Goal: Task Accomplishment & Management: Manage account settings

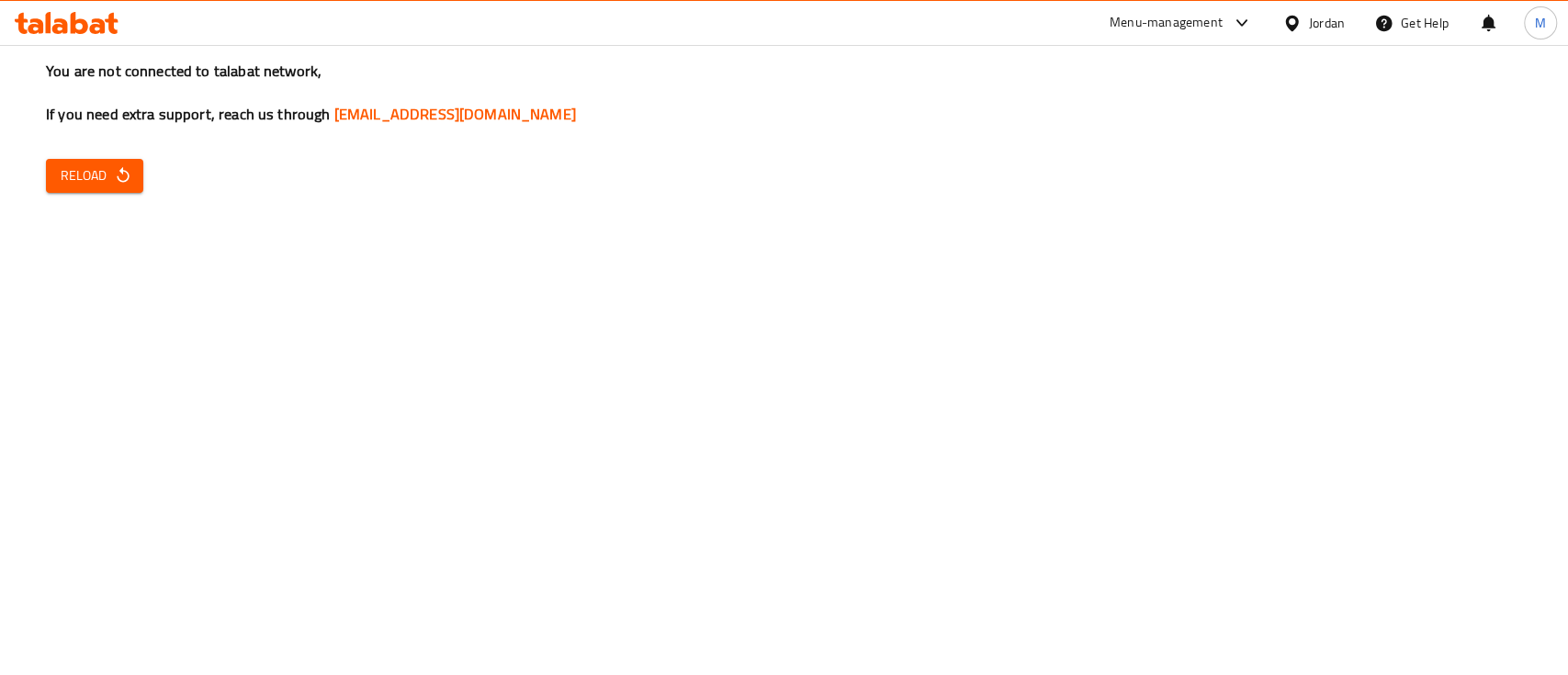
click at [785, 313] on div "You are not connected to talabat network, If you need extra support, reach us t…" at bounding box center [784, 337] width 1568 height 675
click at [132, 181] on button "Reload" at bounding box center [94, 175] width 97 height 34
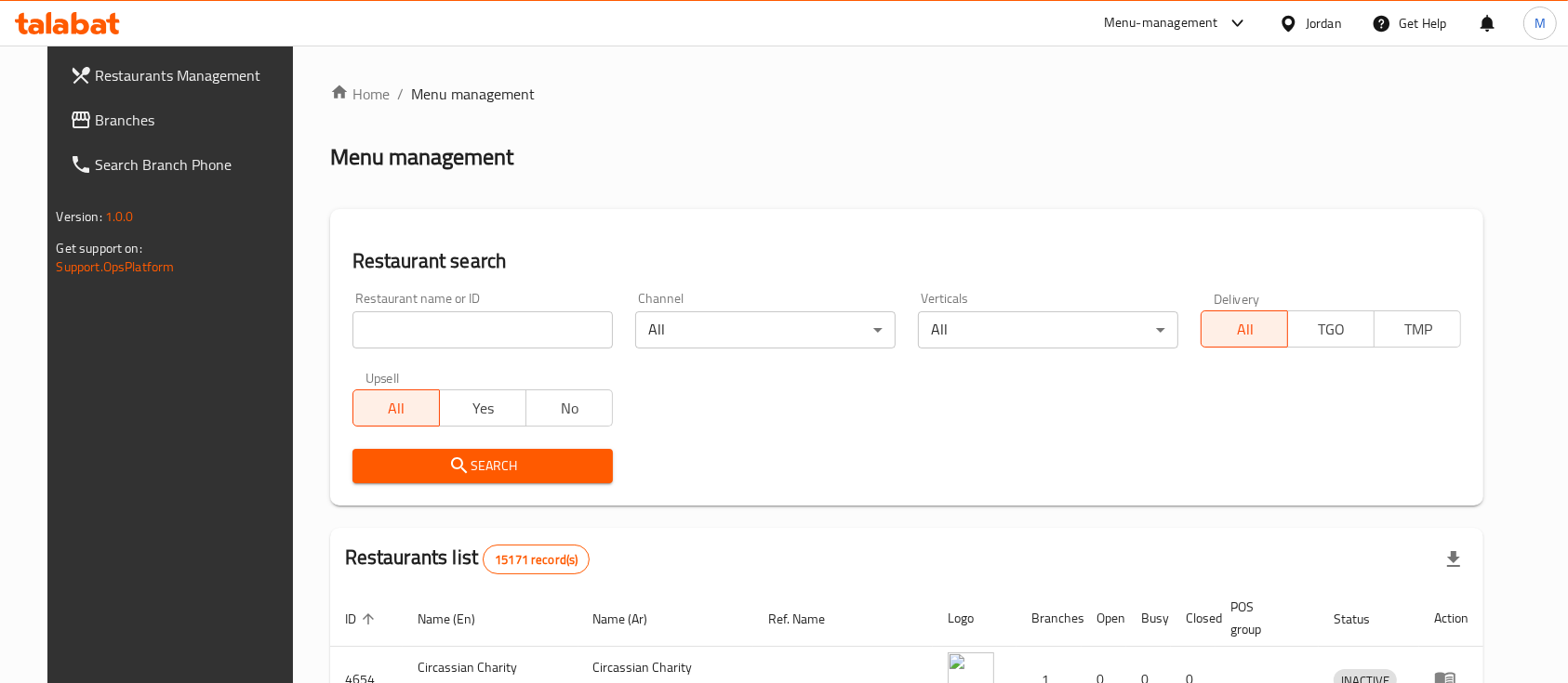
click at [447, 326] on input "search" at bounding box center [482, 330] width 260 height 38
type input "brand one"
click button "Search" at bounding box center [482, 466] width 260 height 35
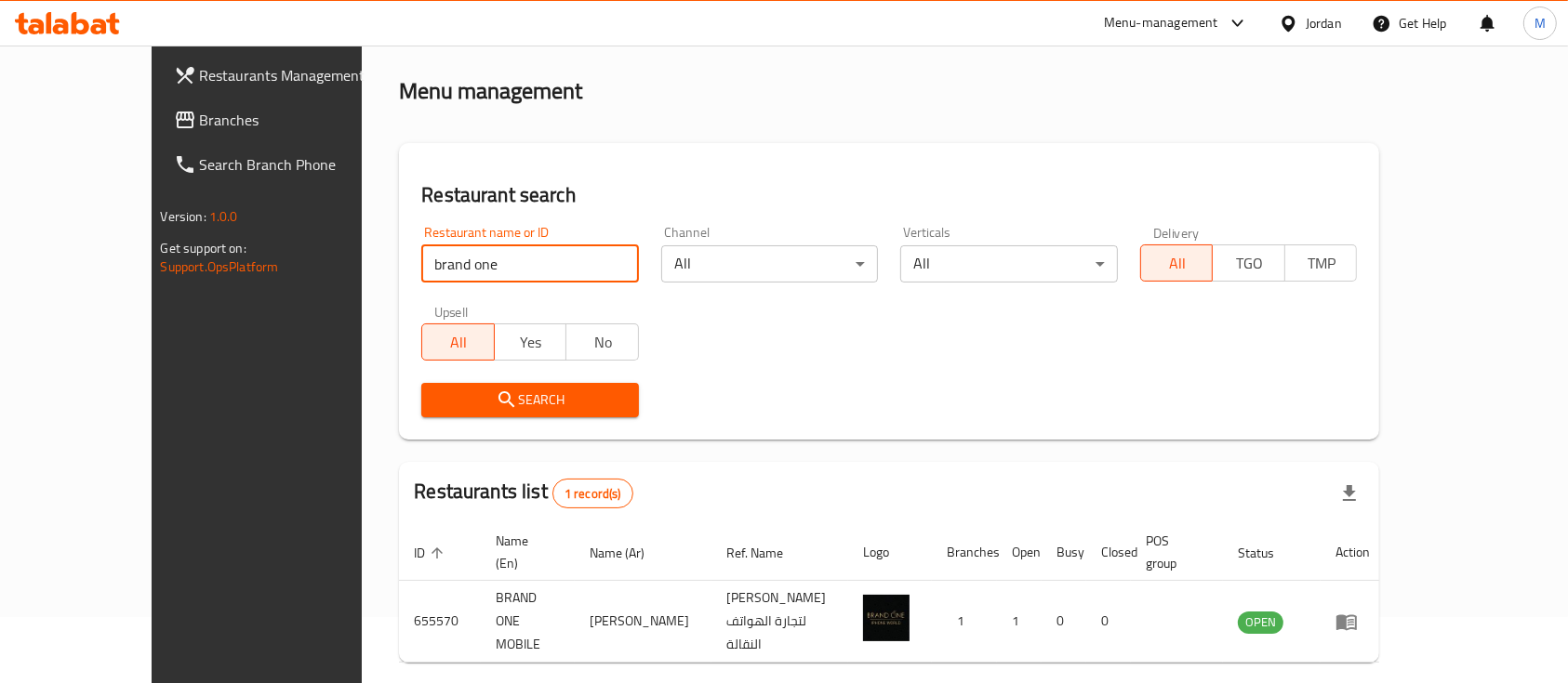
scroll to position [109, 0]
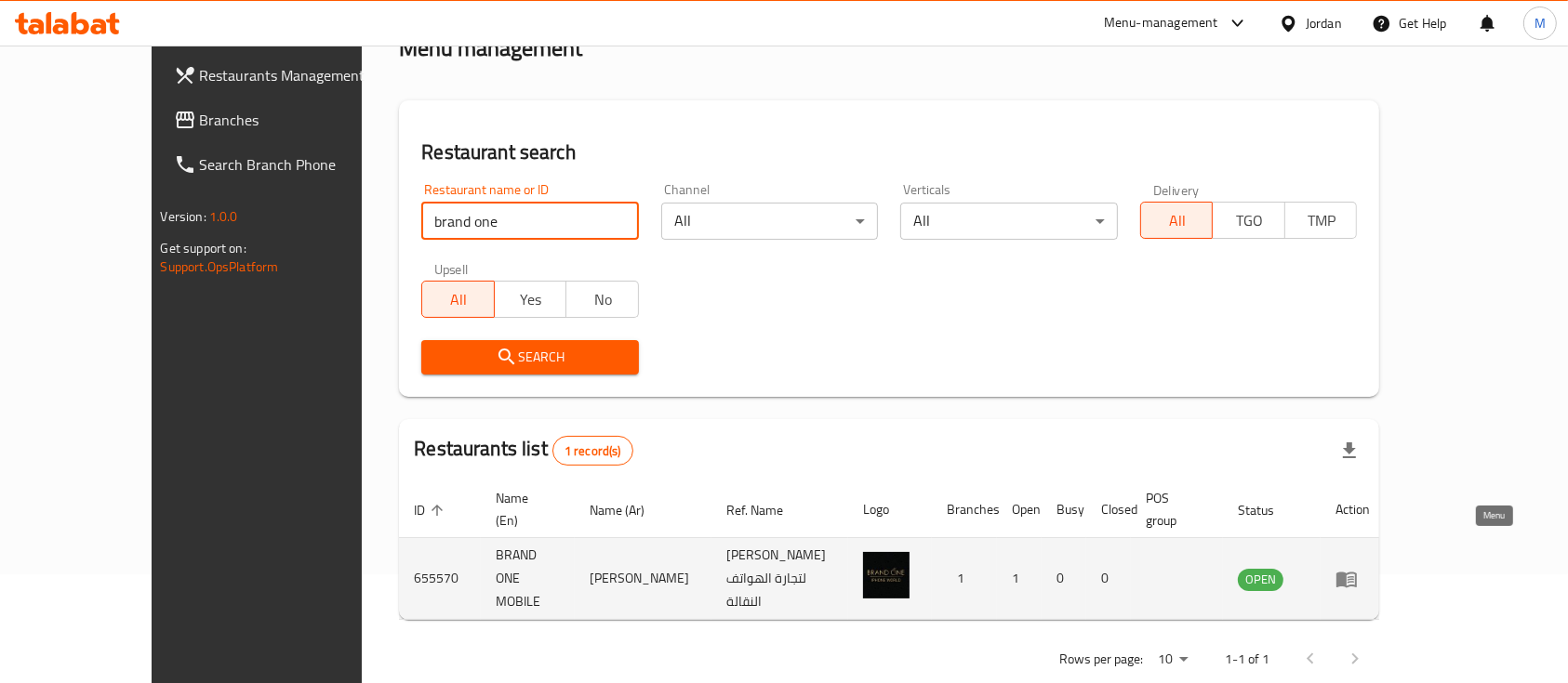
click at [1356, 571] on icon "enhanced table" at bounding box center [1347, 579] width 21 height 16
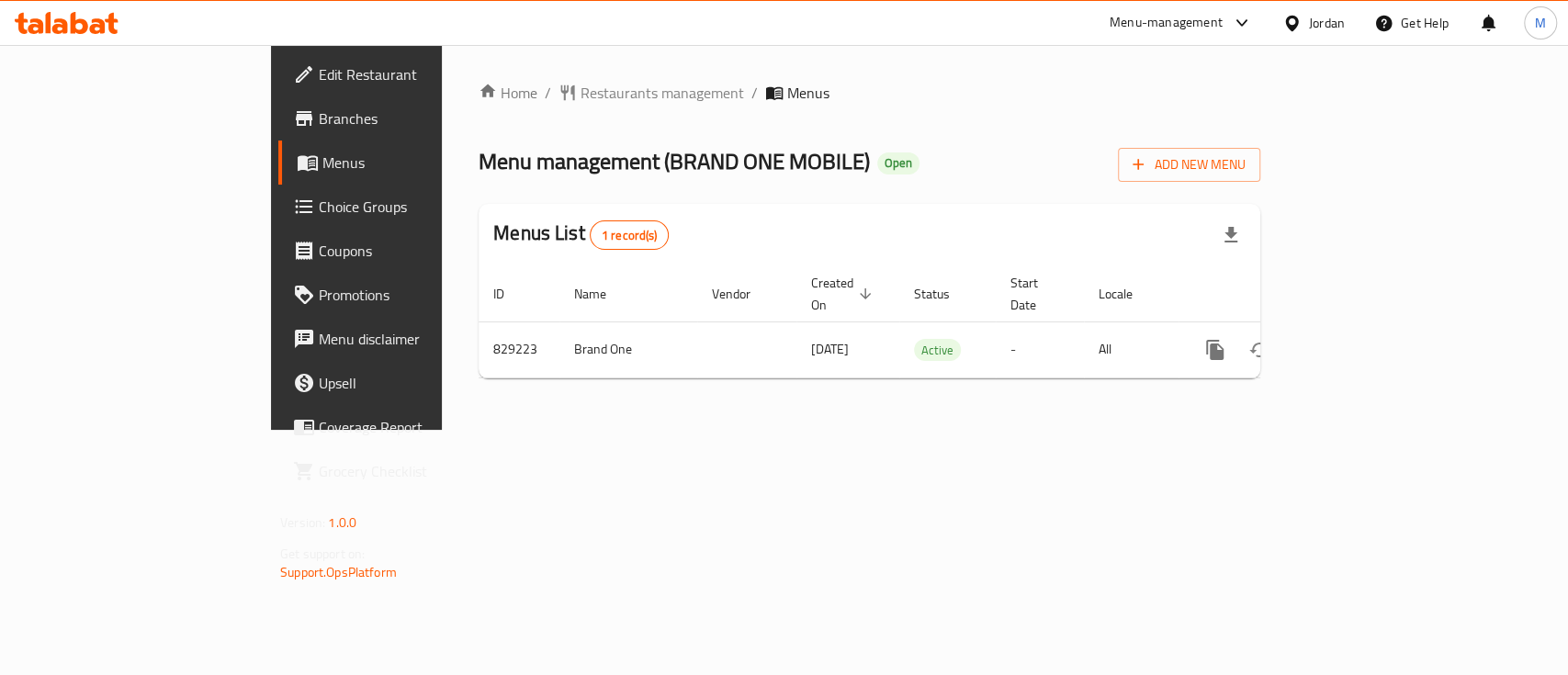
click at [318, 122] on span "Branches" at bounding box center [418, 119] width 200 height 22
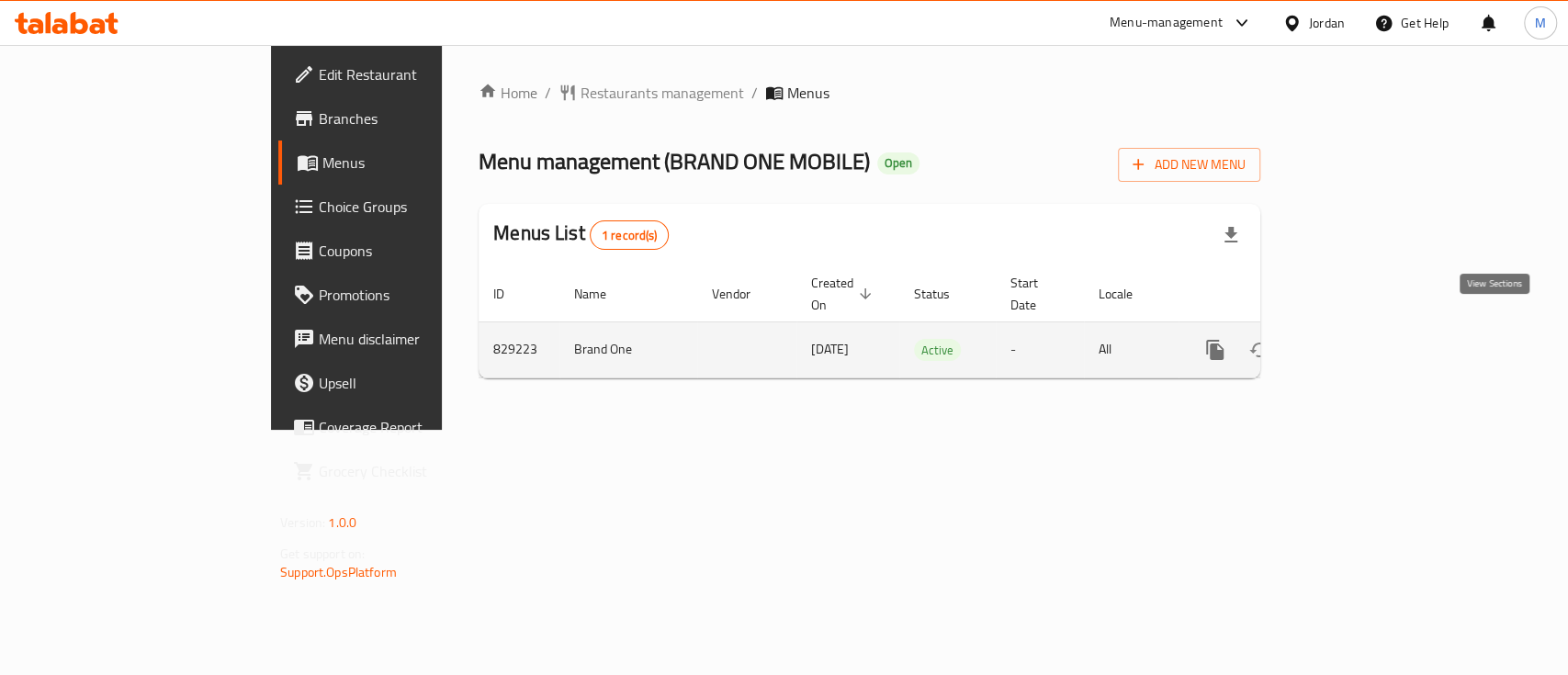
click at [1358, 339] on icon "enhanced table" at bounding box center [1347, 350] width 22 height 22
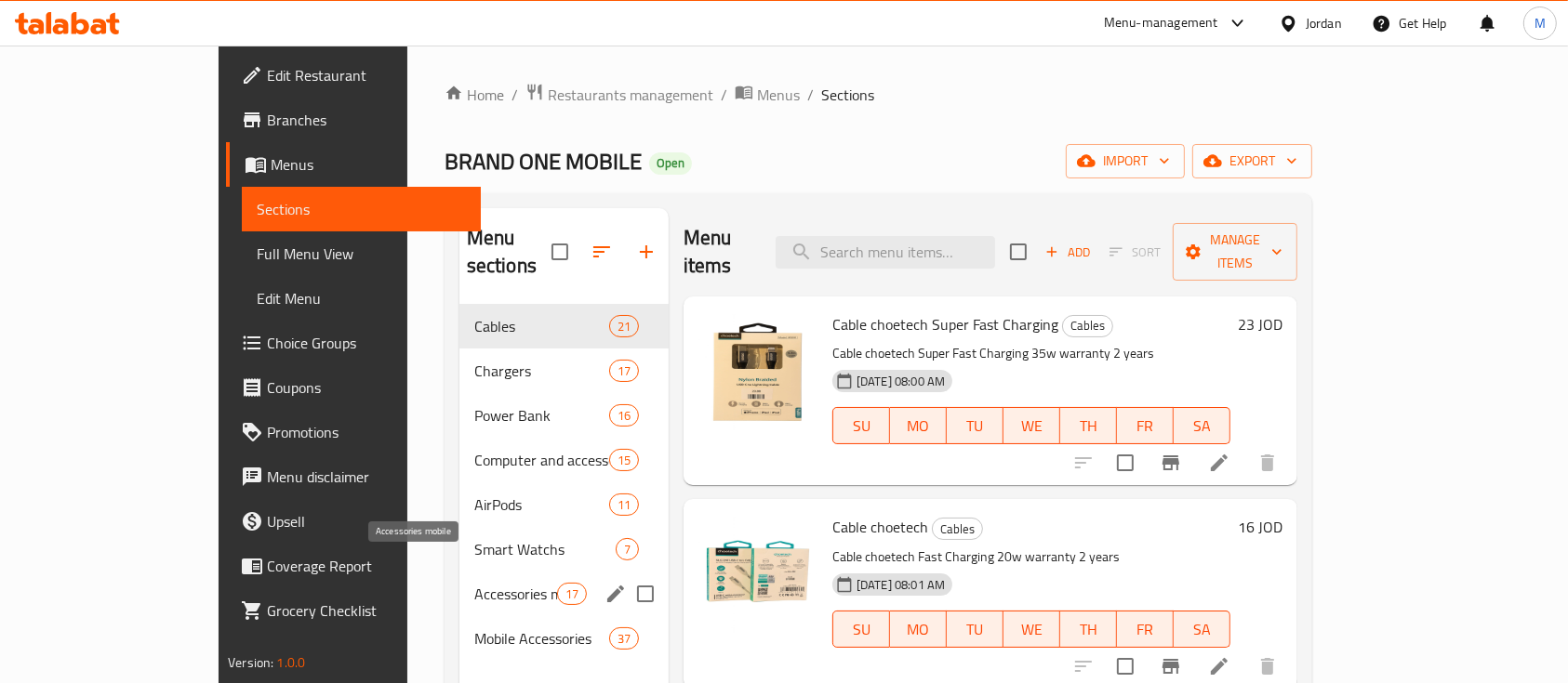
click at [475, 582] on span "Accessories mobile" at bounding box center [516, 594] width 83 height 23
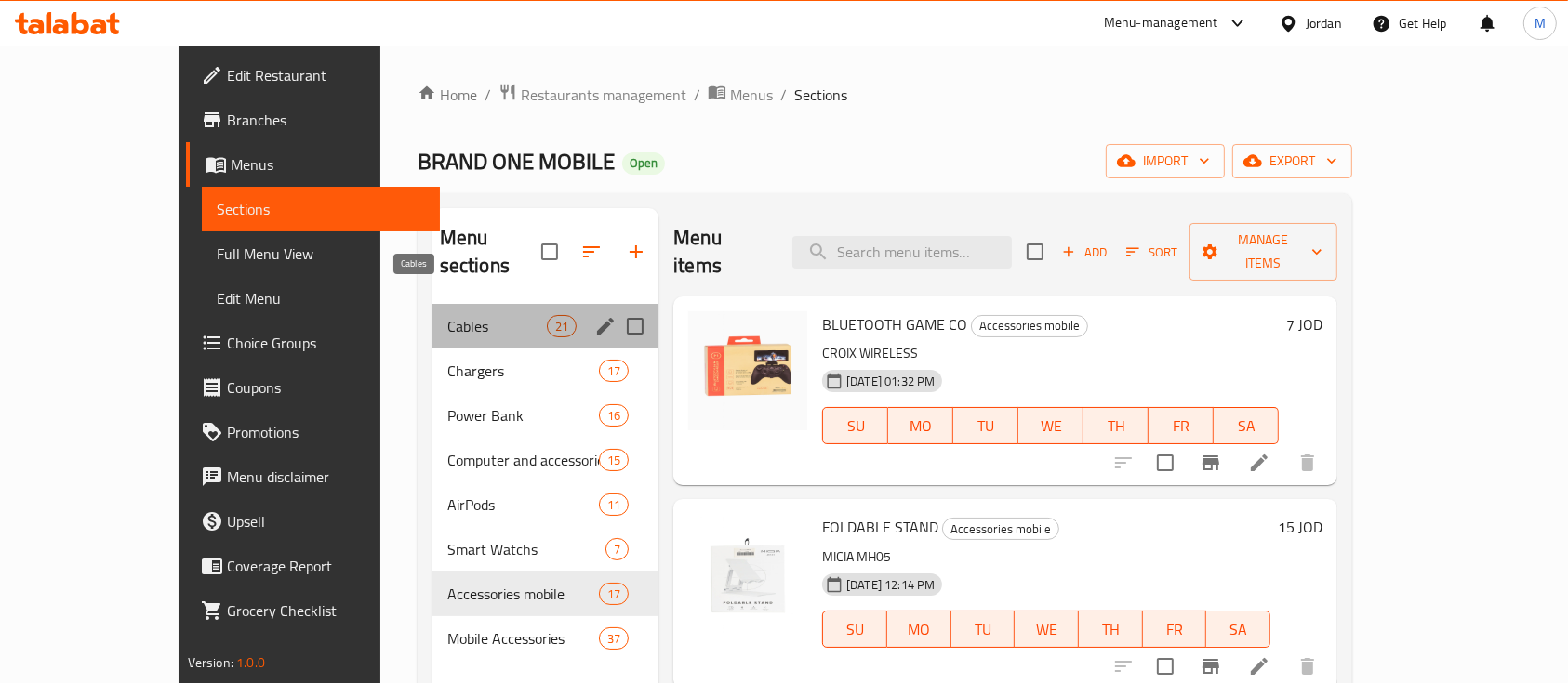
click at [447, 315] on span "Cables" at bounding box center [497, 326] width 100 height 23
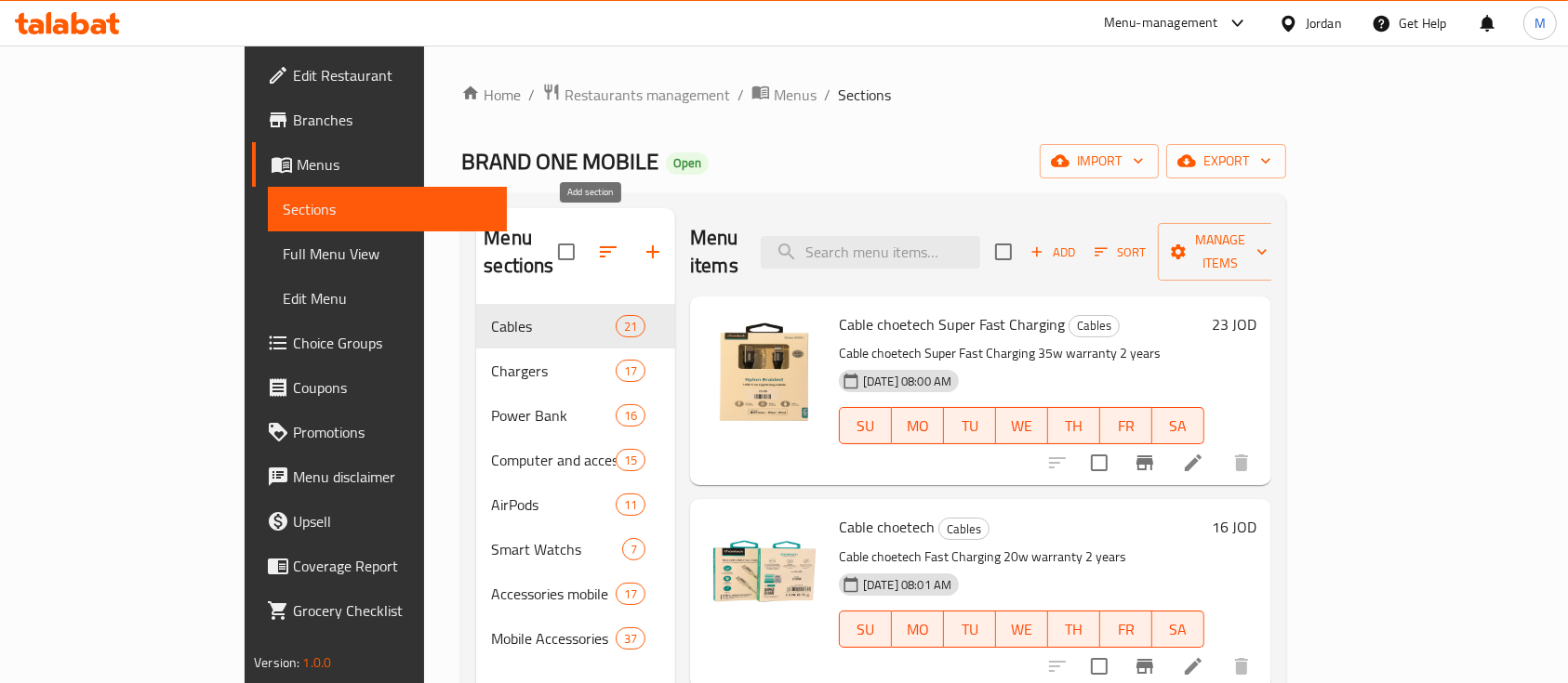
click at [642, 246] on icon "button" at bounding box center [653, 252] width 23 height 23
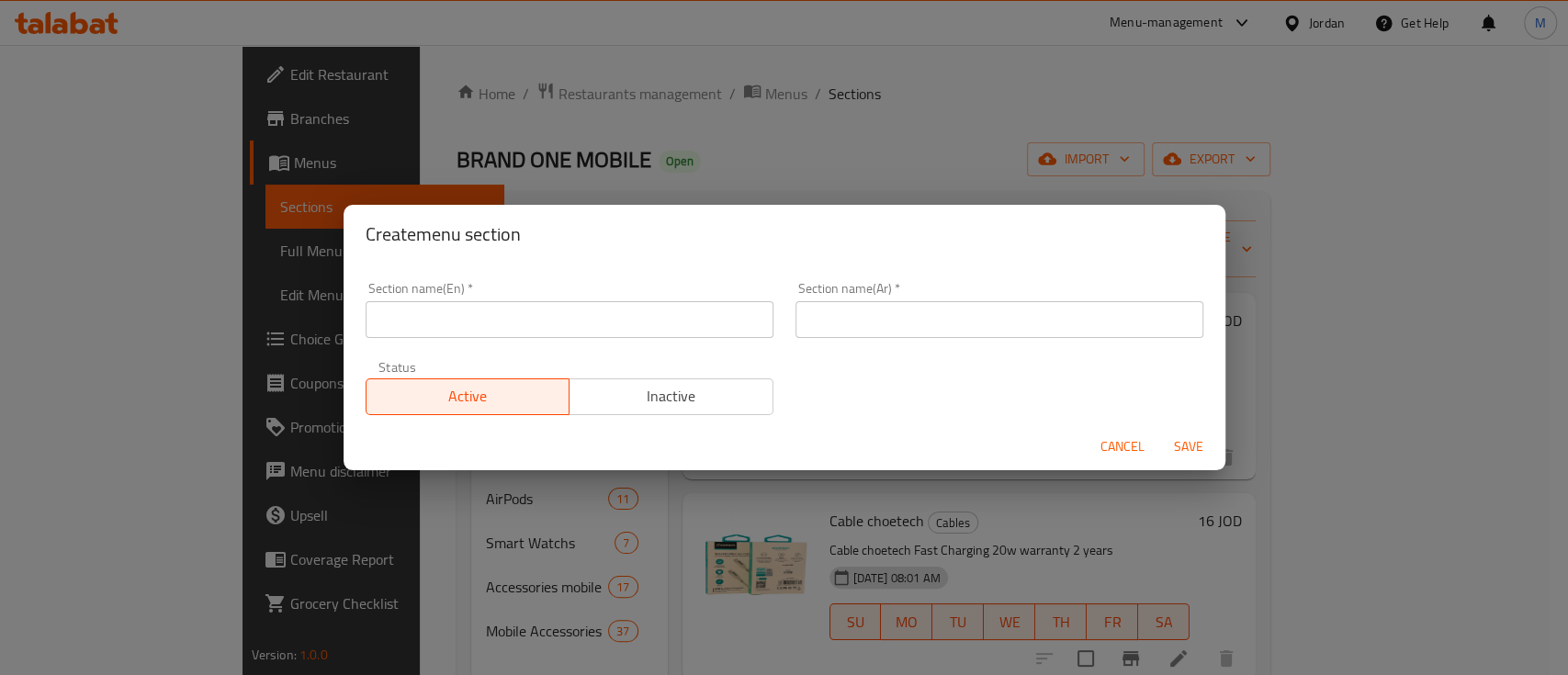
click at [557, 336] on input "text" at bounding box center [569, 319] width 408 height 37
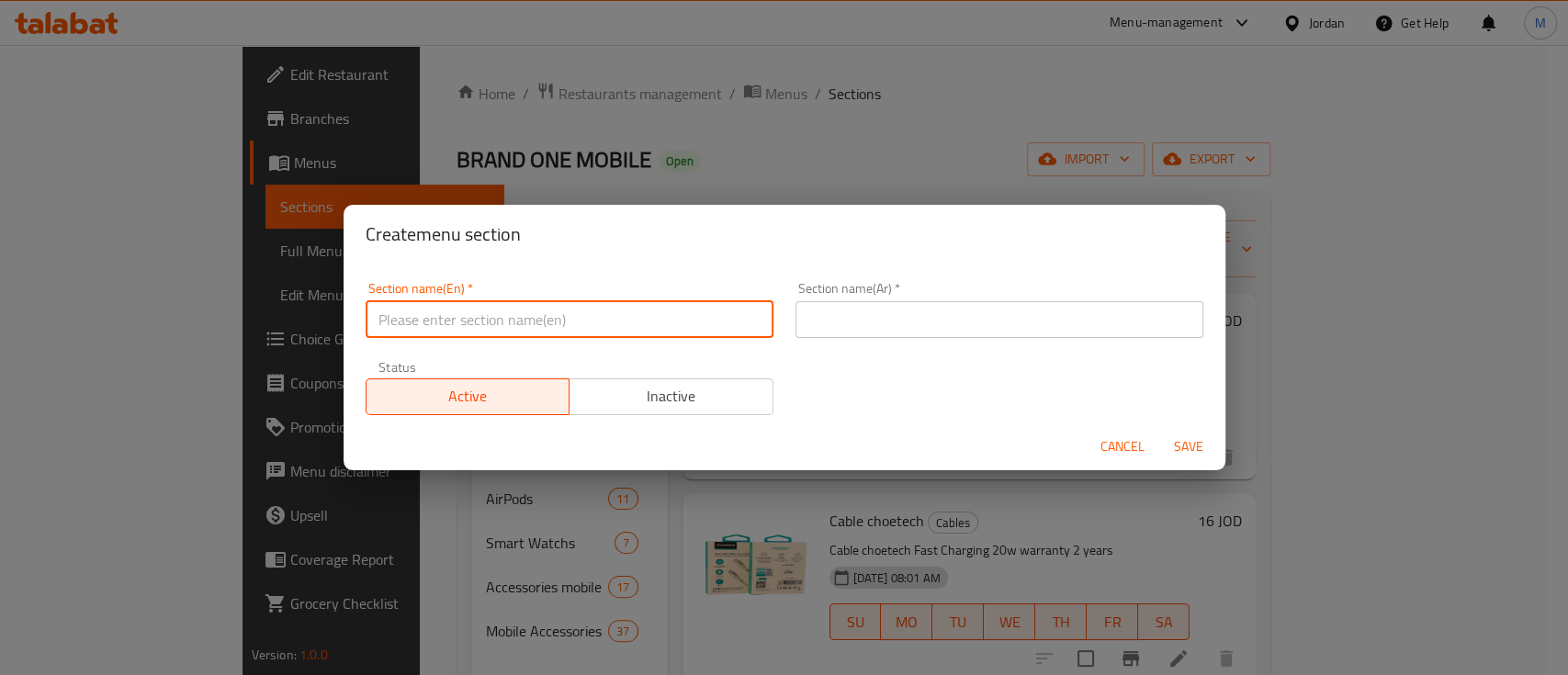
paste input "HOLDER"
type input "HOLDER"
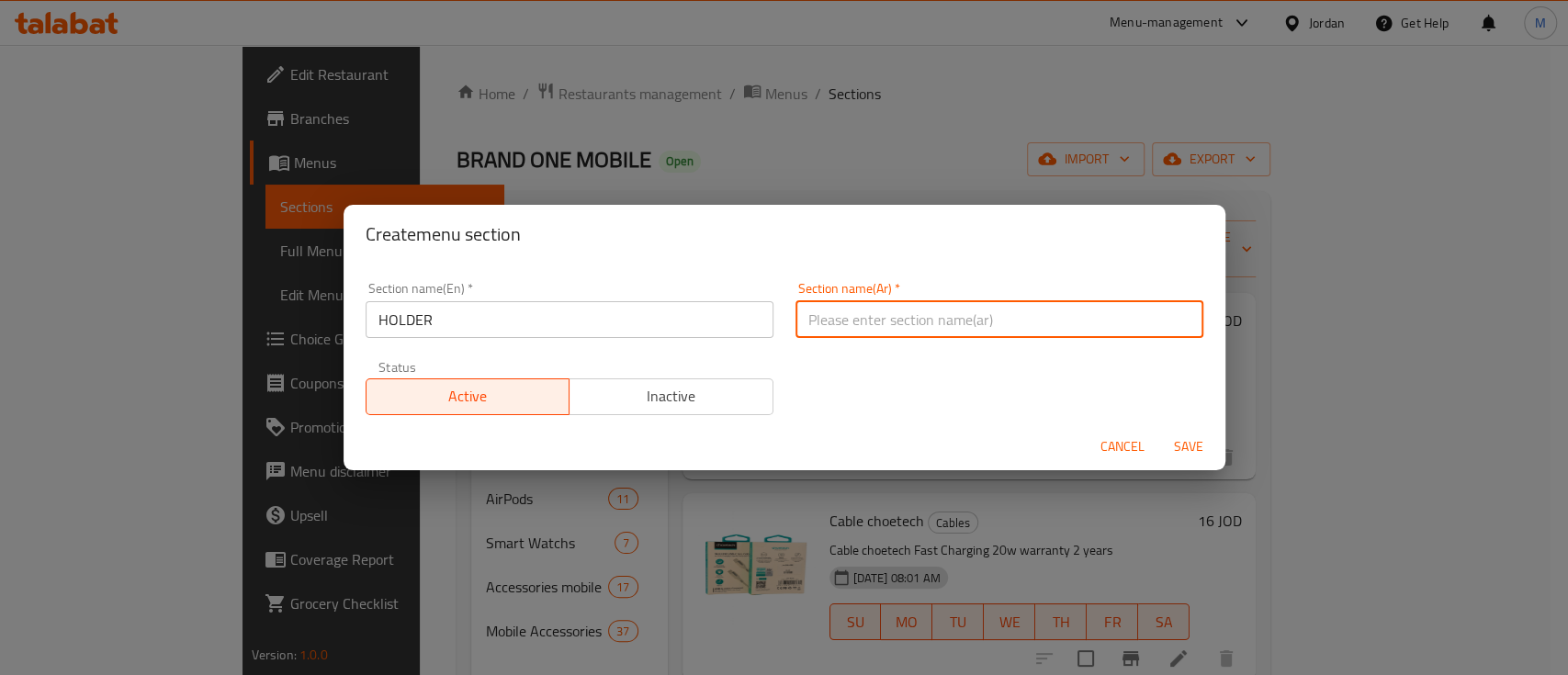
drag, startPoint x: 849, startPoint y: 328, endPoint x: 875, endPoint y: 332, distance: 26.3
click at [849, 328] on input "text" at bounding box center [999, 319] width 408 height 37
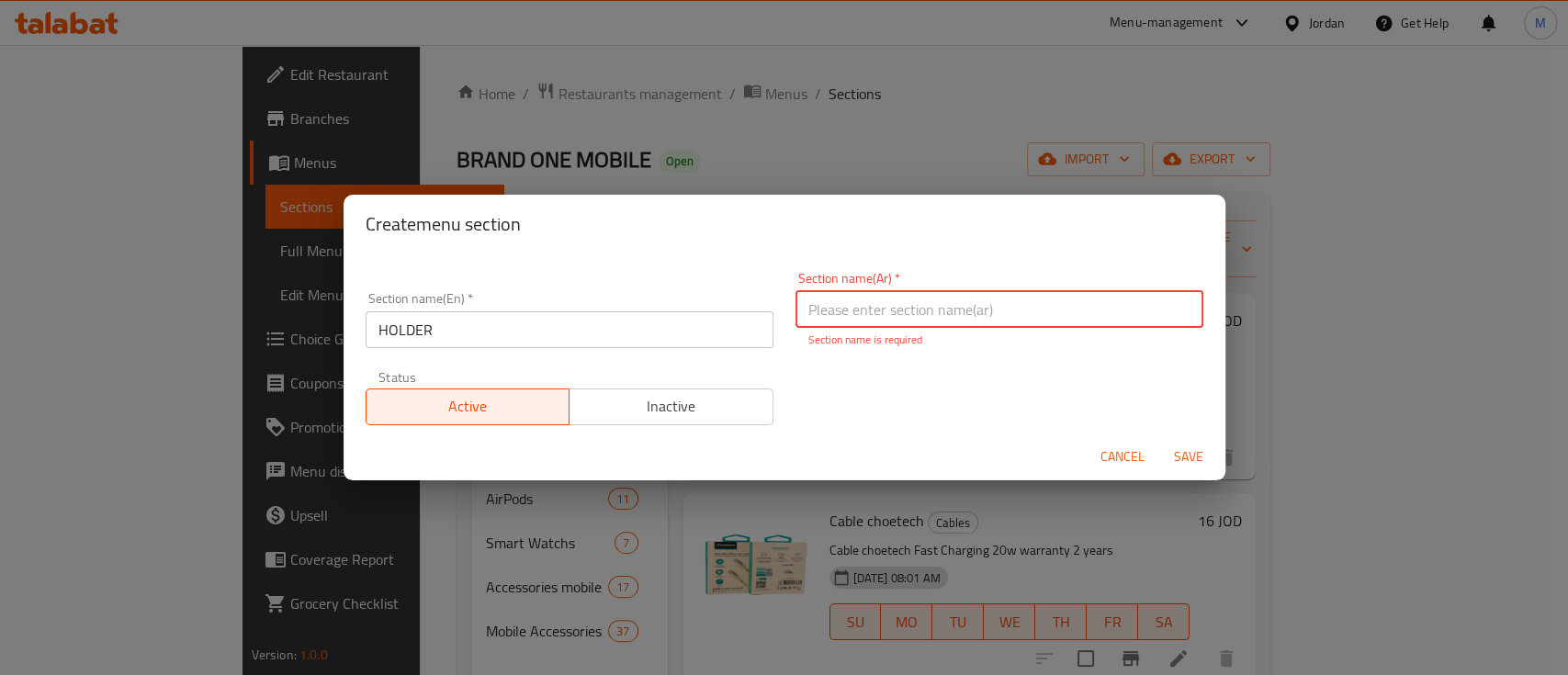
paste input "حامل هاتف"
type input "حامل هاتف"
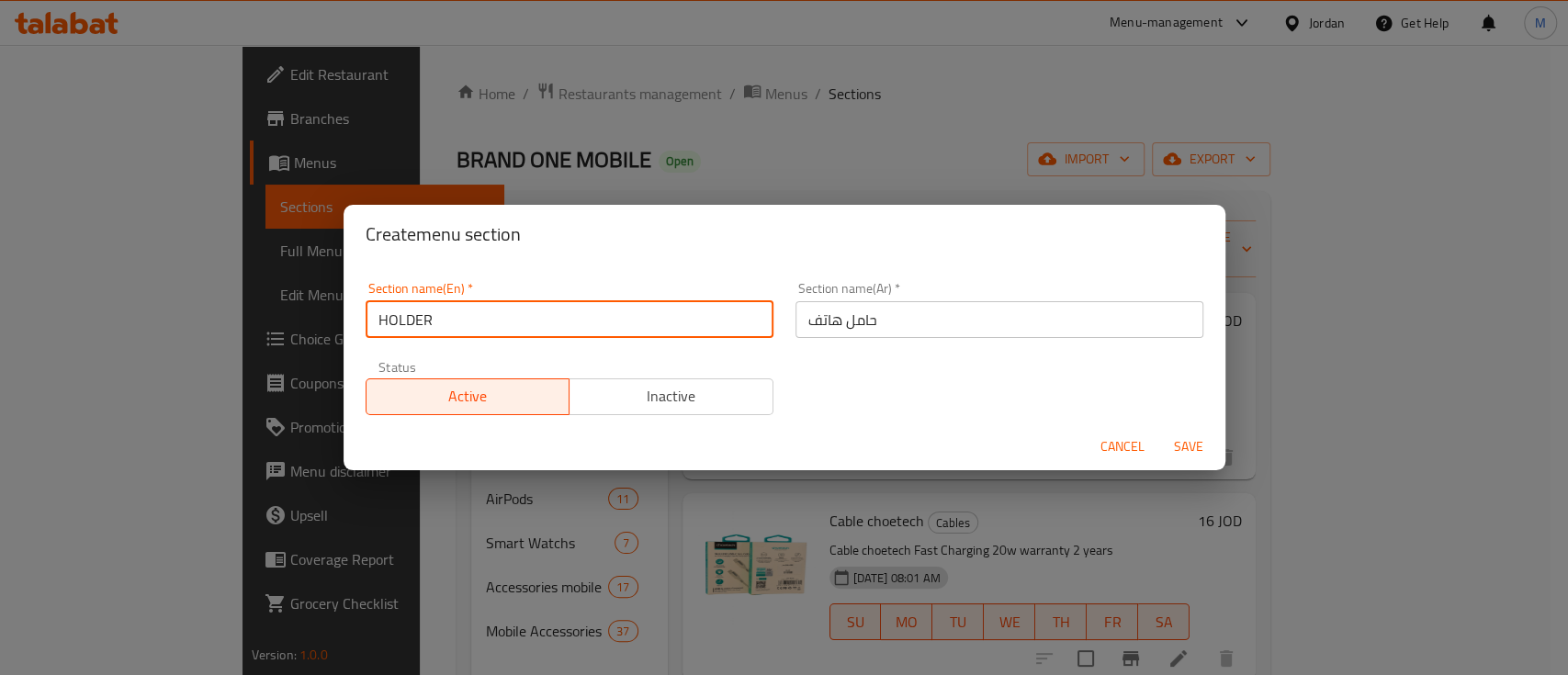
drag, startPoint x: 479, startPoint y: 317, endPoint x: 324, endPoint y: 325, distance: 155.2
click at [324, 325] on div "Create menu section Section name(En)   * HOLDER Section name(En) * Section name…" at bounding box center [784, 337] width 1568 height 675
paste input "phone holder"
drag, startPoint x: 385, startPoint y: 318, endPoint x: 370, endPoint y: 323, distance: 15.8
click at [371, 317] on input "phone holder" at bounding box center [569, 319] width 408 height 37
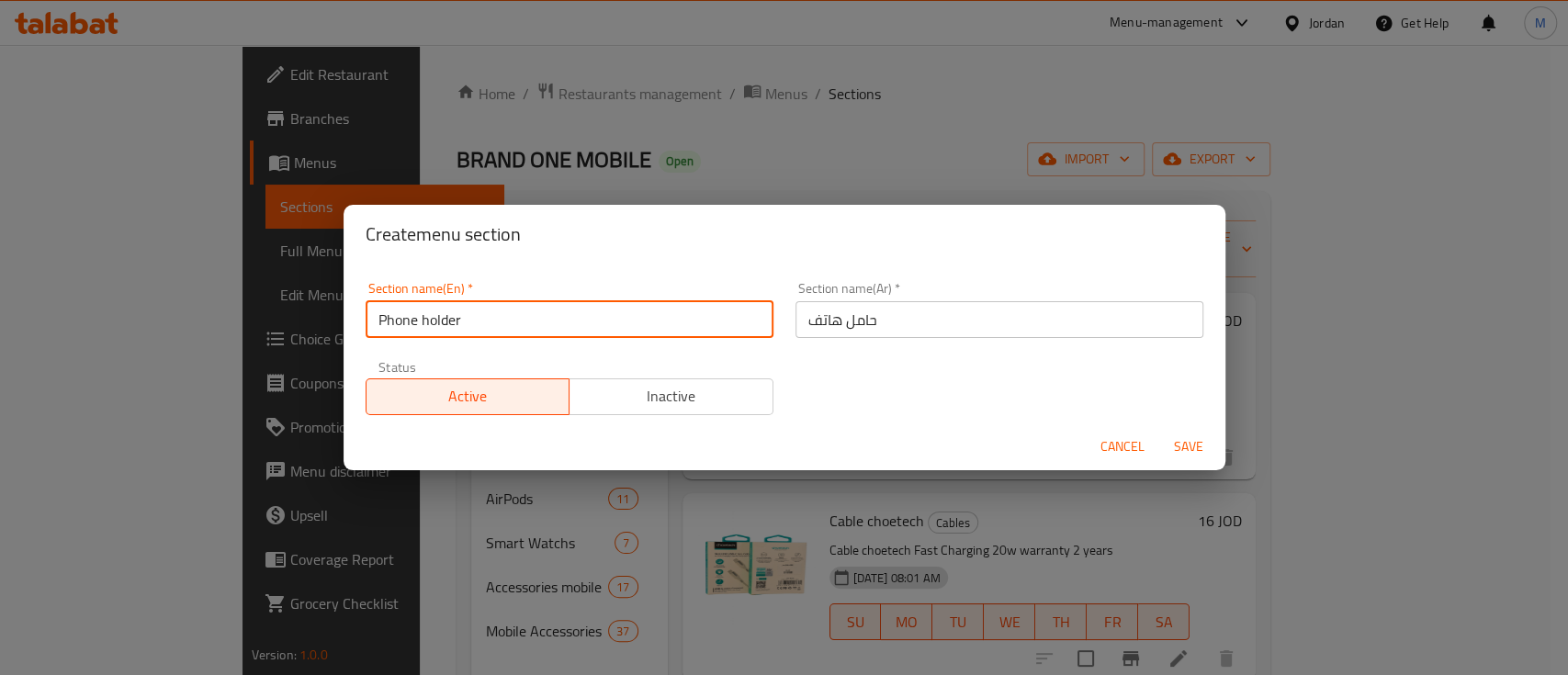
click at [425, 318] on input "Phone holder" at bounding box center [569, 319] width 408 height 37
type input "Phone Holder"
click at [1186, 449] on span "Save" at bounding box center [1187, 447] width 44 height 23
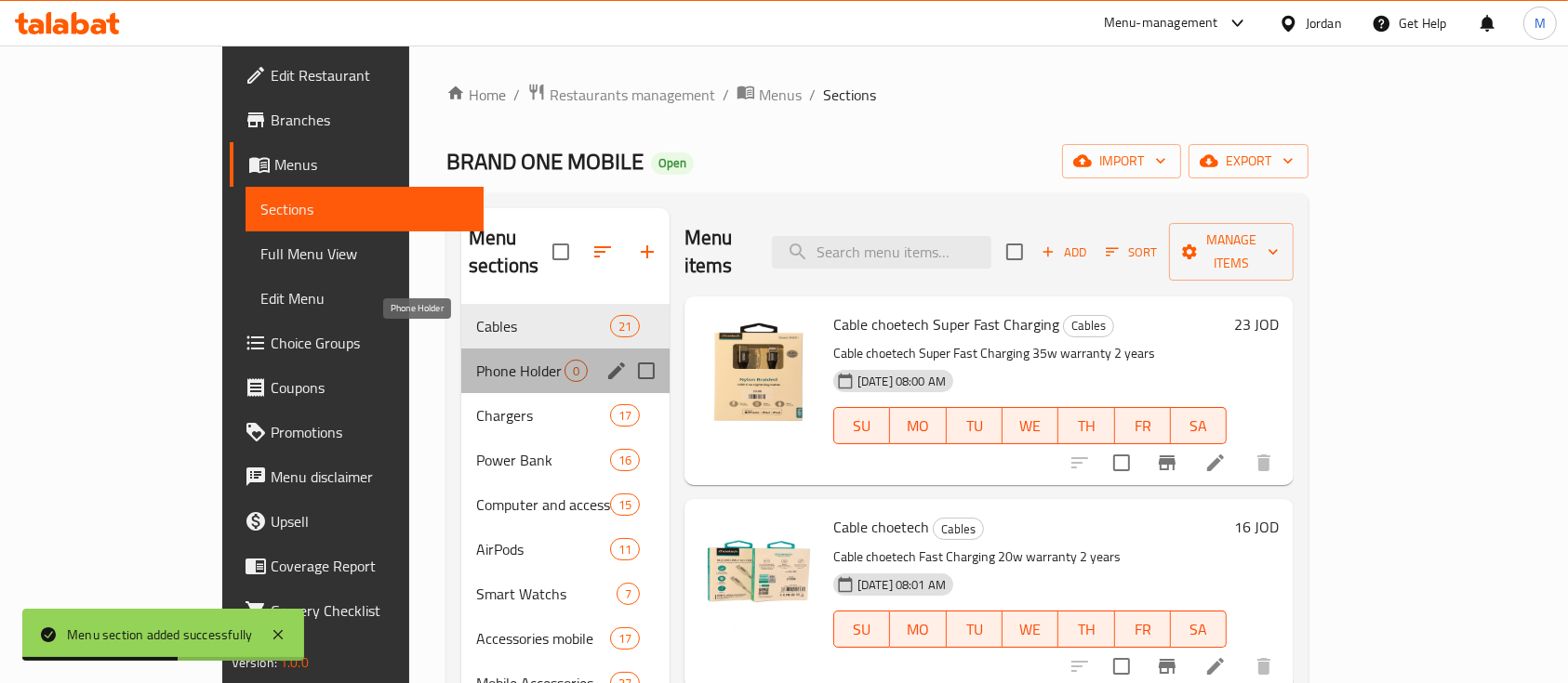
click at [477, 360] on span "Phone Holder" at bounding box center [521, 371] width 88 height 23
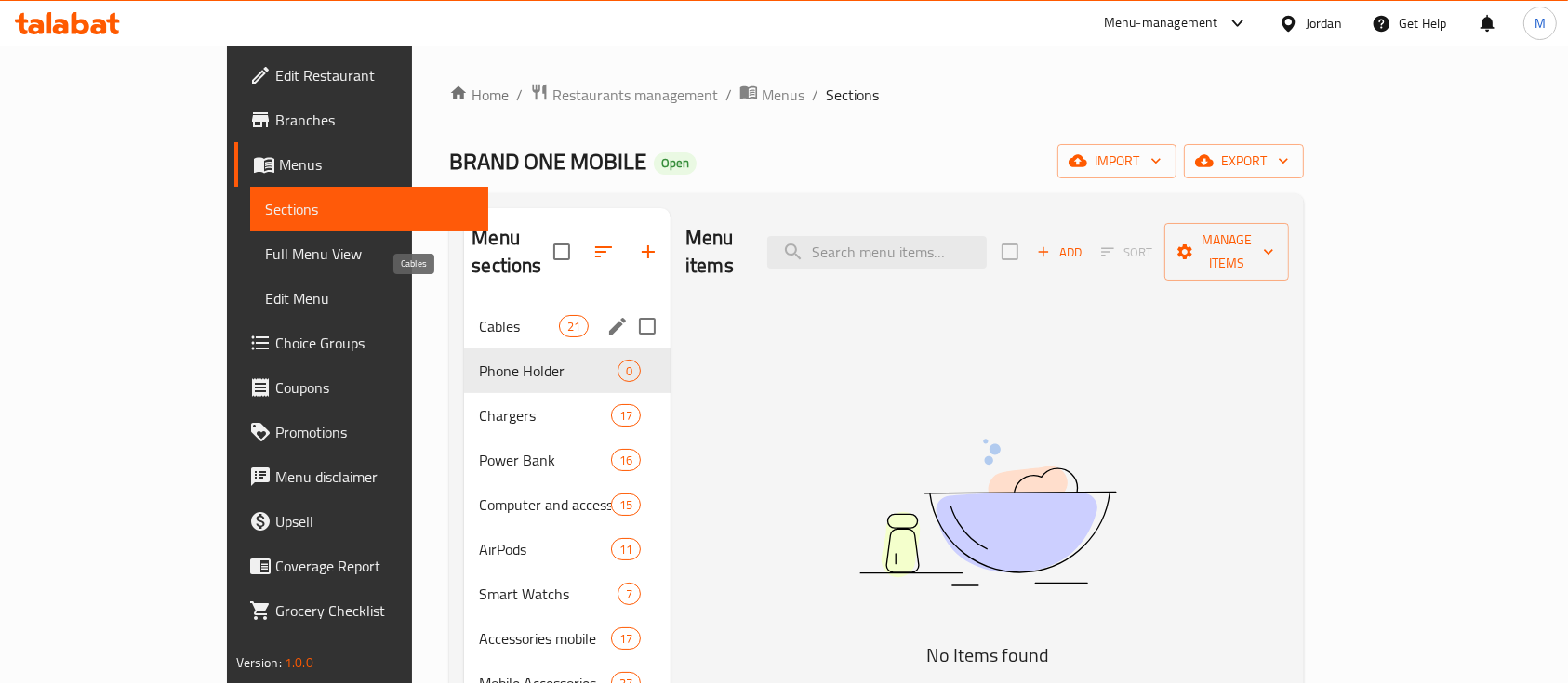
click at [479, 315] on span "Cables" at bounding box center [519, 326] width 79 height 23
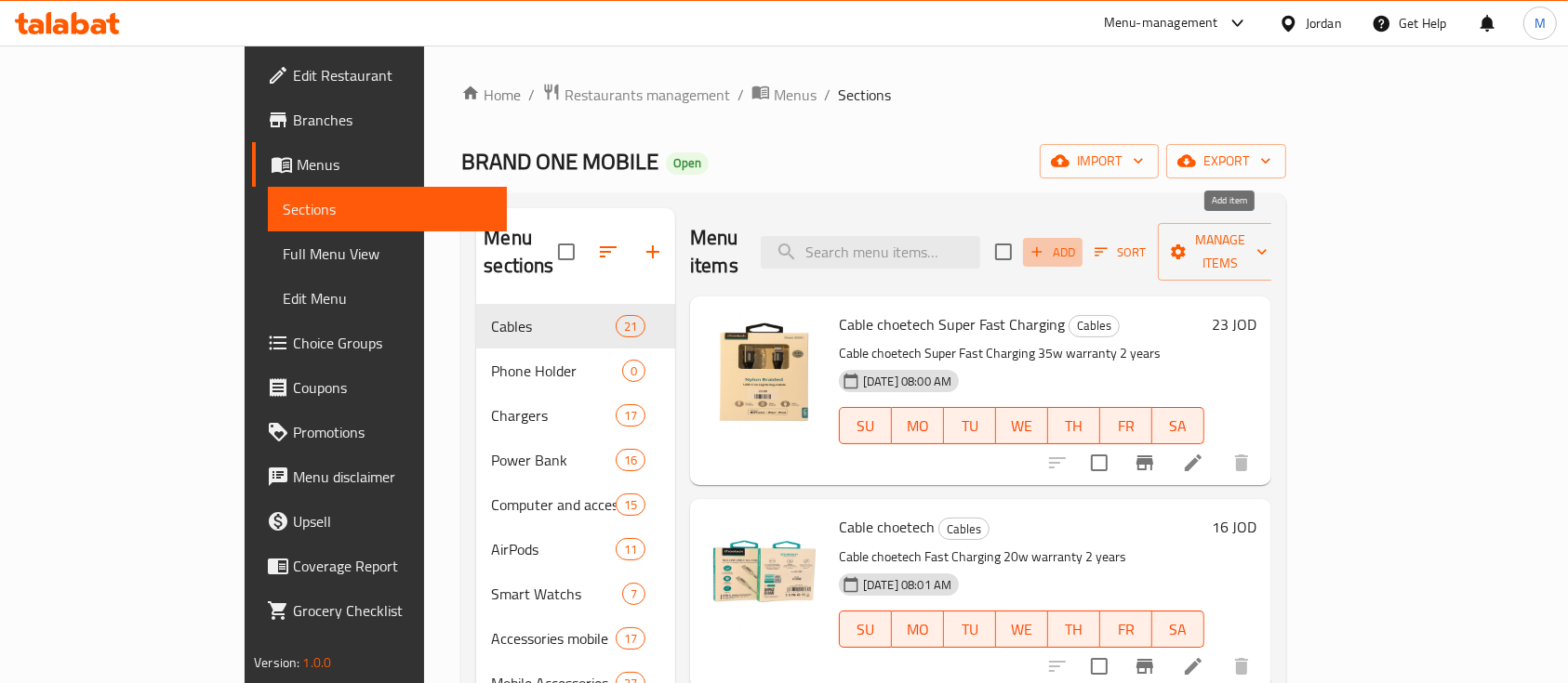
click at [1078, 241] on span "Add" at bounding box center [1052, 252] width 50 height 22
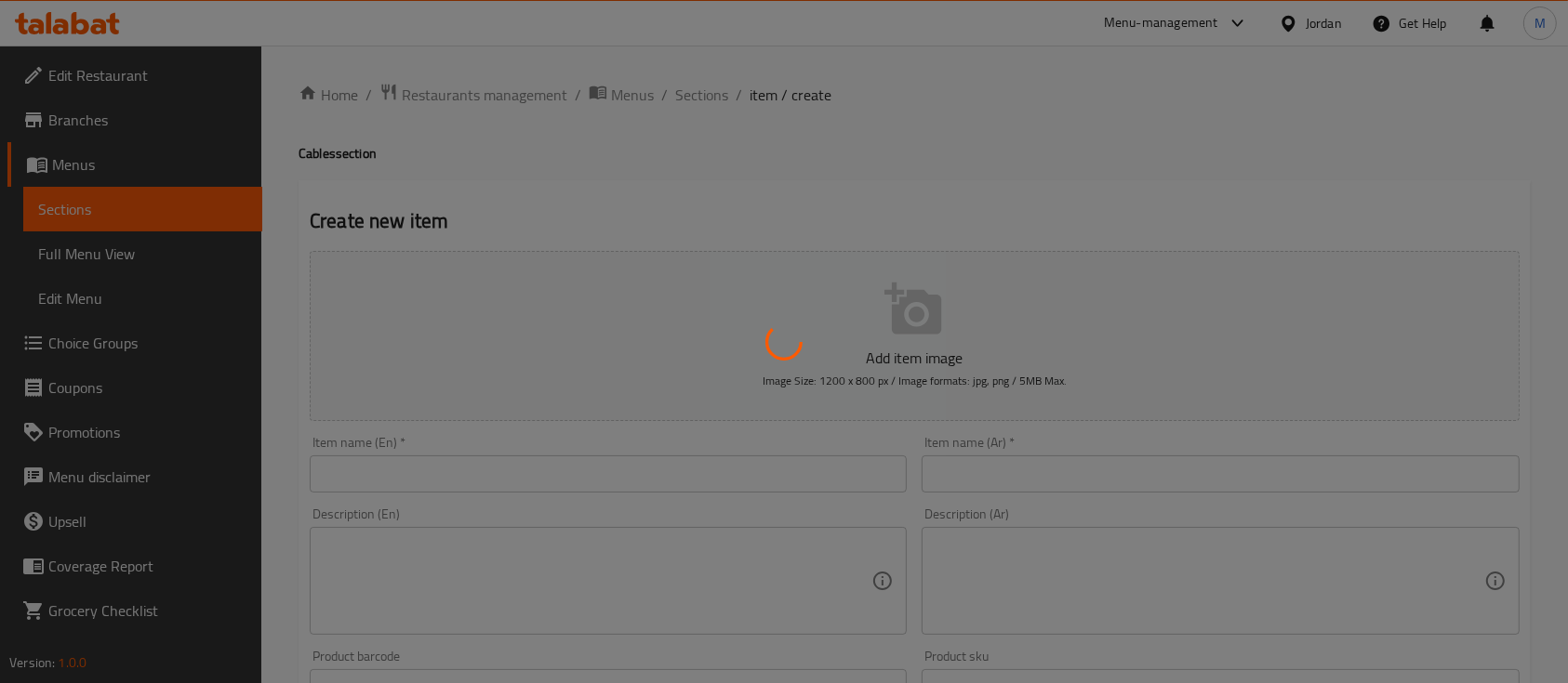
click at [498, 477] on div at bounding box center [784, 341] width 1568 height 683
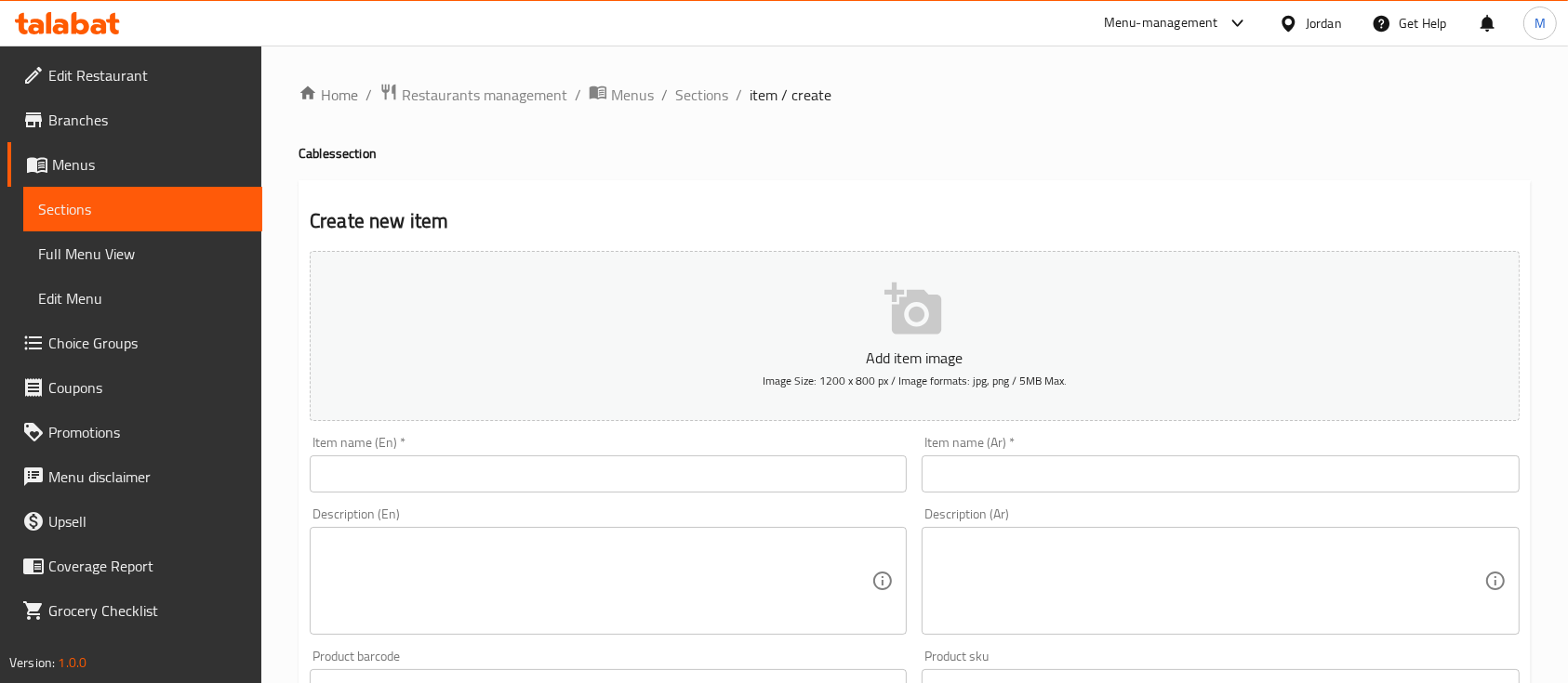
click at [610, 469] on input "text" at bounding box center [607, 474] width 597 height 38
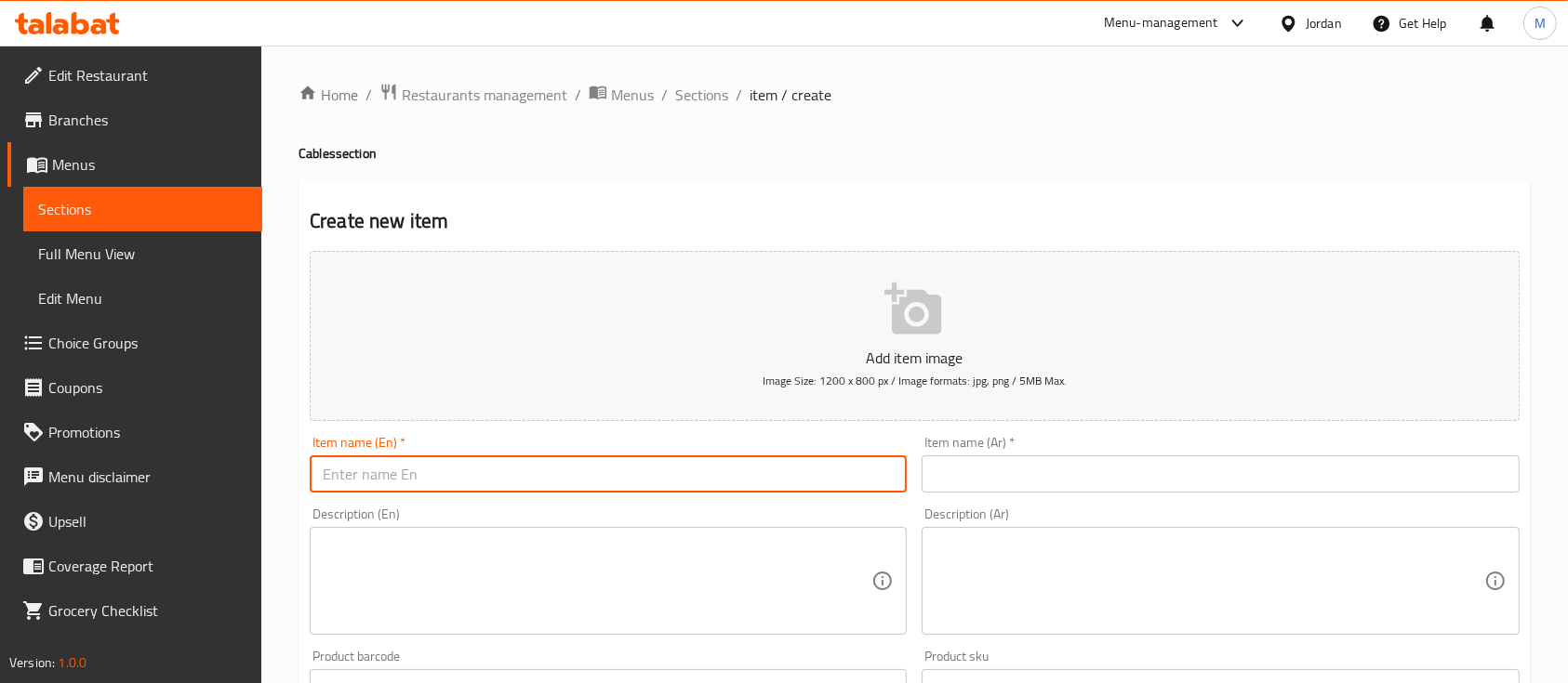
paste input "Type-C Male To Type-C"
drag, startPoint x: 399, startPoint y: 479, endPoint x: 371, endPoint y: 479, distance: 28.0
click at [371, 479] on input "Type-C Male To Type-C" at bounding box center [607, 474] width 597 height 38
type input "Type-C To Type-C"
click at [980, 470] on input "text" at bounding box center [1219, 474] width 597 height 38
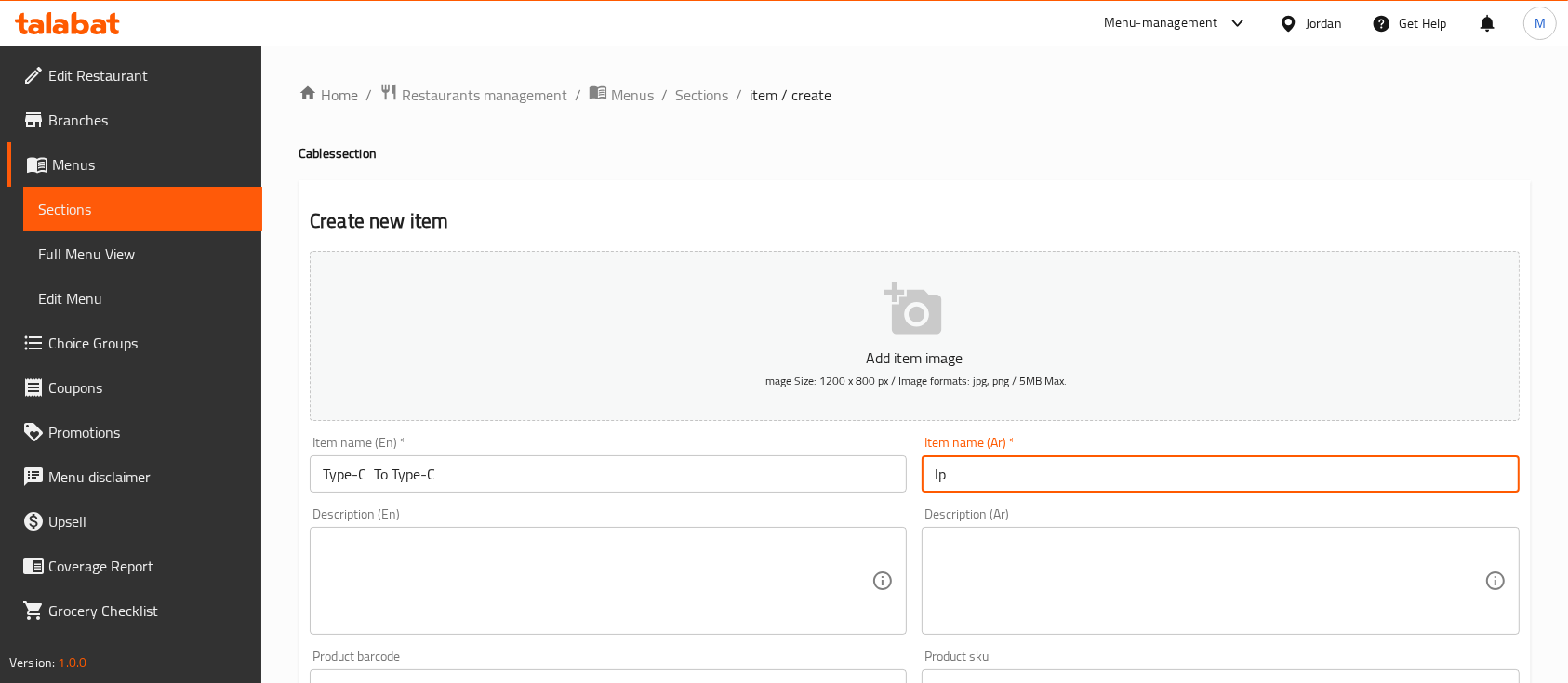
type input "l"
type input "محول تايب سي"
click at [718, 549] on textarea at bounding box center [597, 582] width 549 height 88
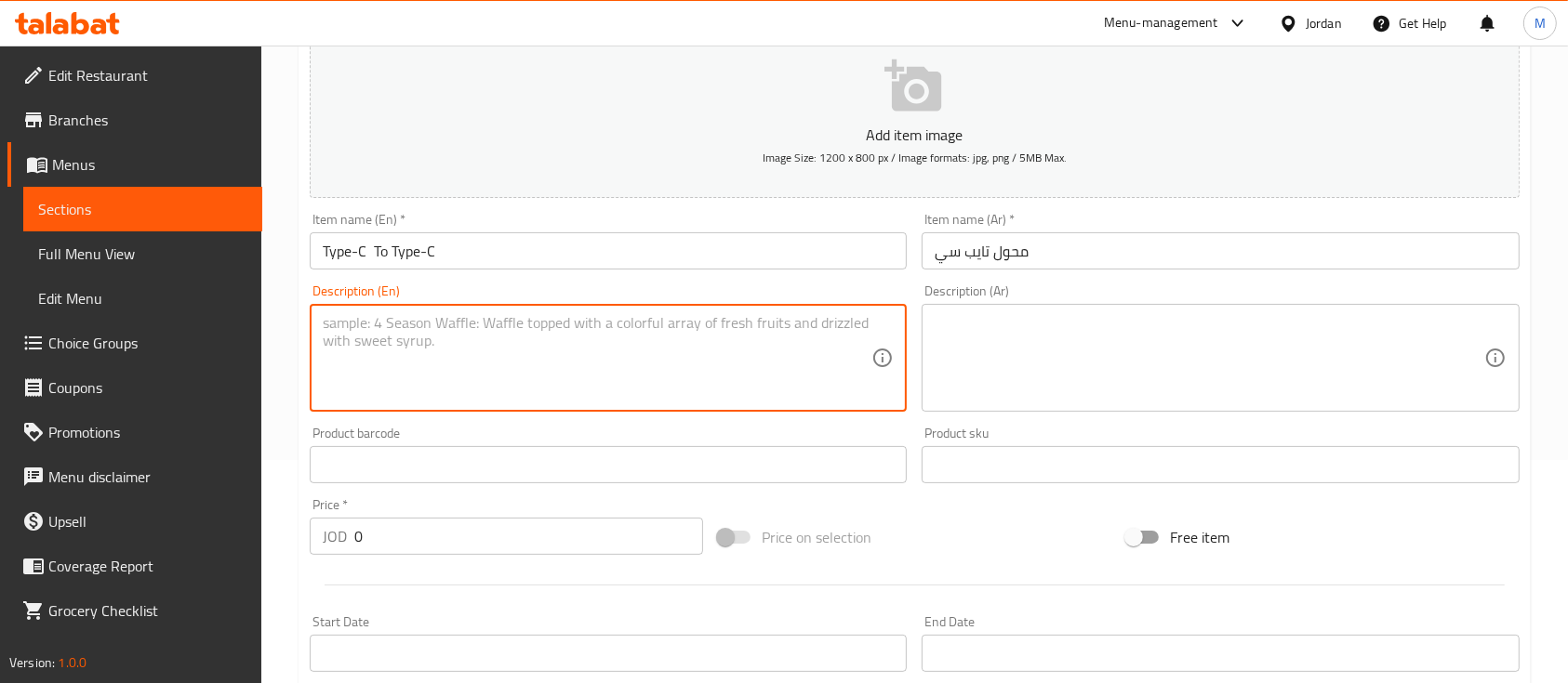
scroll to position [247, 0]
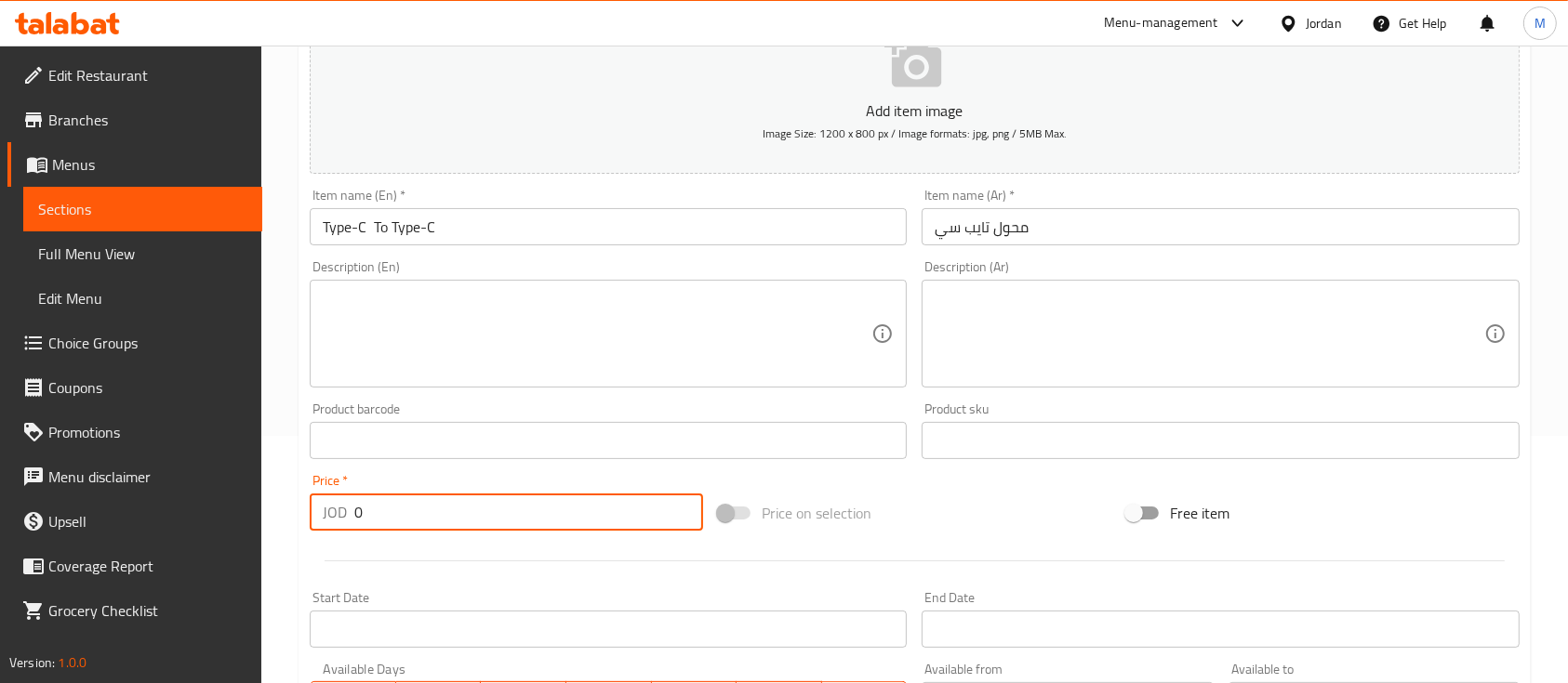
drag, startPoint x: 370, startPoint y: 517, endPoint x: 354, endPoint y: 518, distance: 16.0
click at [354, 518] on input "0" at bounding box center [528, 512] width 349 height 38
type input "7"
click at [443, 551] on div at bounding box center [915, 561] width 1225 height 45
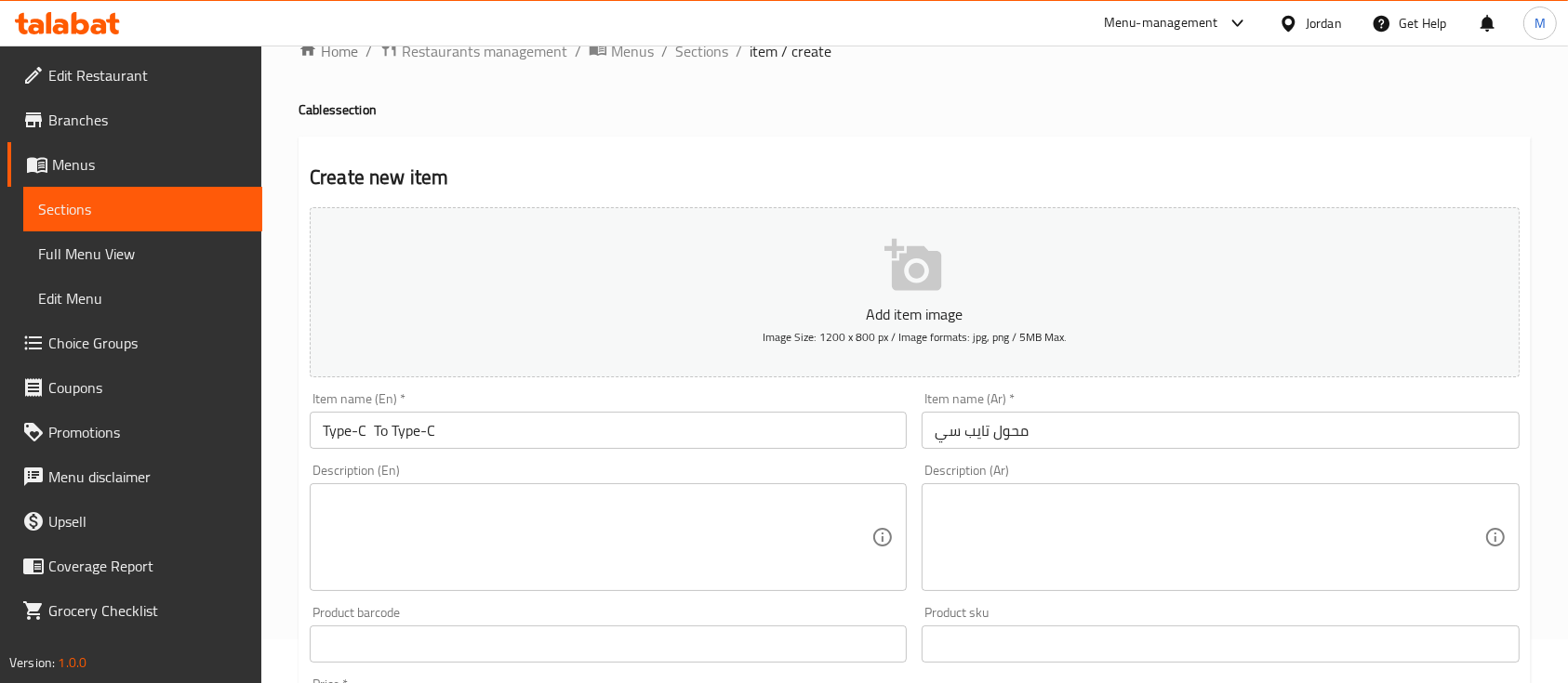
scroll to position [124, 0]
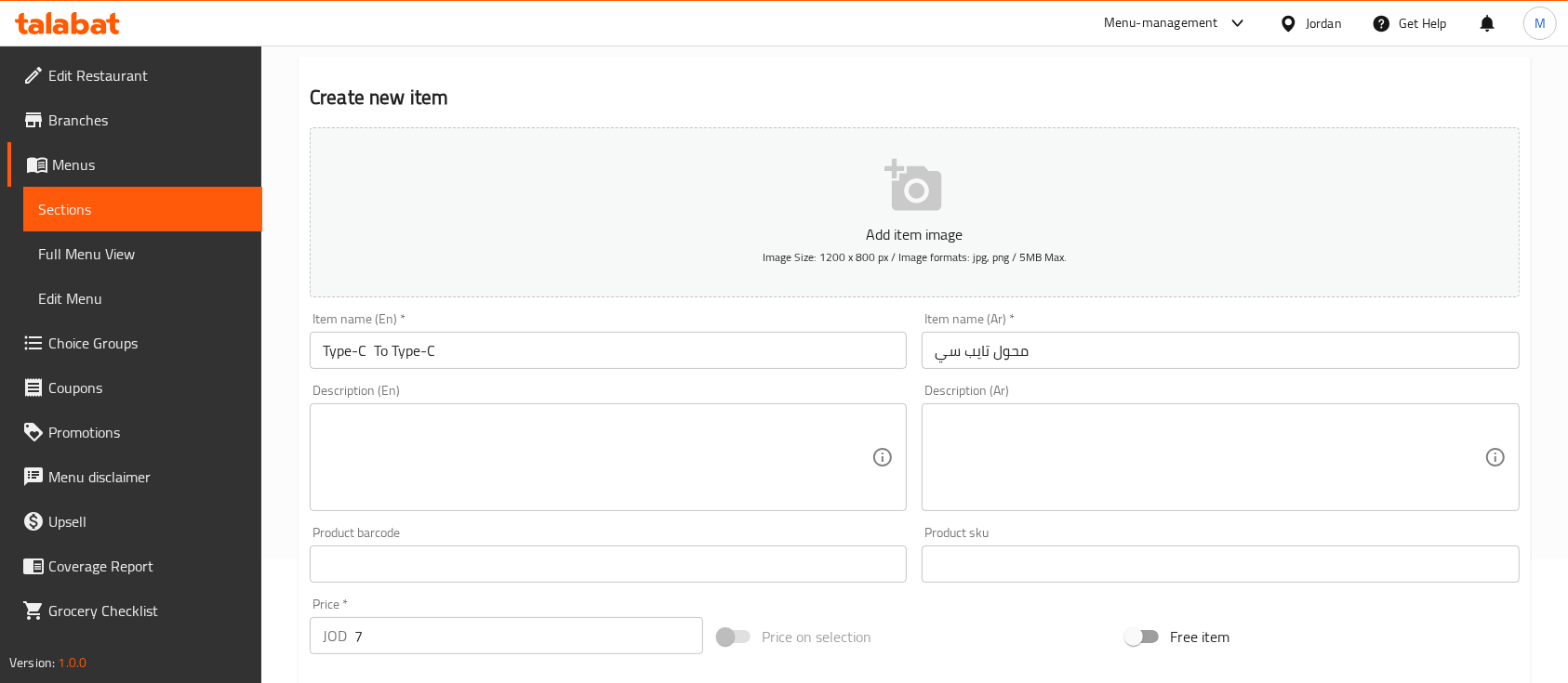
click at [1050, 349] on input "محول تايب سي" at bounding box center [1219, 350] width 597 height 38
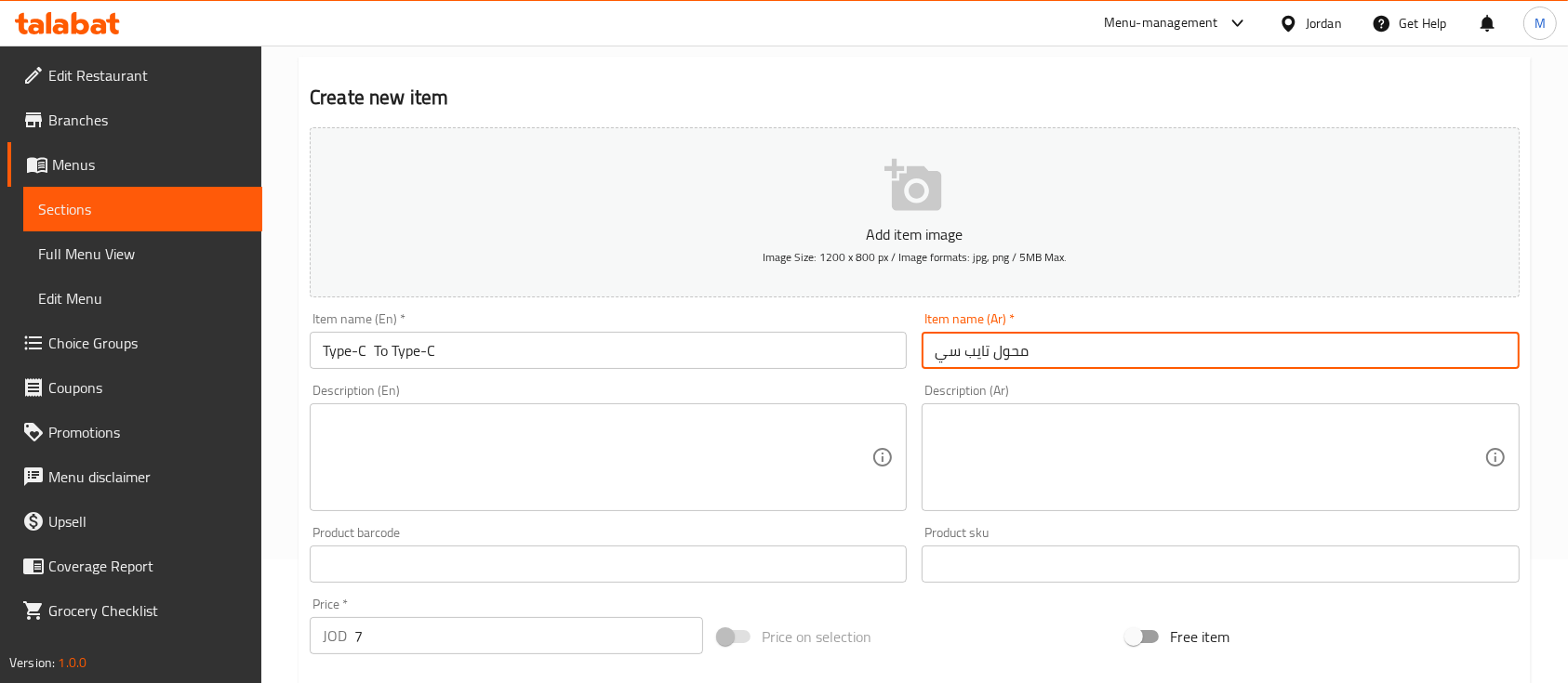
paste input "مع منفذ سماعات 3.5 ملم"
type input "محول تايب سي مع منفذ سماعات 3.5 ملم"
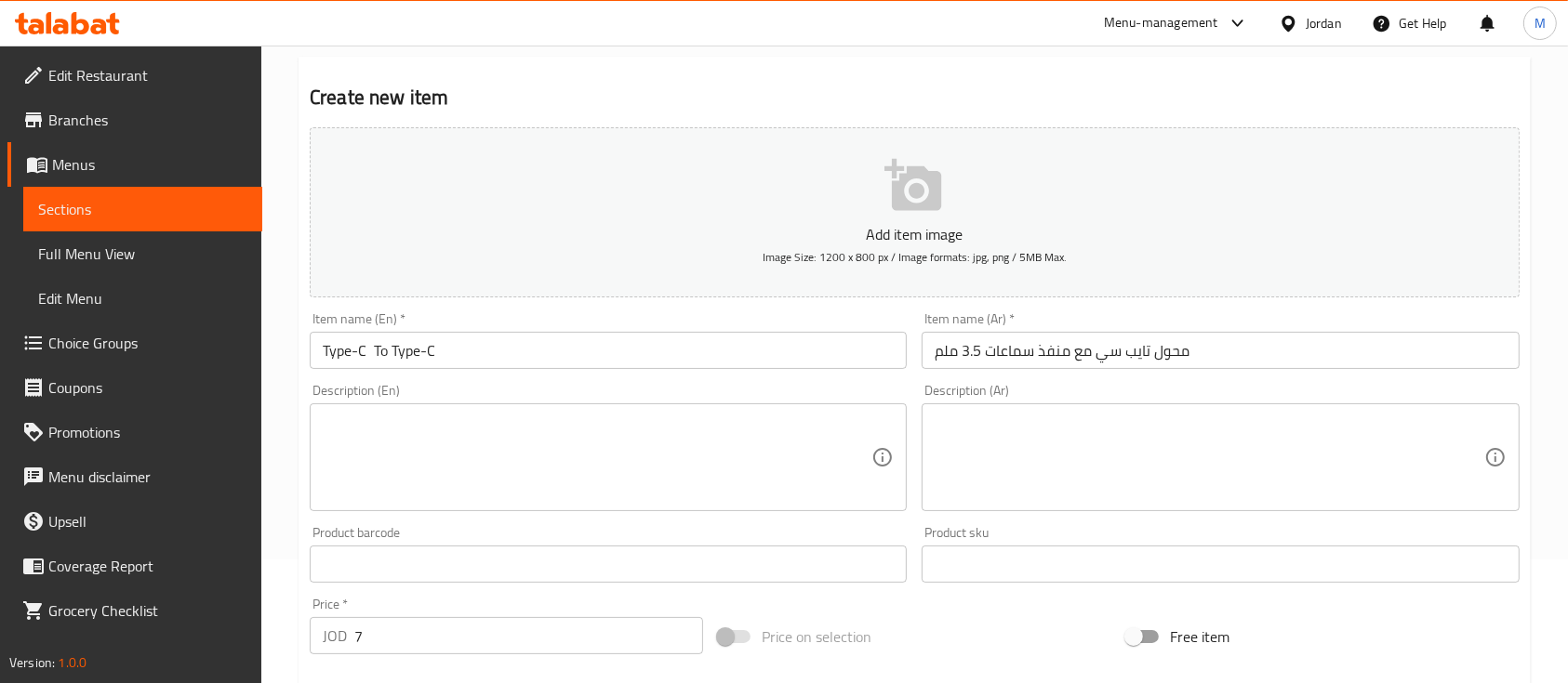
click at [1112, 412] on div "Description (Ar)" at bounding box center [1219, 457] width 597 height 108
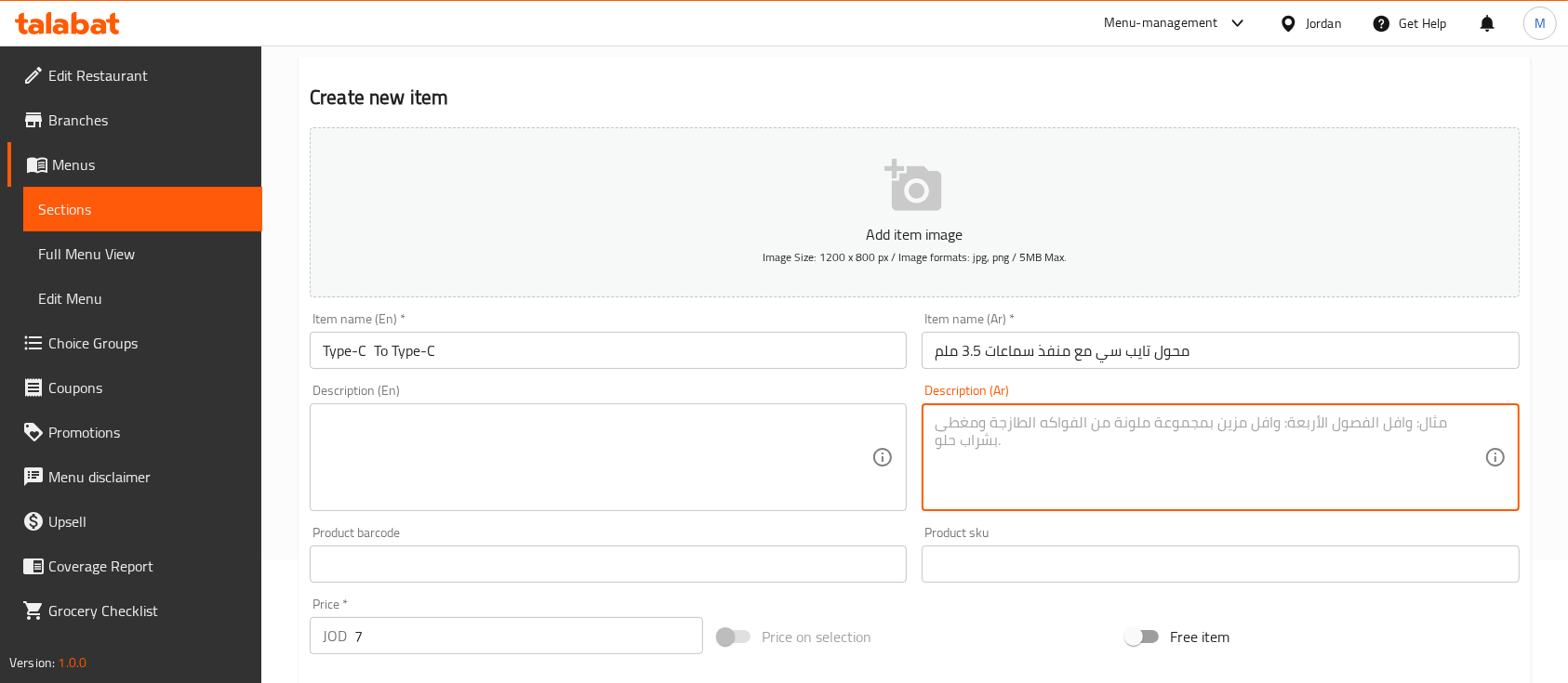
paste textarea "محول Type-C مع منفذ سماعات 3.5 ملم استمتع بالمرونة مع هذا المحول العملي الذي يت…"
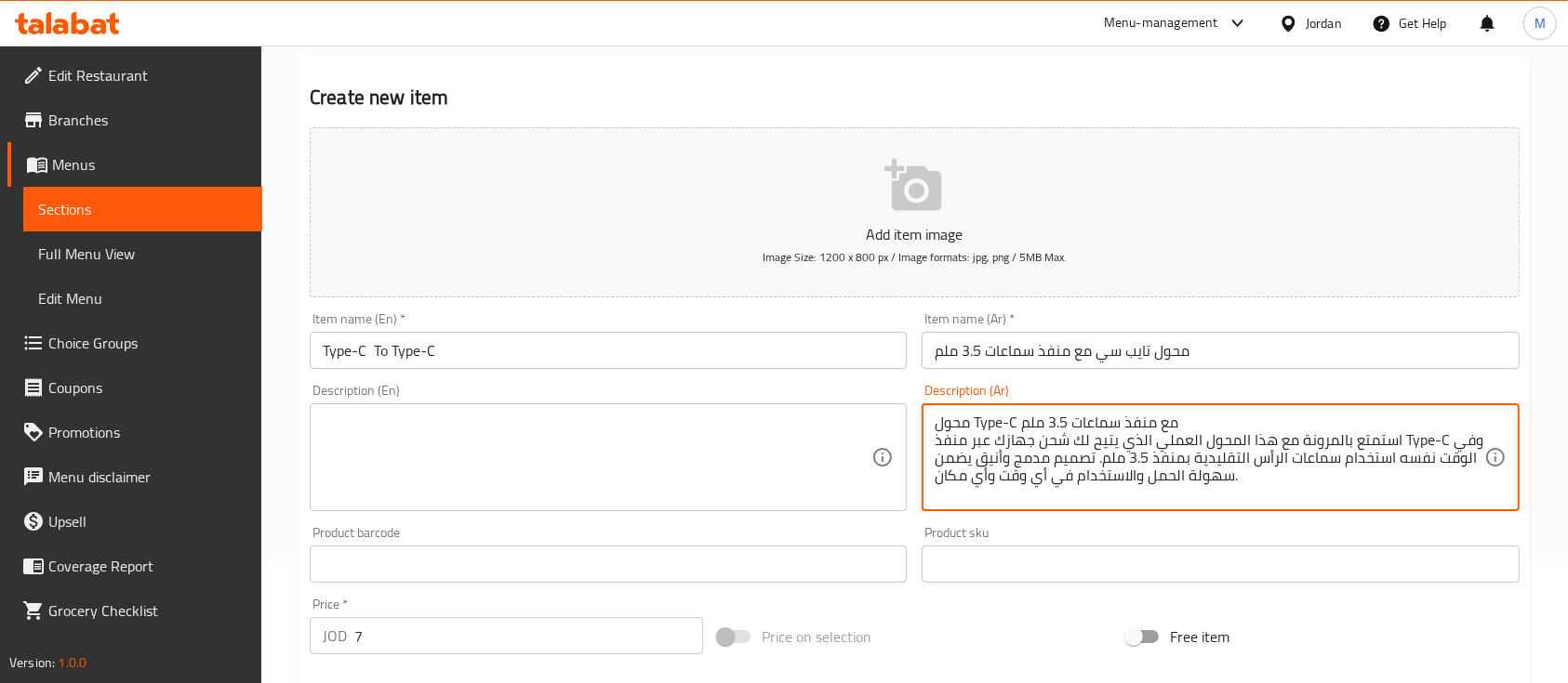
drag, startPoint x: 1401, startPoint y: 431, endPoint x: 1449, endPoint y: 435, distance: 48.2
click at [1449, 435] on textarea "محول Type-C مع منفذ سماعات 3.5 ملم استمتع بالمرونة مع هذا المحول العملي الذي يت…" at bounding box center [1209, 458] width 549 height 88
click at [1437, 442] on textarea "محول Type-C مع منفذ سماعات 3.5 ملم استمتع بالمرونة مع هذا المحول العملي الذي يت…" at bounding box center [1209, 458] width 549 height 88
click at [1435, 451] on textarea "محول Type-C مع منفذ سماعات 3.5 ملم استمتع بالمرونة مع هذا المحول العملي الذي يت…" at bounding box center [1209, 458] width 549 height 88
drag, startPoint x: 1403, startPoint y: 442, endPoint x: 1443, endPoint y: 442, distance: 40.0
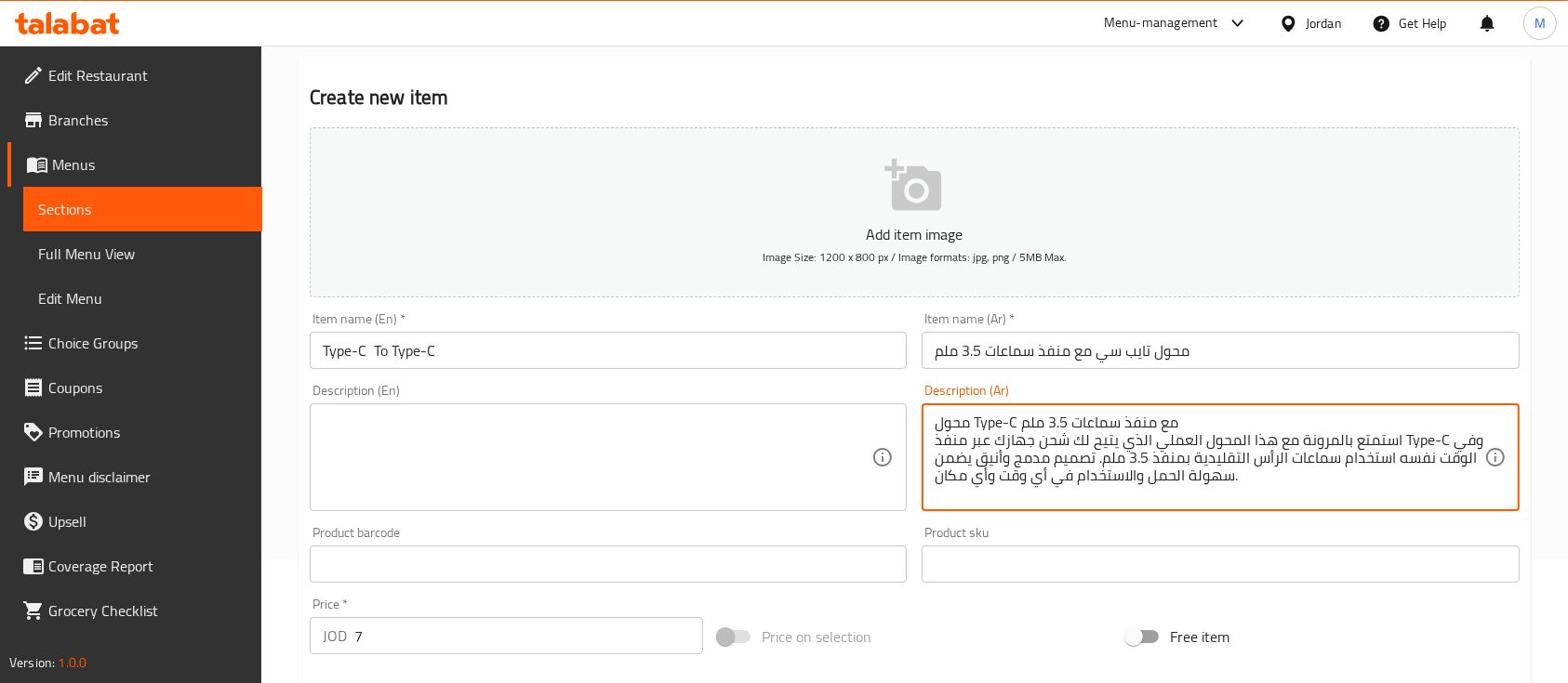
click at [1443, 442] on textarea "محول Type-C مع منفذ سماعات 3.5 ملم استمتع بالمرونة مع هذا المحول العملي الذي يت…" at bounding box center [1209, 458] width 549 height 88
click at [1394, 535] on div "Add item image Image Size: 1200 x 800 px / Image formats: jpg, png / 5MB Max. I…" at bounding box center [915, 520] width 1225 height 801
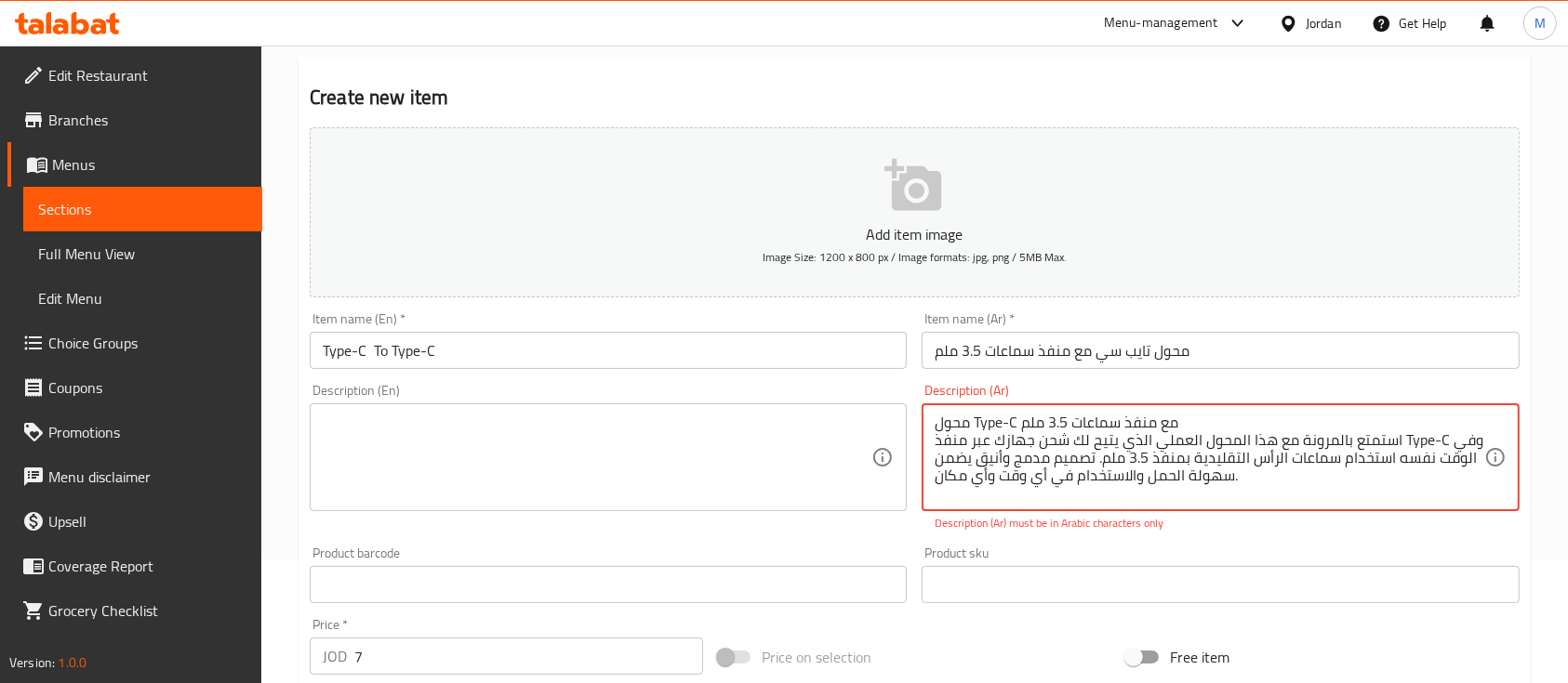
drag, startPoint x: 1436, startPoint y: 442, endPoint x: 1435, endPoint y: 531, distance: 89.0
click at [1410, 532] on p "Description (Ar) must be in Arabic characters only" at bounding box center [1219, 523] width 571 height 17
drag, startPoint x: 1400, startPoint y: 443, endPoint x: 1440, endPoint y: 443, distance: 40.0
click at [1349, 529] on p "Description (Ar) must be in Arabic characters only" at bounding box center [1219, 523] width 571 height 17
drag, startPoint x: 976, startPoint y: 422, endPoint x: 1083, endPoint y: 551, distance: 167.6
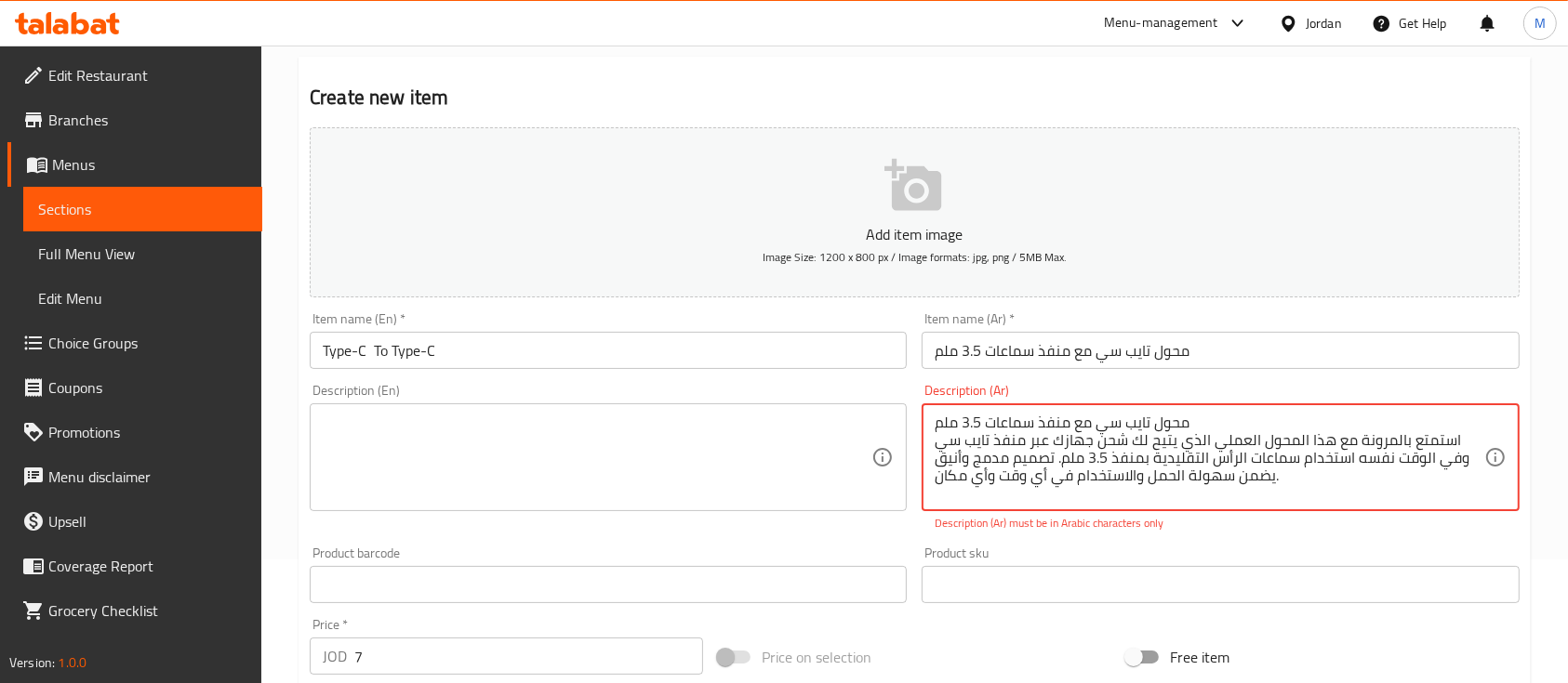
type textarea "محول تايب سي مع منفذ سماعات 3.5 ملم استمتع بالمرونة مع هذا المحول العملي الذي ي…"
click at [1188, 551] on div "Product sku Product sku" at bounding box center [1219, 575] width 597 height 56
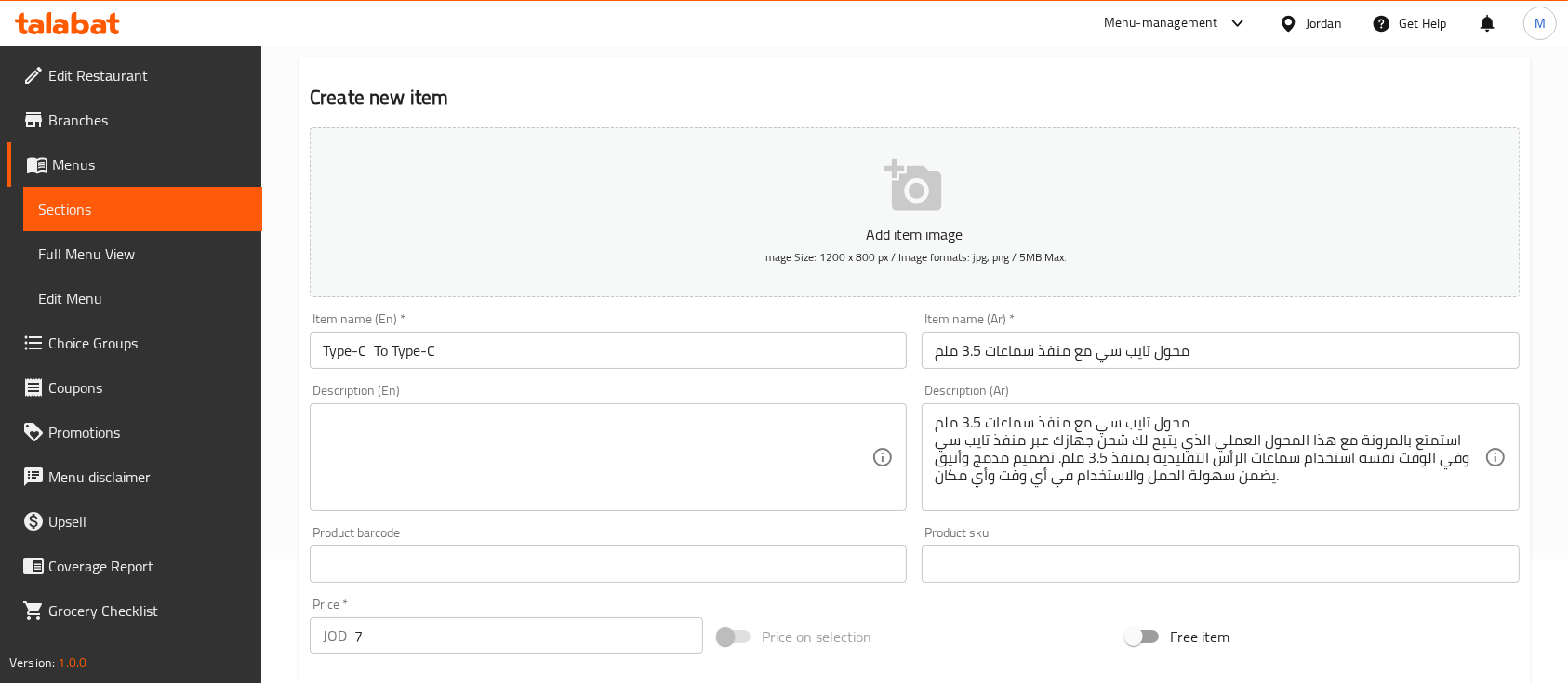
click at [782, 427] on textarea at bounding box center [597, 458] width 549 height 88
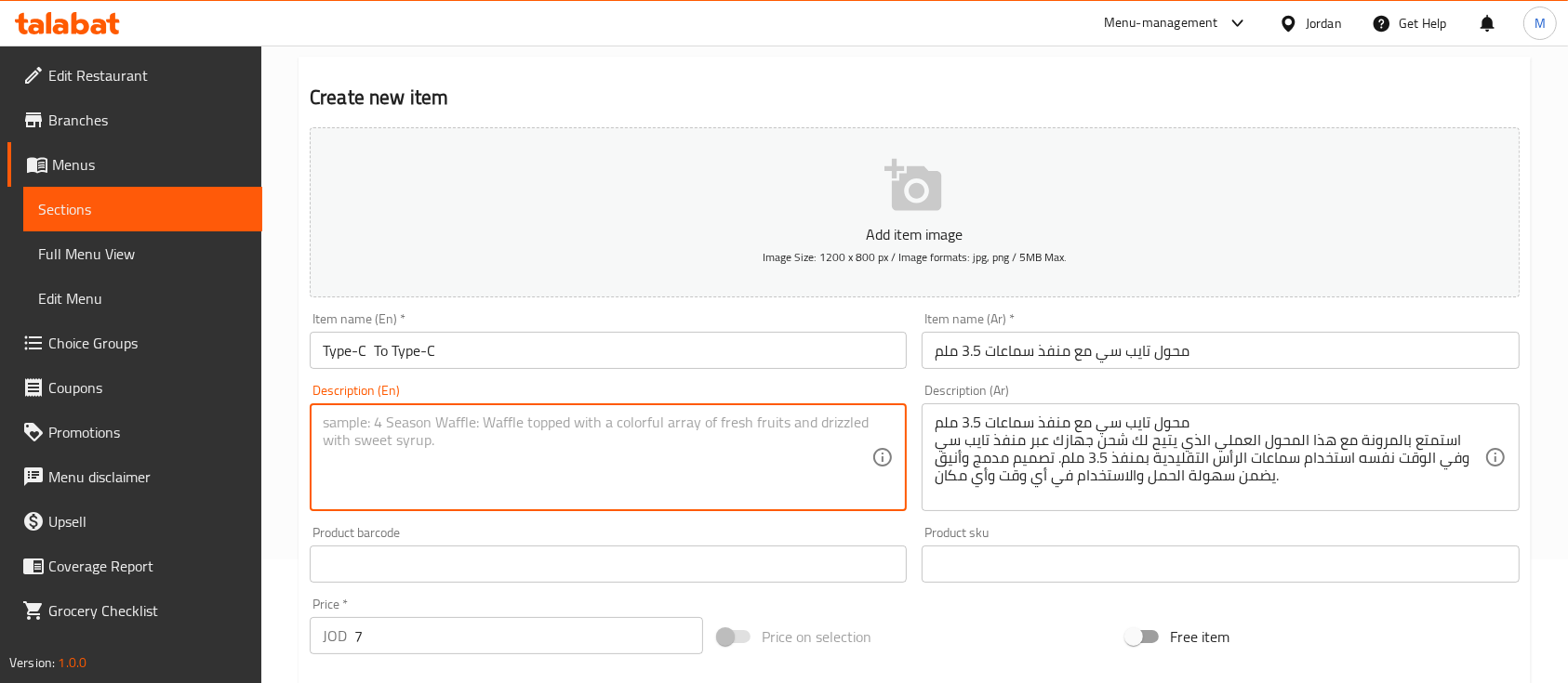
paste textarea "Type-C to Type-C + 3.5mm Audio Adapter Enjoy ultimate flexibility with this pra…"
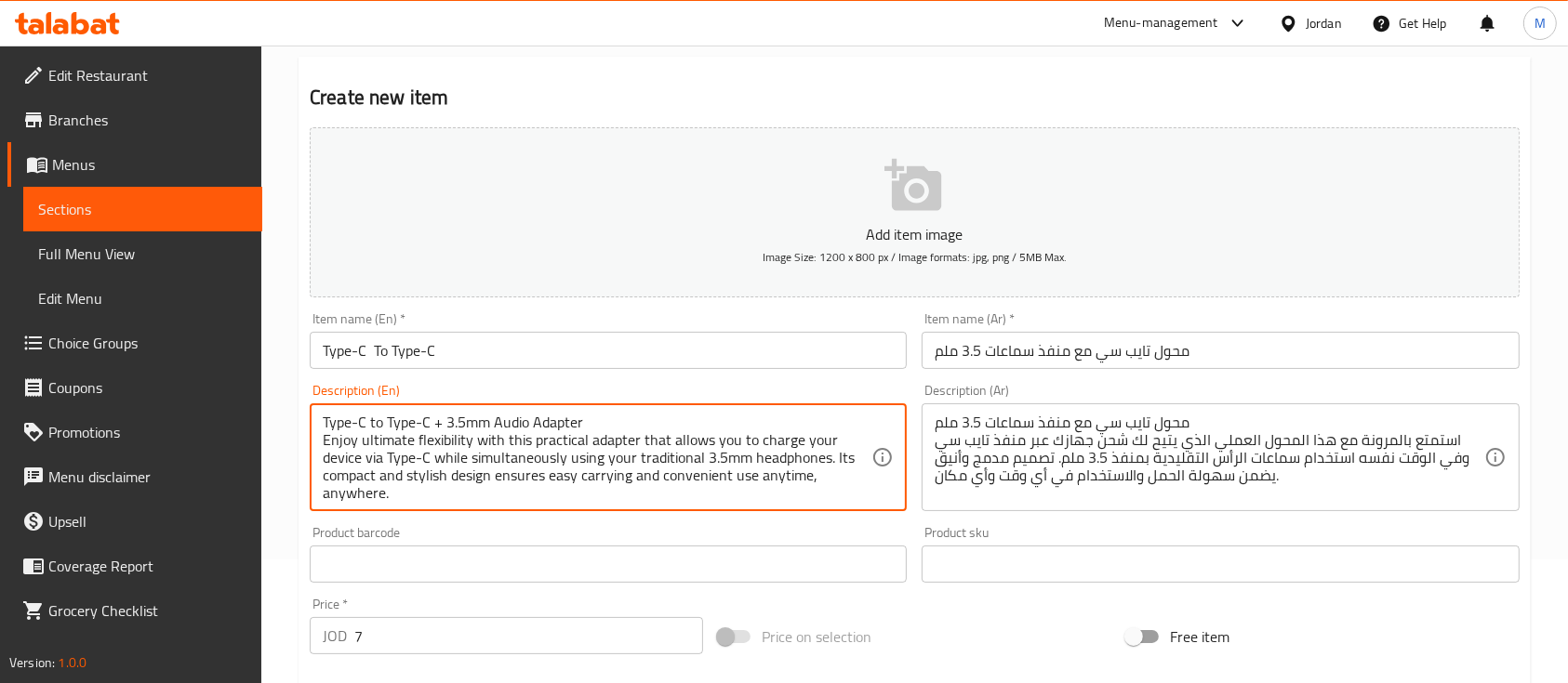
type textarea "Type-C to Type-C + 3.5mm Audio Adapter Enjoy ultimate flexibility with this pra…"
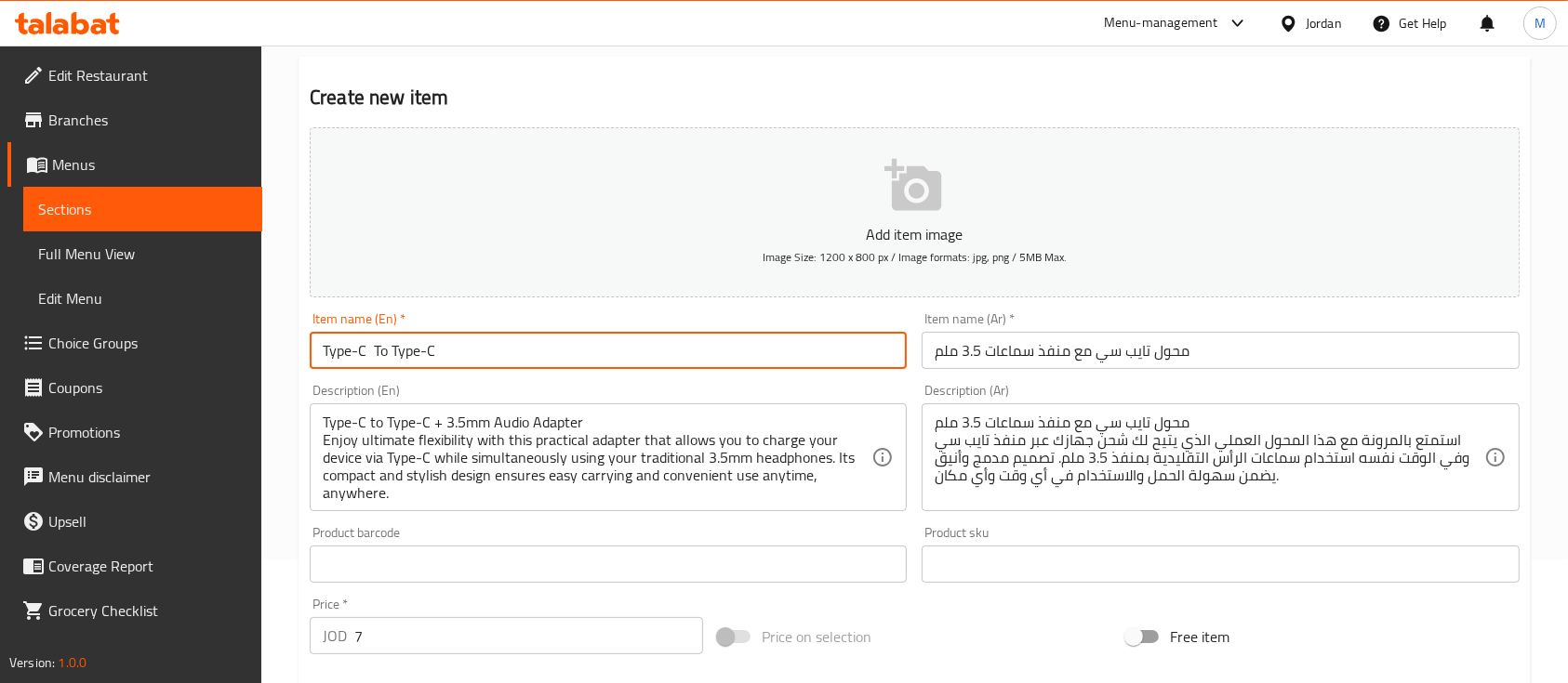
drag, startPoint x: 483, startPoint y: 340, endPoint x: 265, endPoint y: 359, distance: 218.8
click at [265, 359] on div "Home / Restaurants management / Menus / Sections / item / create Cables section…" at bounding box center [915, 555] width 1307 height 1267
paste input "to Type-C + 3.5mm Audio Adapter"
type input "Type-C to Type-C + 3.5mm Audio Adapter"
click at [641, 304] on div "Add item image Image Size: 1200 x 800 px / Image formats: jpg, png / 5MB Max." at bounding box center [915, 212] width 1225 height 185
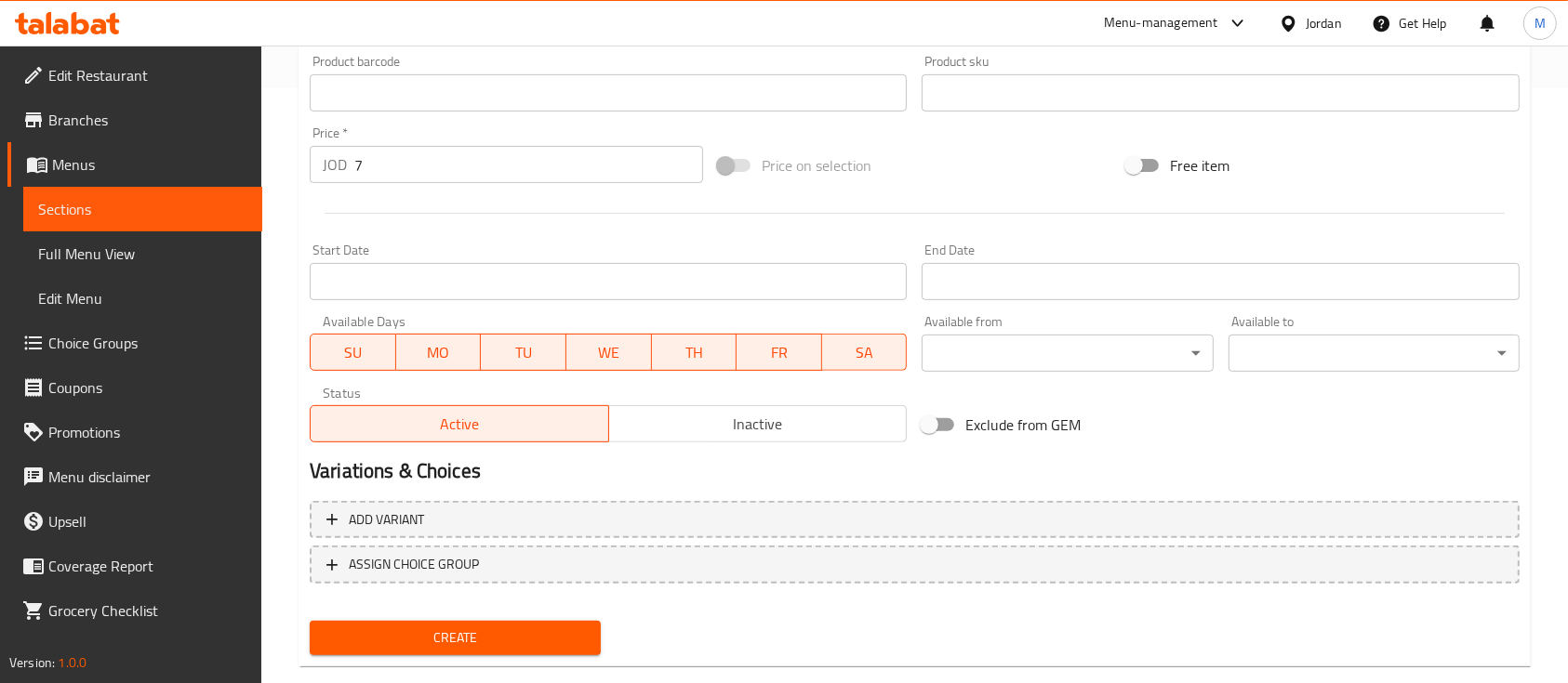
scroll to position [630, 0]
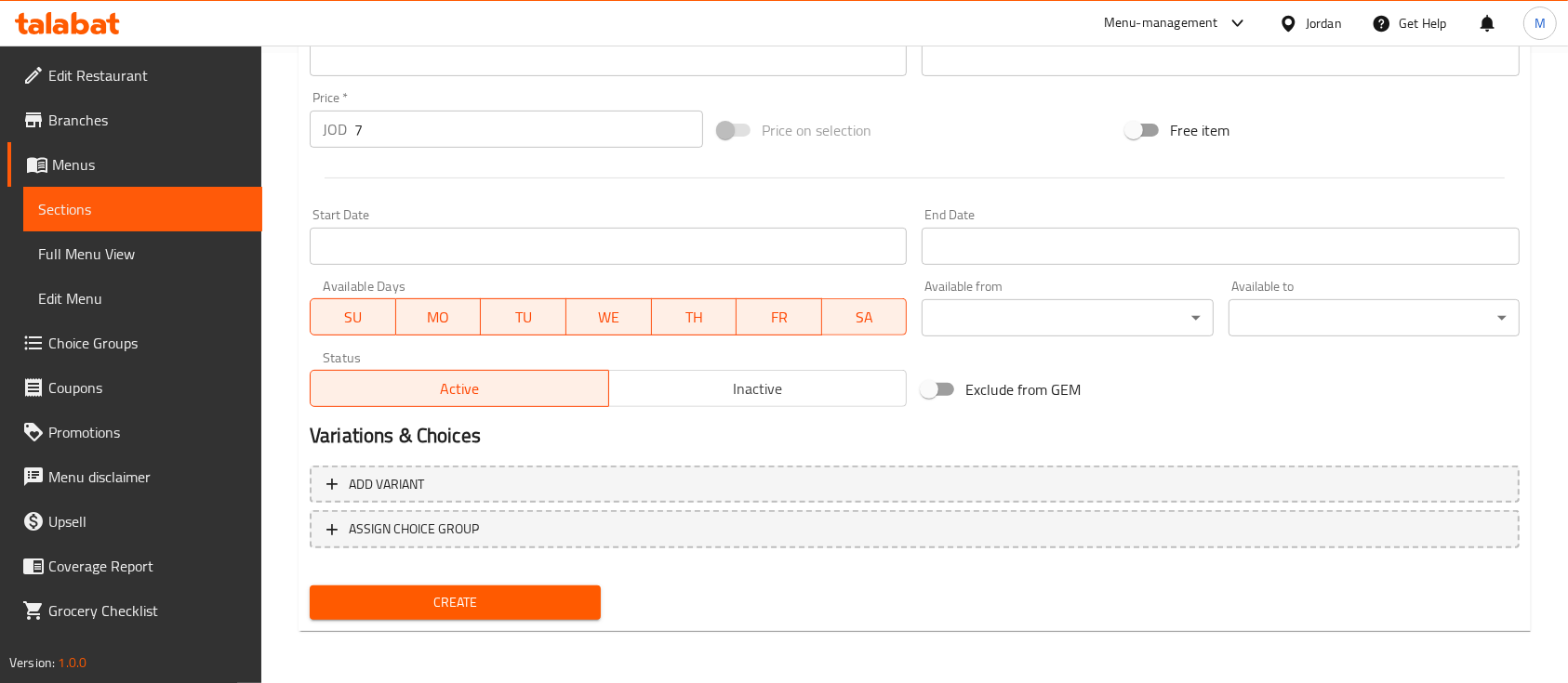
click at [494, 608] on span "Create" at bounding box center [455, 602] width 261 height 23
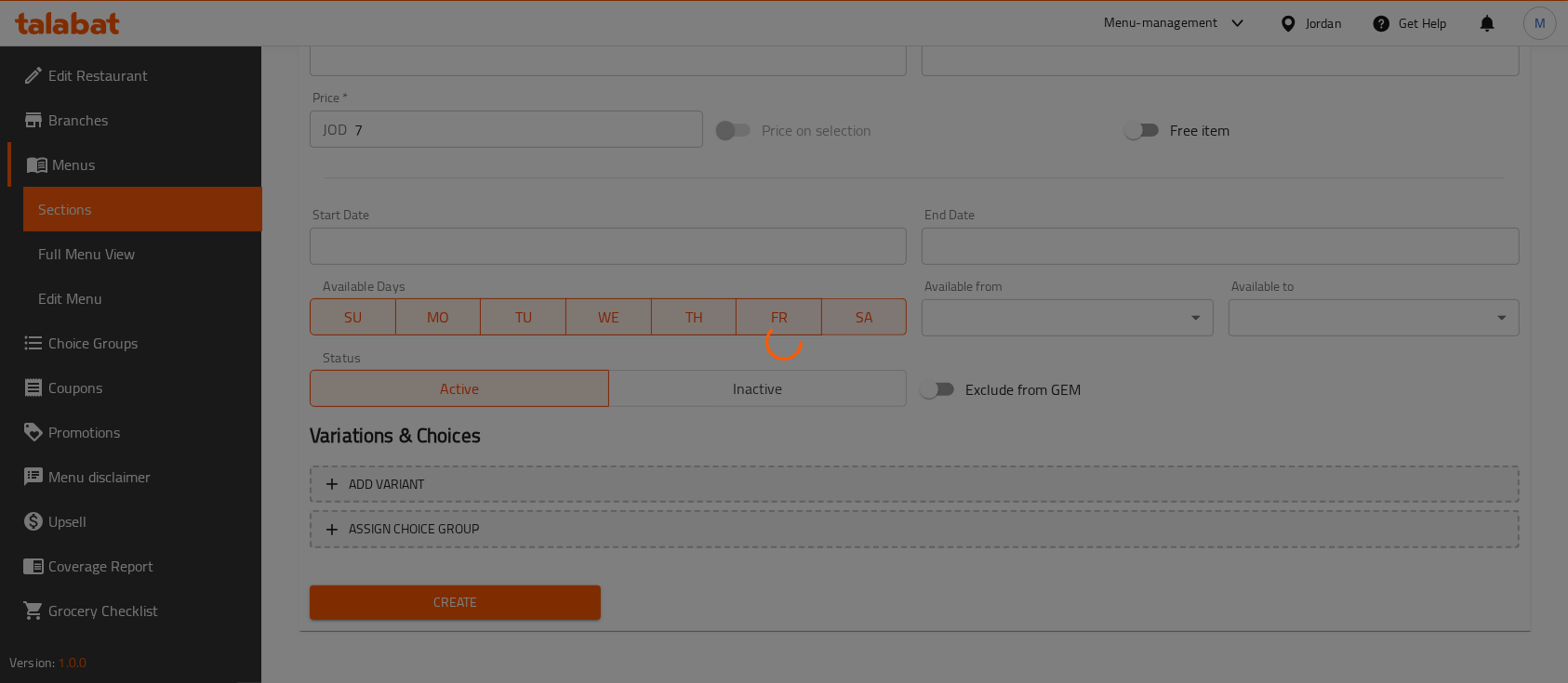
type input "0"
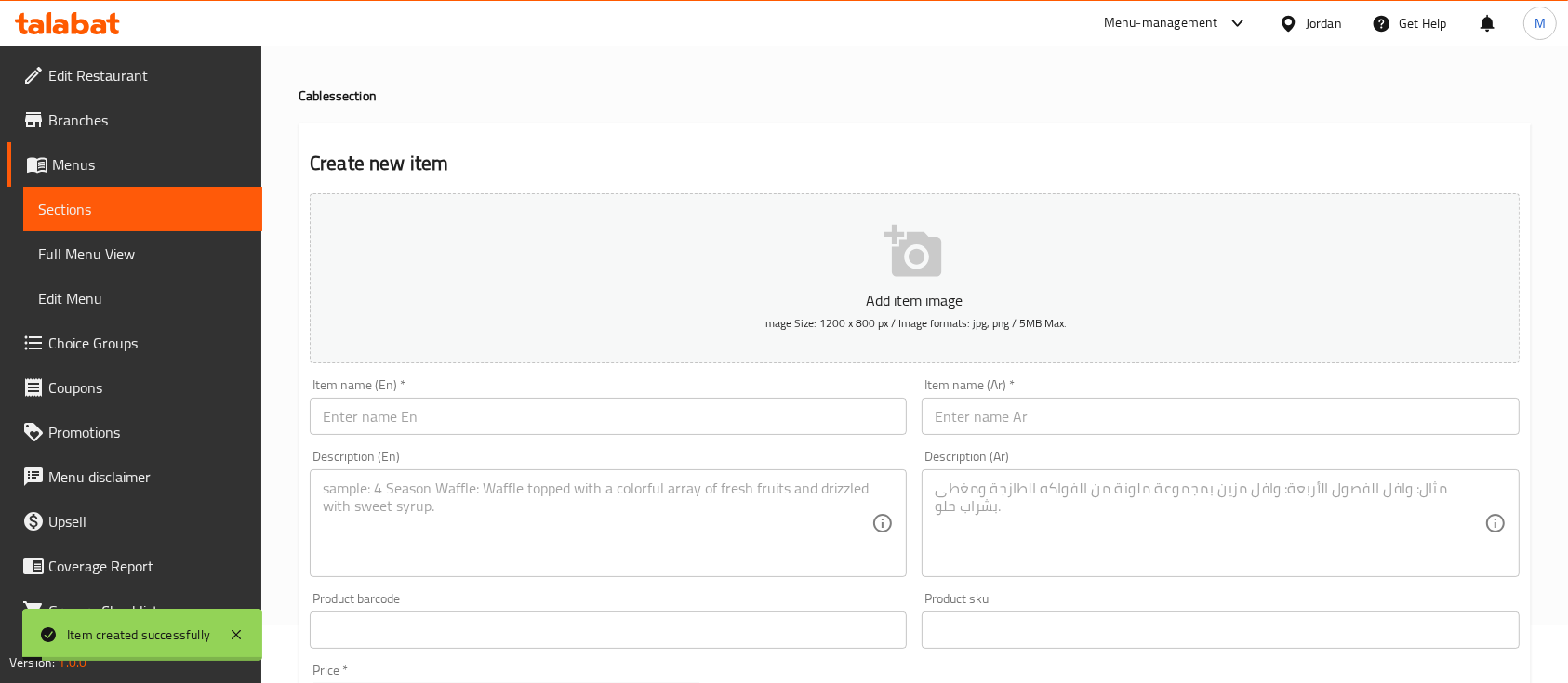
scroll to position [10, 0]
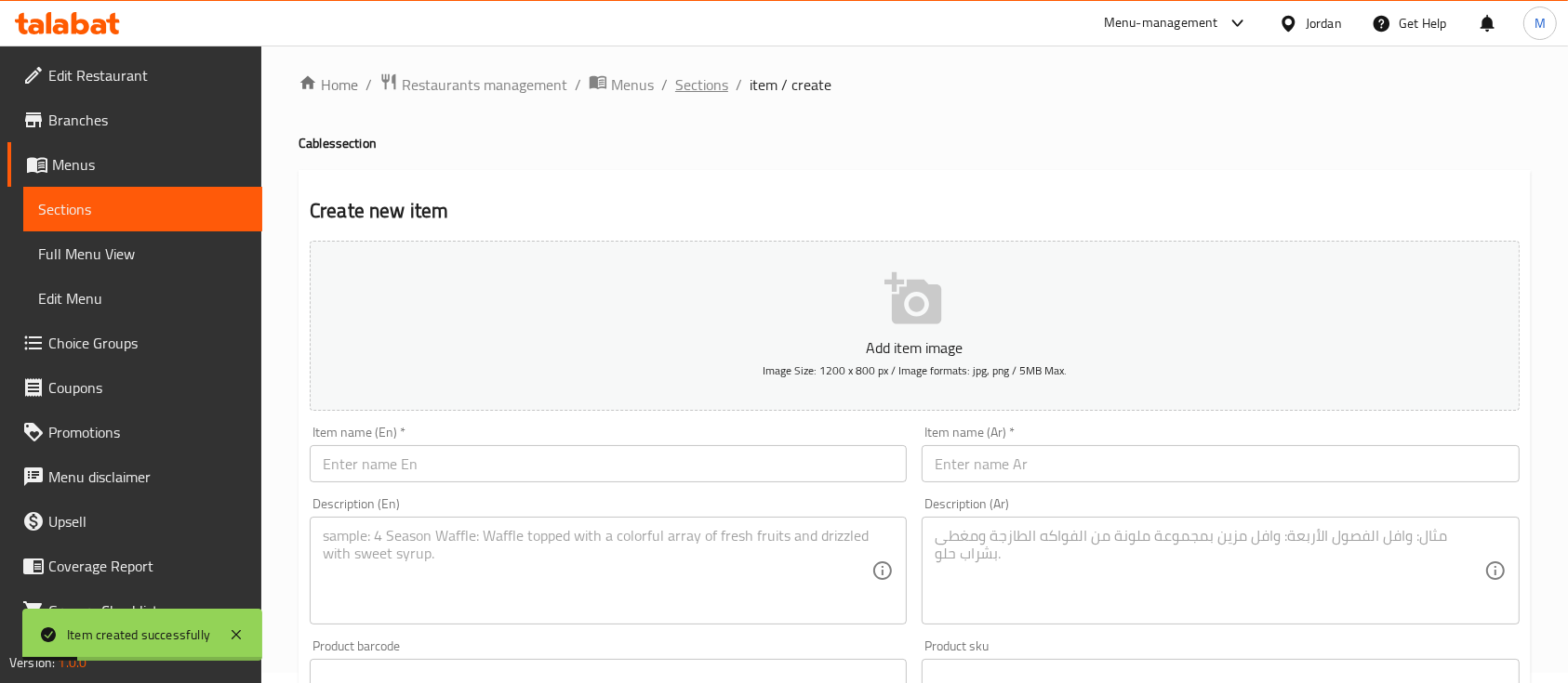
click at [682, 85] on span "Sections" at bounding box center [701, 85] width 53 height 23
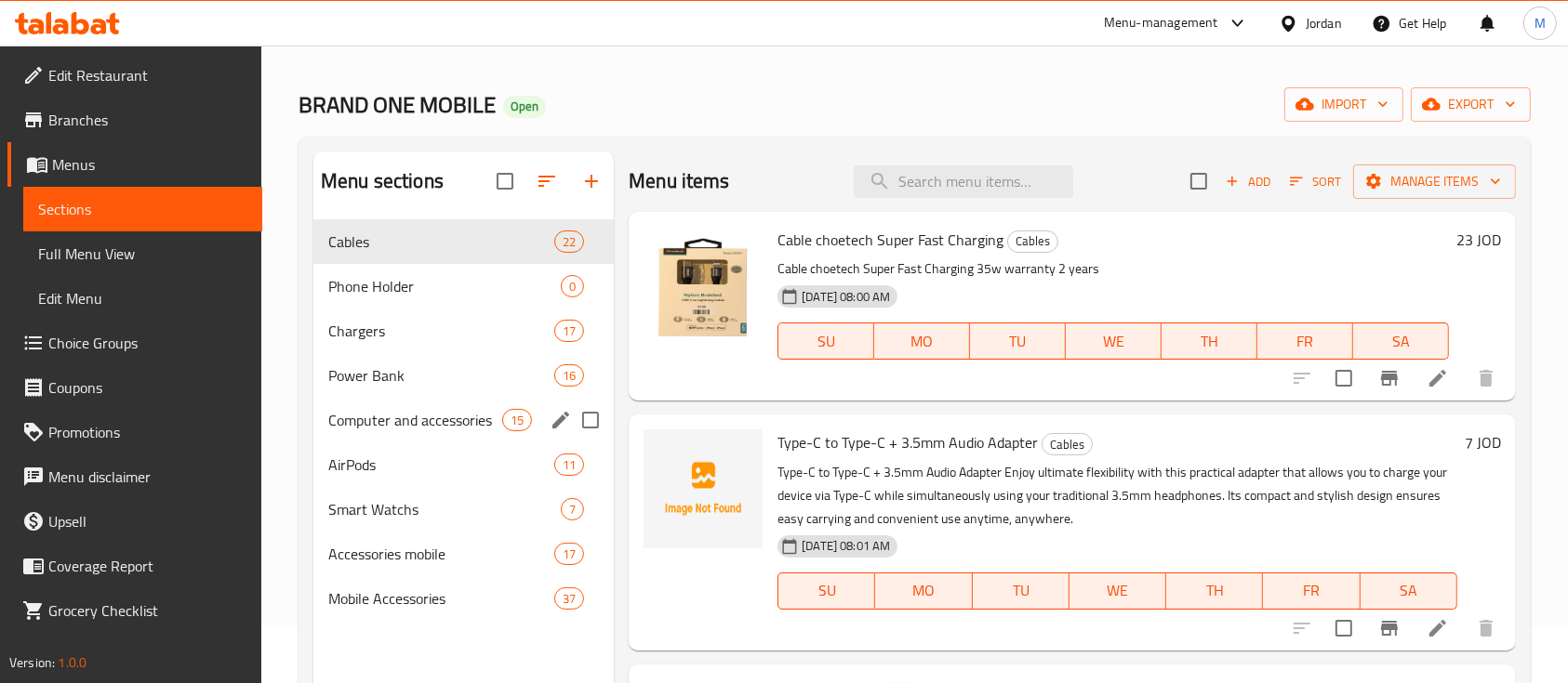
scroll to position [76, 0]
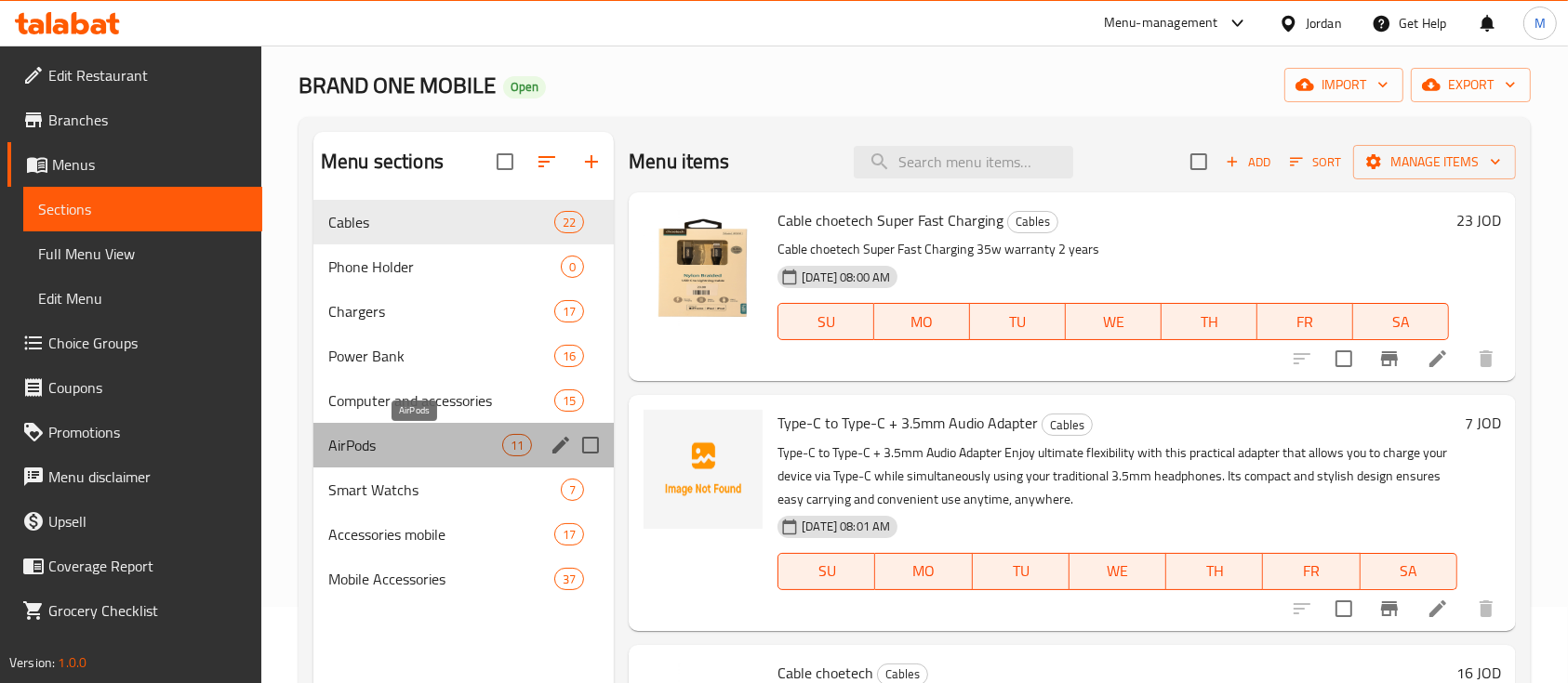
click at [434, 447] on span "AirPods" at bounding box center [415, 445] width 174 height 23
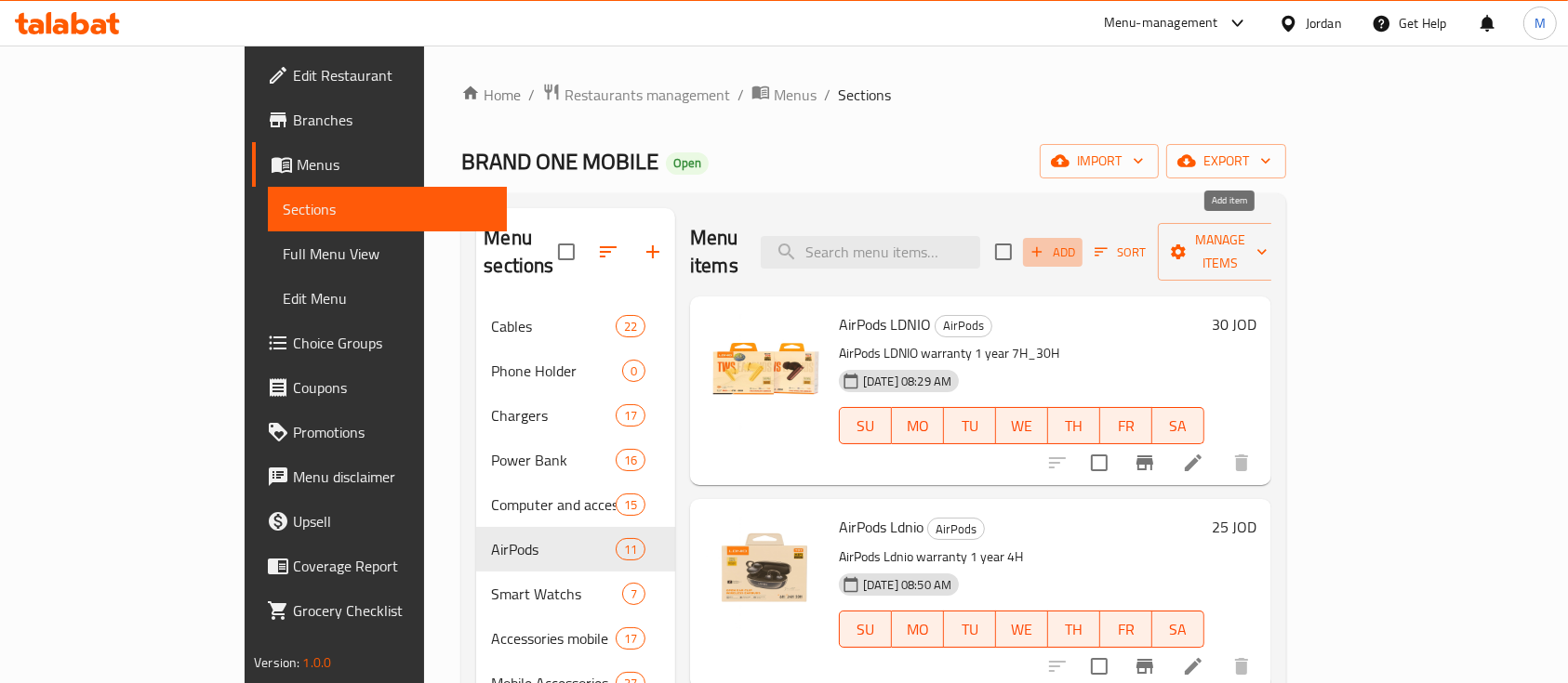
click at [1078, 241] on span "Add" at bounding box center [1052, 252] width 50 height 22
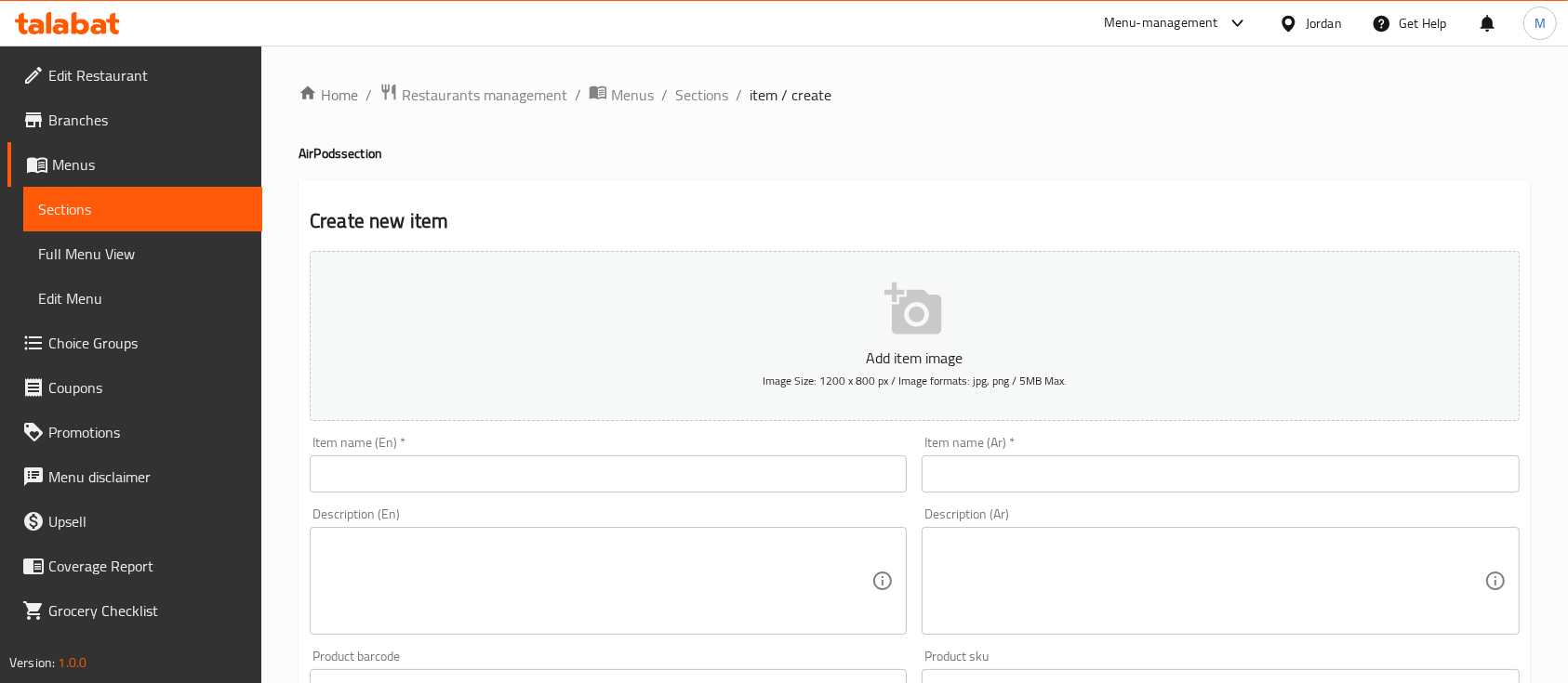
click at [1119, 567] on textarea at bounding box center [1209, 582] width 549 height 88
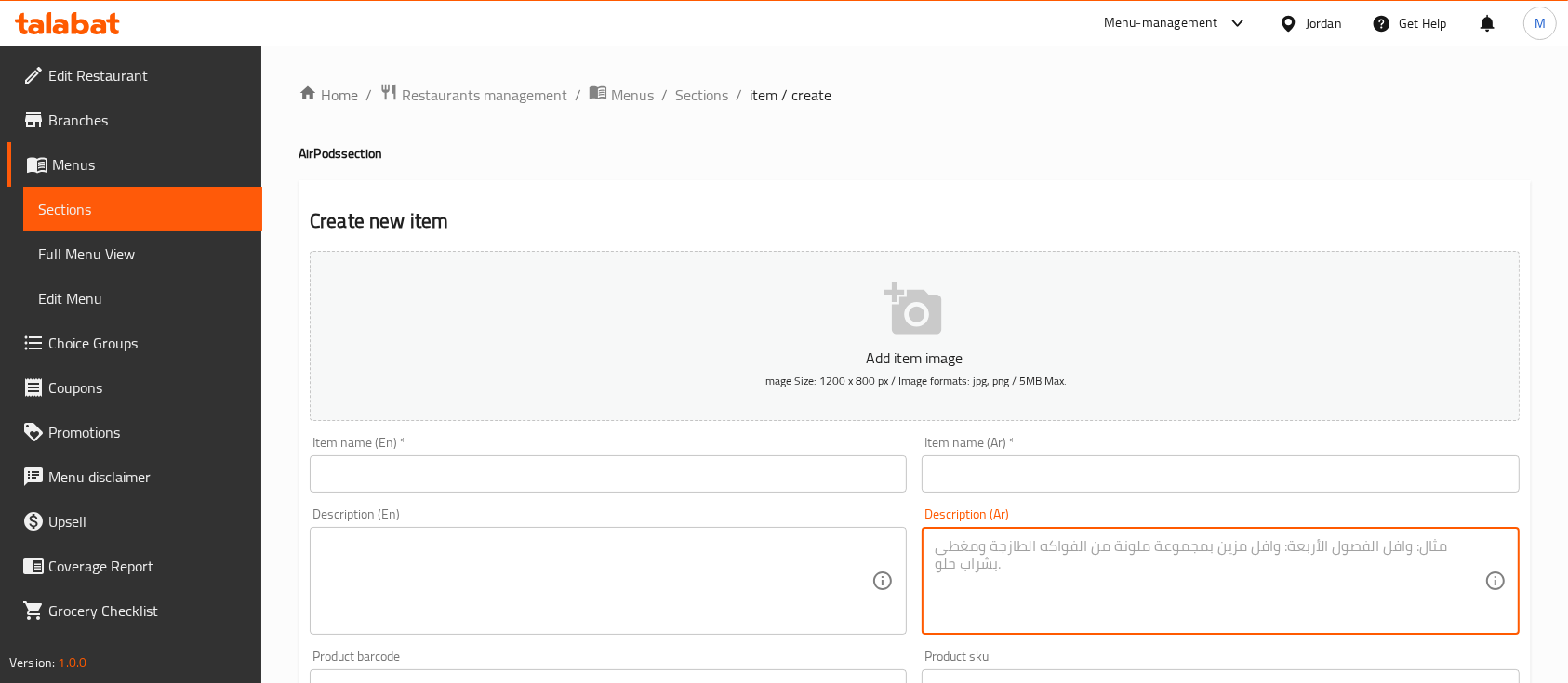
paste textarea "استمتع بتجربة صوتية نقية مع تصميم مريح واتصال سريع عبر البلوتوث. مثالية للمكالم…"
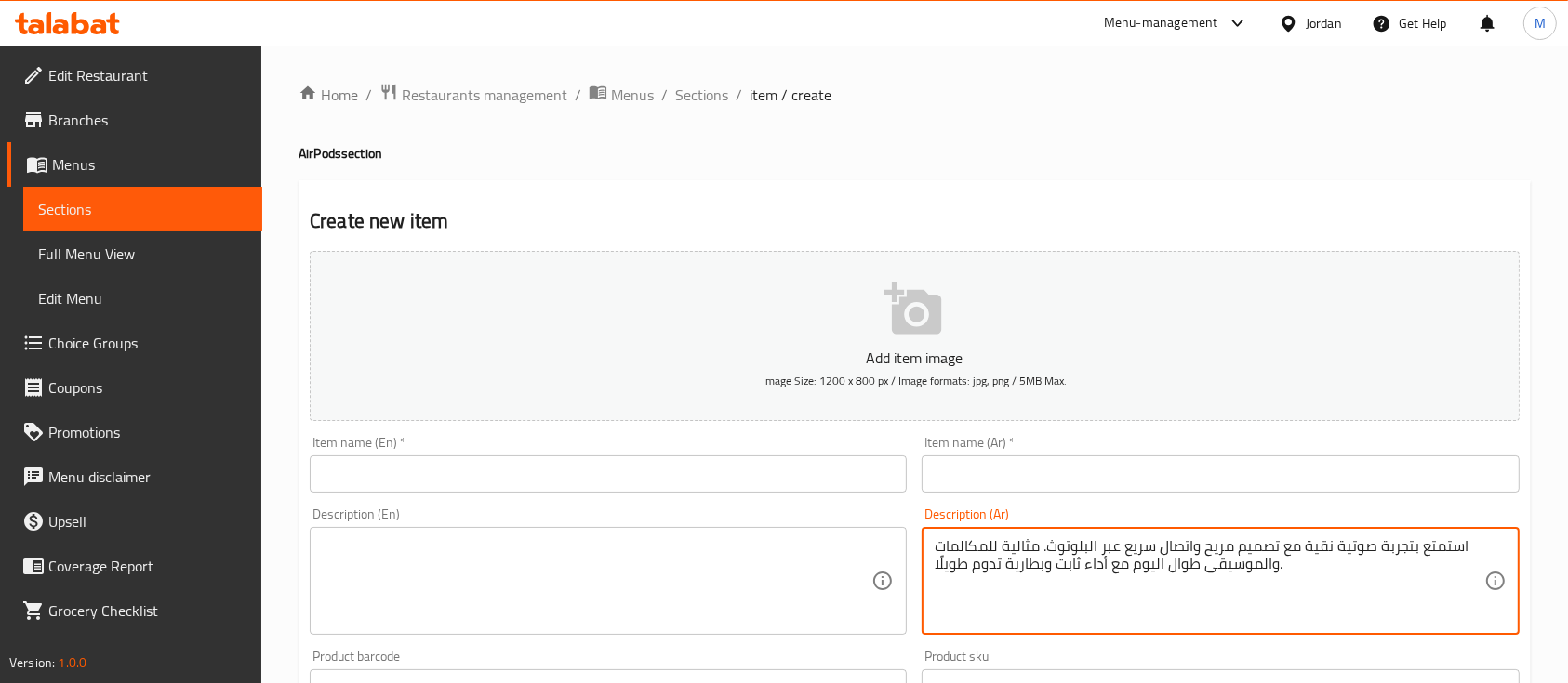
type textarea "استمتع بتجربة صوتية نقية مع تصميم مريح واتصال سريع عبر البلوتوث. مثالية للمكالم…"
click at [1103, 486] on input "text" at bounding box center [1219, 474] width 597 height 38
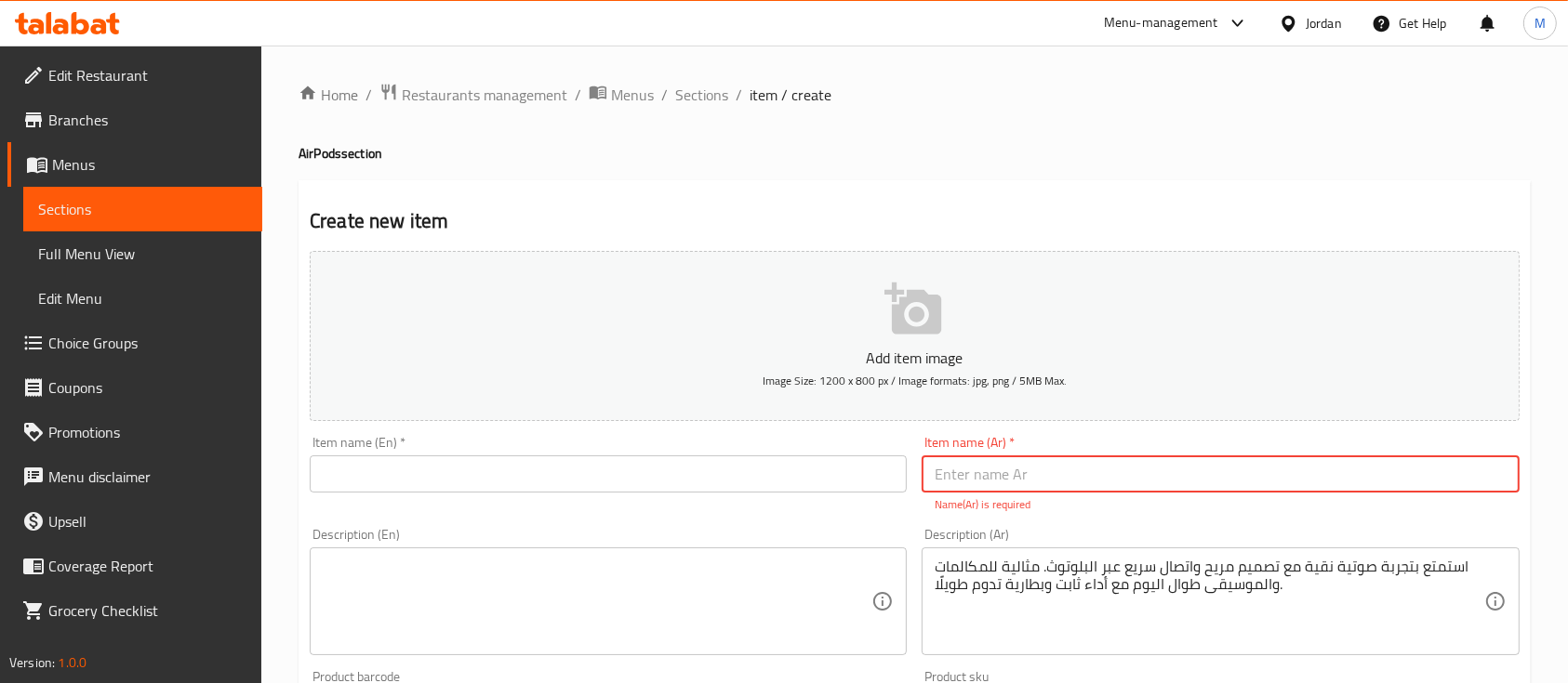
paste input "سماعة رأس لاسلكية"
type input "سماعة رأس لاسلكية"
click at [855, 482] on input "text" at bounding box center [607, 474] width 597 height 38
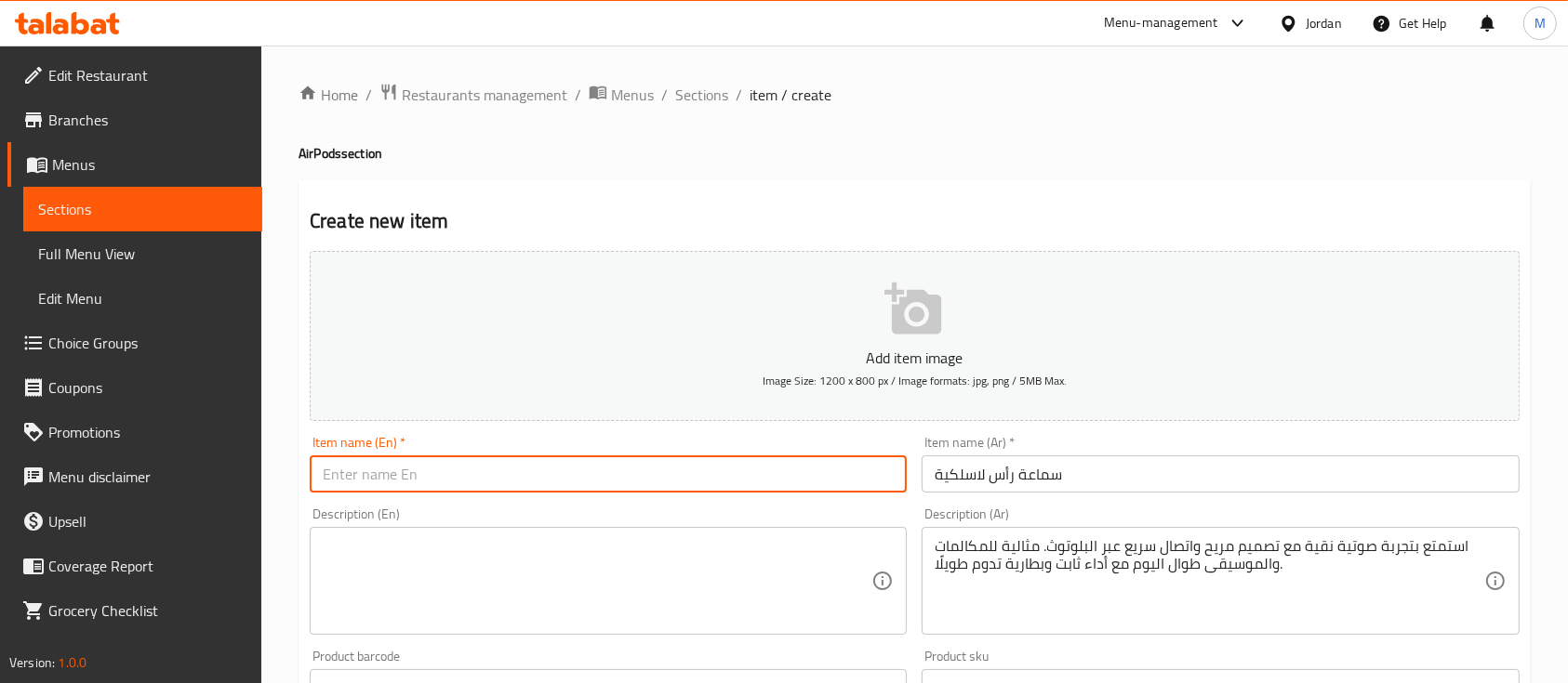
click at [1129, 453] on div "Item name (Ar)   * سماعة رأس لاسلكية Item name (Ar) *" at bounding box center [1219, 464] width 597 height 56
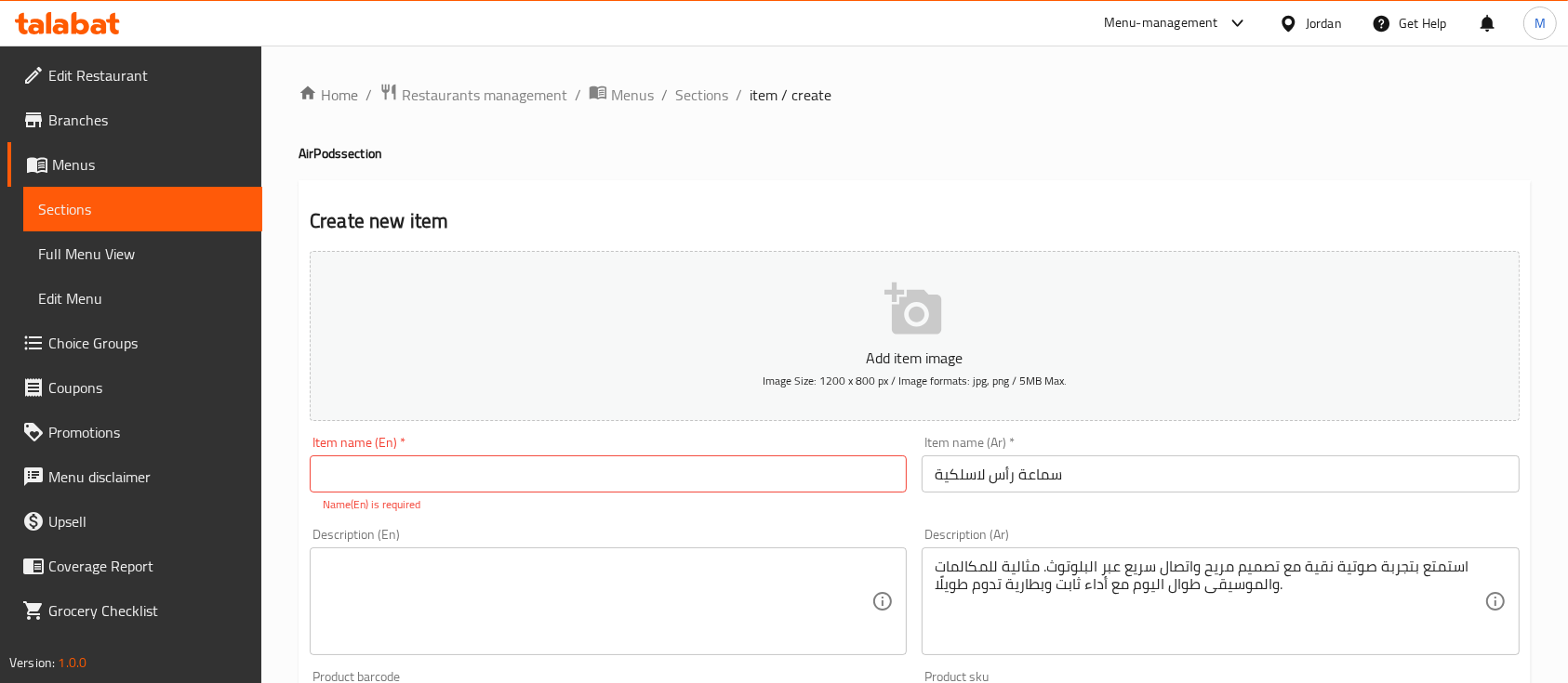
click at [563, 473] on input "text" at bounding box center [607, 474] width 597 height 38
paste input "Wireless Headset"
type input "Wireless Headset"
click at [561, 525] on div "Description (En) Description (En)" at bounding box center [608, 591] width 612 height 142
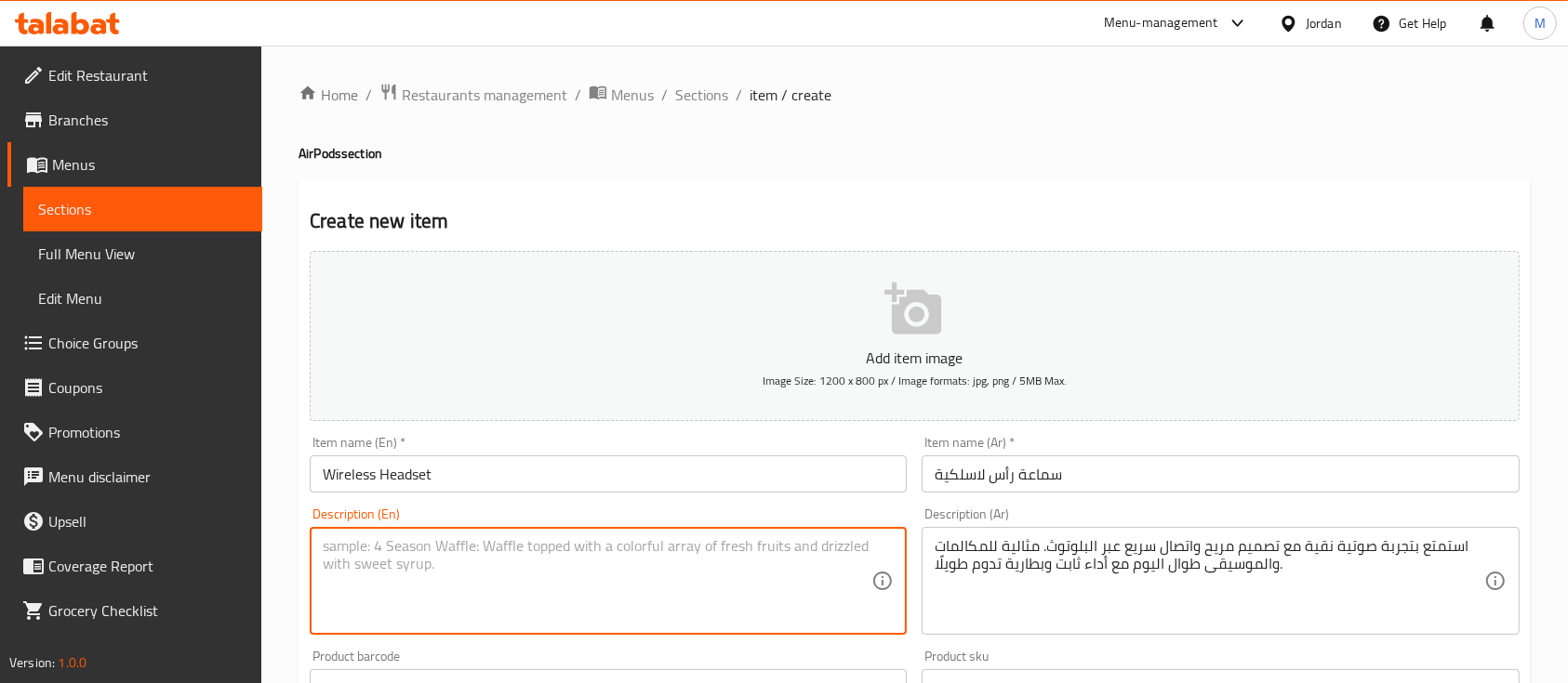
click at [541, 567] on textarea at bounding box center [597, 582] width 549 height 88
paste textarea "Wireless Headset MS-T5 (Model BT) Enjoy crystal-clear sound with a comfortable …"
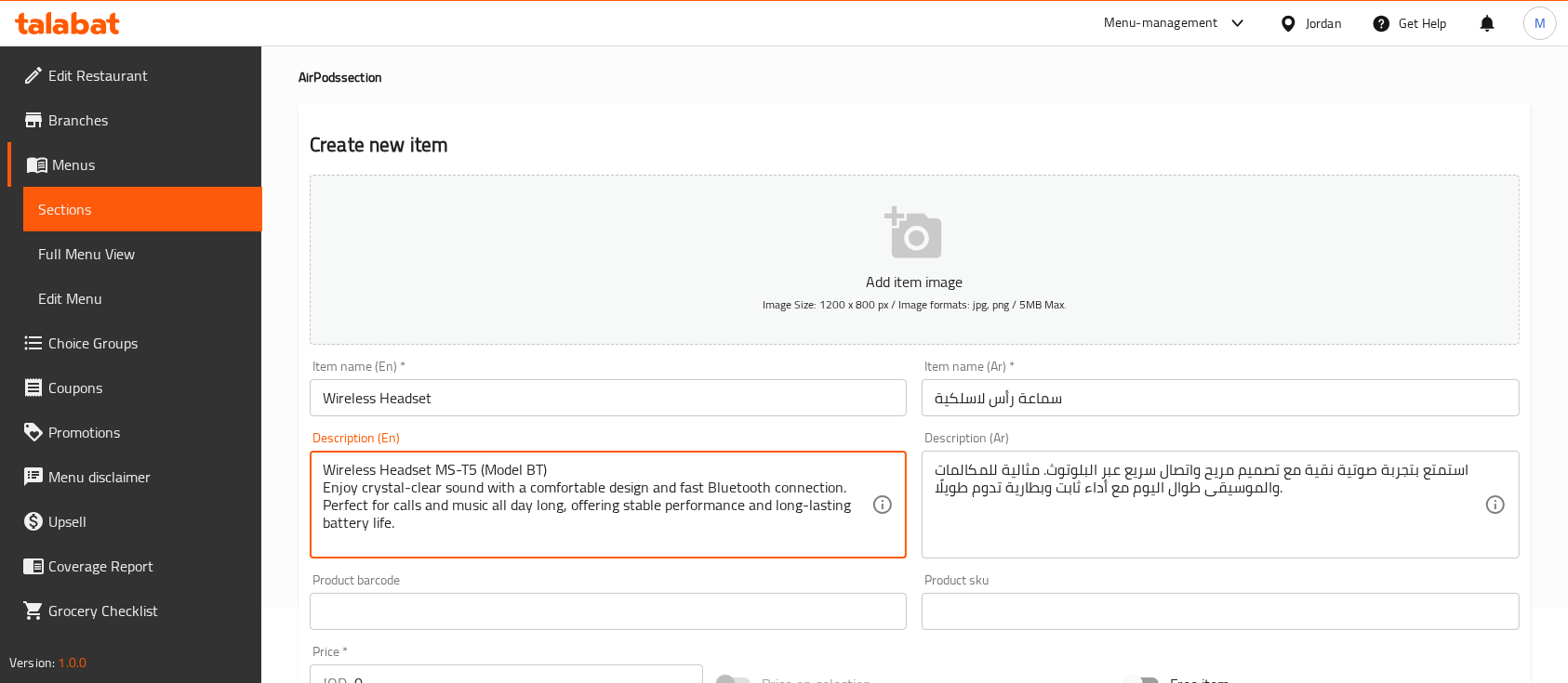
scroll to position [124, 0]
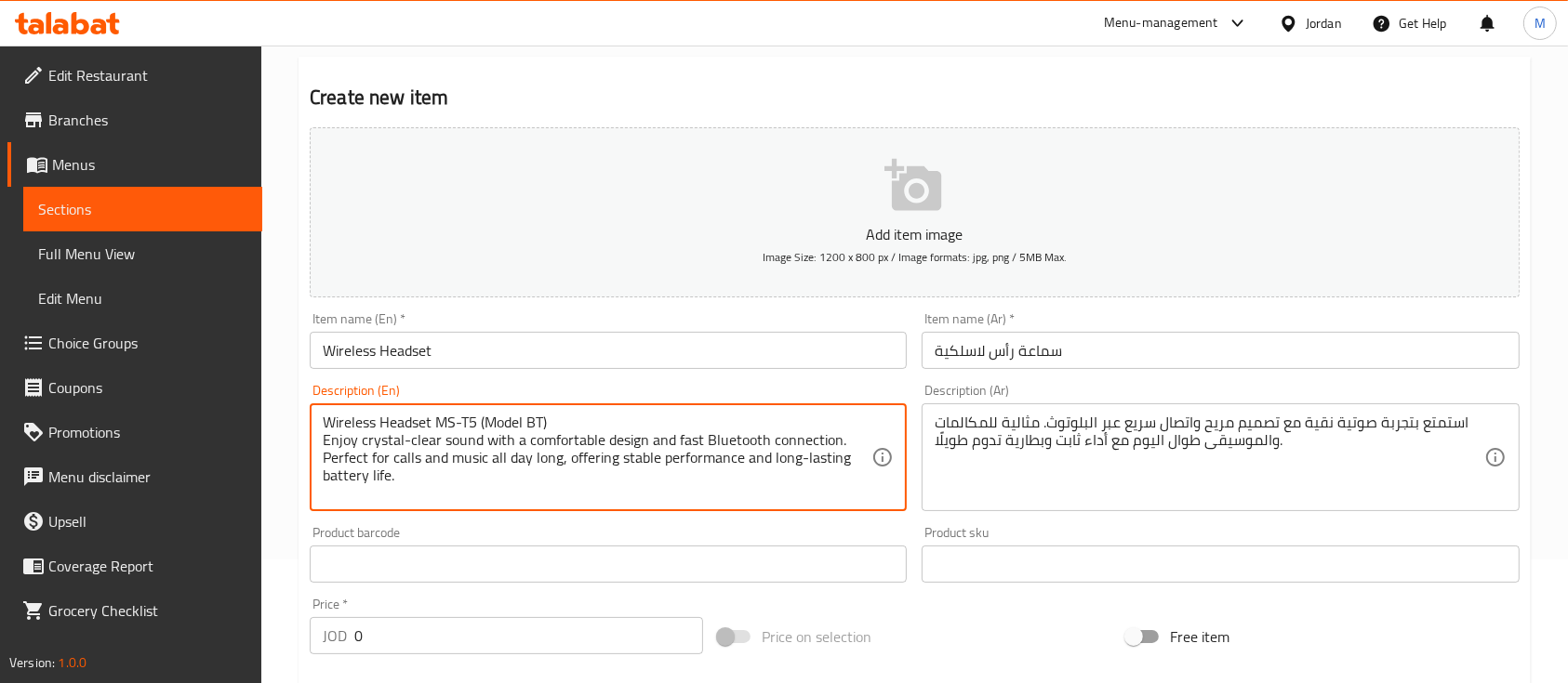
type textarea "Wireless Headset MS-T5 (Model BT) Enjoy crystal-clear sound with a comfortable …"
click at [628, 521] on div "Product barcode Product barcode" at bounding box center [608, 554] width 612 height 71
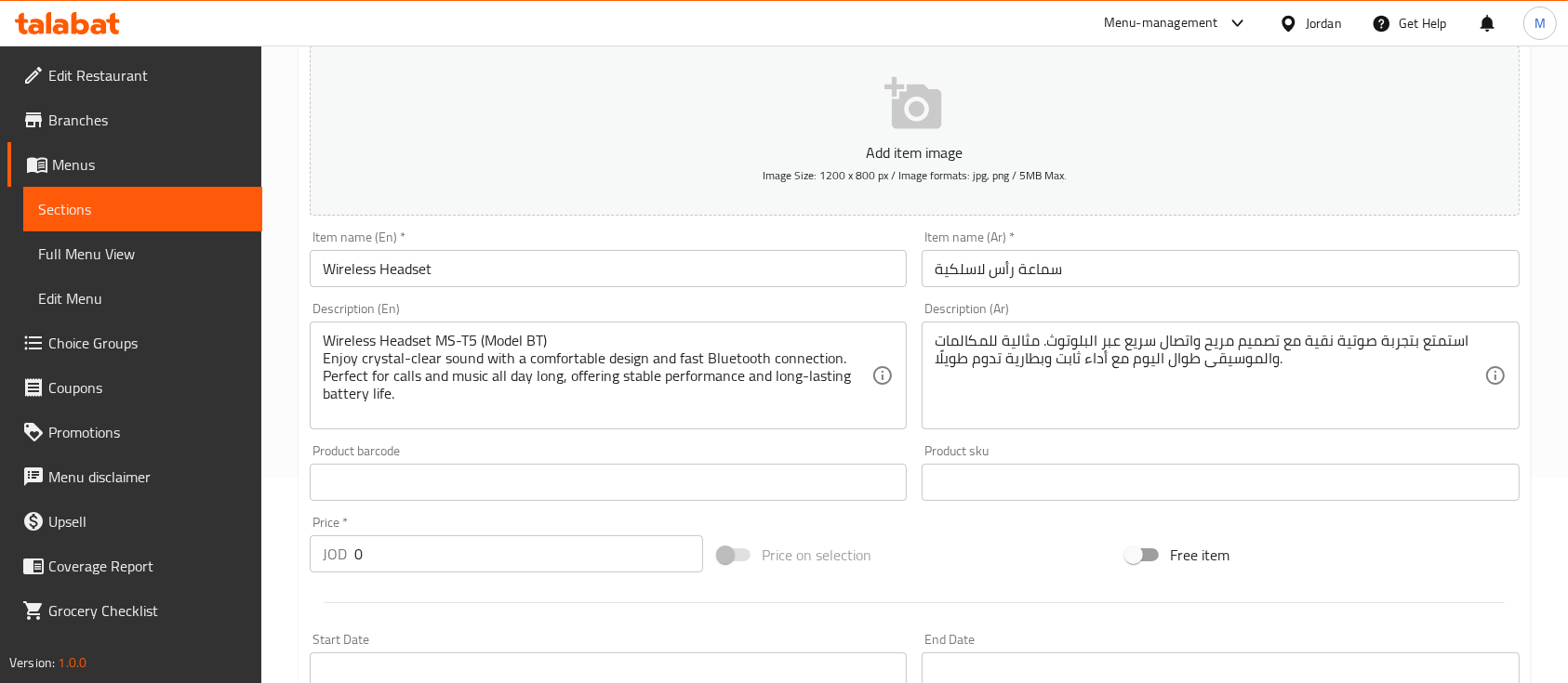
scroll to position [247, 0]
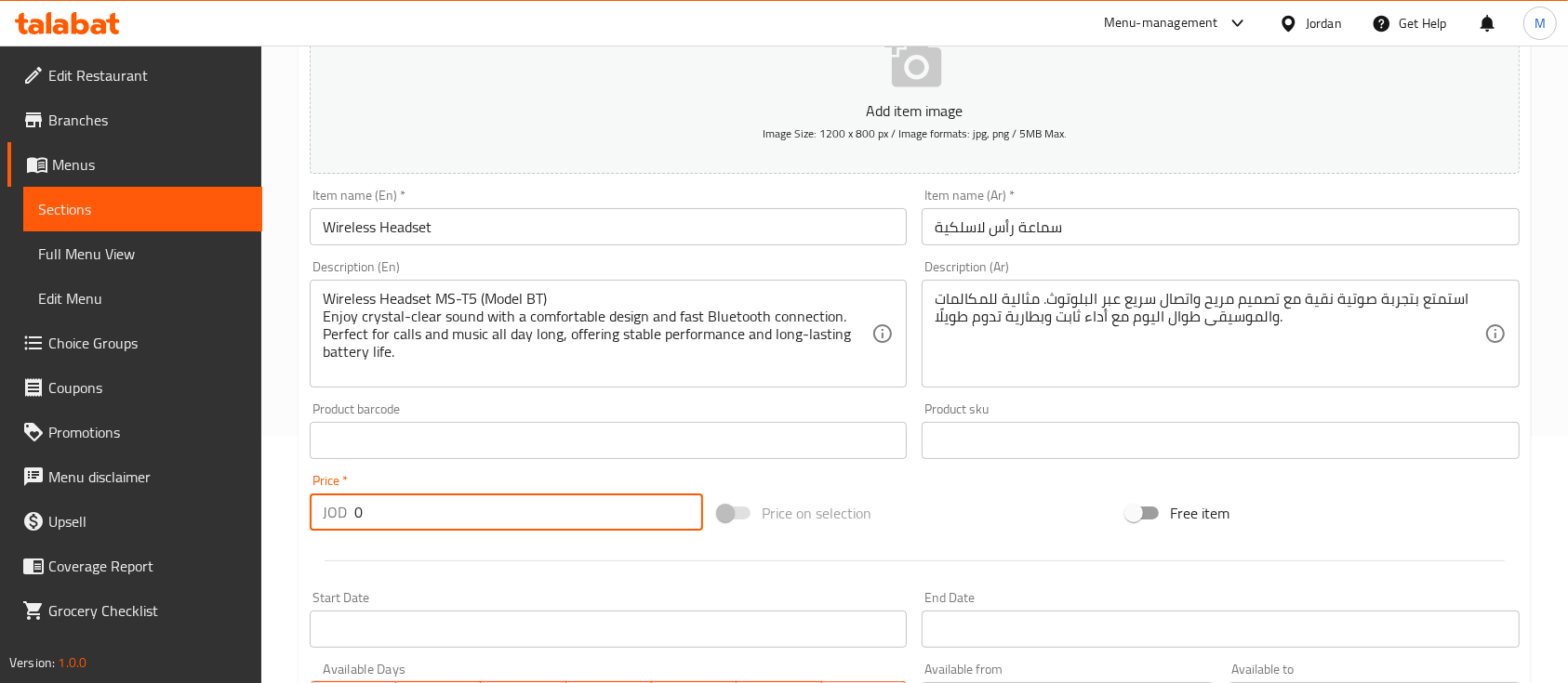
drag, startPoint x: 376, startPoint y: 517, endPoint x: 321, endPoint y: 526, distance: 55.7
click at [320, 523] on div "JOD 0 Price *" at bounding box center [506, 512] width 393 height 38
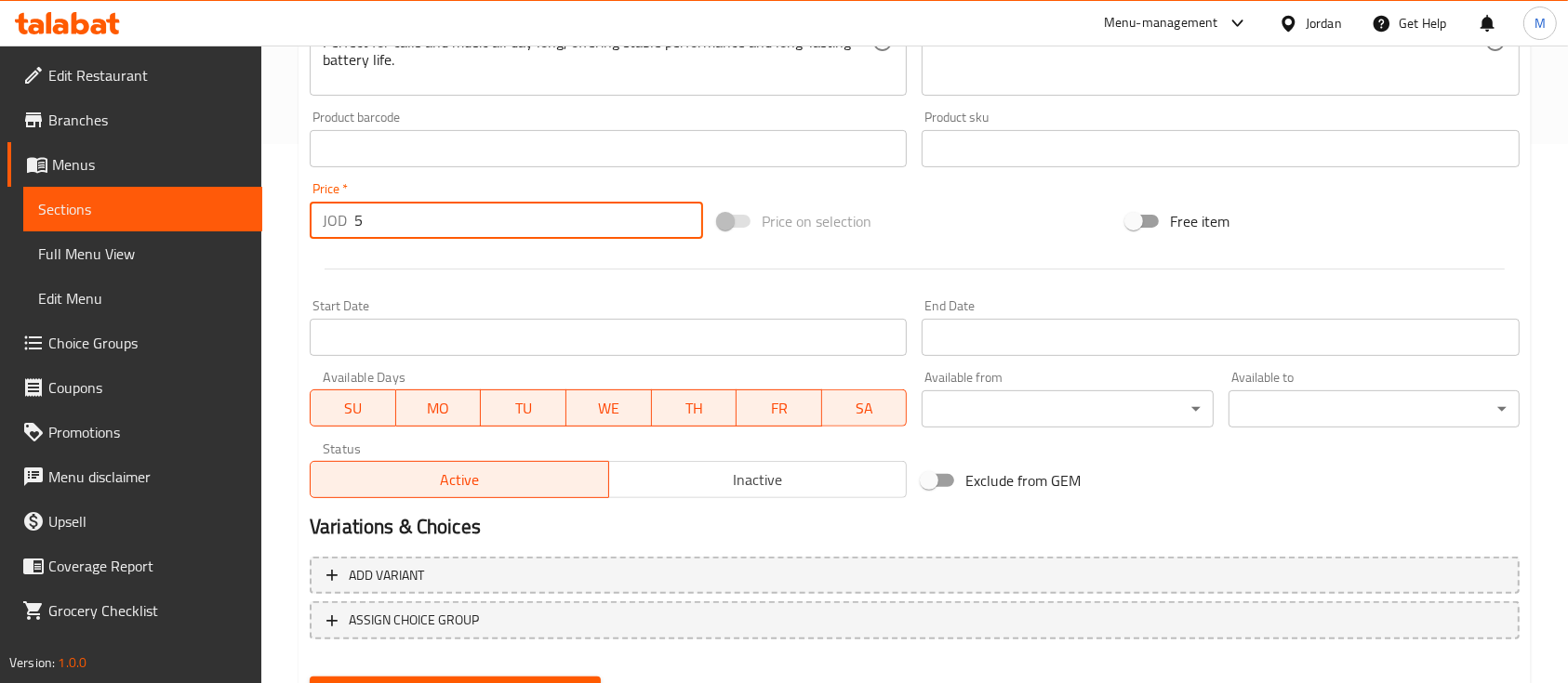
scroll to position [619, 0]
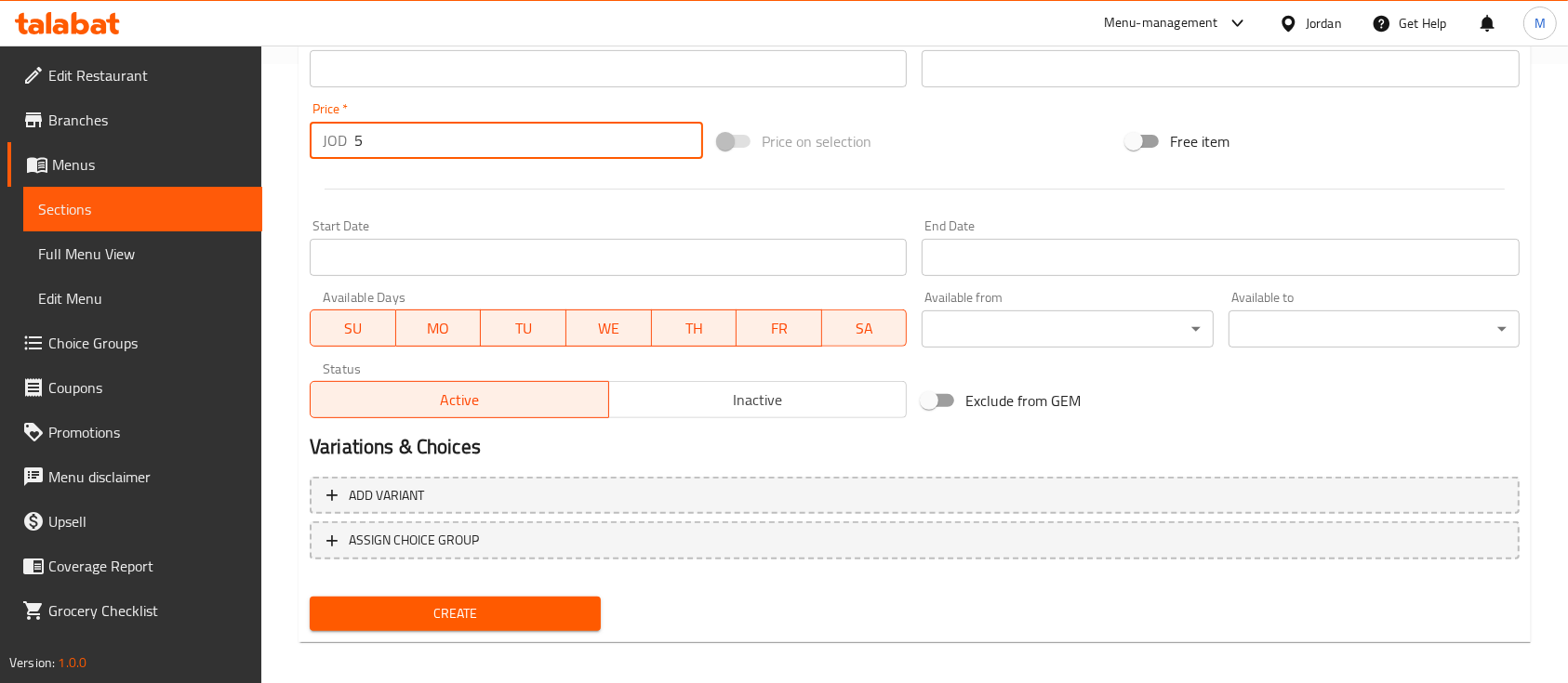
type input "5"
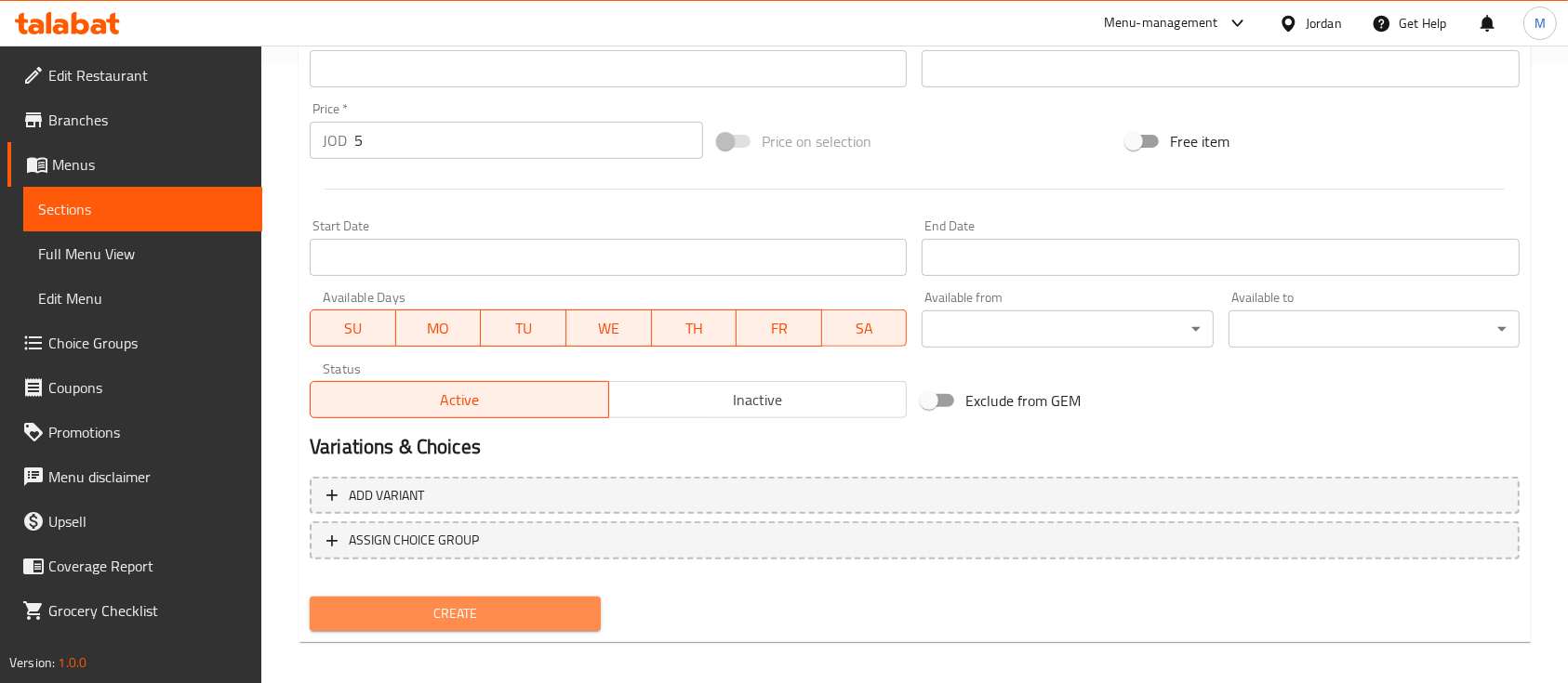
click at [474, 611] on span "Create" at bounding box center [455, 613] width 261 height 23
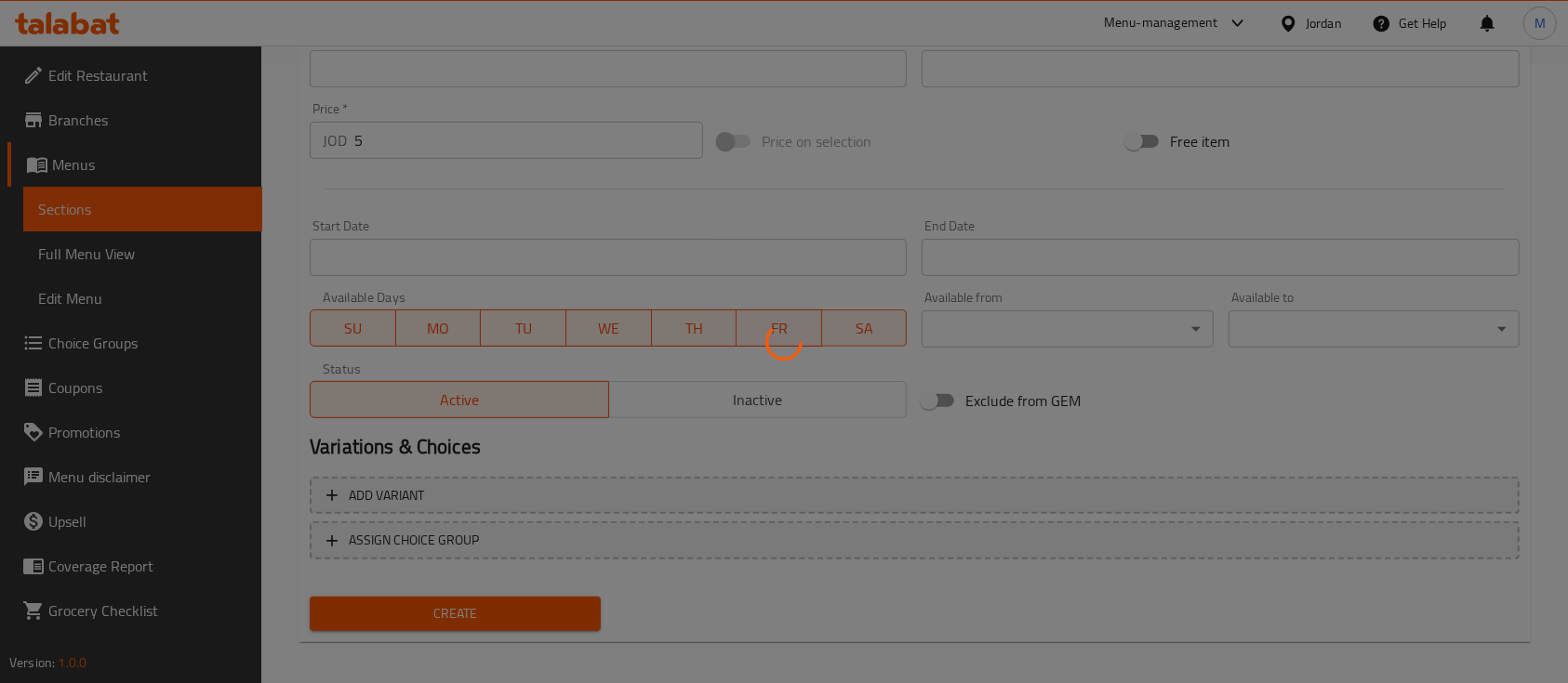
type input "0"
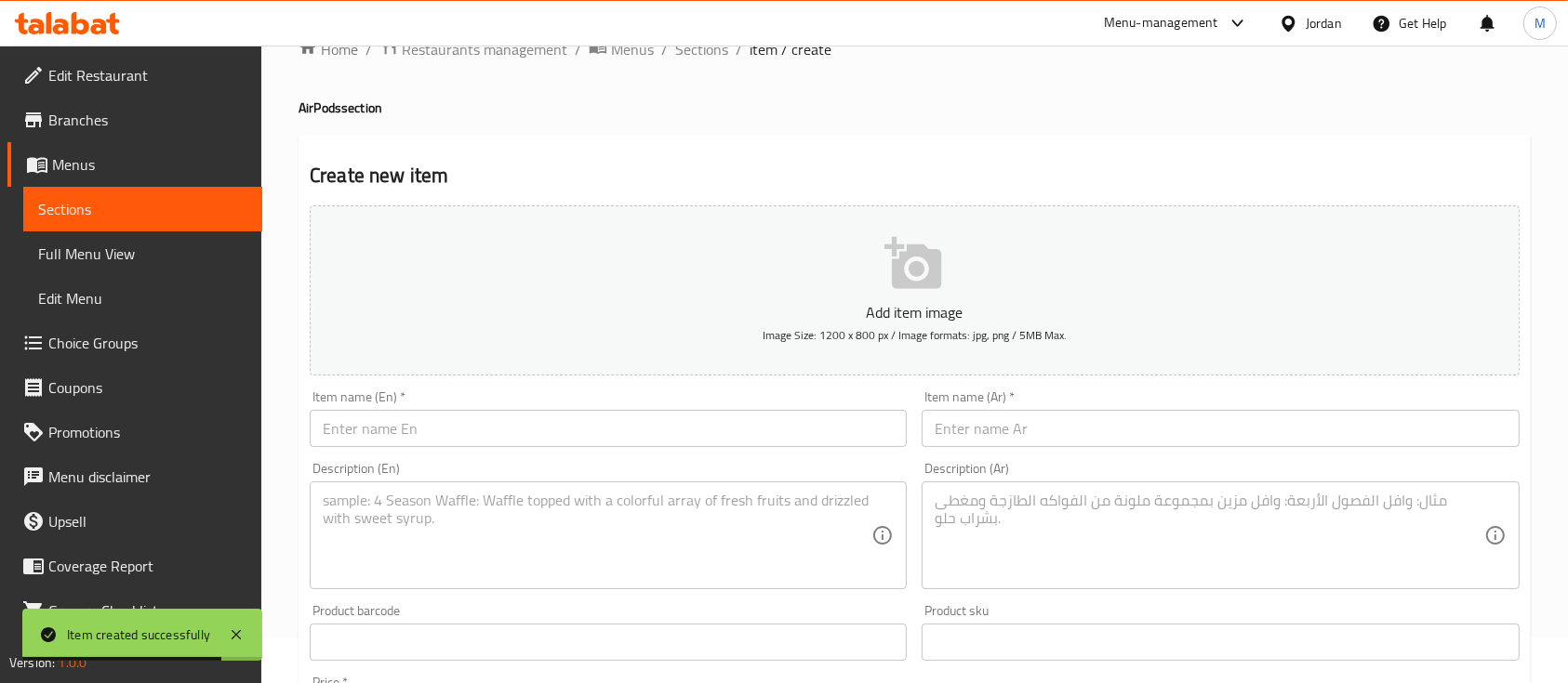
scroll to position [0, 0]
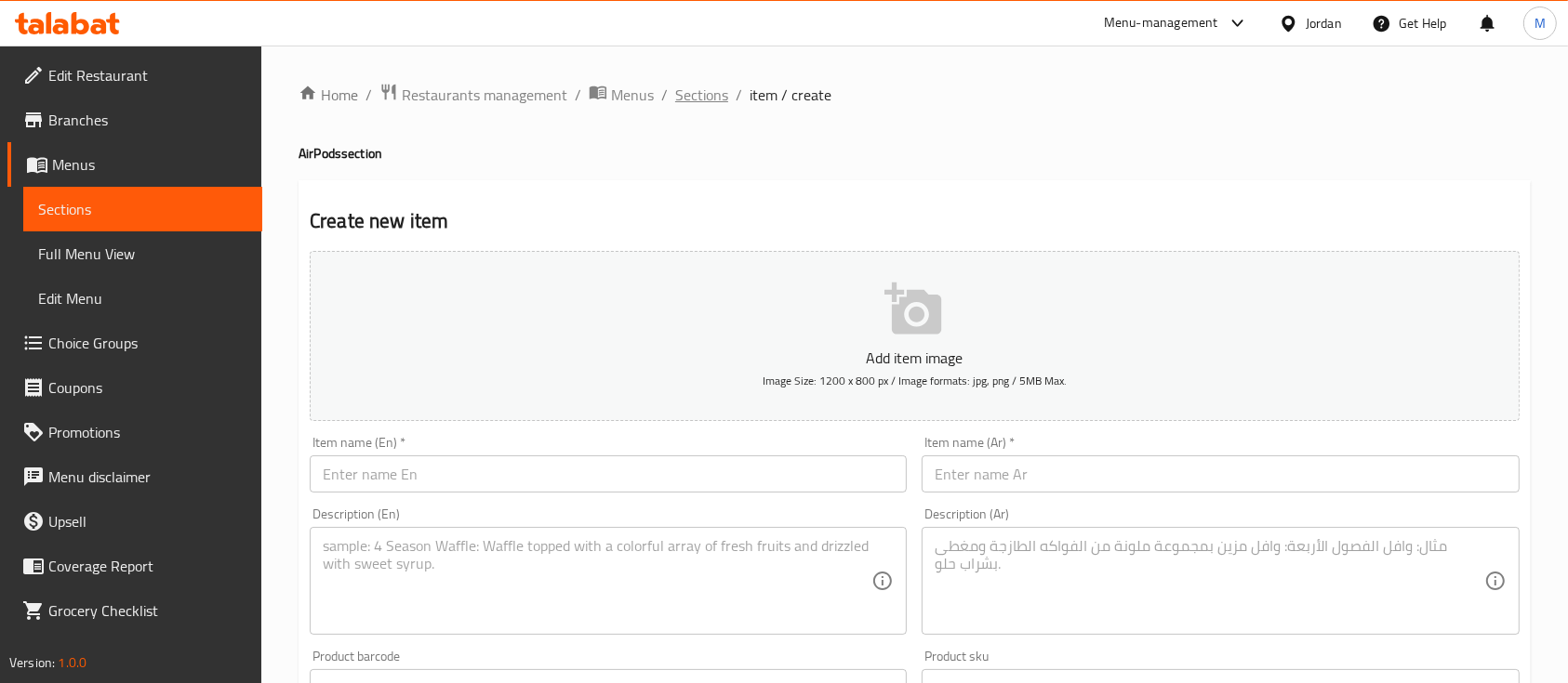
click at [679, 94] on span "Sections" at bounding box center [701, 95] width 53 height 23
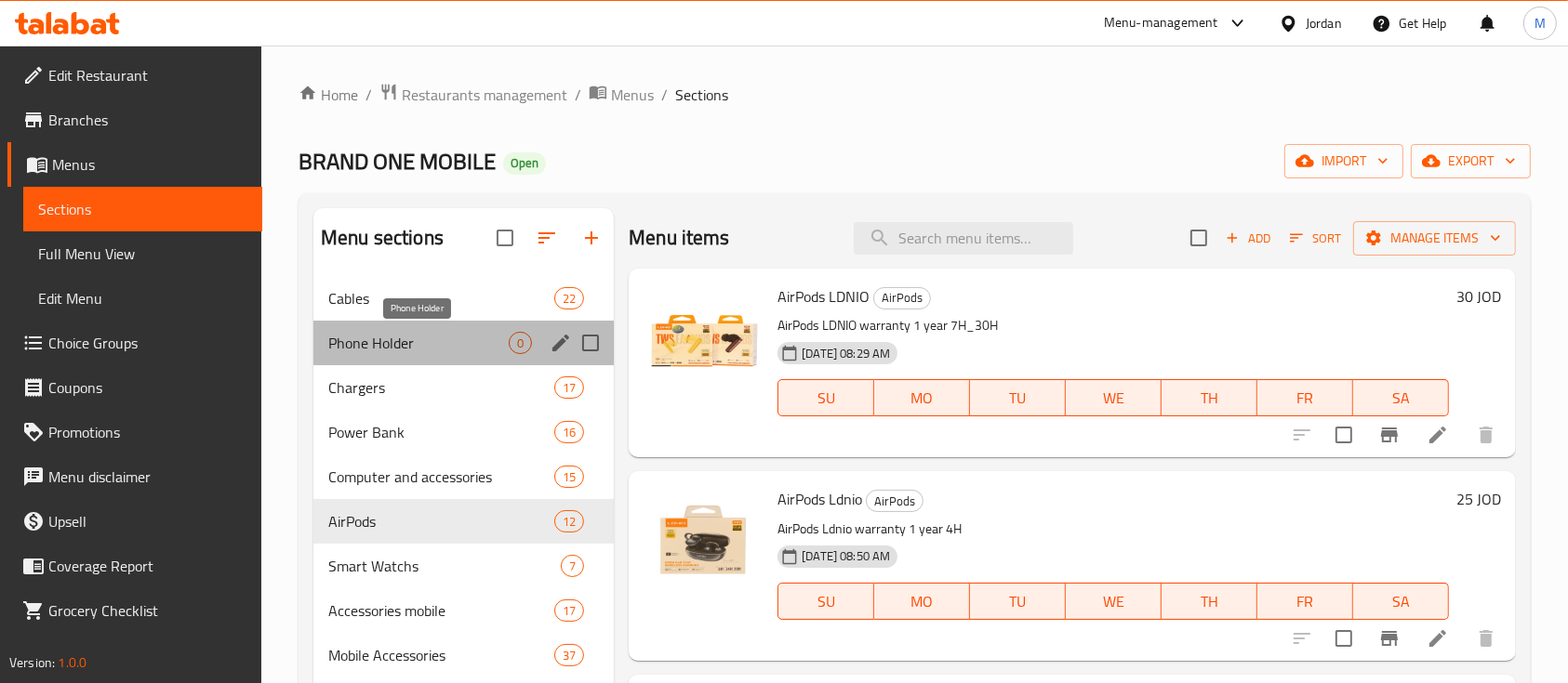
click at [394, 345] on span "Phone Holder" at bounding box center [418, 343] width 180 height 23
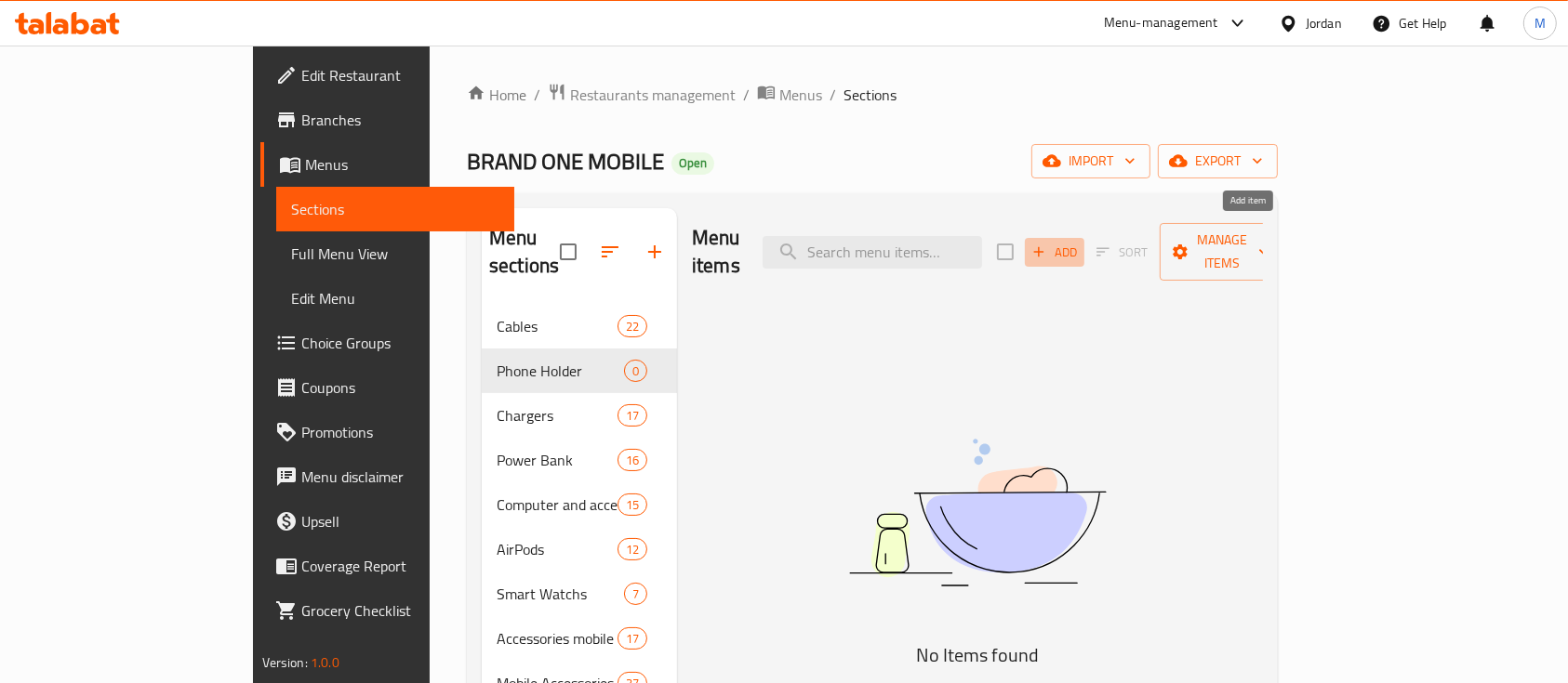
click at [1047, 243] on icon "button" at bounding box center [1039, 252] width 17 height 17
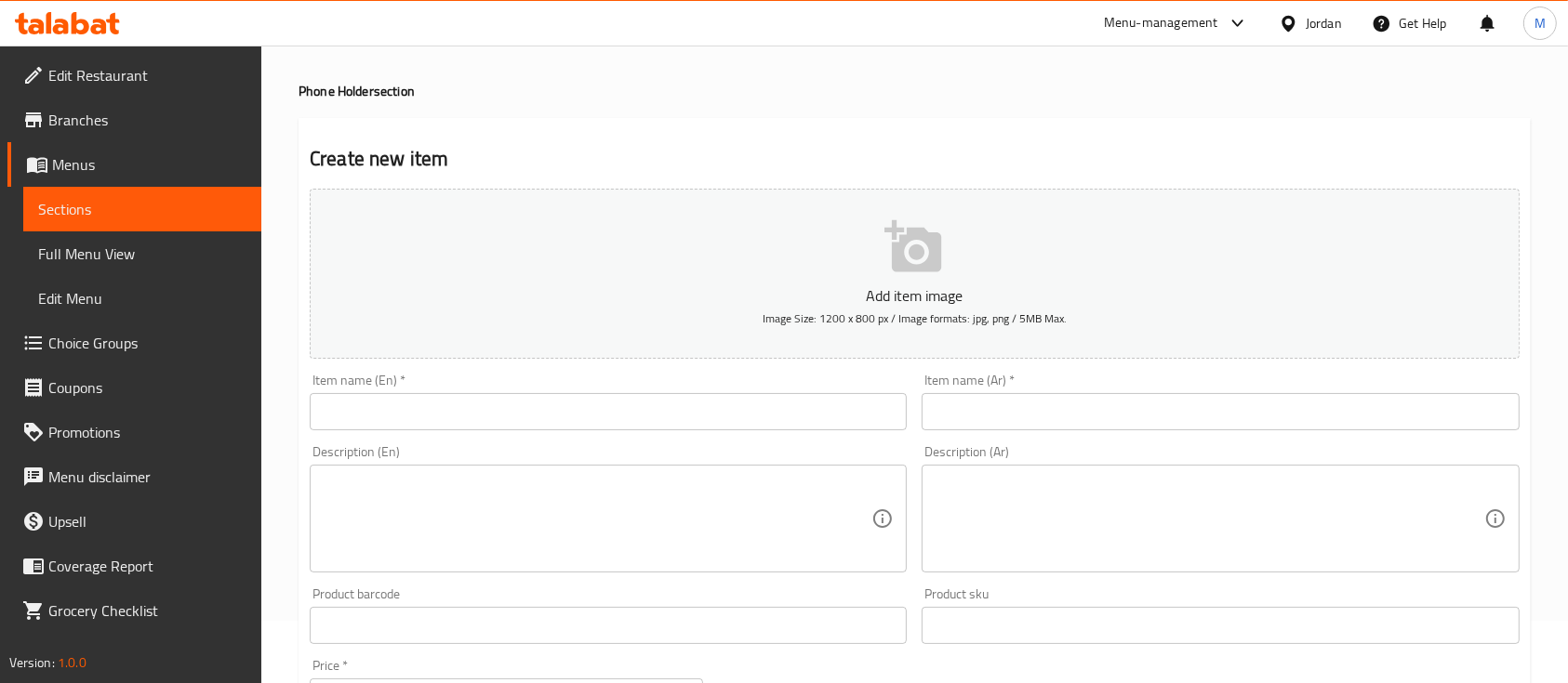
scroll to position [124, 0]
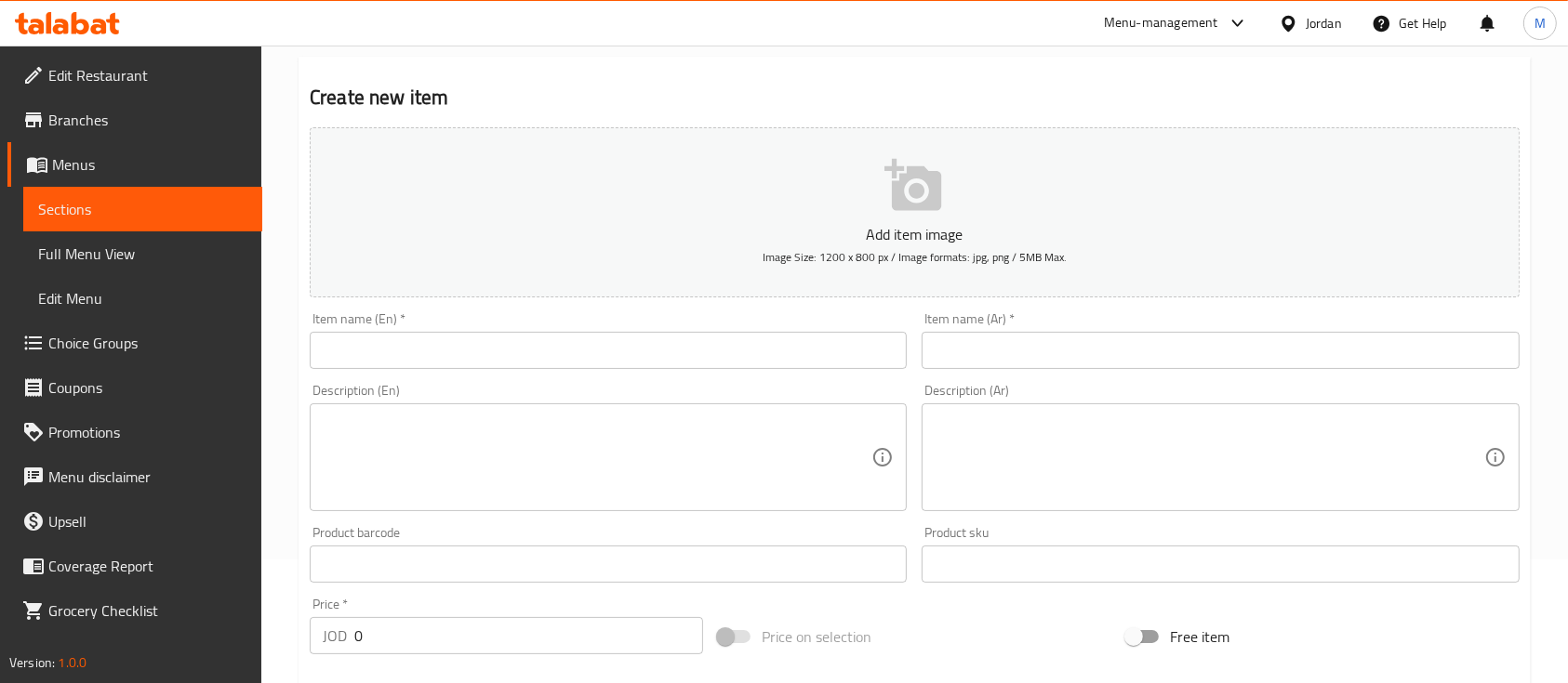
click at [1105, 360] on input "text" at bounding box center [1219, 350] width 597 height 38
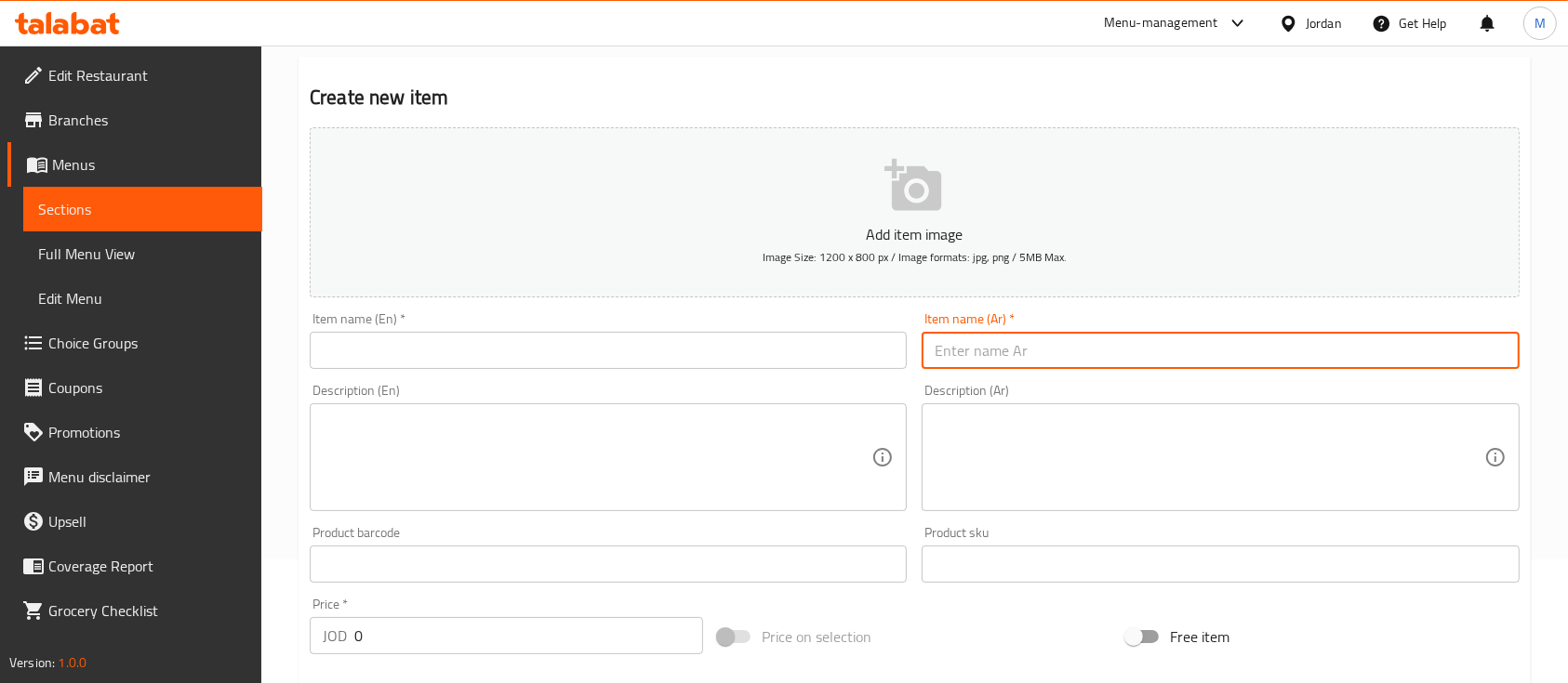
paste input "حامل دراجة"
drag, startPoint x: 973, startPoint y: 355, endPoint x: 1006, endPoint y: 391, distance: 48.8
click at [971, 356] on input "حامل دراجة" at bounding box center [1219, 350] width 597 height 38
type input "حامل هاتف دراجة"
click at [1034, 454] on textarea at bounding box center [1209, 458] width 549 height 88
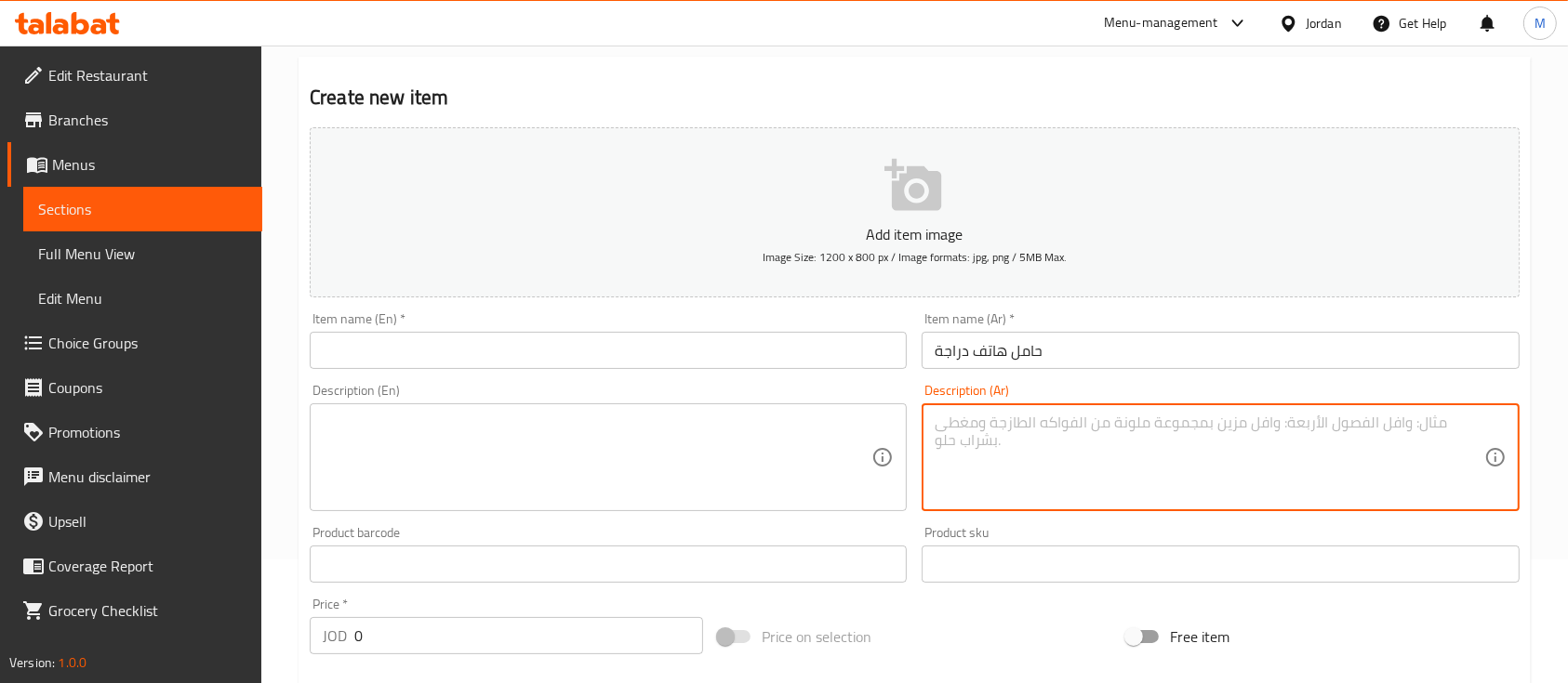
paste textarea "حامل دراجة 360° استمتع برحلاتك بثقة مع حامل الدراجة العملي الذي يوفر دورانًا كا…"
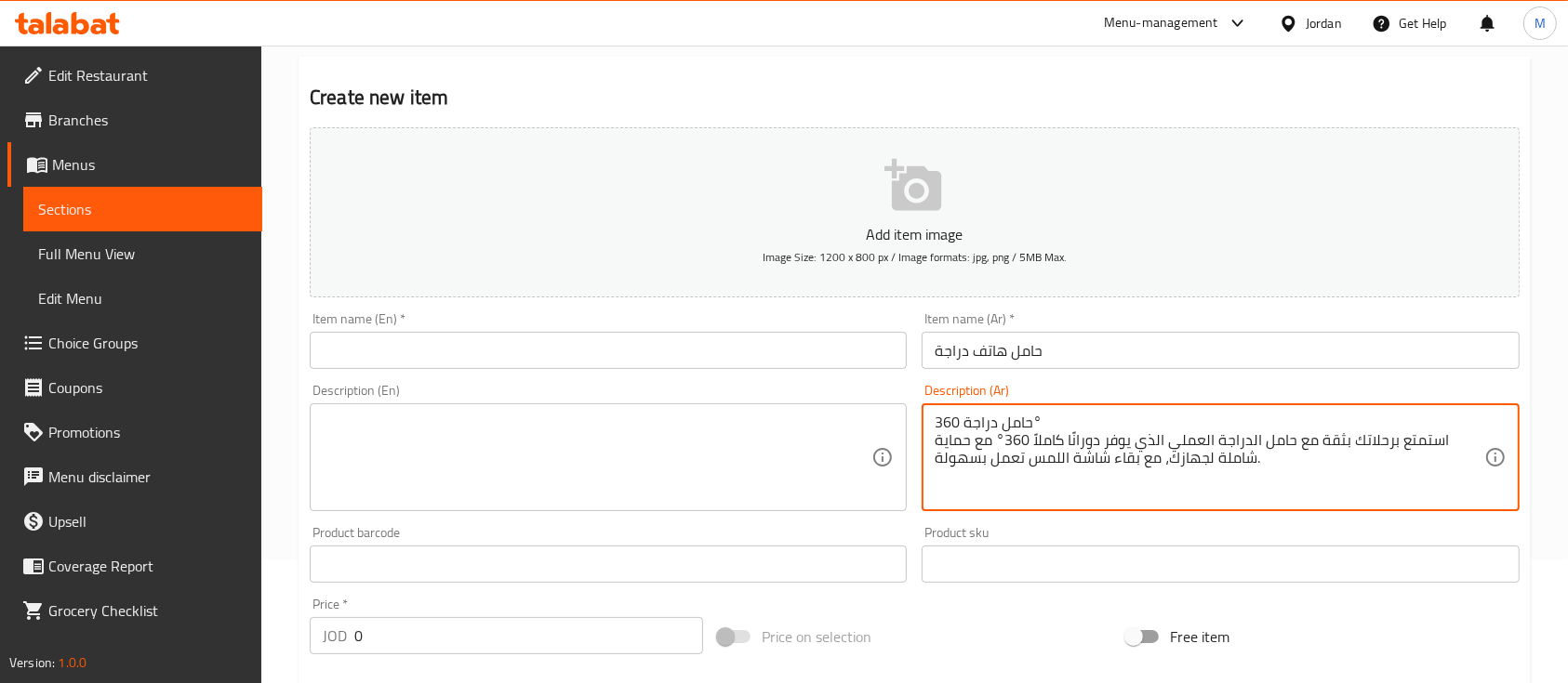
click at [823, 445] on textarea at bounding box center [597, 458] width 549 height 88
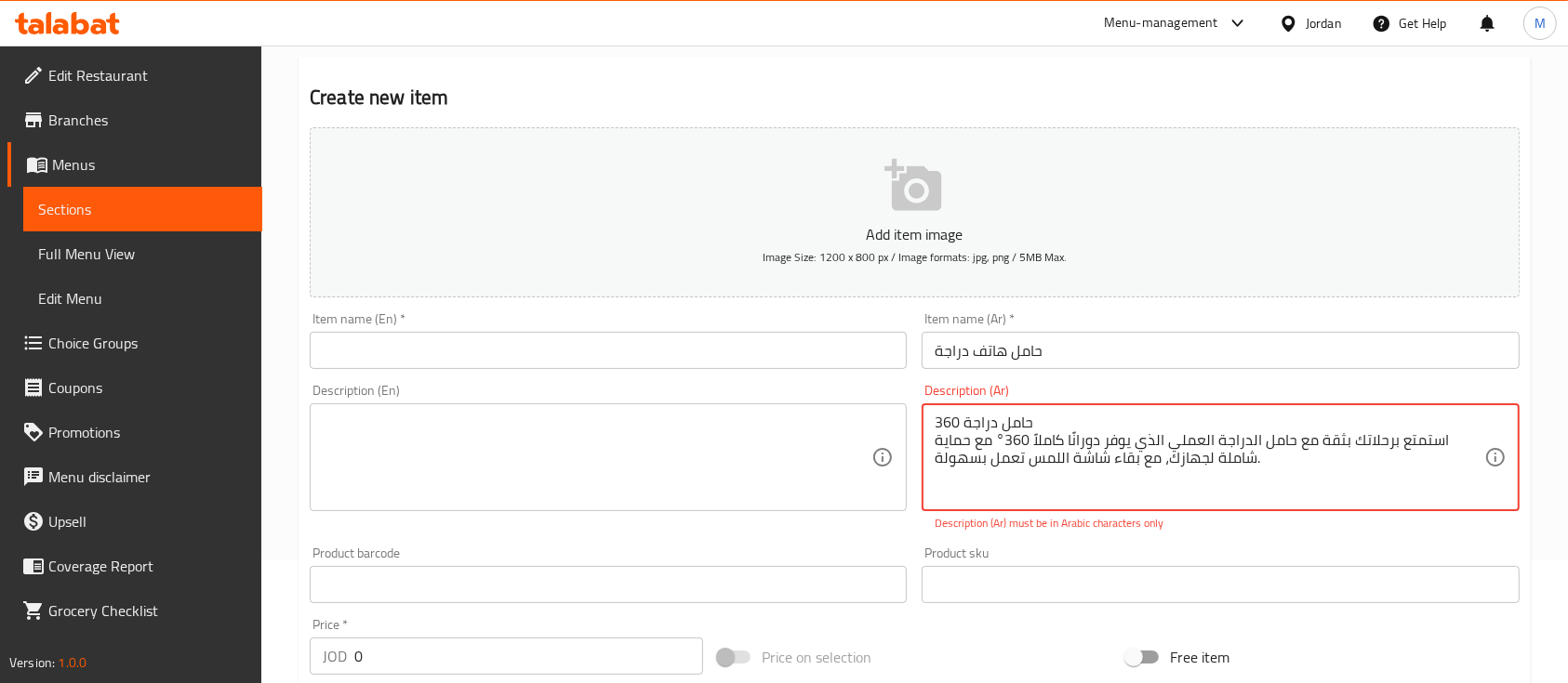
click at [1259, 536] on div "Description (Ar) حامل دراجة 360 استمتع برحلاتك بثقة مع حامل الدراجة العملي الذي…" at bounding box center [1220, 458] width 612 height 163
click at [997, 450] on textarea "حامل دراجة 360 استمتع برحلاتك بثقة مع حامل الدراجة العملي الذي يوفر دورانًا كام…" at bounding box center [1209, 458] width 549 height 88
click at [1001, 442] on textarea "حامل دراجة 360 استمتع برحلاتك بثقة مع حامل الدراجة العملي الذي يوفر دورانًا كام…" at bounding box center [1209, 458] width 549 height 88
click at [1001, 435] on textarea "حامل دراجة 360 استمتع برحلاتك بثقة مع حامل الدراجة العملي الذي يوفر دورانًا كام…" at bounding box center [1209, 458] width 549 height 88
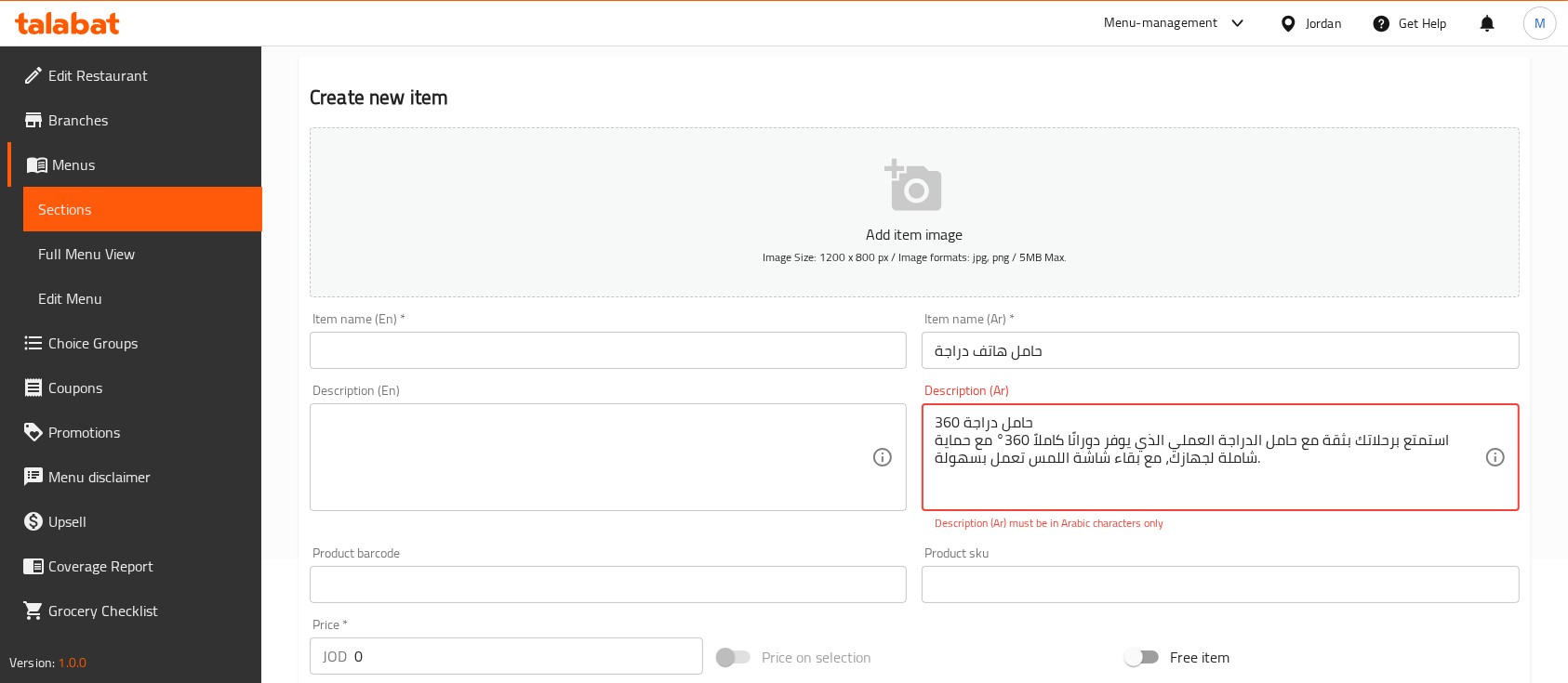
click at [1001, 435] on textarea "حامل دراجة 360 استمتع برحلاتك بثقة مع حامل الدراجة العملي الذي يوفر دورانًا كام…" at bounding box center [1209, 458] width 549 height 88
drag, startPoint x: 996, startPoint y: 442, endPoint x: 1006, endPoint y: 442, distance: 10.0
click at [1006, 442] on textarea "حامل دراجة 360 استمتع برحلاتك بثقة مع حامل الدراجة العملي الذي يوفر دورانًا كام…" at bounding box center [1209, 458] width 549 height 88
type textarea "حامل دراجة 360 استمتع برحلاتك بثقة مع حامل الدراجة العملي الذي يوفر دورانًا كام…"
click at [1031, 627] on div "Add item image Image Size: 1200 x 800 px / Image formats: jpg, png / 5MB Max. I…" at bounding box center [915, 531] width 1225 height 822
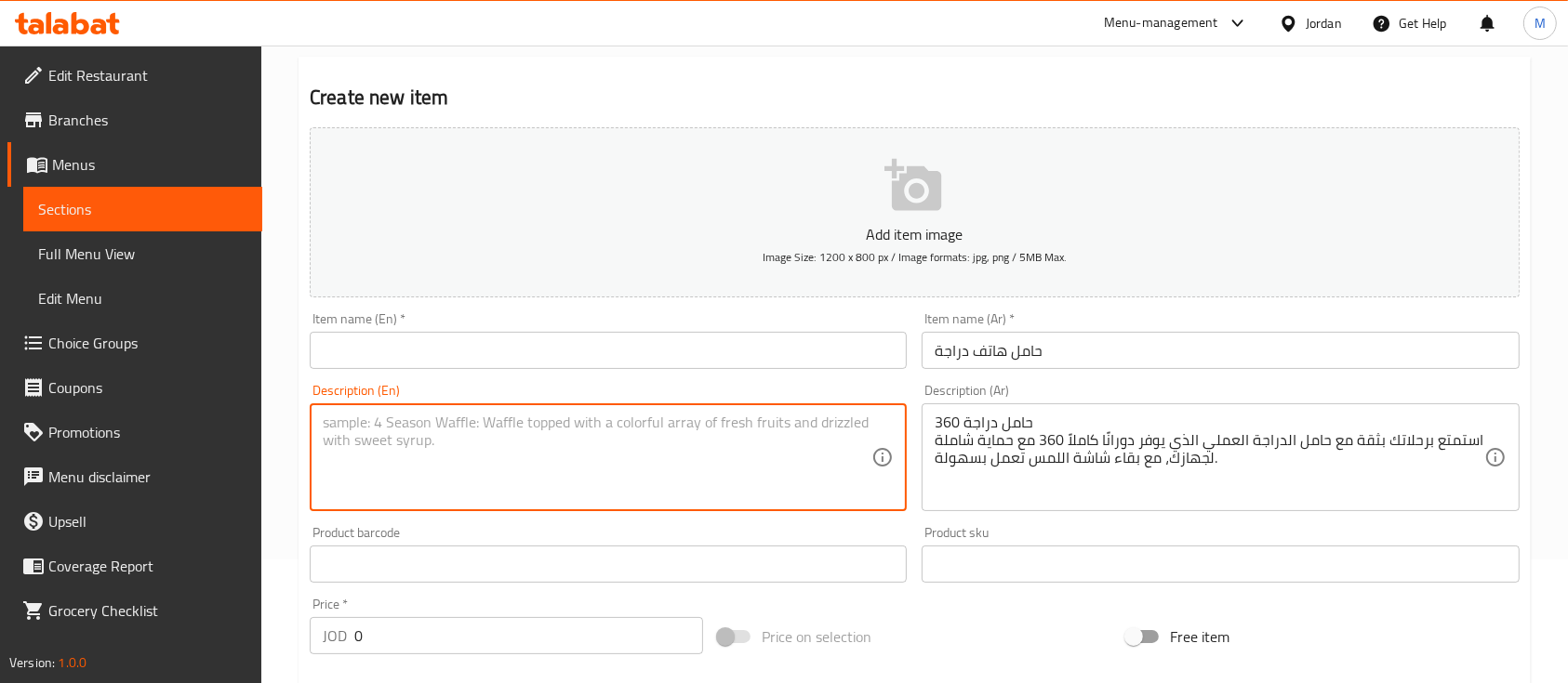
click at [794, 459] on textarea at bounding box center [597, 458] width 549 height 88
click at [495, 361] on input "text" at bounding box center [607, 350] width 597 height 38
paste input "Bicycle Holder 360°"
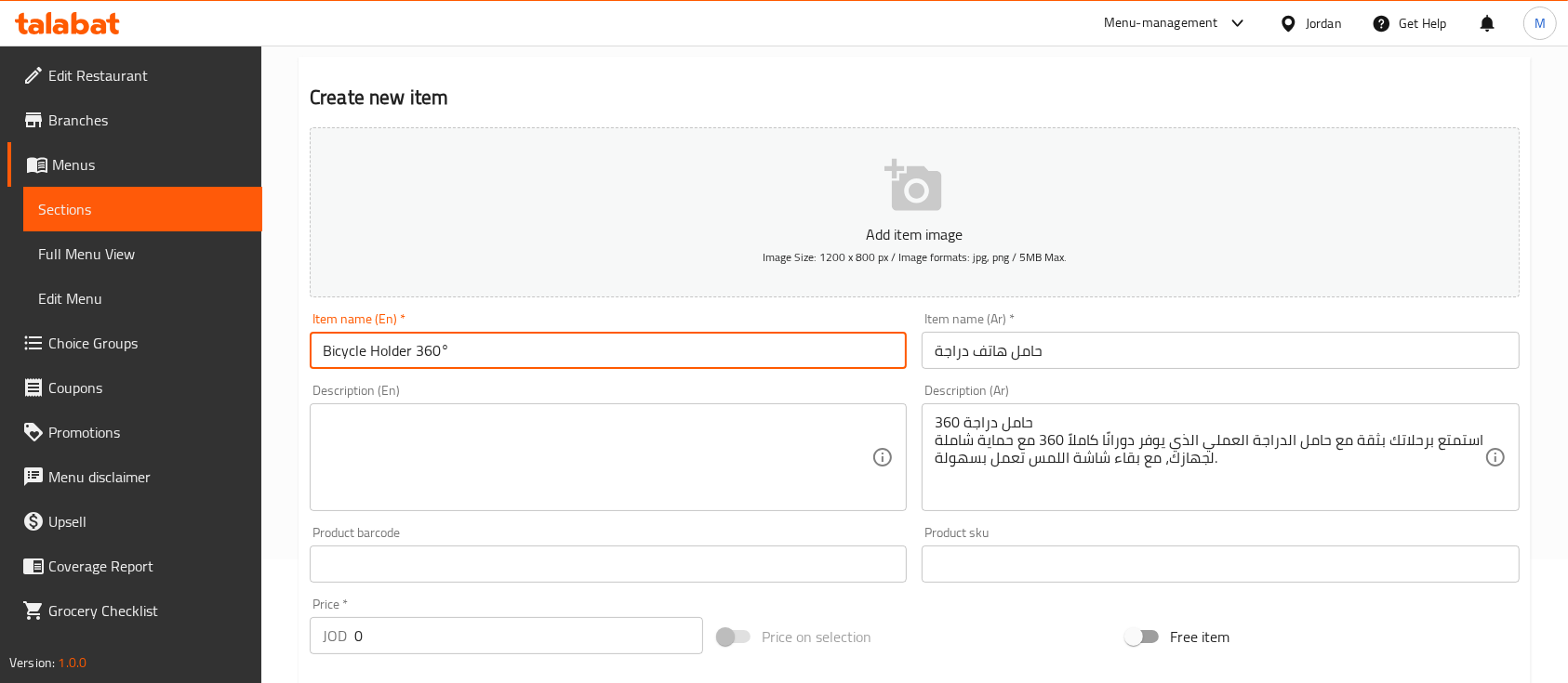
click at [606, 391] on div "Add item image Image Size: 1200 x 800 px / Image formats: jpg, png / 5MB Max. I…" at bounding box center [915, 520] width 1225 height 801
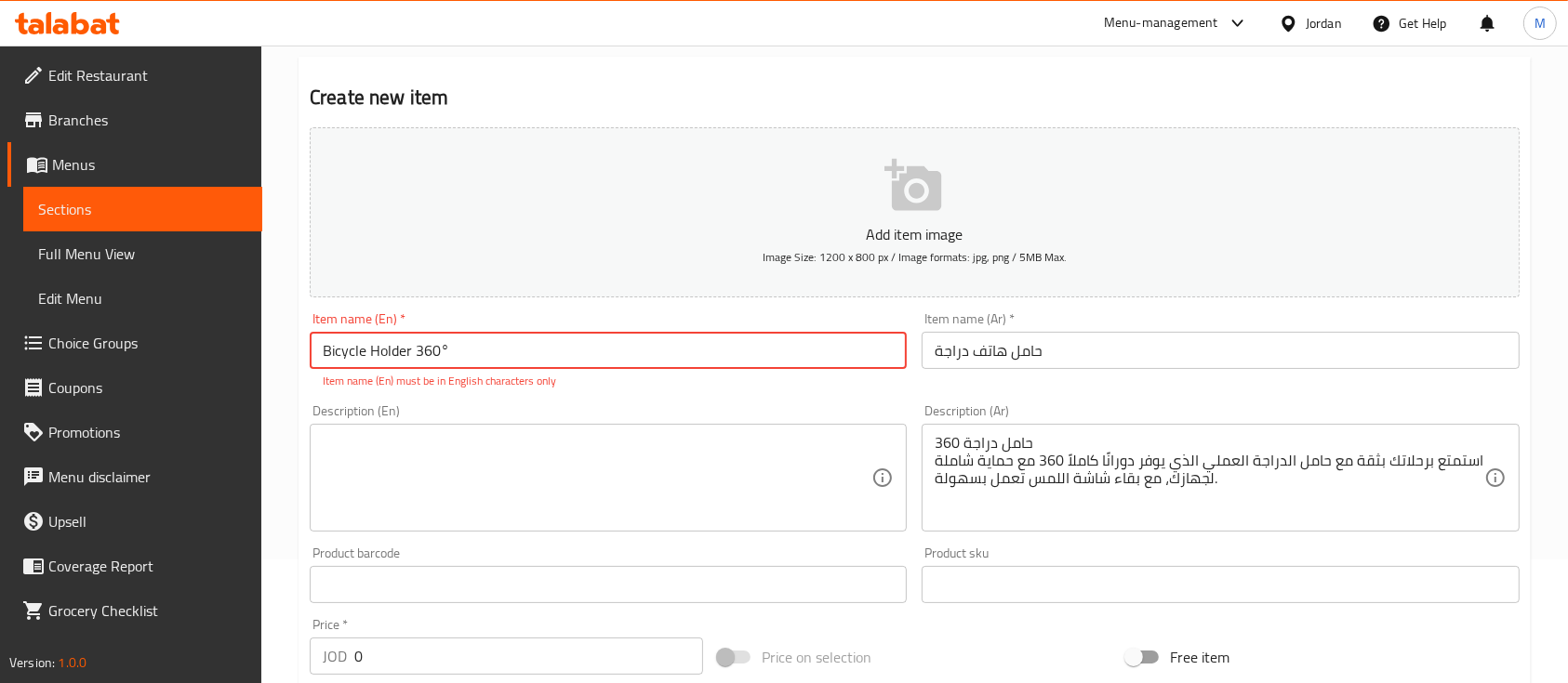
drag, startPoint x: 474, startPoint y: 350, endPoint x: 443, endPoint y: 350, distance: 31.0
click at [443, 350] on input "Bicycle Holder 360°" at bounding box center [607, 350] width 597 height 38
type input "Bicycle Holder 360"
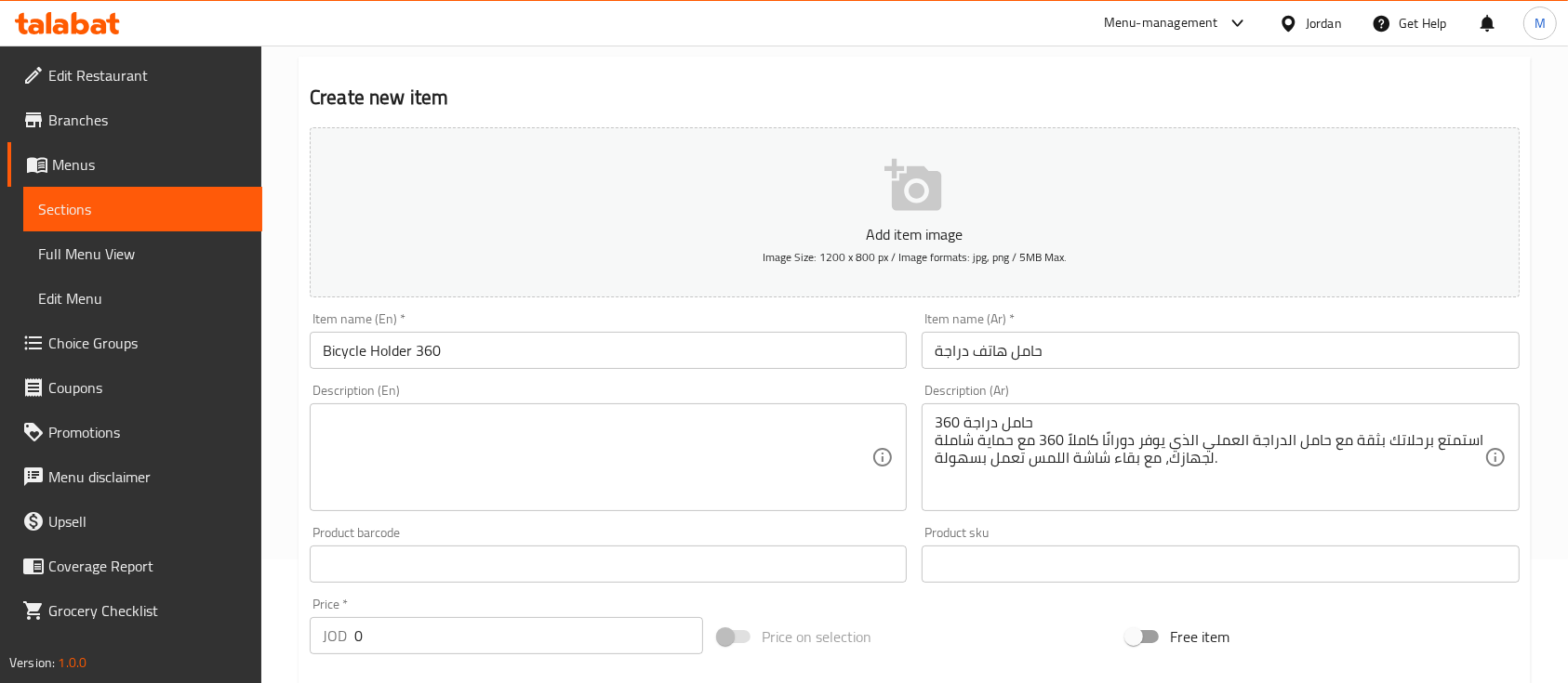
click at [562, 396] on div "Description (En) Description (En)" at bounding box center [608, 447] width 612 height 142
click at [528, 445] on textarea at bounding box center [597, 458] width 549 height 88
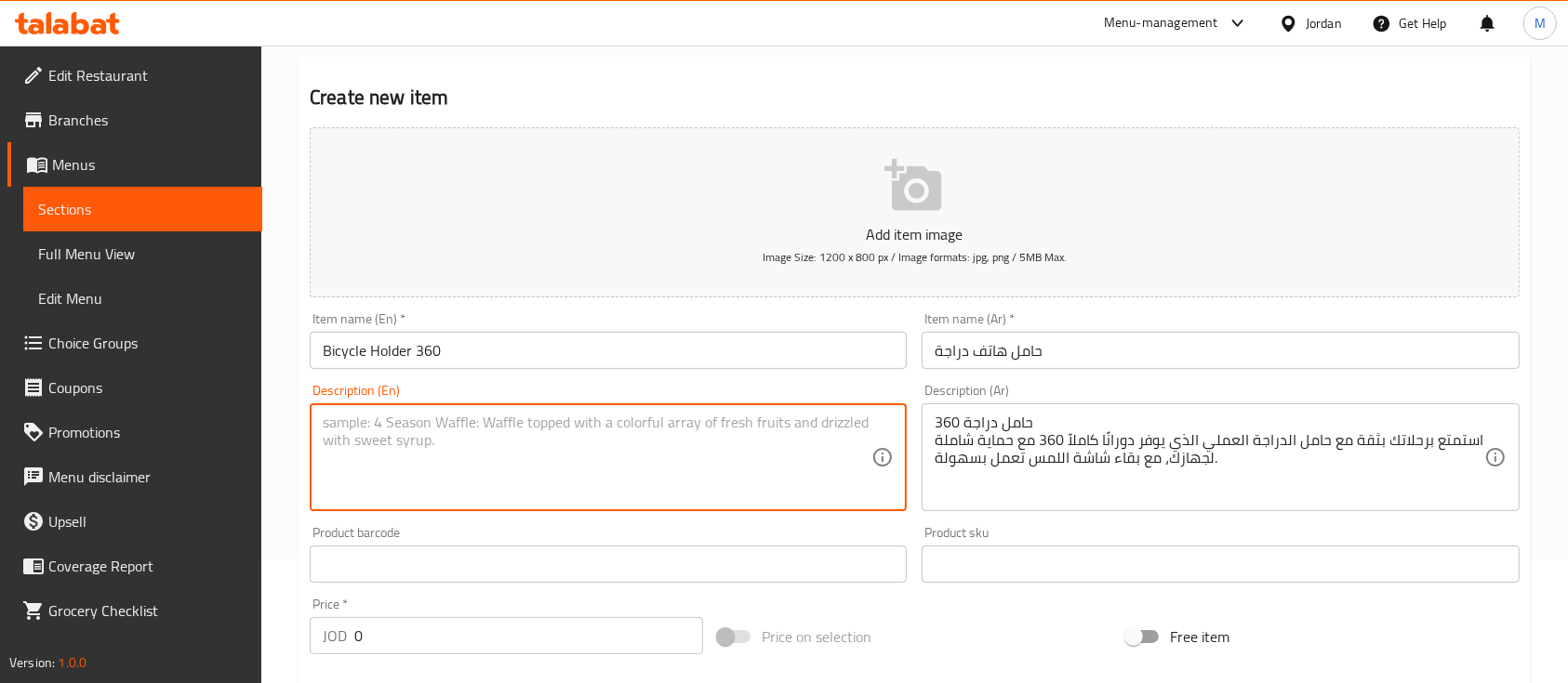
paste textarea "Ride with confidence using this practical bicycle holder, offering full 360° ro…"
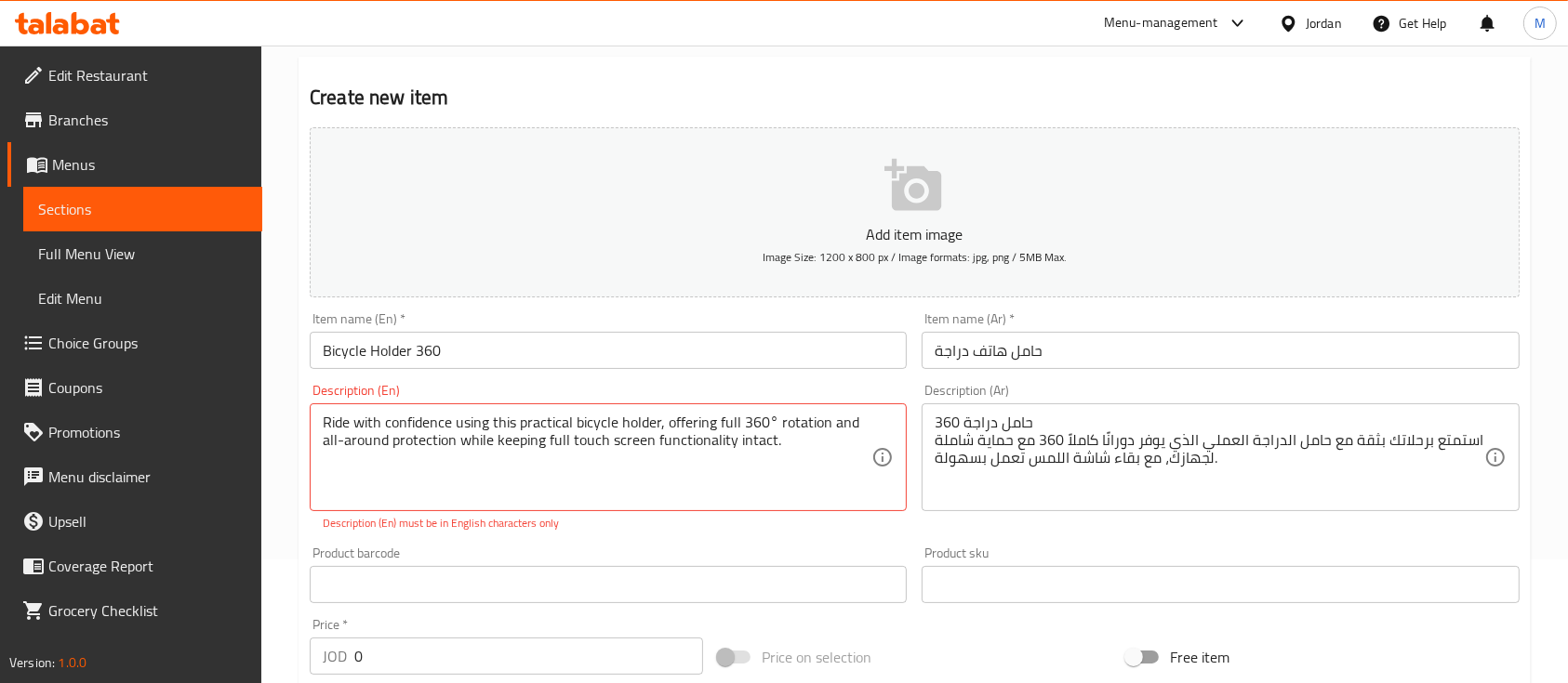
click at [594, 524] on div "Add item image Image Size: 1200 x 800 px / Image formats: jpg, png / 5MB Max. I…" at bounding box center [915, 531] width 1225 height 822
type textarea "Ride with confidence using this practical bicycle holder, offering full 360 rot…"
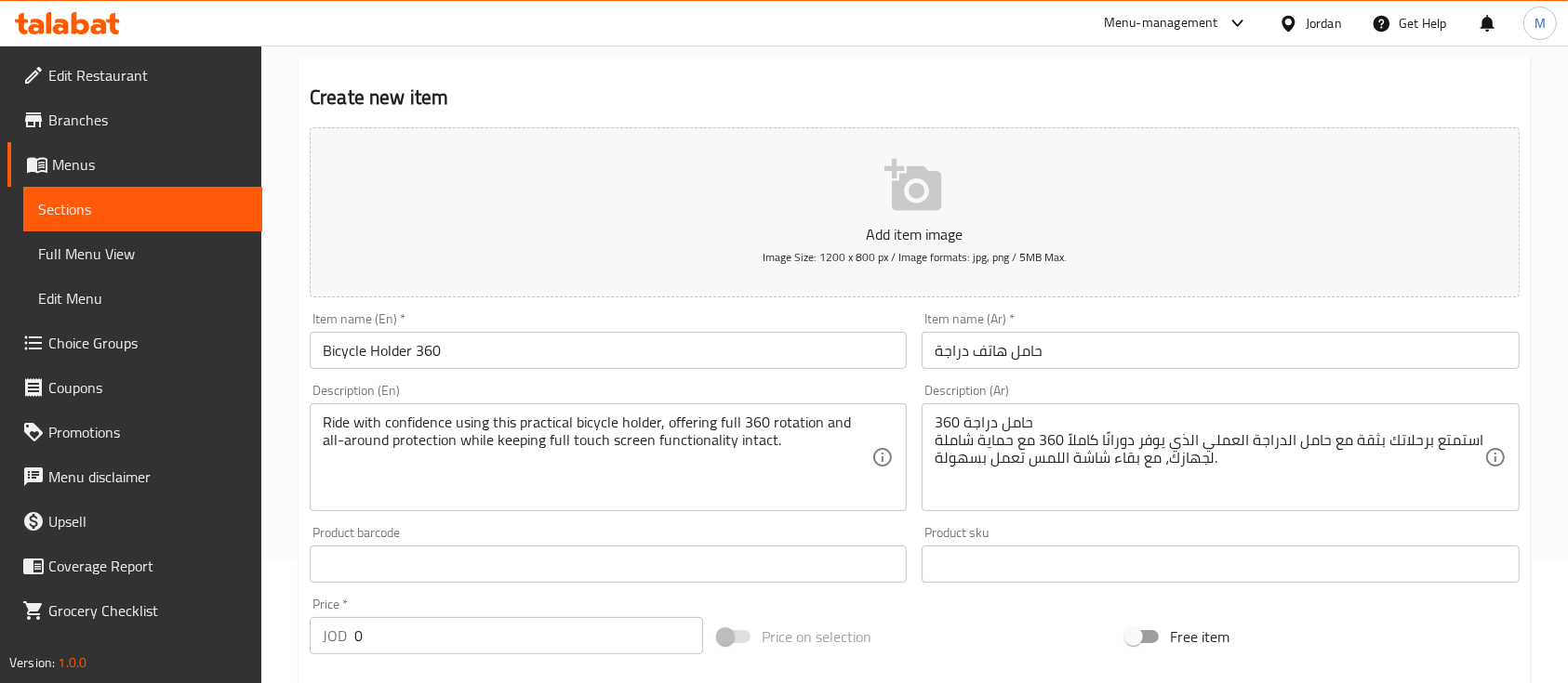
click at [644, 534] on div "Add item image Image Size: 1200 x 800 px / Image formats: jpg, png / 5MB Max. I…" at bounding box center [915, 520] width 1225 height 801
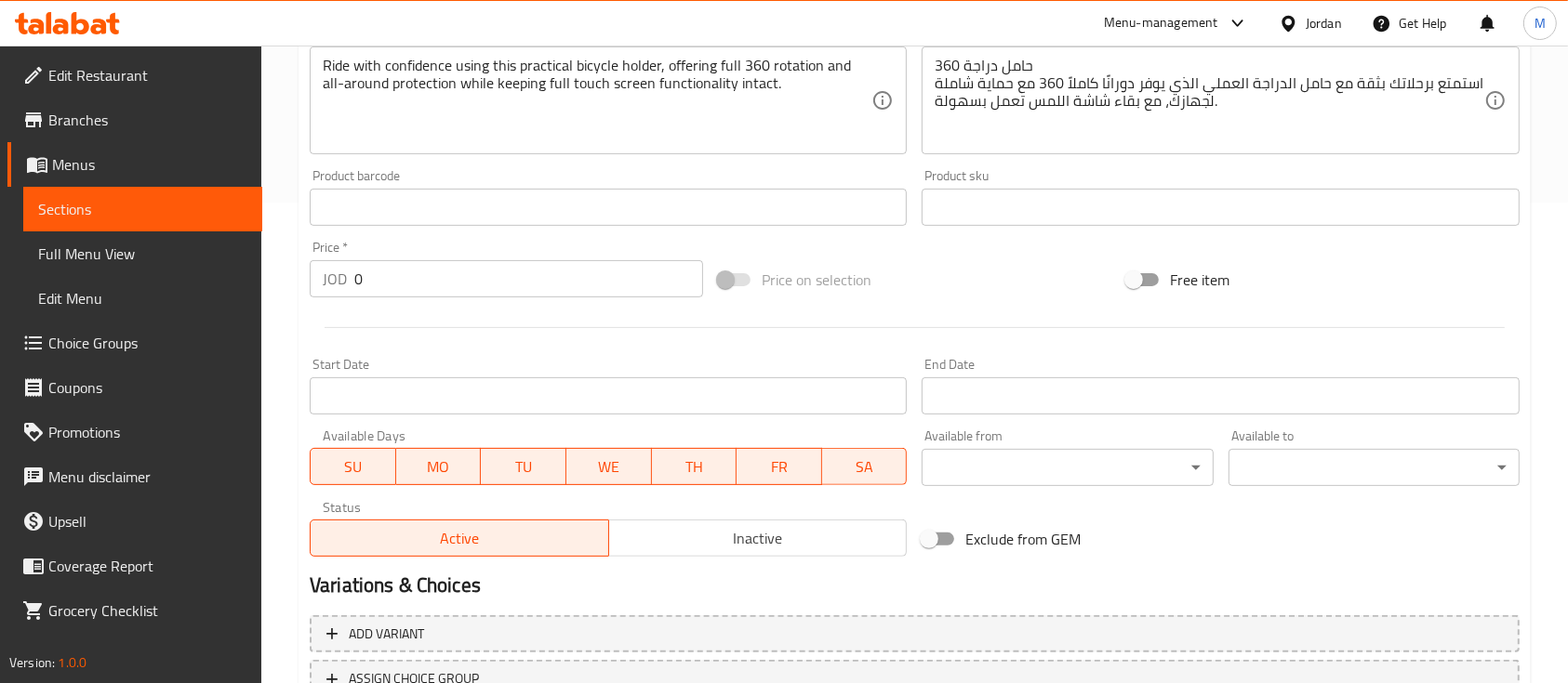
scroll to position [495, 0]
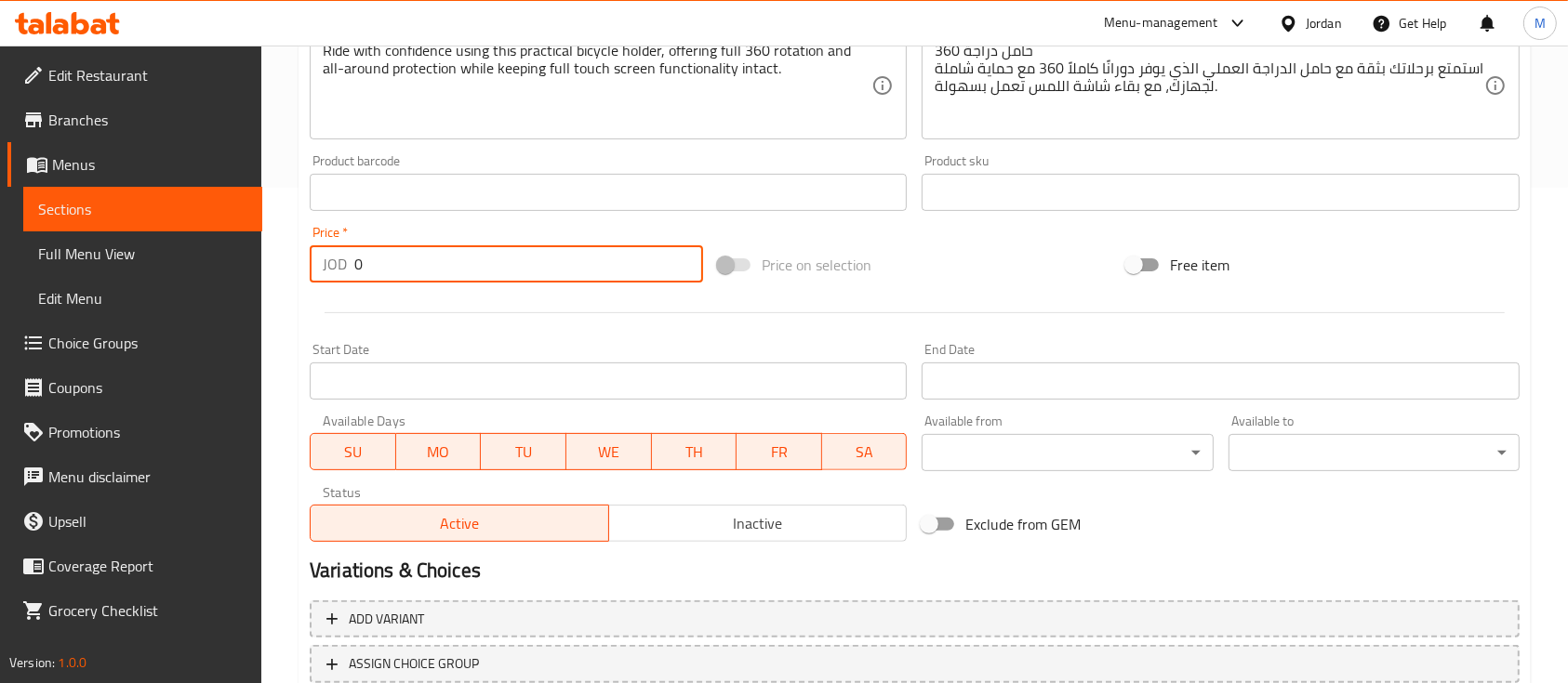
drag, startPoint x: 361, startPoint y: 276, endPoint x: 337, endPoint y: 277, distance: 24.0
click at [337, 277] on div "JOD 0 Price *" at bounding box center [506, 264] width 393 height 38
type input "10"
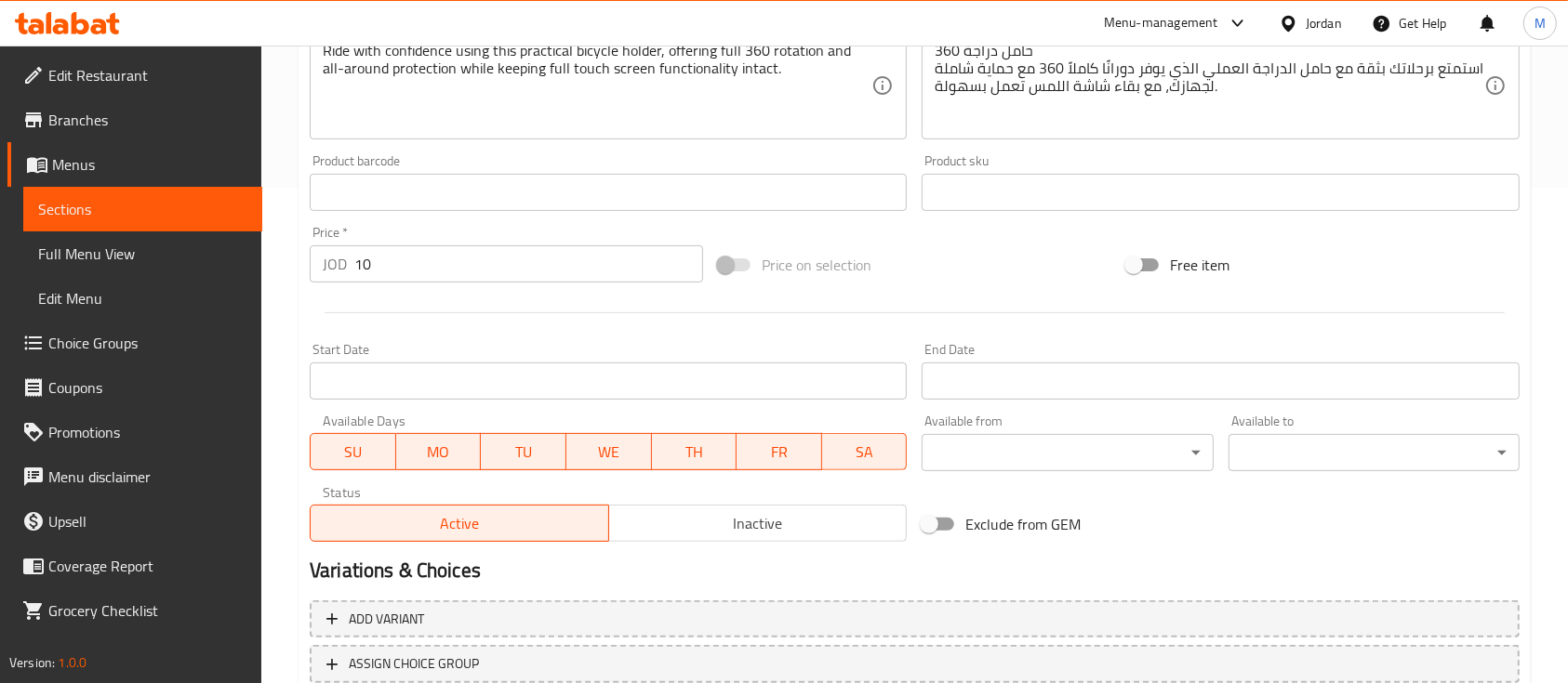
click at [452, 295] on div at bounding box center [915, 313] width 1225 height 45
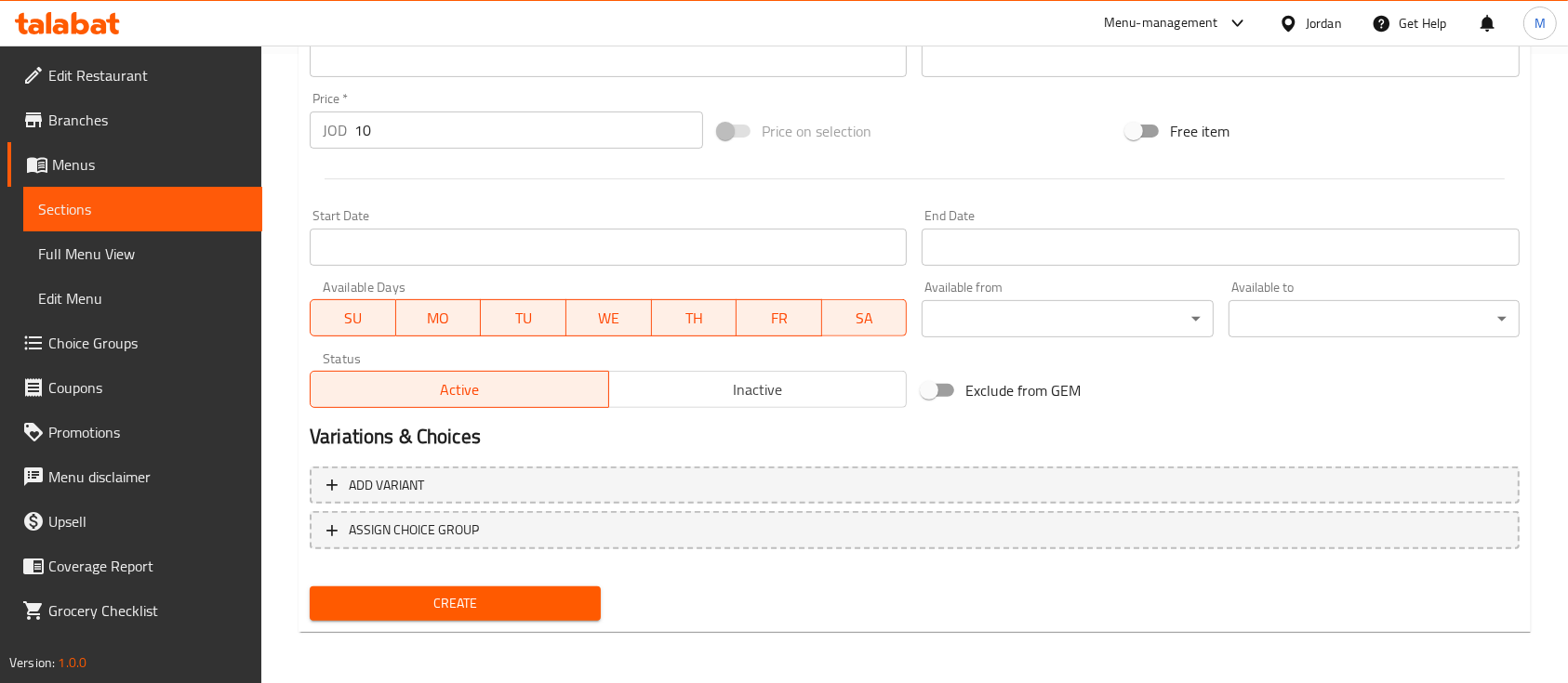
scroll to position [630, 0]
click at [528, 597] on span "Create" at bounding box center [455, 602] width 261 height 23
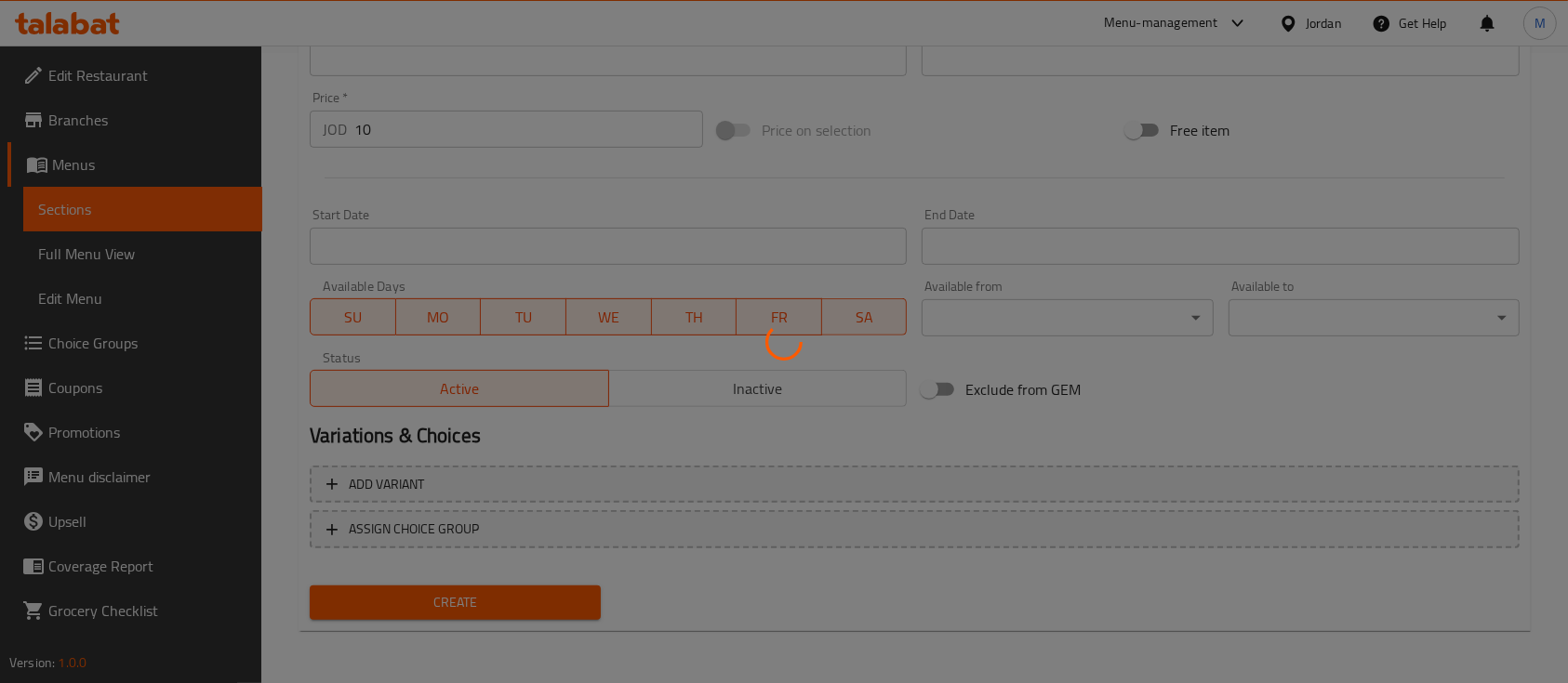
type input "0"
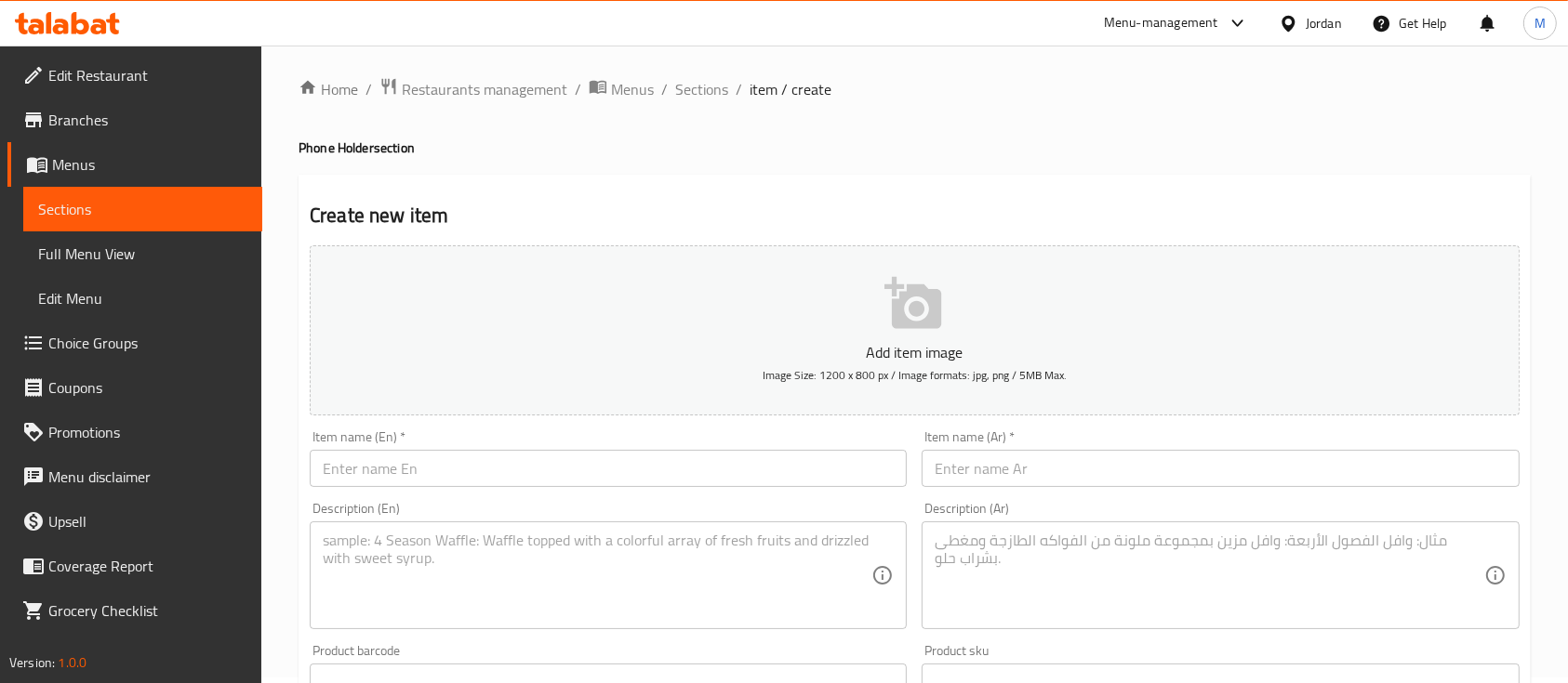
scroll to position [0, 0]
click at [699, 101] on span "Sections" at bounding box center [701, 95] width 53 height 23
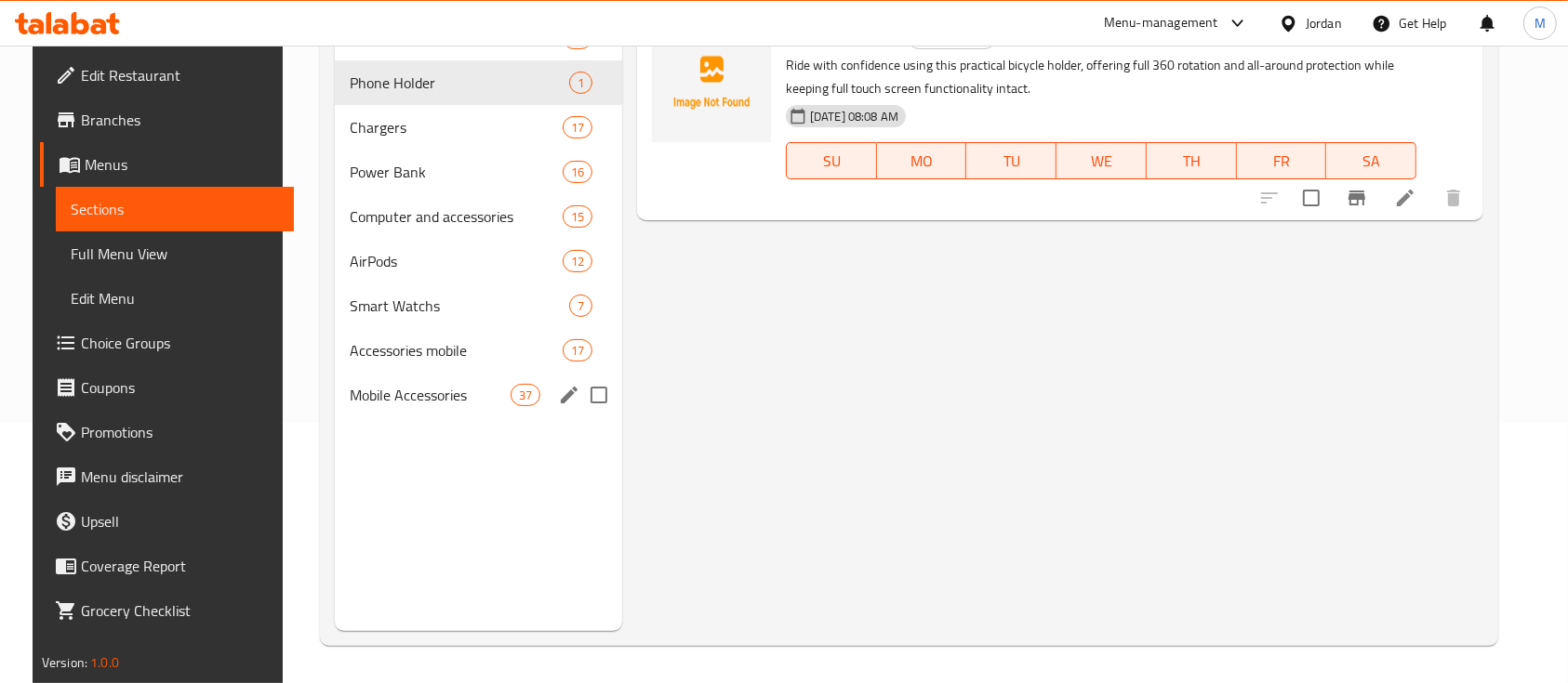
scroll to position [135, 0]
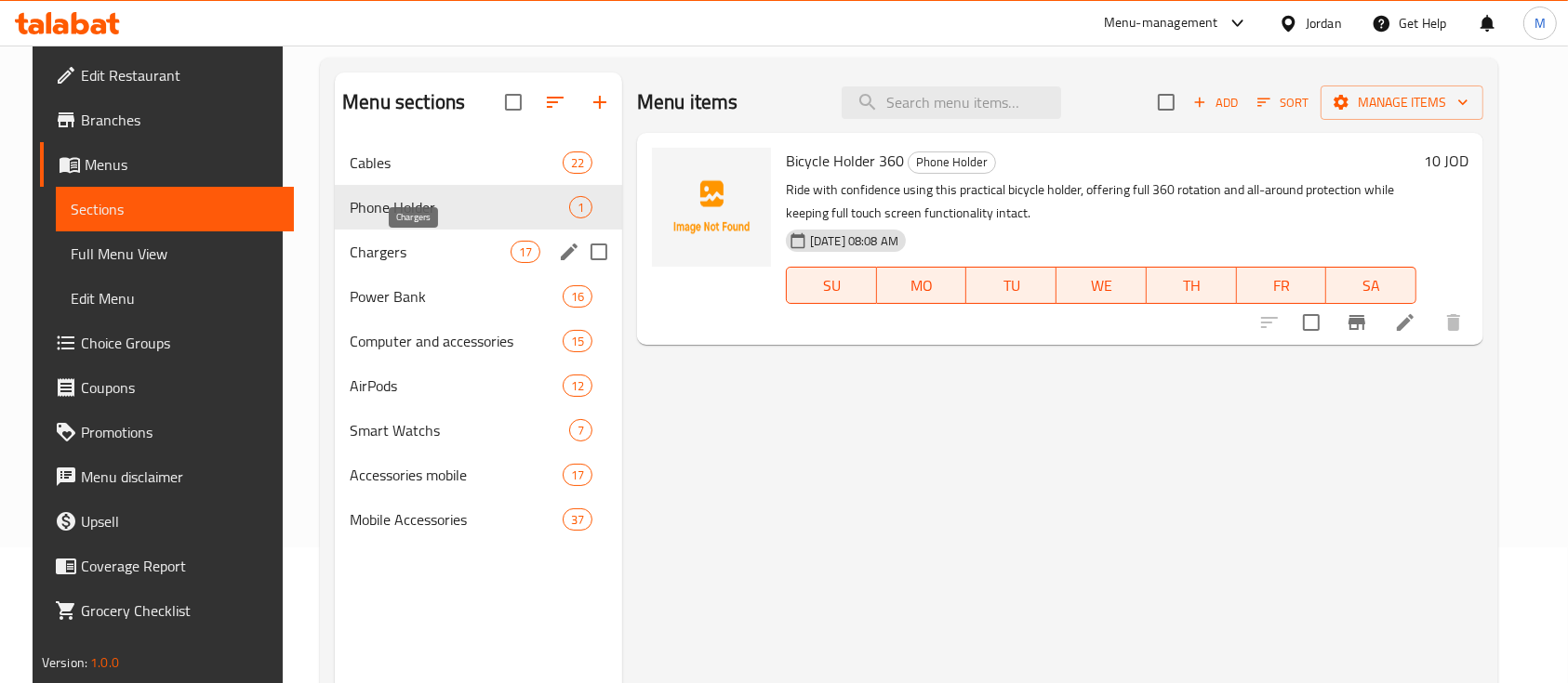
click at [418, 254] on span "Chargers" at bounding box center [430, 252] width 160 height 23
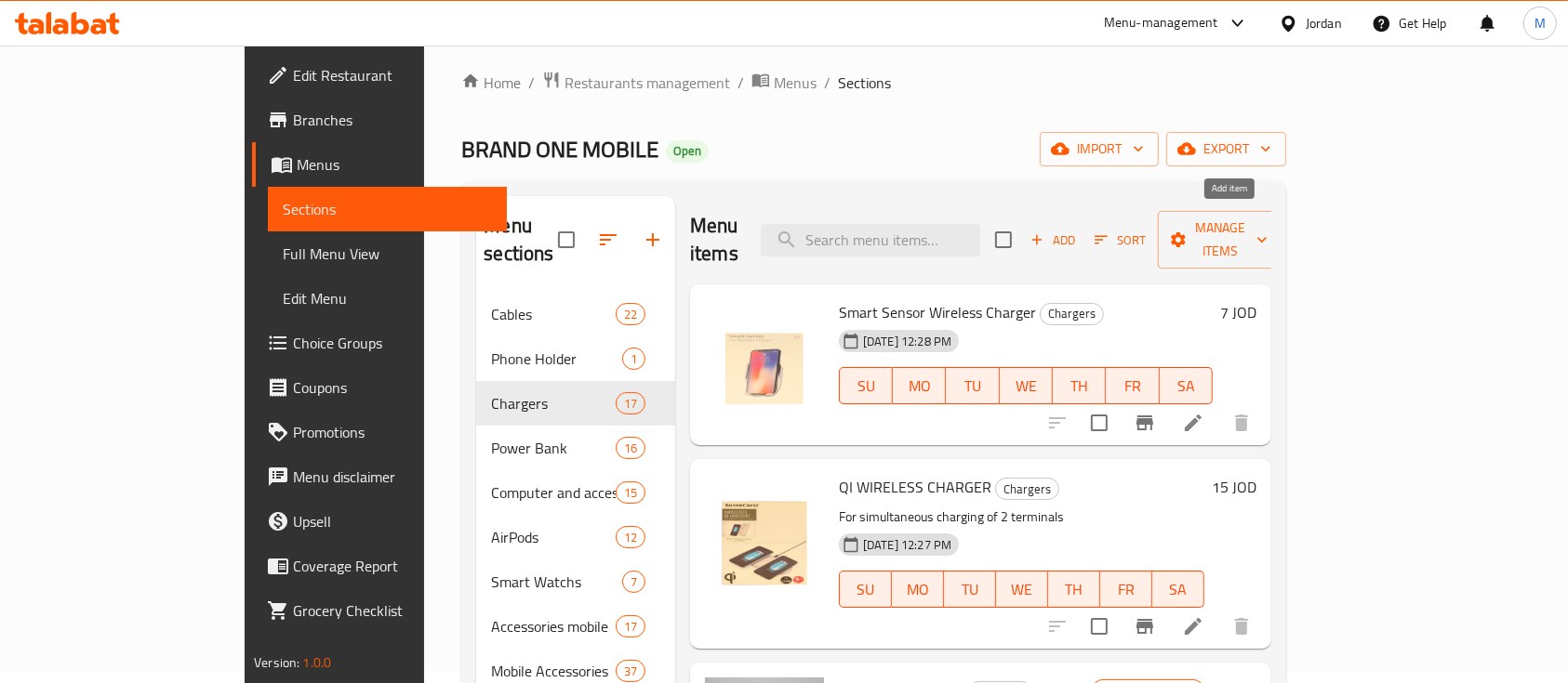
click at [1078, 229] on span "Add" at bounding box center [1052, 240] width 50 height 22
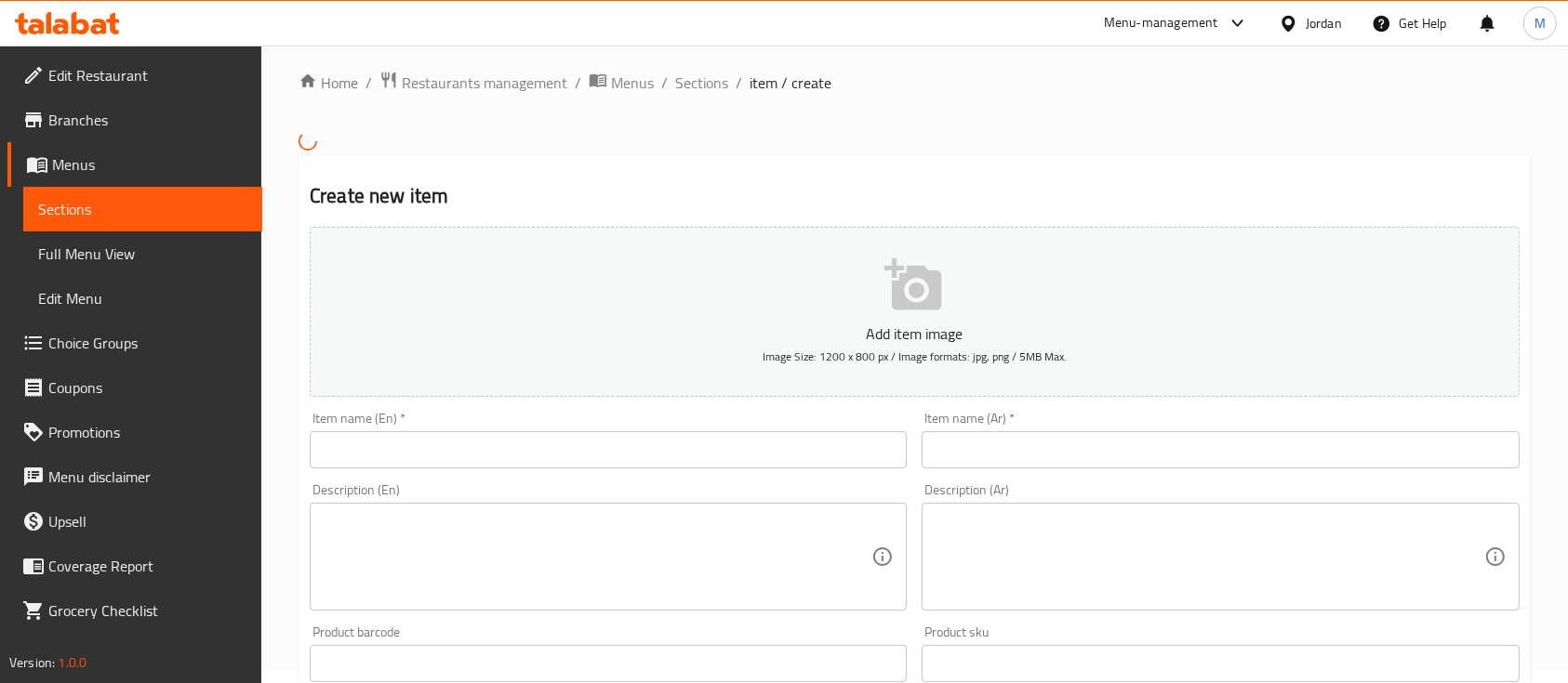
click at [593, 467] on input "text" at bounding box center [607, 450] width 597 height 38
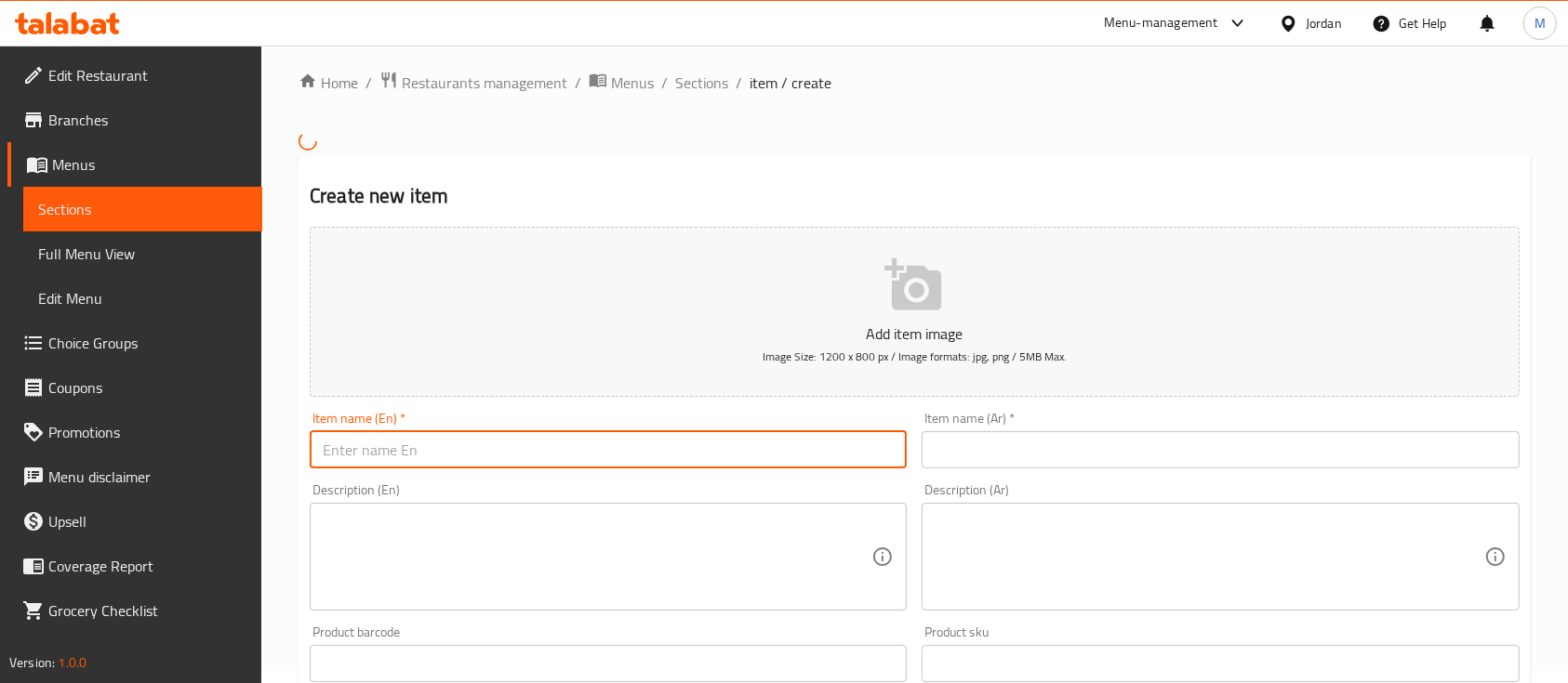
paste input "شاحن سفر سريع الشحن"
type input "شاحن سفر سريع الشحن"
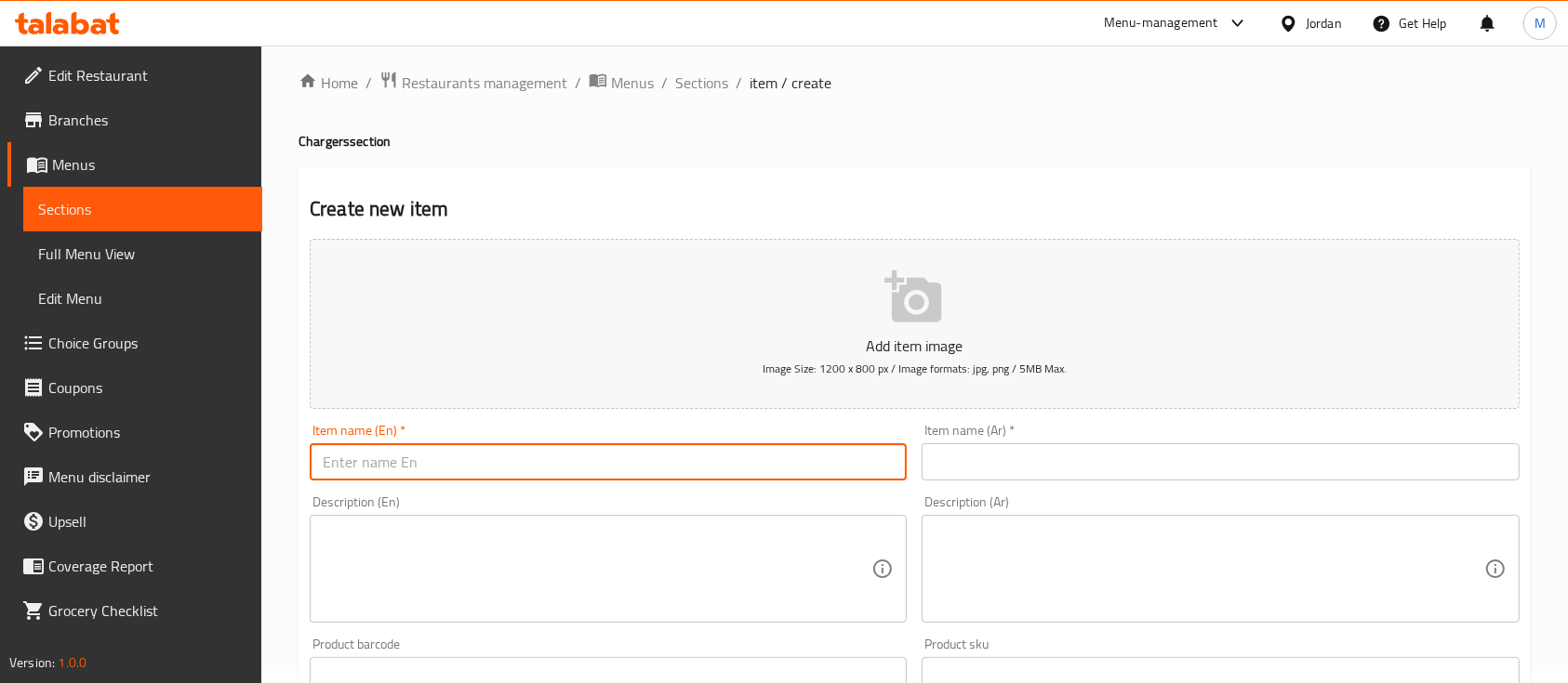
click at [1001, 458] on input "text" at bounding box center [1219, 462] width 597 height 38
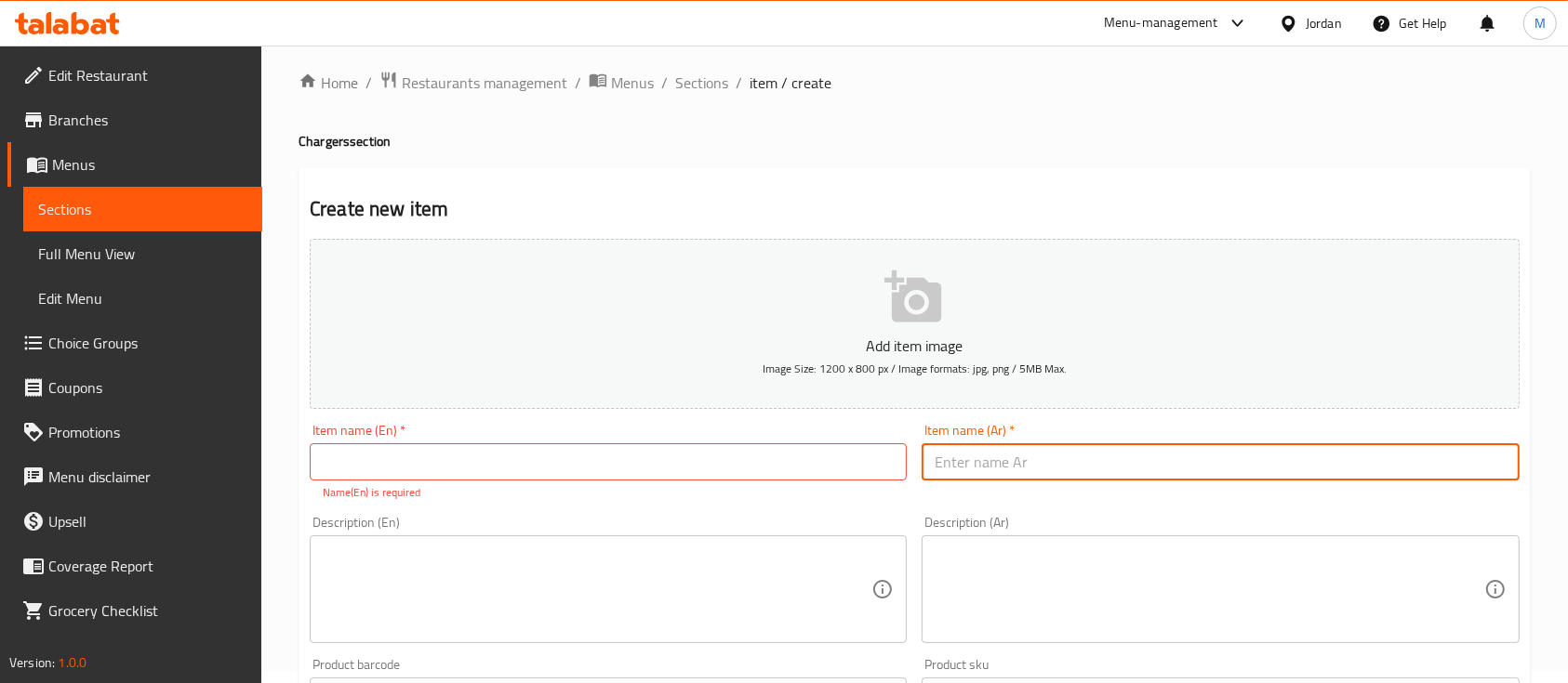
paste input "شاحن سفر سريع الشحن"
type input "شاحن سفر سريع الشحن"
click at [830, 474] on input "text" at bounding box center [607, 462] width 597 height 38
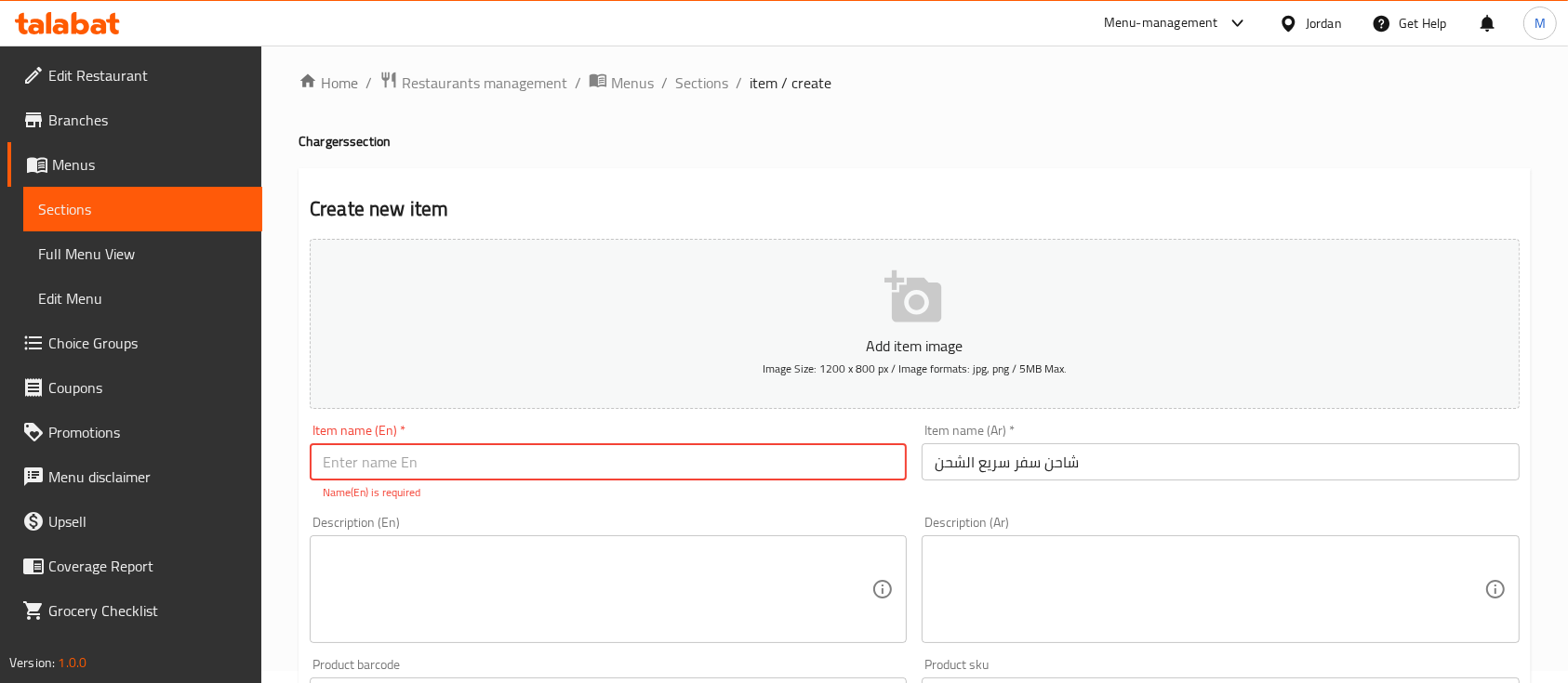
click at [819, 502] on div "Item name (En)   * Item name (En) * Name(En) is required" at bounding box center [608, 462] width 612 height 92
click at [1043, 553] on textarea at bounding box center [1209, 590] width 549 height 88
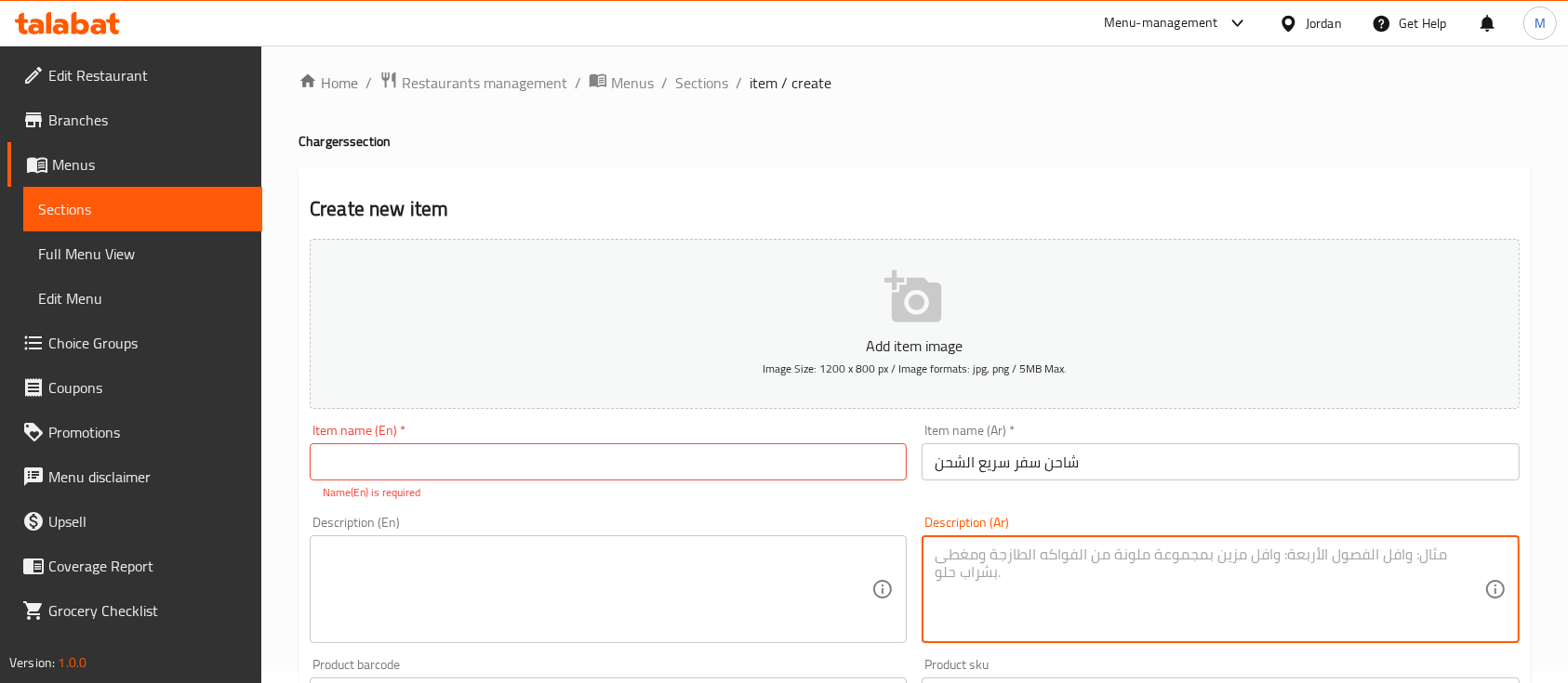
paste textarea "ابقَ على اتصال أينما كنت مع شاحن السفر السريع، المخصص لتوفير طاقة عالية بأمان و…"
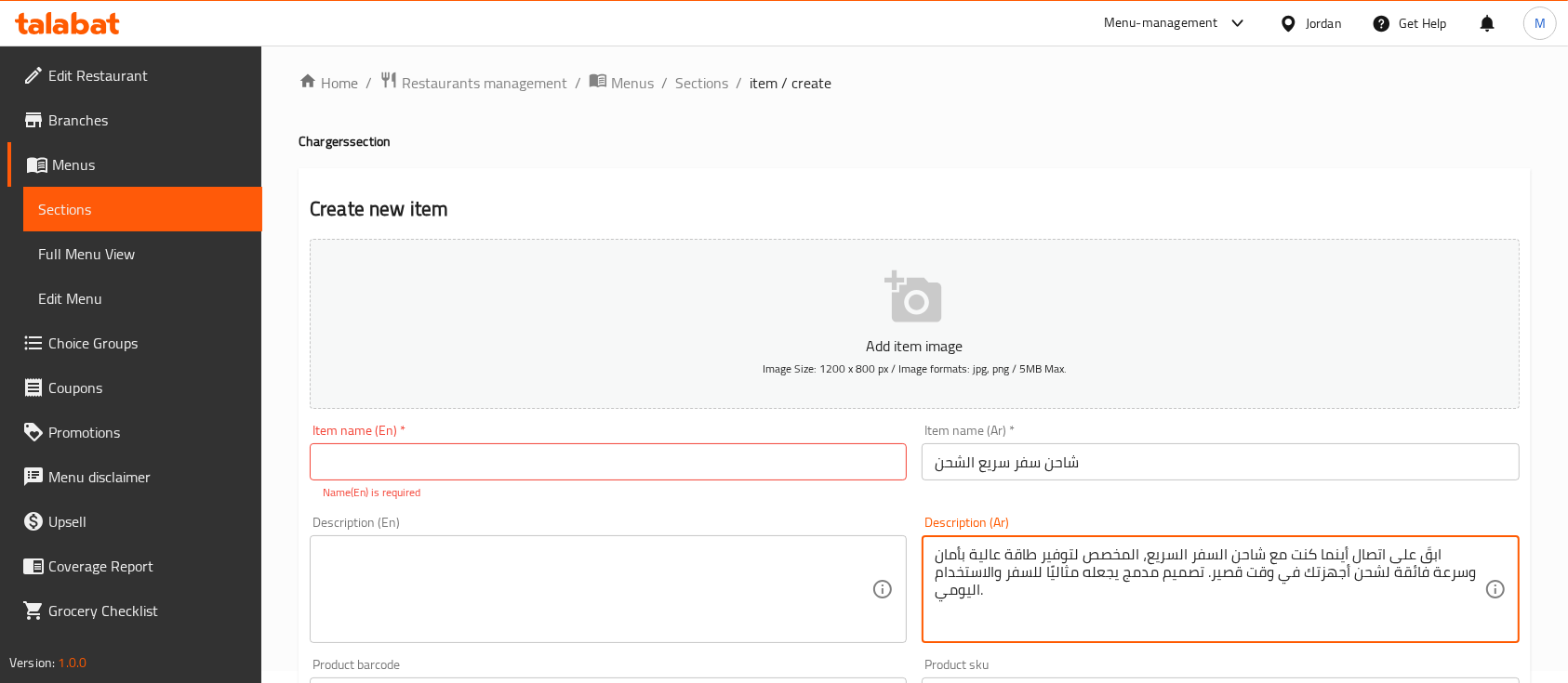
type textarea "ابقَ على اتصال أينما كنت مع شاحن السفر السريع، المخصص لتوفير طاقة عالية بأمان و…"
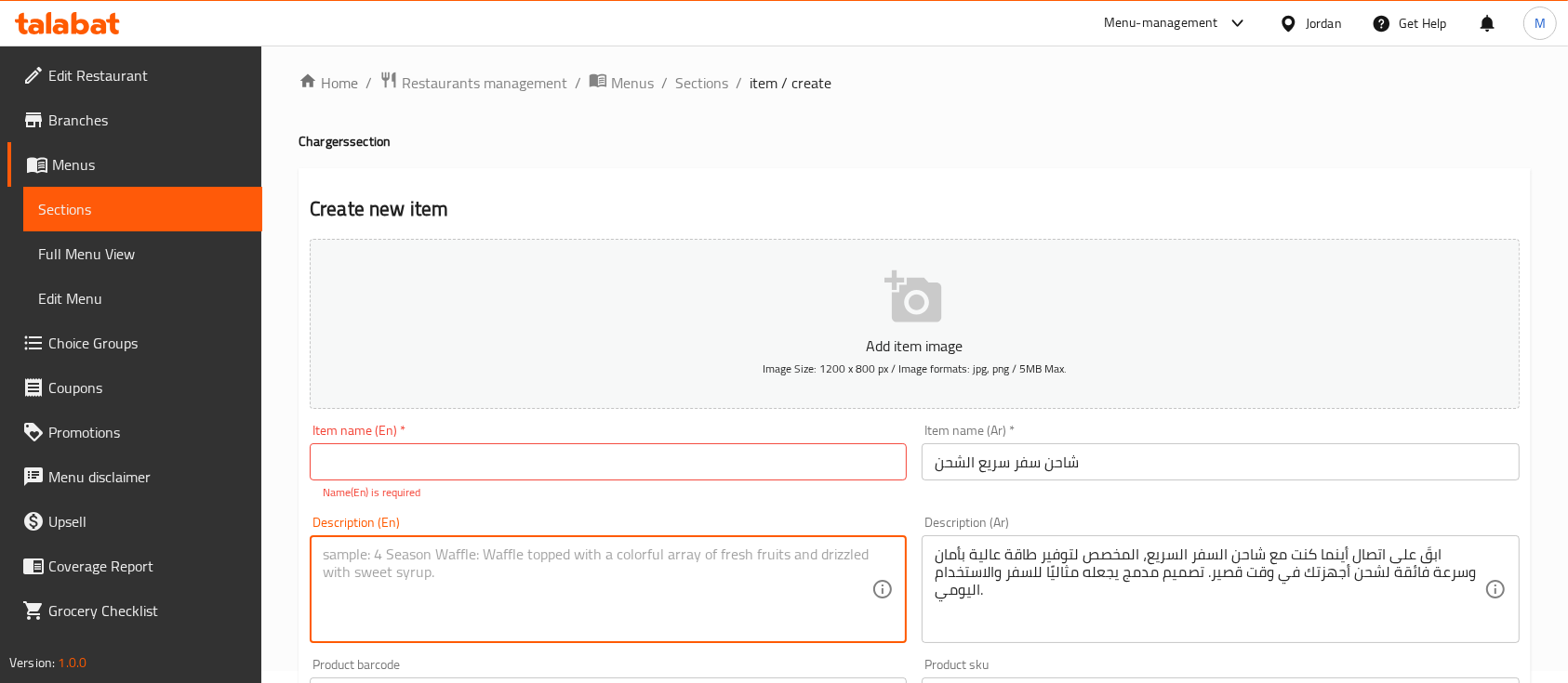
click at [826, 573] on textarea at bounding box center [597, 590] width 549 height 88
drag, startPoint x: 510, startPoint y: 479, endPoint x: 504, endPoint y: 463, distance: 17.1
click at [508, 479] on input "text" at bounding box center [607, 462] width 597 height 38
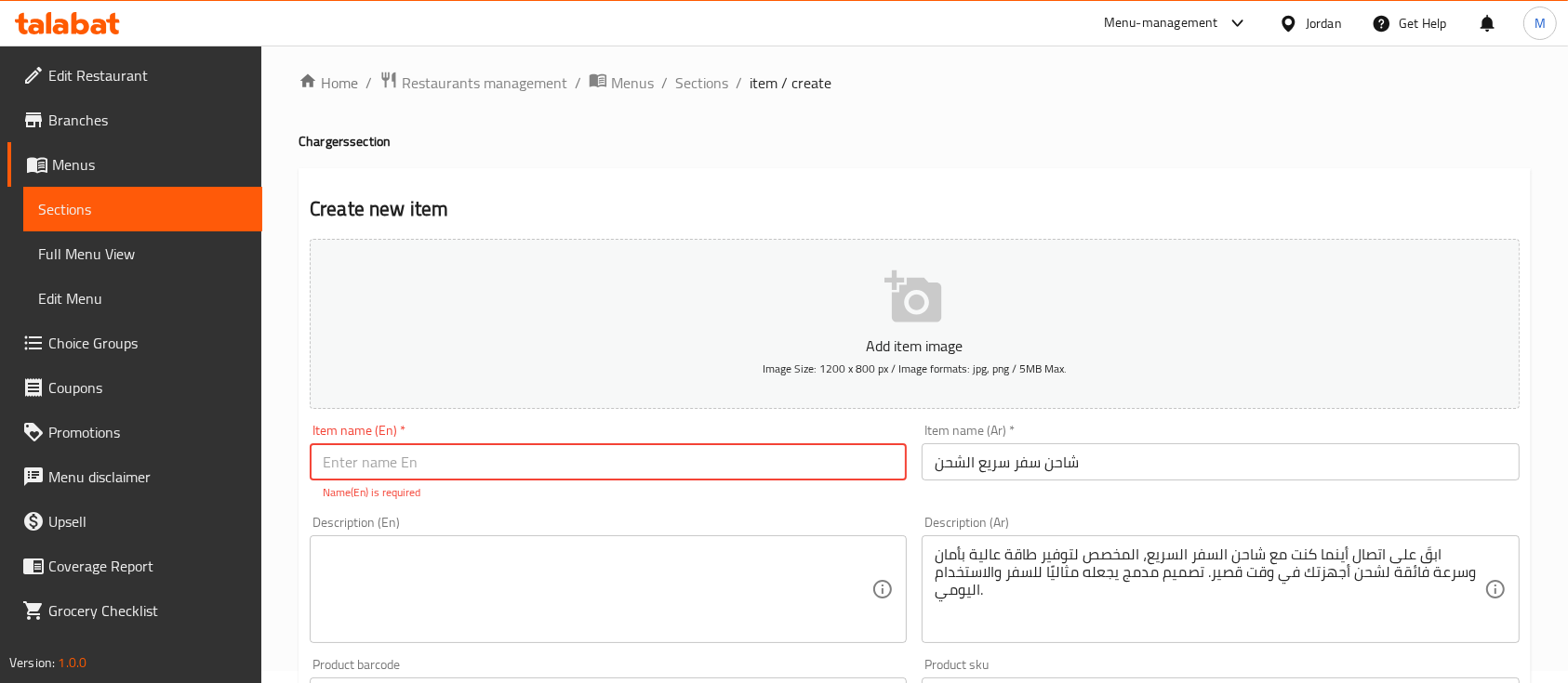
paste input "Quick Charge Travel Charger"
type input "Quick Charge Travel Charger"
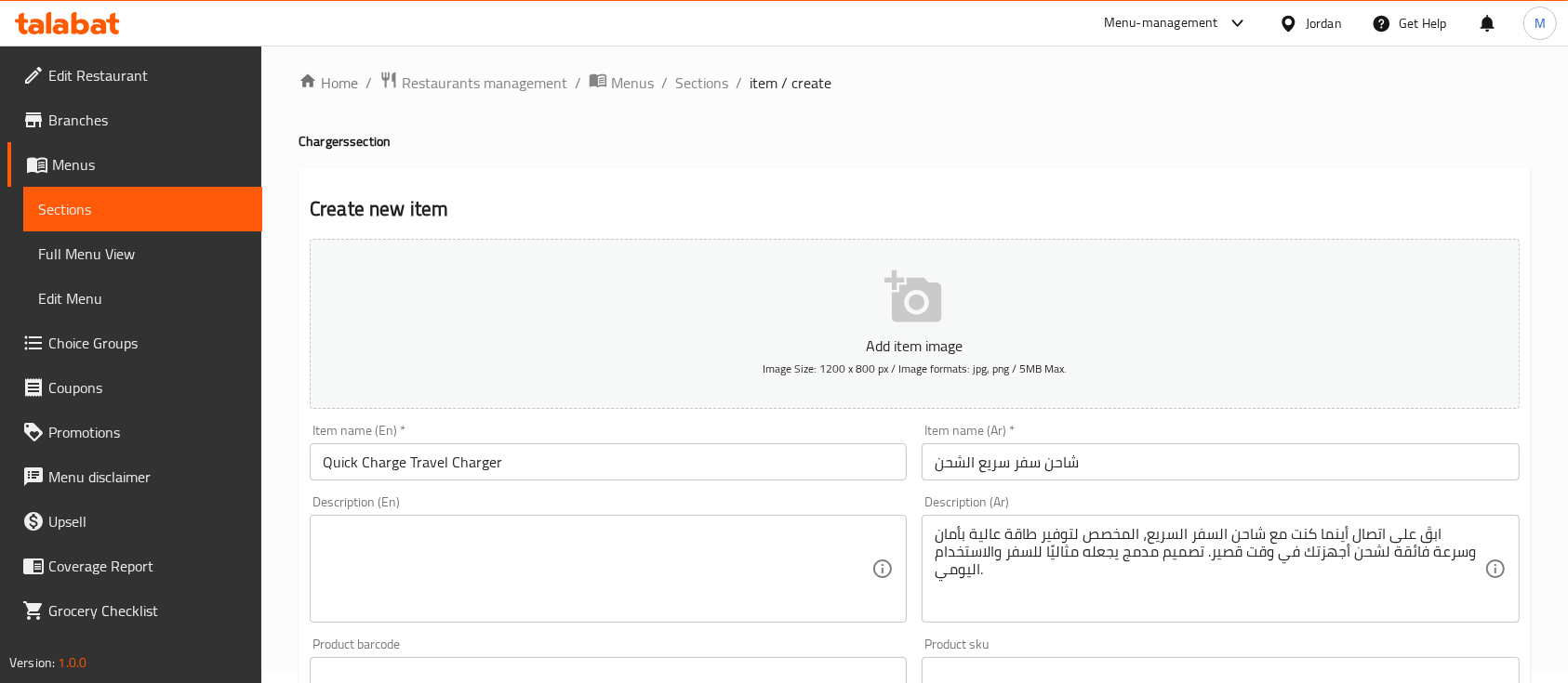
click at [537, 542] on textarea at bounding box center [597, 569] width 549 height 88
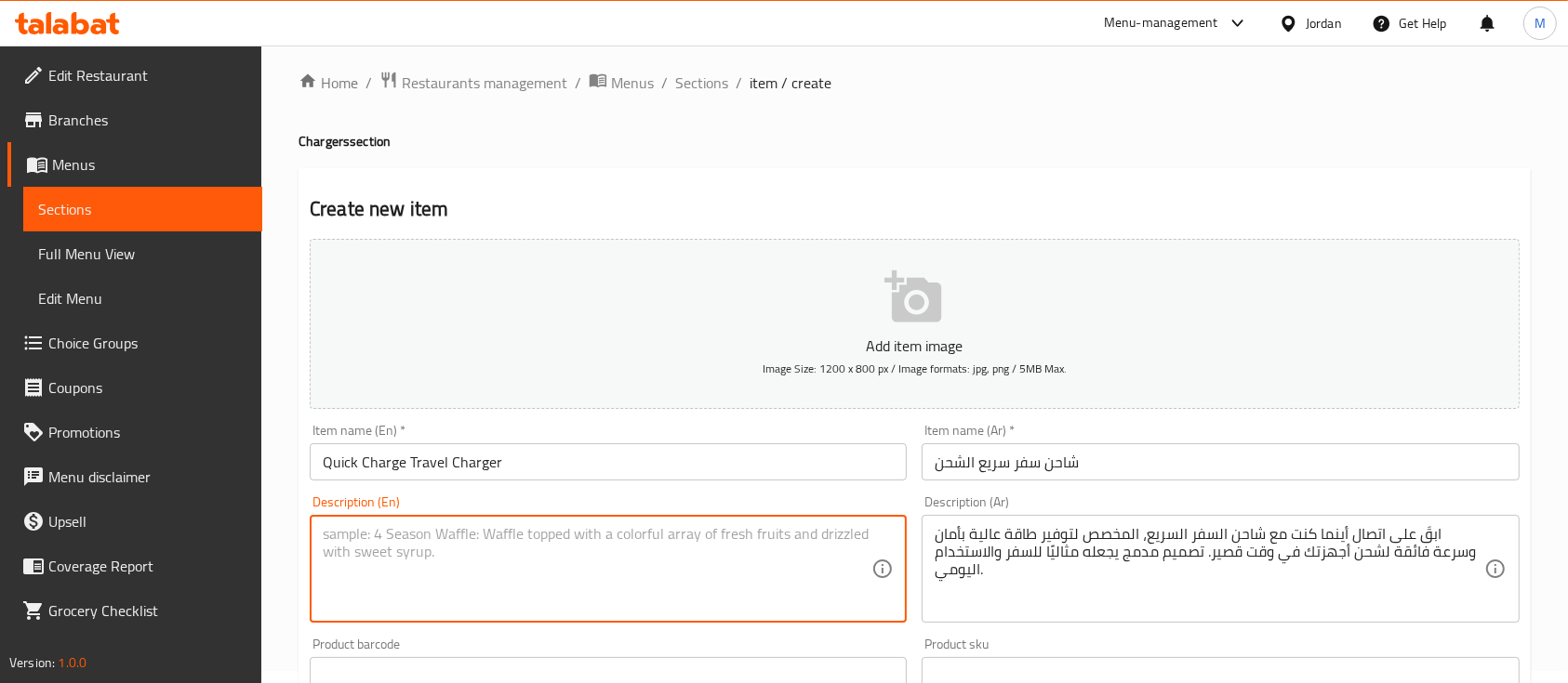
paste textarea "Stay powered up on the go with this compact travel charger, designed for ultra-…"
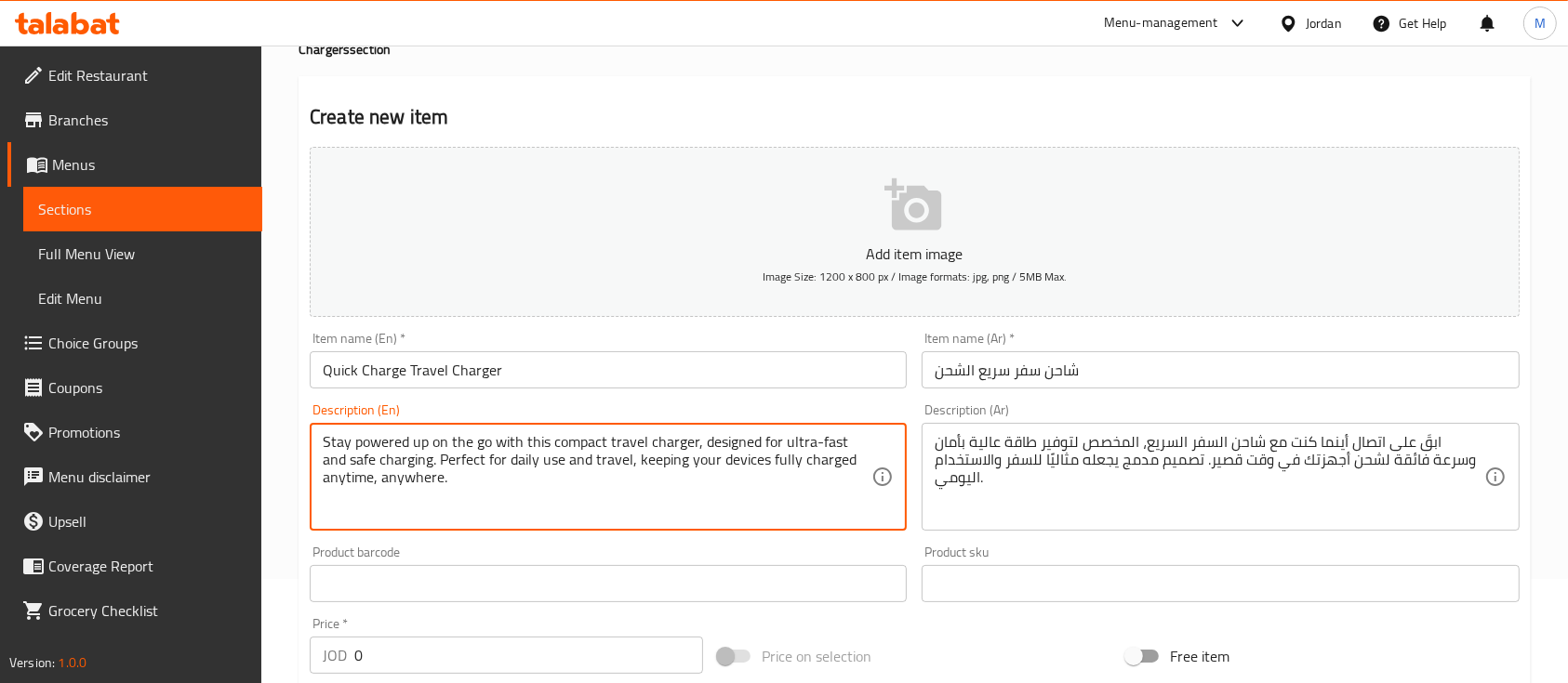
scroll to position [260, 0]
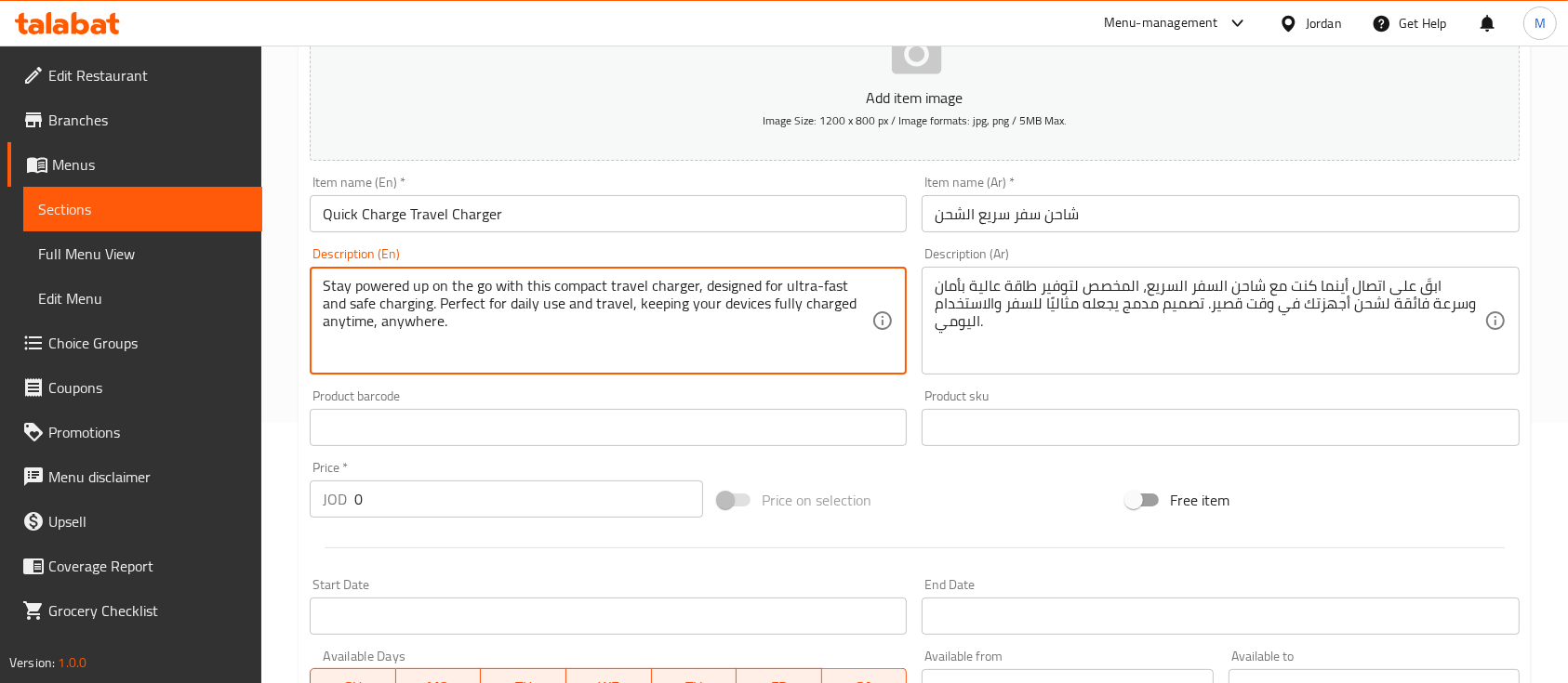
type textarea "Stay powered up on the go with this compact travel charger, designed for ultra-…"
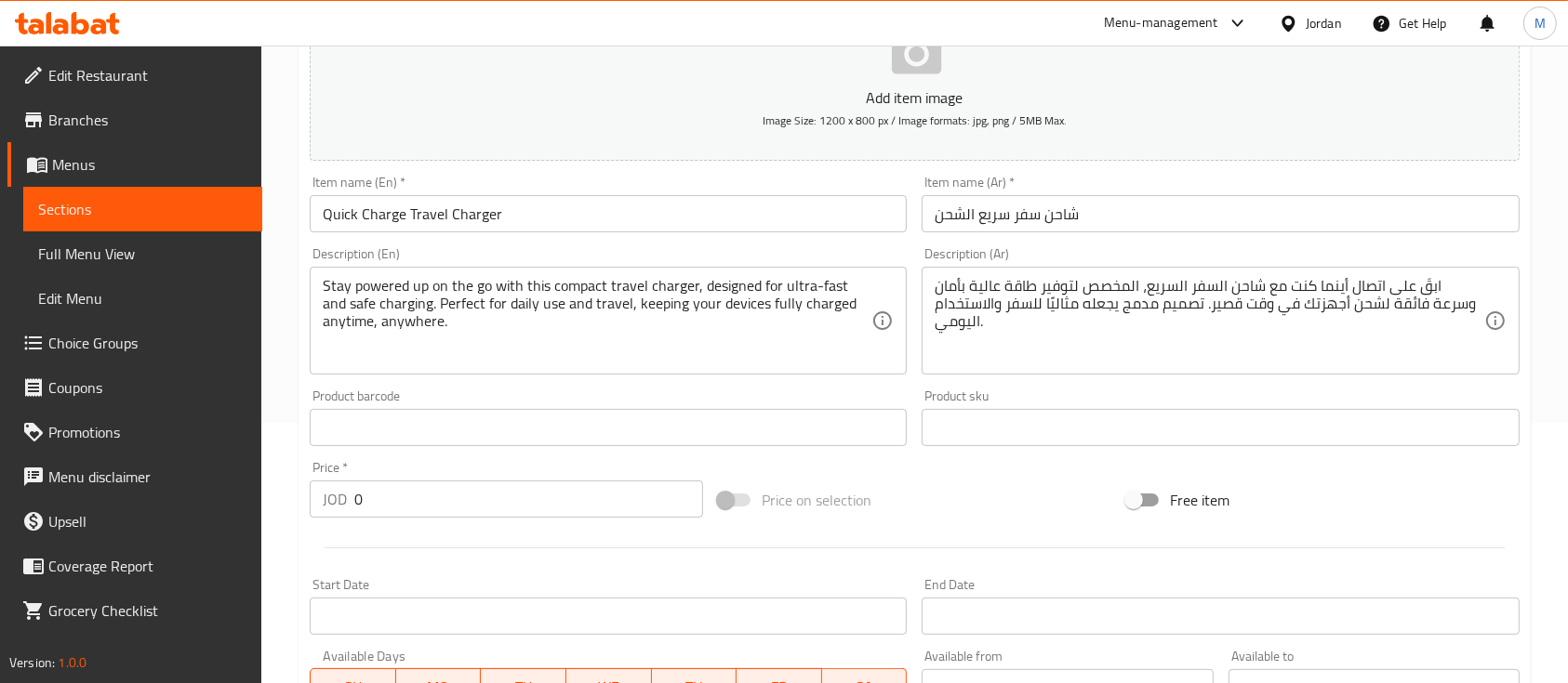
click at [575, 453] on div "Product barcode Product barcode" at bounding box center [608, 418] width 612 height 71
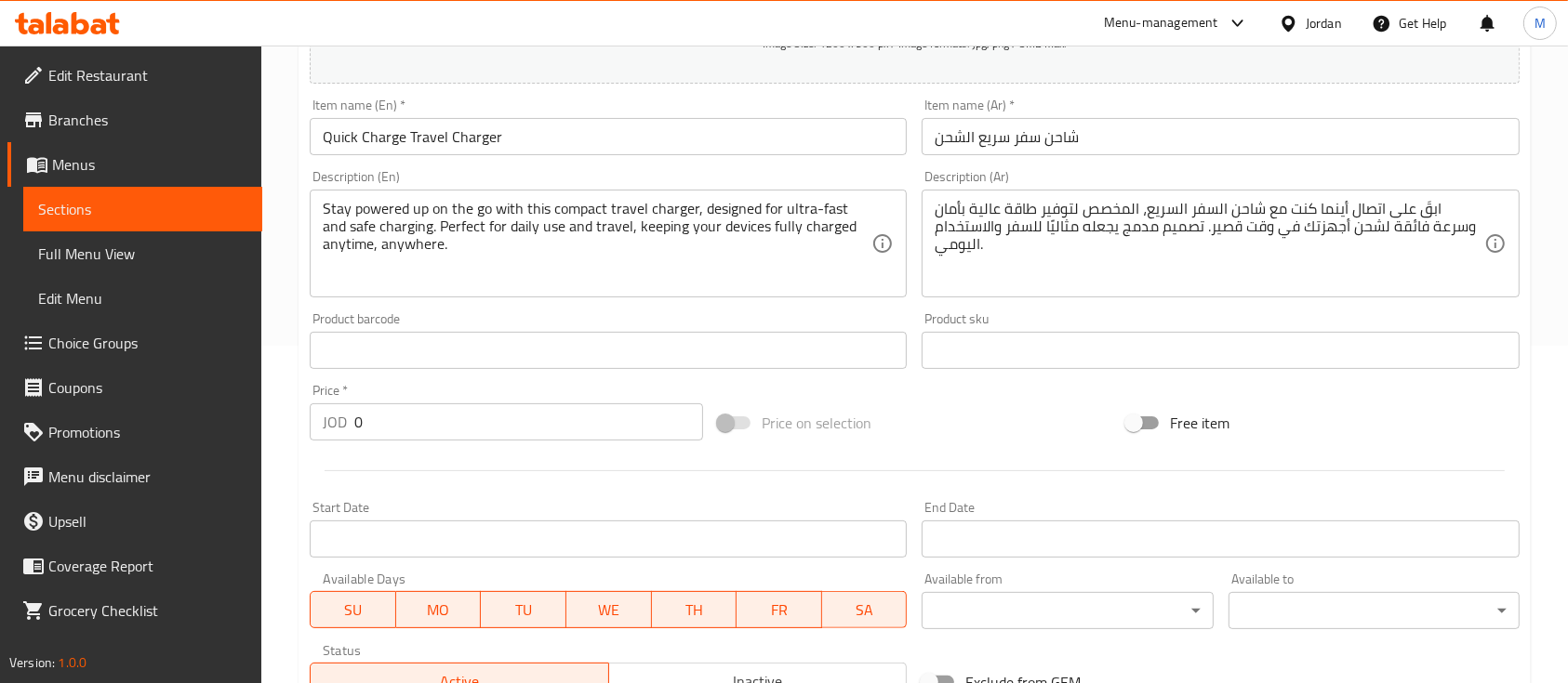
scroll to position [384, 0]
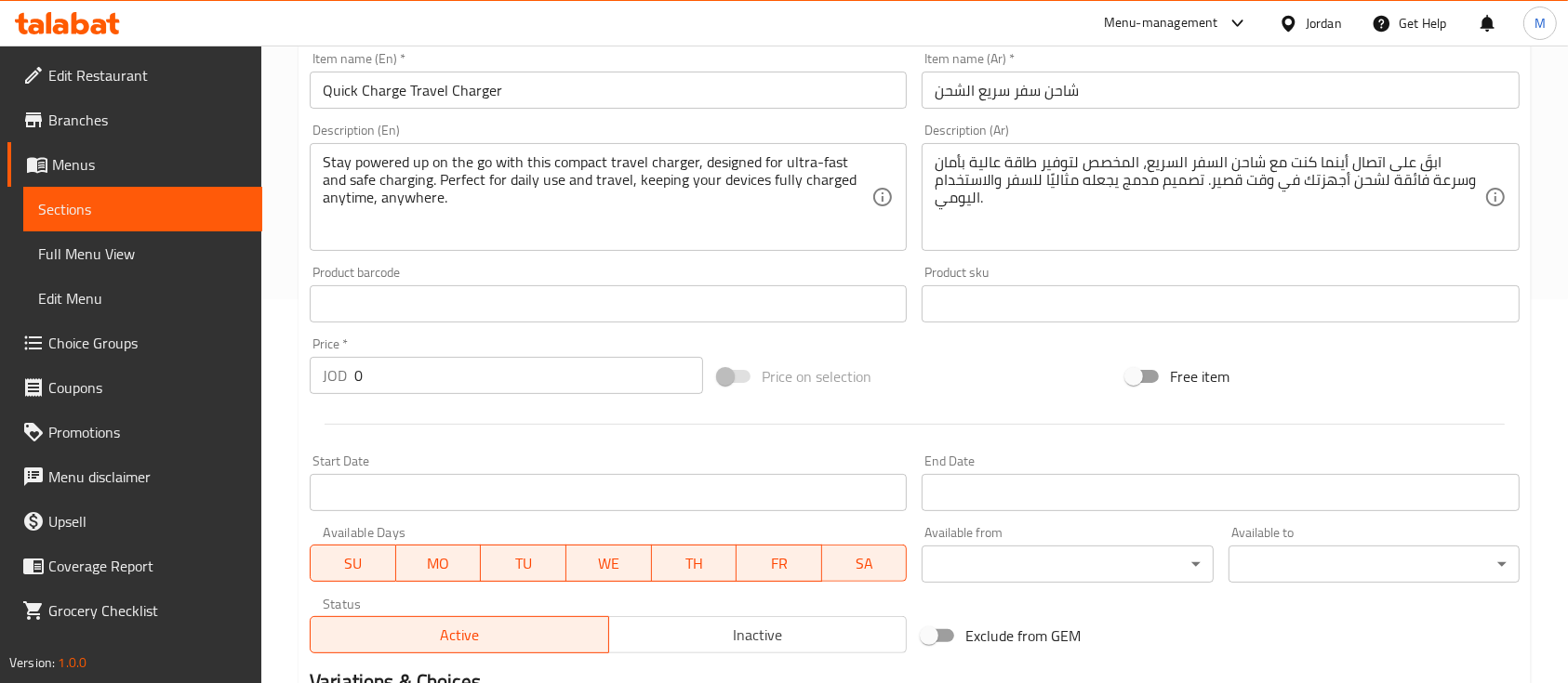
click at [452, 381] on input "0" at bounding box center [528, 376] width 349 height 38
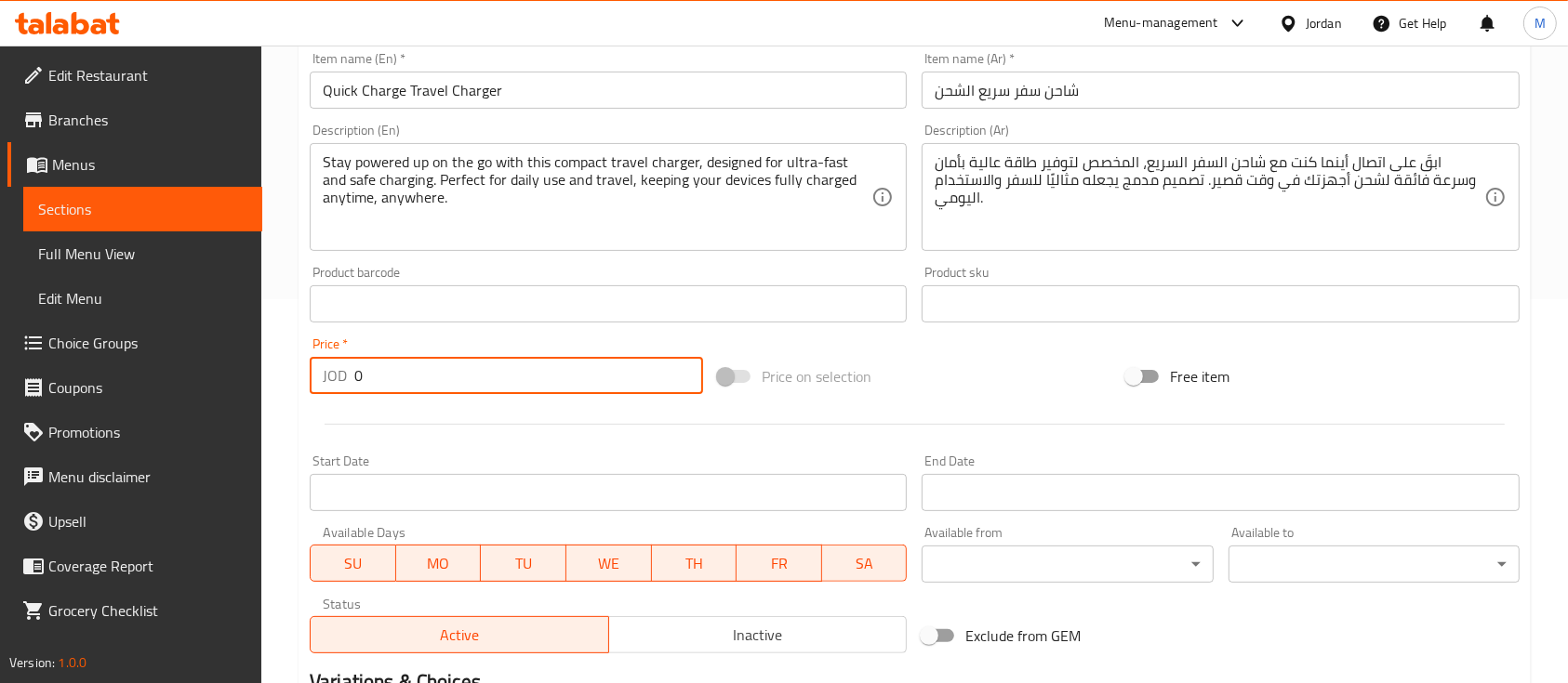
drag, startPoint x: 342, startPoint y: 380, endPoint x: 314, endPoint y: 391, distance: 30.1
click at [313, 391] on div "JOD 0 Price *" at bounding box center [506, 376] width 393 height 38
type input "15"
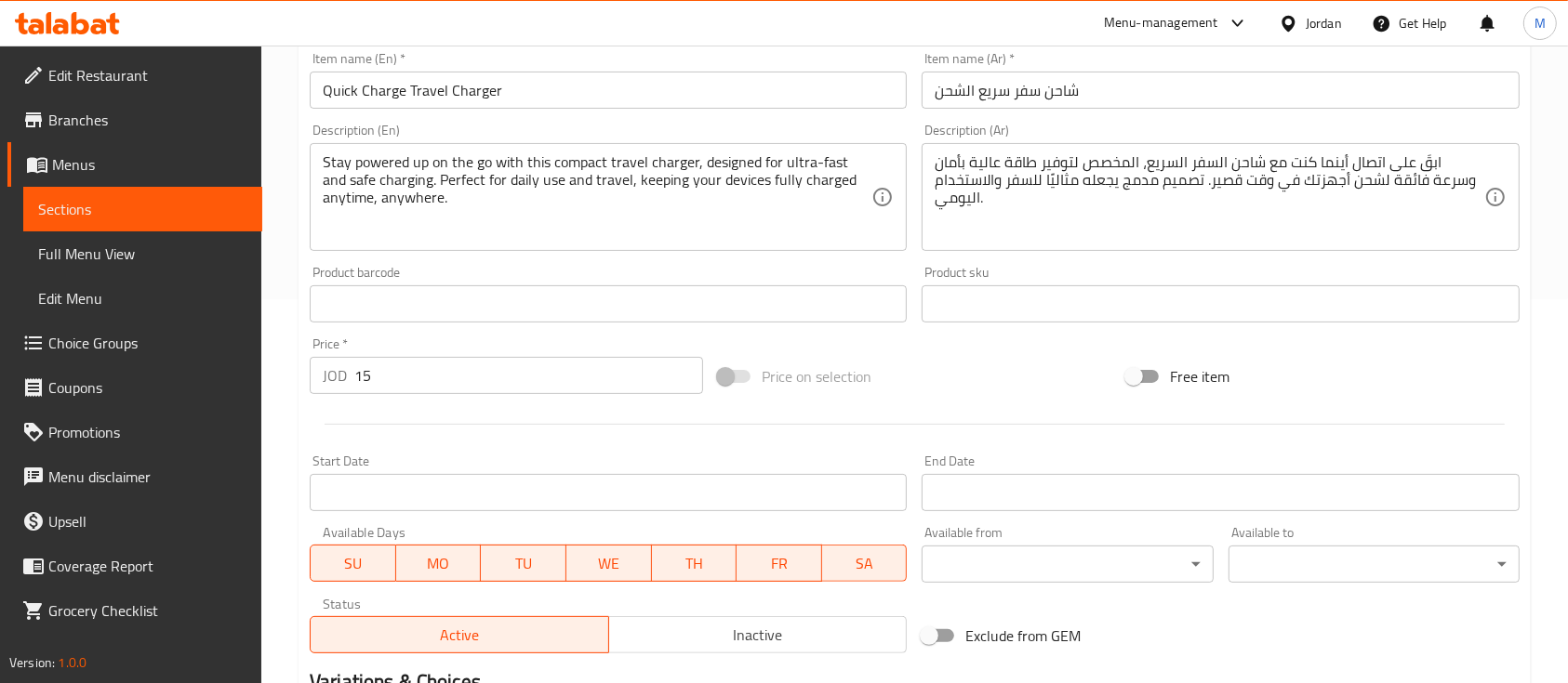
click at [439, 416] on div at bounding box center [915, 424] width 1225 height 45
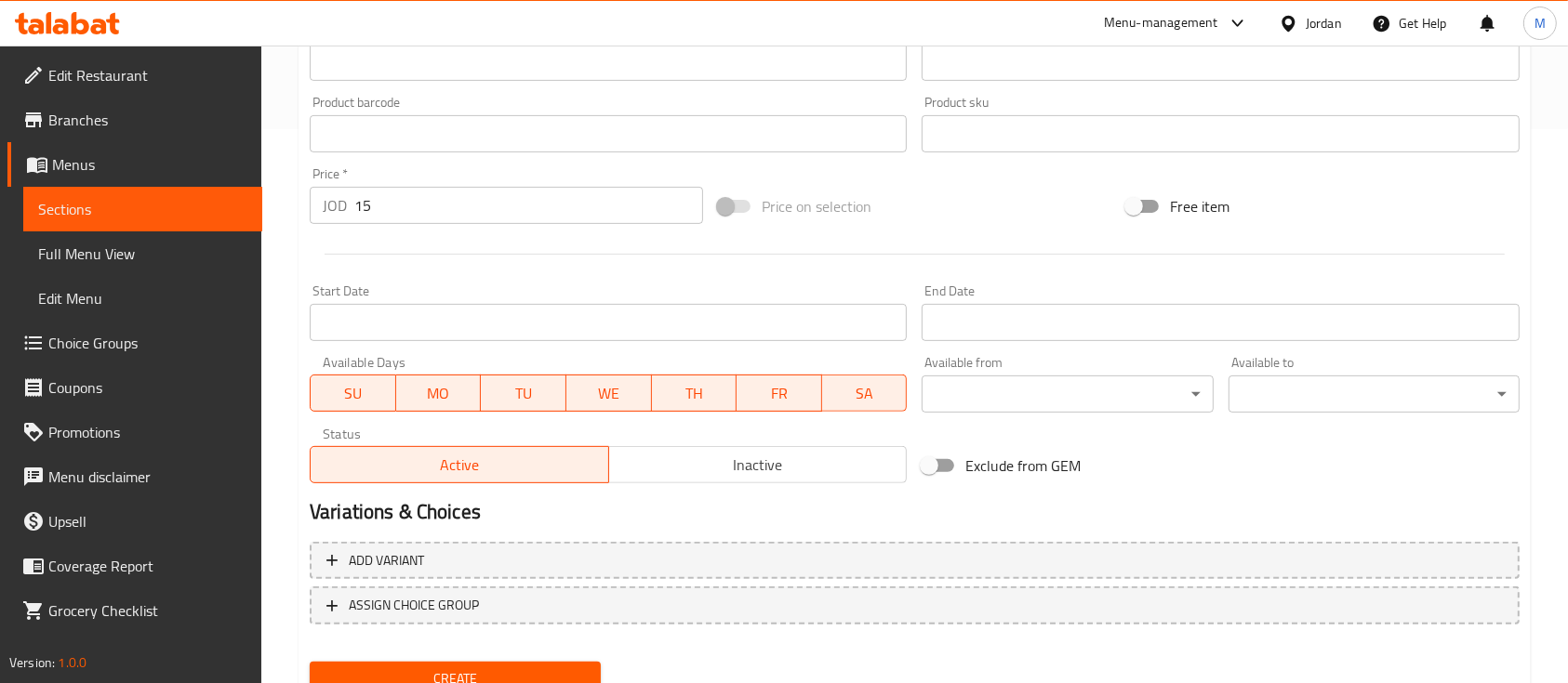
scroll to position [630, 0]
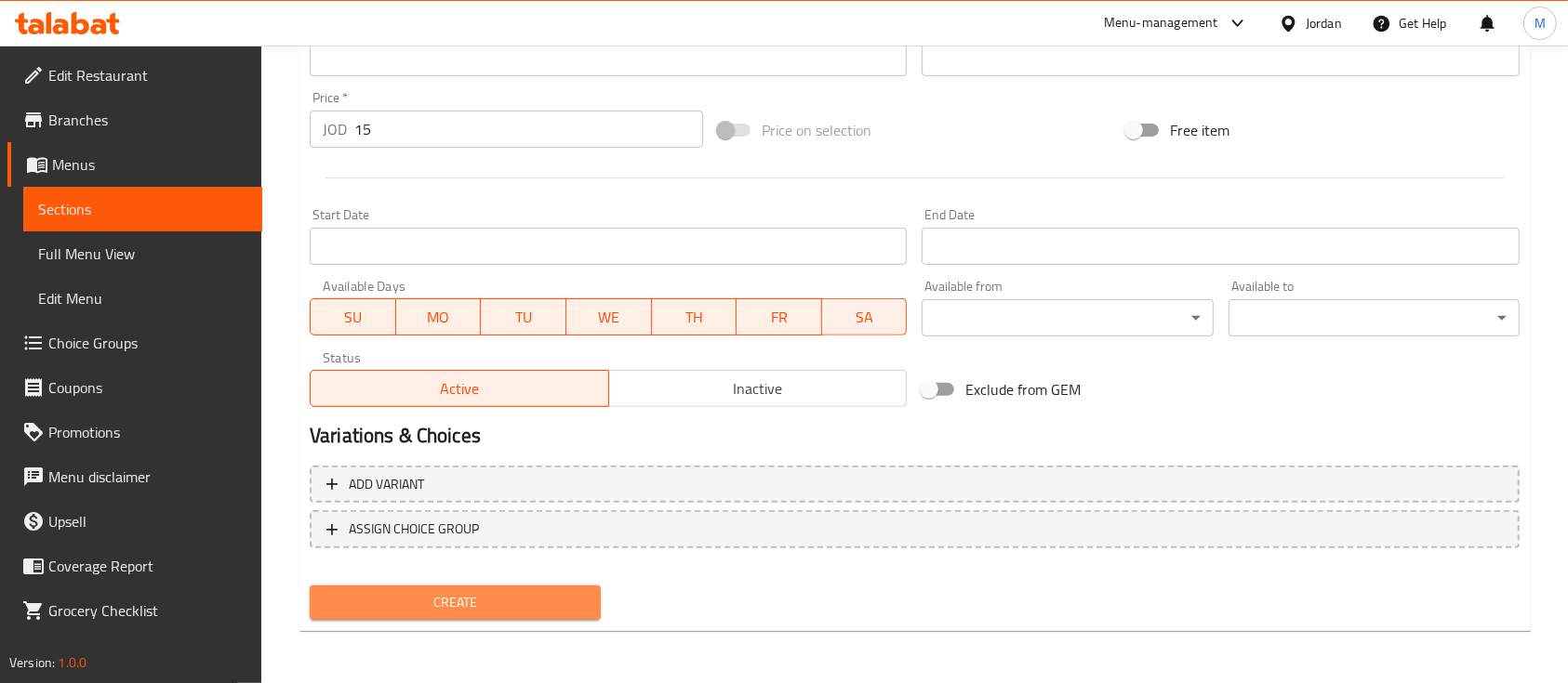
click at [536, 613] on span "Create" at bounding box center [455, 602] width 261 height 23
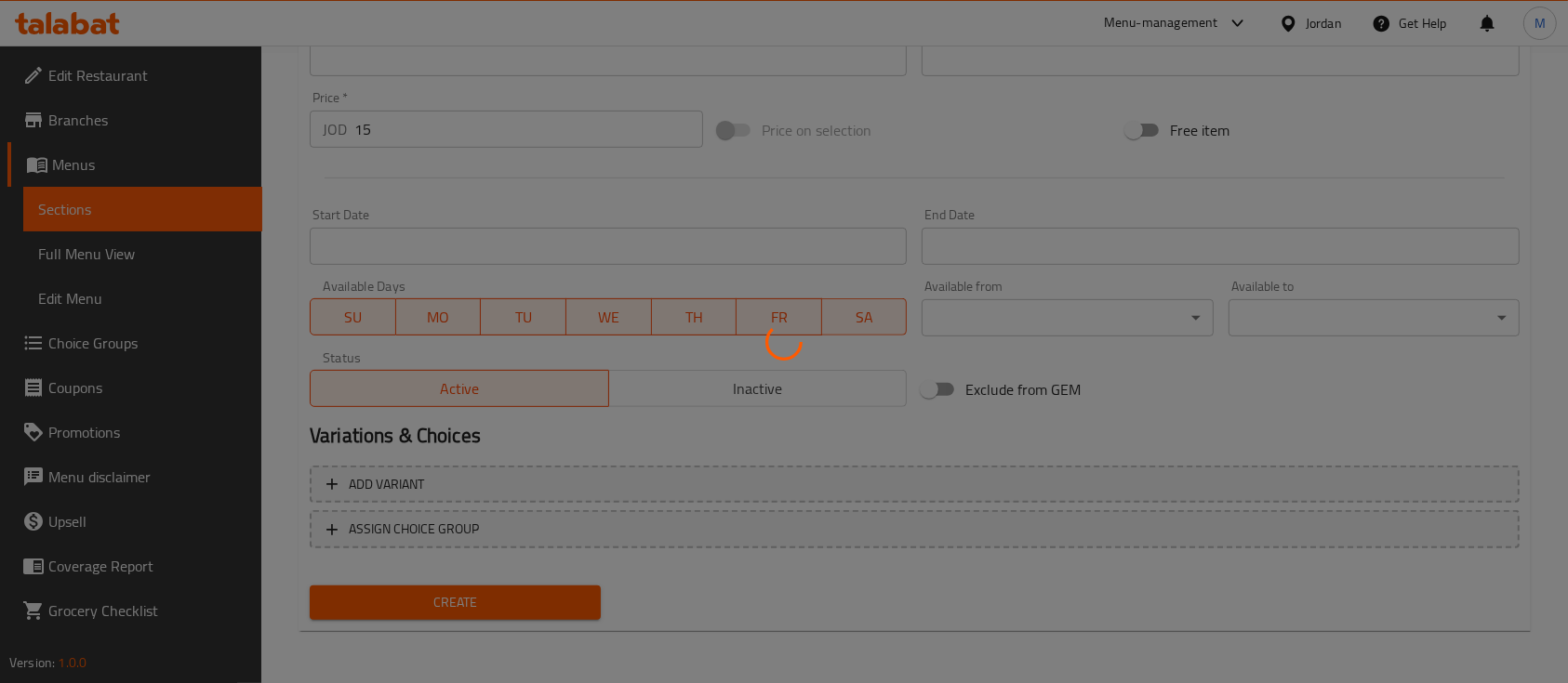
type input "0"
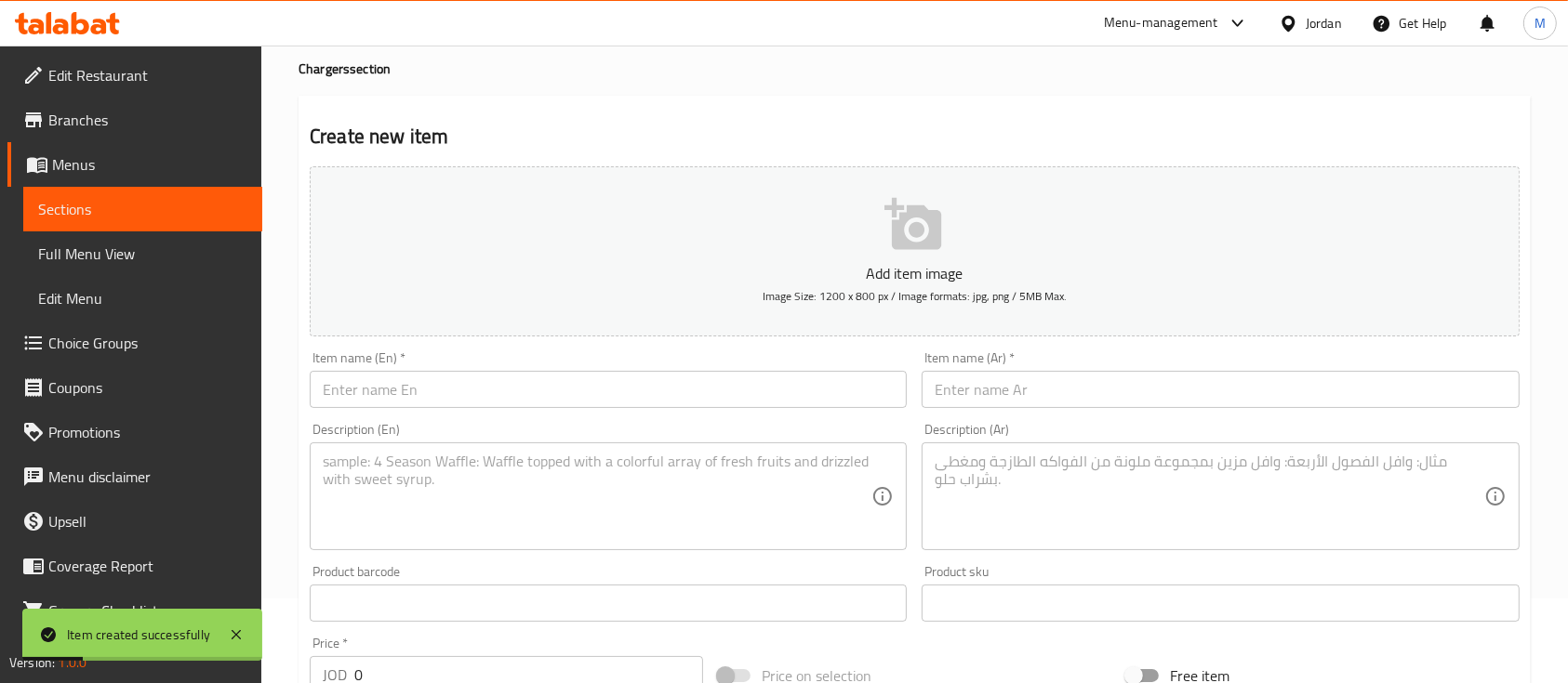
scroll to position [0, 0]
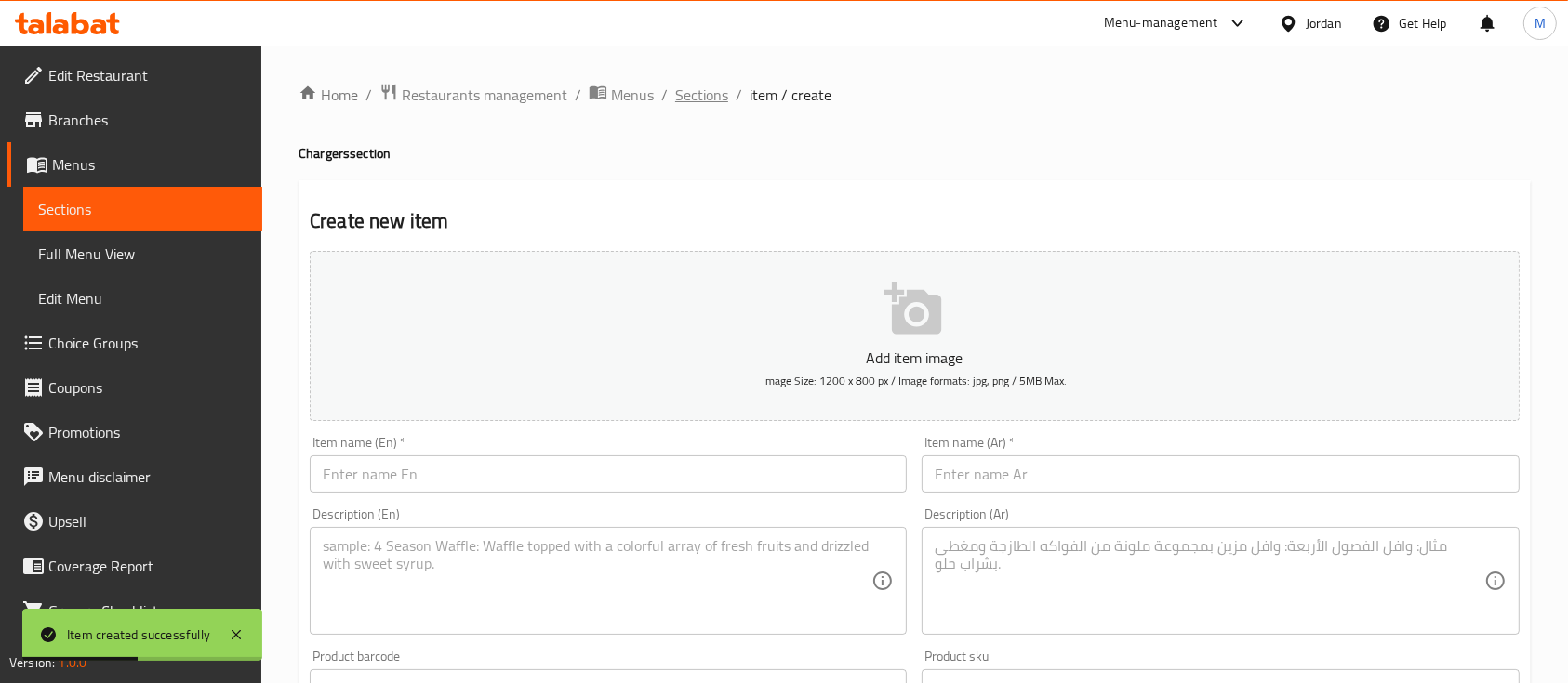
click at [681, 101] on span "Sections" at bounding box center [701, 95] width 53 height 23
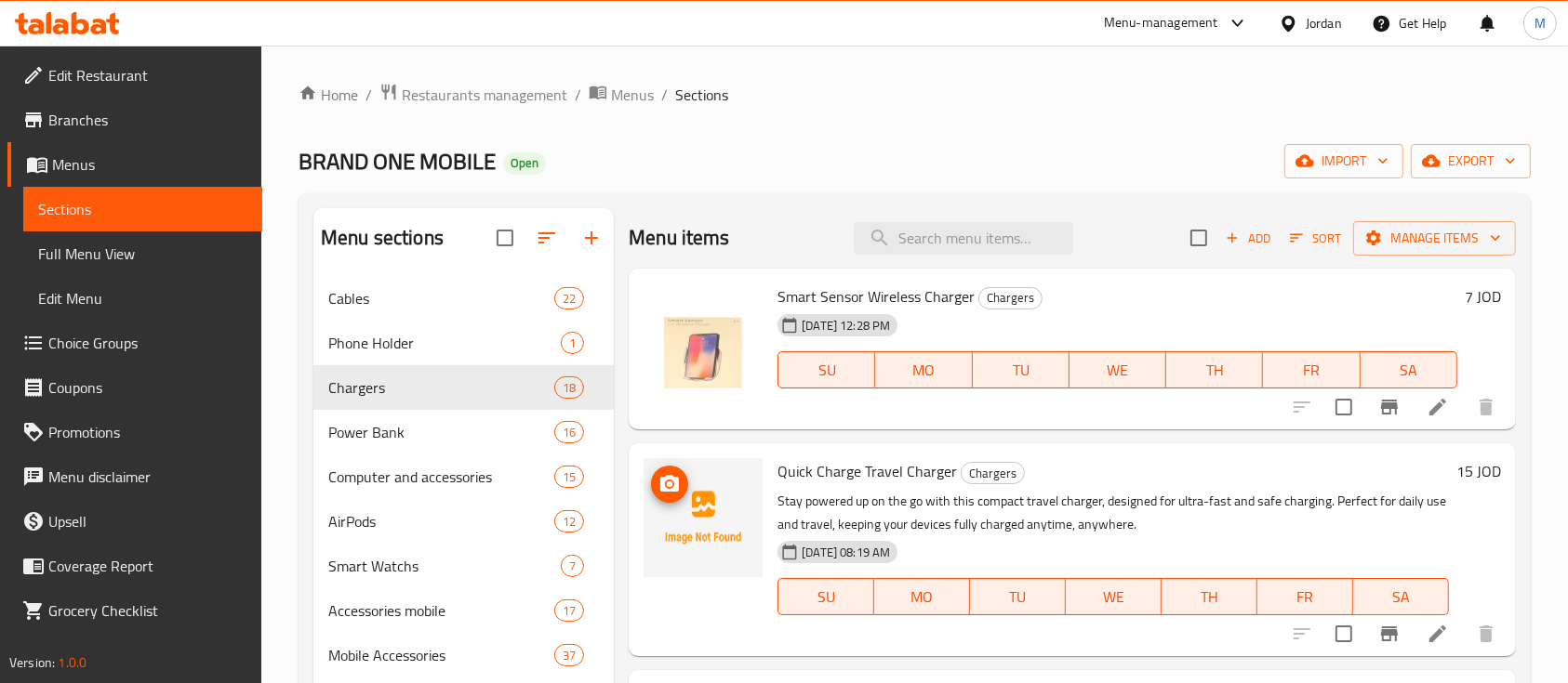
click at [672, 483] on icon "upload picture" at bounding box center [669, 485] width 23 height 23
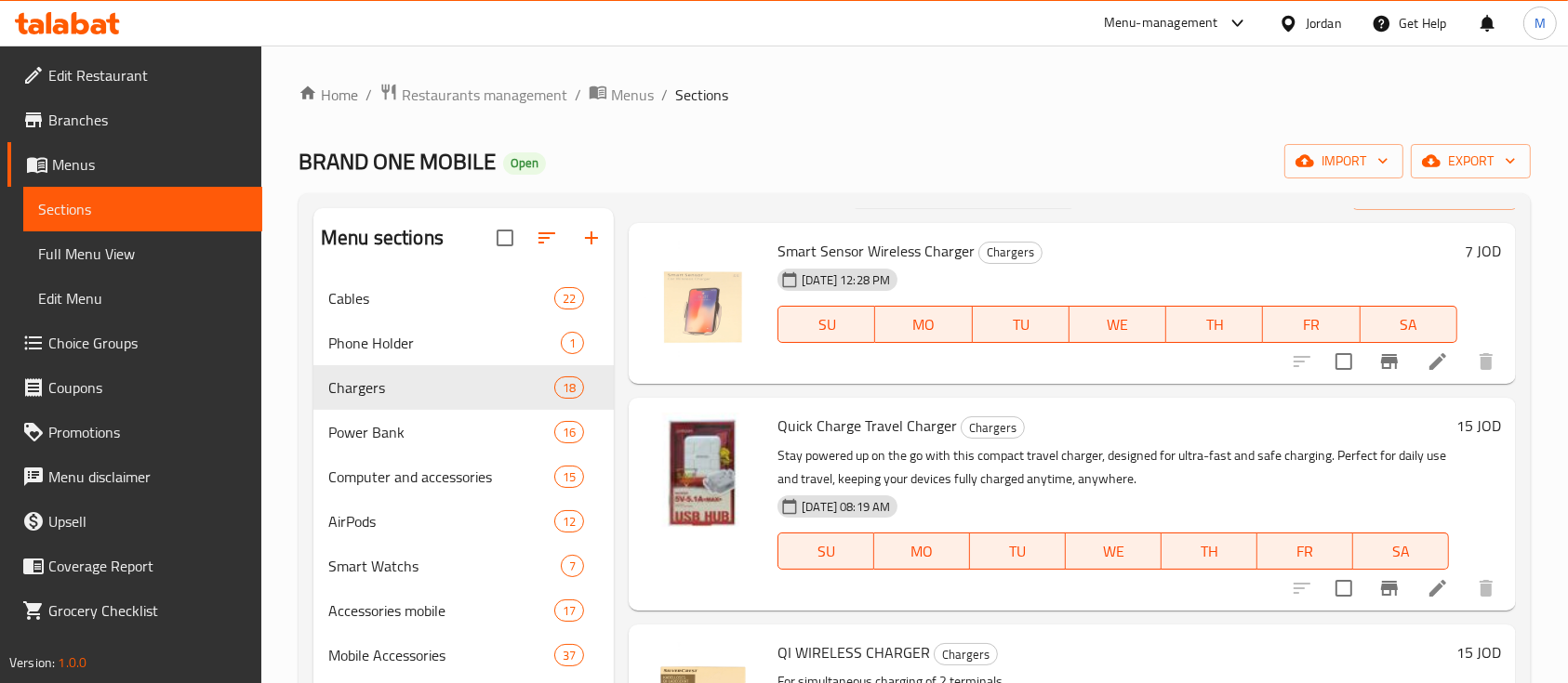
scroll to position [124, 0]
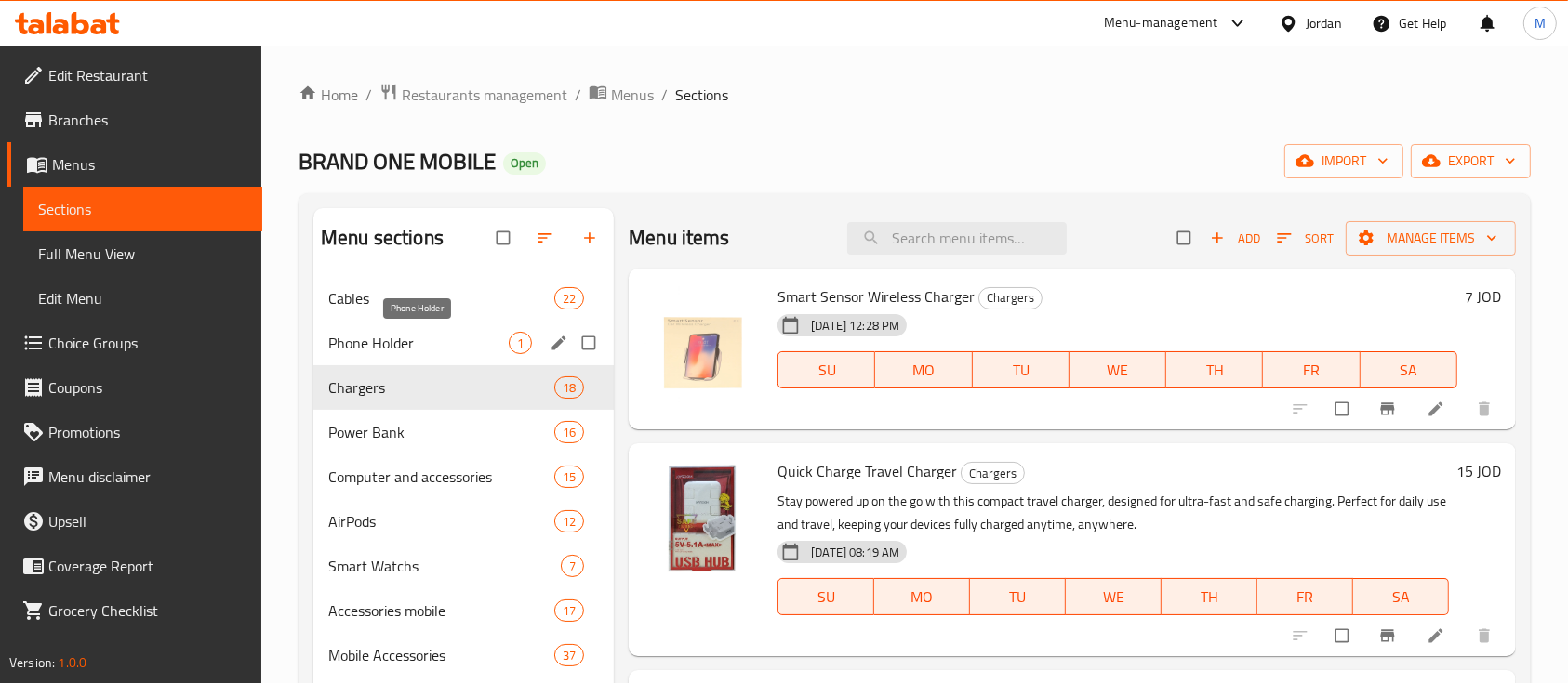
click at [434, 349] on span "Phone Holder" at bounding box center [418, 343] width 180 height 23
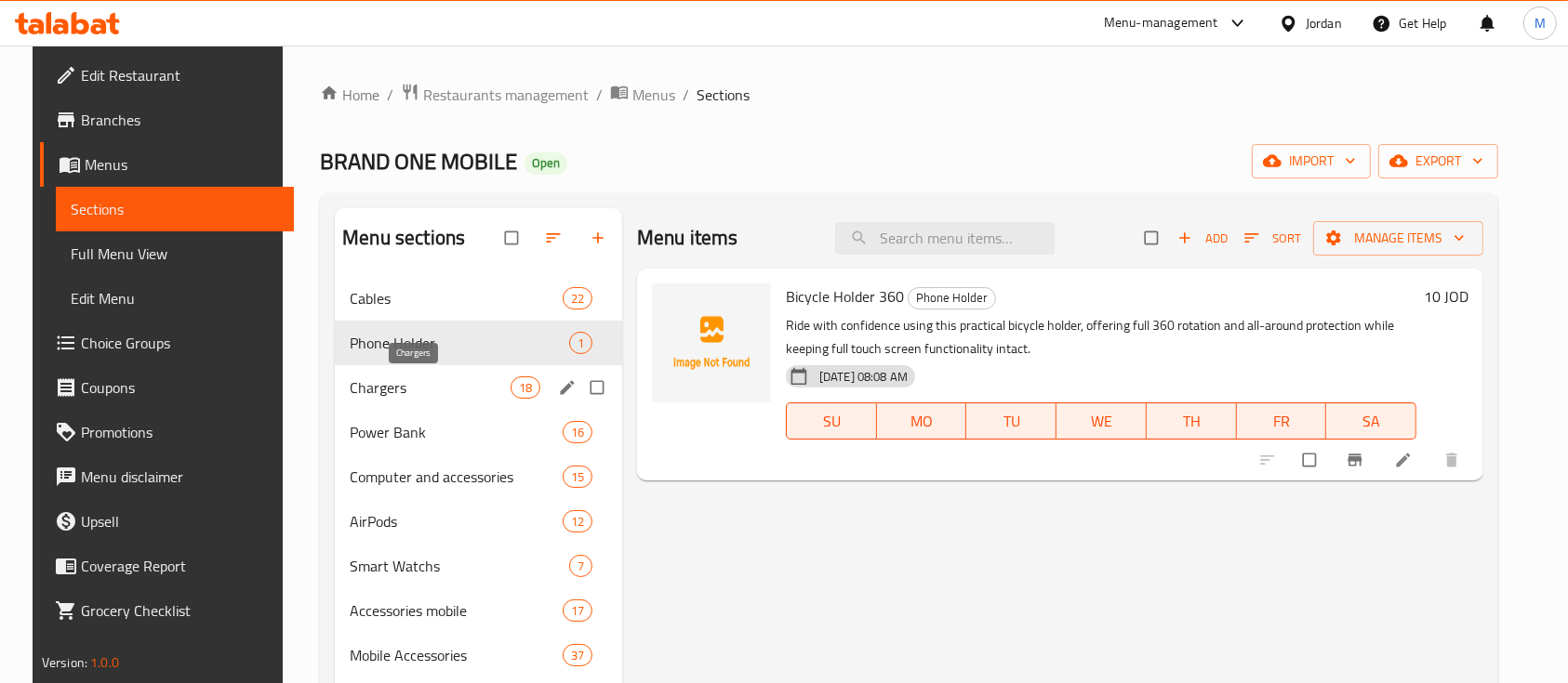
click at [439, 396] on span "Chargers" at bounding box center [430, 388] width 160 height 23
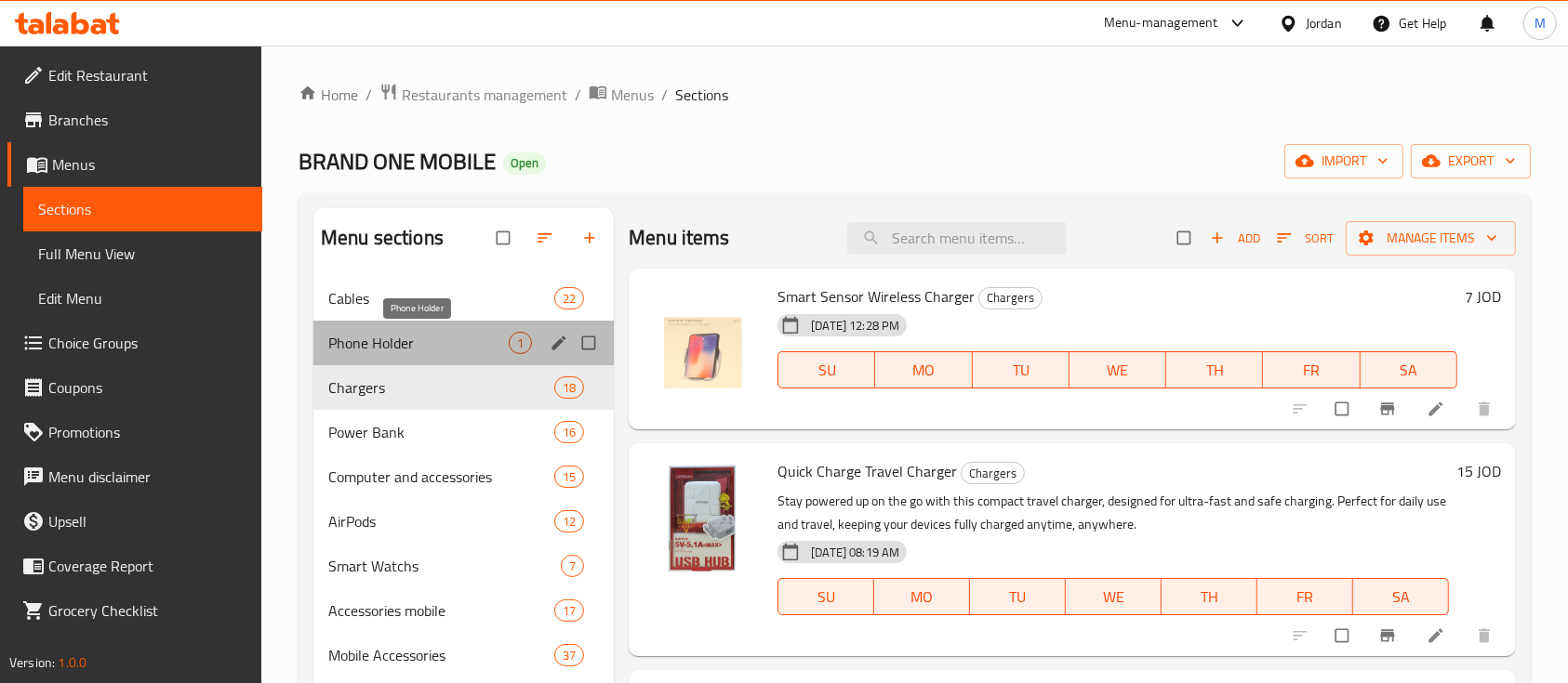
click at [389, 342] on span "Phone Holder" at bounding box center [418, 343] width 180 height 23
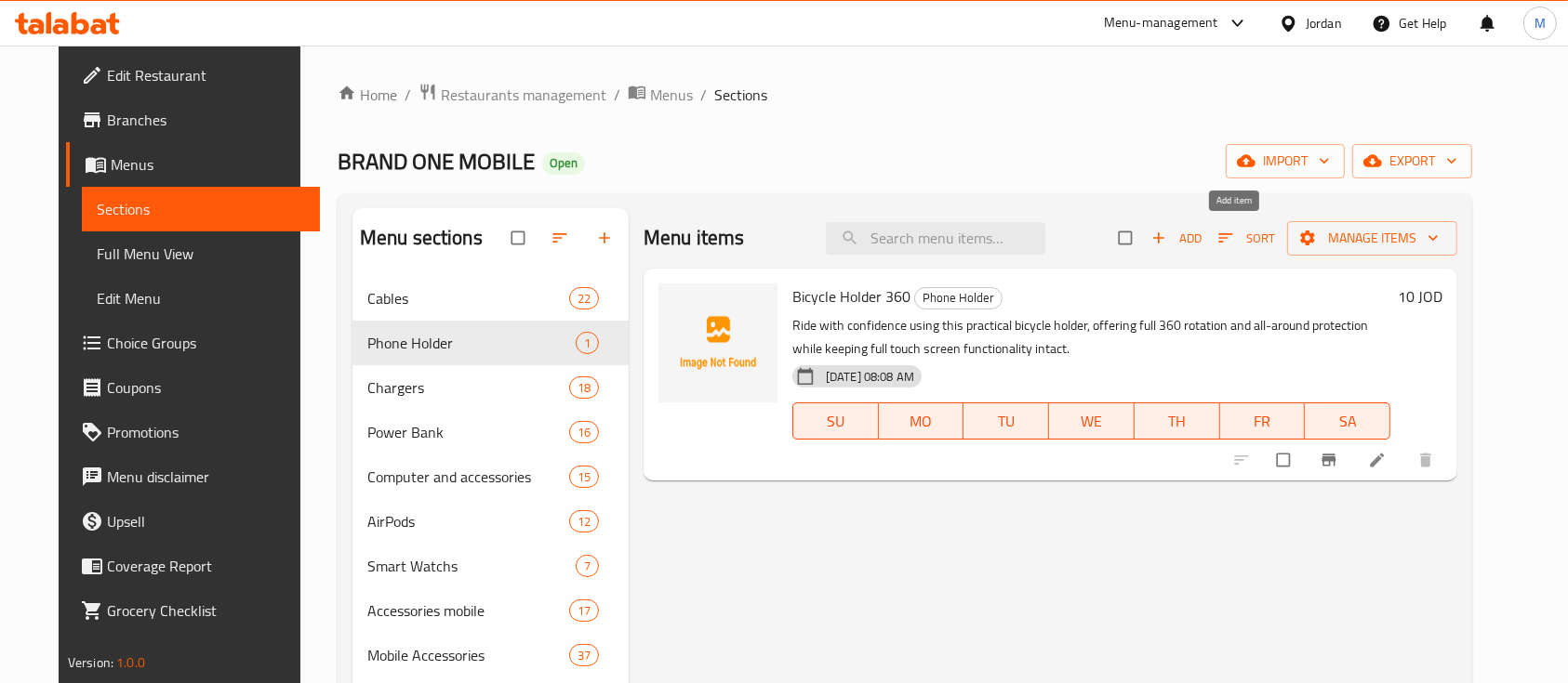
click at [1201, 236] on span "Add" at bounding box center [1176, 238] width 50 height 22
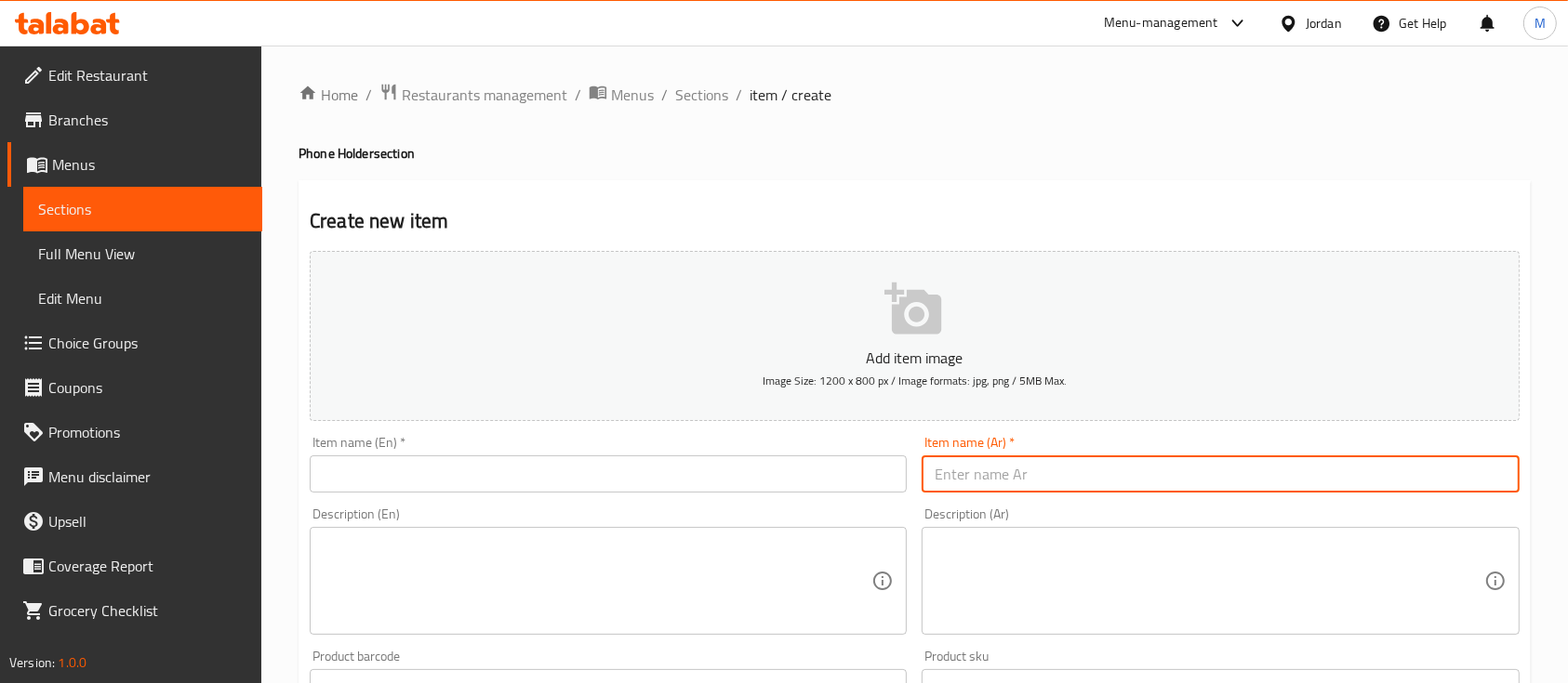
drag, startPoint x: 981, startPoint y: 473, endPoint x: 964, endPoint y: 486, distance: 21.4
click at [981, 473] on input "text" at bounding box center [1219, 474] width 597 height 38
paste input "حامل دراجة مقاوم للعوامل الجوية لجميع الهواتف الذكية"
type input "حامل دراجة مقاوم للعوامل الجوية لجميع الهواتف الذكية"
click at [843, 491] on input "text" at bounding box center [607, 474] width 597 height 38
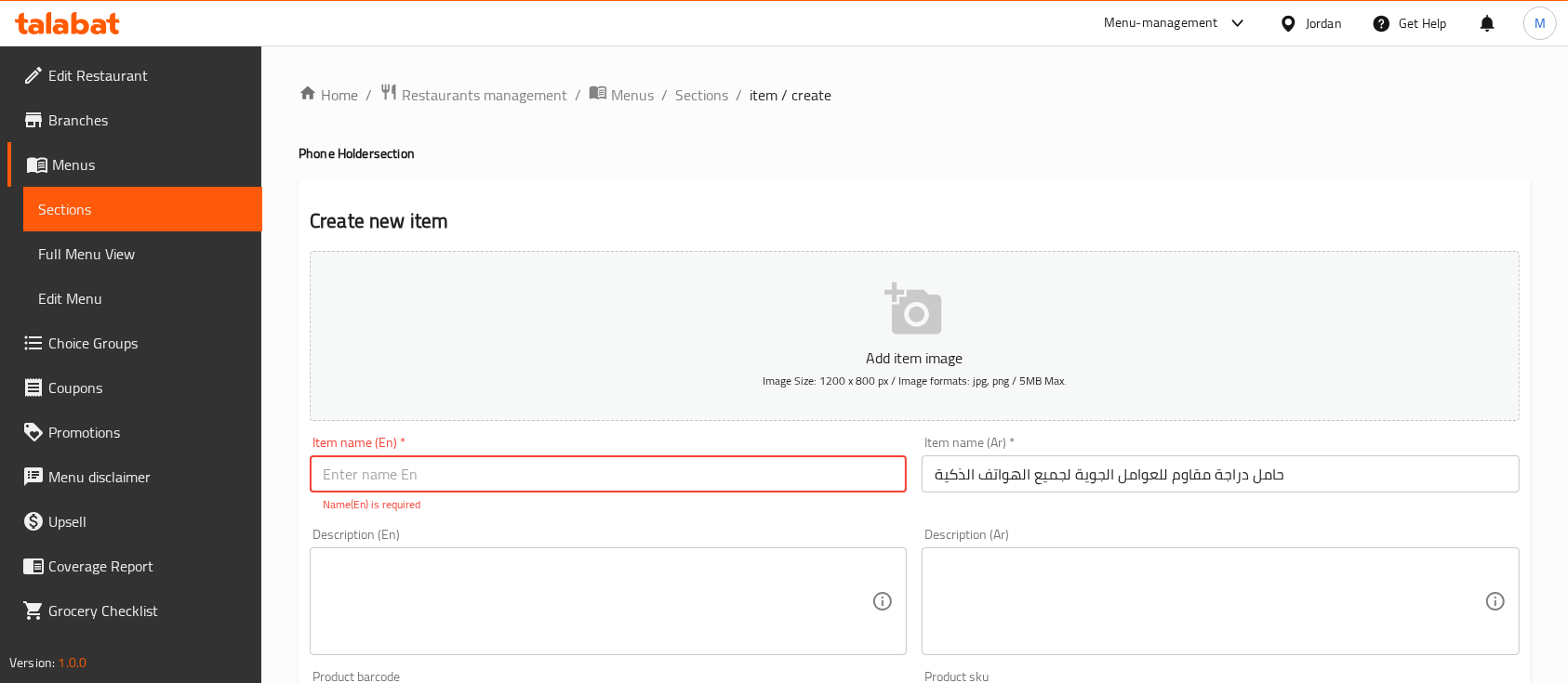
click at [1149, 591] on textarea at bounding box center [1209, 602] width 549 height 88
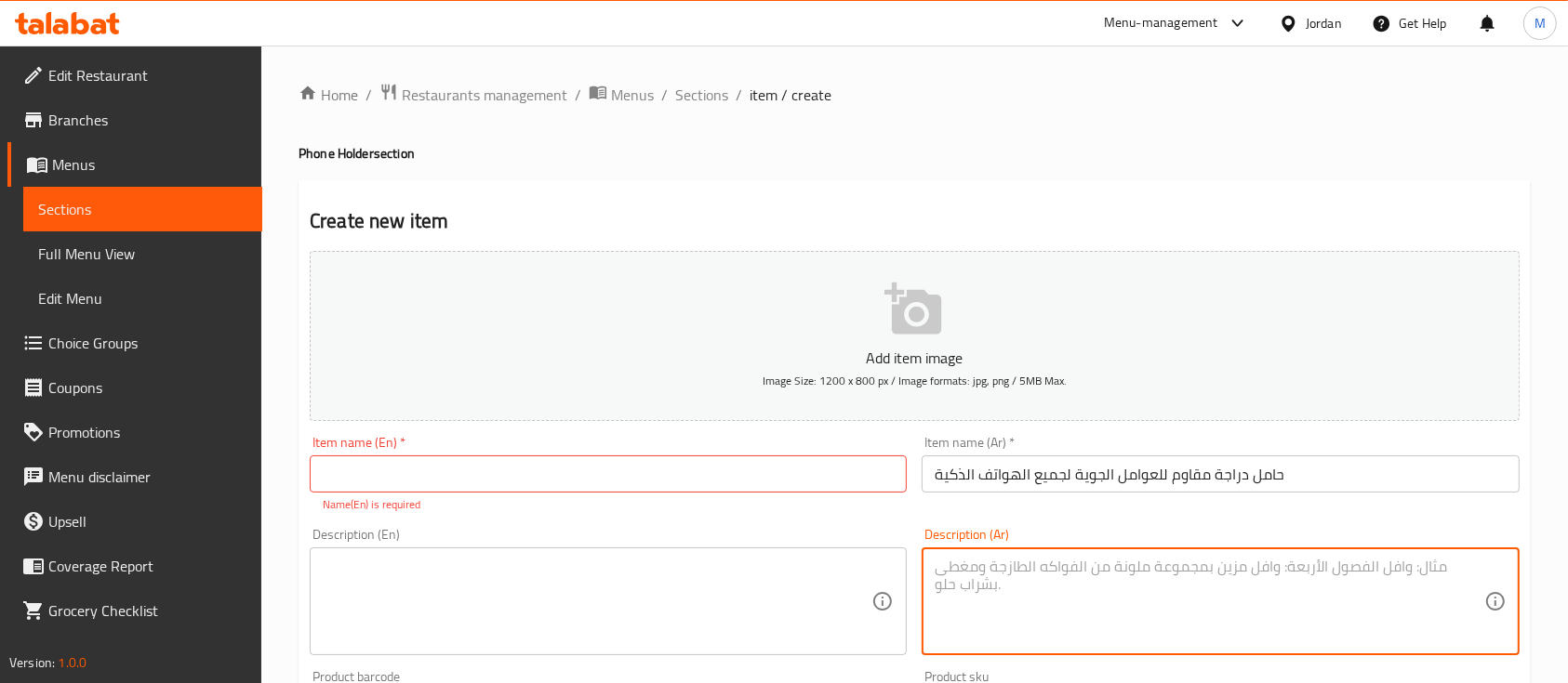
paste textarea "استمتع برحلتك على الدراجة مع حامل الهاتف المقاوم للعوامل الجوية، المصمم لتثبيت …"
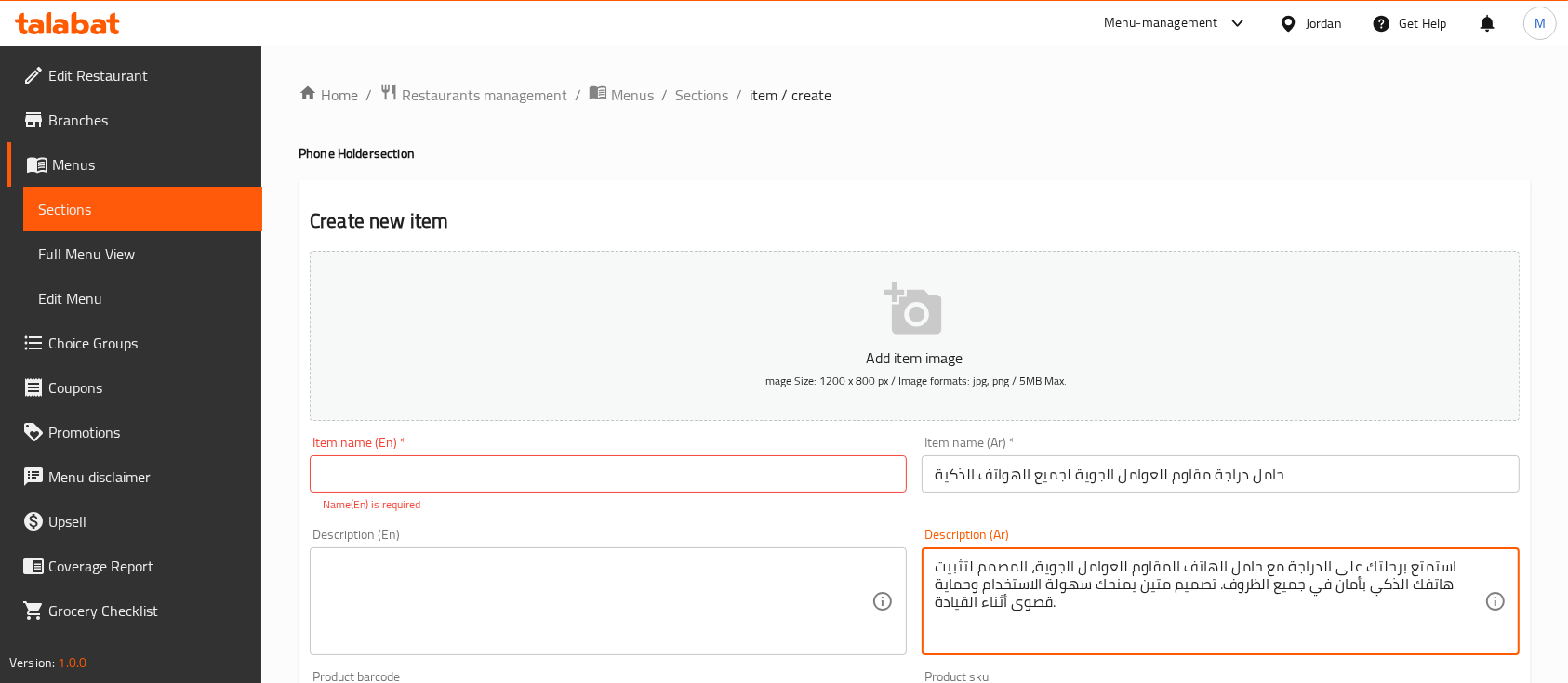
type textarea "استمتع برحلتك على الدراجة مع حامل الهاتف المقاوم للعوامل الجوية، المصمم لتثبيت …"
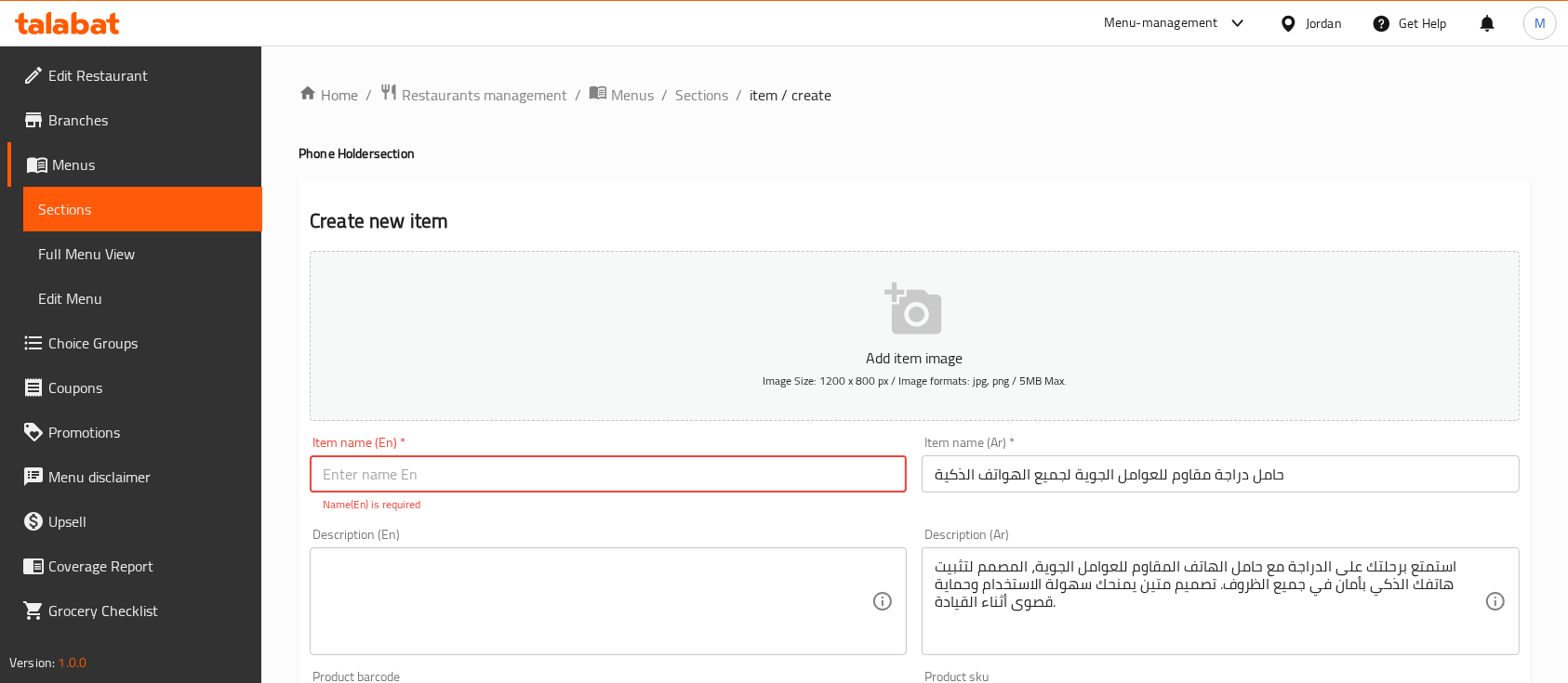
click at [670, 465] on input "text" at bounding box center [607, 474] width 597 height 38
paste input "Weather Resistant Bike Mount"
type input "Weather Resistant Bike Mount"
click at [616, 581] on textarea at bounding box center [597, 602] width 549 height 88
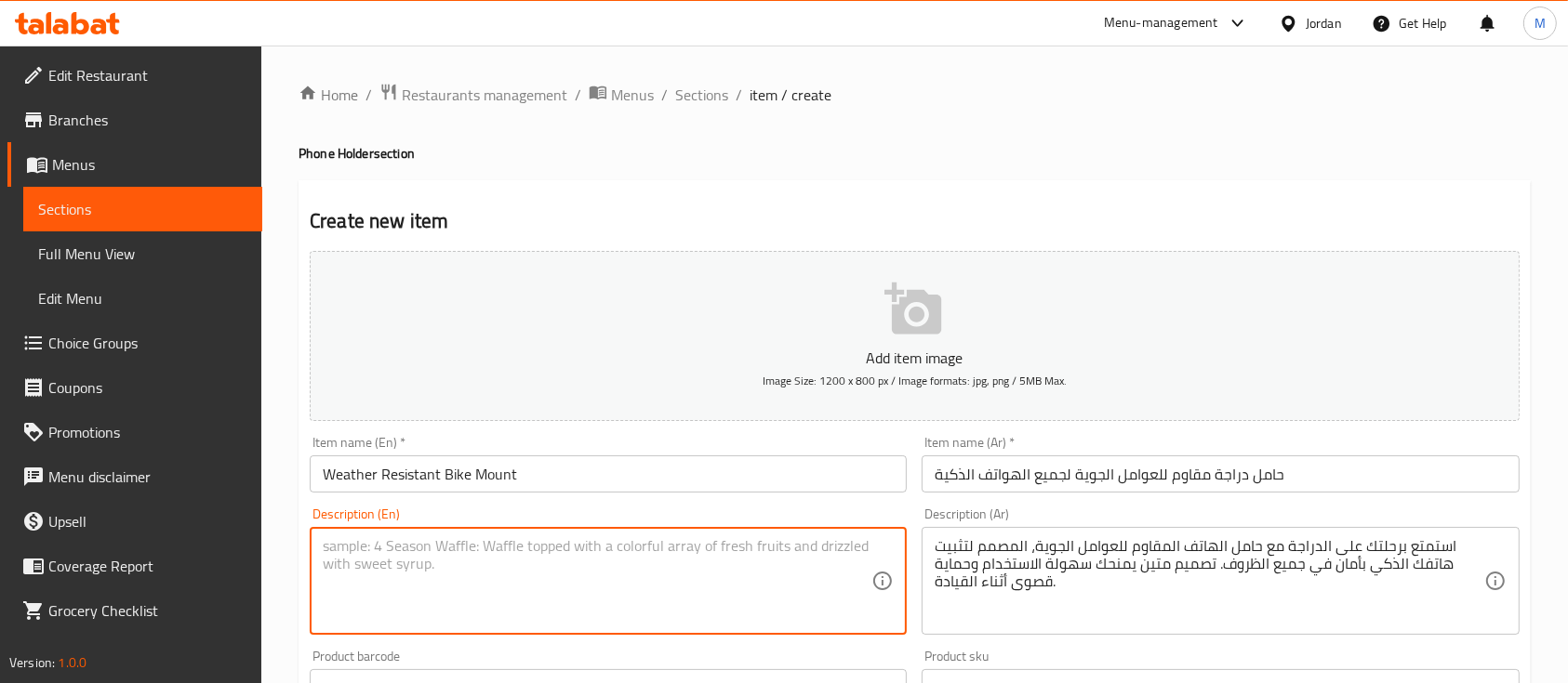
paste textarea "Ride with confidence using this weather-resistant bike mount, designed to keep …"
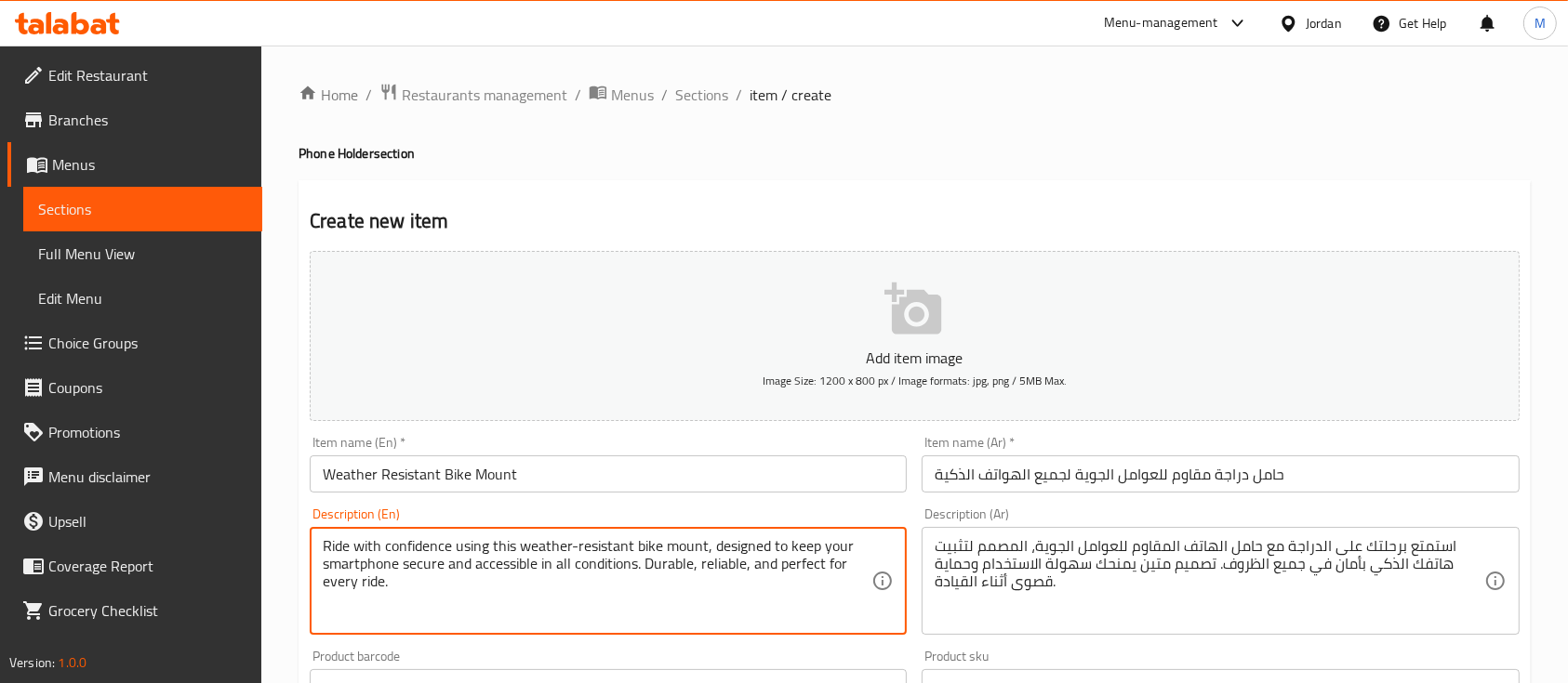
type textarea "Ride with confidence using this weather-resistant bike mount, designed to keep …"
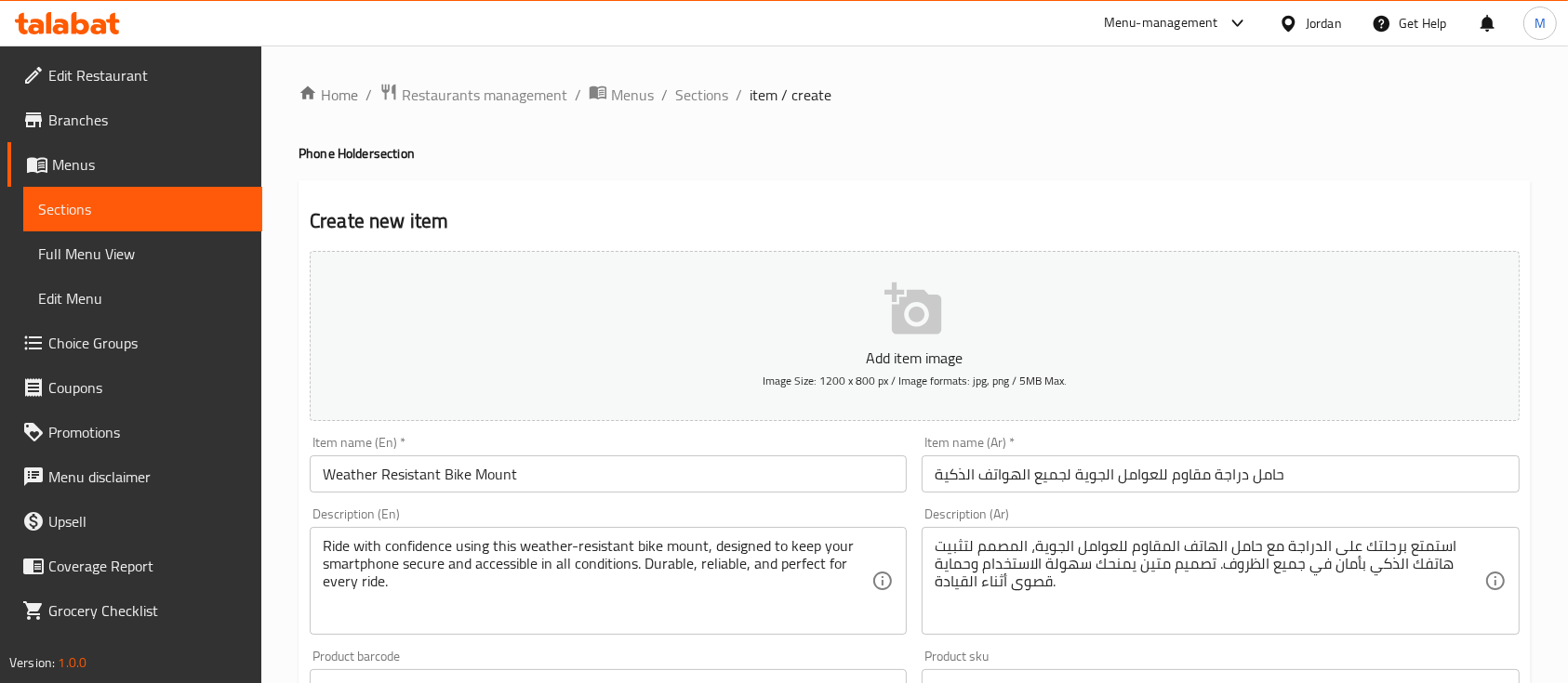
click at [639, 512] on div "Description (En) Ride with confidence using this weather-resistant bike mount, …" at bounding box center [607, 571] width 597 height 128
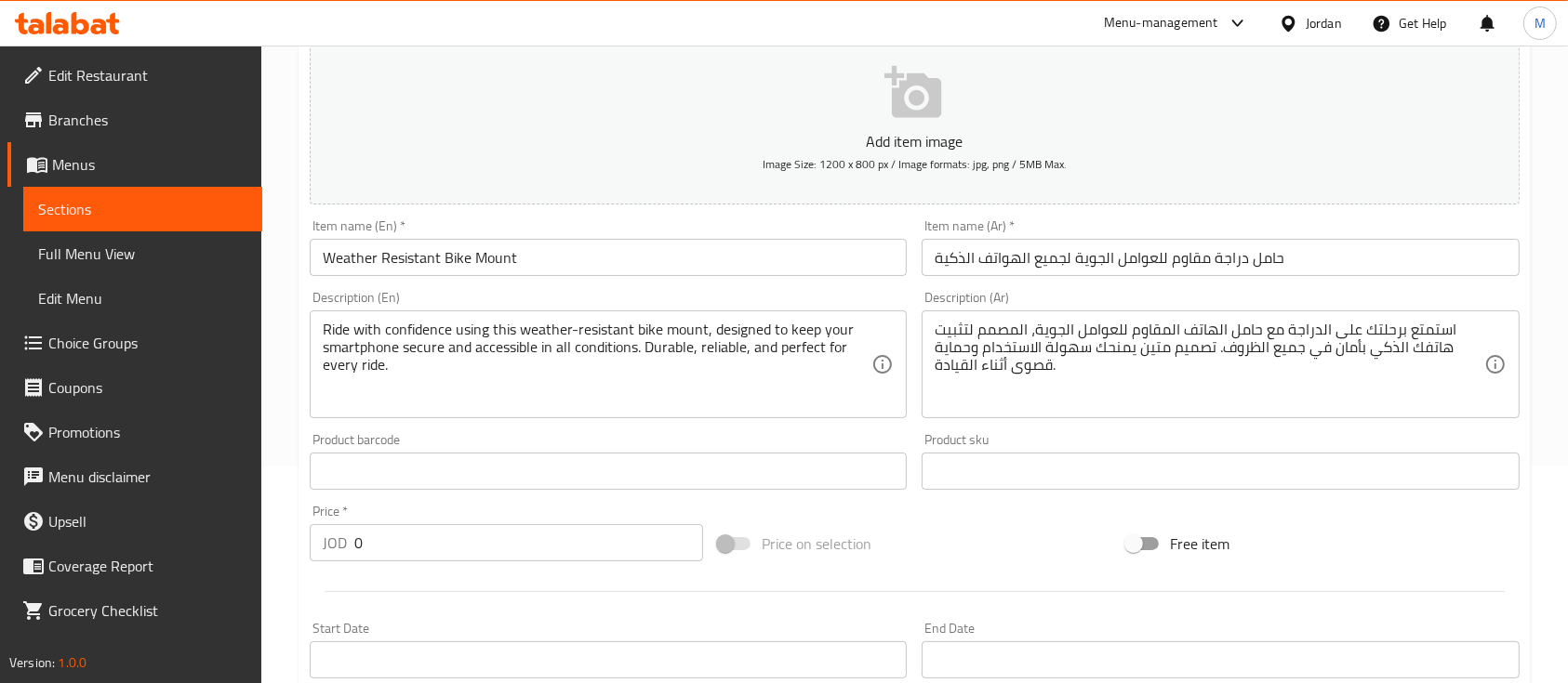
scroll to position [247, 0]
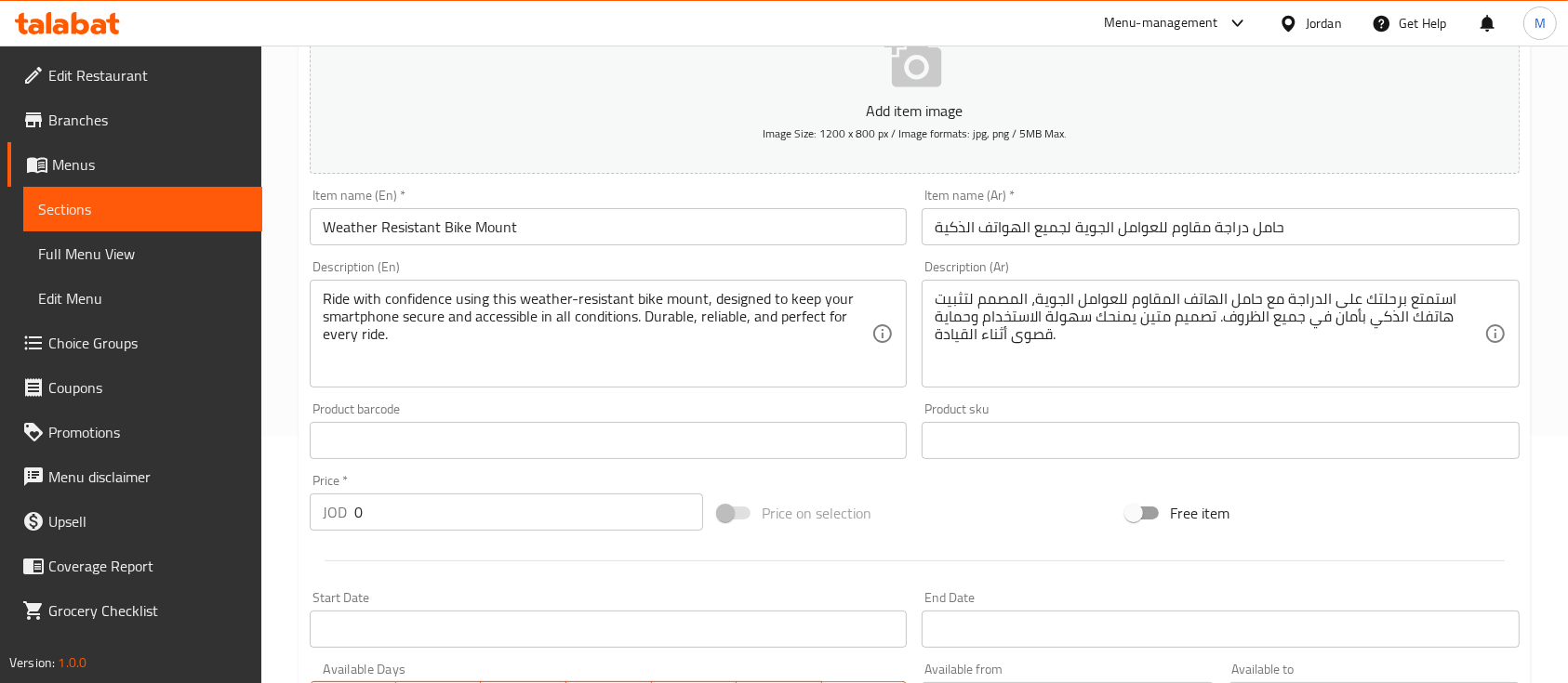
drag, startPoint x: 348, startPoint y: 520, endPoint x: 331, endPoint y: 524, distance: 17.5
click at [333, 524] on div "JOD 0 Price *" at bounding box center [506, 512] width 393 height 38
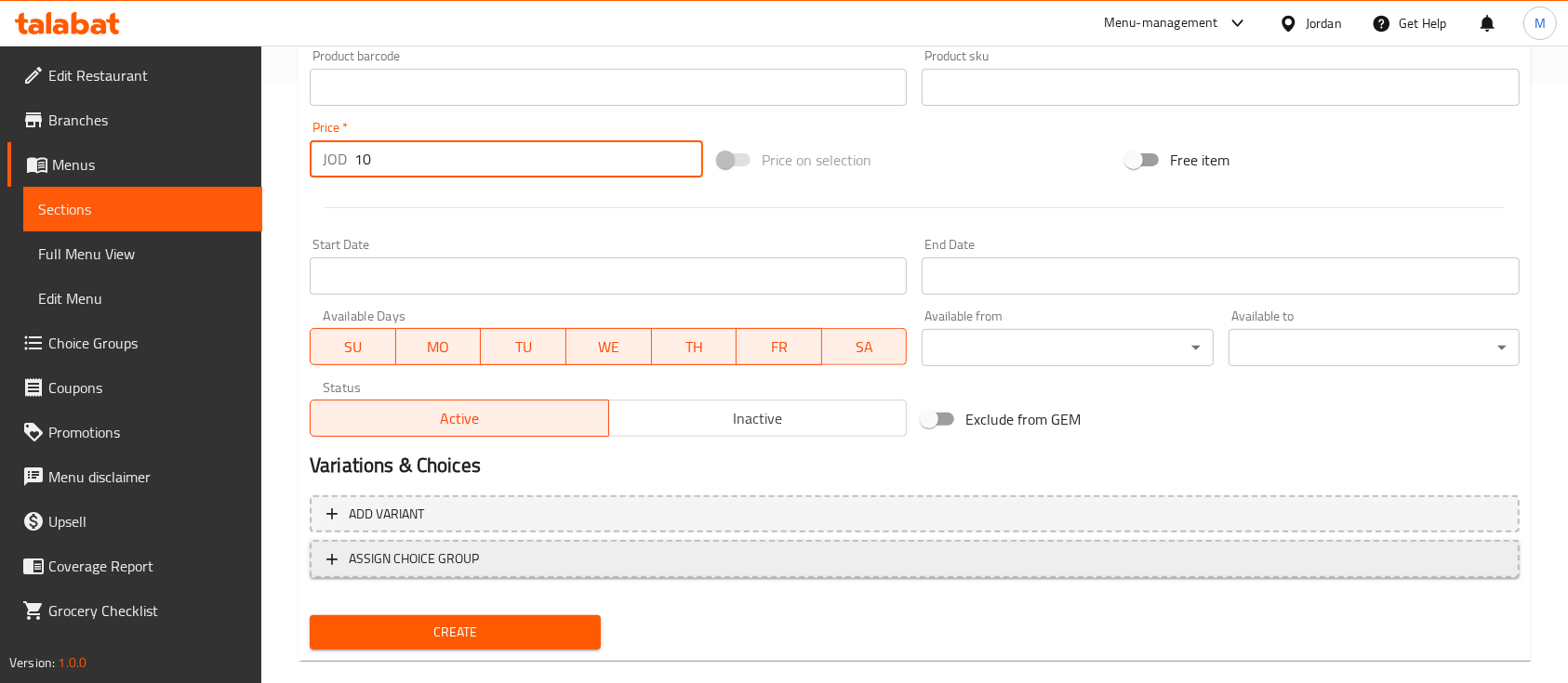
scroll to position [630, 0]
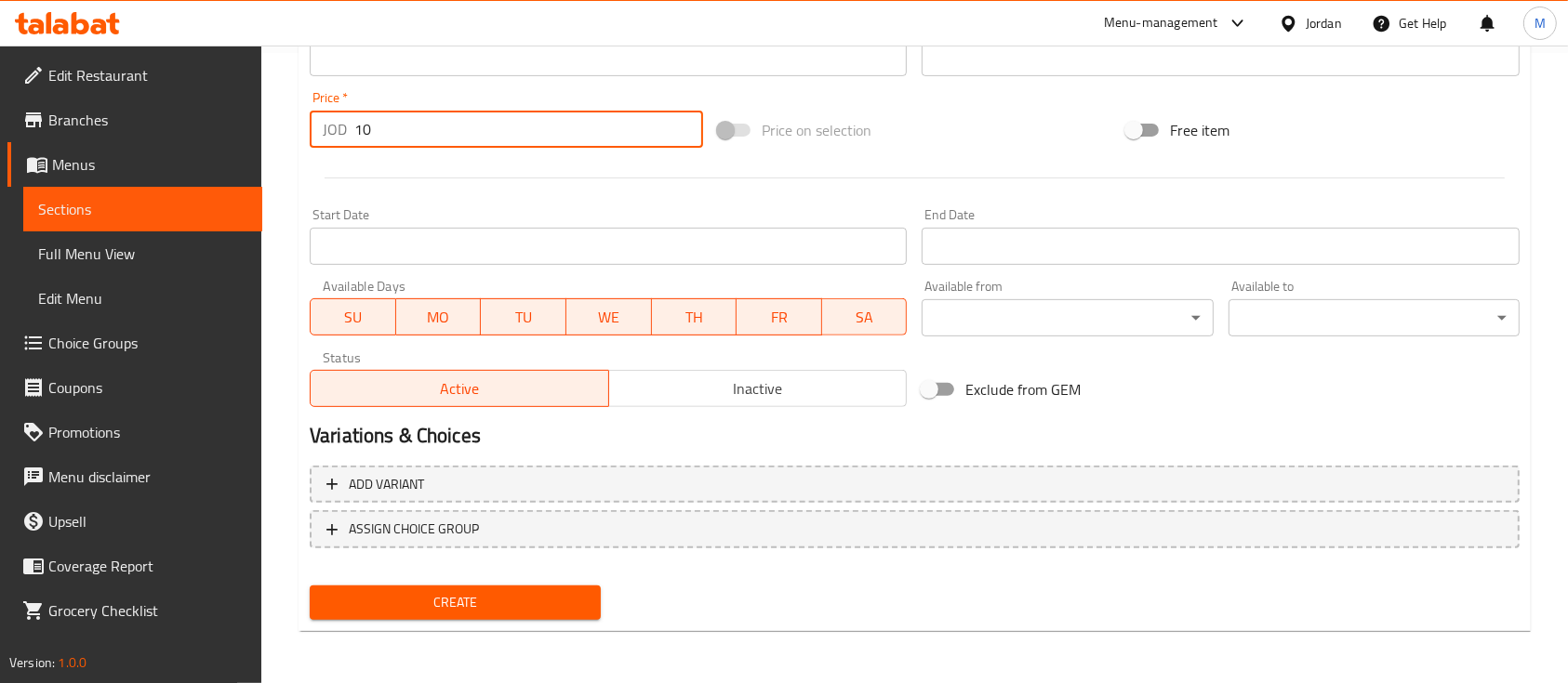
type input "10"
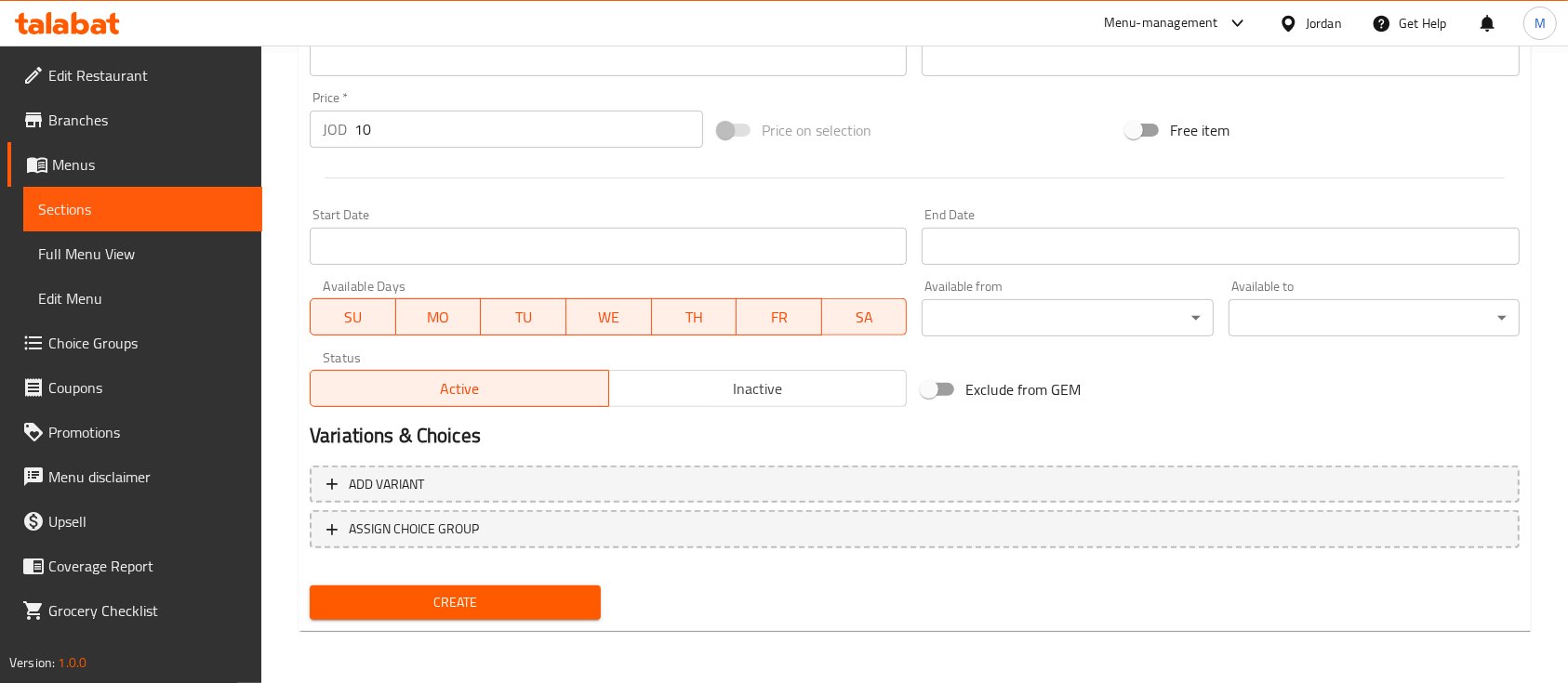
click at [933, 131] on div "Price on selection" at bounding box center [915, 130] width 408 height 50
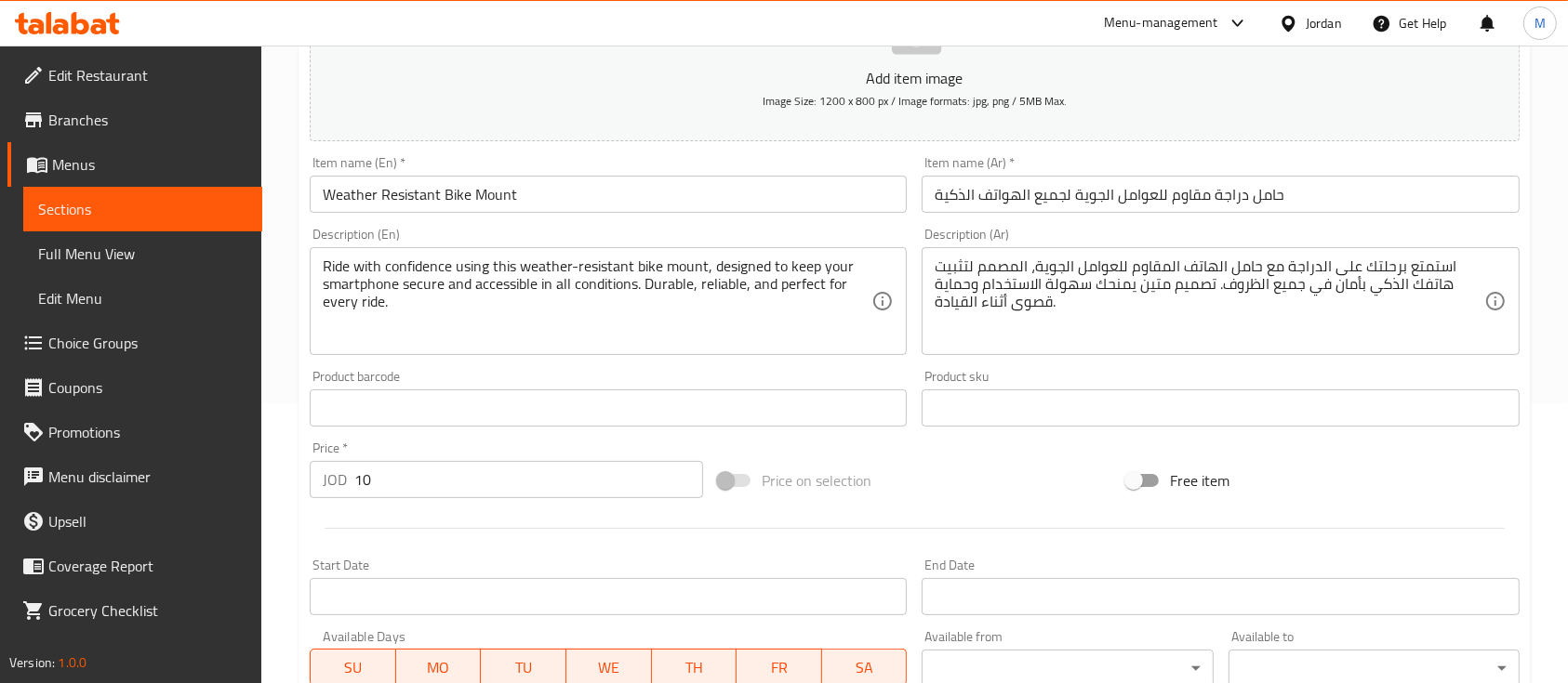
scroll to position [505, 0]
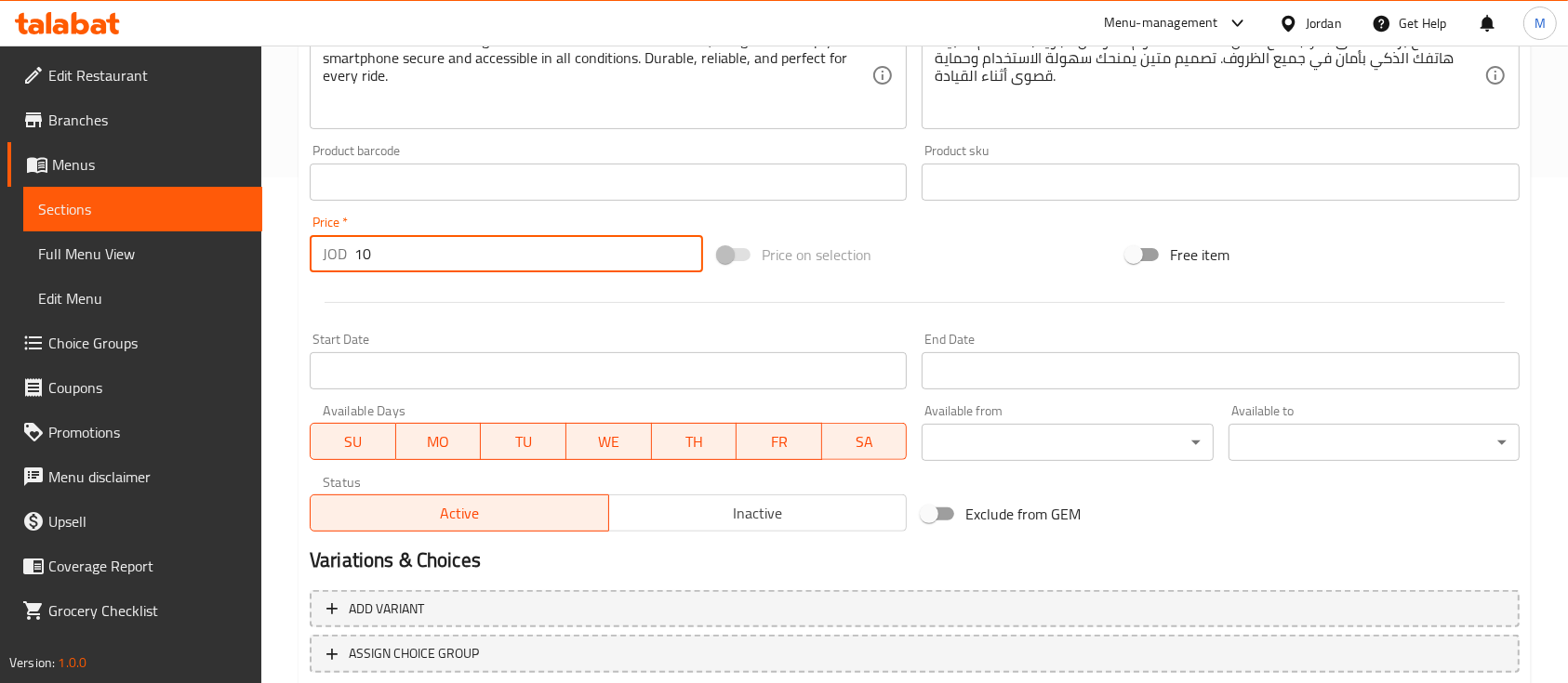
drag, startPoint x: 396, startPoint y: 256, endPoint x: 420, endPoint y: 260, distance: 24.3
click at [401, 261] on input "10" at bounding box center [528, 254] width 349 height 38
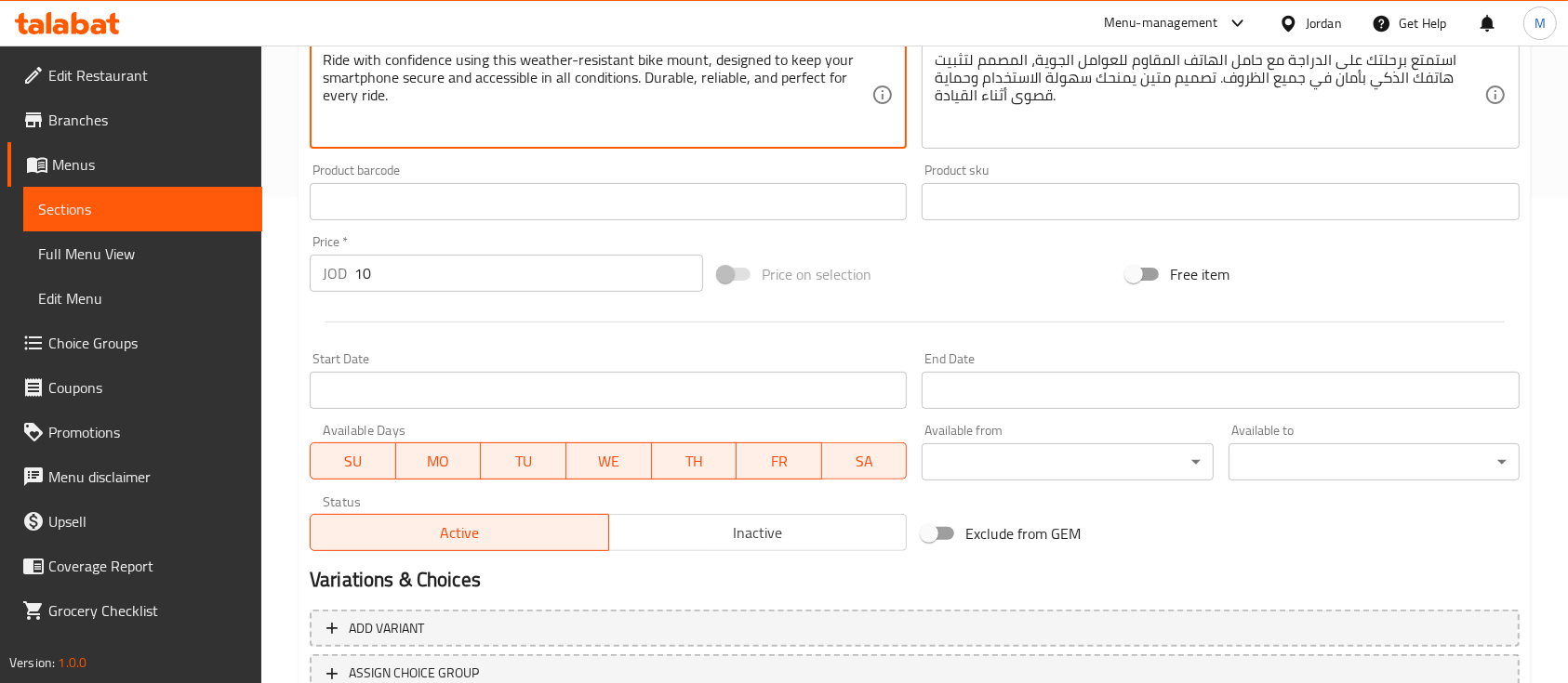
scroll to position [630, 0]
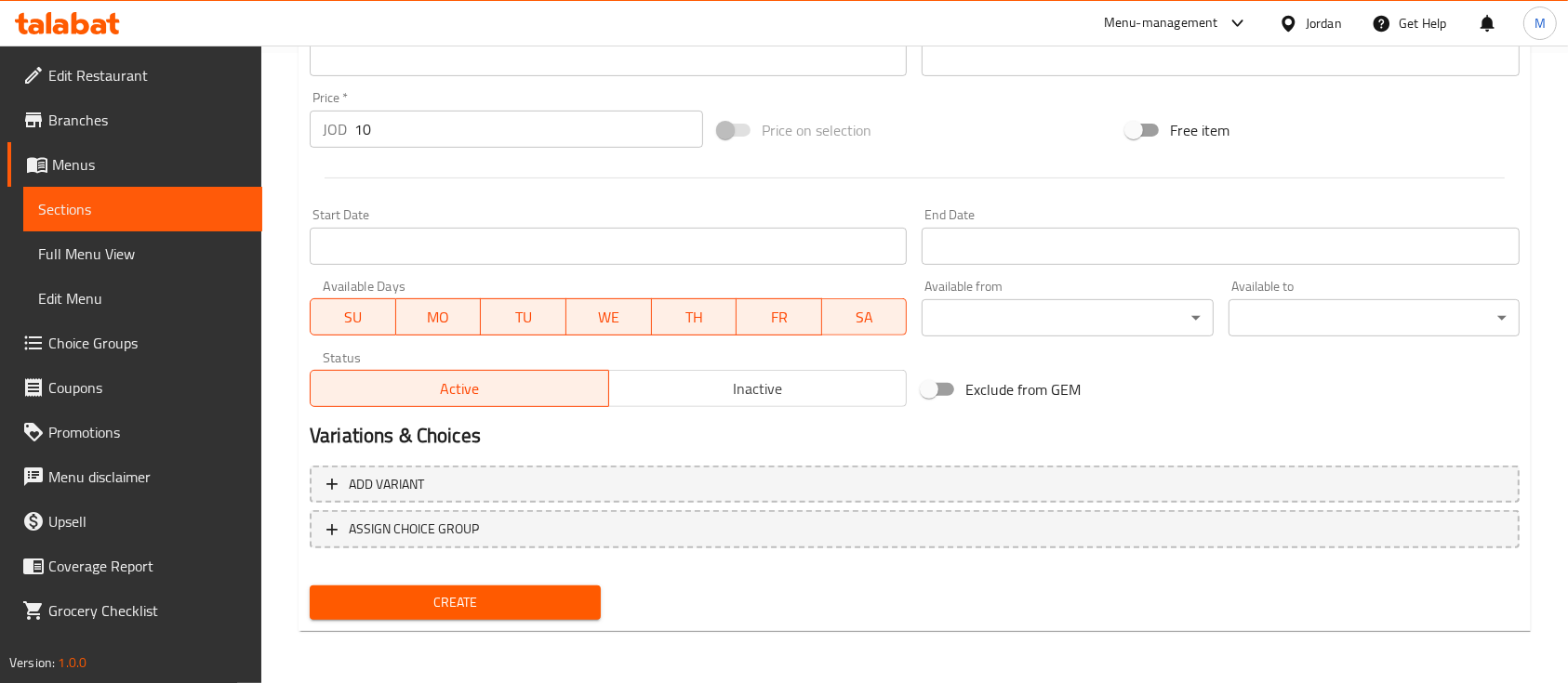
click at [521, 610] on span "Create" at bounding box center [455, 602] width 261 height 23
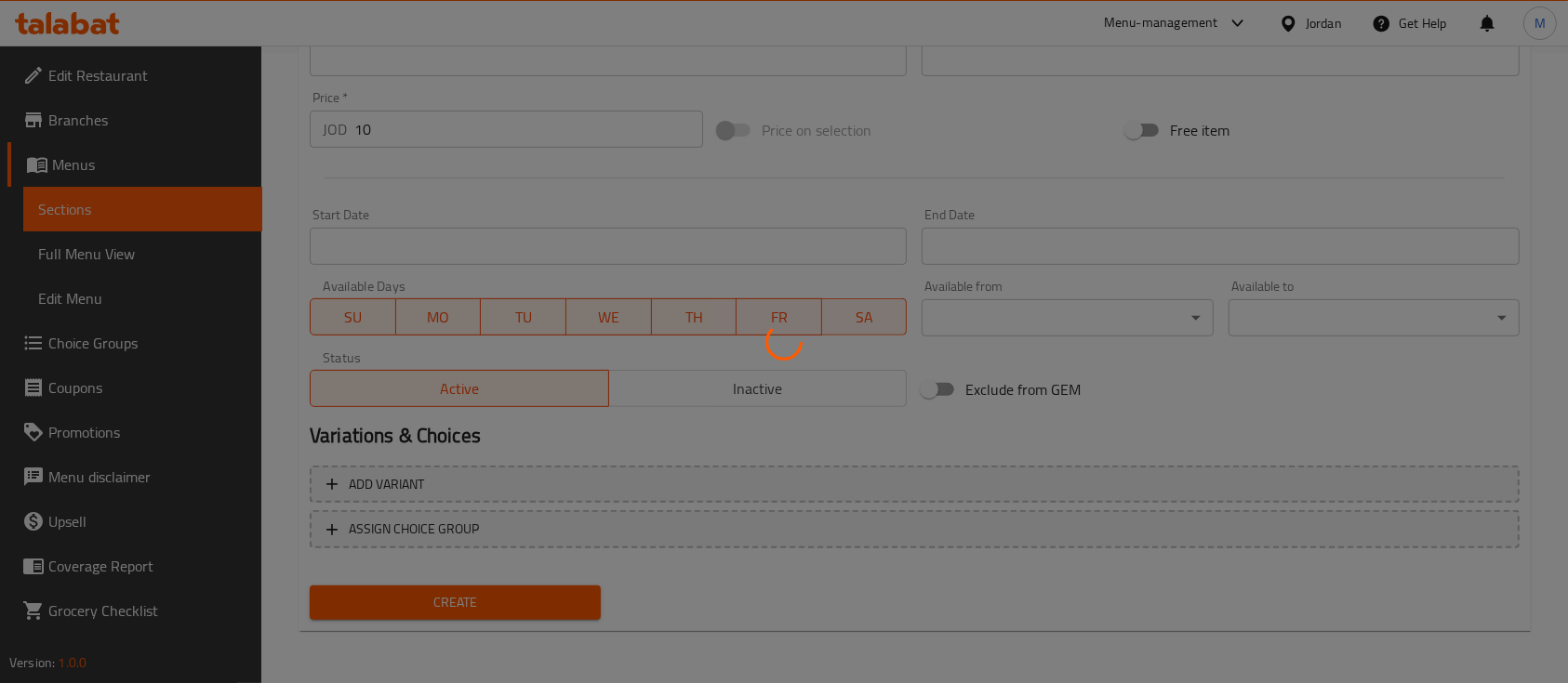
type input "0"
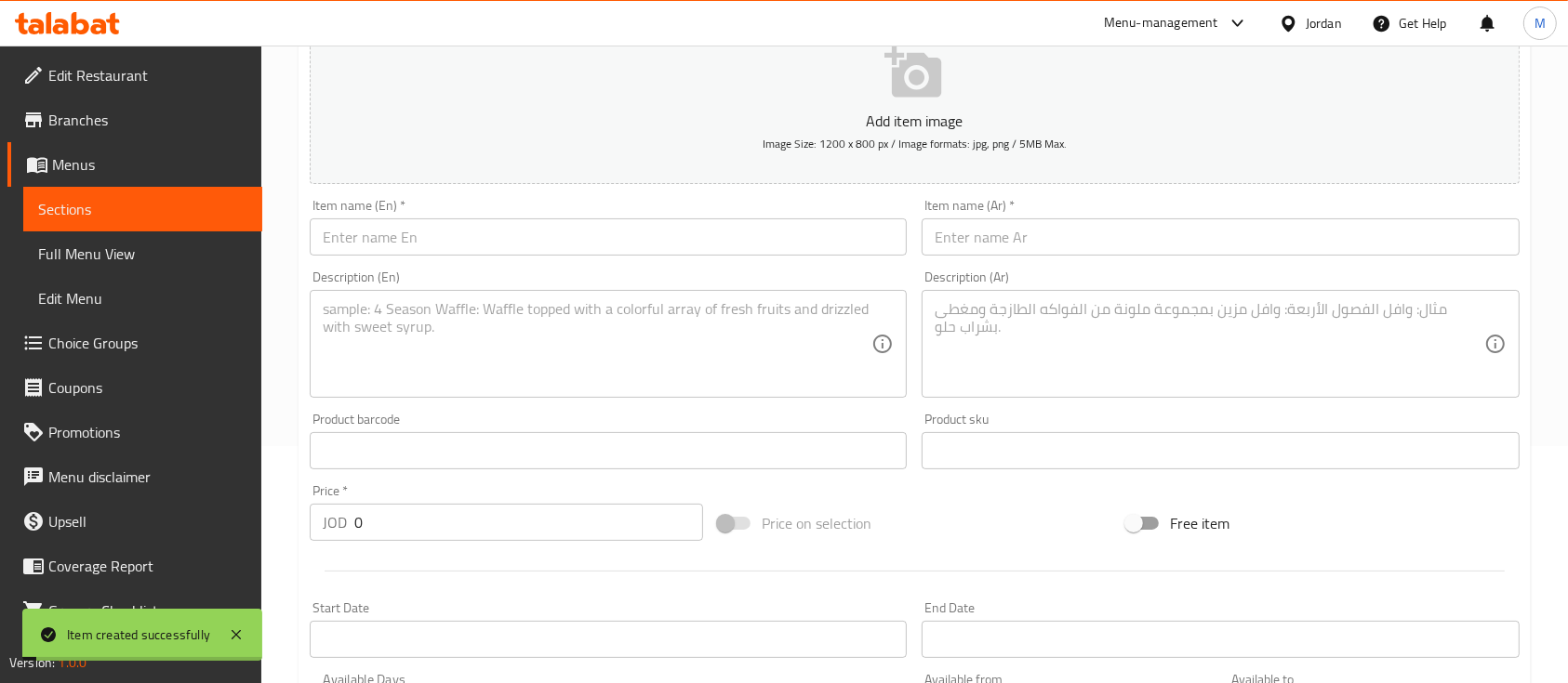
scroll to position [0, 0]
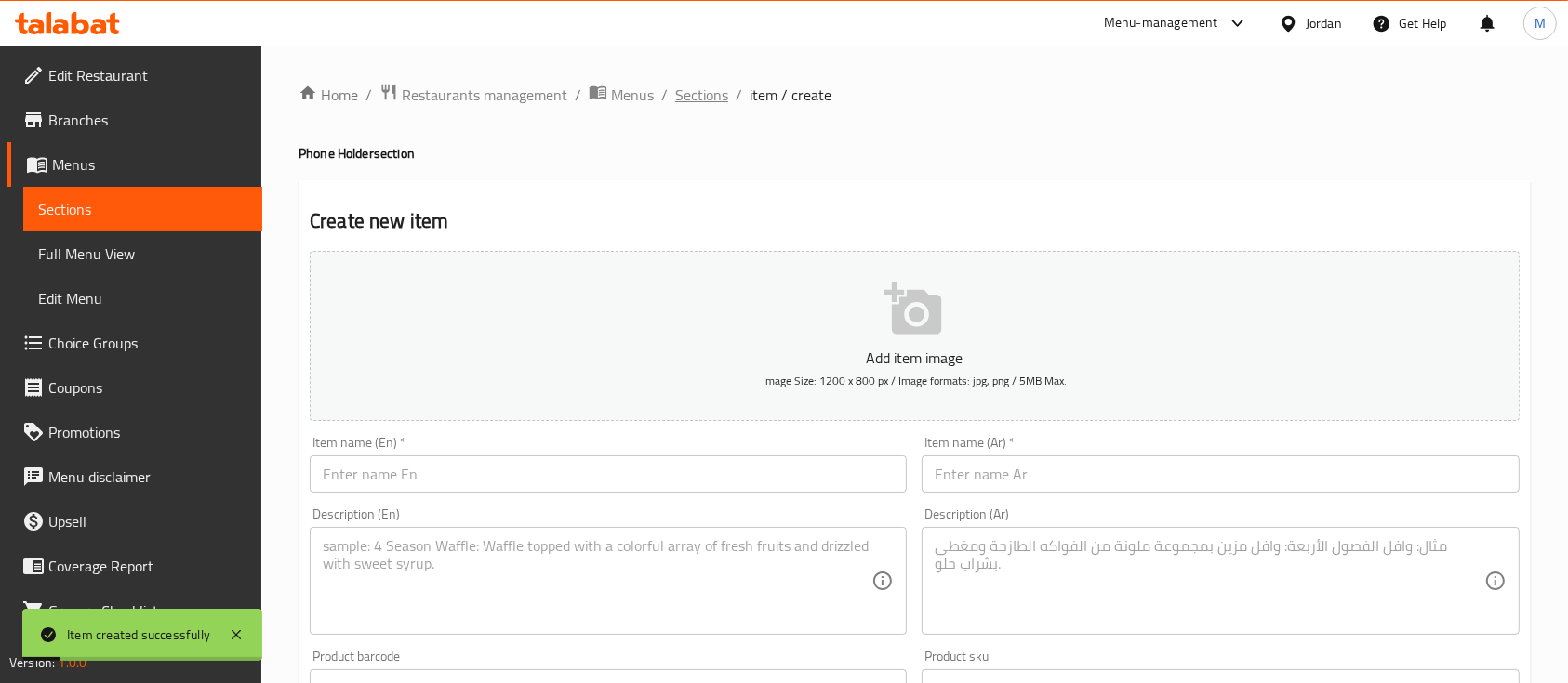
click at [692, 101] on span "Sections" at bounding box center [701, 95] width 53 height 23
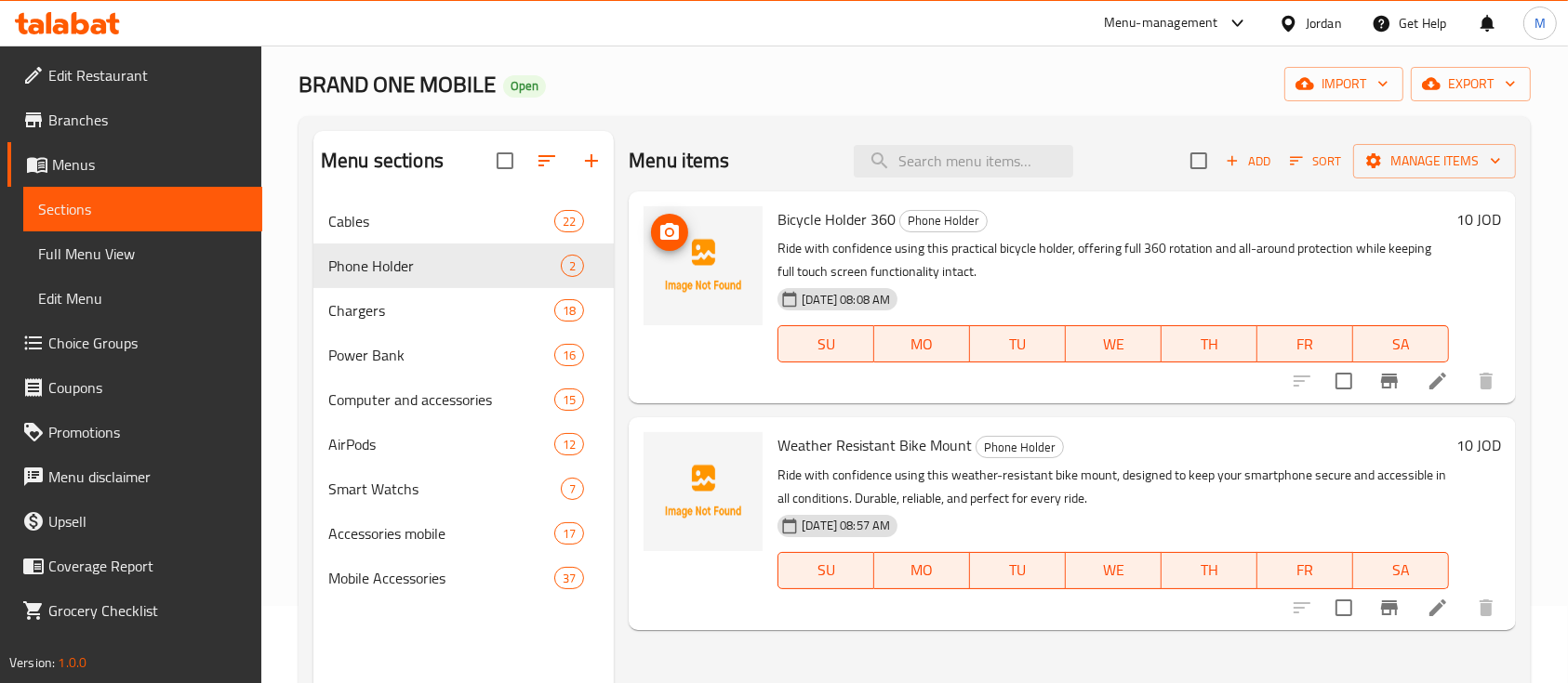
scroll to position [124, 0]
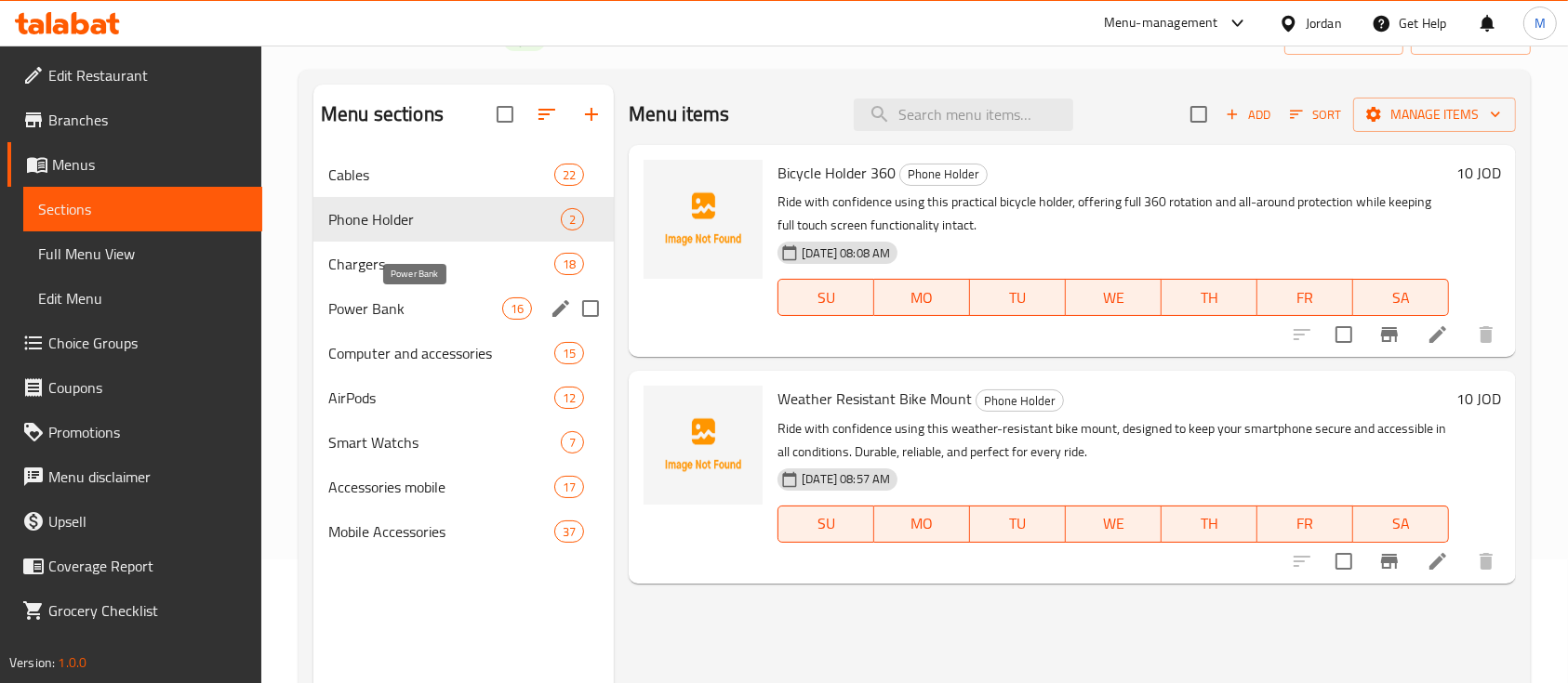
click at [416, 315] on span "Power Bank" at bounding box center [415, 309] width 174 height 23
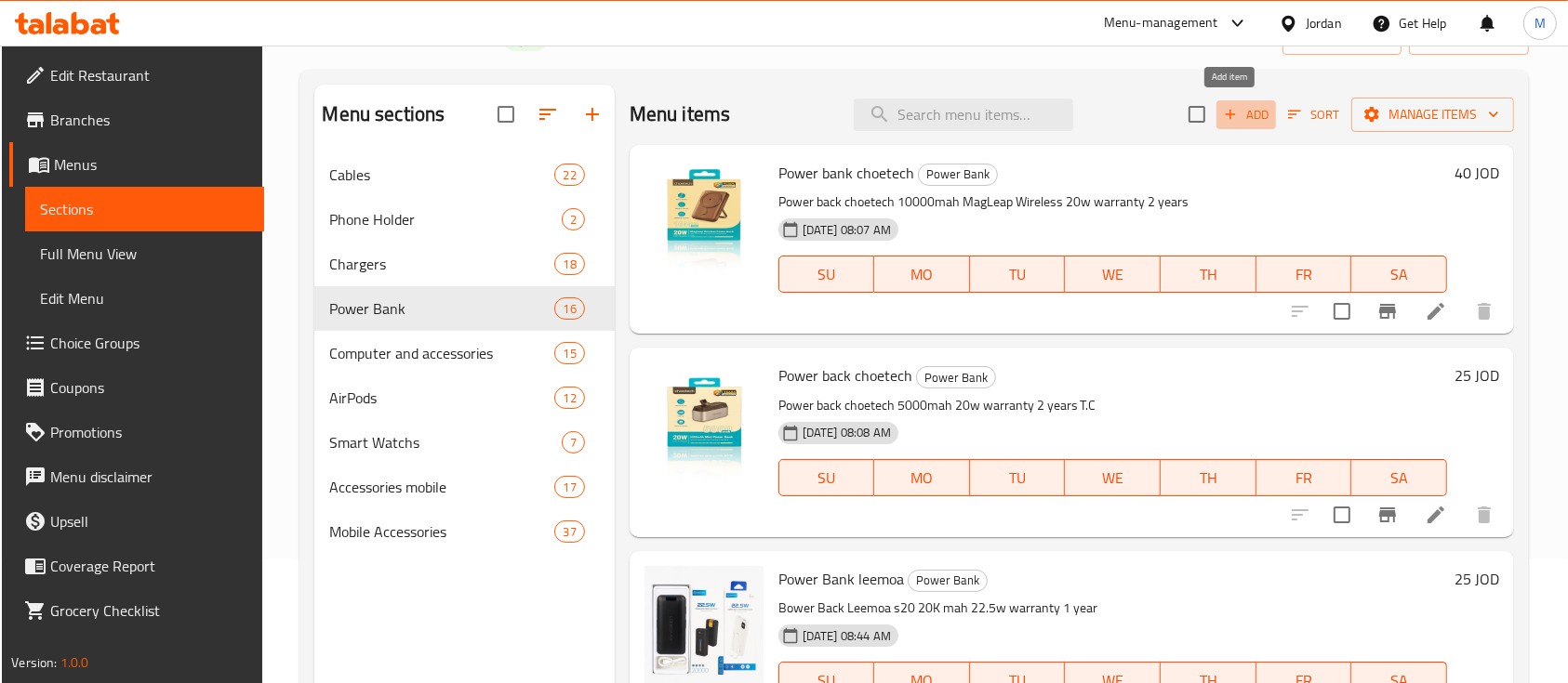
click at [1235, 123] on span "Add" at bounding box center [1246, 115] width 50 height 22
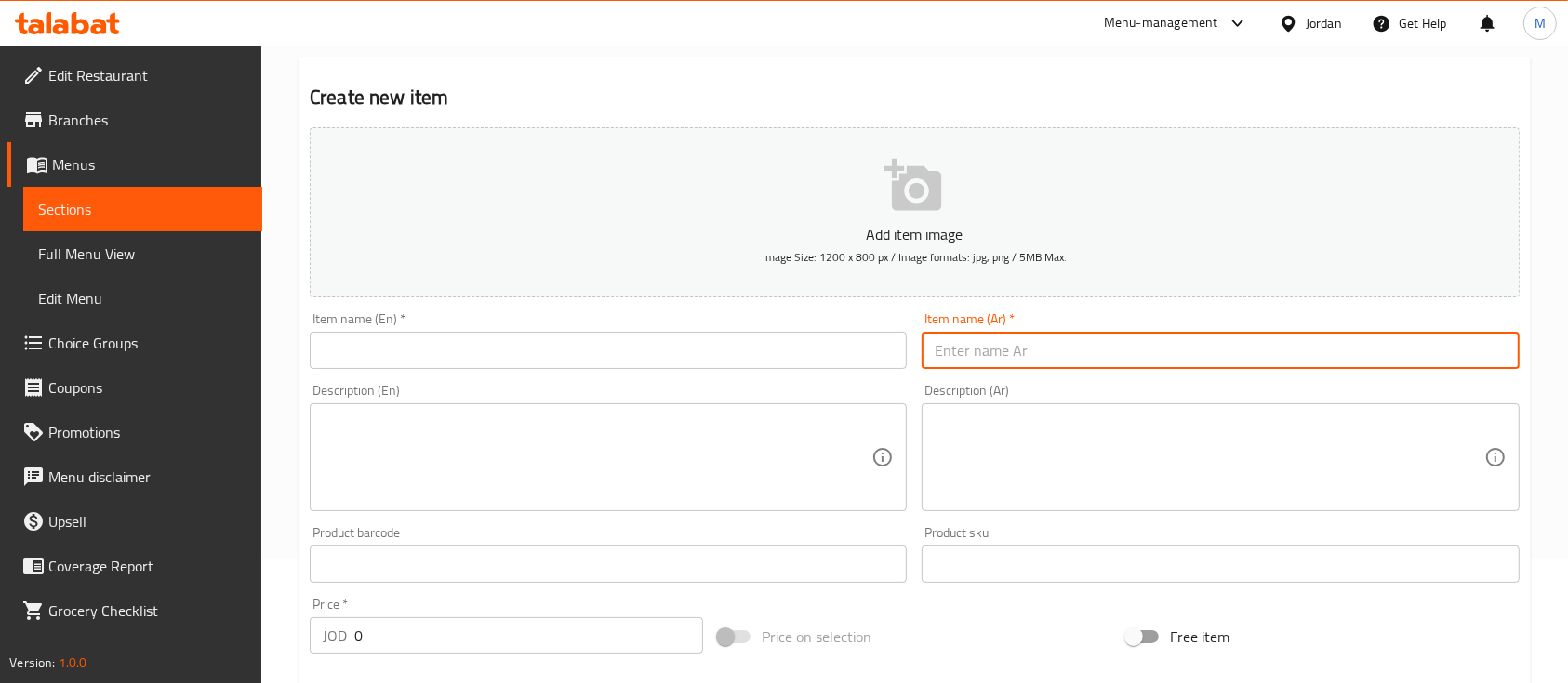
drag, startPoint x: 1063, startPoint y: 359, endPoint x: 1084, endPoint y: 350, distance: 22.8
click at [1064, 359] on input "text" at bounding box center [1219, 350] width 597 height 38
paste input "باور بانك 3000 مللي أمبير + ذاكرة 64 غيغابايت"
type input "باور بانك 3000 مللي أمبير + ذاكرة 64 غيغابايت"
click at [770, 359] on input "text" at bounding box center [607, 350] width 597 height 38
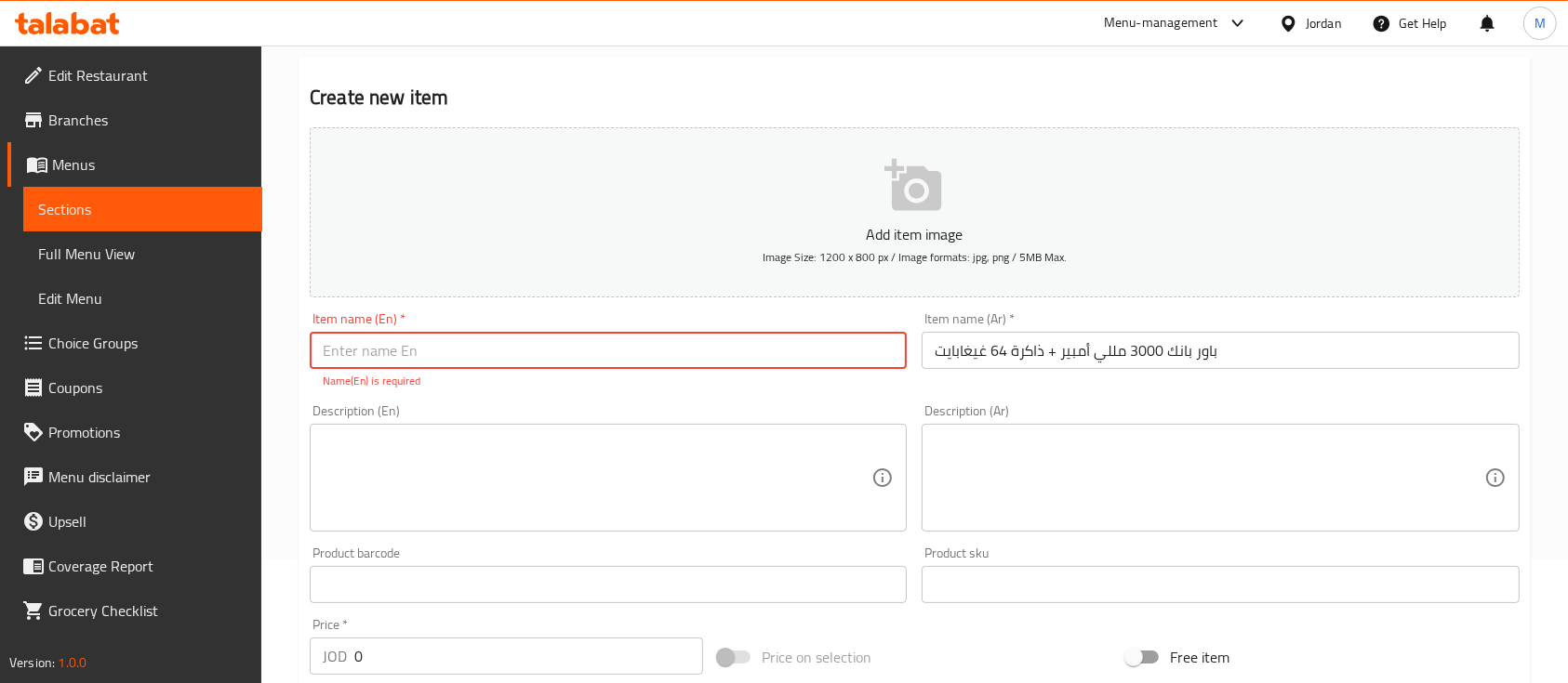
click at [977, 482] on textarea at bounding box center [1209, 478] width 549 height 88
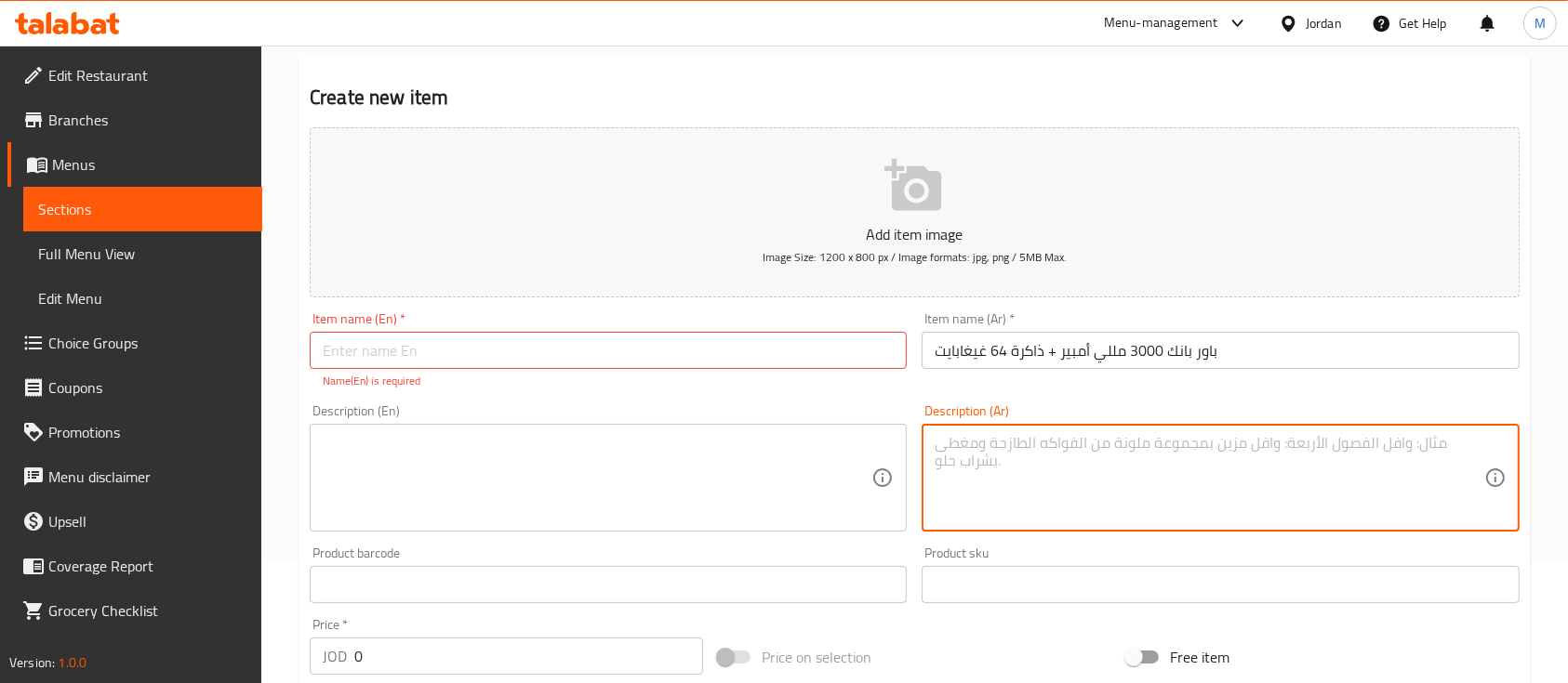
paste textarea "باور بانك عملي مع ذاكرة مدمجة اشحن هاتفك في أي وقت مع بطارية بسعة 3000 مللي أمب…"
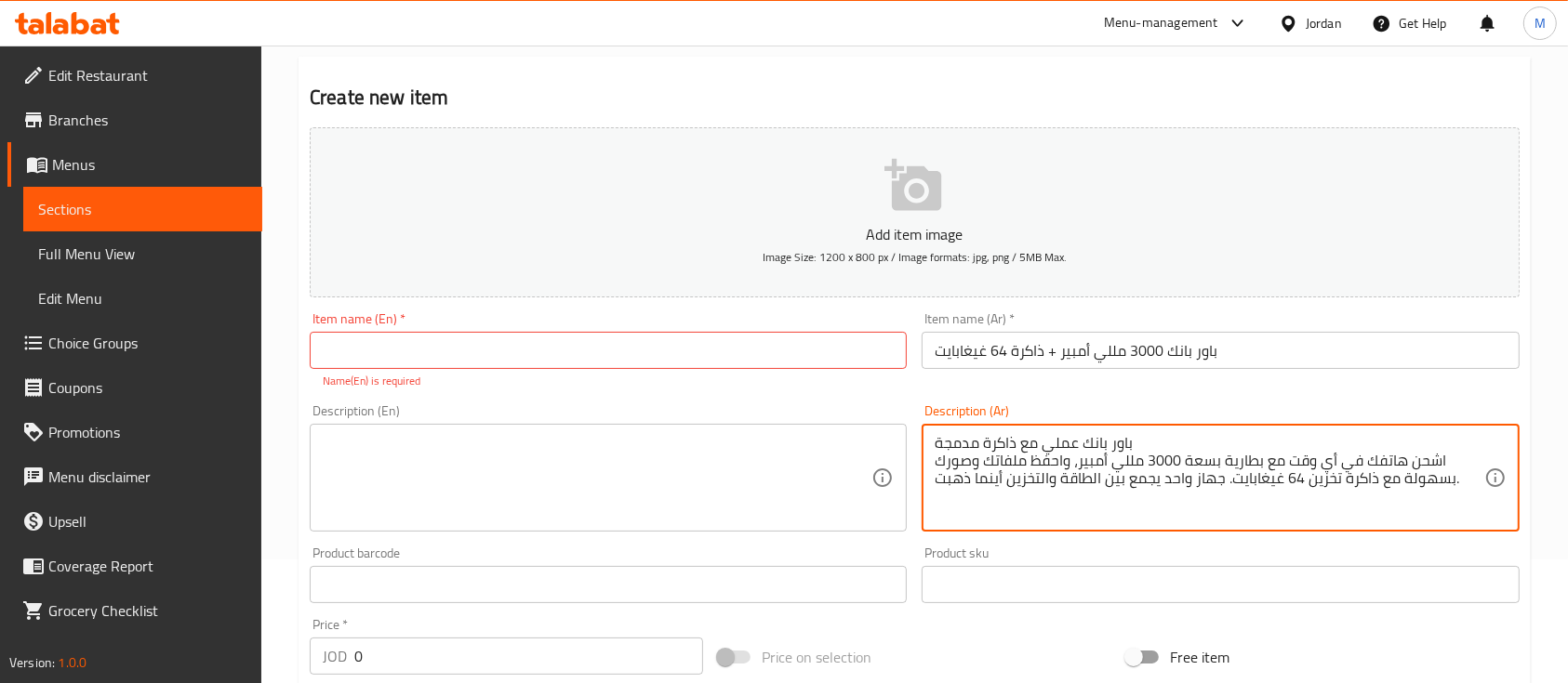
type textarea "باور بانك عملي مع ذاكرة مدمجة اشحن هاتفك في أي وقت مع بطارية بسعة 3000 مللي أمب…"
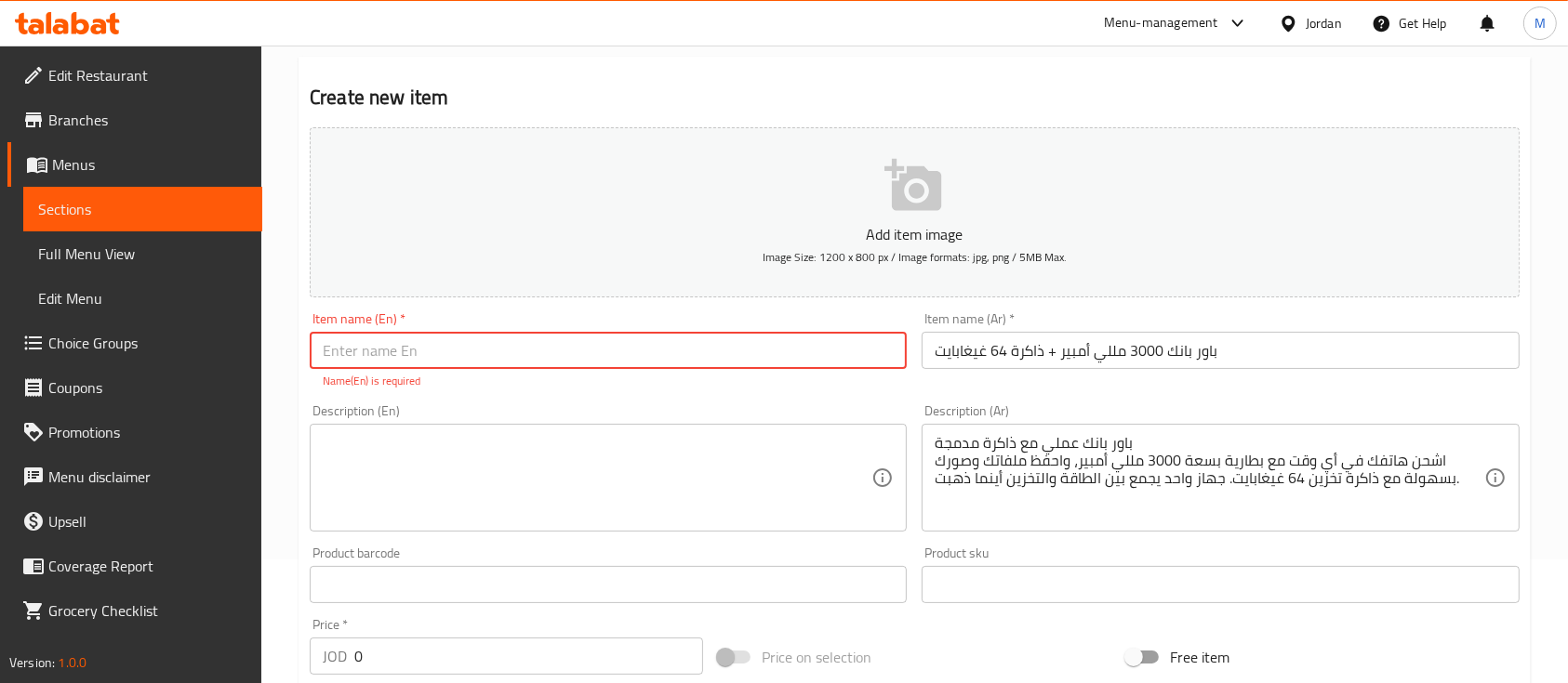
click at [622, 346] on input "text" at bounding box center [607, 350] width 597 height 38
paste input "Power Bank 3000 mAh with 64GB Memory"
type input "Power Bank 3000 mAh with 64GB Memory"
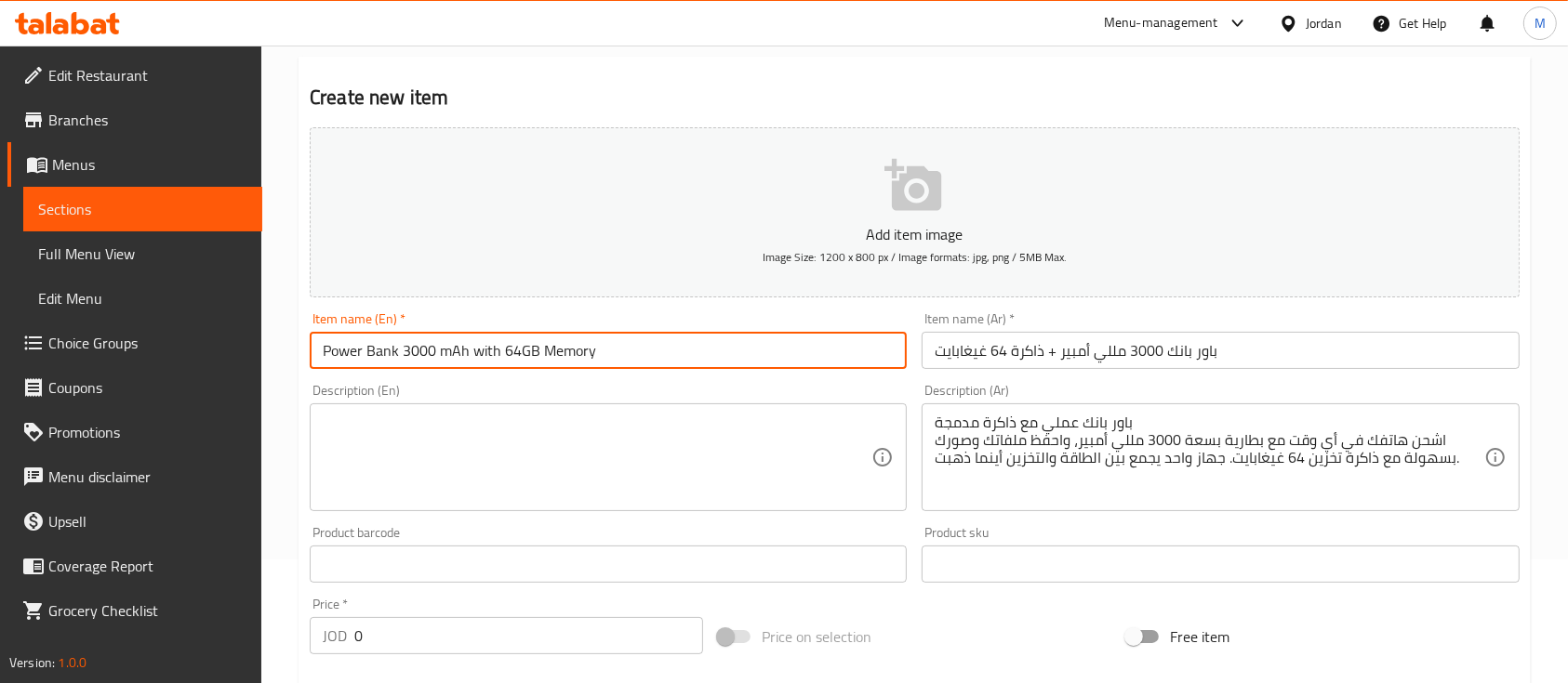
click at [562, 418] on textarea at bounding box center [597, 458] width 549 height 88
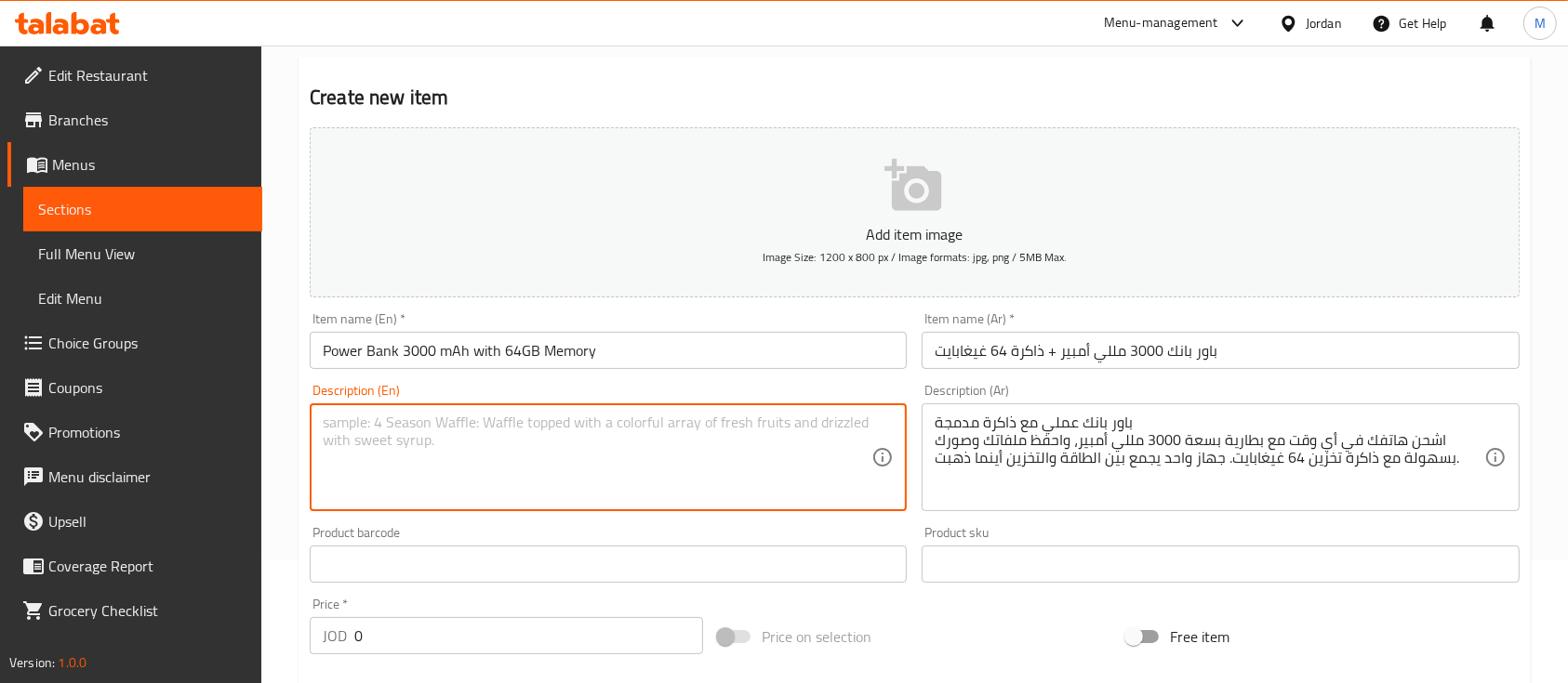
paste textarea "Stay powered up and store your files on the go with this smart 2-in-1 device. A…"
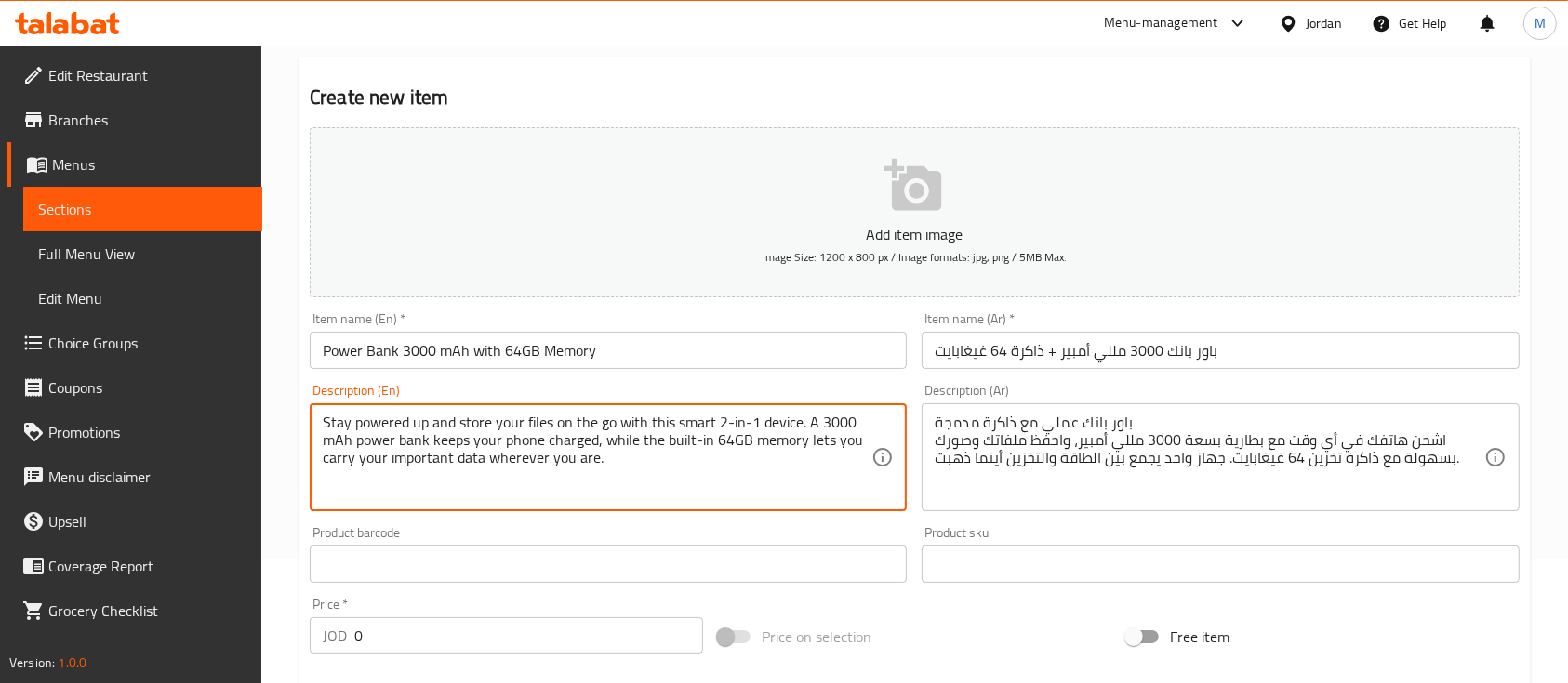
type textarea "Stay powered up and store your files on the go with this smart 2-in-1 device. A…"
click at [648, 384] on div "Description (En) Stay powered up and store your files on the go with this smart…" at bounding box center [607, 448] width 597 height 128
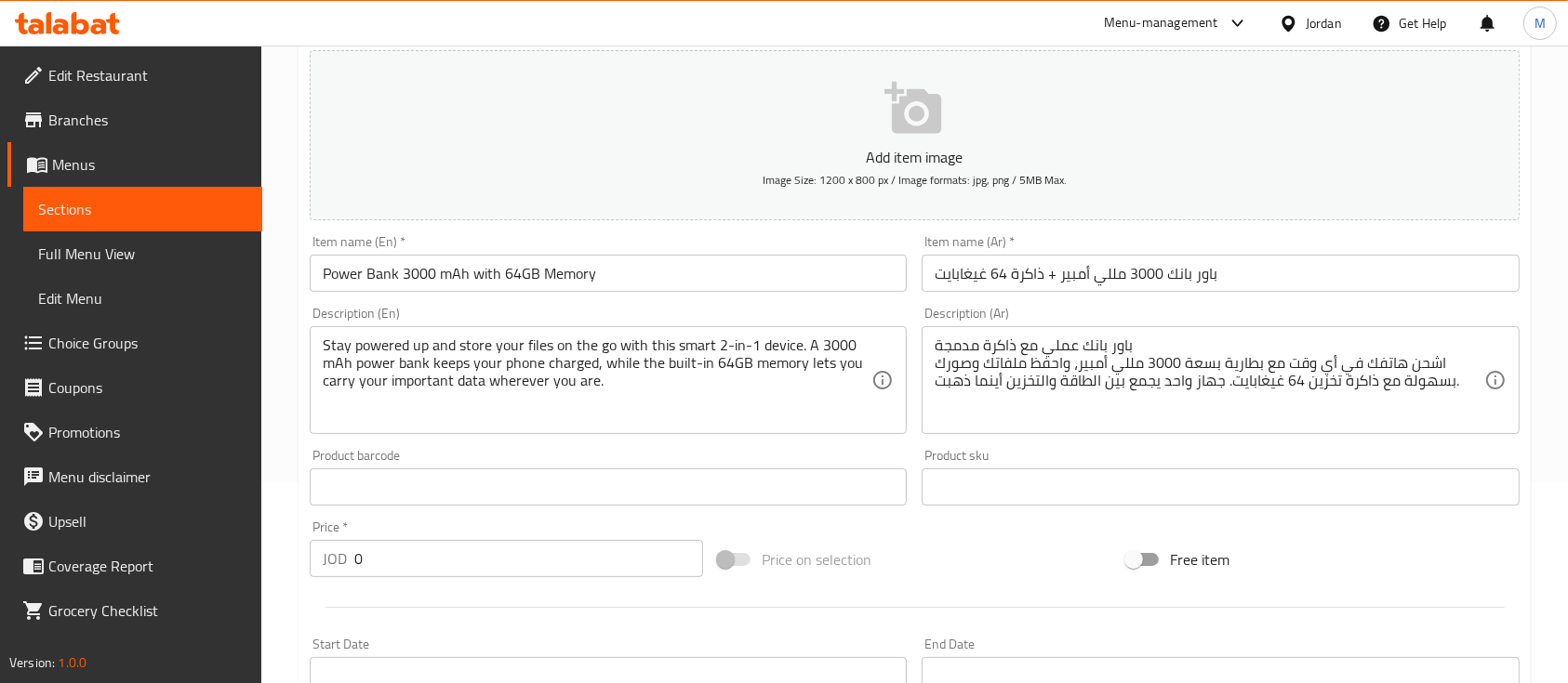
scroll to position [247, 0]
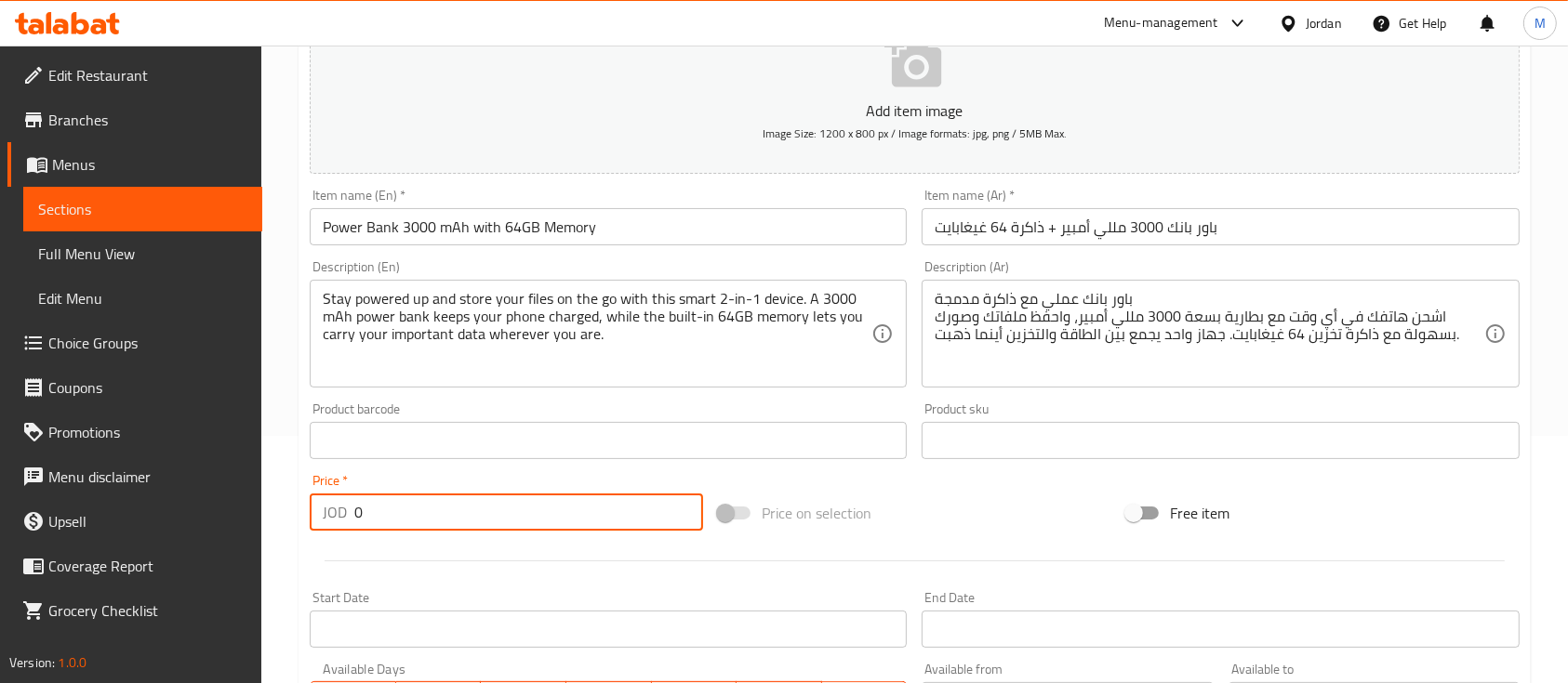
drag, startPoint x: 515, startPoint y: 517, endPoint x: 530, endPoint y: 503, distance: 20.5
click at [515, 518] on input "0" at bounding box center [528, 512] width 349 height 38
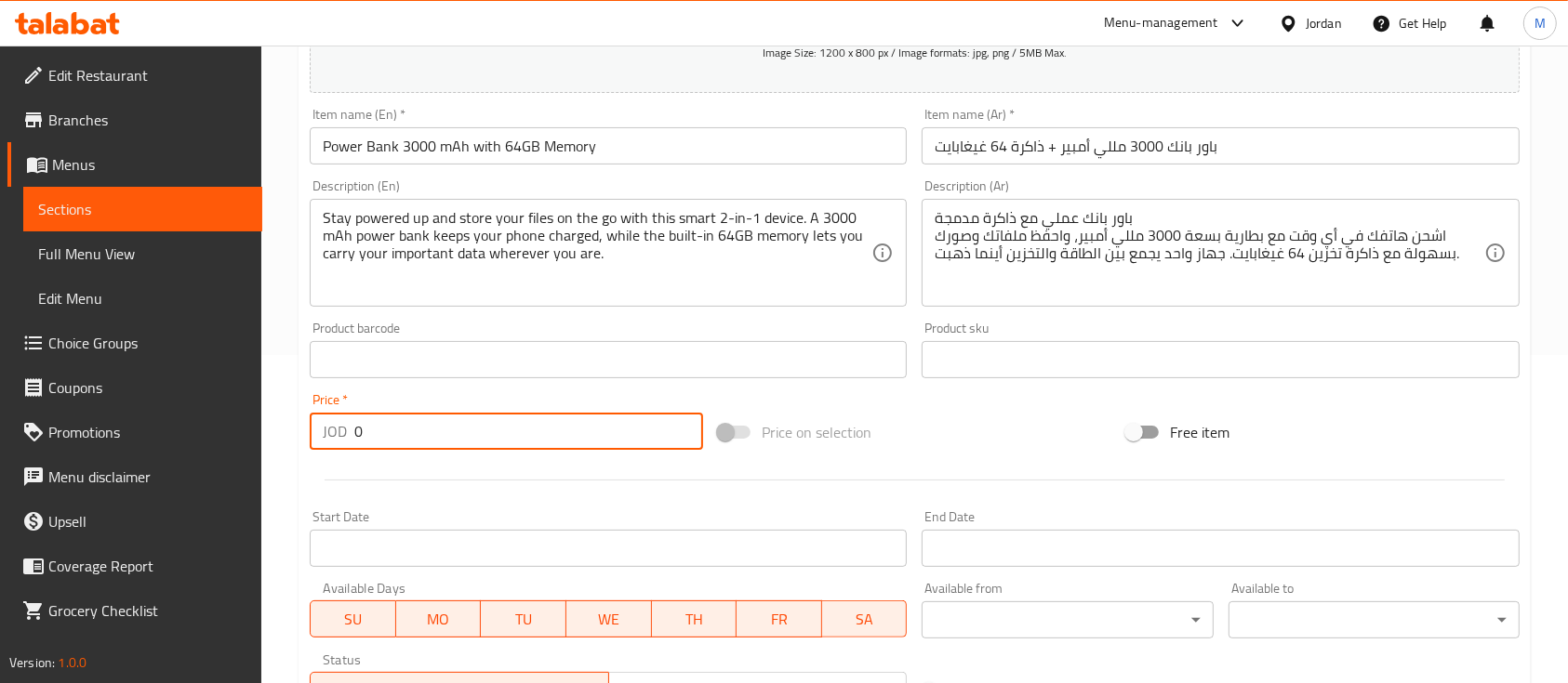
scroll to position [372, 0]
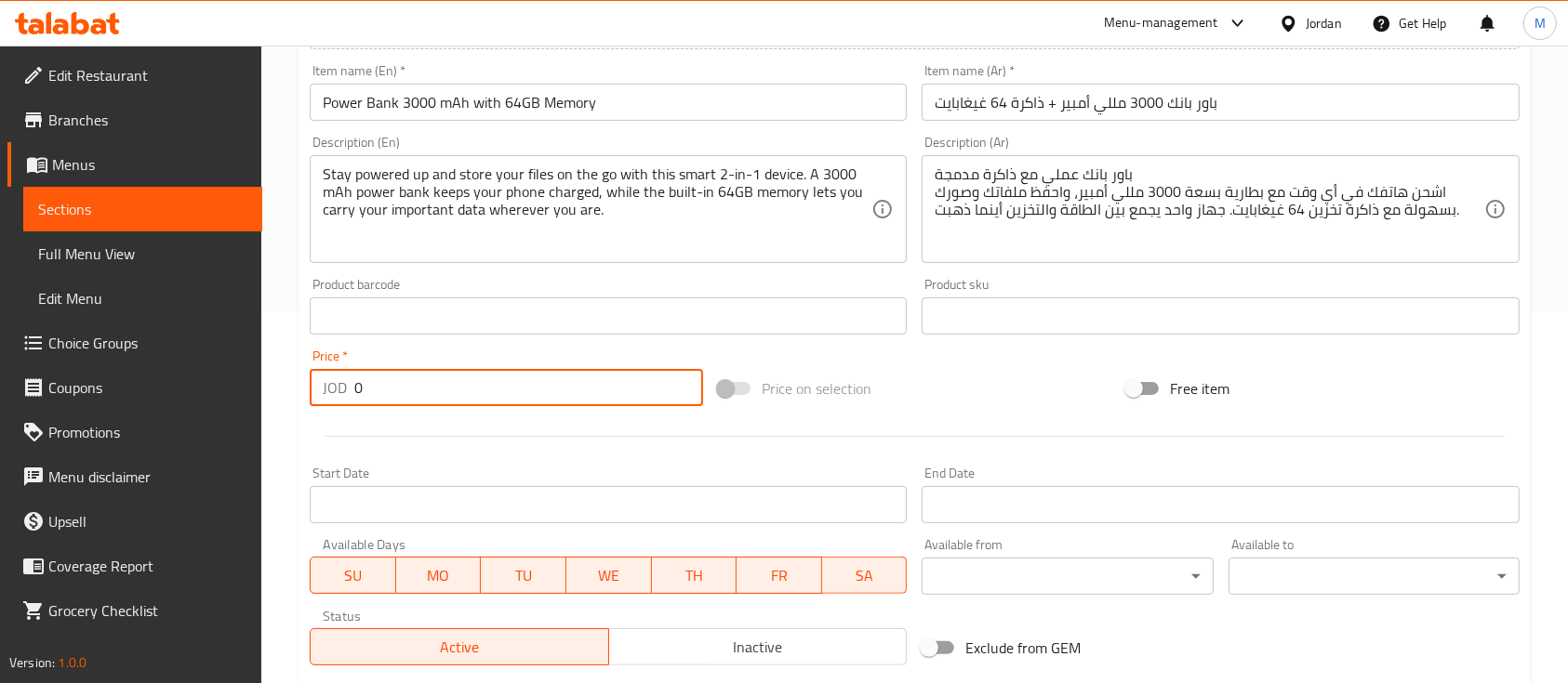
drag, startPoint x: 403, startPoint y: 391, endPoint x: 342, endPoint y: 391, distance: 61.0
click at [342, 391] on div "JOD 0 Price *" at bounding box center [506, 388] width 393 height 38
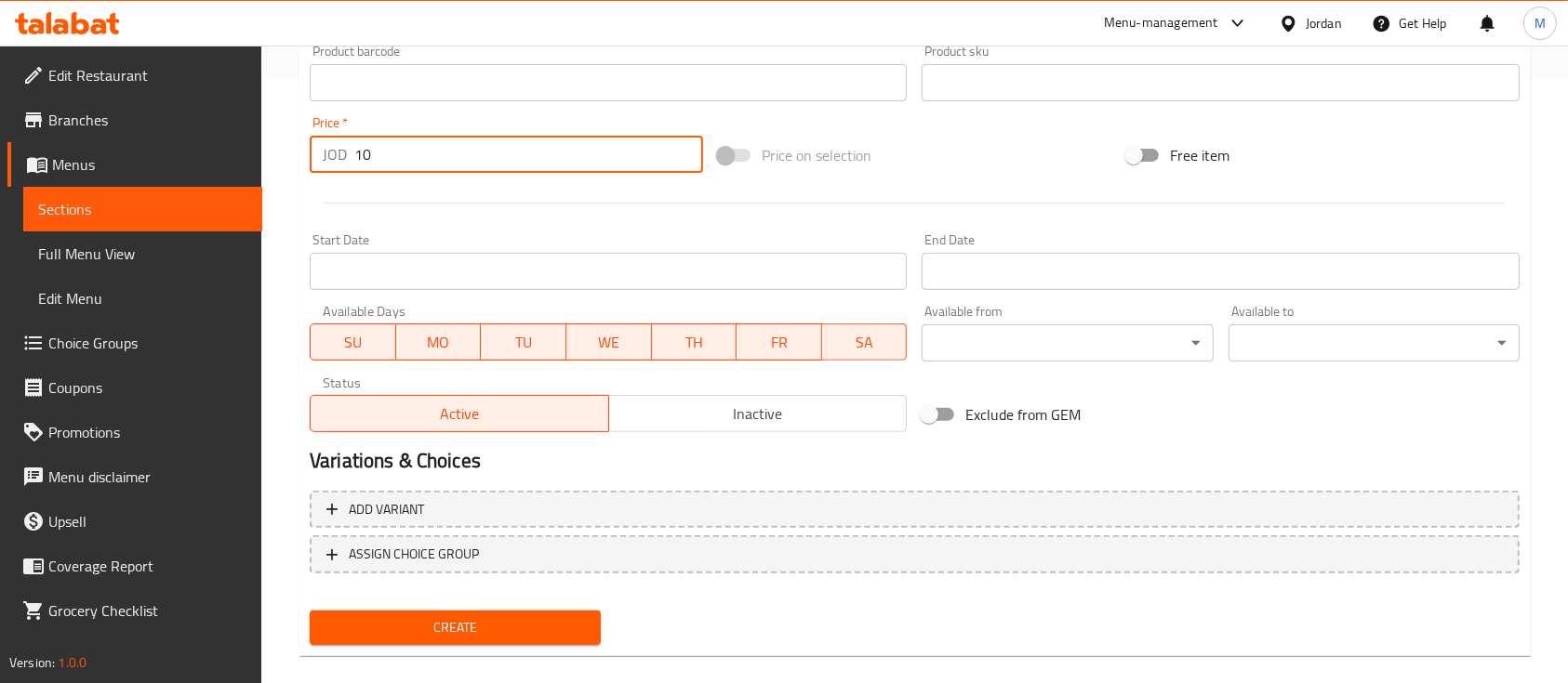
scroll to position [630, 0]
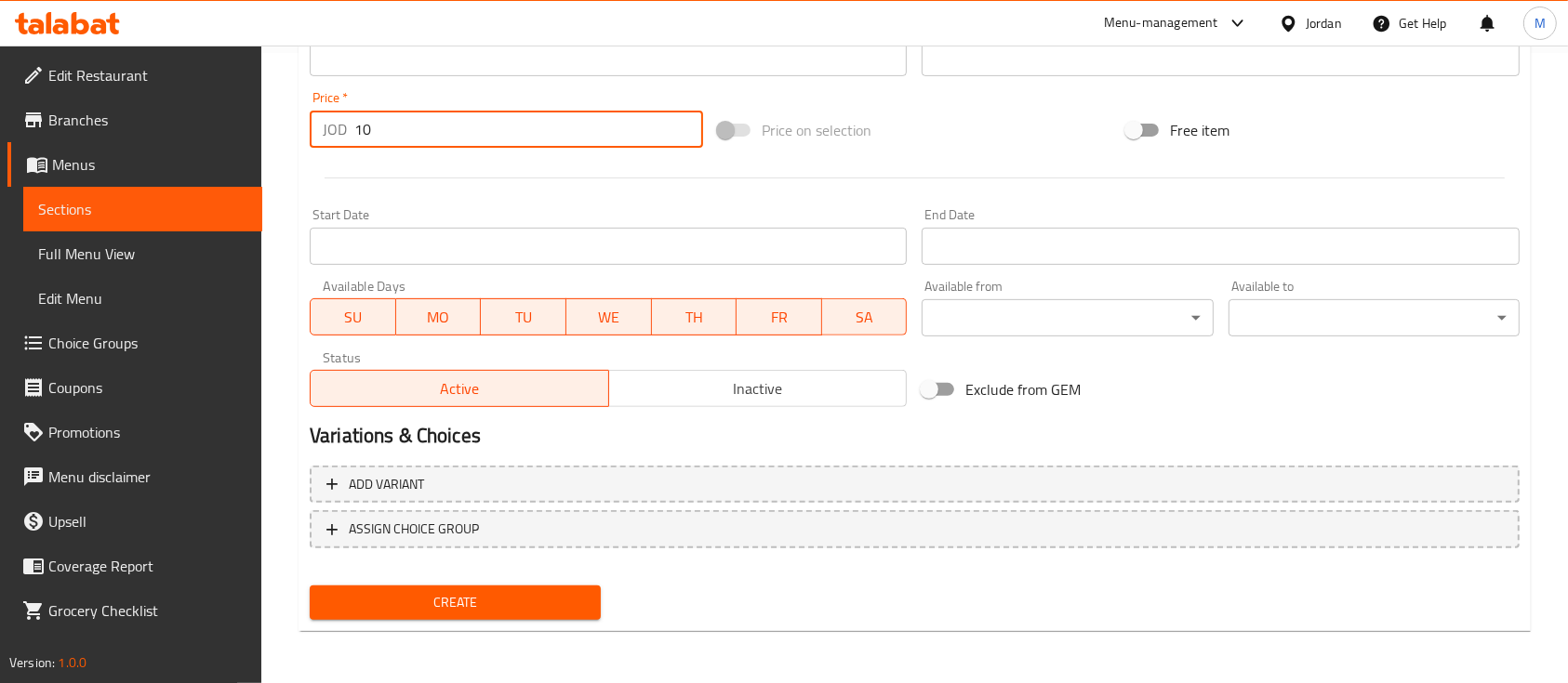
type input "10"
click at [526, 612] on span "Create" at bounding box center [455, 602] width 261 height 23
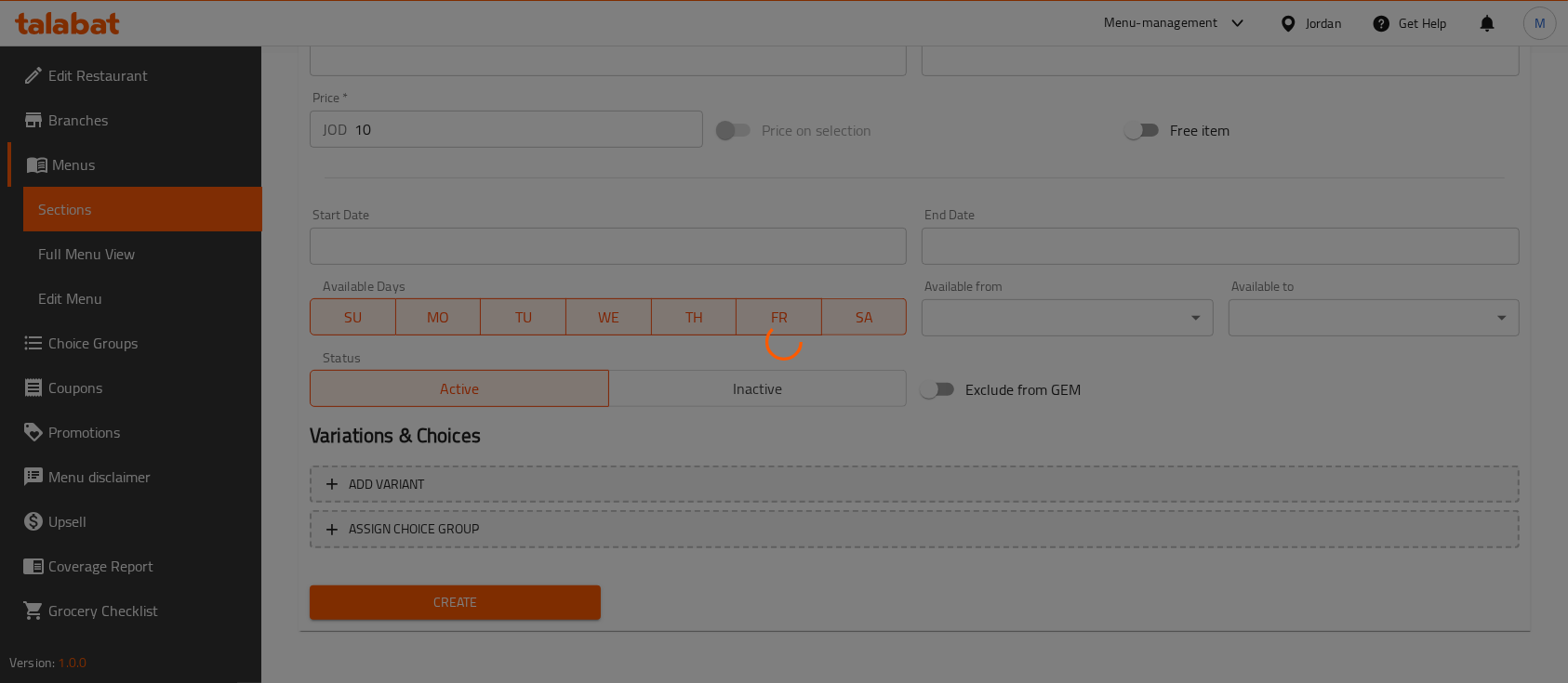
type input "0"
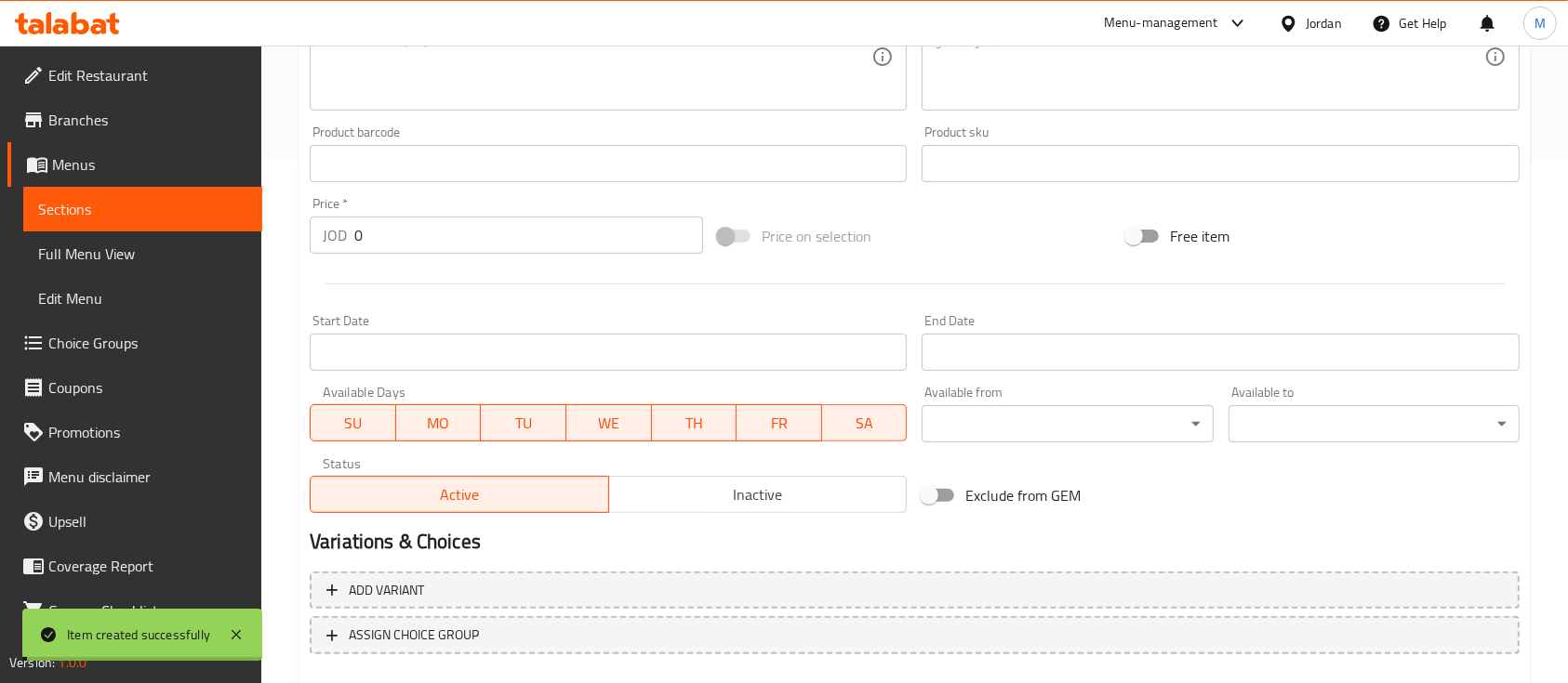
scroll to position [0, 0]
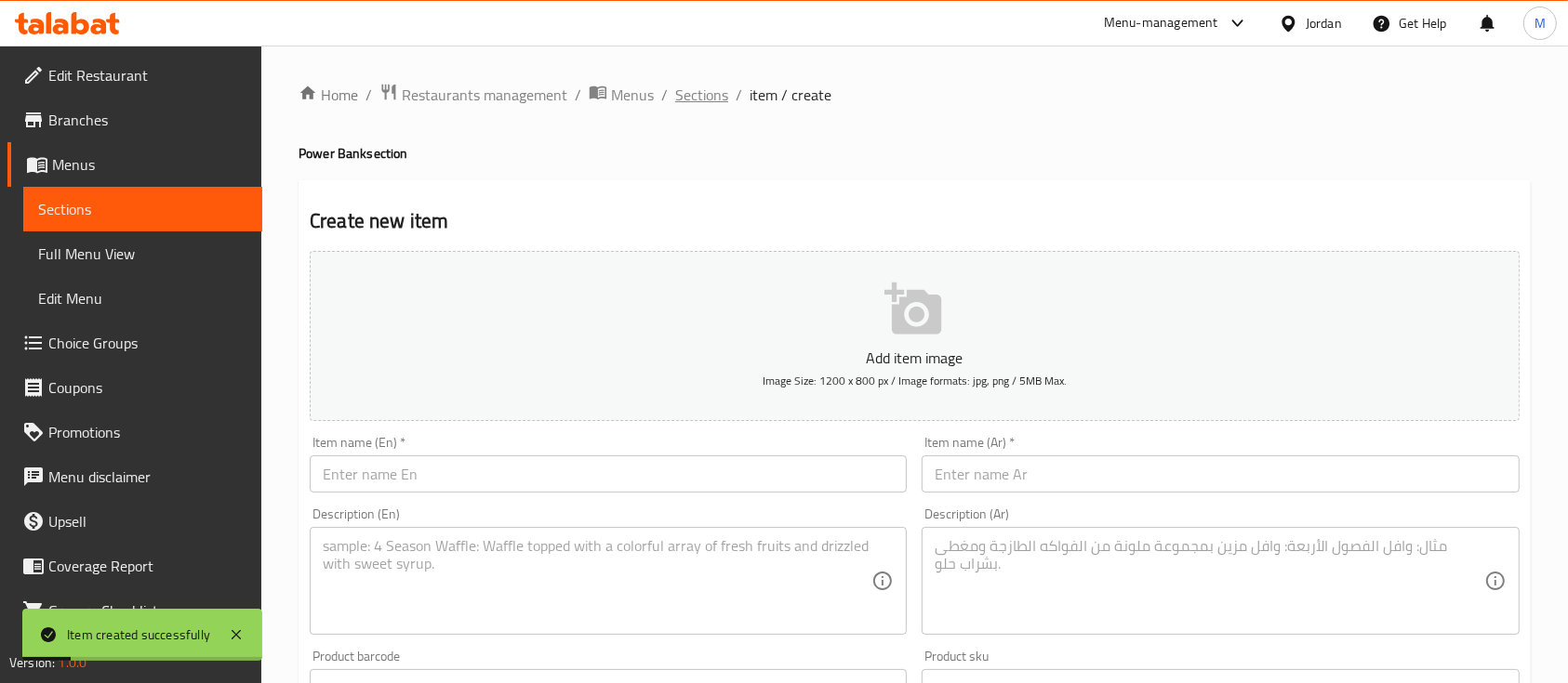
click at [698, 98] on span "Sections" at bounding box center [701, 95] width 53 height 23
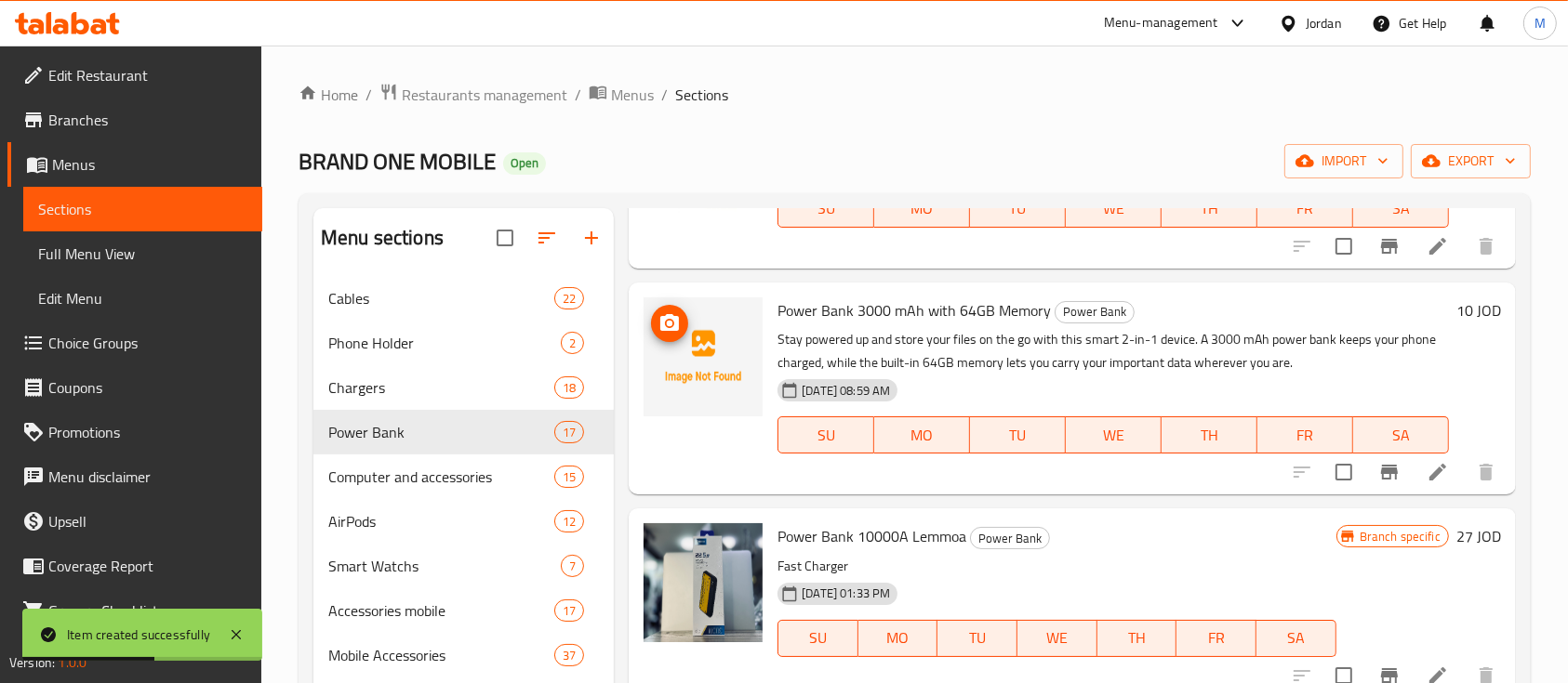
scroll to position [1199, 0]
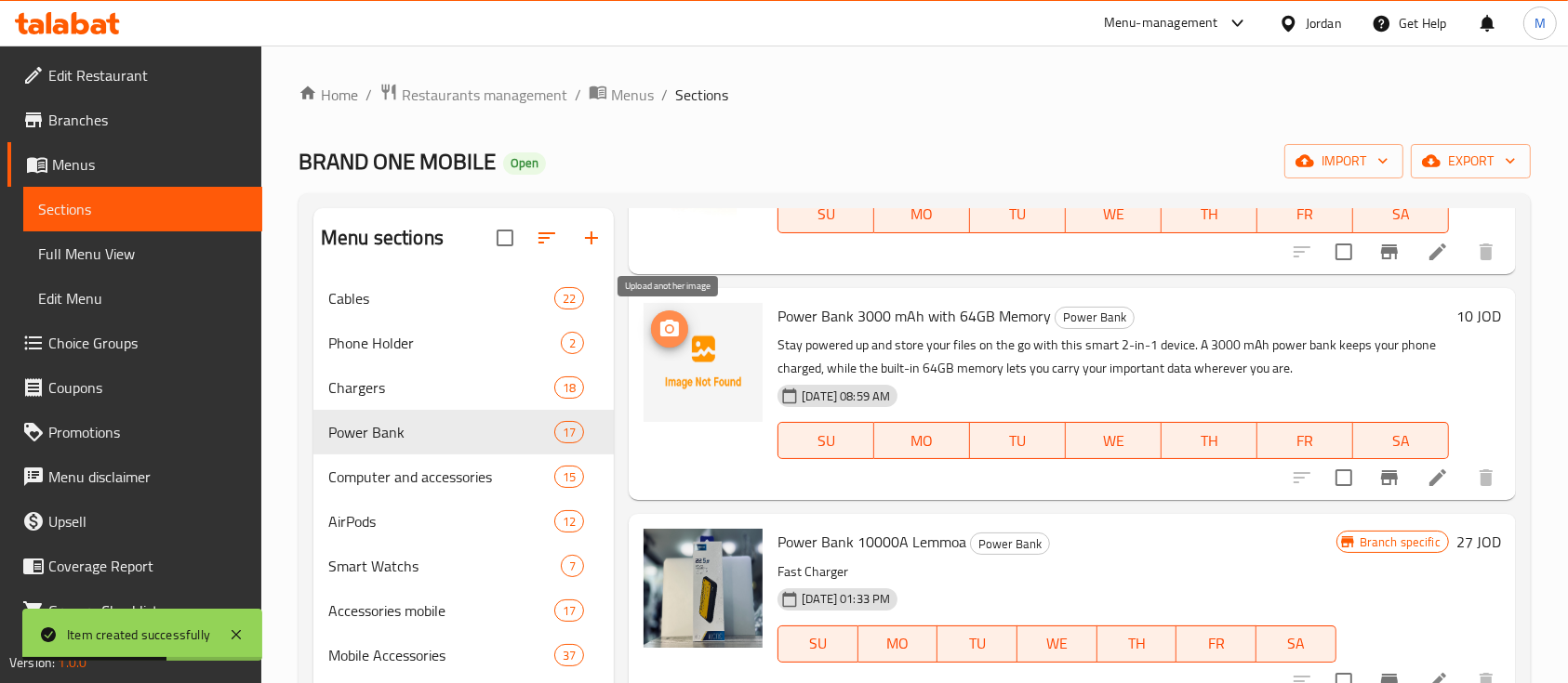
click at [682, 333] on span "upload picture" at bounding box center [670, 329] width 38 height 23
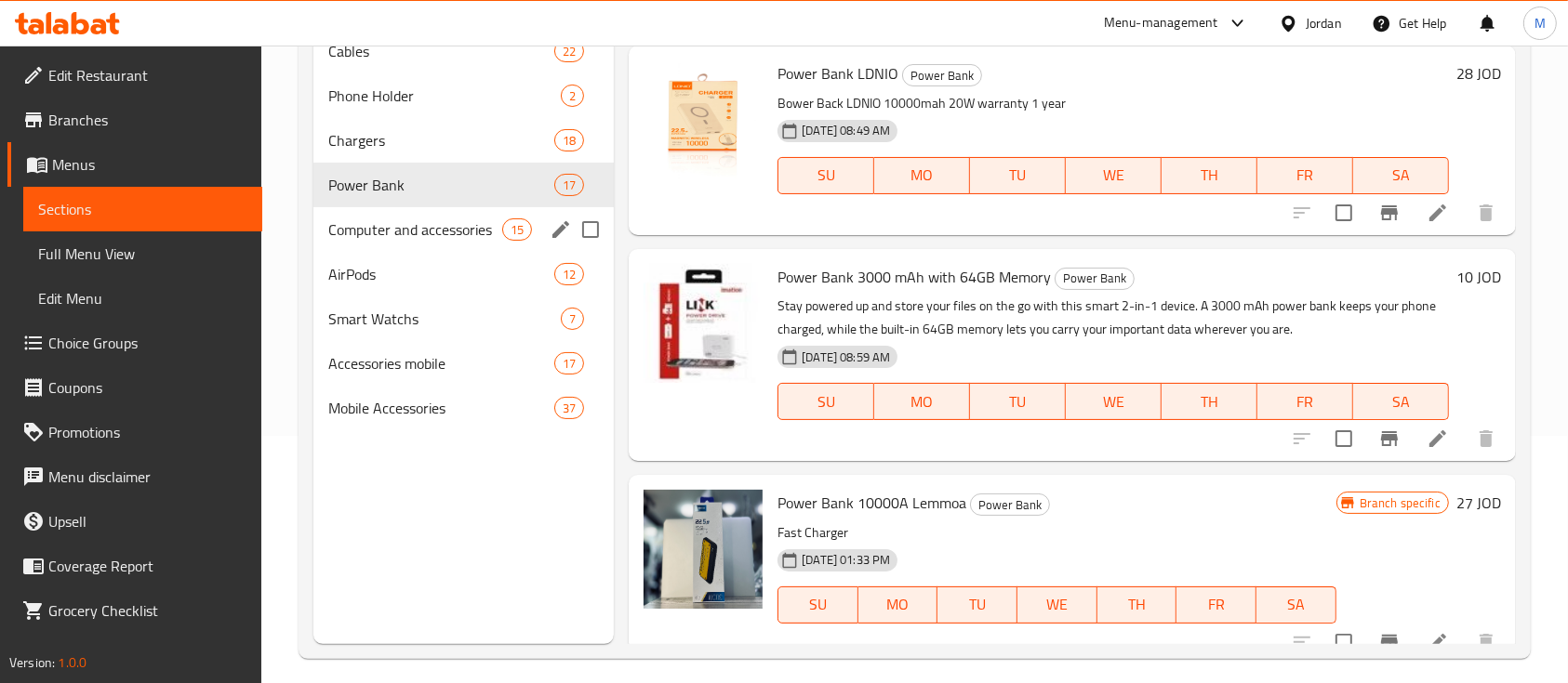
scroll to position [0, 0]
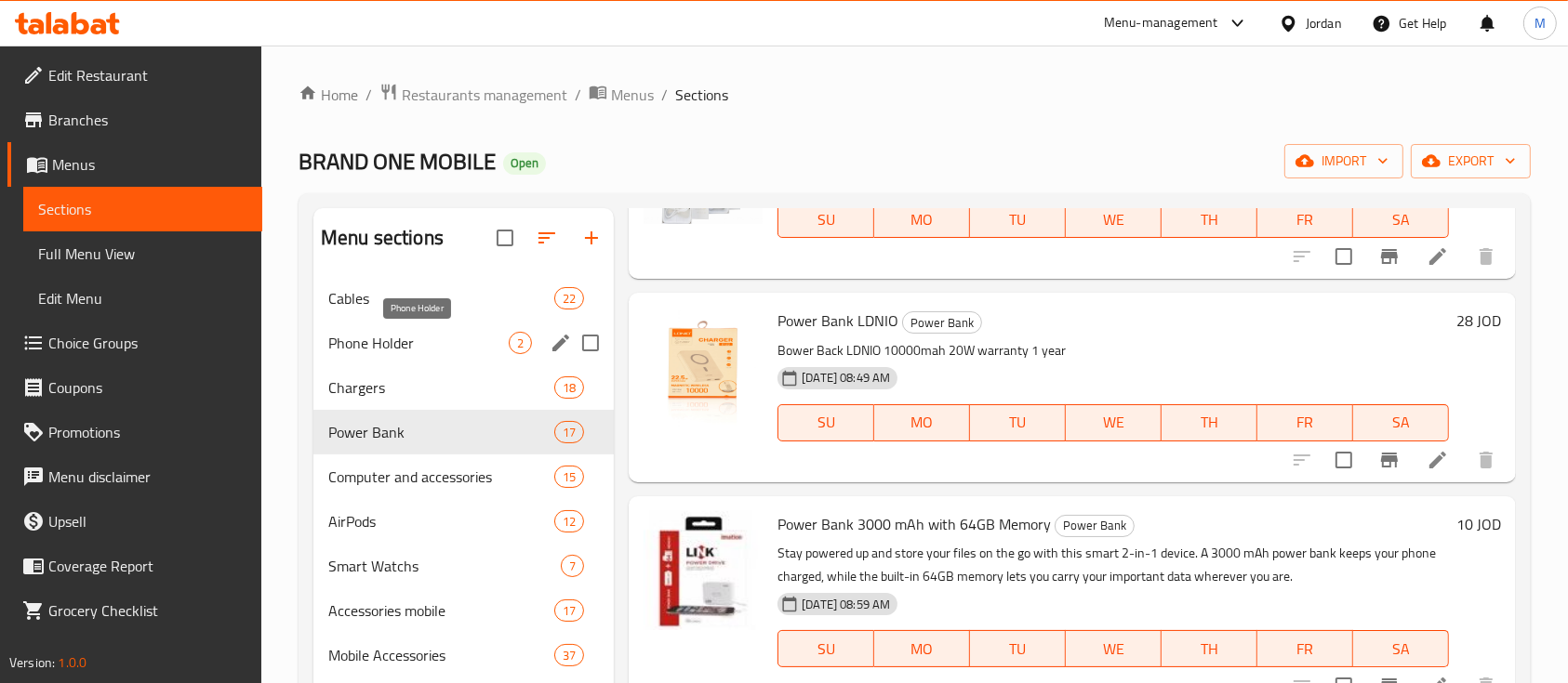
click at [408, 349] on span "Phone Holder" at bounding box center [418, 343] width 180 height 23
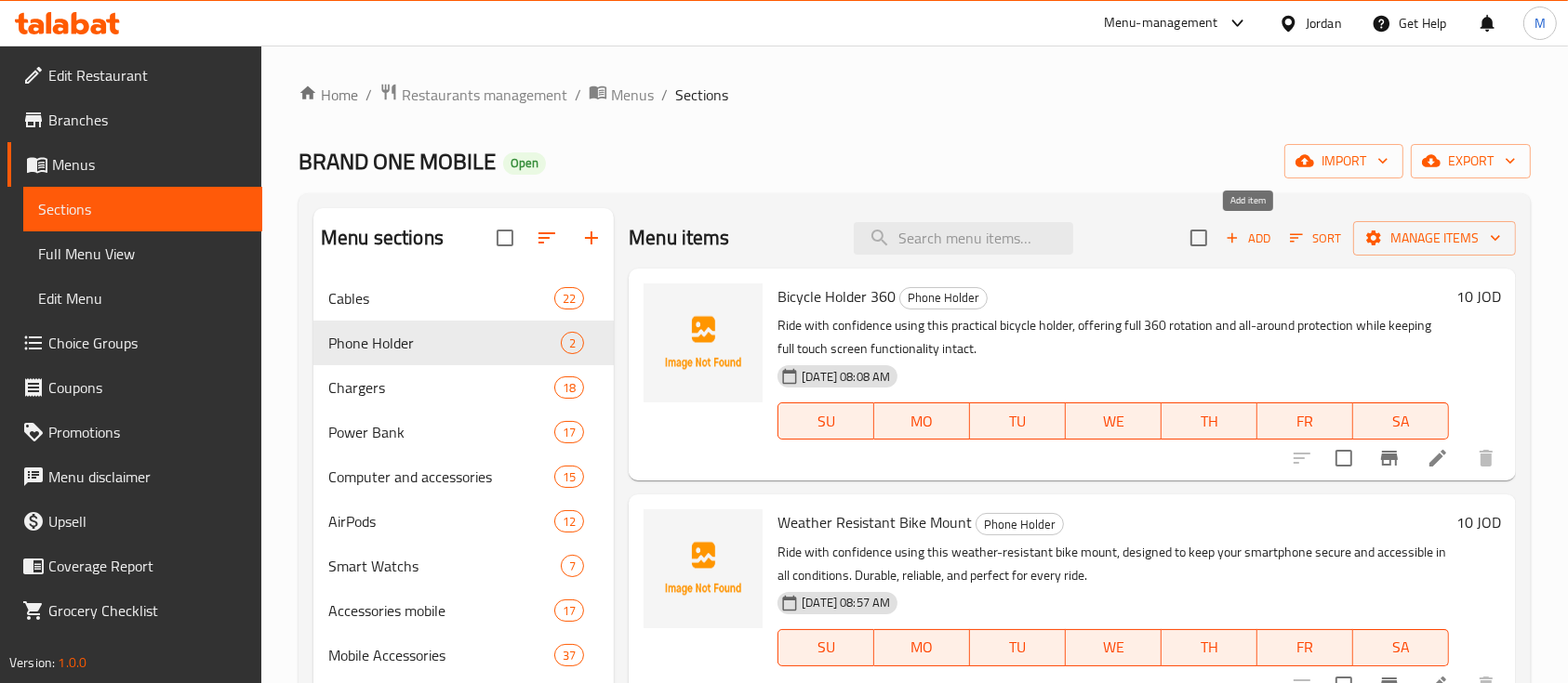
click at [1236, 241] on icon "button" at bounding box center [1232, 238] width 17 height 17
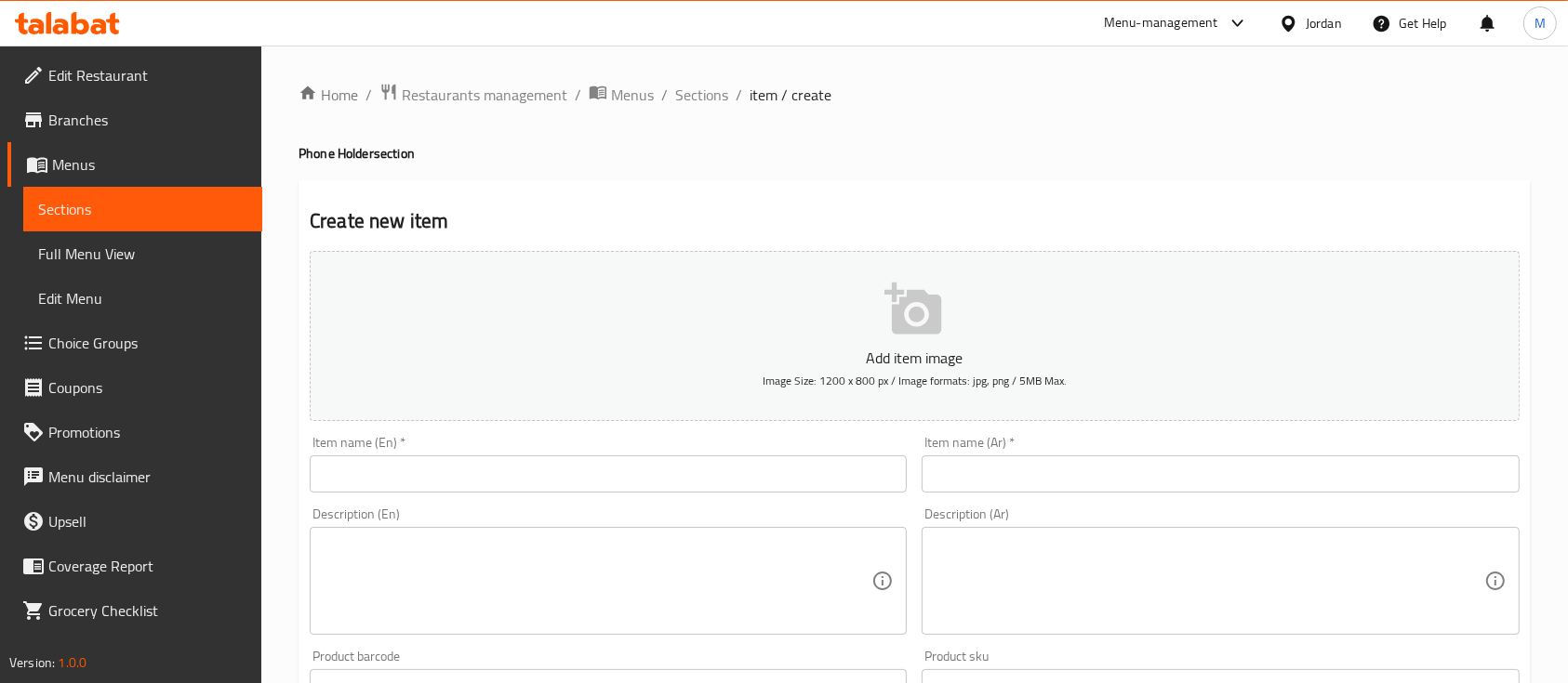
click at [1087, 465] on input "text" at bounding box center [1219, 474] width 597 height 38
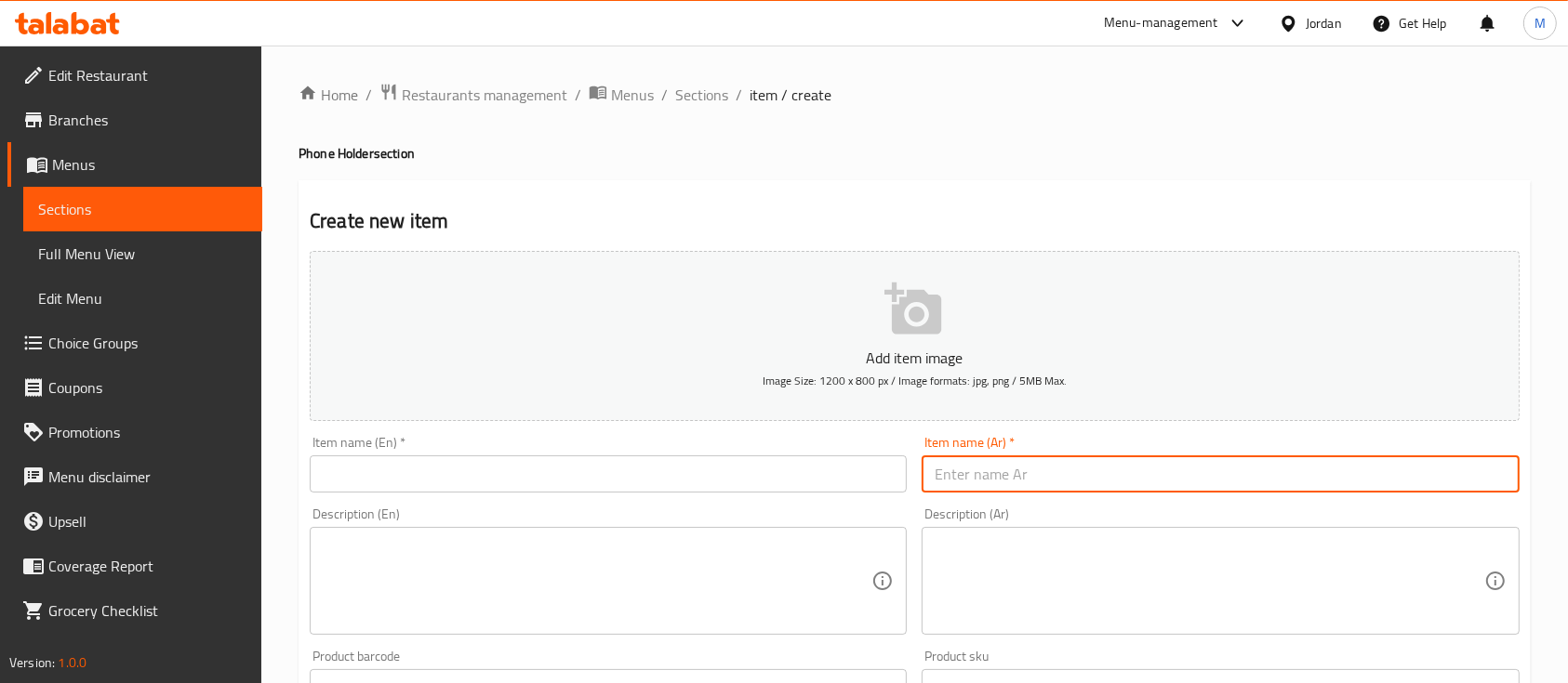
paste input "حامل هاتف عالمي أسود ABS قابل للدوران 360 درجة"
drag, startPoint x: 1089, startPoint y: 479, endPoint x: 1113, endPoint y: 483, distance: 24.3
click at [1111, 480] on input "حامل هاتف عالمي أسود ABS قابل للدوران 360 درجة" at bounding box center [1219, 474] width 597 height 38
drag, startPoint x: 1113, startPoint y: 484, endPoint x: 1153, endPoint y: 481, distance: 40.1
click at [1153, 481] on input "حامل هاتف عالمي أسود قابل للدوران 360 درجة" at bounding box center [1219, 474] width 597 height 38
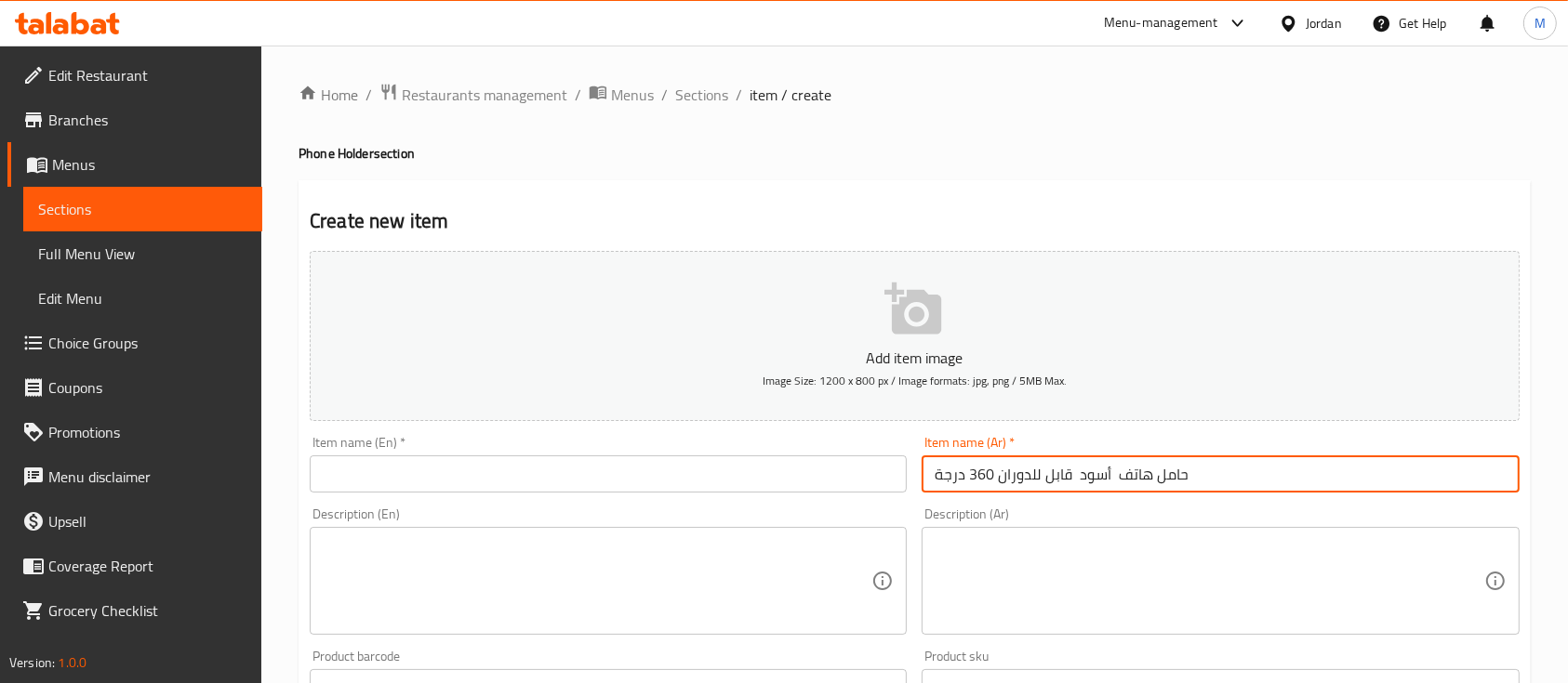
type input "حامل هاتف أسود قابل للدوران 360 درجة"
click at [840, 441] on div "Item name (En)   * Item name (En) *" at bounding box center [607, 464] width 597 height 56
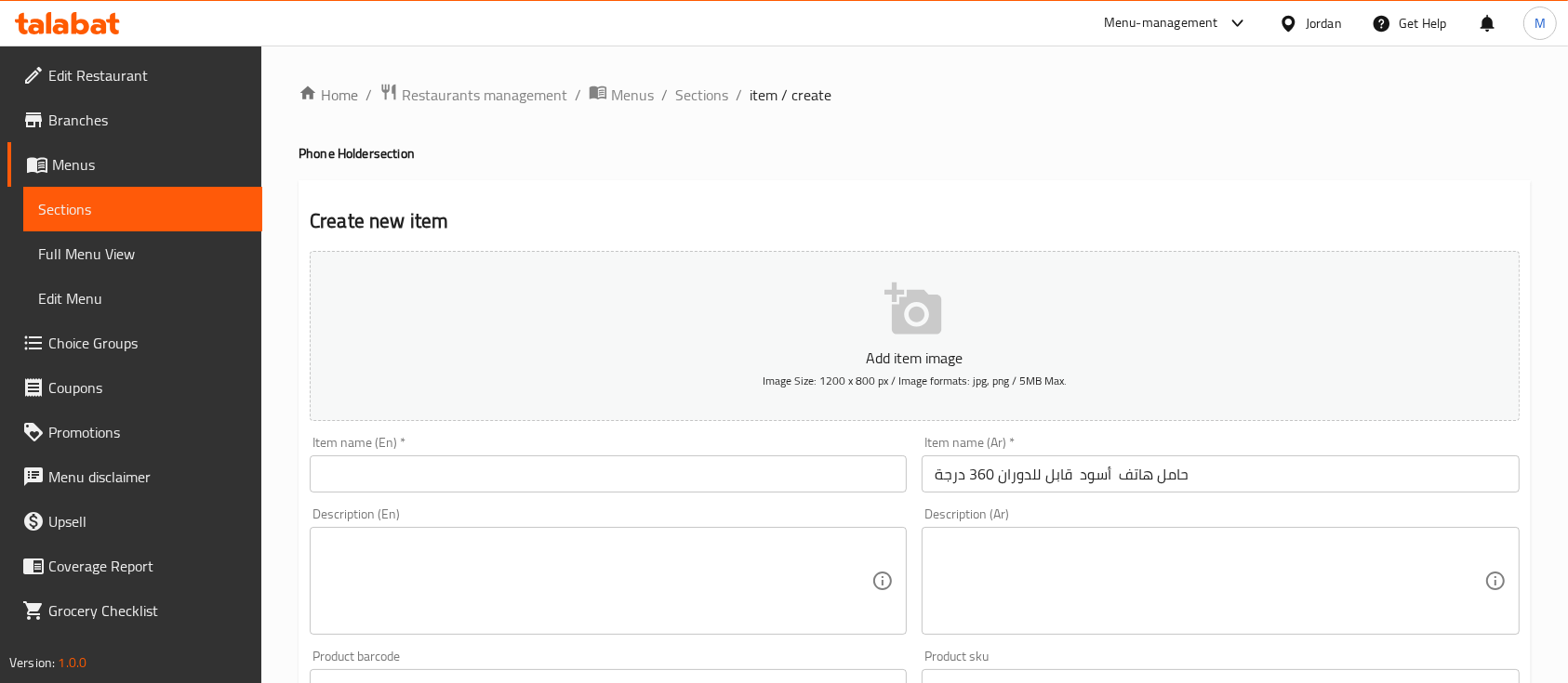
click at [843, 462] on input "text" at bounding box center [607, 474] width 597 height 38
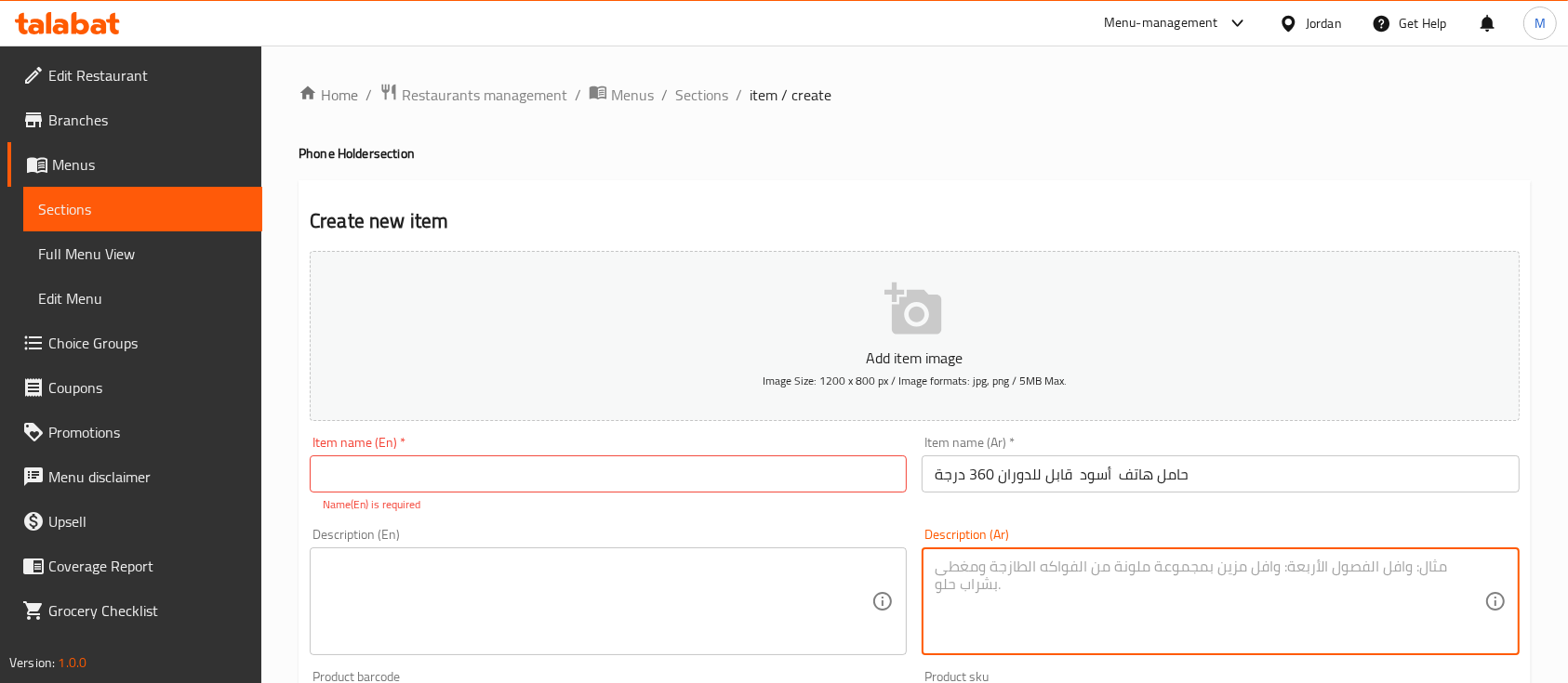
click at [1095, 571] on textarea at bounding box center [1209, 602] width 549 height 88
paste textarea "استمتع بحامل هاتف عملي يُثبت على مرآة السيارة الخلفية مع دوران كامل 360°. يوفر …"
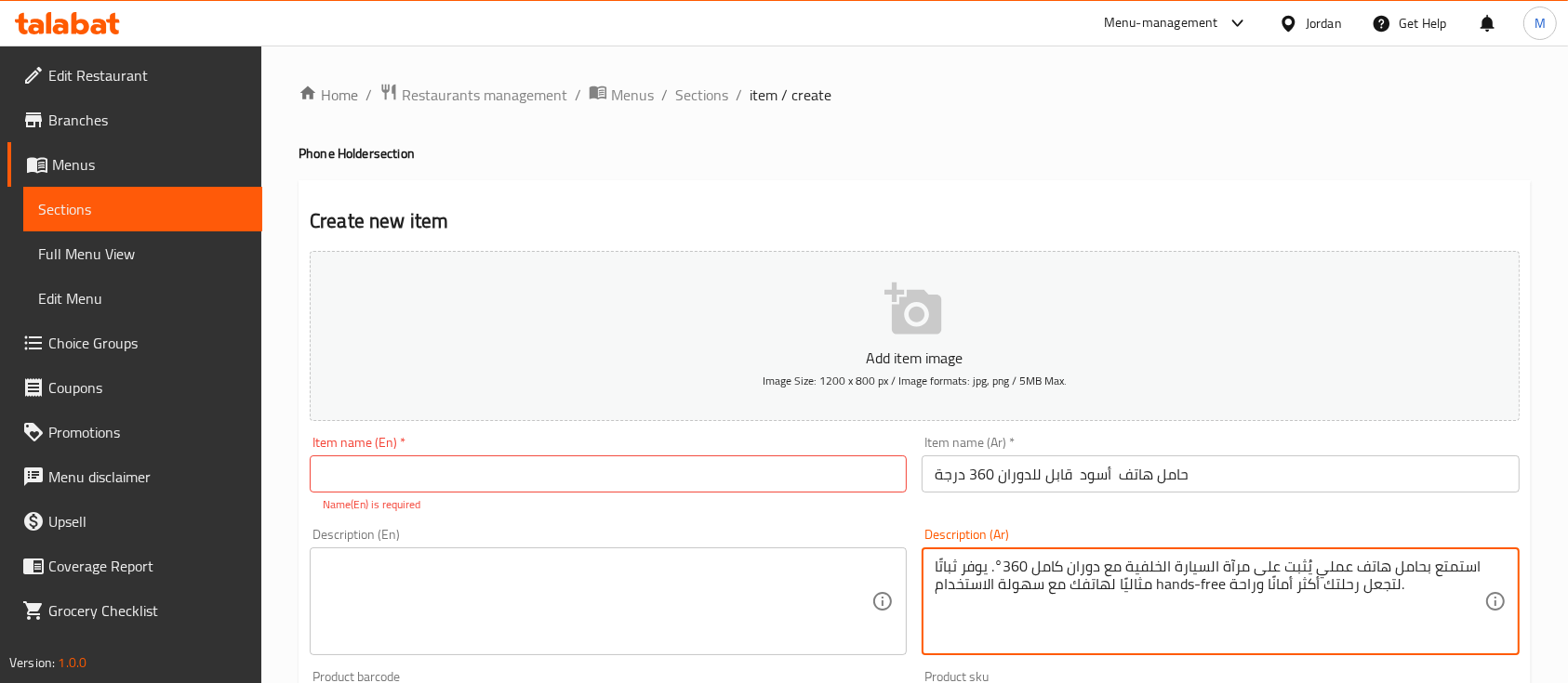
type textarea "استمتع بحامل هاتف عملي يُثبت على مرآة السيارة الخلفية مع دوران كامل 360°. يوفر …"
click at [892, 489] on input "text" at bounding box center [607, 474] width 597 height 38
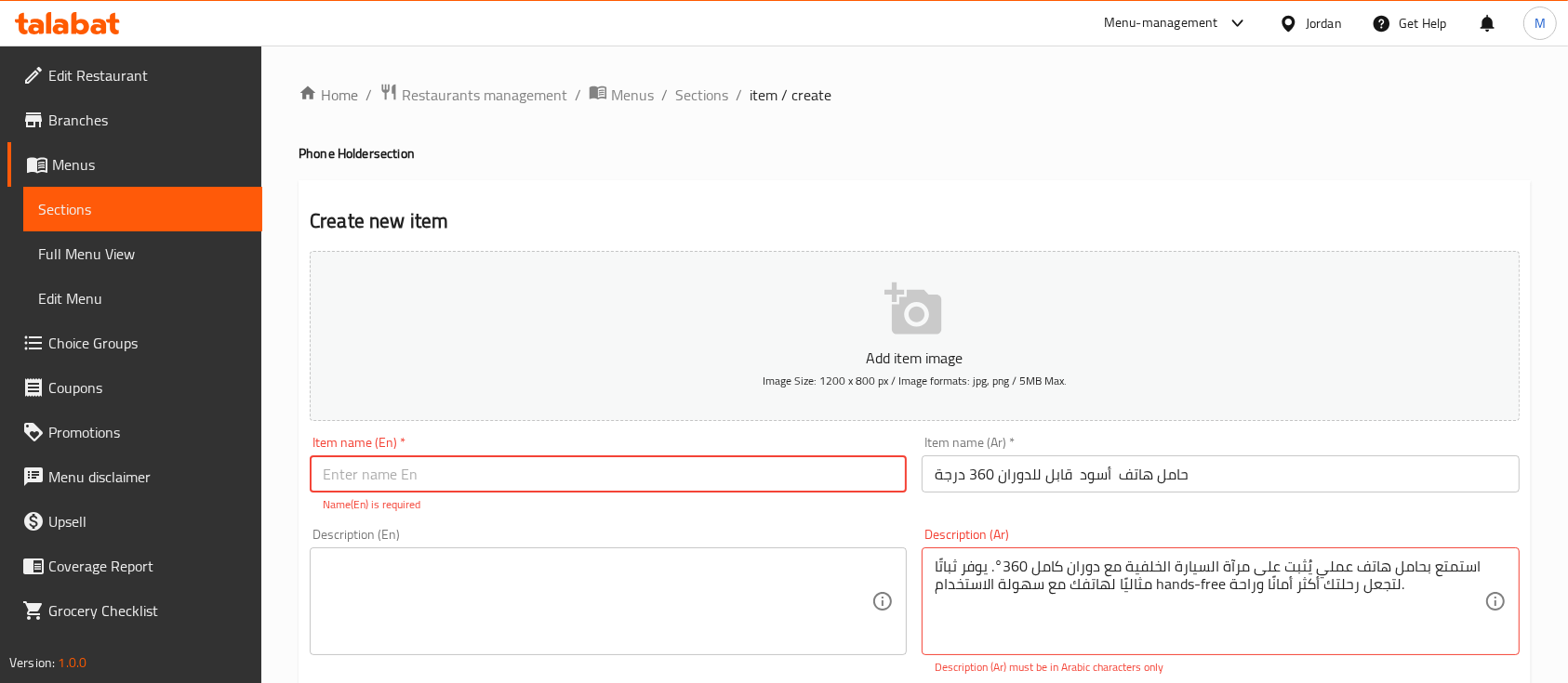
paste input "Black ABS Universal 360 Rotation Car Rearview Mirror Phone Holder"
type input "Black ABS Universal 360 Rotation Car Rearview Mirror Phone Holder"
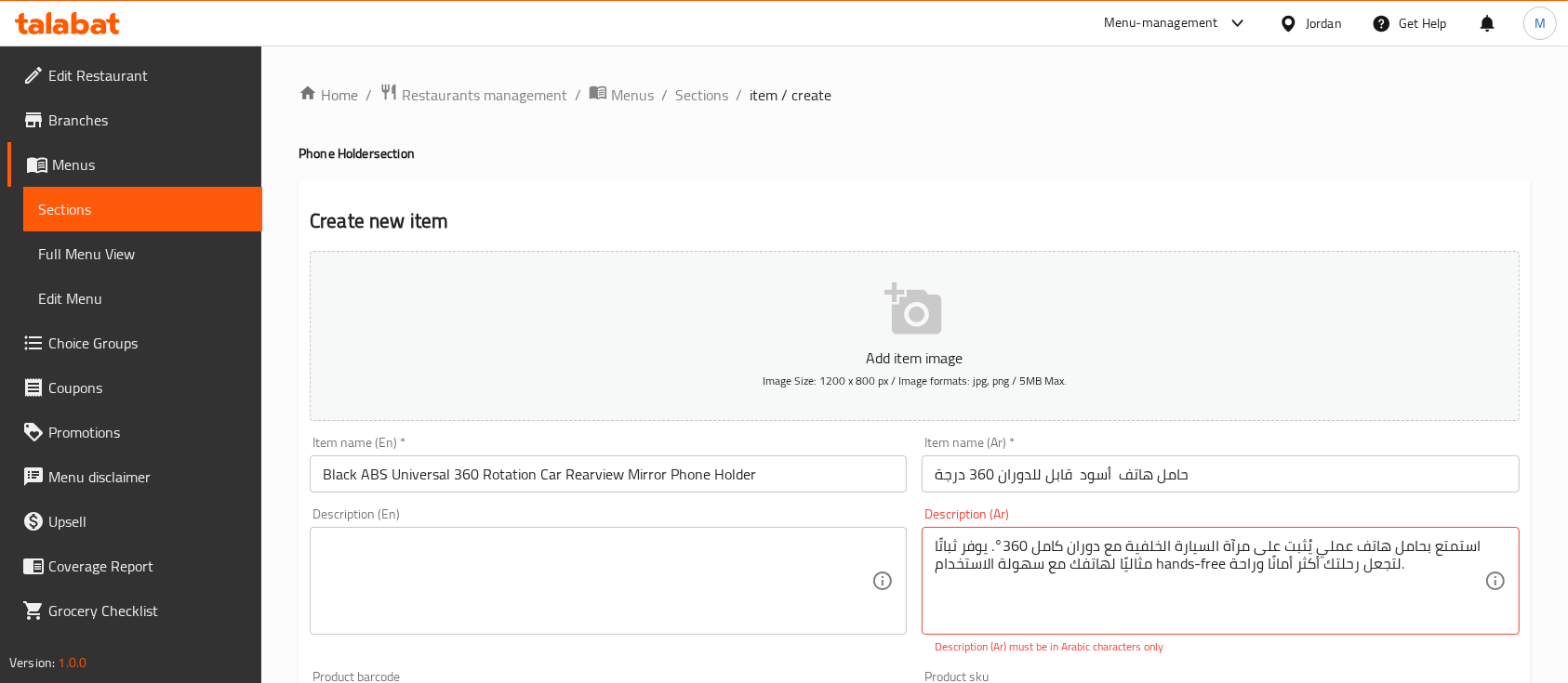
click at [597, 550] on textarea at bounding box center [597, 582] width 549 height 88
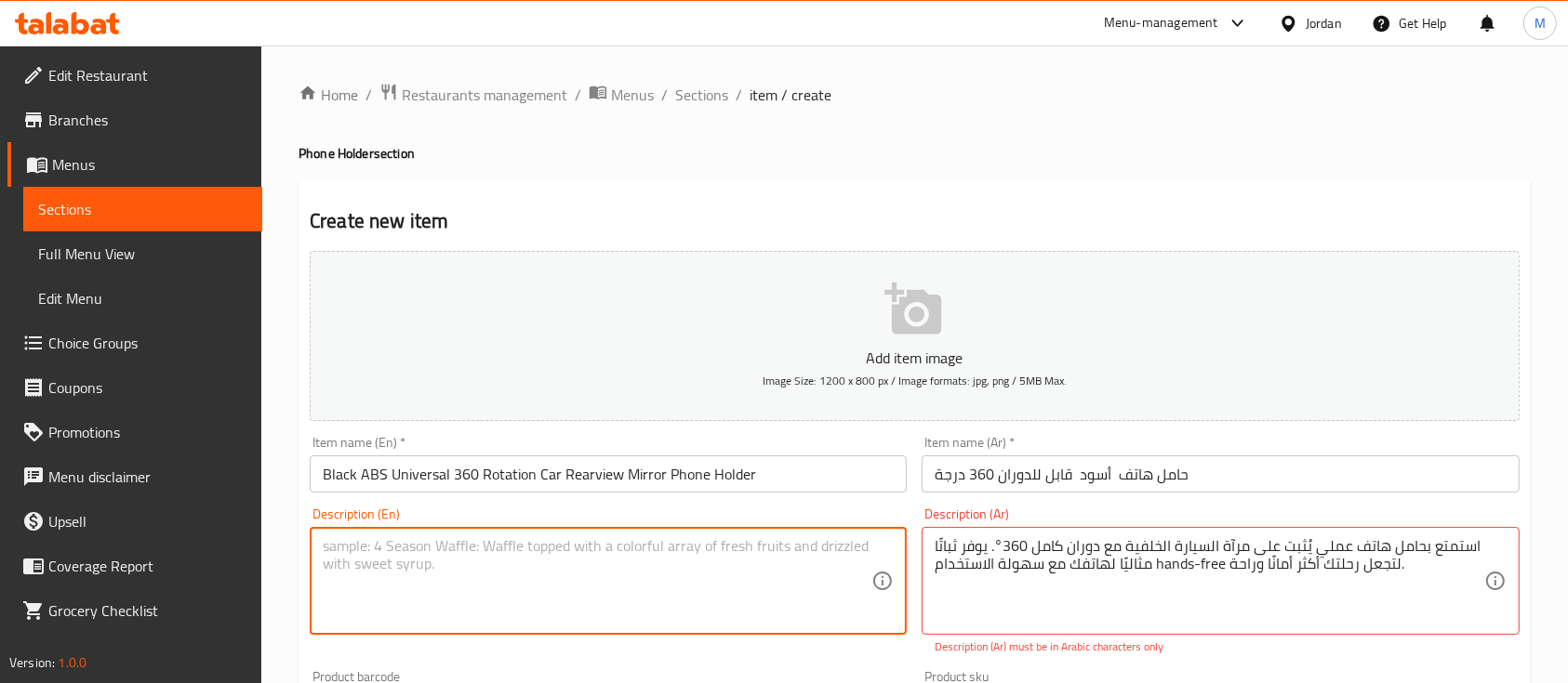
paste textarea "Safer and Smarter Driving Experience Keep your phone secure and within sight wi…"
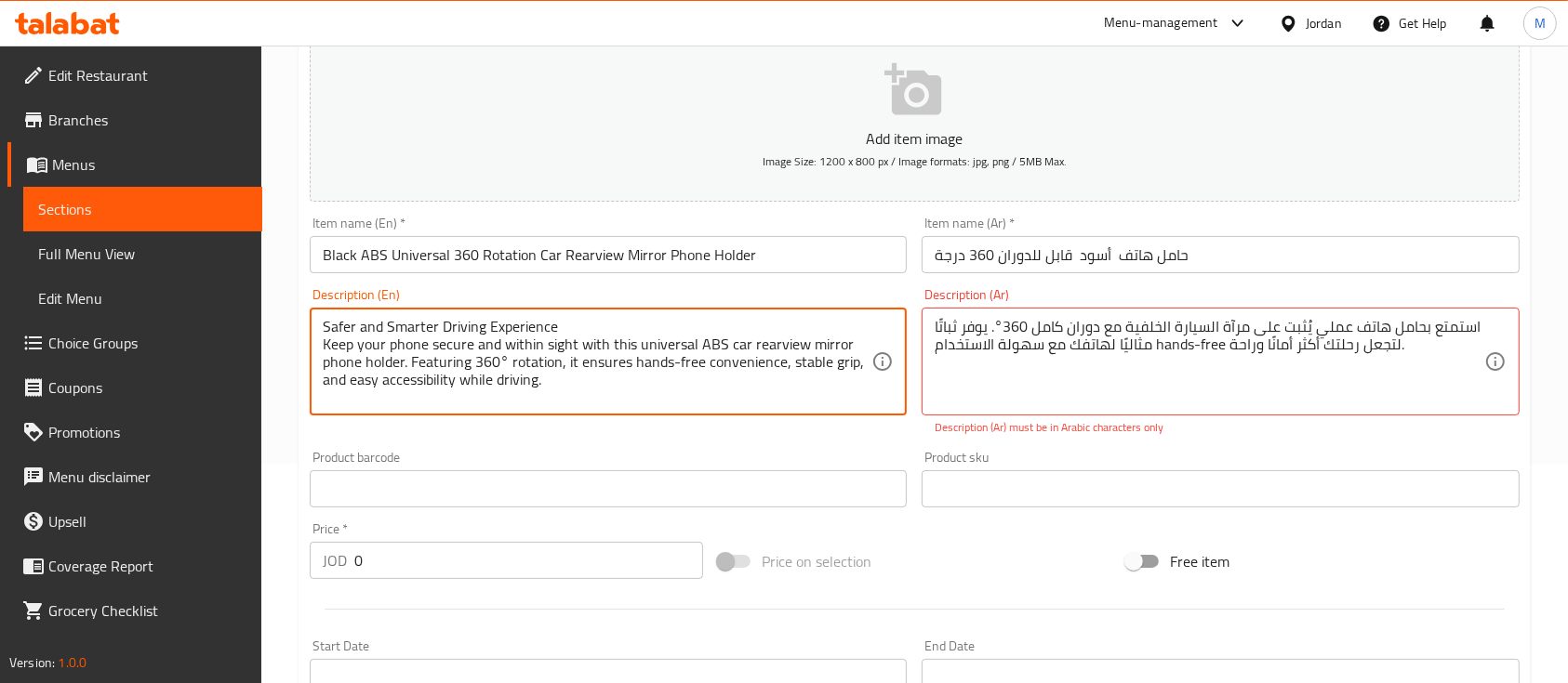
scroll to position [247, 0]
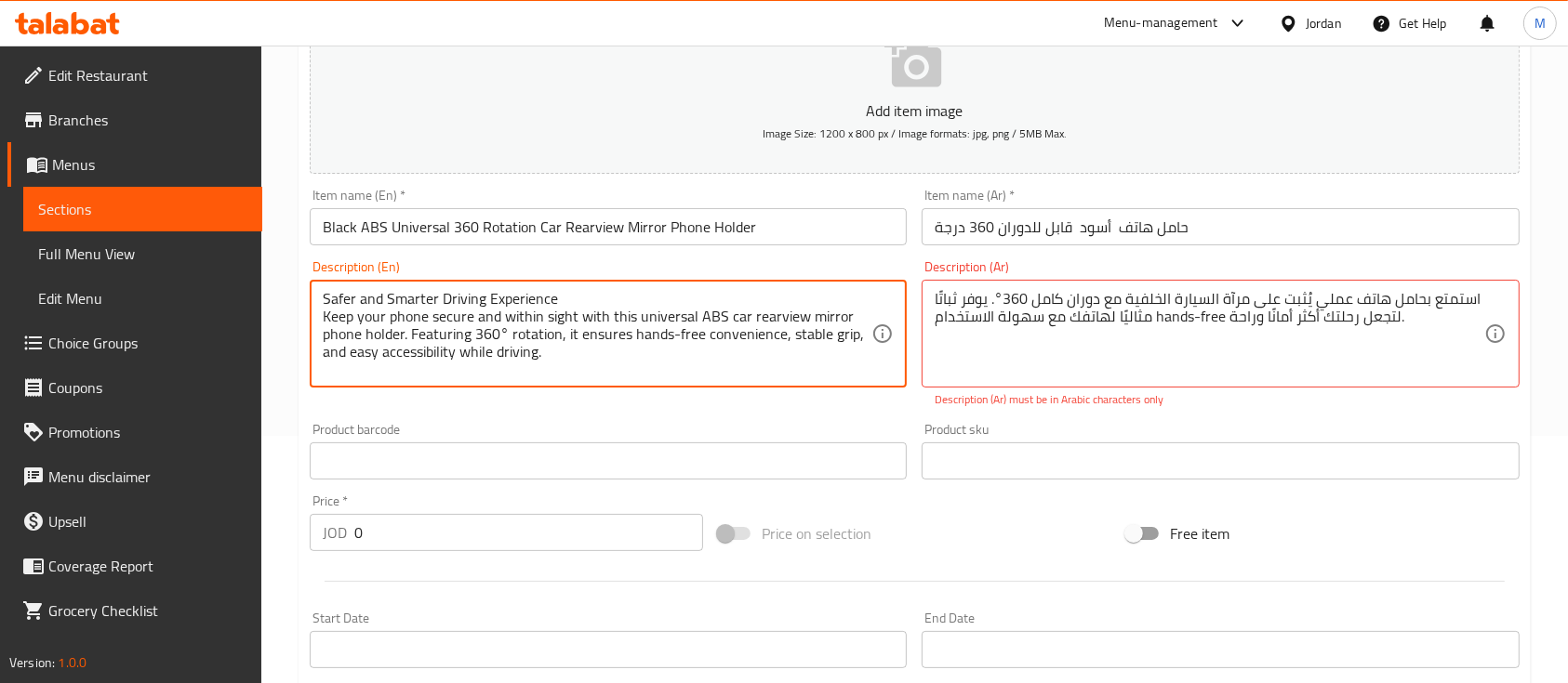
click at [695, 413] on div "Description (En) Safer and Smarter Driving Experience Keep your phone secure an…" at bounding box center [608, 334] width 612 height 163
type textarea "Safer and Smarter Driving Experience Keep your phone secure and within sight wi…"
click at [744, 424] on div "Product barcode Product barcode" at bounding box center [607, 451] width 597 height 56
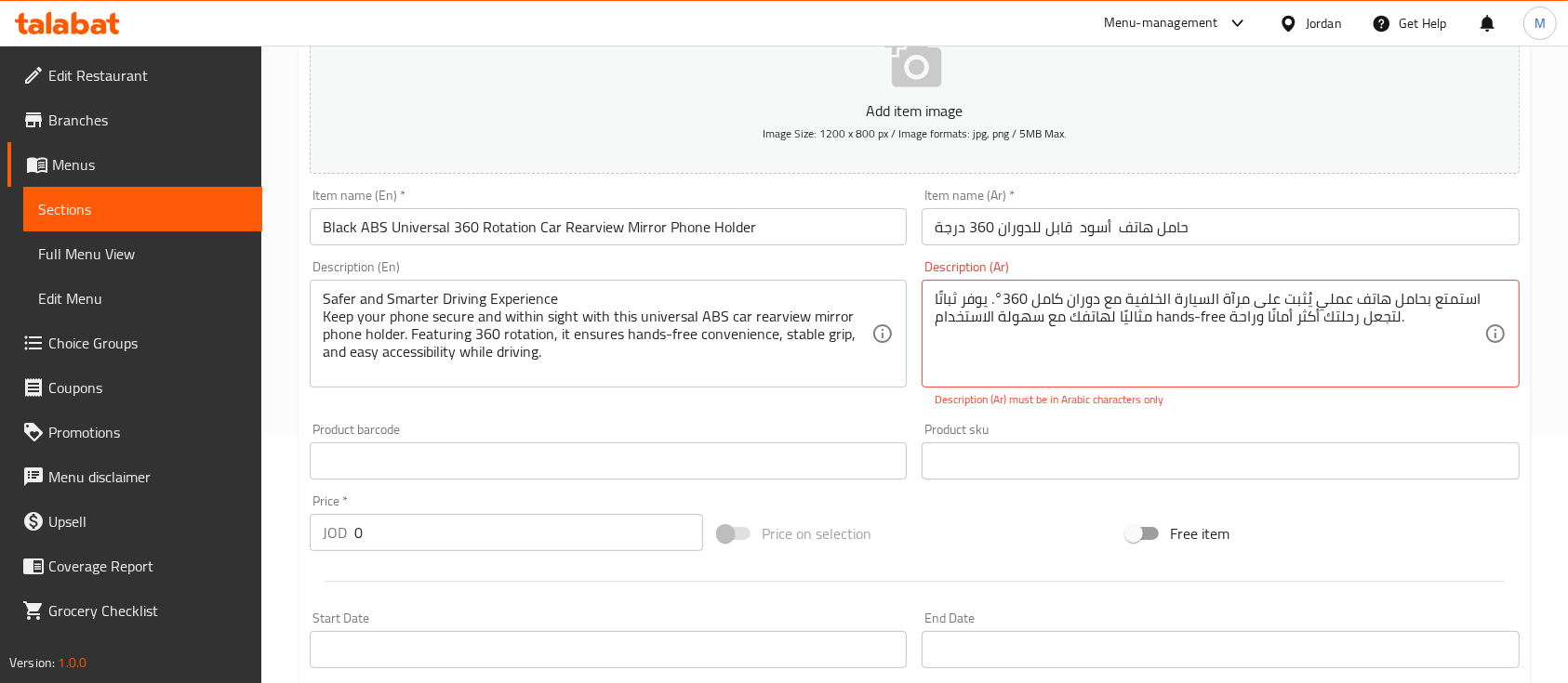
click at [354, 547] on input "0" at bounding box center [528, 533] width 349 height 38
type input "5"
click at [1005, 303] on textarea "استمتع بحامل هاتف عملي يُثبت على مرآة السيارة الخلفية مع دوران كامل 360°. يوفر …" at bounding box center [1209, 334] width 549 height 88
drag, startPoint x: 1027, startPoint y: 301, endPoint x: 996, endPoint y: 299, distance: 31.1
click at [996, 299] on textarea "استمتع بحامل هاتف عملي يُثبت على مرآة السيارة الخلفية مع دوران كامل 360°. يوفر …" at bounding box center [1209, 334] width 549 height 88
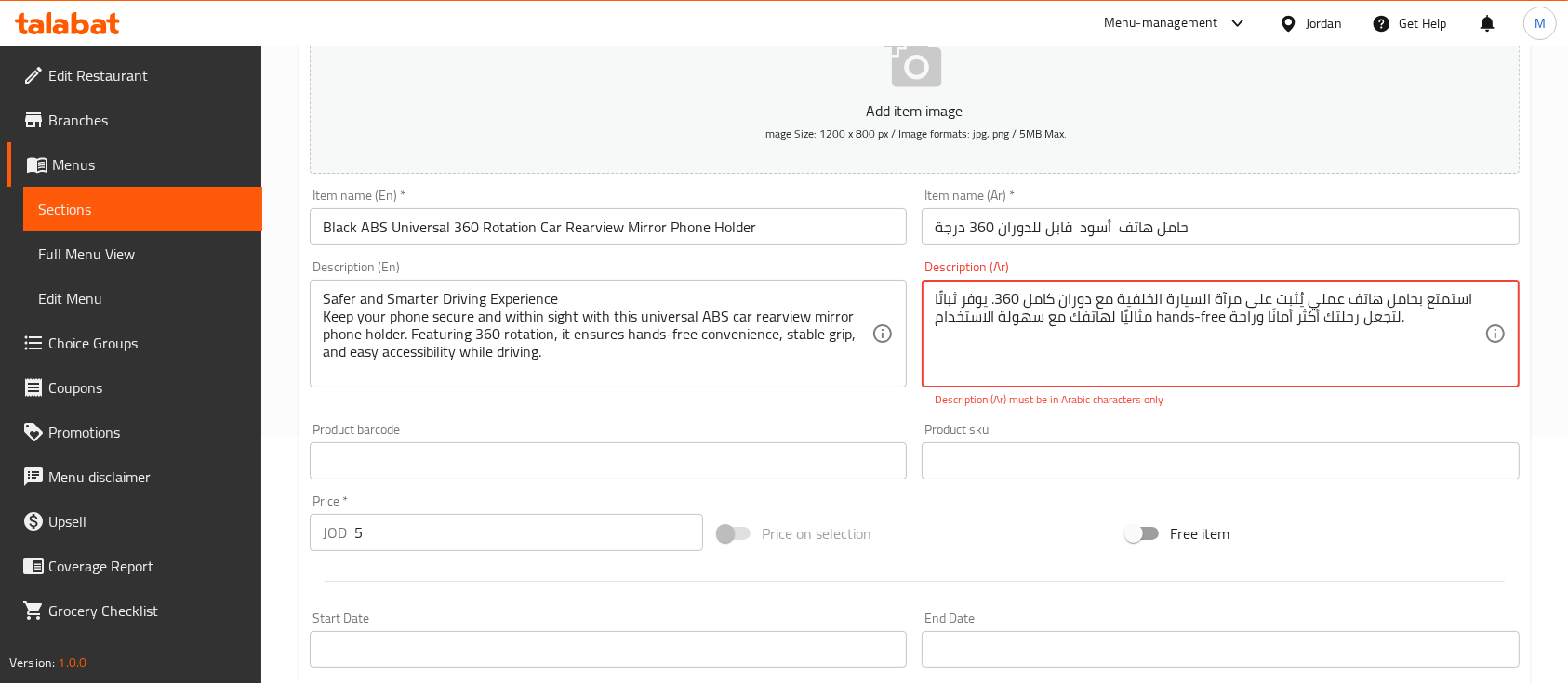
click at [1110, 427] on div "Product sku Product sku" at bounding box center [1219, 451] width 597 height 56
click at [991, 305] on textarea "استمتع بحامل هاتف عملي يُثبت على مرآة السيارة الخلفية مع دوران كامل 360.يوفر ثب…" at bounding box center [1209, 334] width 549 height 88
click at [986, 302] on textarea "استمتع بحامل هاتف عملي يُثبت على مرآة السيارة الخلفية مع دوران كامل 360.يوفر ثب…" at bounding box center [1209, 334] width 549 height 88
click at [993, 302] on textarea "استمتع بحامل هاتف عملي يُثبت على مرآة السيارة الخلفية مع دوران كامل 360.يوفر ثب…" at bounding box center [1209, 334] width 549 height 88
click at [988, 301] on textarea "استمتع بحامل هاتف عملي يُثبت على مرآة السيارة الخلفية مع دوران كامل 360يوفر ثبا…" at bounding box center [1209, 334] width 549 height 88
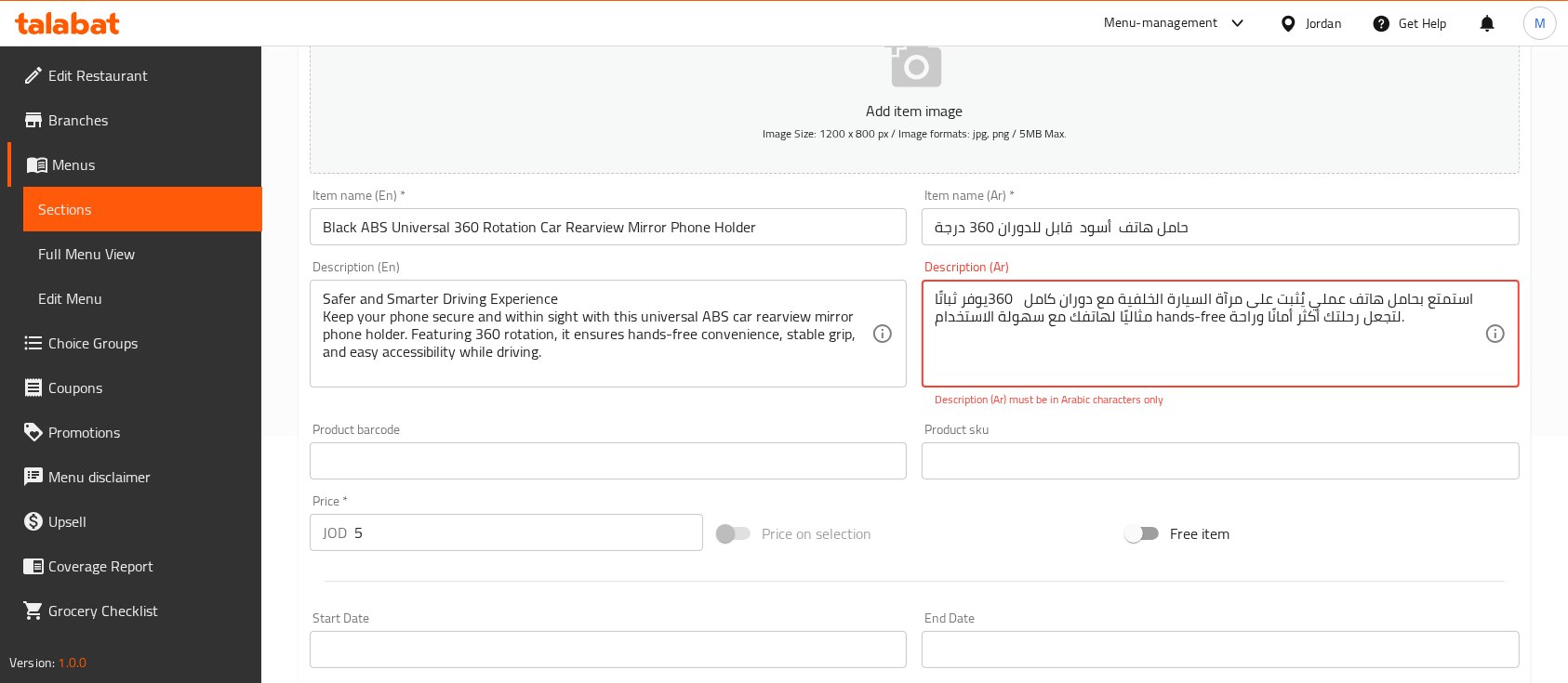
click at [1022, 307] on textarea "استمتع بحامل هاتف عملي يُثبت على مرآة السيارة الخلفية مع دوران كامل 360يوفر ثبا…" at bounding box center [1209, 334] width 549 height 88
click at [1020, 304] on textarea "استمتع بحامل هاتف عملي يُثبت على مرآة السيارة الخلفية مع دوران كامل 360يوفر ثبا…" at bounding box center [1209, 334] width 549 height 88
click at [1019, 303] on textarea "استمتع بحامل هاتف عملي يُثبت على مرآة السيارة الخلفية مع دوران كامل 360يوفر ثبا…" at bounding box center [1209, 334] width 549 height 88
click at [1016, 303] on textarea "استمتع بحامل هاتف عملي يُثبت على مرآة السيارة الخلفية مع دوران كامل 360يوفر ثبا…" at bounding box center [1209, 334] width 549 height 88
click at [1116, 415] on div "Product sku Product sku" at bounding box center [1220, 451] width 612 height 71
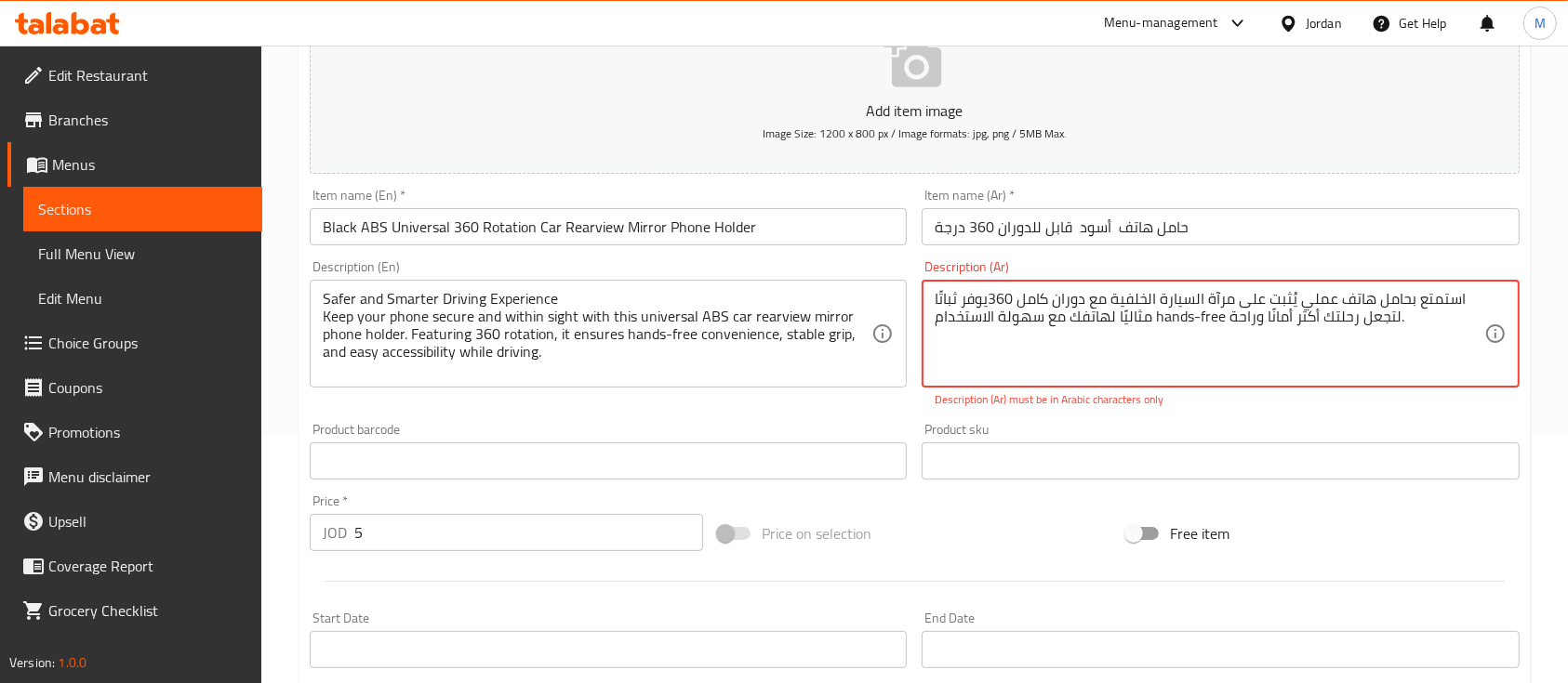
drag, startPoint x: 1154, startPoint y: 317, endPoint x: 1225, endPoint y: 316, distance: 71.0
type textarea "استمتع بحامل هاتف عملي يُثبت على مرآة السيارة الخلفية مع دوران كامل 360يوفر ثبا…"
click at [1196, 412] on div "Add item image Image Size: 1200 x 800 px / Image formats: jpg, png / 5MB Max. I…" at bounding box center [915, 407] width 1225 height 822
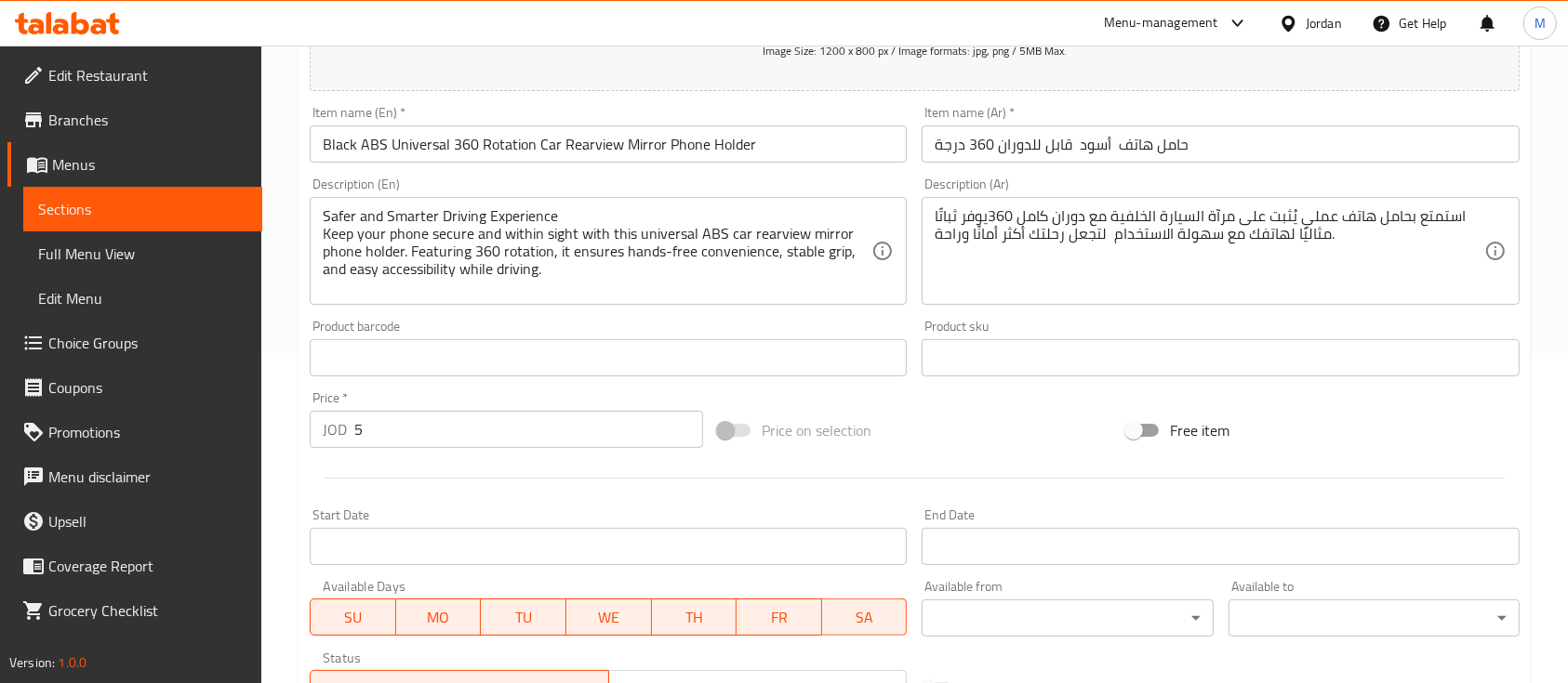
scroll to position [372, 0]
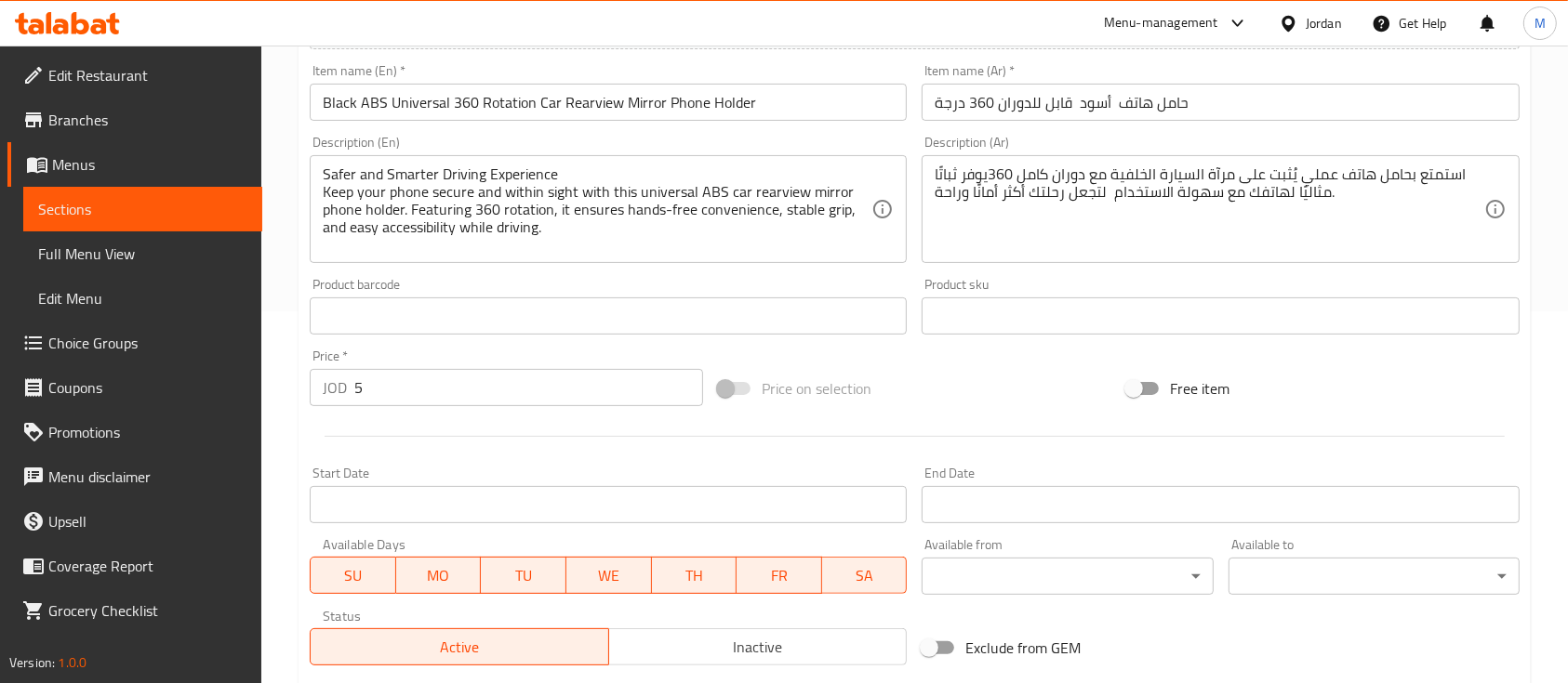
click at [1011, 398] on div "Price on selection" at bounding box center [915, 388] width 408 height 50
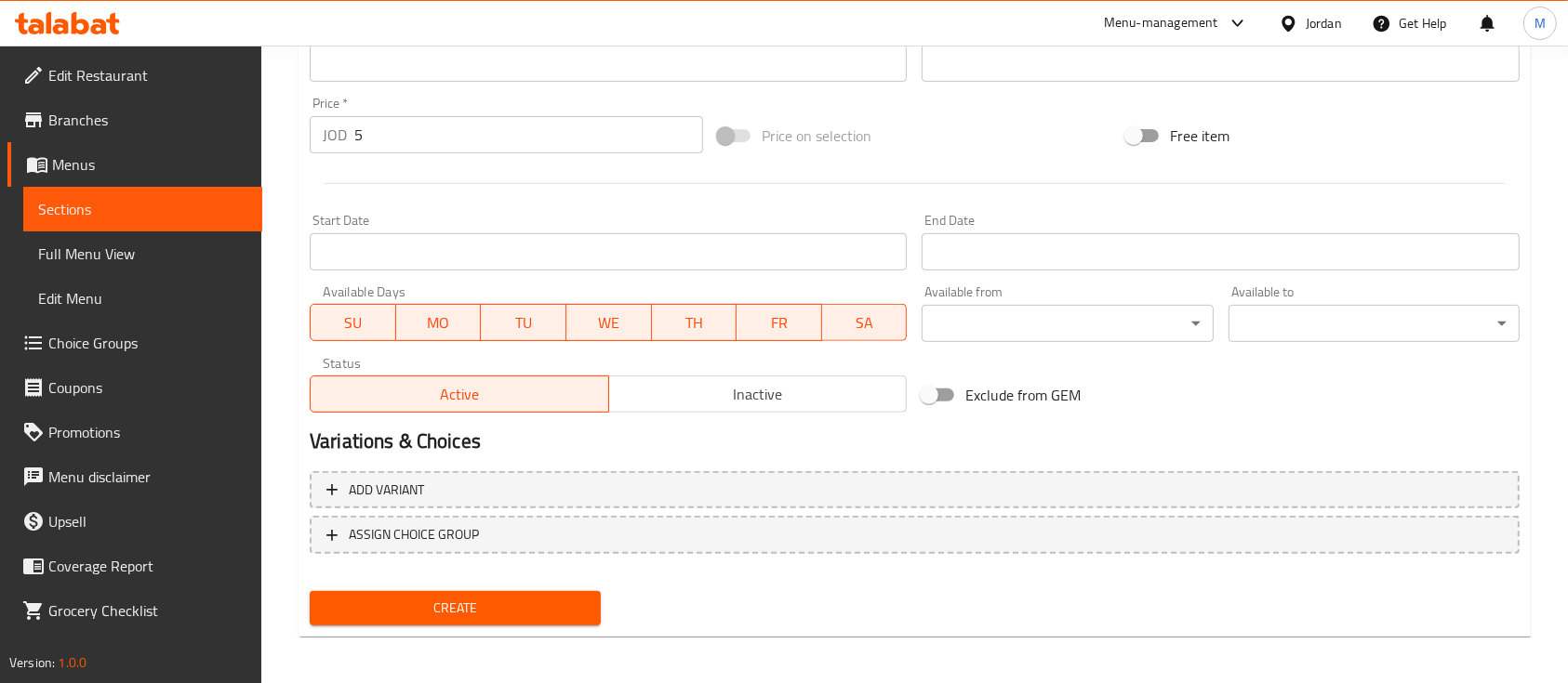
scroll to position [630, 0]
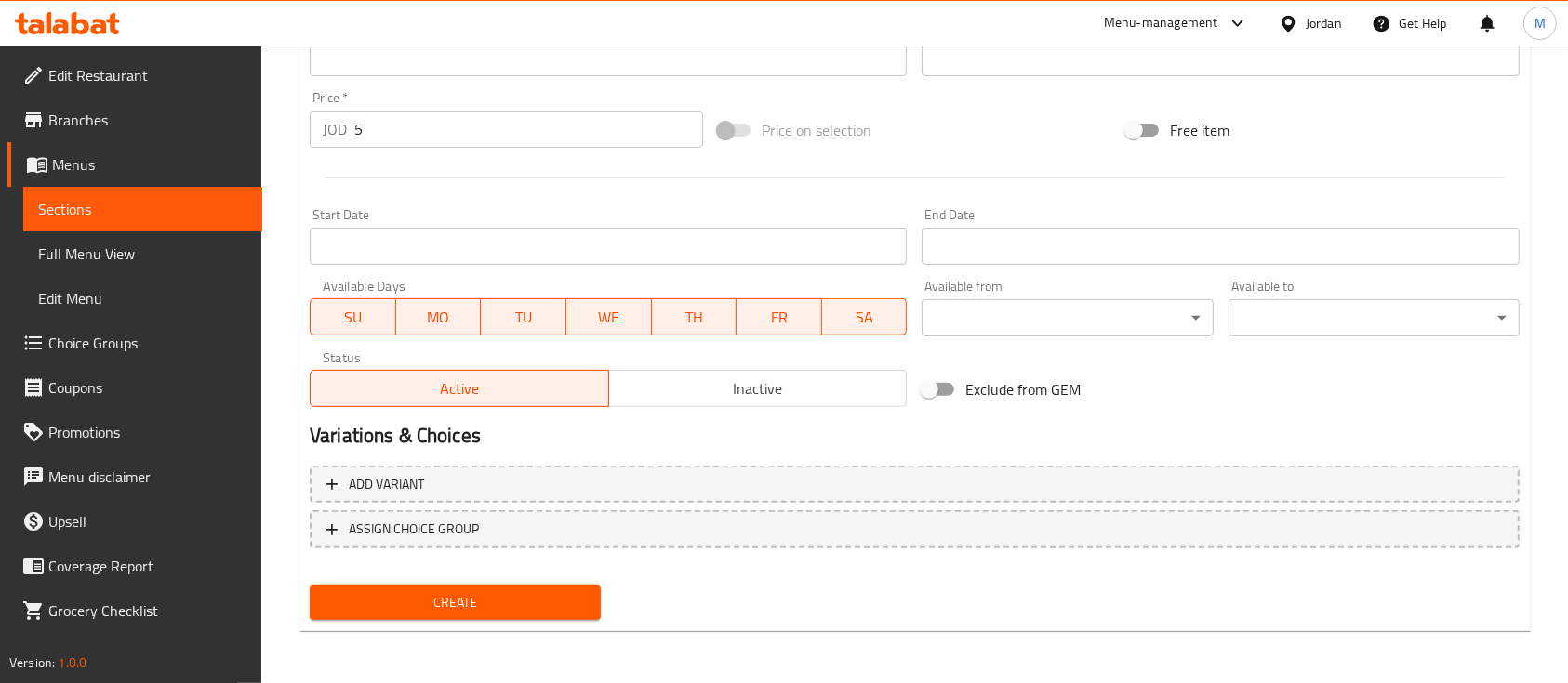
click at [478, 618] on button "Create" at bounding box center [455, 602] width 291 height 35
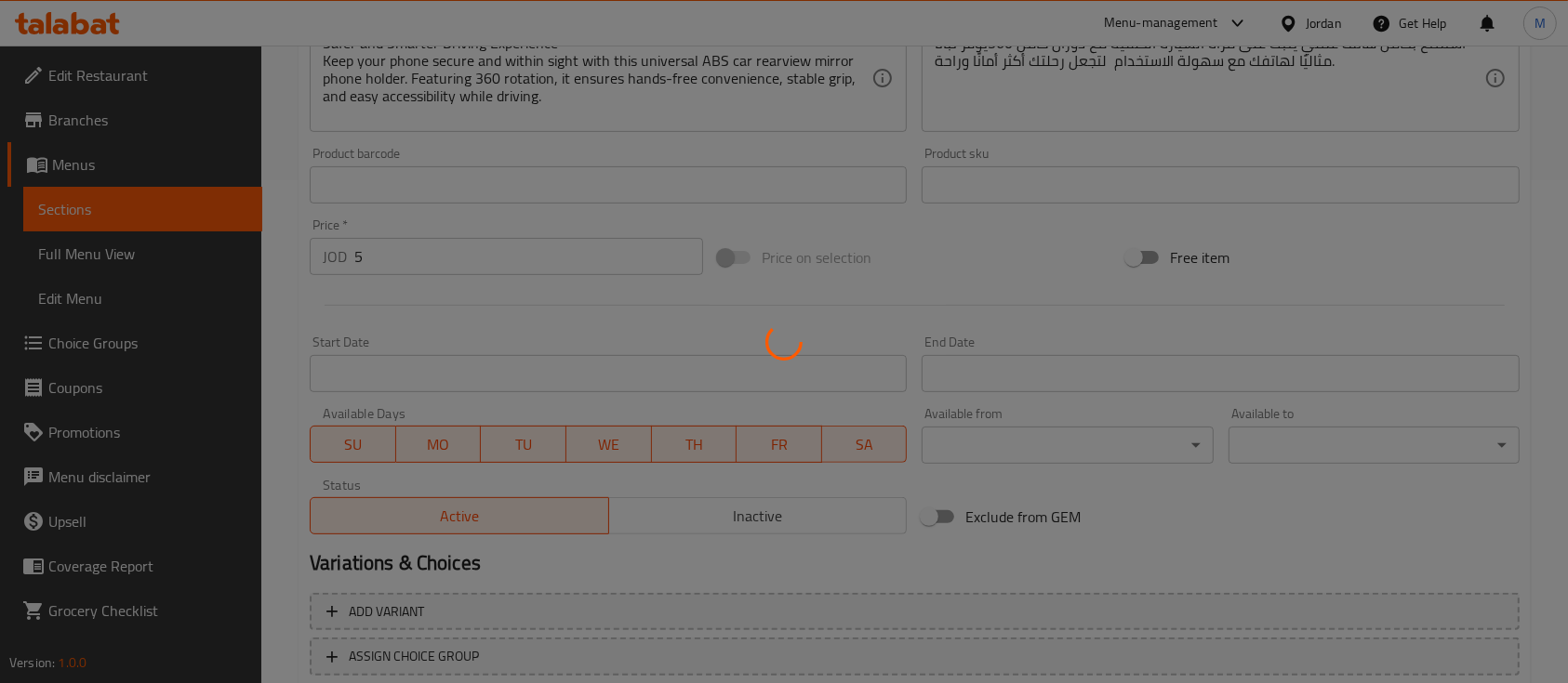
scroll to position [97, 0]
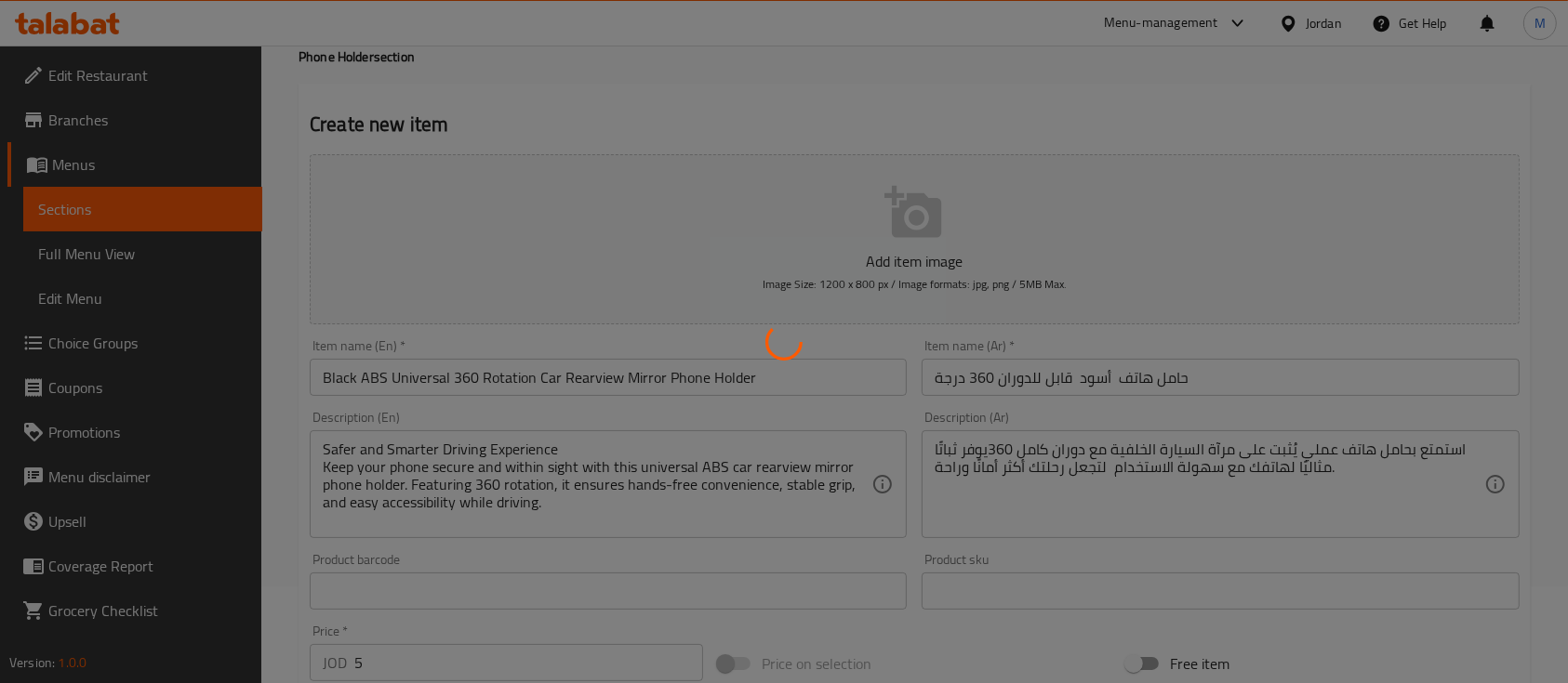
type input "0"
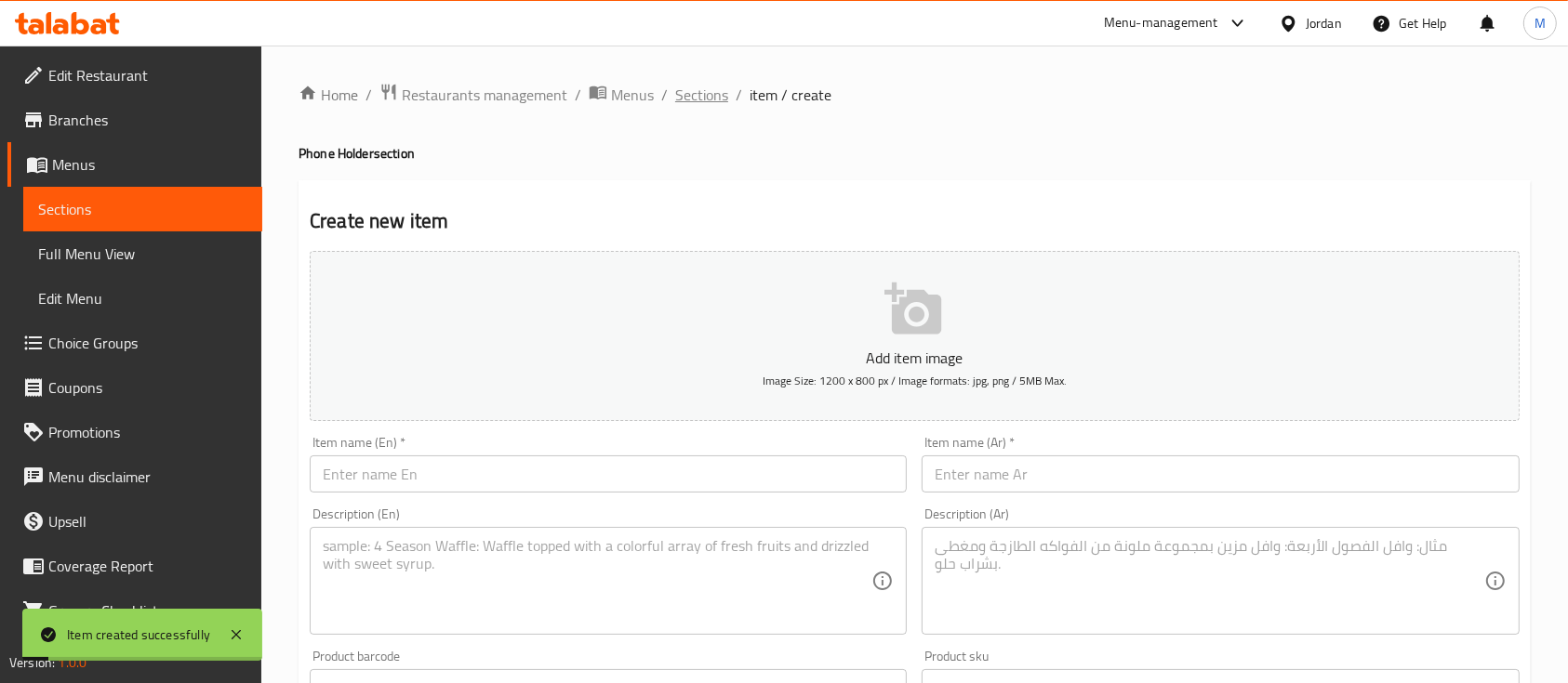
click at [716, 99] on span "Sections" at bounding box center [701, 95] width 53 height 23
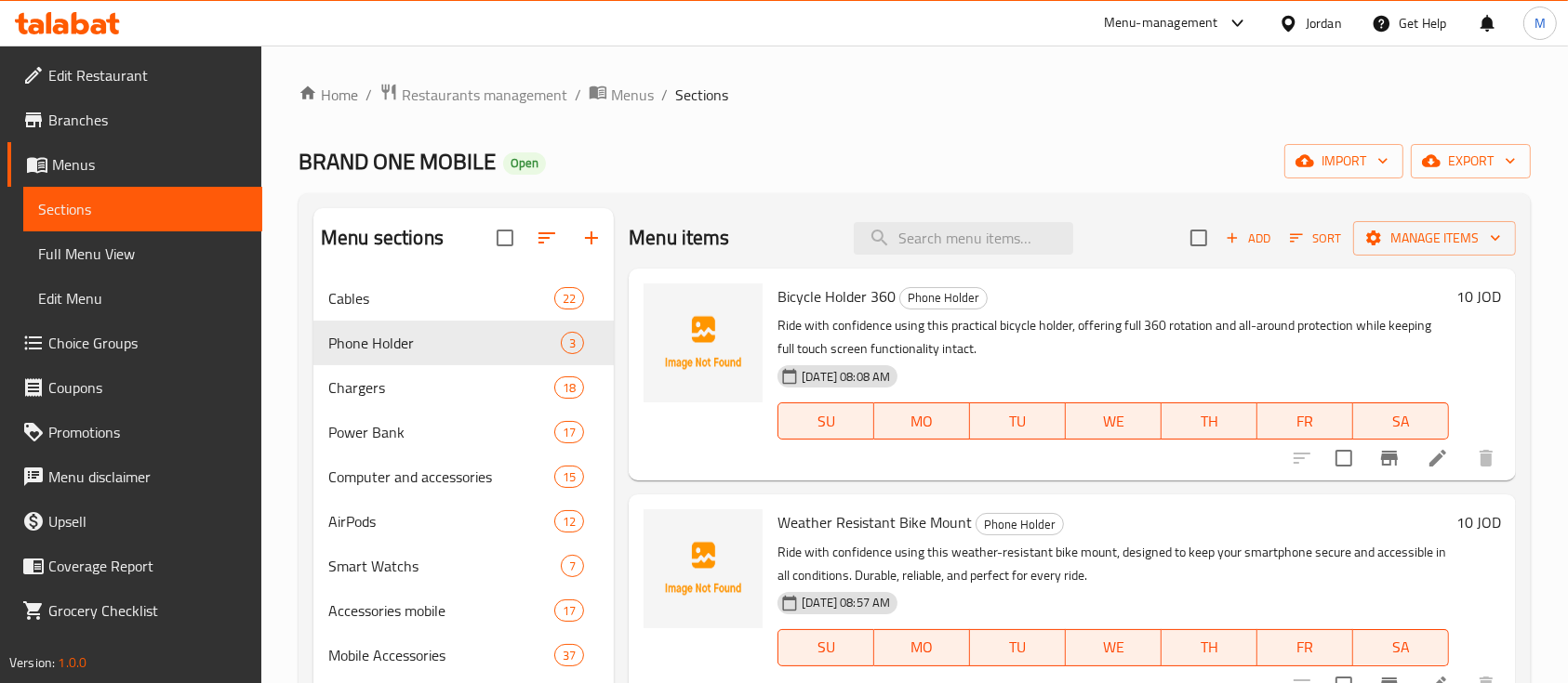
click at [1234, 245] on span "Add" at bounding box center [1247, 238] width 50 height 22
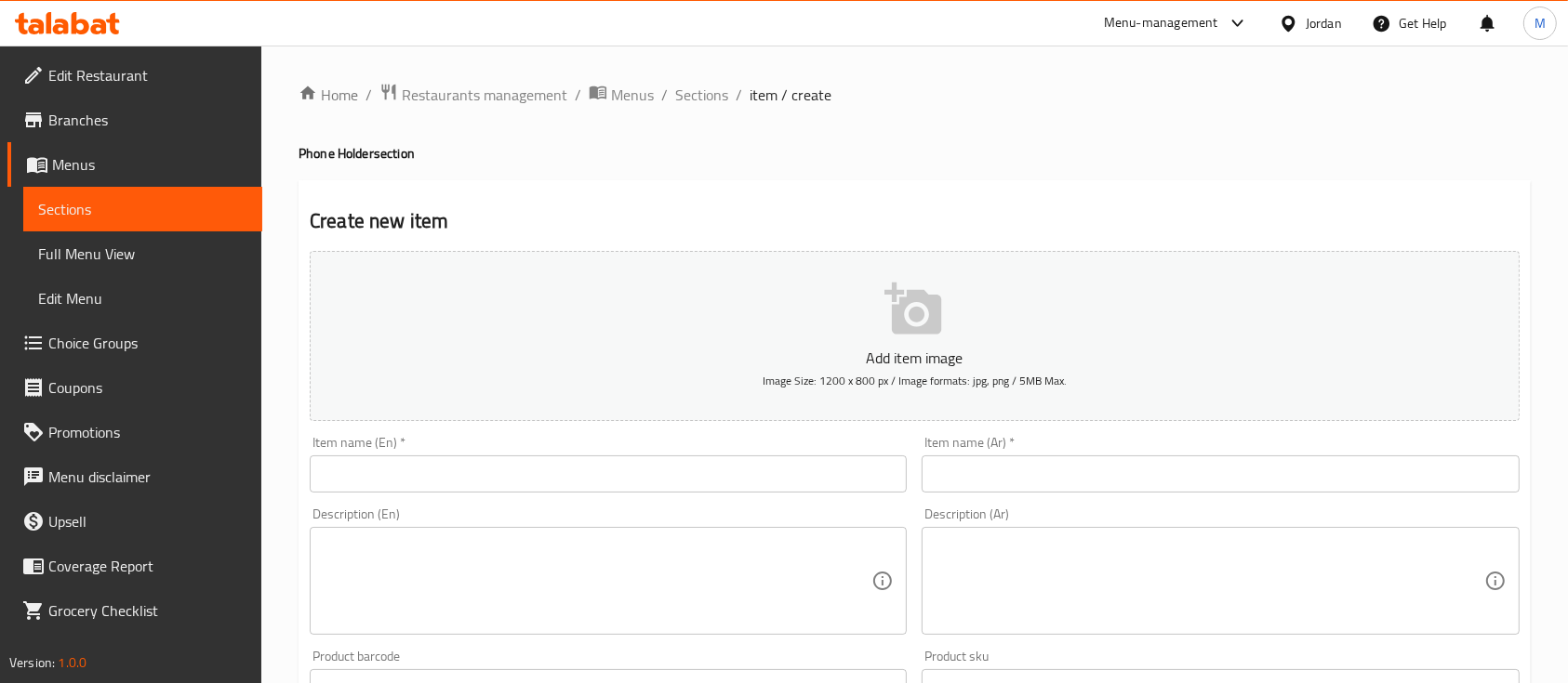
click at [1140, 606] on textarea at bounding box center [1209, 582] width 549 height 88
paste textarea "حامل دراجات عالمي بقاعدة امتصاص مبتكرة قابلة لإعادة التدوير، يتكيف بسهولة مع مخ…"
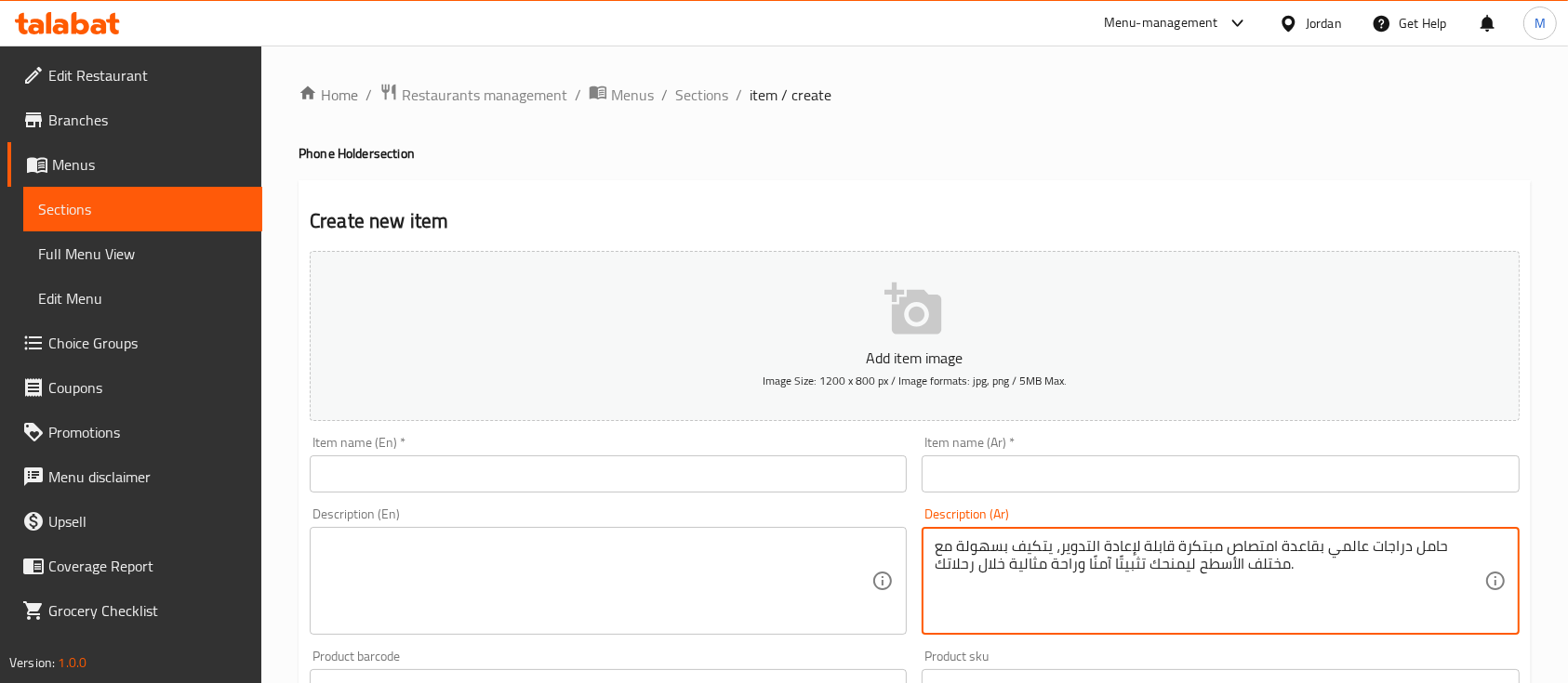
type textarea "حامل دراجات عالمي بقاعدة امتصاص مبتكرة قابلة لإعادة التدوير، يتكيف بسهولة مع مخ…"
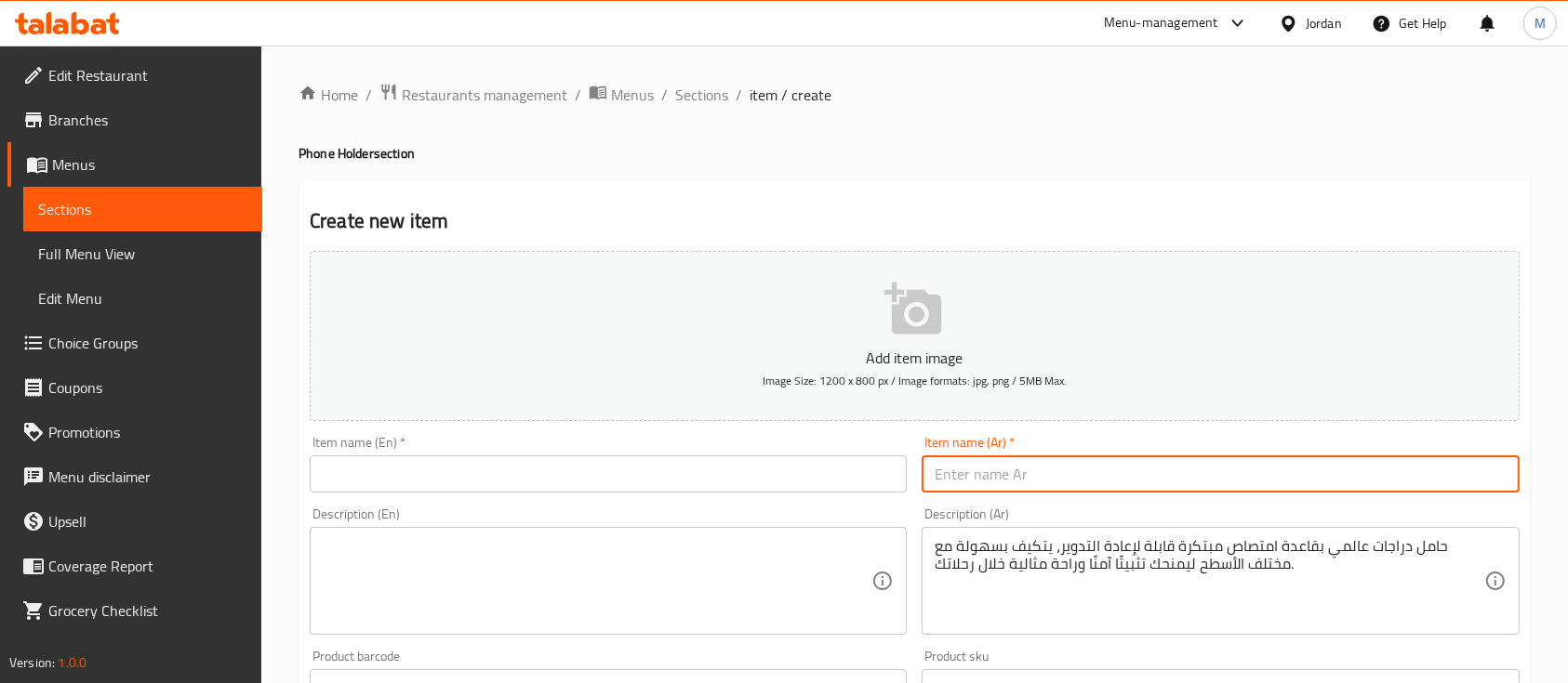
drag, startPoint x: 1103, startPoint y: 479, endPoint x: 1110, endPoint y: 465, distance: 15.7
click at [1103, 479] on input "text" at bounding box center [1219, 474] width 597 height 38
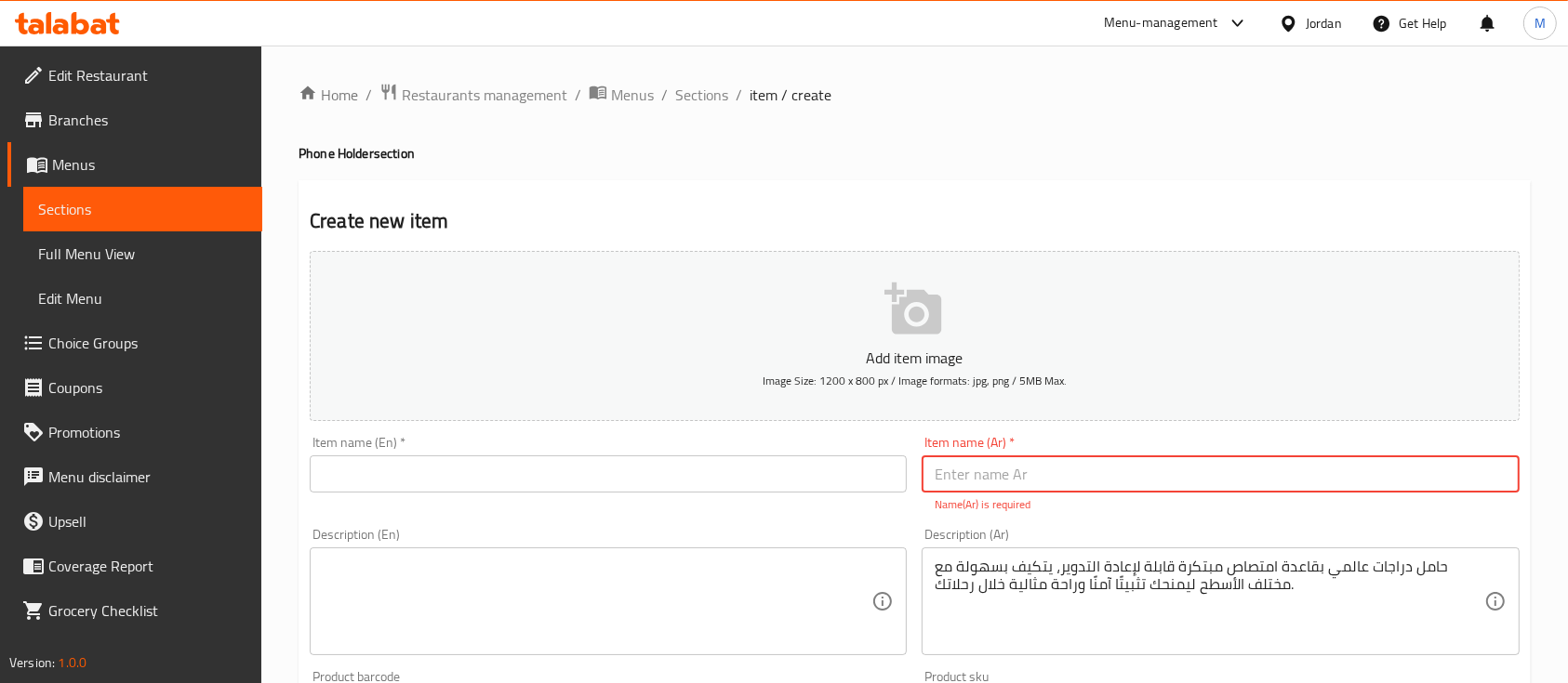
paste input "حامل دراجات"
click at [978, 474] on input "حامل دراجات" at bounding box center [1219, 474] width 597 height 38
type input "حامل هاتف للدراجات"
click at [774, 500] on div "Item name (En)   * Item name (En) *" at bounding box center [608, 474] width 612 height 92
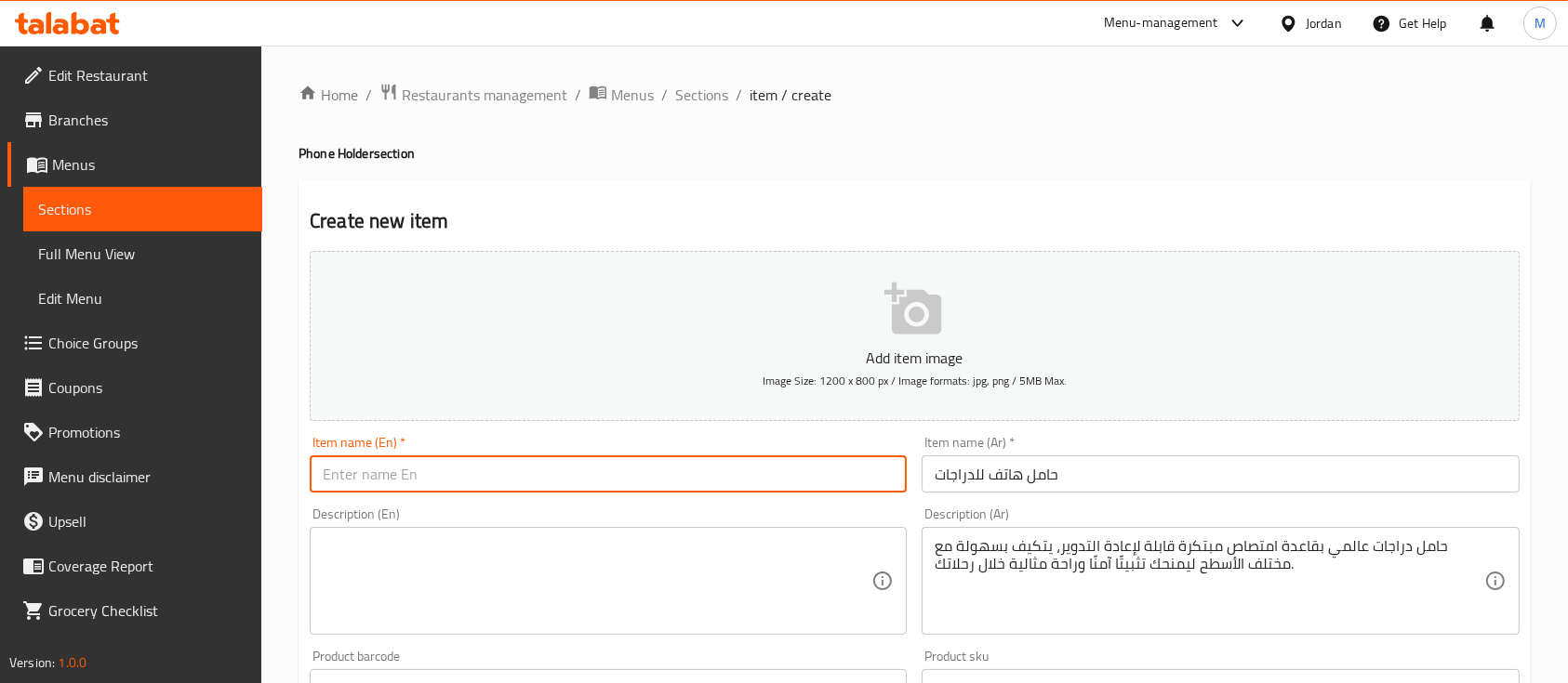
click at [793, 486] on input "text" at bounding box center [607, 474] width 597 height 38
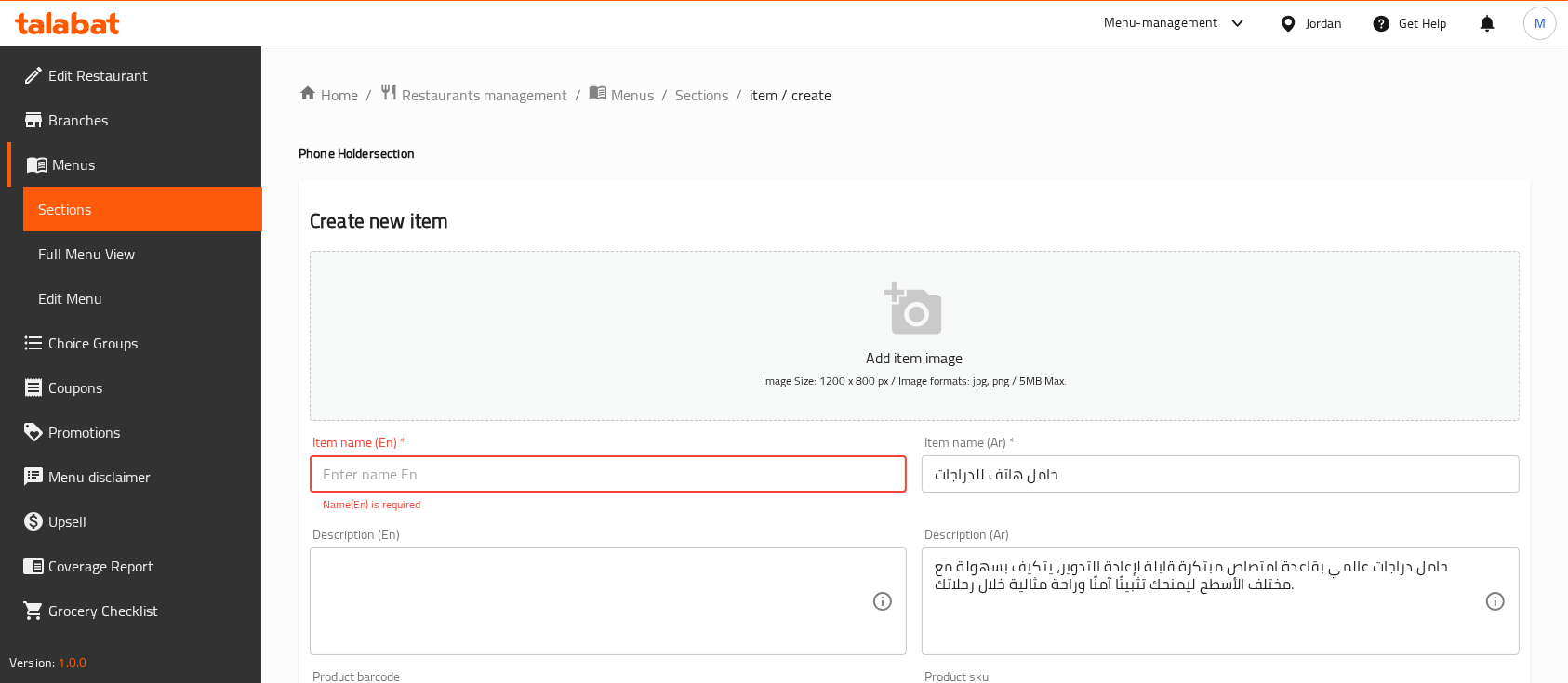
paste input "UNIVERSAL BIKE HOLDER"
type input "UNIVERSAL BIKE HOLDER"
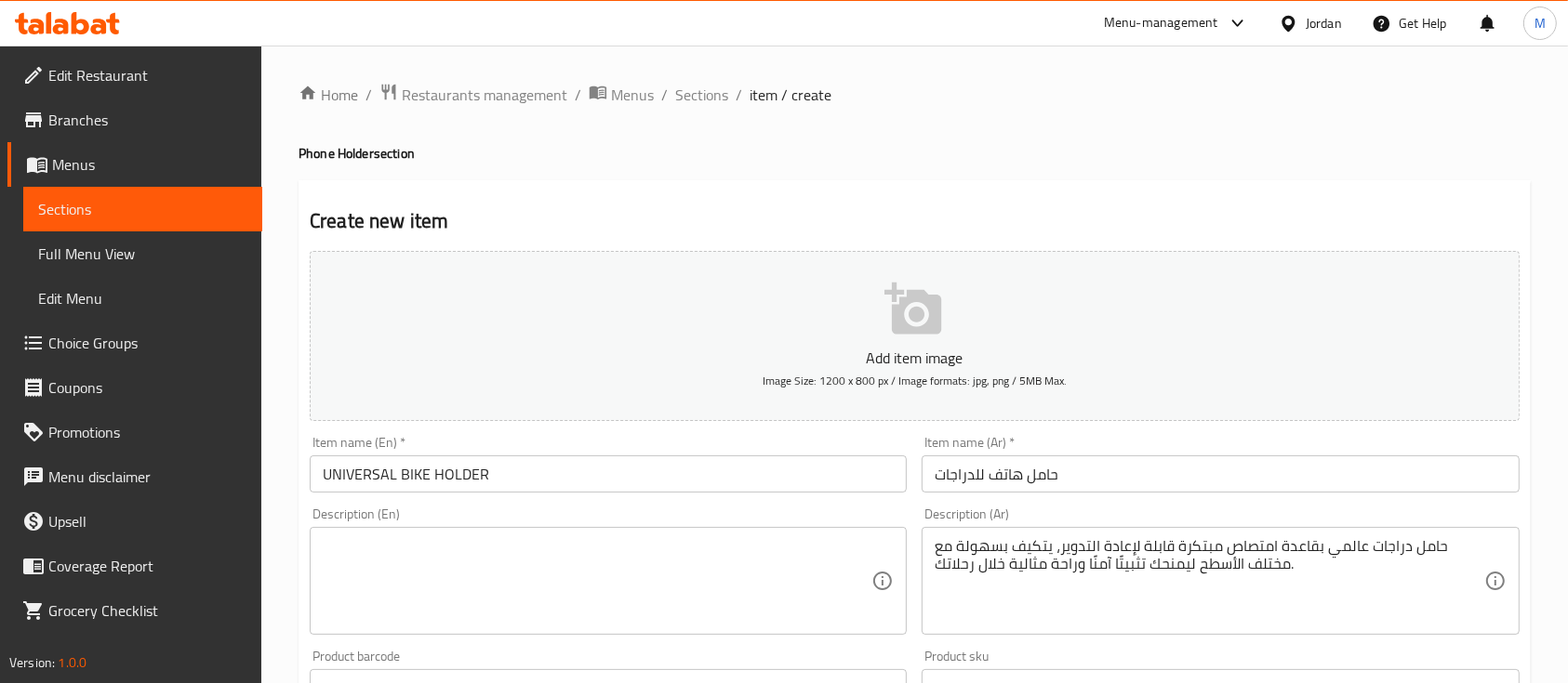
click at [676, 516] on div "Add item image Image Size: 1200 x 800 px / Image formats: jpg, png / 5MB Max. I…" at bounding box center [915, 644] width 1225 height 801
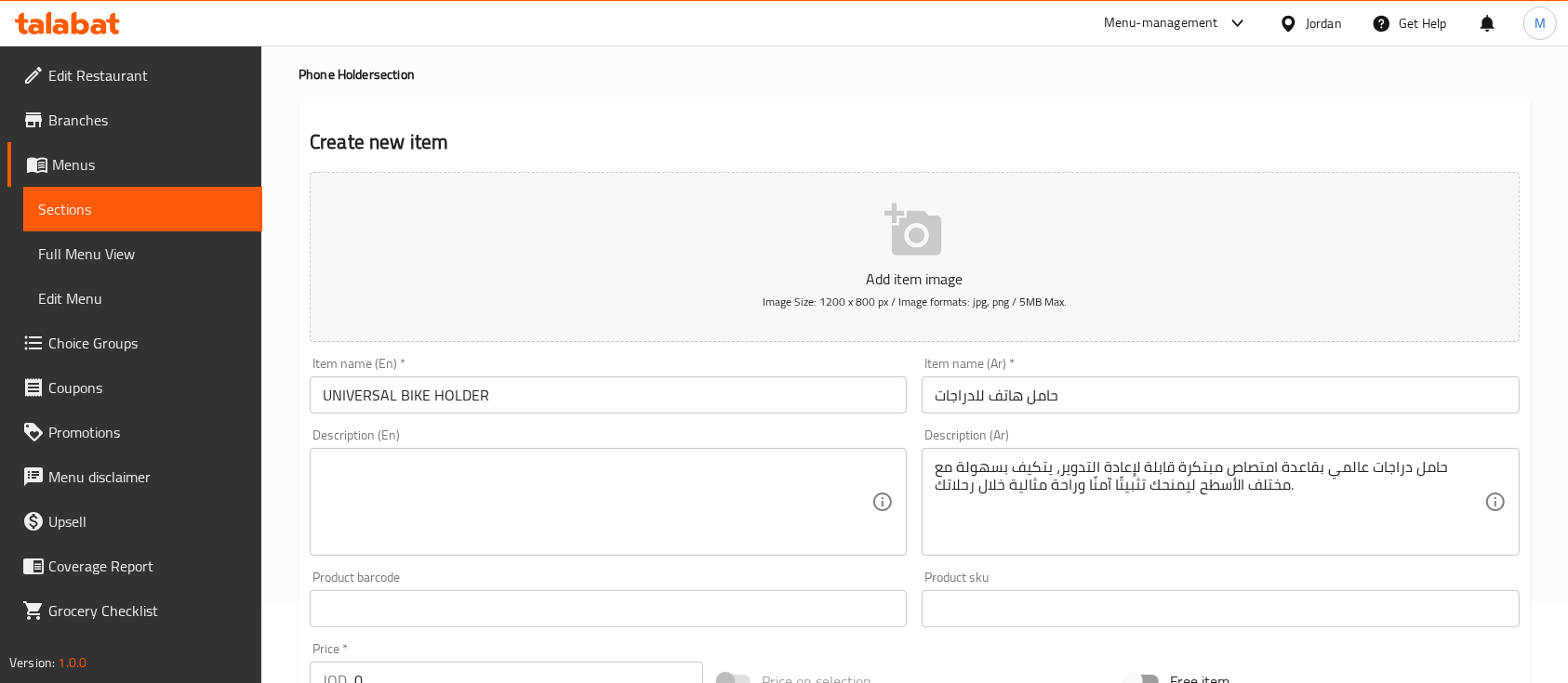
scroll to position [124, 0]
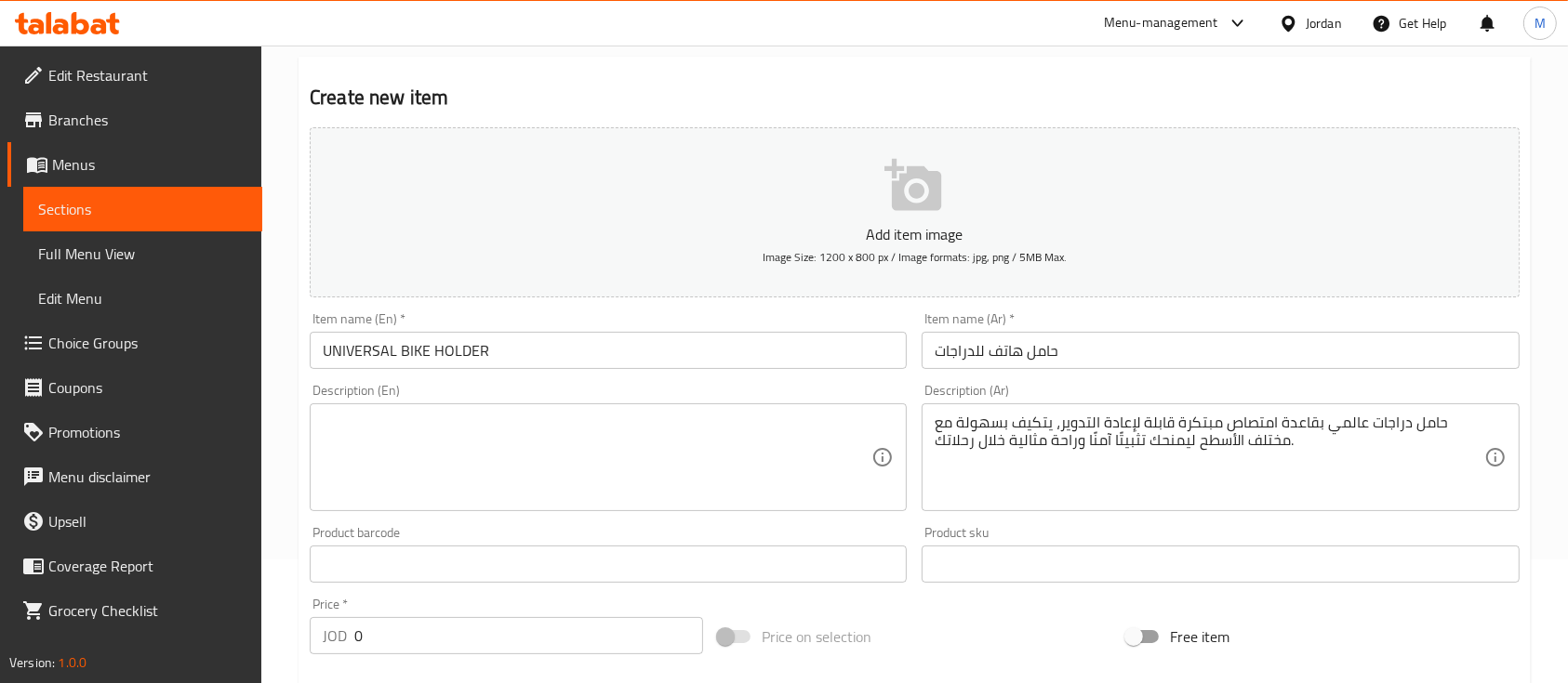
click at [631, 469] on textarea at bounding box center [597, 458] width 549 height 88
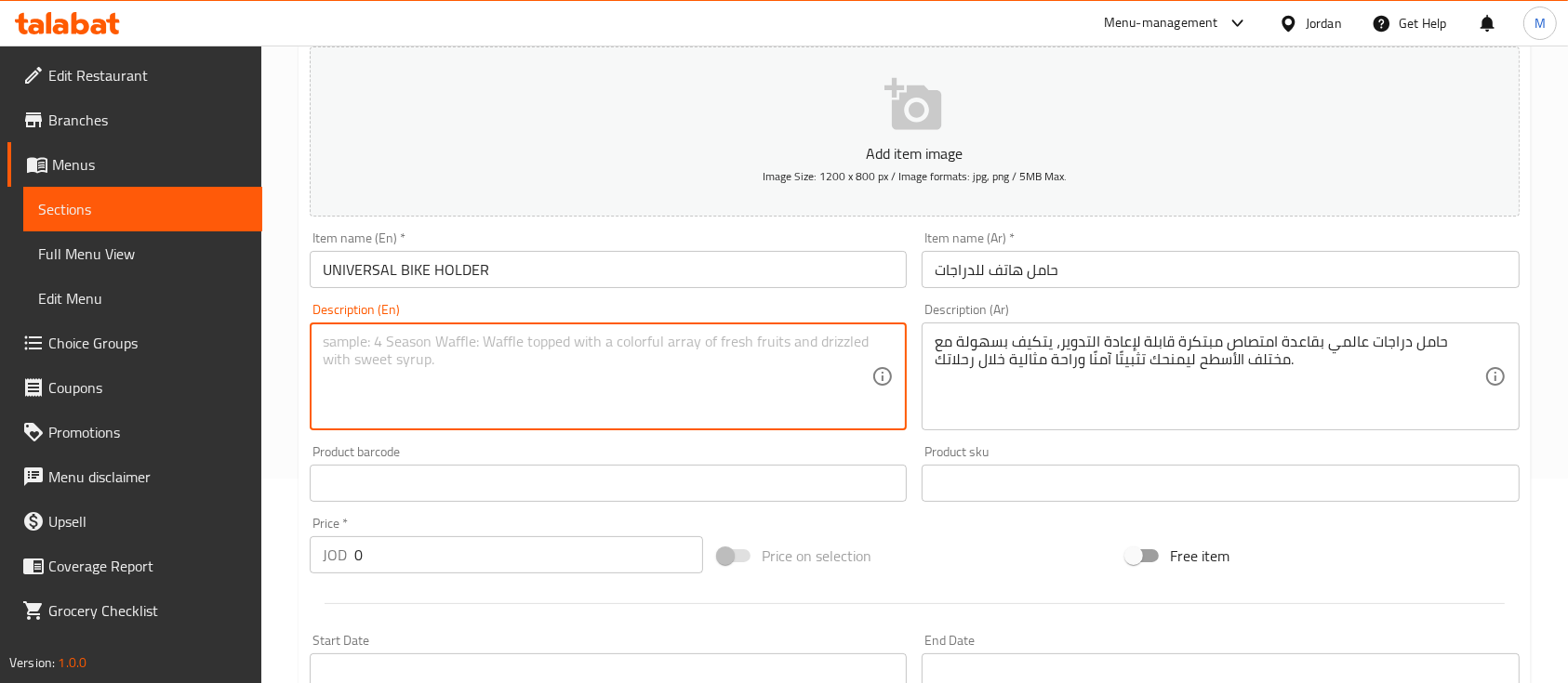
scroll to position [247, 0]
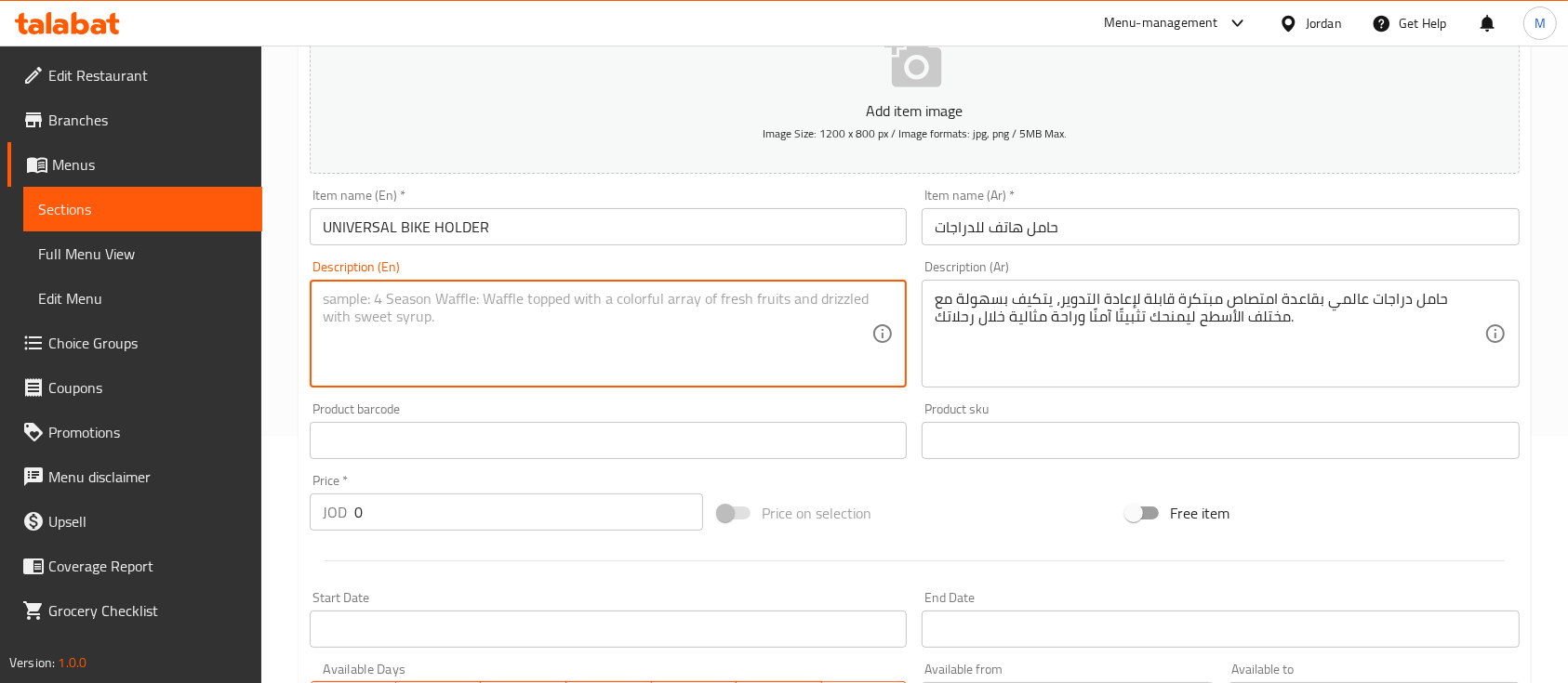
paste textarea "Secure and Reliable for Every Ride Universal bike holder with an eco-friendly r…"
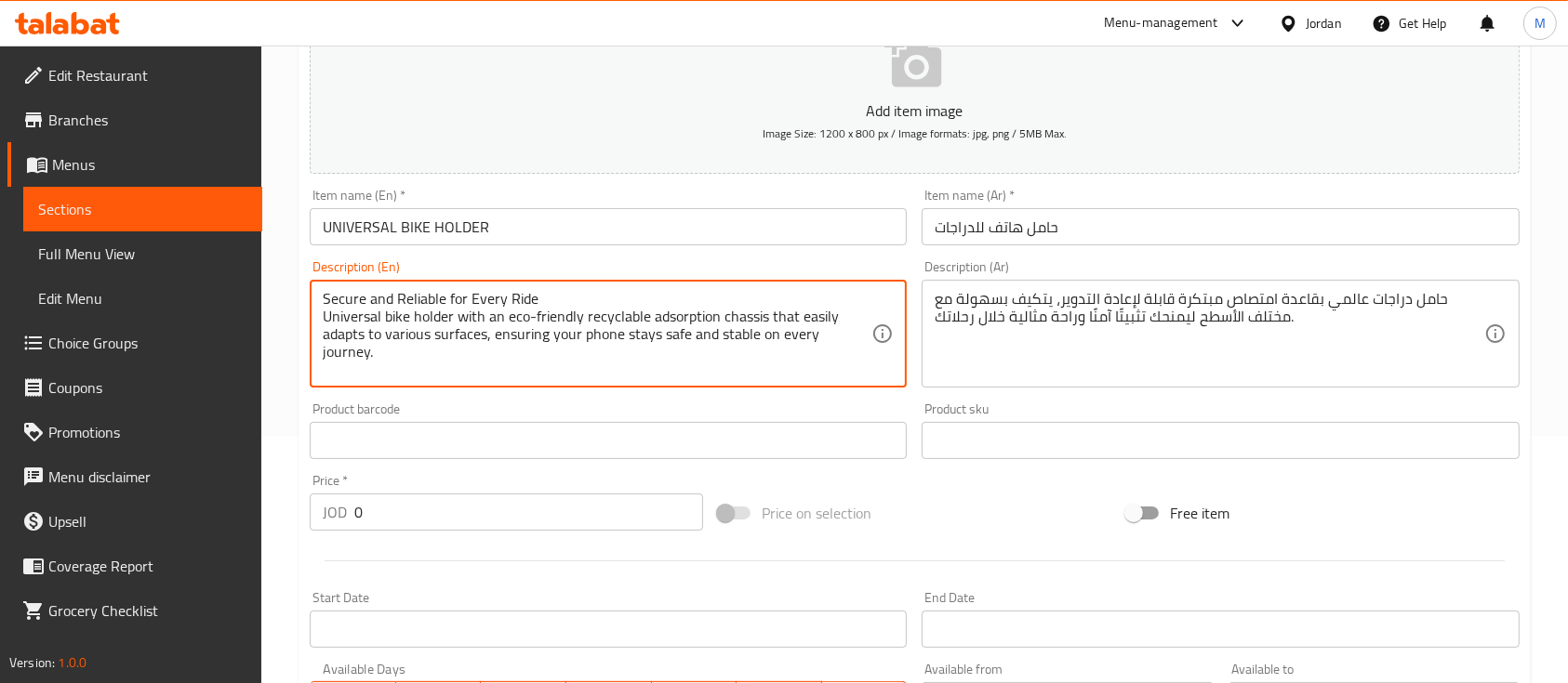
type textarea "Secure and Reliable for Every Ride Universal bike holder with an eco-friendly r…"
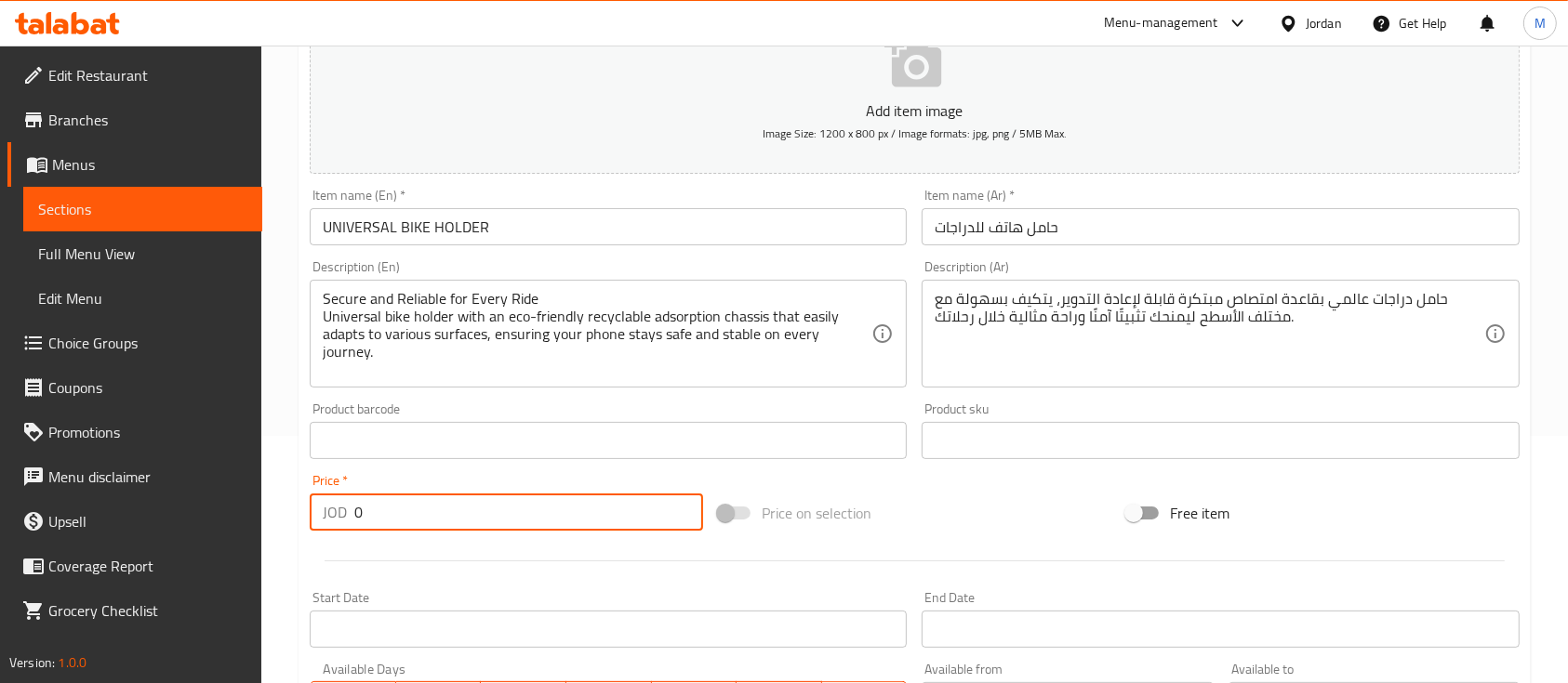
drag, startPoint x: 368, startPoint y: 517, endPoint x: 392, endPoint y: 495, distance: 32.6
click at [337, 518] on div "JOD 0 Price *" at bounding box center [506, 512] width 393 height 38
type input "8"
click at [522, 536] on div "Price   * JOD 8 Price *" at bounding box center [507, 503] width 408 height 71
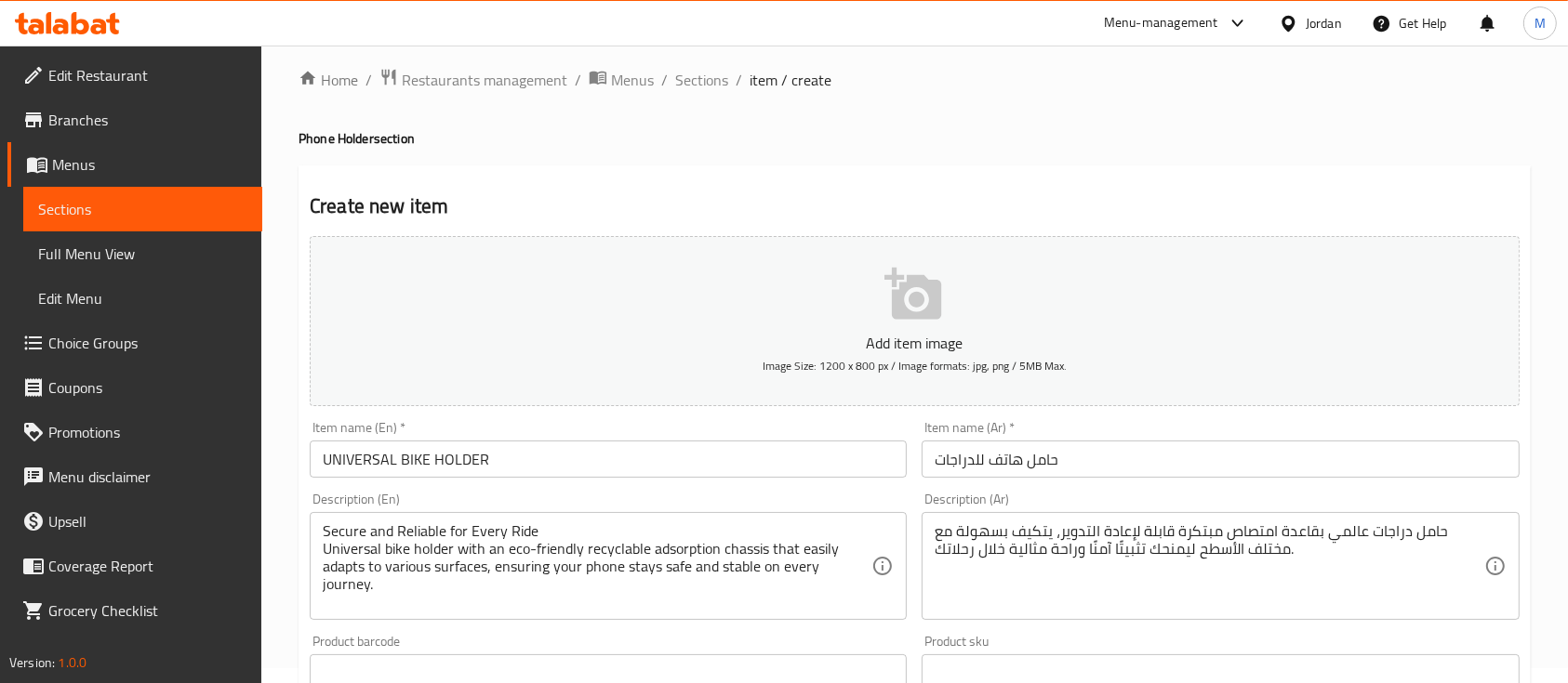
scroll to position [10, 0]
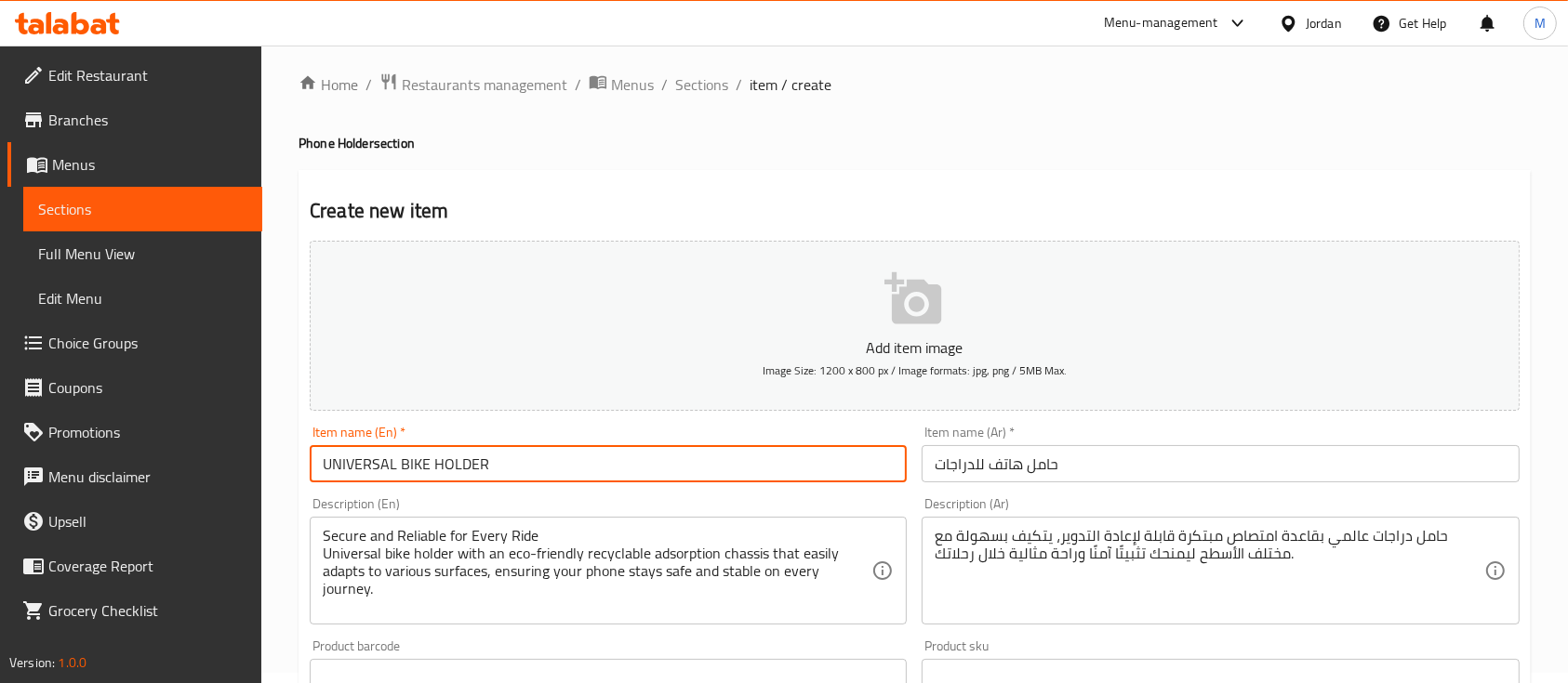
click at [682, 461] on input "UNIVERSAL BIKE HOLDER" at bounding box center [607, 464] width 597 height 38
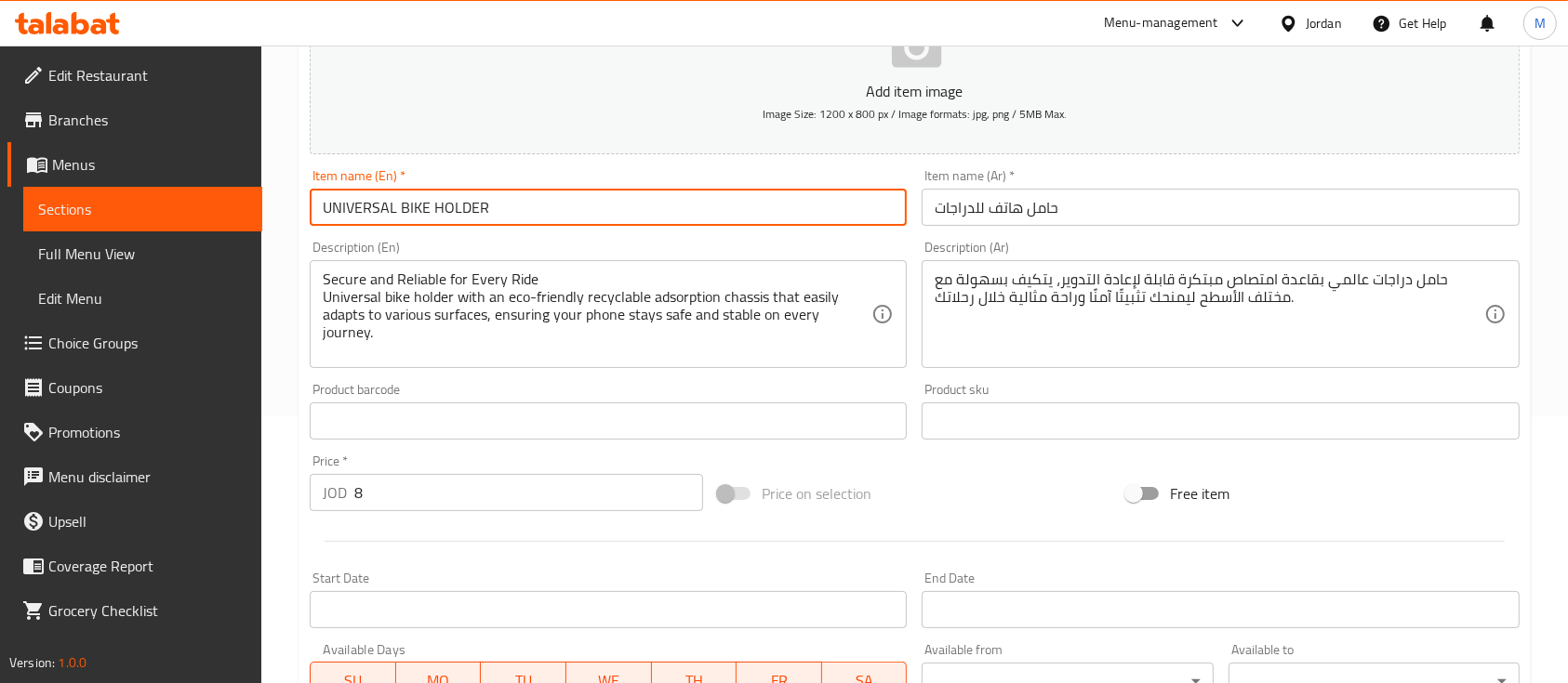
scroll to position [133, 0]
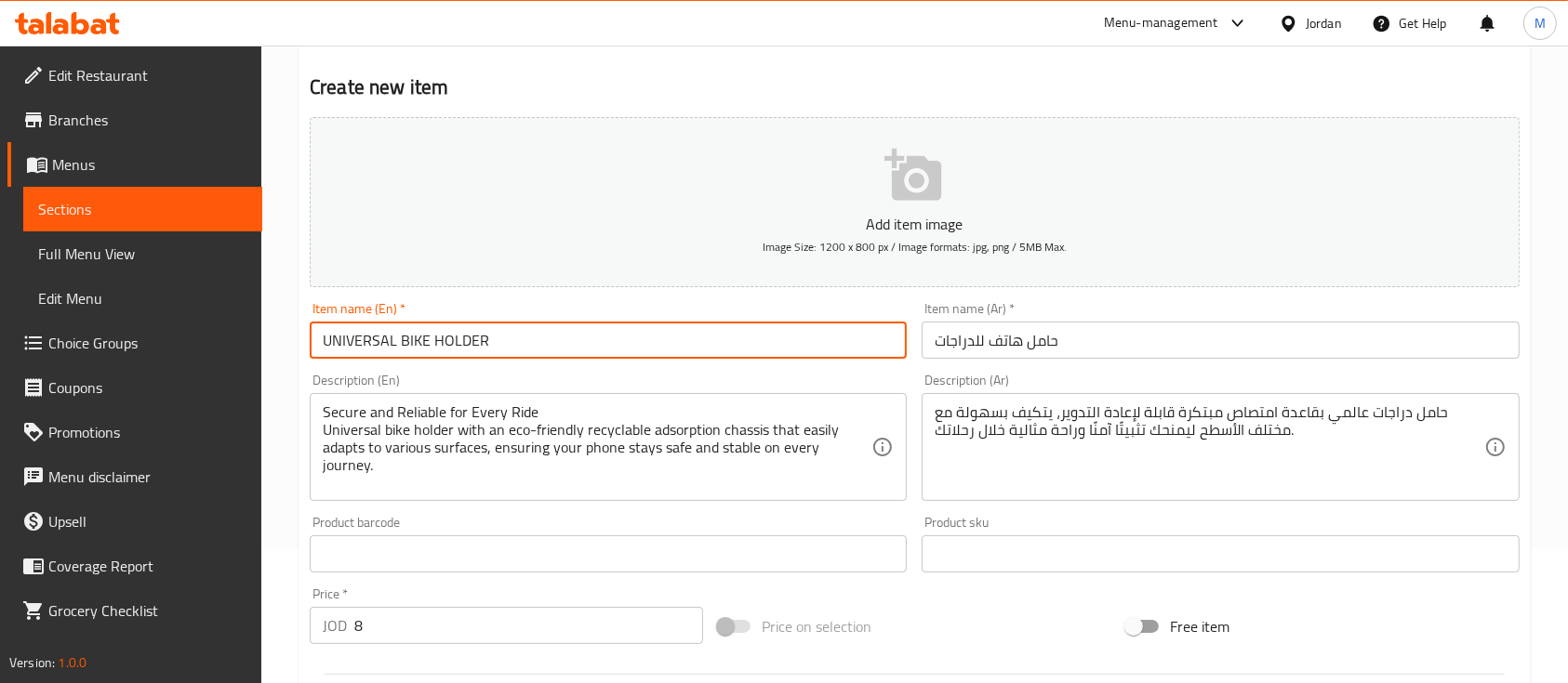
click at [1094, 338] on input "حامل هاتف للدراجات" at bounding box center [1219, 340] width 597 height 38
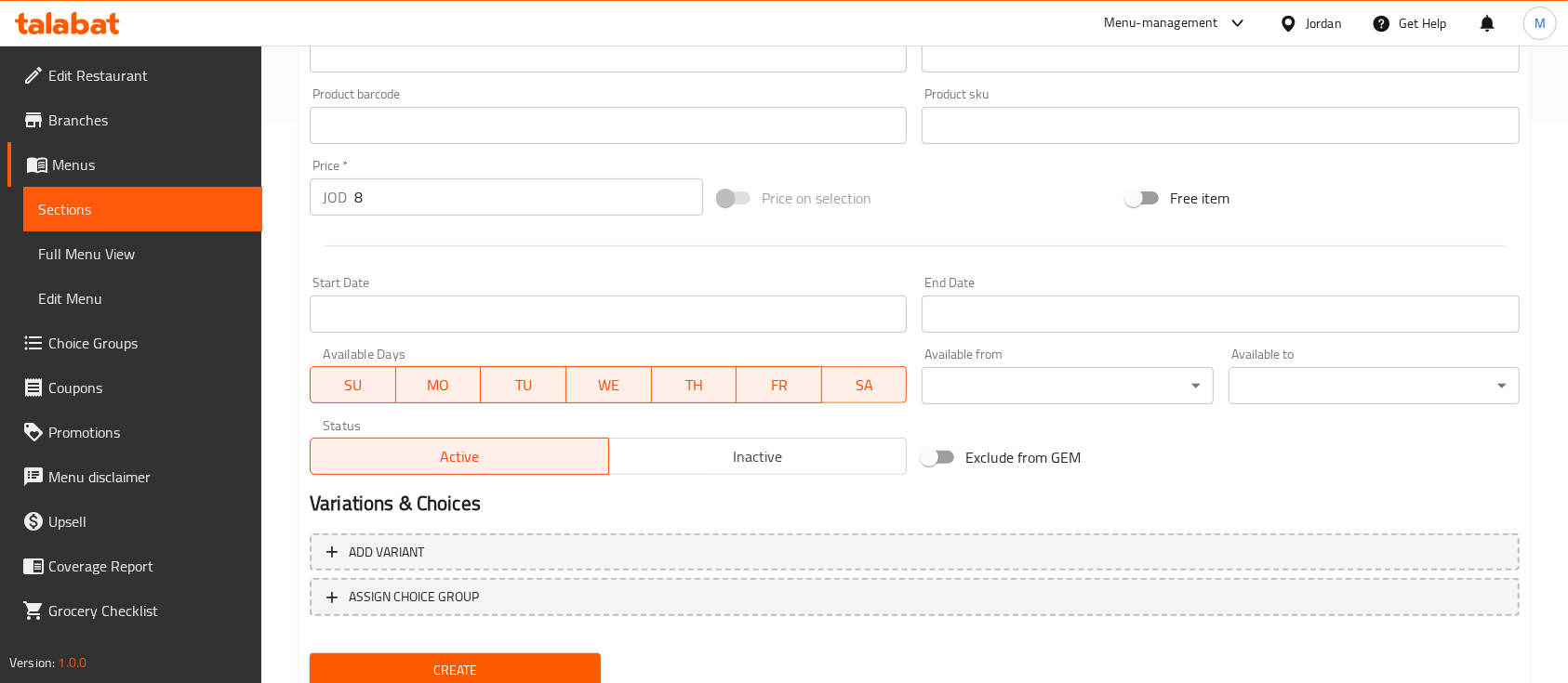
scroll to position [630, 0]
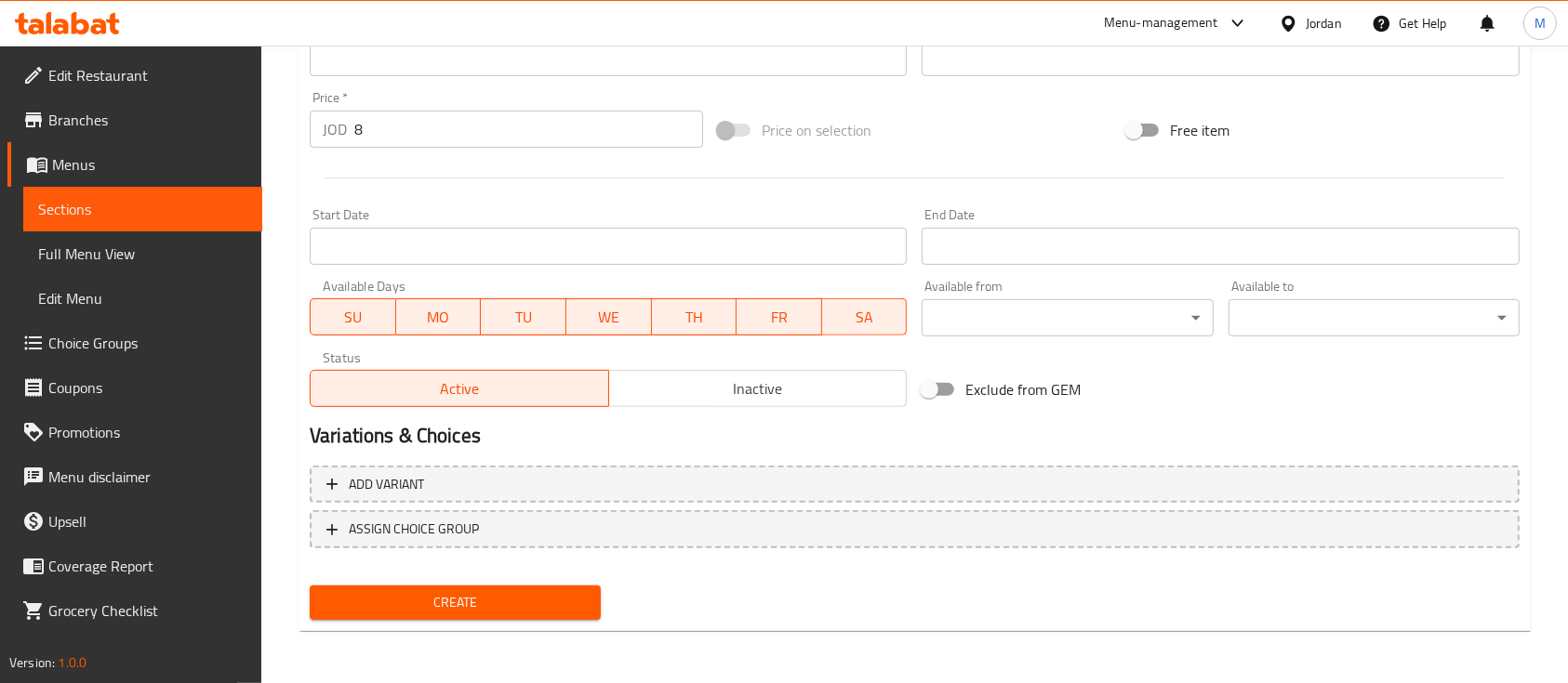
click at [544, 598] on span "Create" at bounding box center [455, 602] width 261 height 23
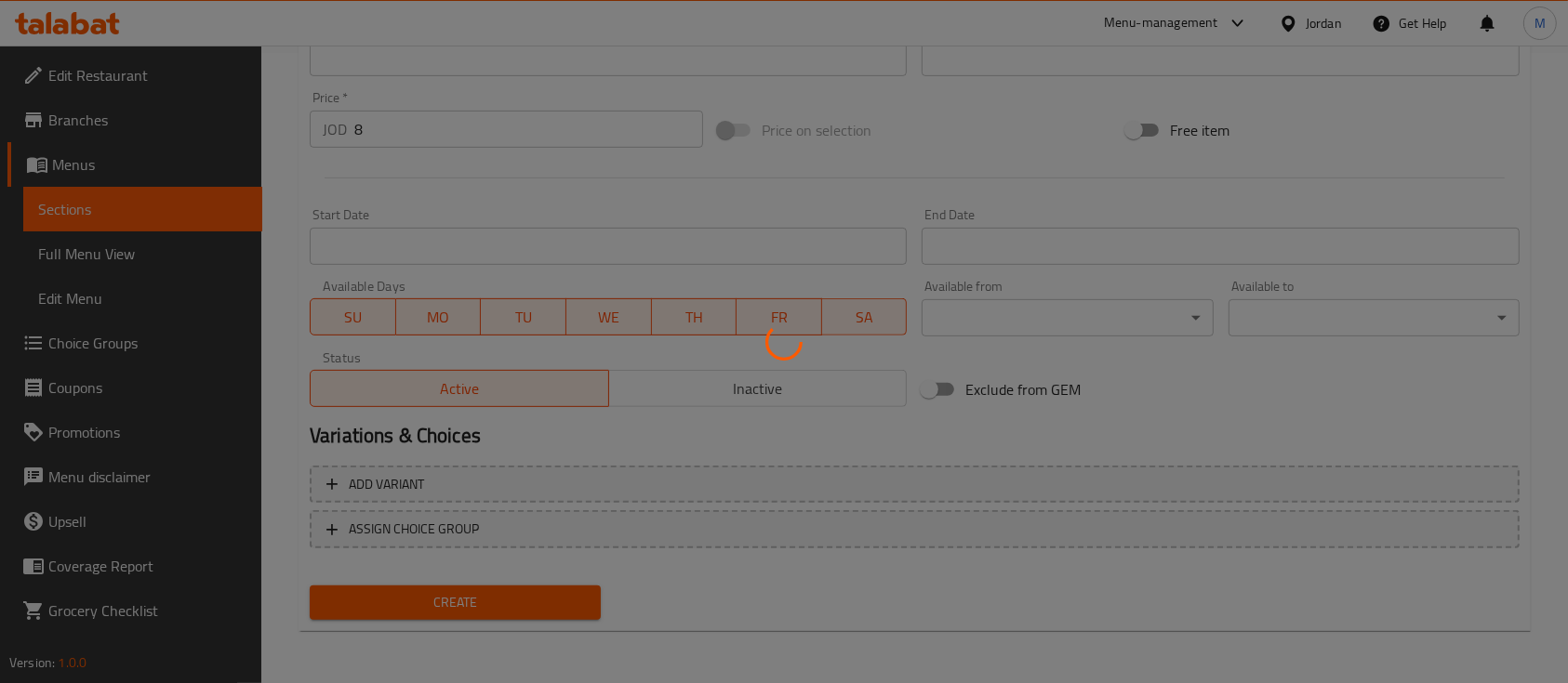
type input "0"
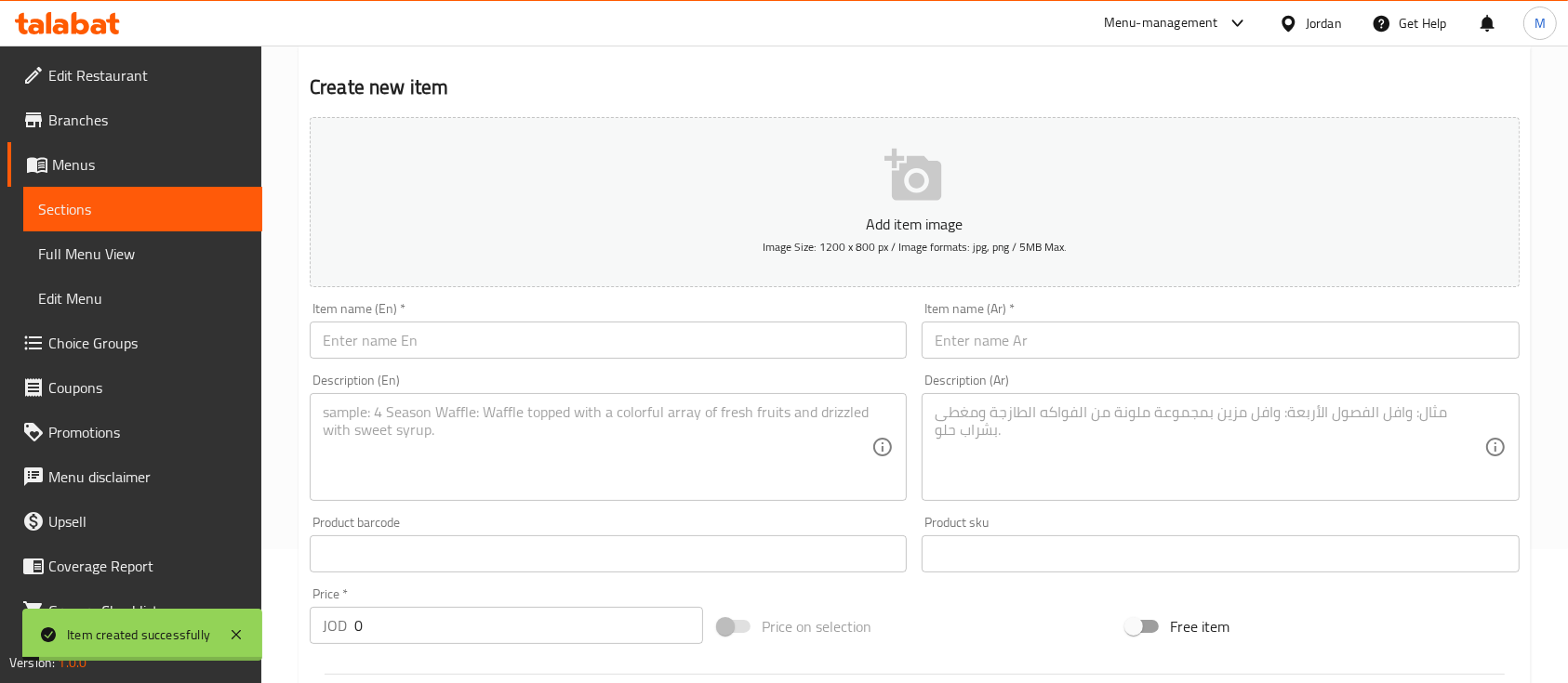
scroll to position [0, 0]
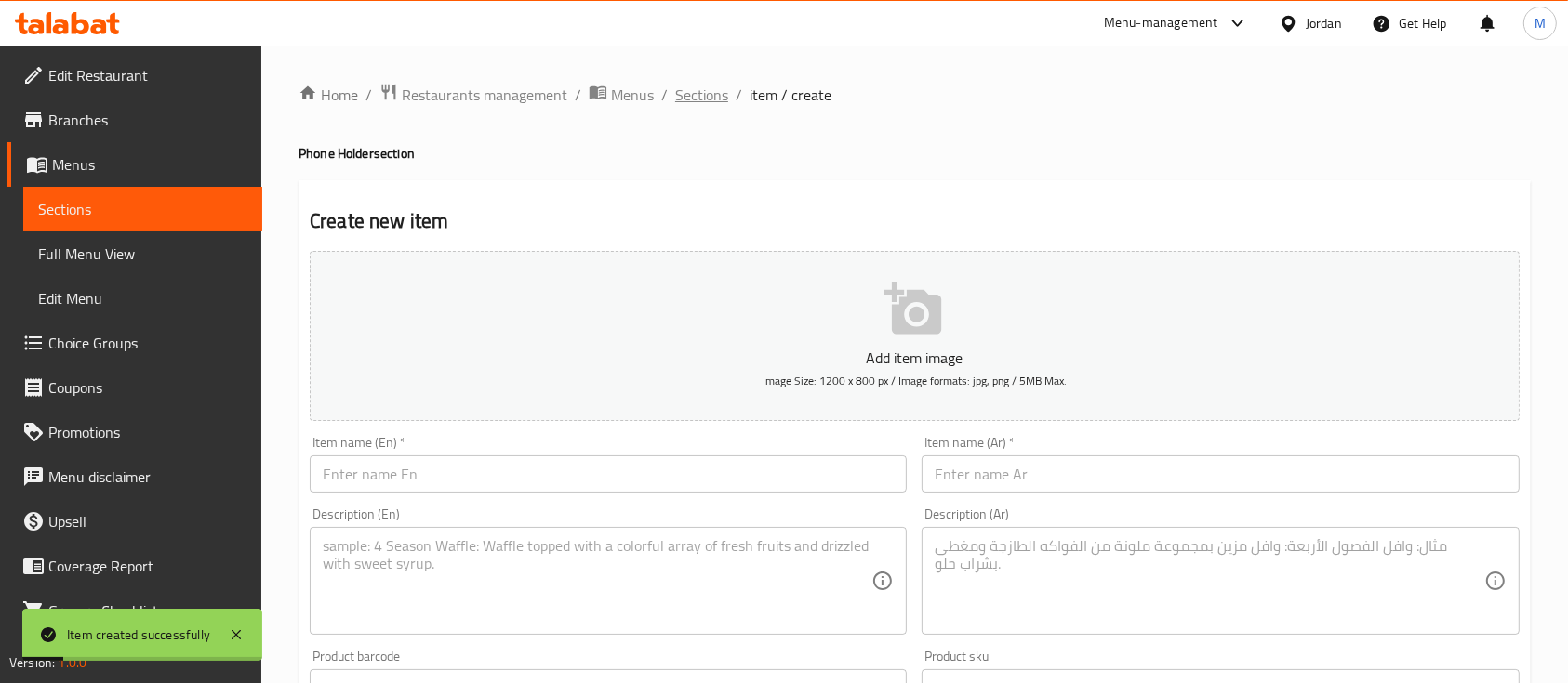
click at [722, 101] on span "Sections" at bounding box center [701, 95] width 53 height 23
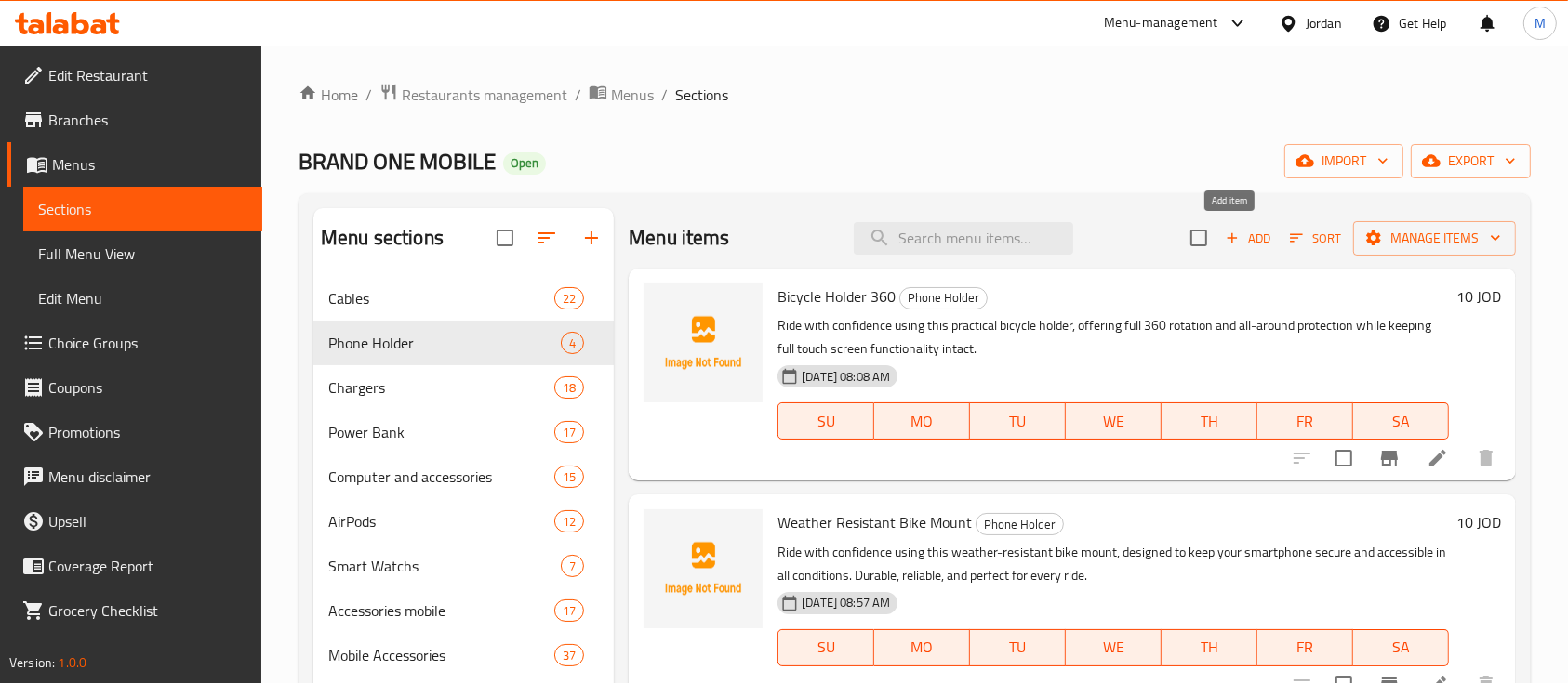
click at [1228, 234] on icon "button" at bounding box center [1232, 238] width 10 height 10
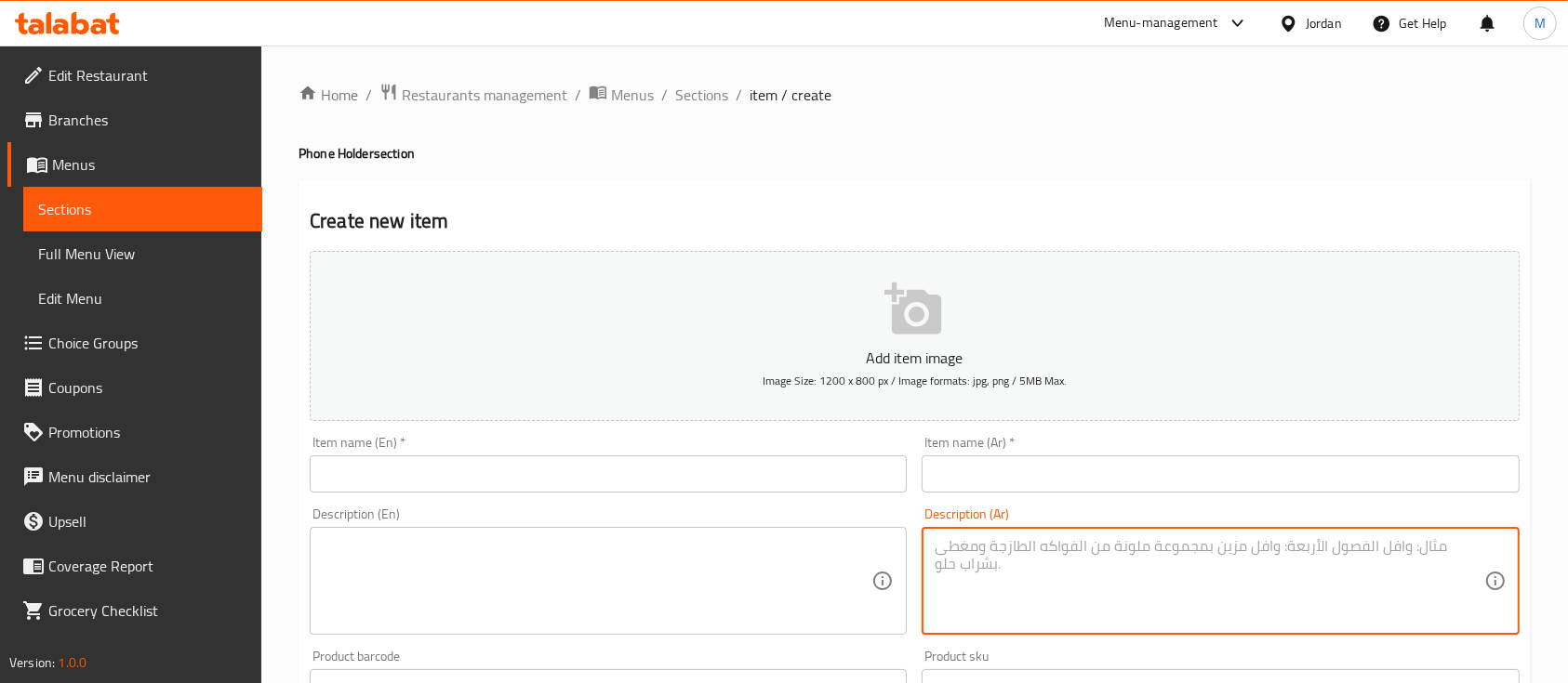
click at [1011, 561] on textarea at bounding box center [1209, 582] width 549 height 88
paste textarea "تثبيت آمن وسهل الاستخدام حامل سيارة عالمي بتصميم عملي يوفر تثبيتًا قويًا لهاتفك…"
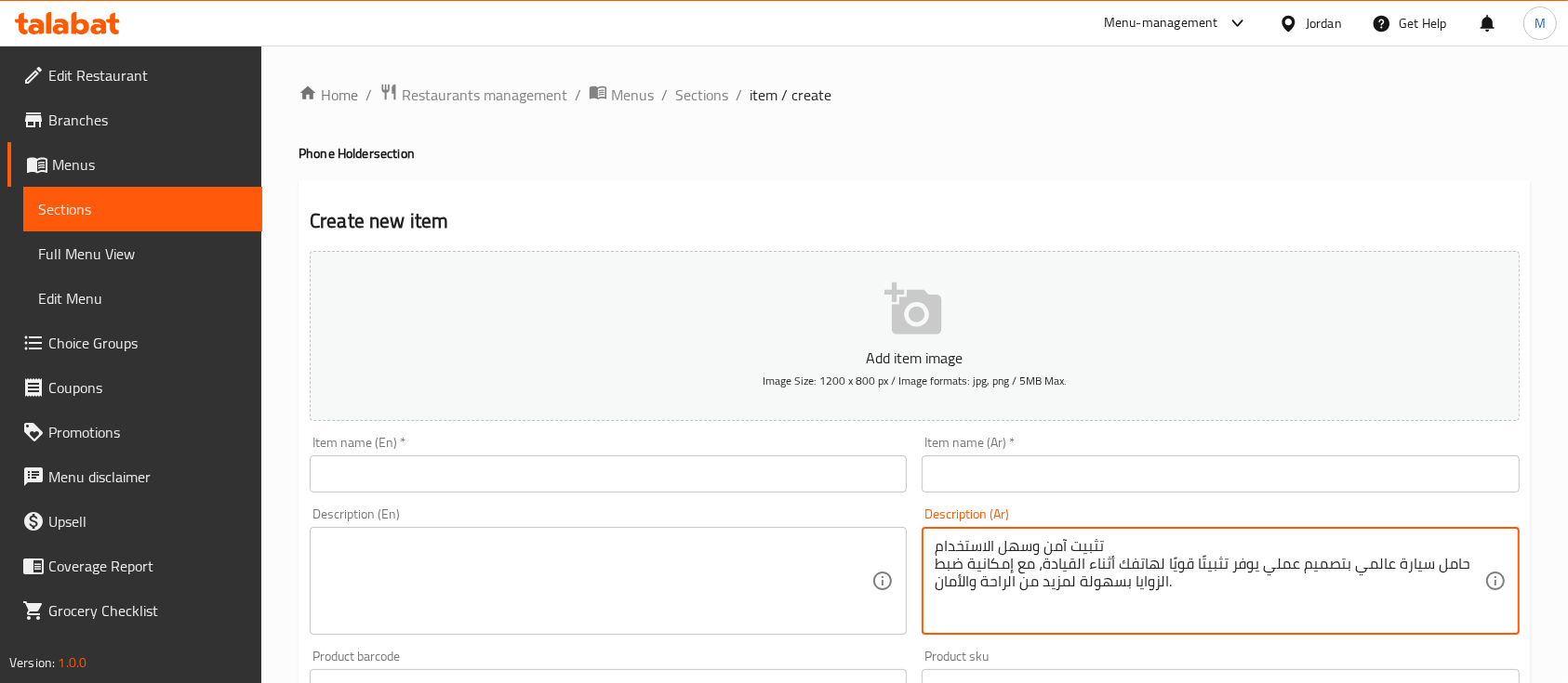
type textarea "تثبيت آمن وسهل الاستخدام حامل سيارة عالمي بتصميم عملي يوفر تثبيتًا قويًا لهاتفك…"
drag, startPoint x: 828, startPoint y: 561, endPoint x: 839, endPoint y: 561, distance: 11.0
click at [828, 562] on textarea at bounding box center [597, 582] width 549 height 88
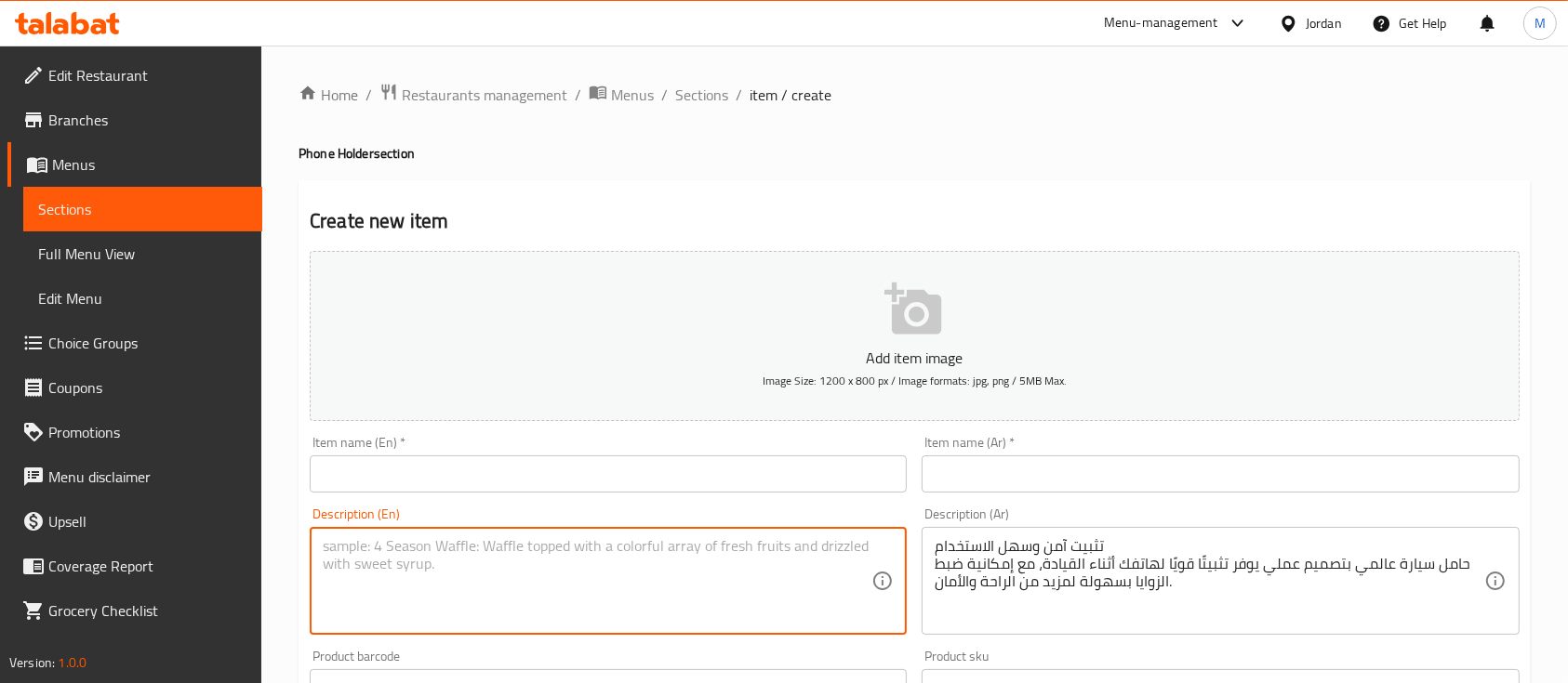
paste textarea "Safe and Convenient Mounting Universal car holder with a practical design that …"
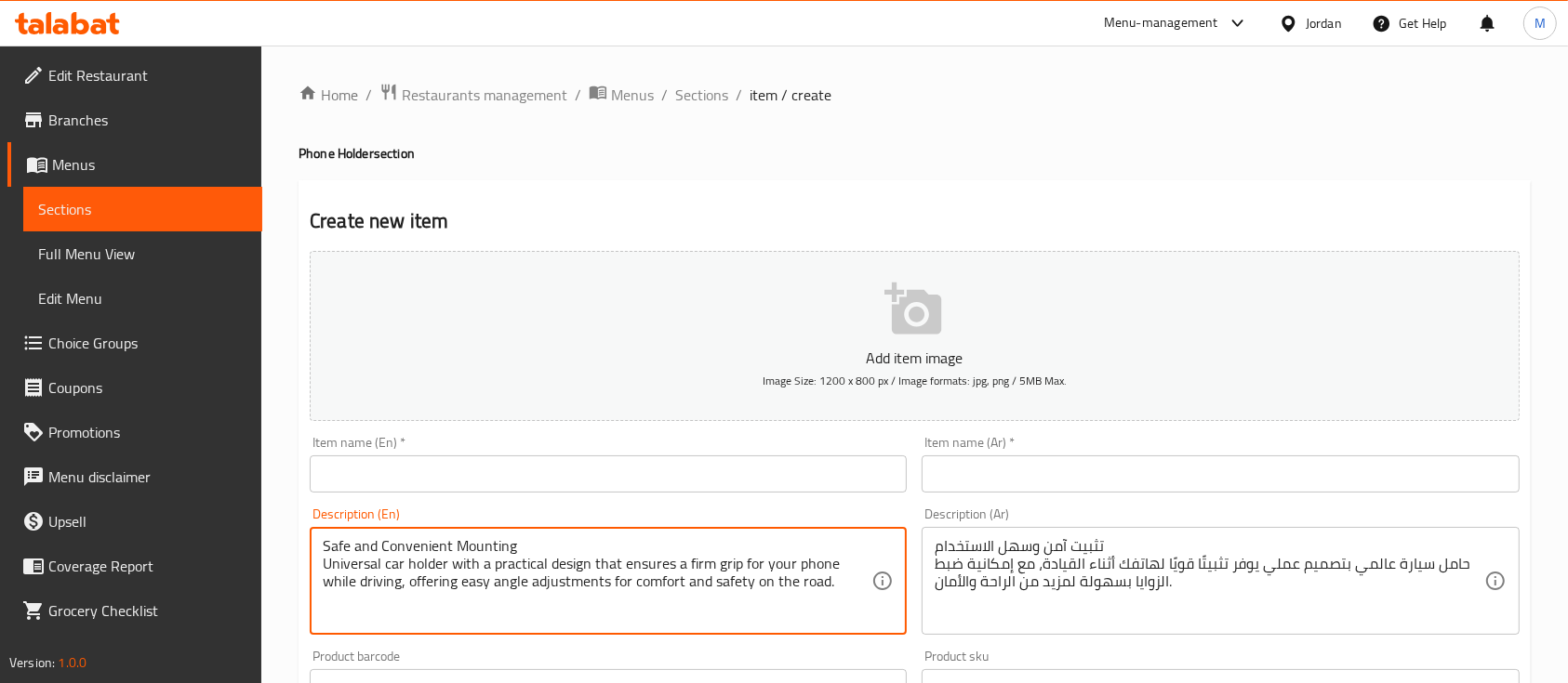
type textarea "Safe and Convenient Mounting Universal car holder with a practical design that …"
click at [611, 475] on input "text" at bounding box center [607, 474] width 597 height 38
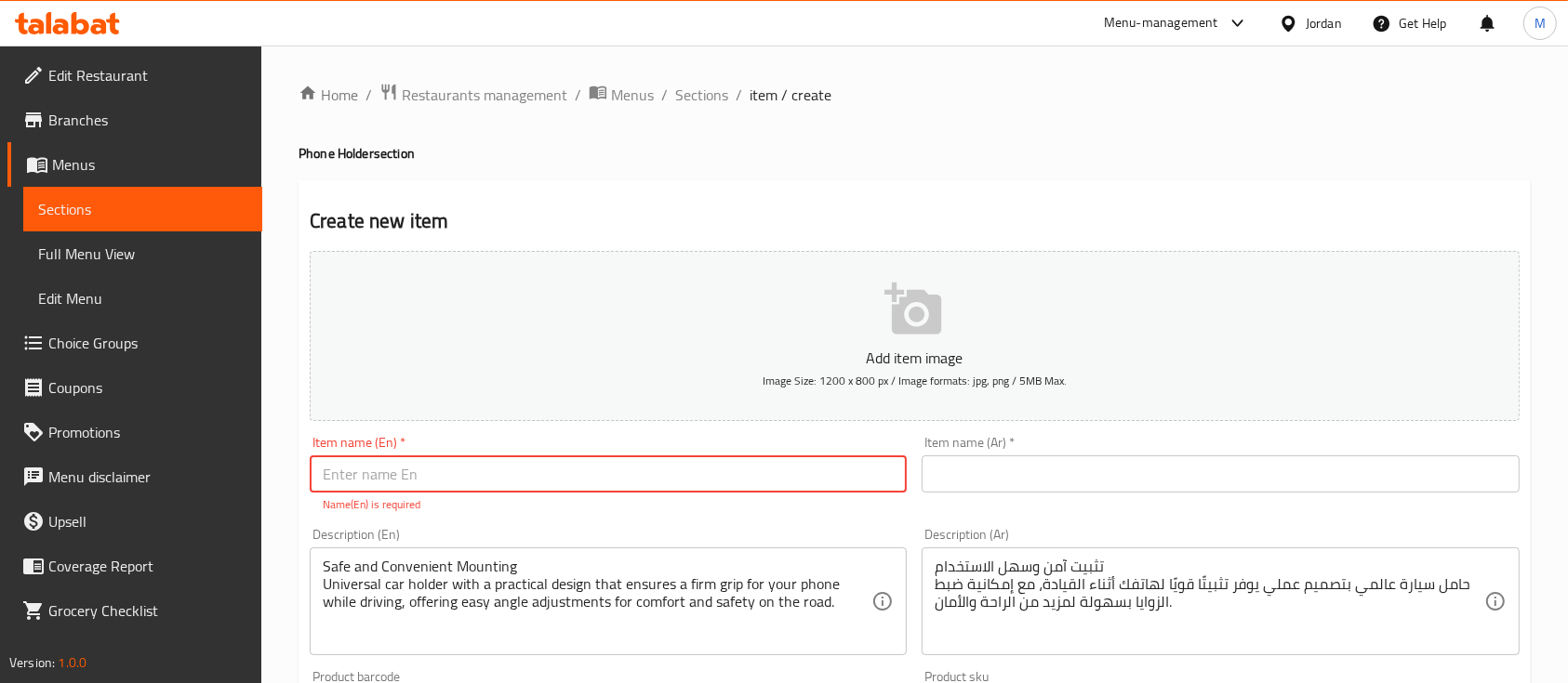
paste input "UNIVERSAL CAR HOLDER"
type input "UNIVERSAL CAR HOLDER"
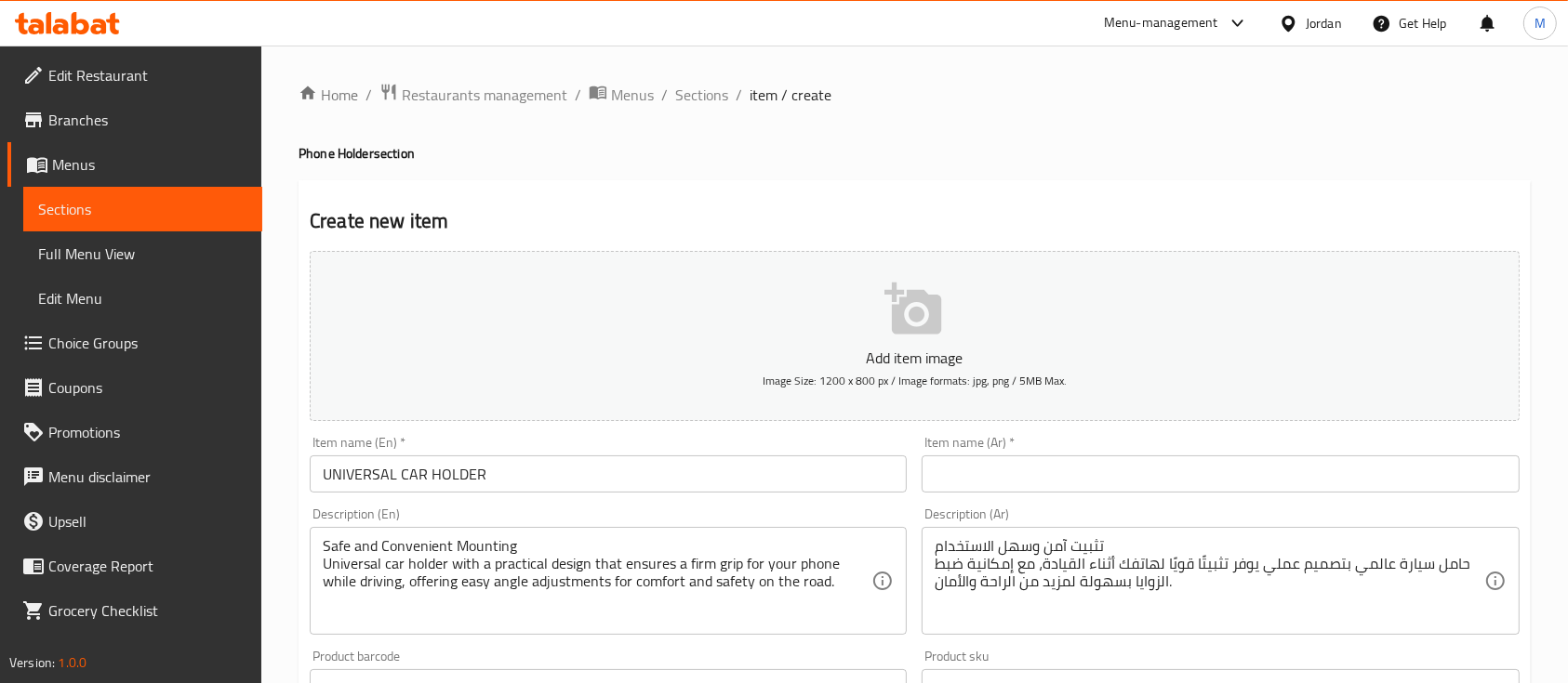
click at [1006, 469] on input "text" at bounding box center [1219, 474] width 597 height 38
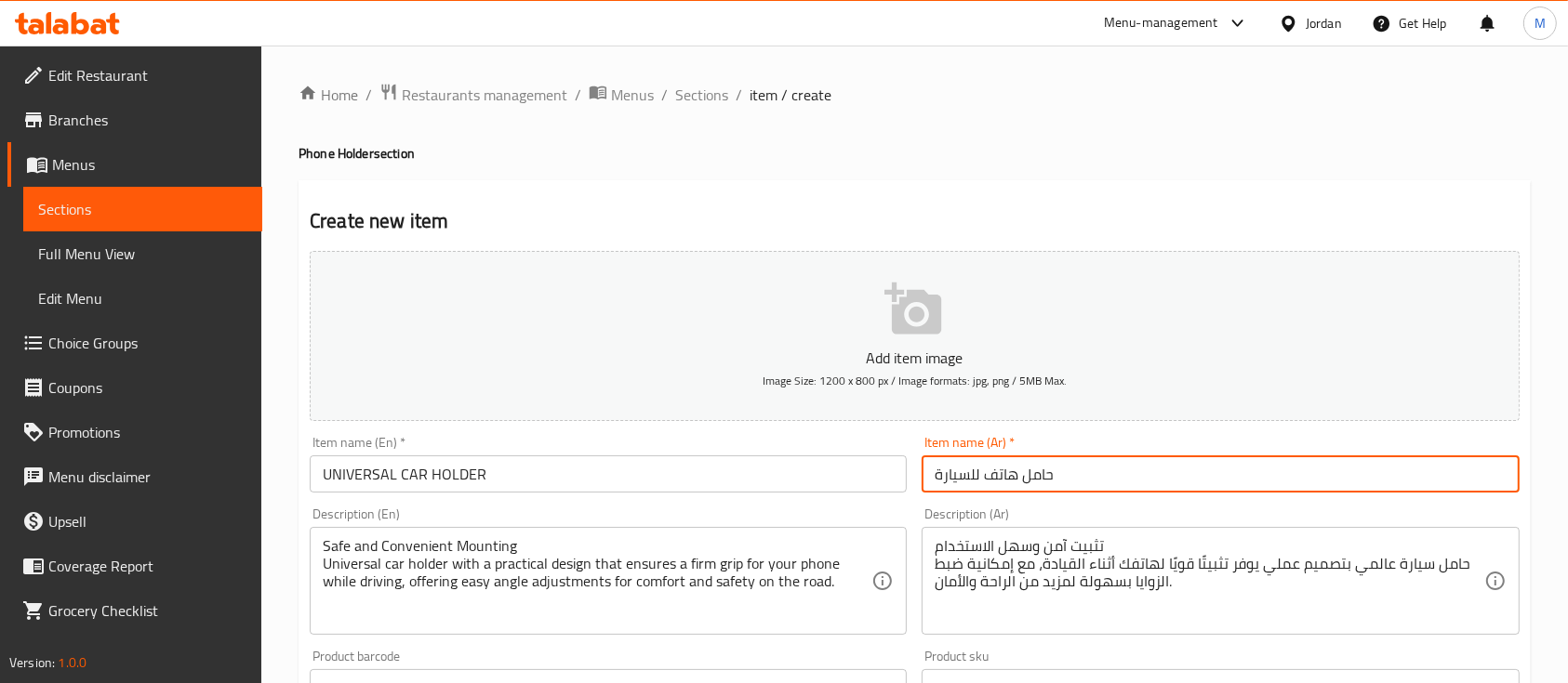
type input "حامل هاتف للسيارة"
click at [1406, 452] on div "Item name (Ar)   * حامل هاتف للسيارة Item name (Ar) *" at bounding box center [1219, 464] width 597 height 56
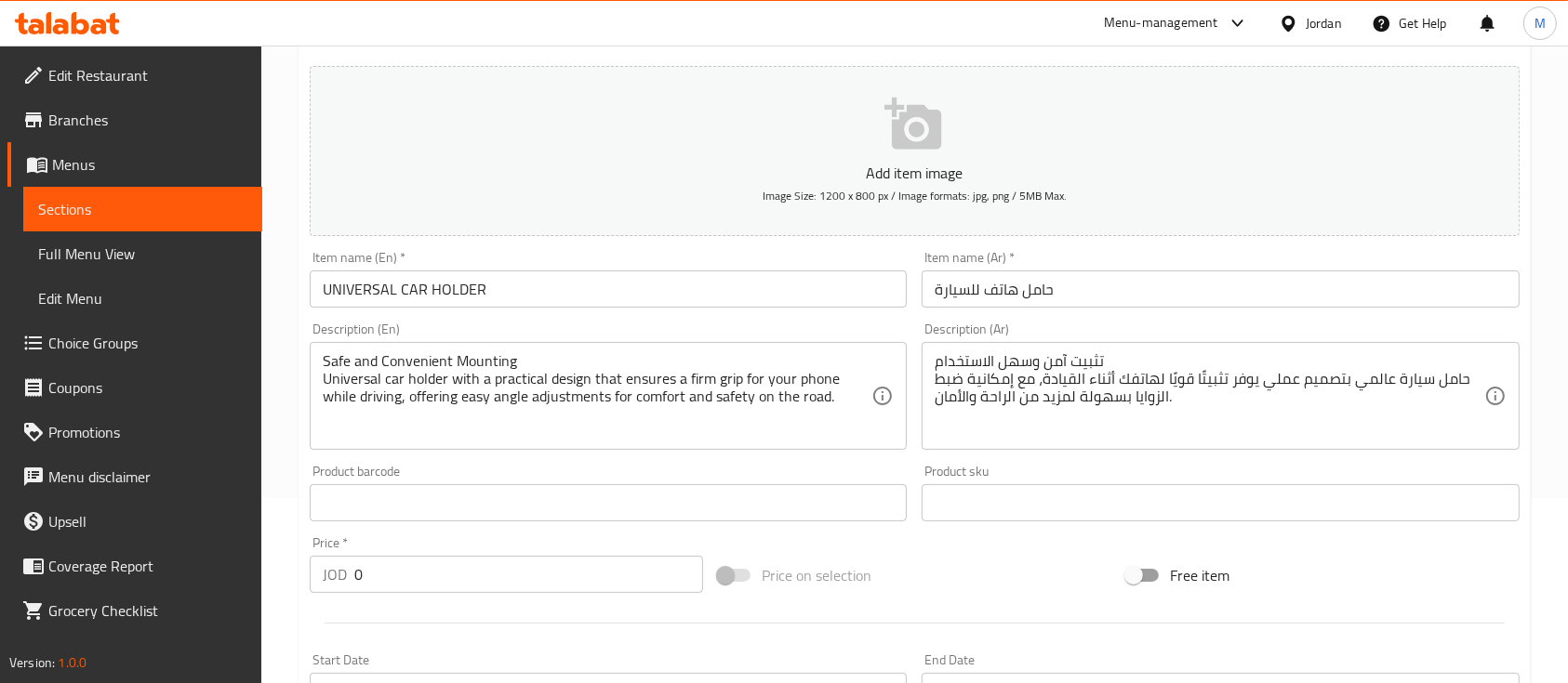
scroll to position [186, 0]
click at [356, 574] on input "0" at bounding box center [528, 574] width 349 height 38
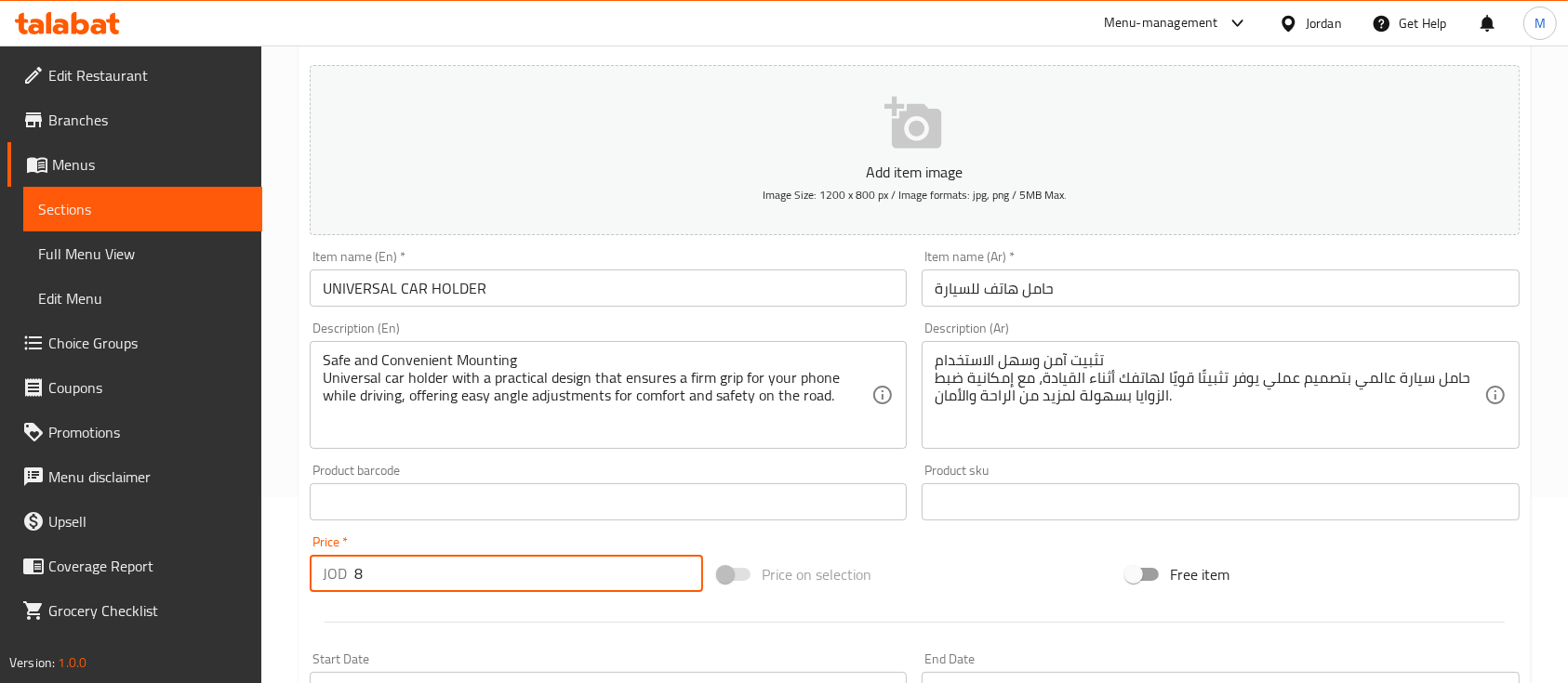
type input "8"
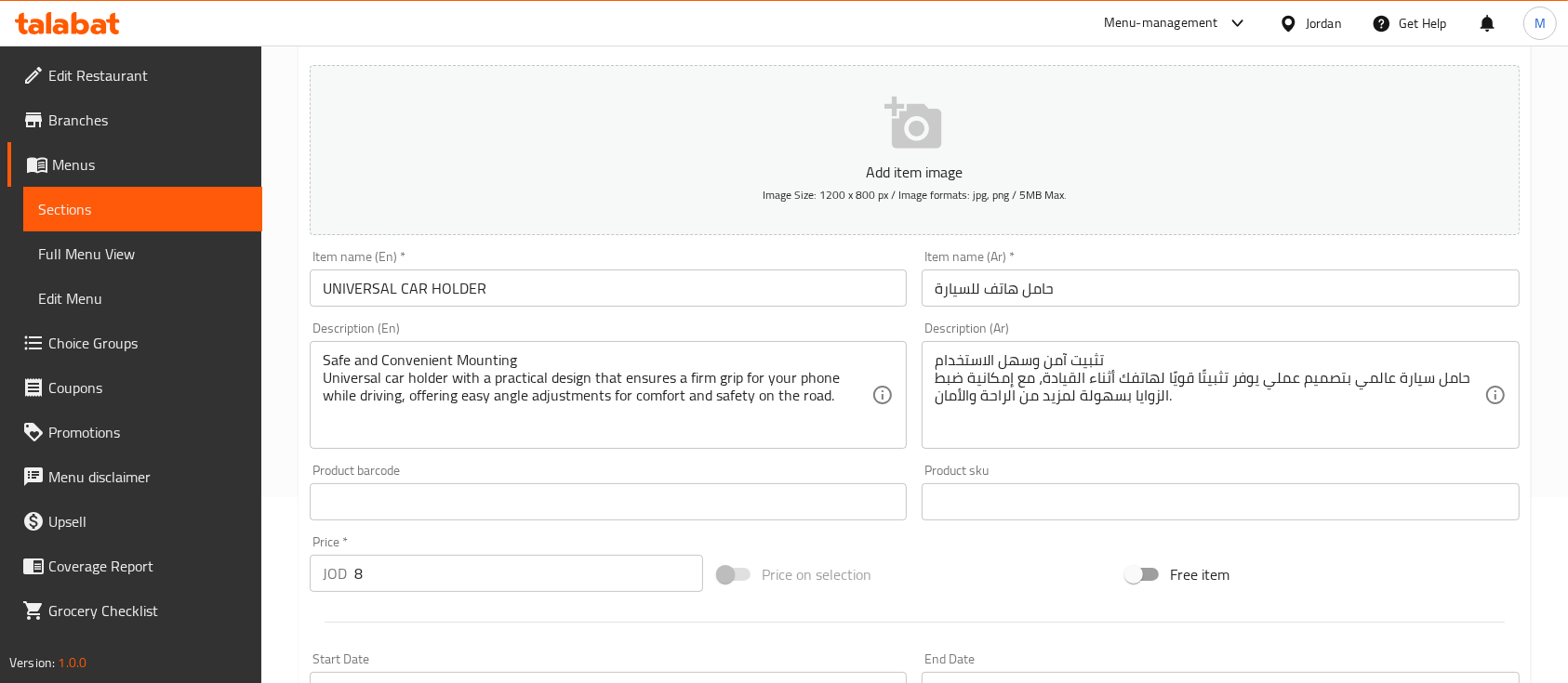
click at [470, 524] on div "Product barcode Product barcode" at bounding box center [608, 492] width 612 height 71
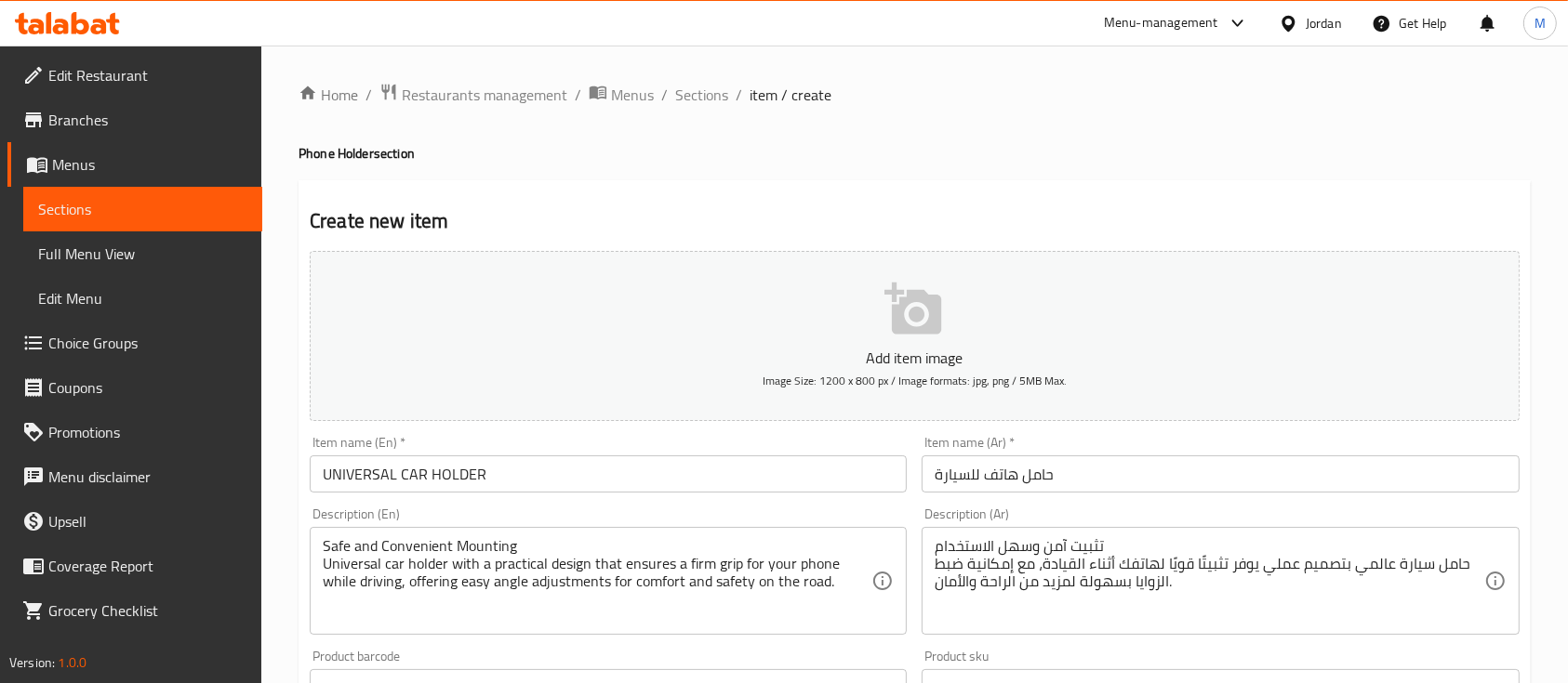
scroll to position [630, 0]
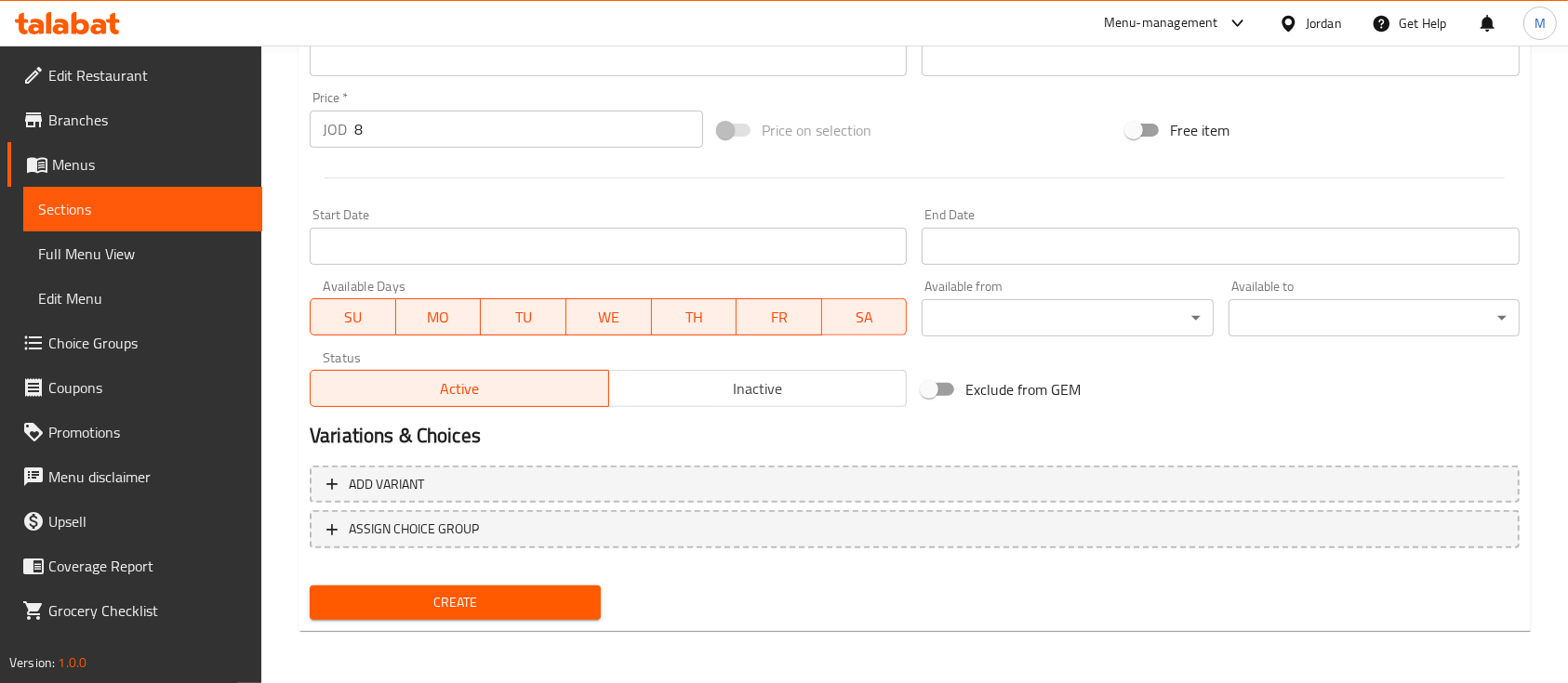
click at [504, 604] on span "Create" at bounding box center [455, 602] width 261 height 23
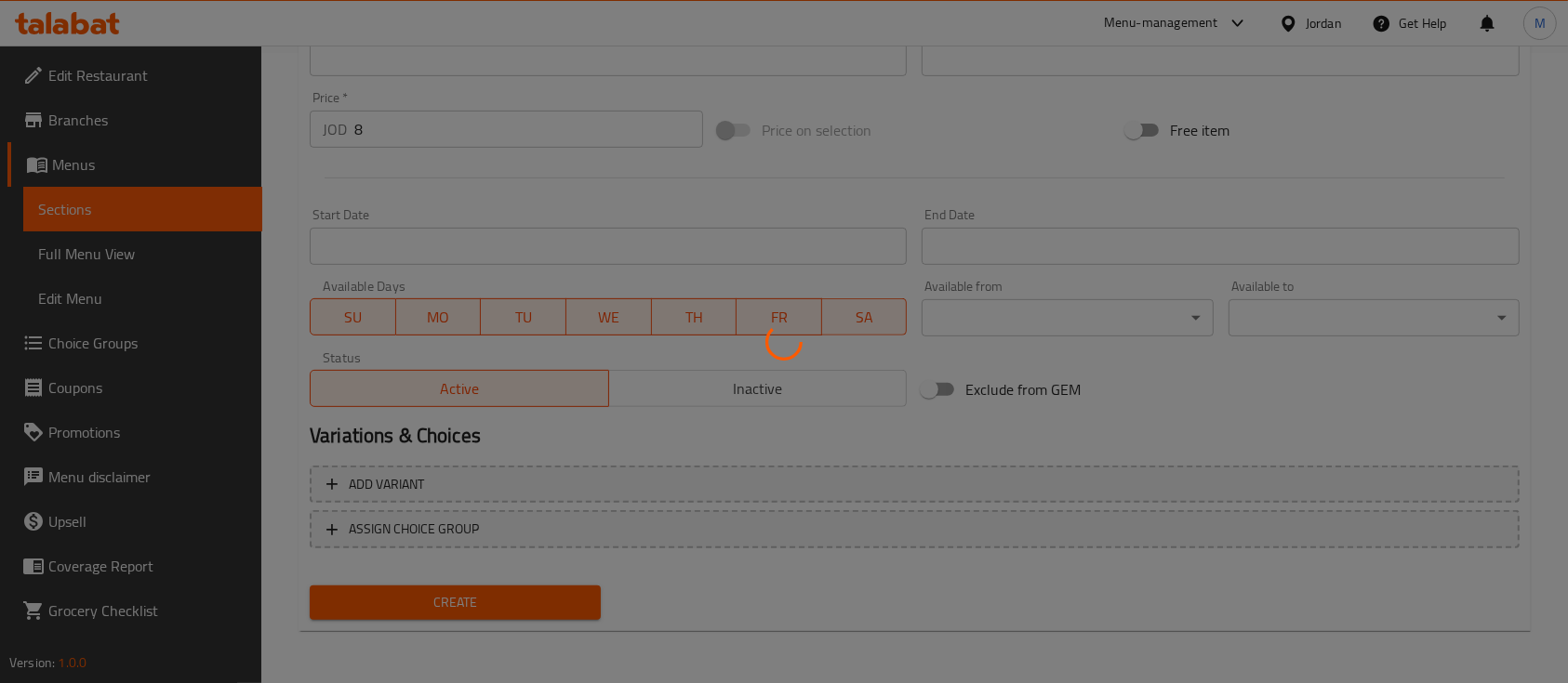
type input "0"
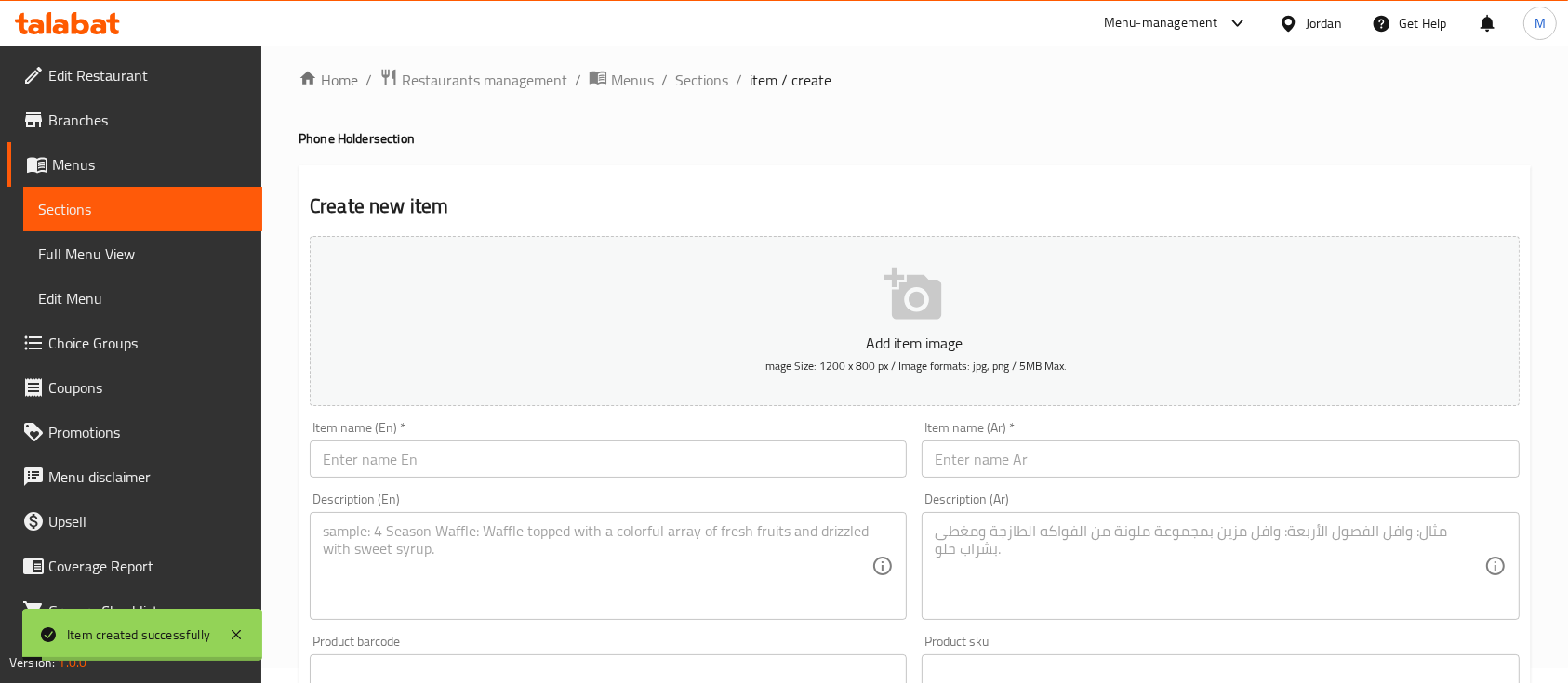
scroll to position [0, 0]
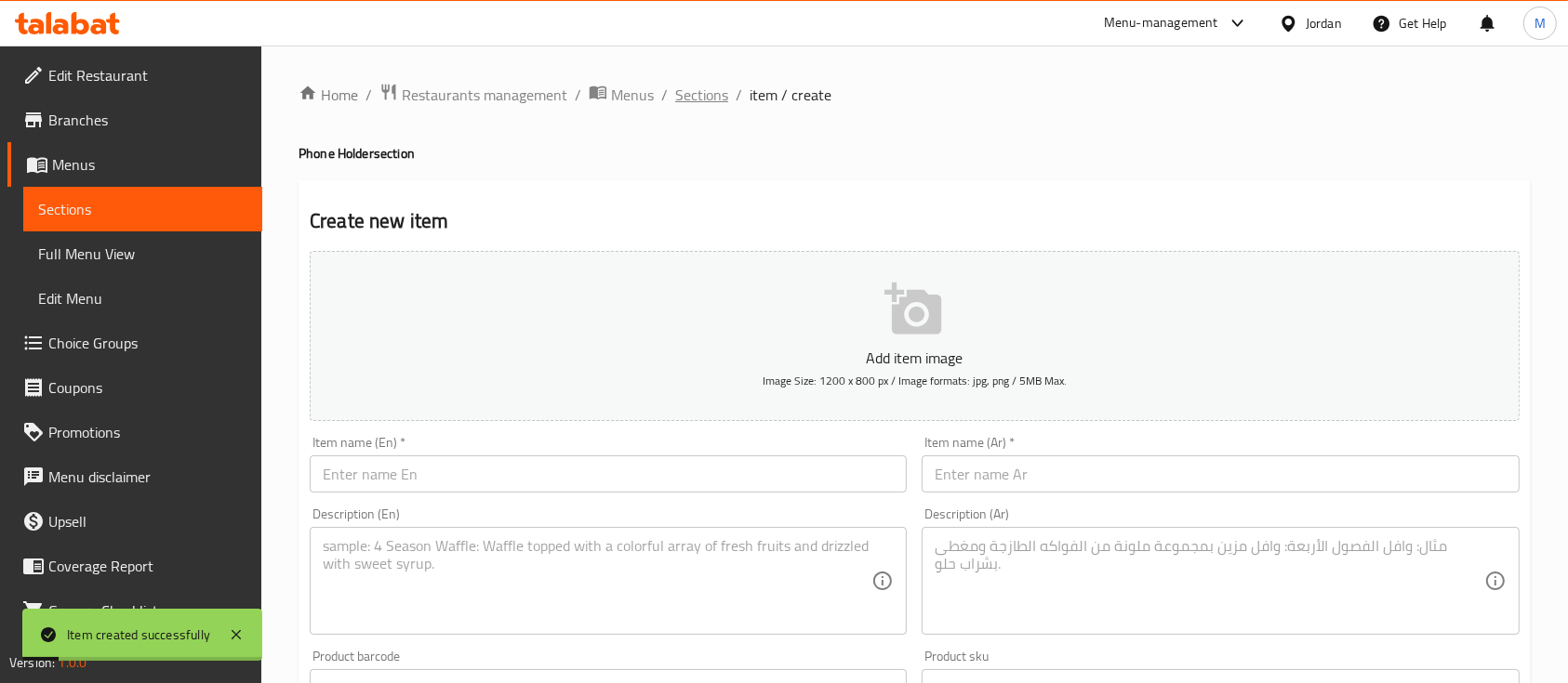
click at [709, 100] on span "Sections" at bounding box center [701, 95] width 53 height 23
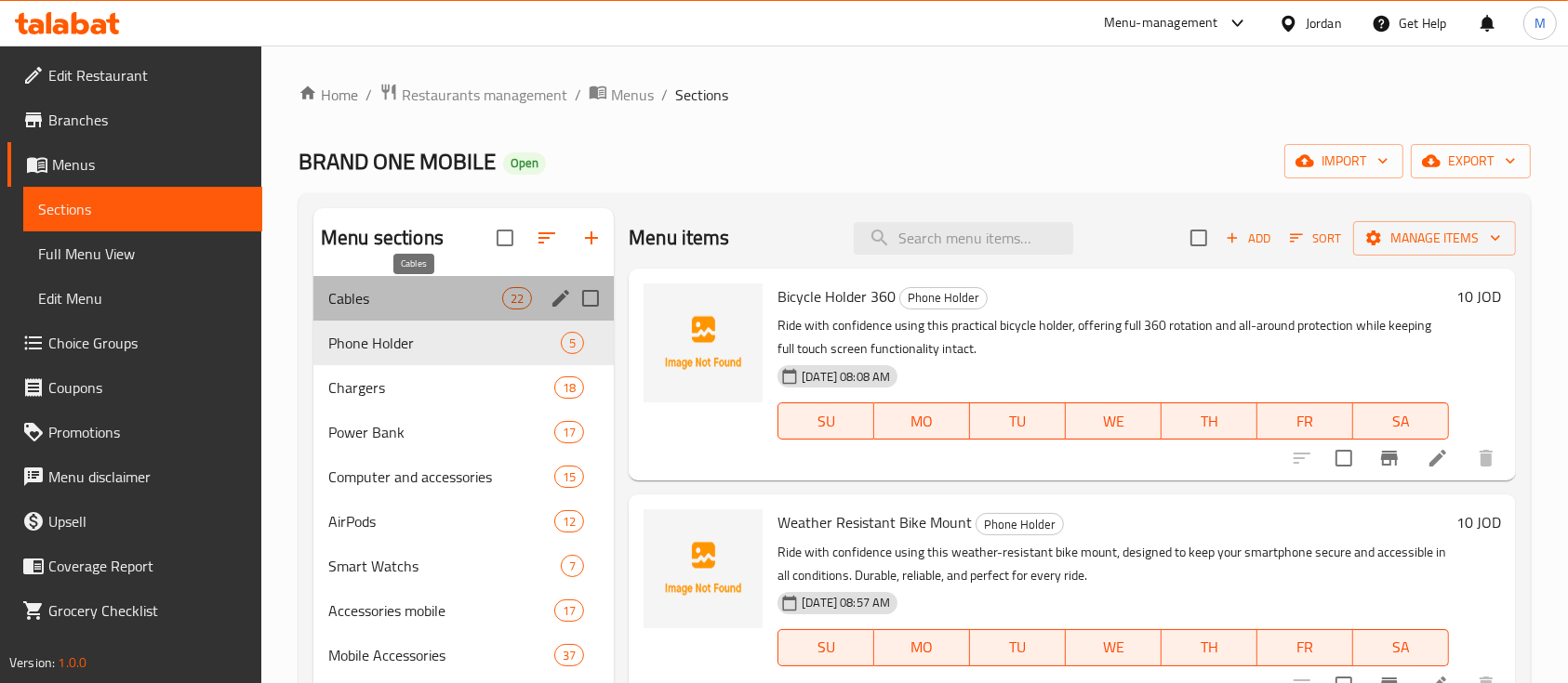
click at [443, 300] on span "Cables" at bounding box center [415, 299] width 174 height 23
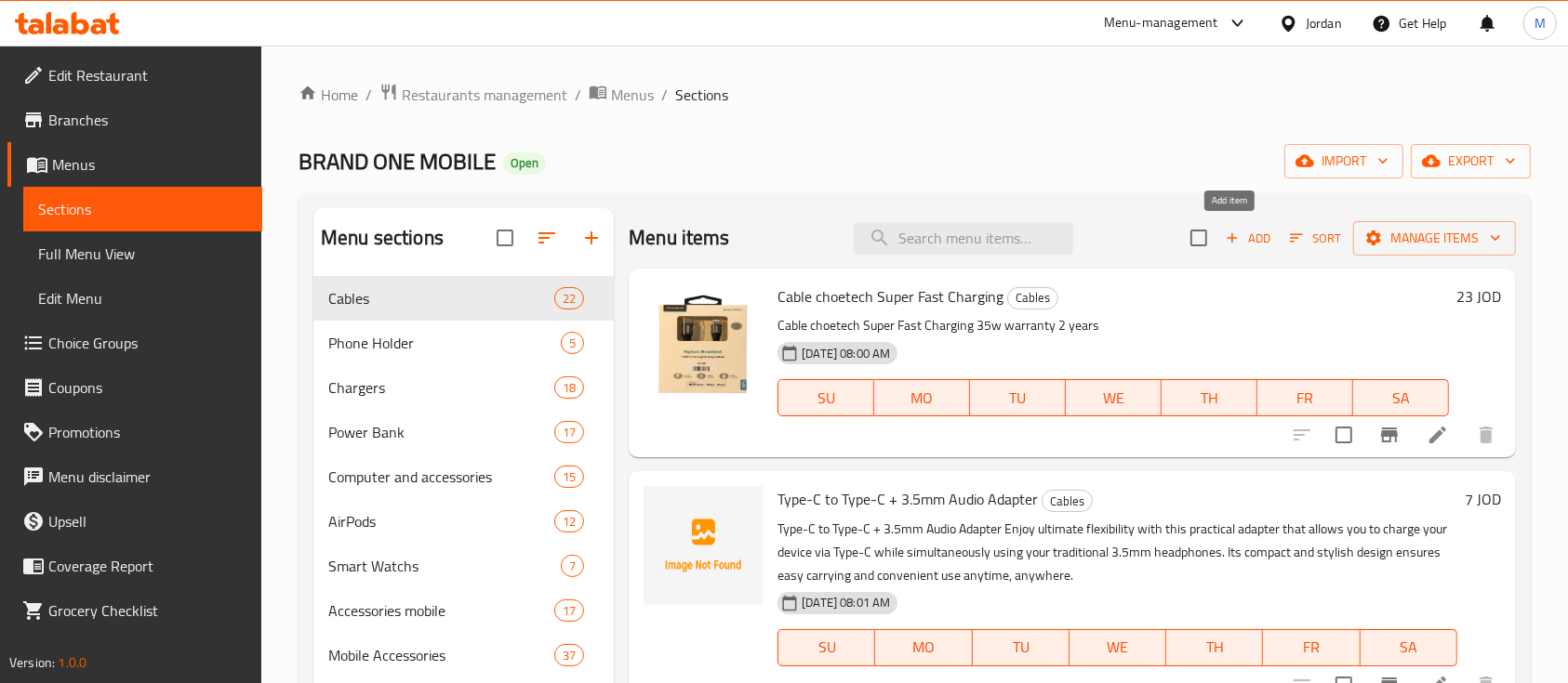
click at [1234, 233] on span "Add" at bounding box center [1247, 238] width 50 height 22
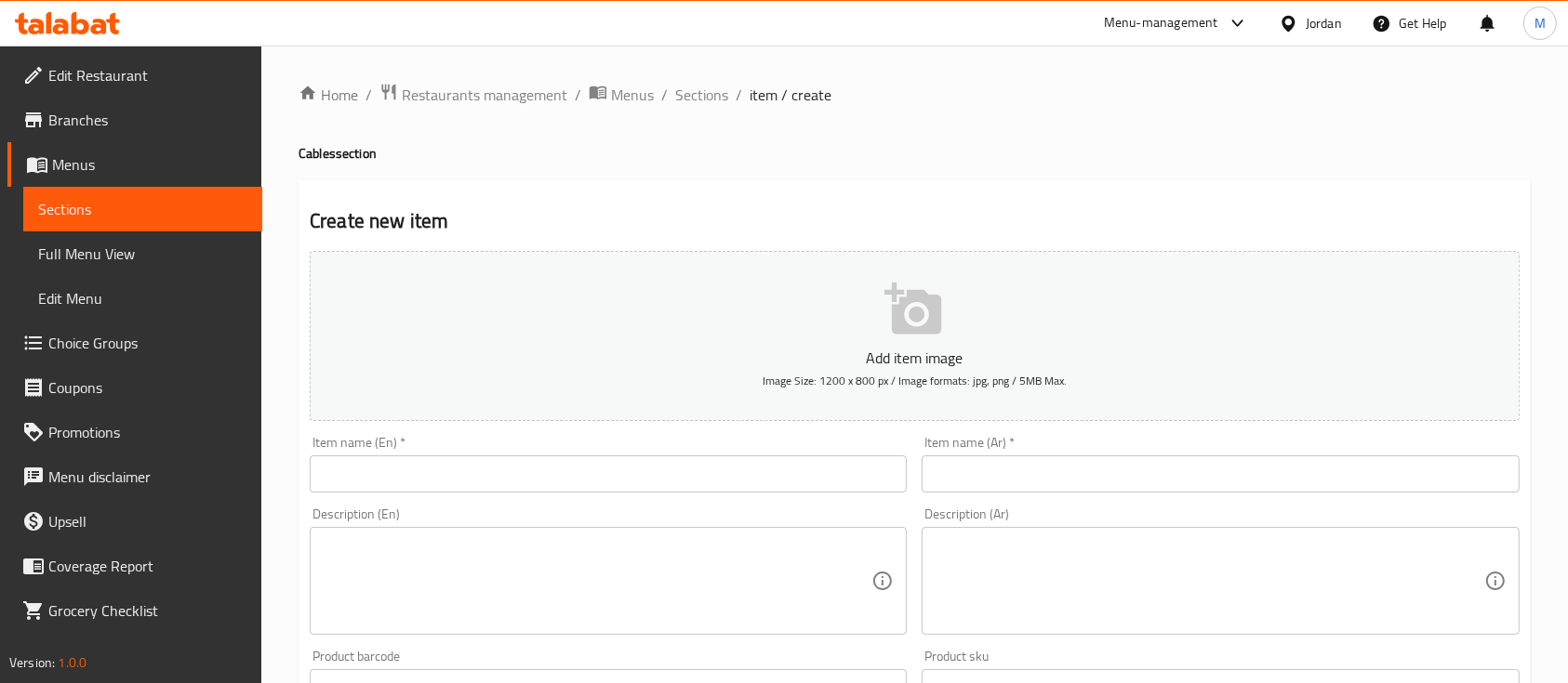
click at [1028, 464] on input "text" at bounding box center [1219, 474] width 597 height 38
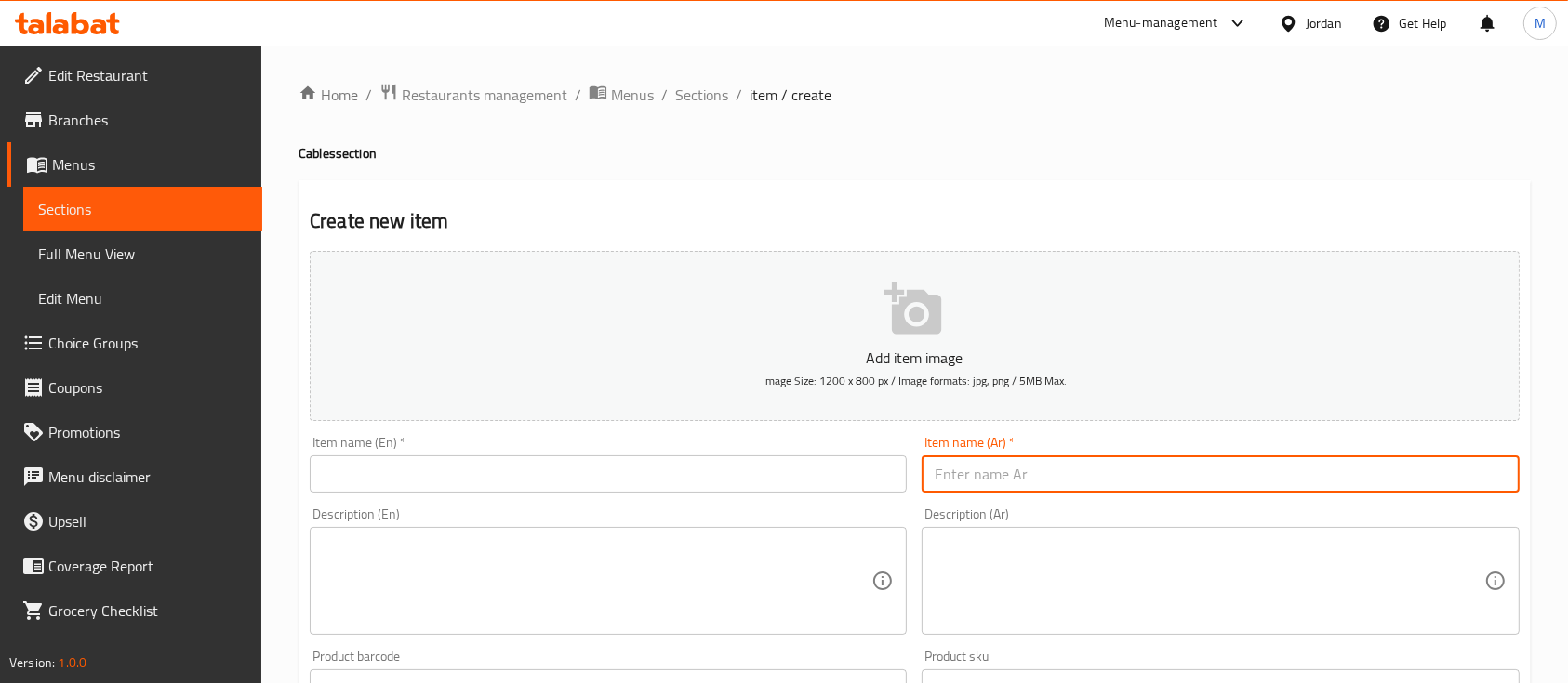
paste input "كيبل بيانات مخطط 60 واط"
type input "كيبل بيانات مخطط 60 واط"
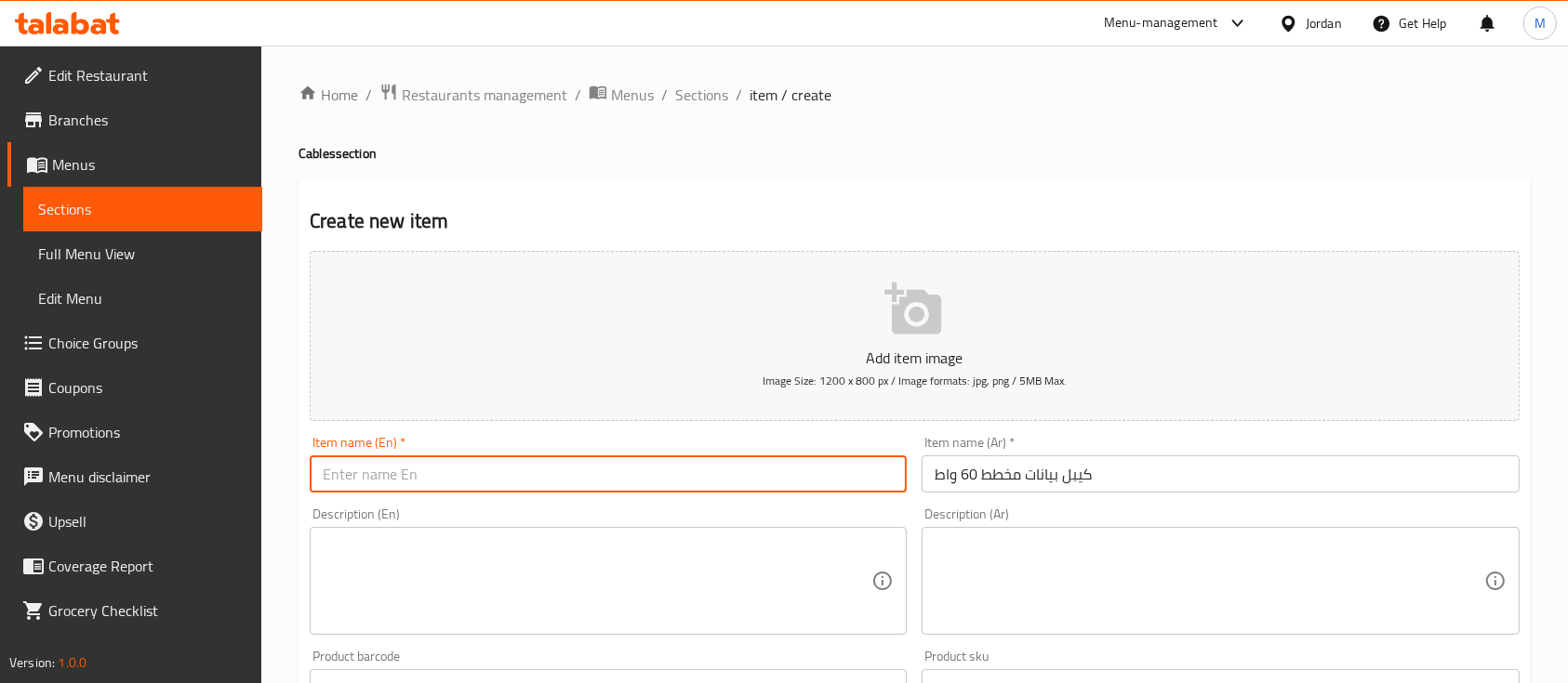
click at [820, 482] on input "text" at bounding box center [607, 474] width 597 height 38
paste input "60W Striped Data Cable"
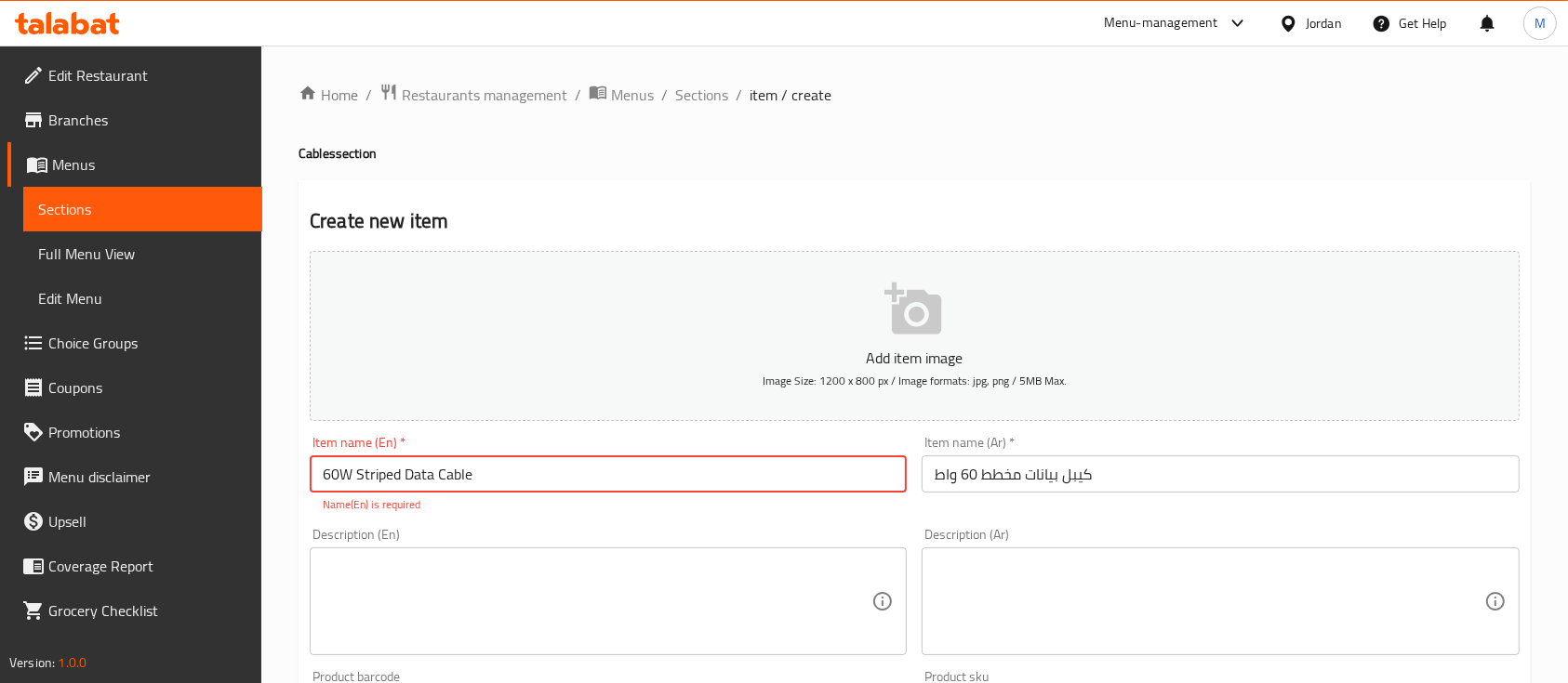
type input "60W Striped Data Cable"
click at [619, 520] on div "Add item image Image Size: 1200 x 800 px / Image formats: jpg, png / 5MB Max. I…" at bounding box center [915, 654] width 1225 height 822
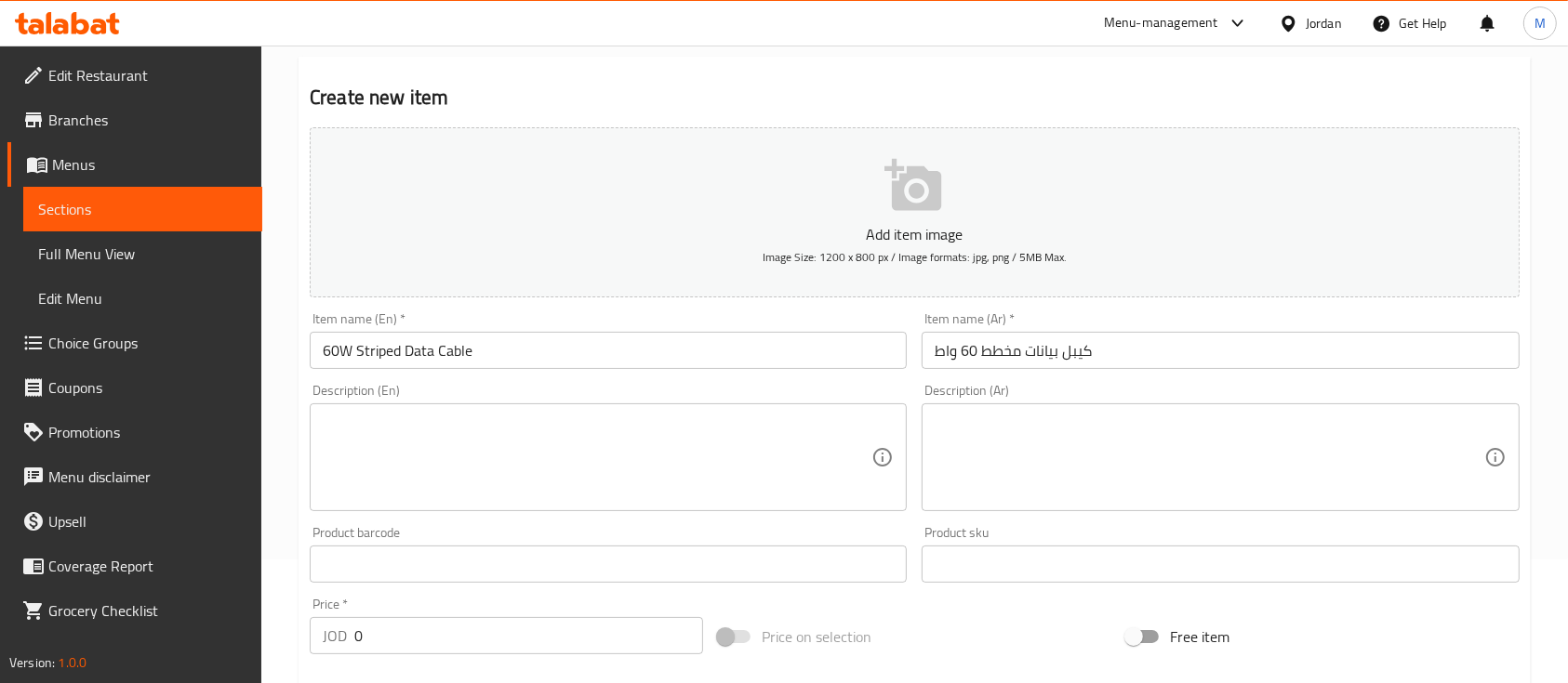
scroll to position [247, 0]
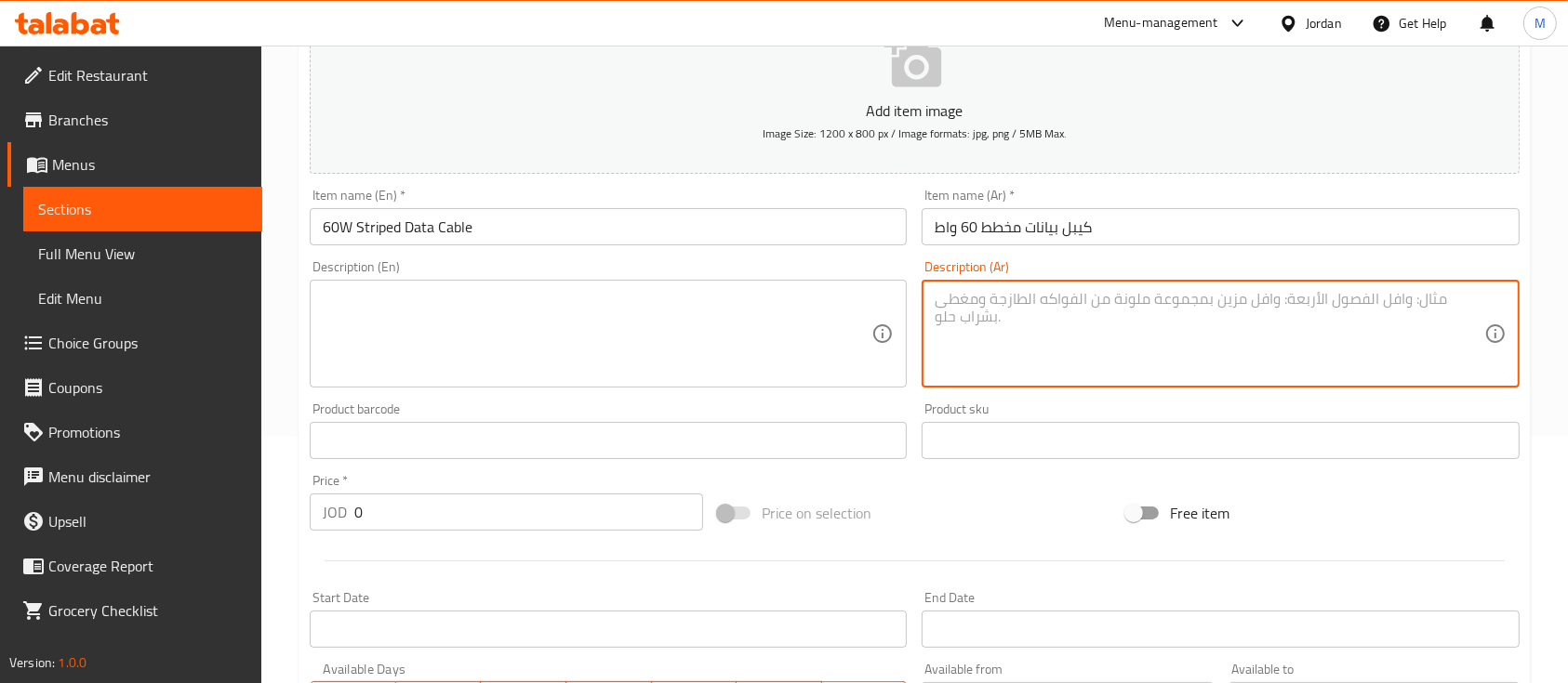
click at [1097, 297] on textarea at bounding box center [1209, 334] width 549 height 88
paste textarea "شحن سريع ونقل بيانات فعال كيبل بيانات مخطط بقدرة 60 واط يضمن شحن أجهزتك بسرعة و…"
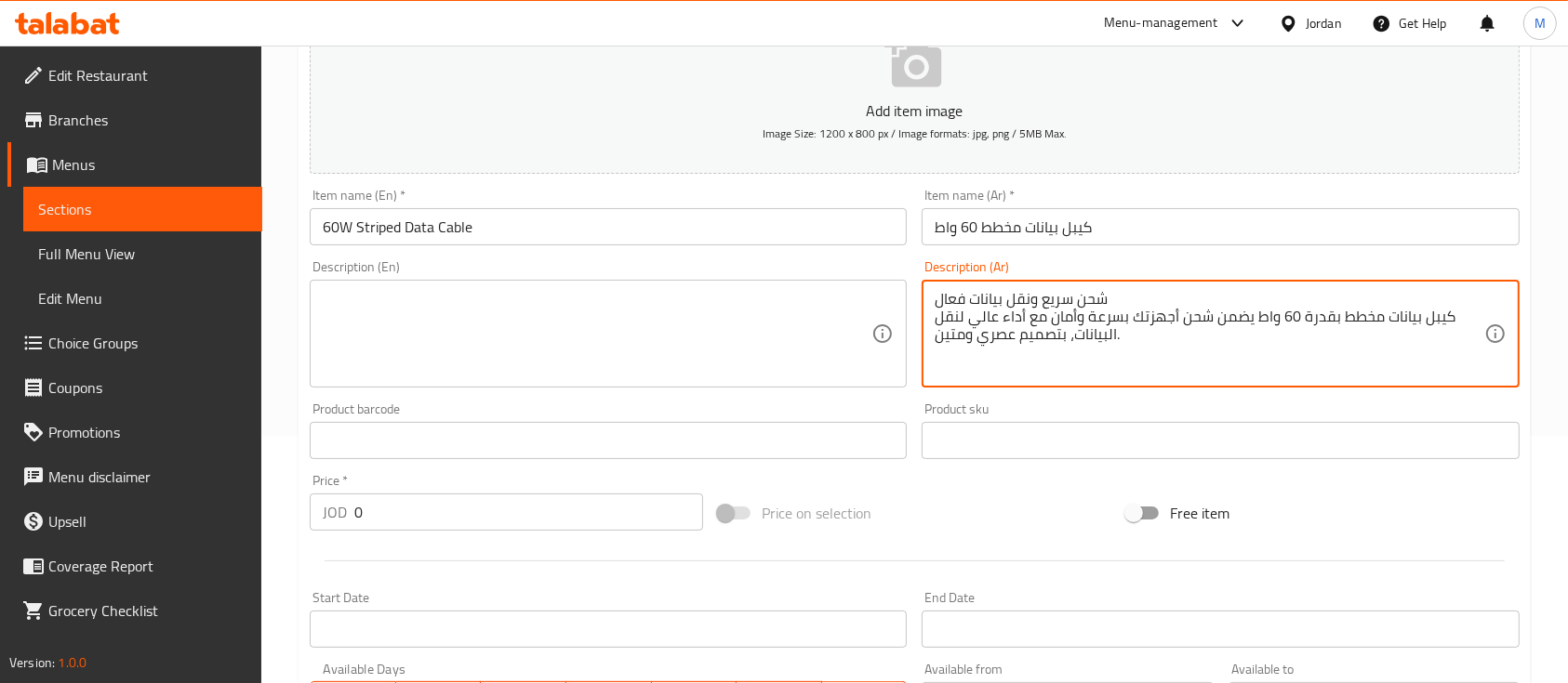
type textarea "شحن سريع ونقل بيانات فعال كيبل بيانات مخطط بقدرة 60 واط يضمن شحن أجهزتك بسرعة و…"
click at [515, 324] on textarea at bounding box center [597, 334] width 549 height 88
paste textarea "Fast Charging & Efficient Data Transfer Striped 60W data cable provides fast, s…"
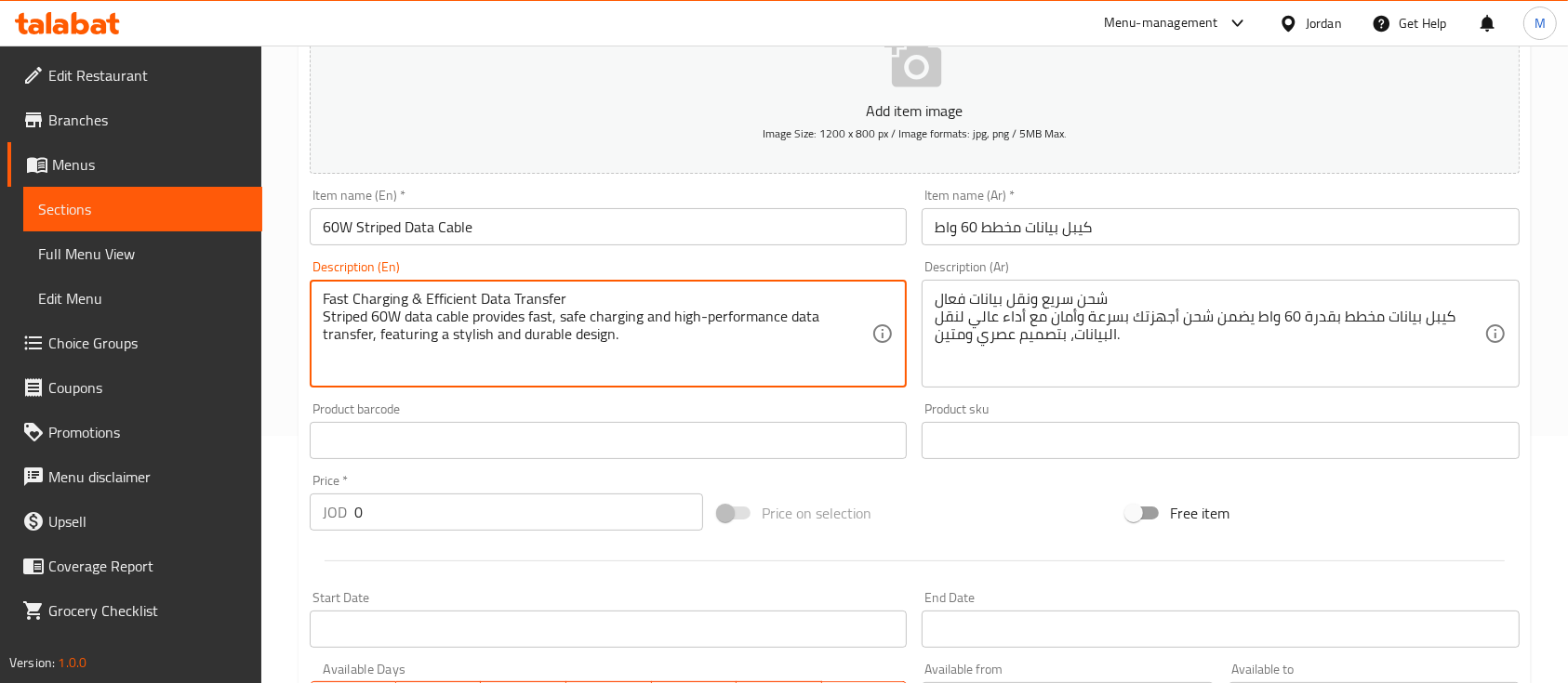
type textarea "Fast Charging & Efficient Data Transfer Striped 60W data cable provides fast, s…"
click at [530, 524] on input "0" at bounding box center [528, 512] width 349 height 38
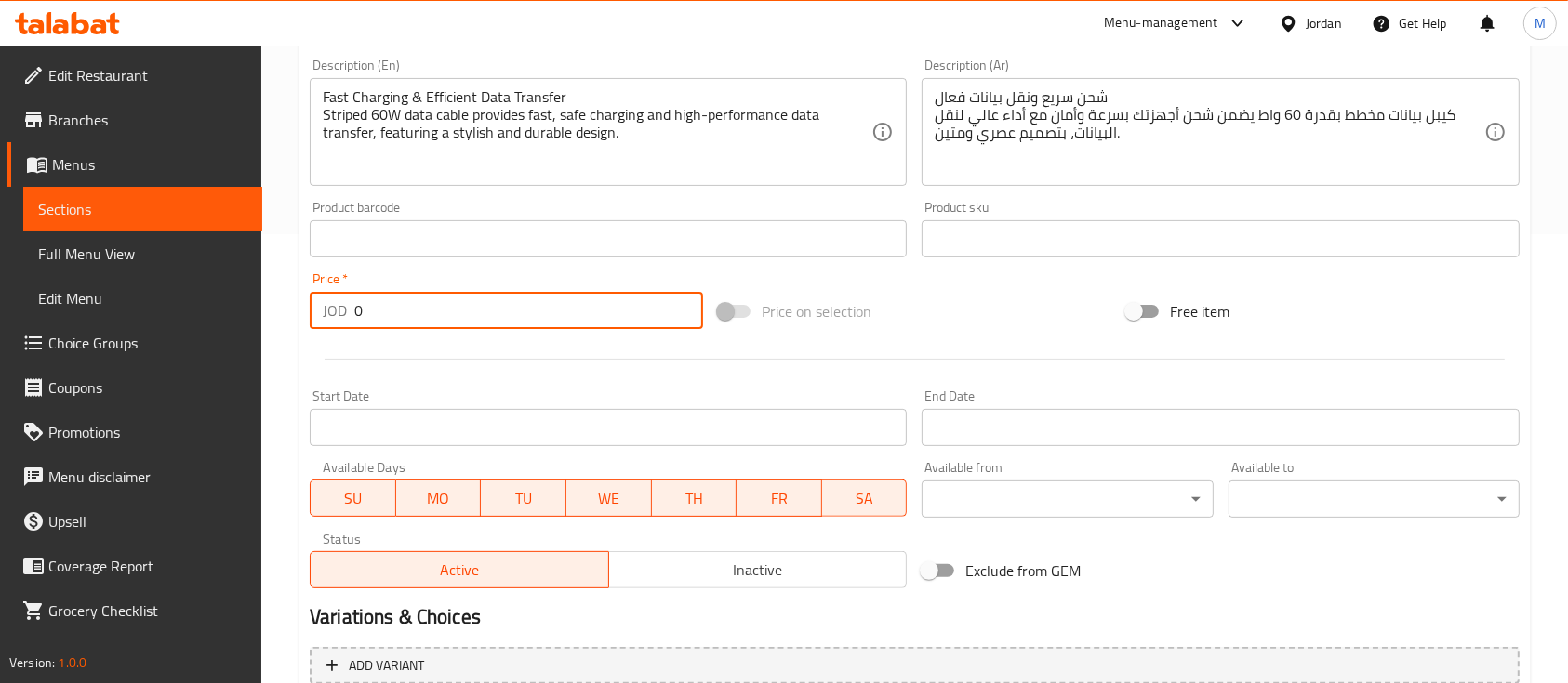
scroll to position [495, 0]
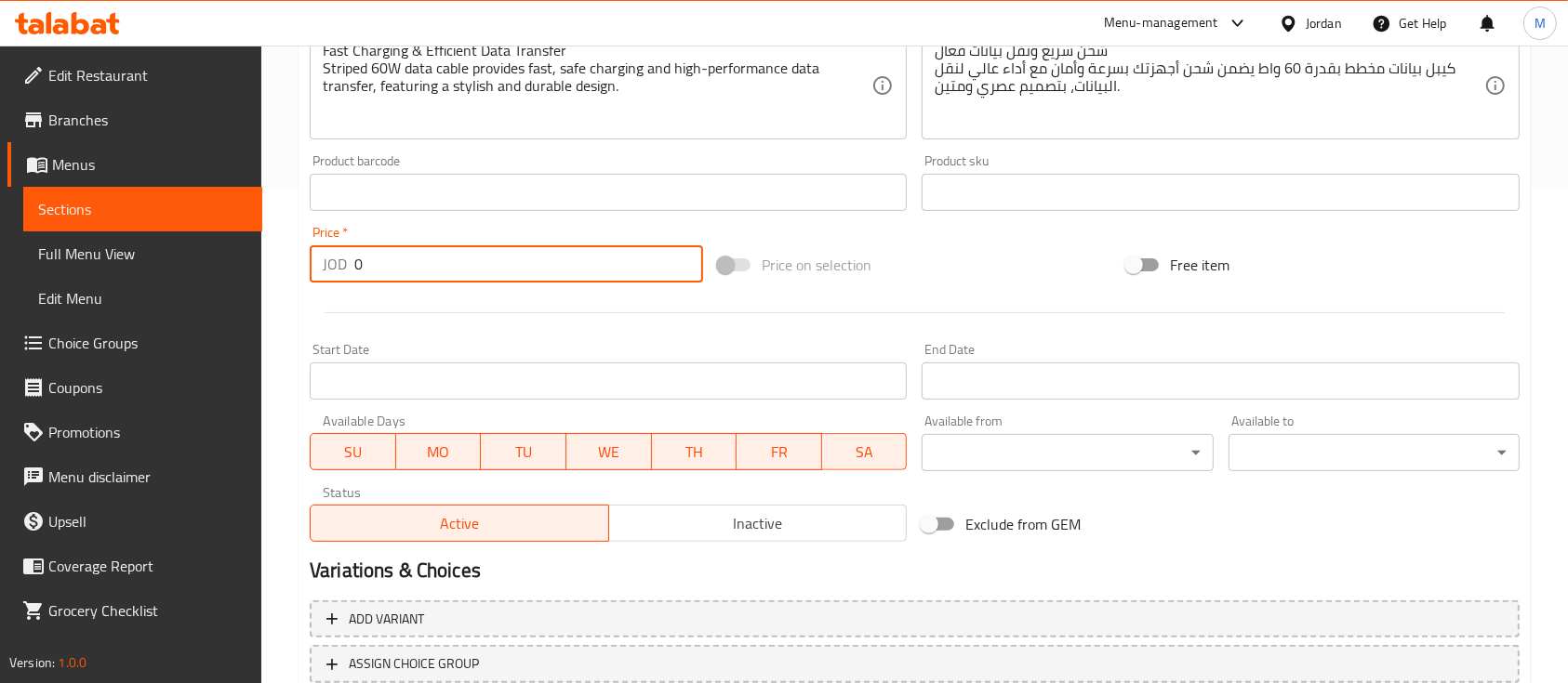
drag, startPoint x: 357, startPoint y: 272, endPoint x: 331, endPoint y: 287, distance: 30.0
click at [324, 274] on div "JOD 0 Price *" at bounding box center [506, 264] width 393 height 38
type input "10"
click at [622, 303] on div at bounding box center [915, 313] width 1225 height 45
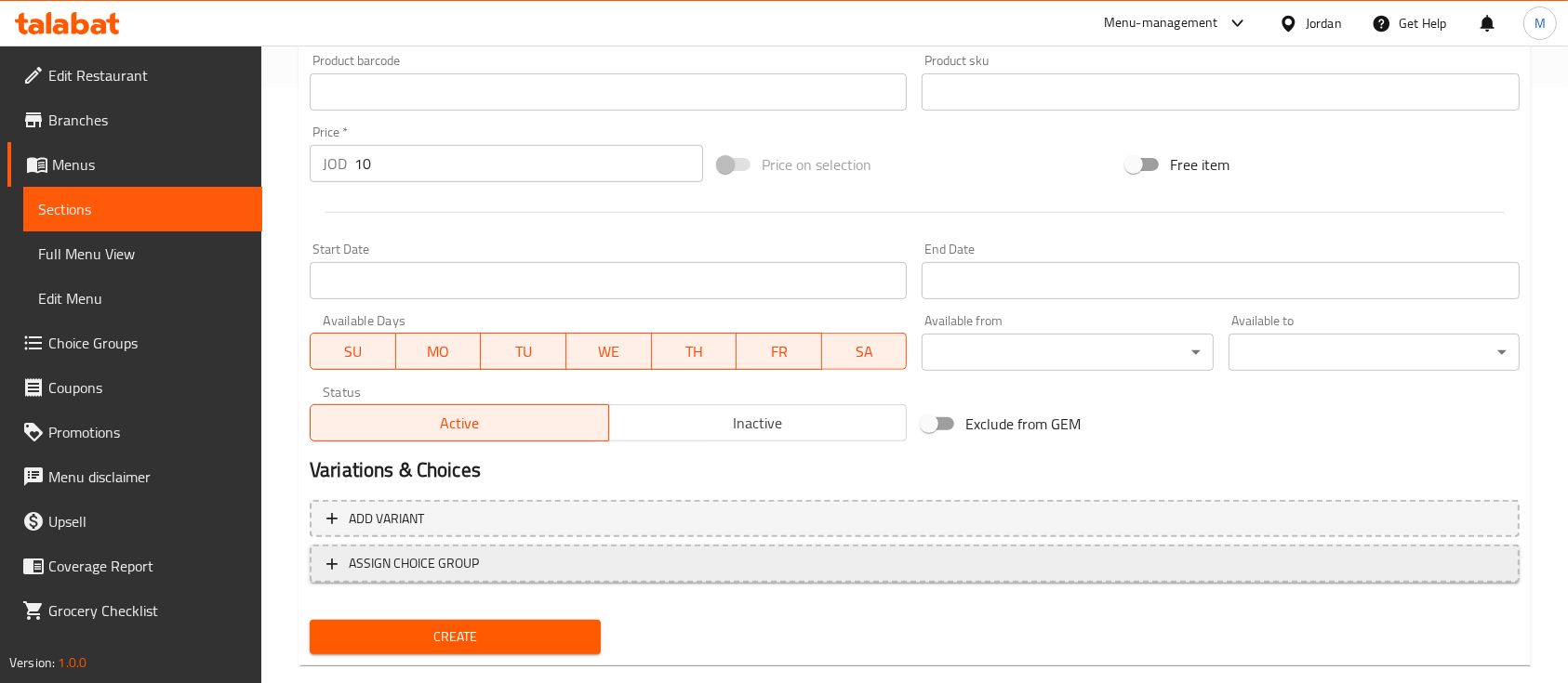
scroll to position [630, 0]
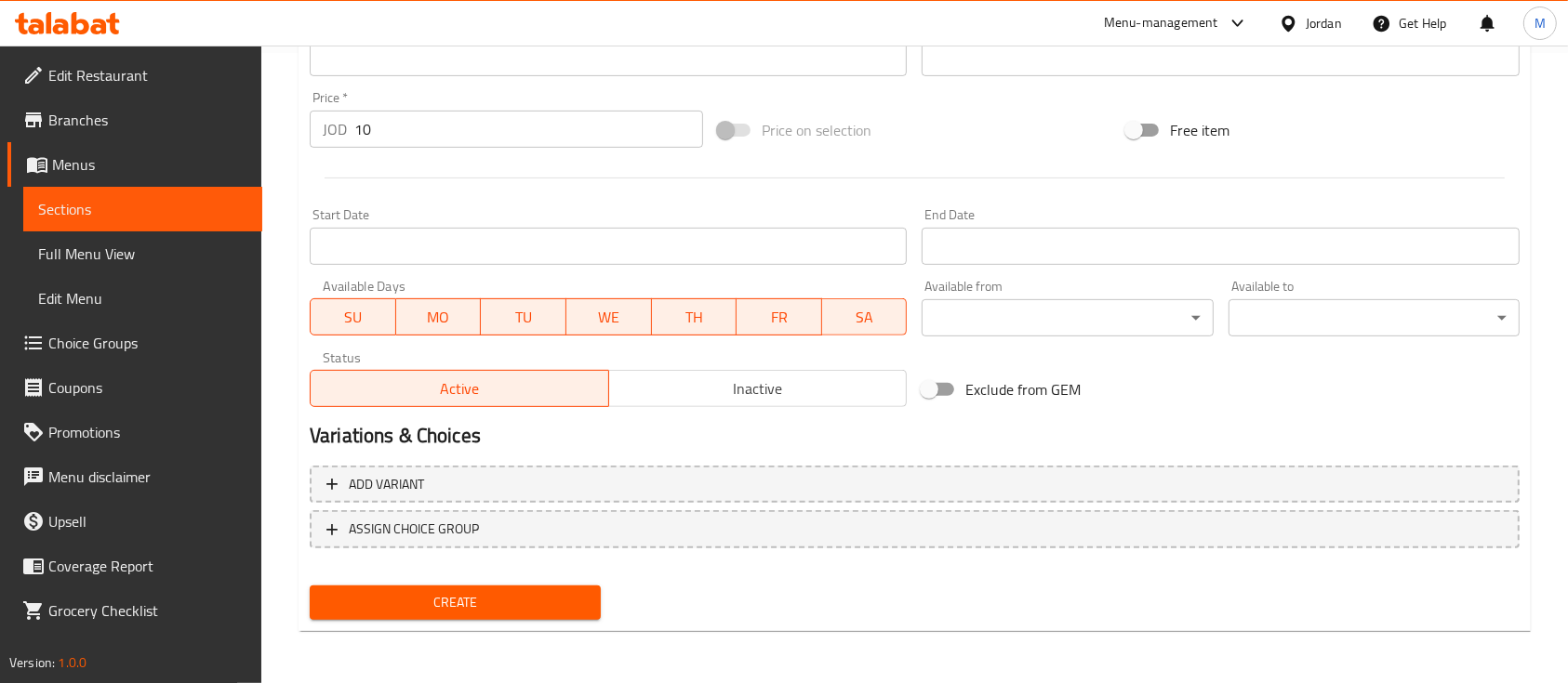
click at [487, 595] on span "Create" at bounding box center [455, 602] width 261 height 23
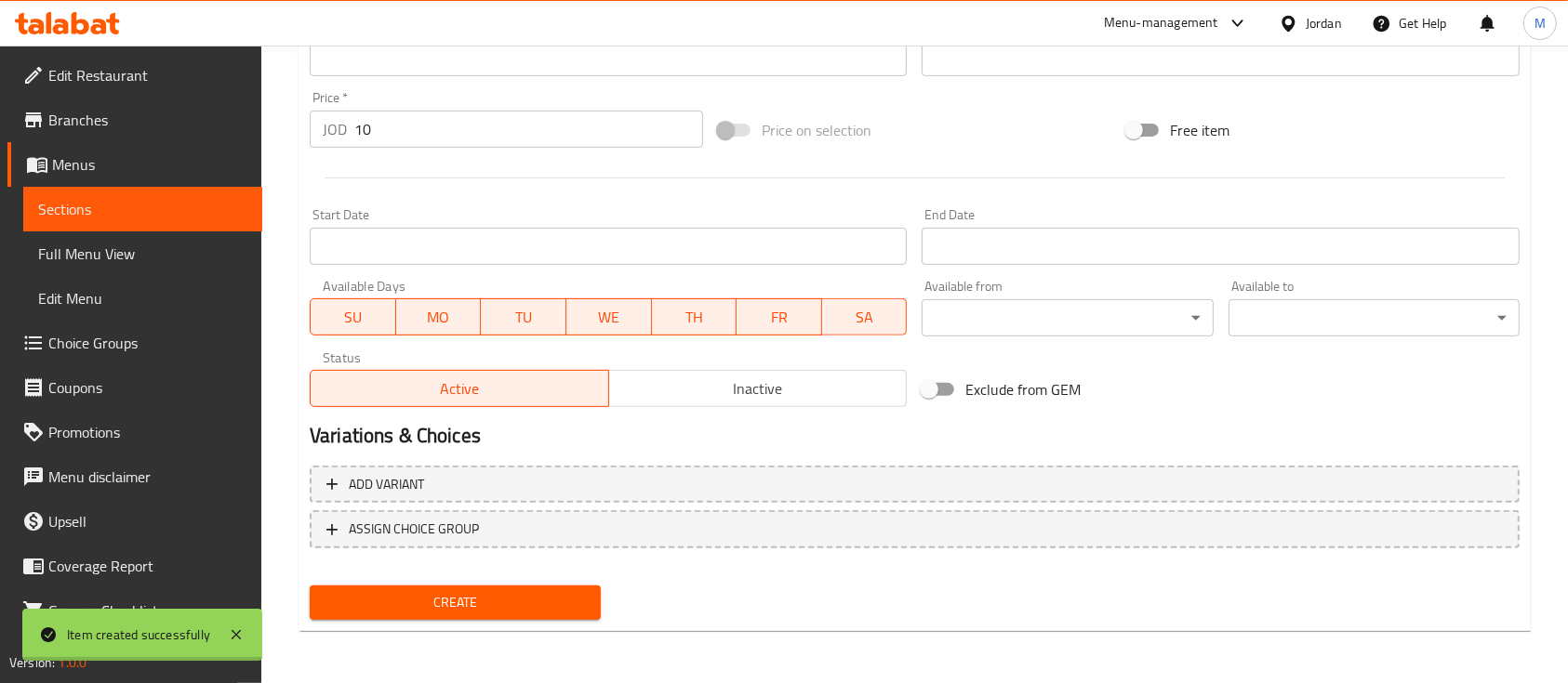
type input "0"
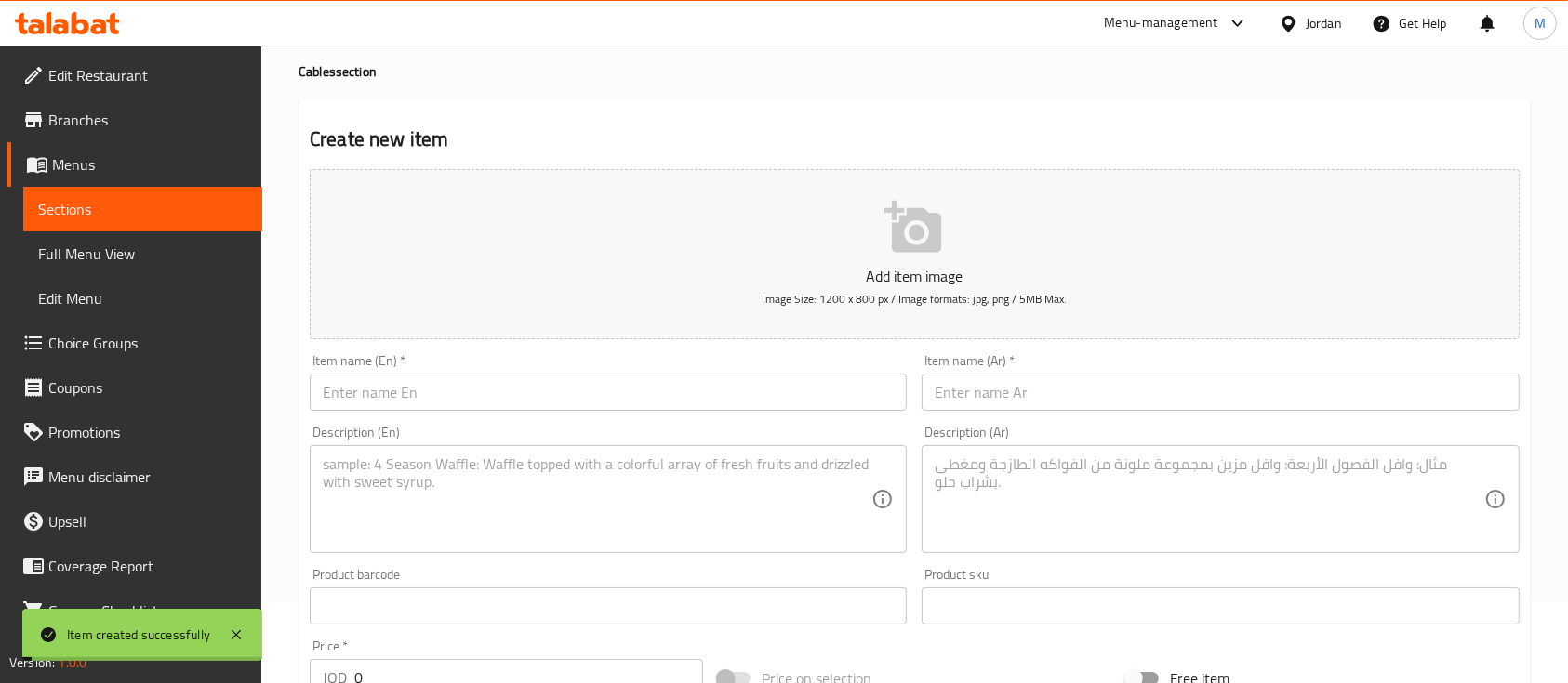
scroll to position [0, 0]
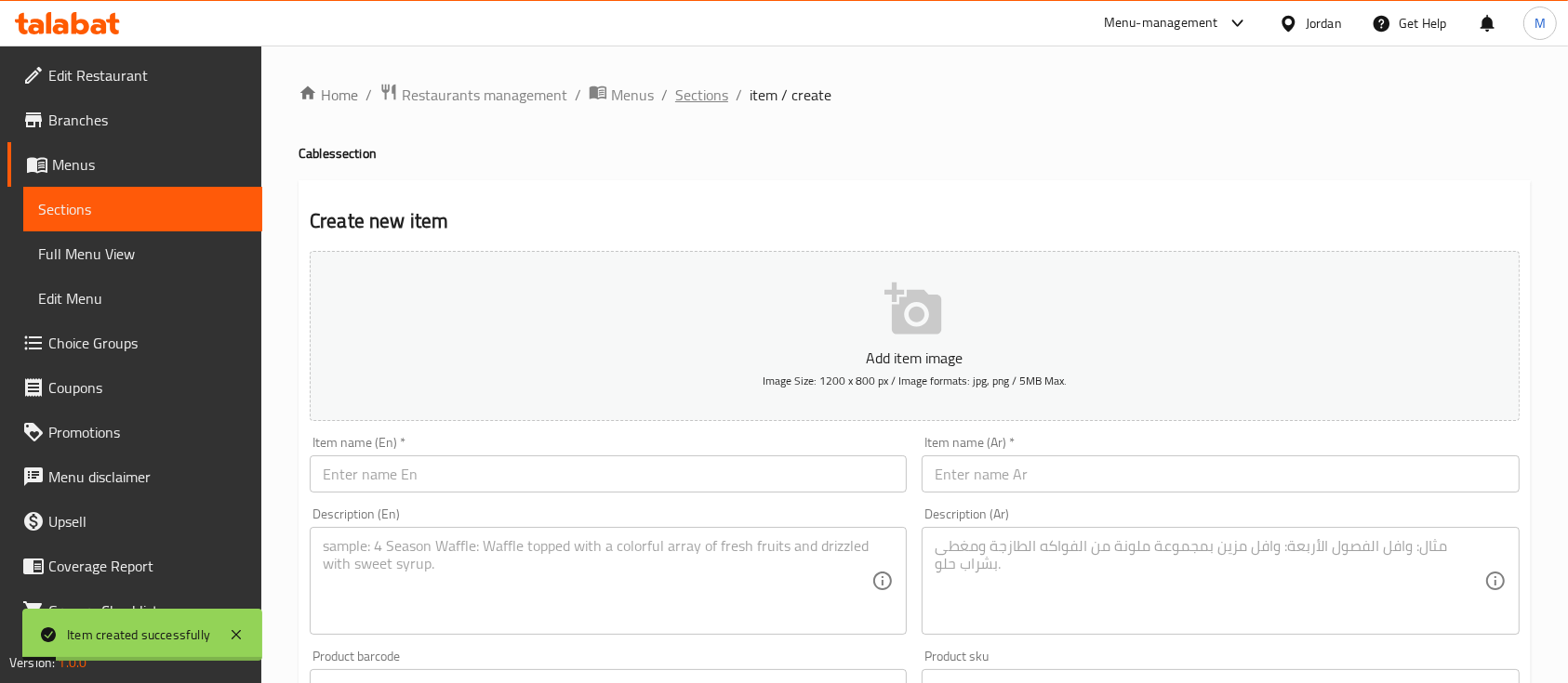
click at [713, 101] on span "Sections" at bounding box center [701, 95] width 53 height 23
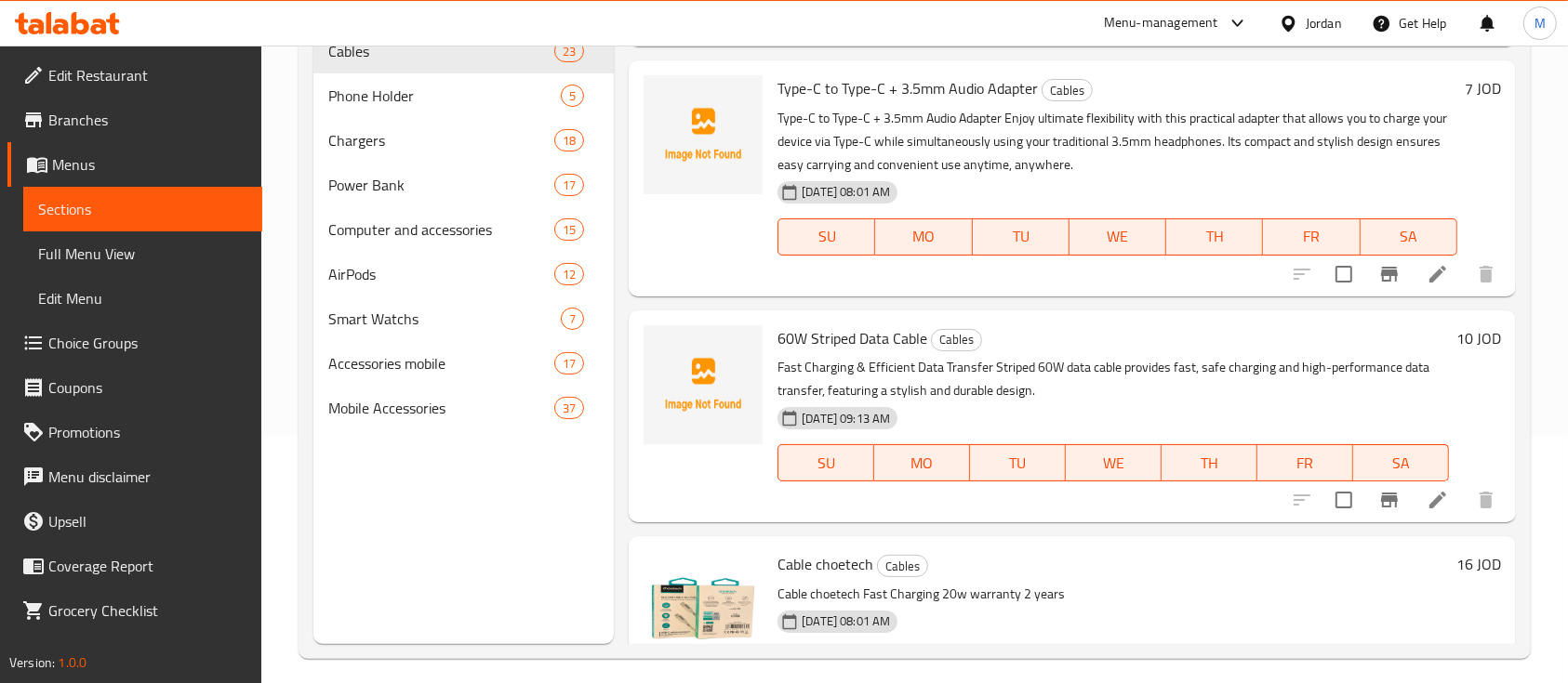
scroll to position [124, 0]
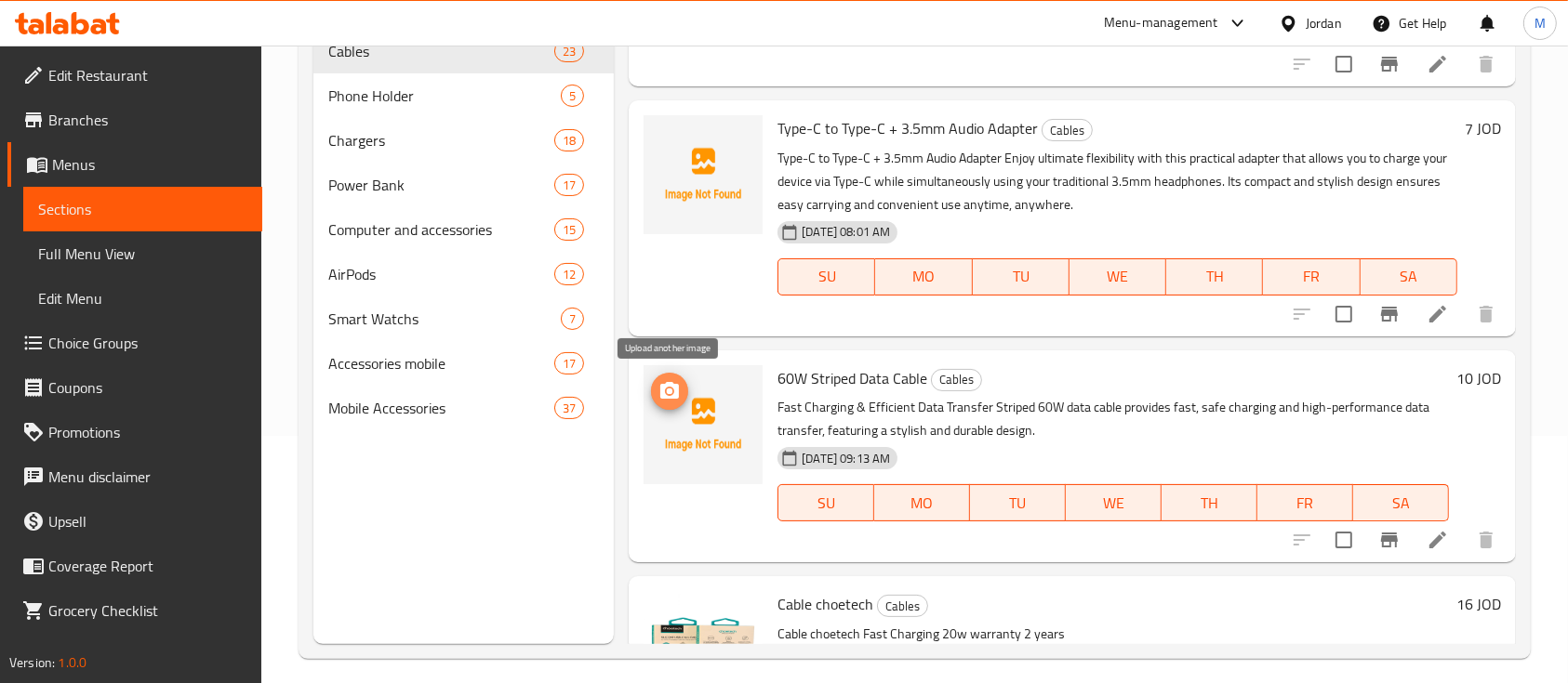
click at [679, 395] on icon "upload picture" at bounding box center [669, 392] width 23 height 23
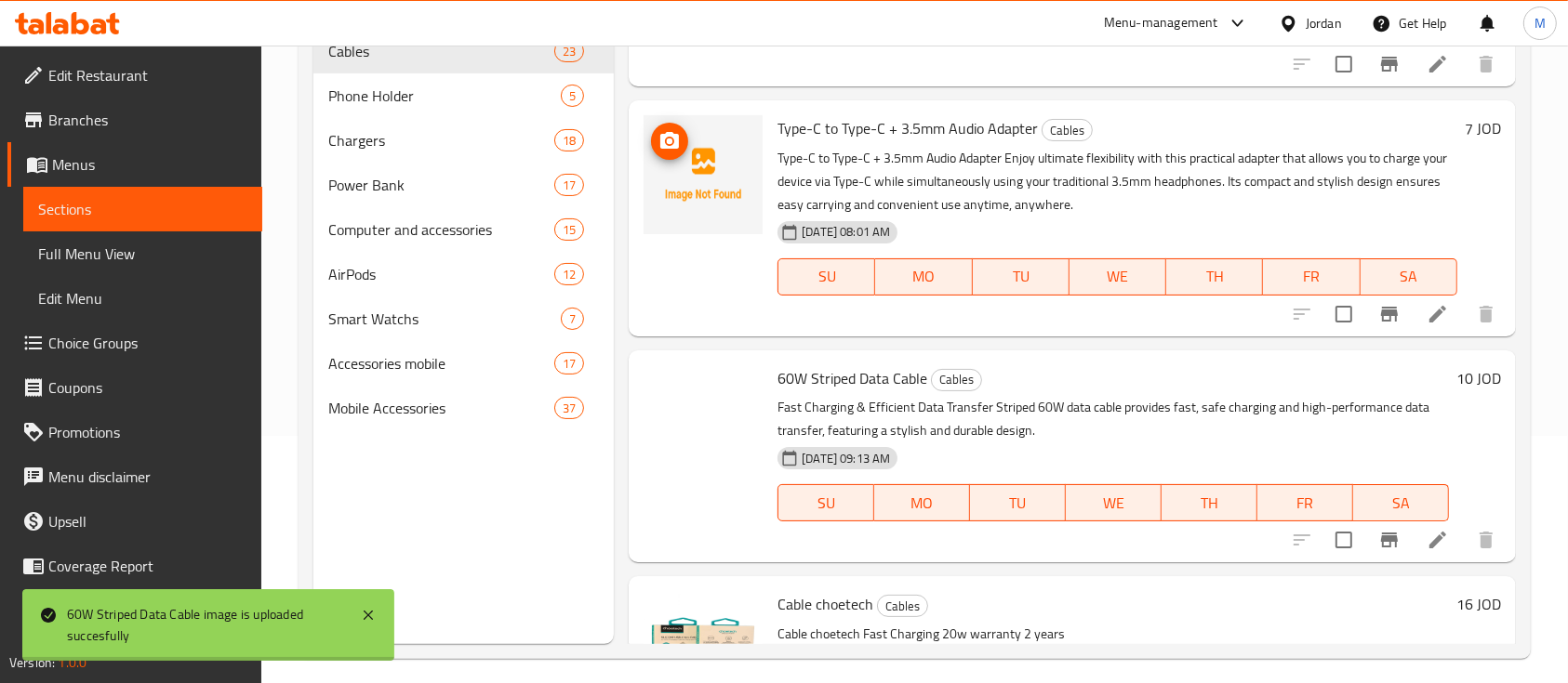
click at [668, 142] on circle "upload picture" at bounding box center [669, 141] width 6 height 6
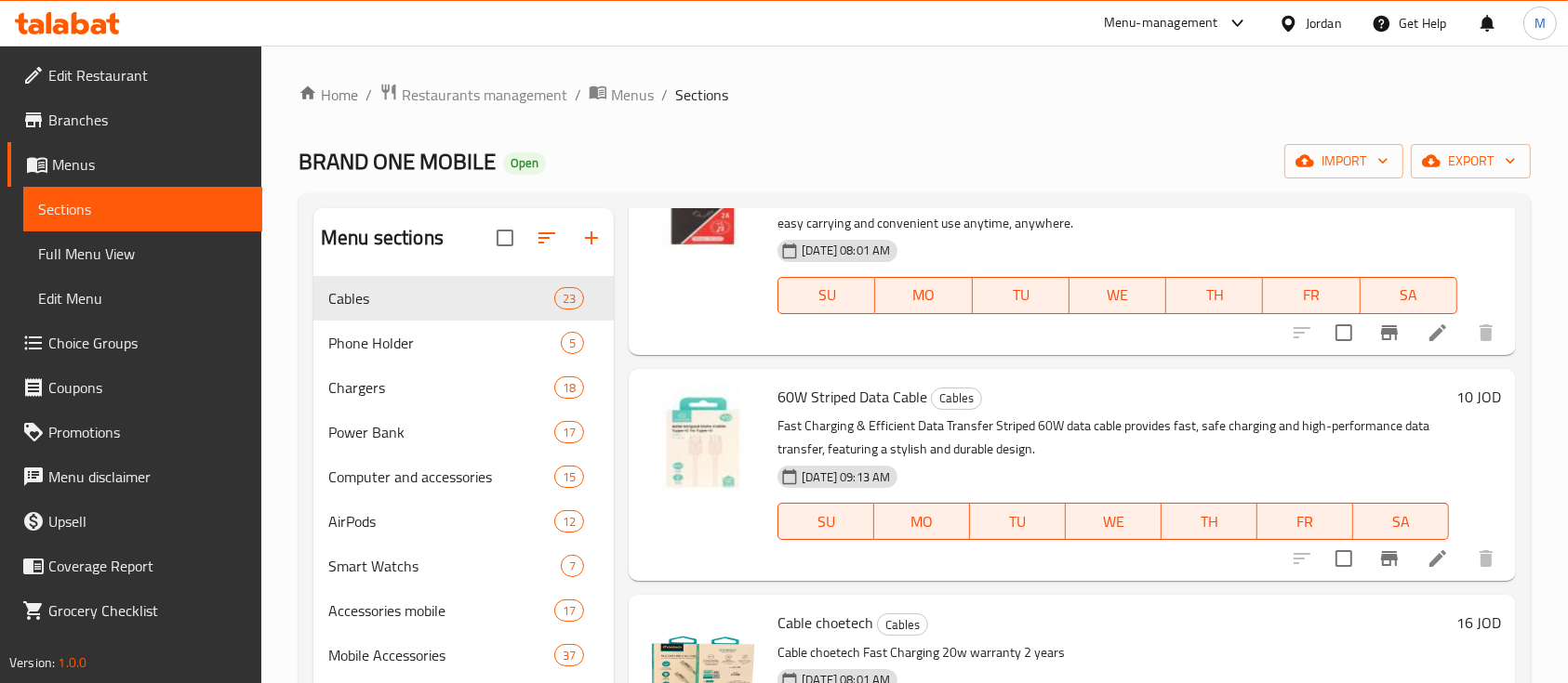
scroll to position [0, 0]
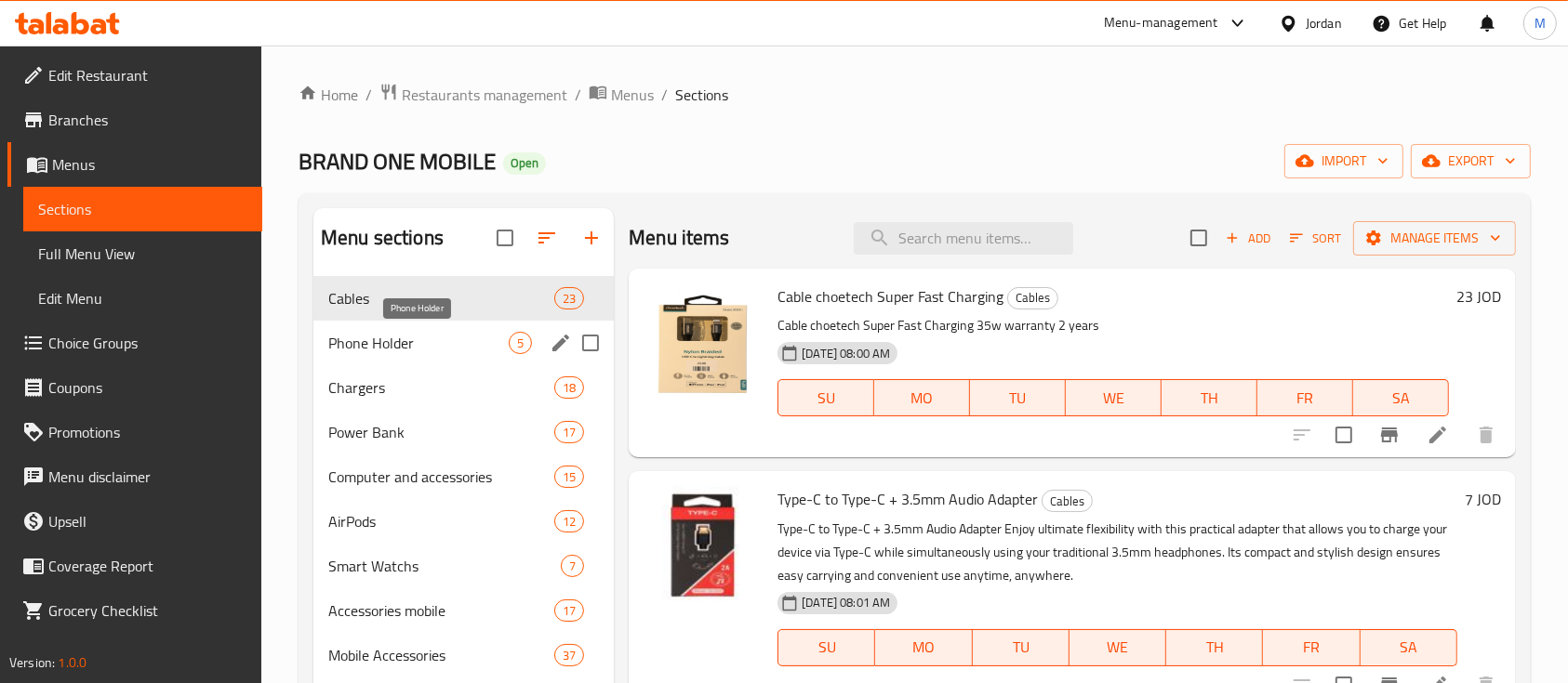
click at [442, 342] on span "Phone Holder" at bounding box center [418, 343] width 180 height 23
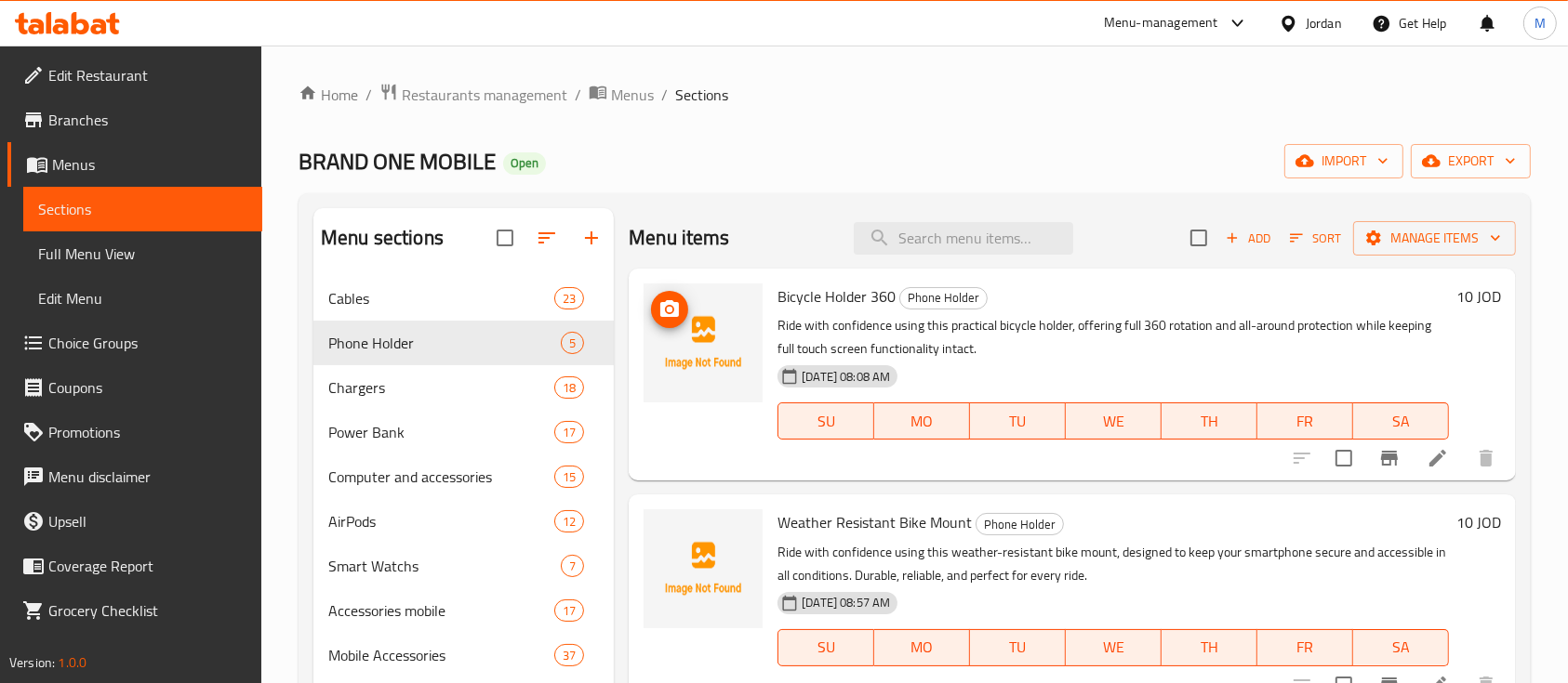
click at [674, 314] on icon "upload picture" at bounding box center [669, 309] width 19 height 17
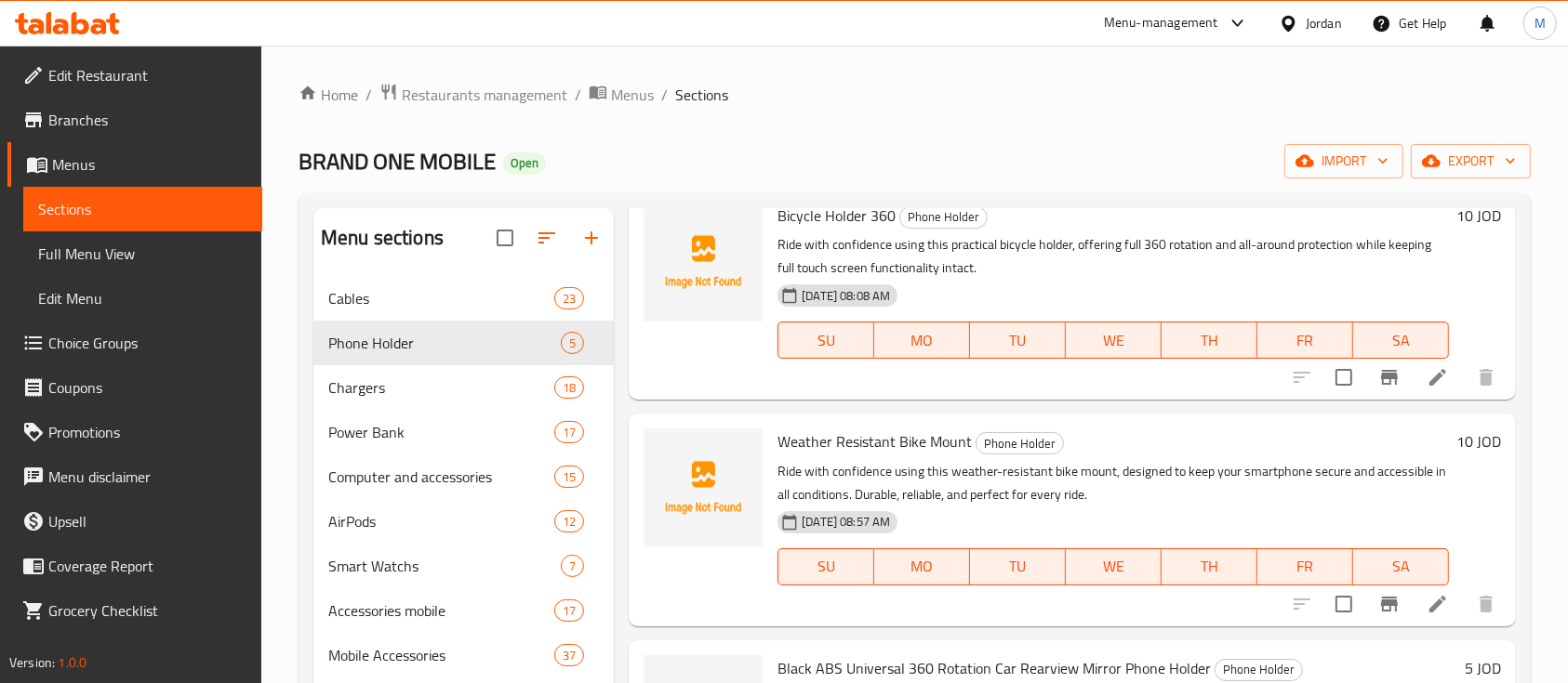
scroll to position [124, 0]
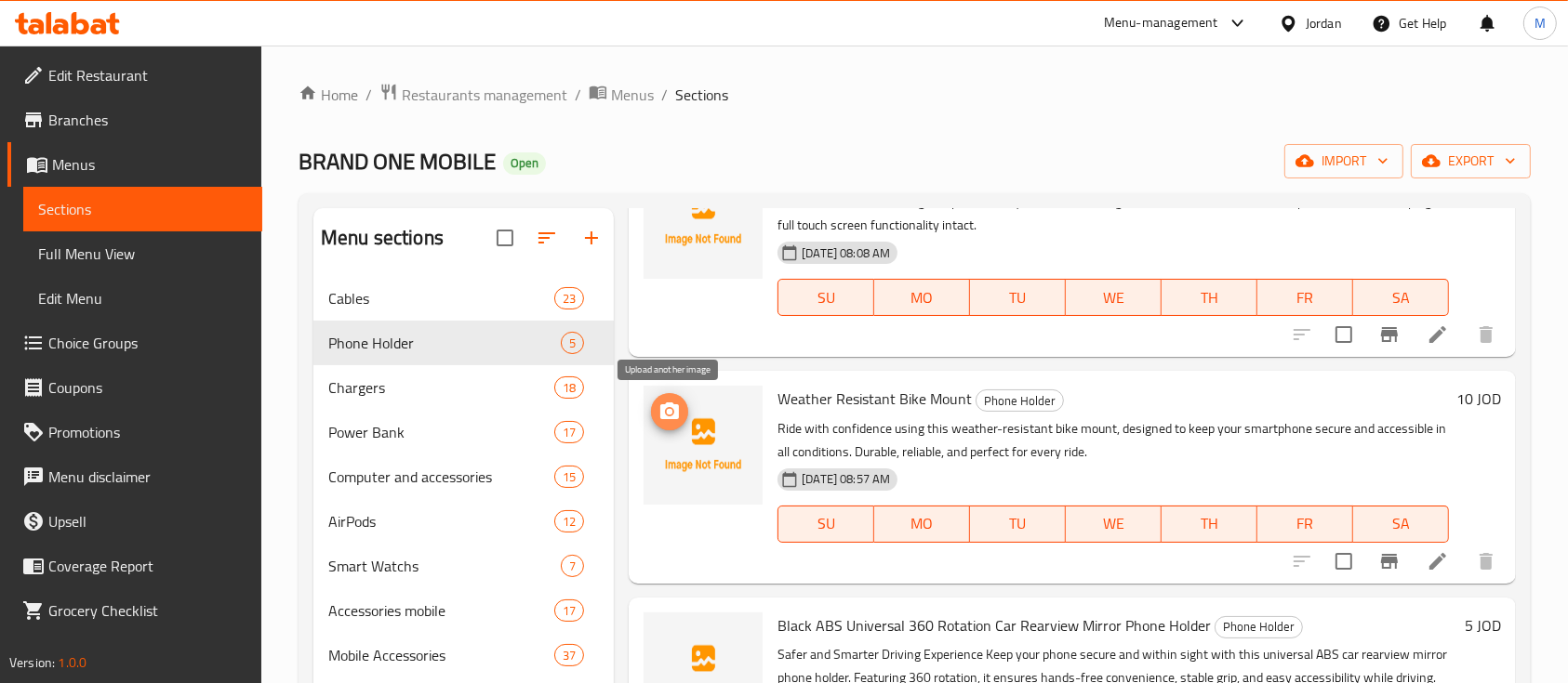
click at [672, 412] on icon "upload picture" at bounding box center [669, 411] width 23 height 23
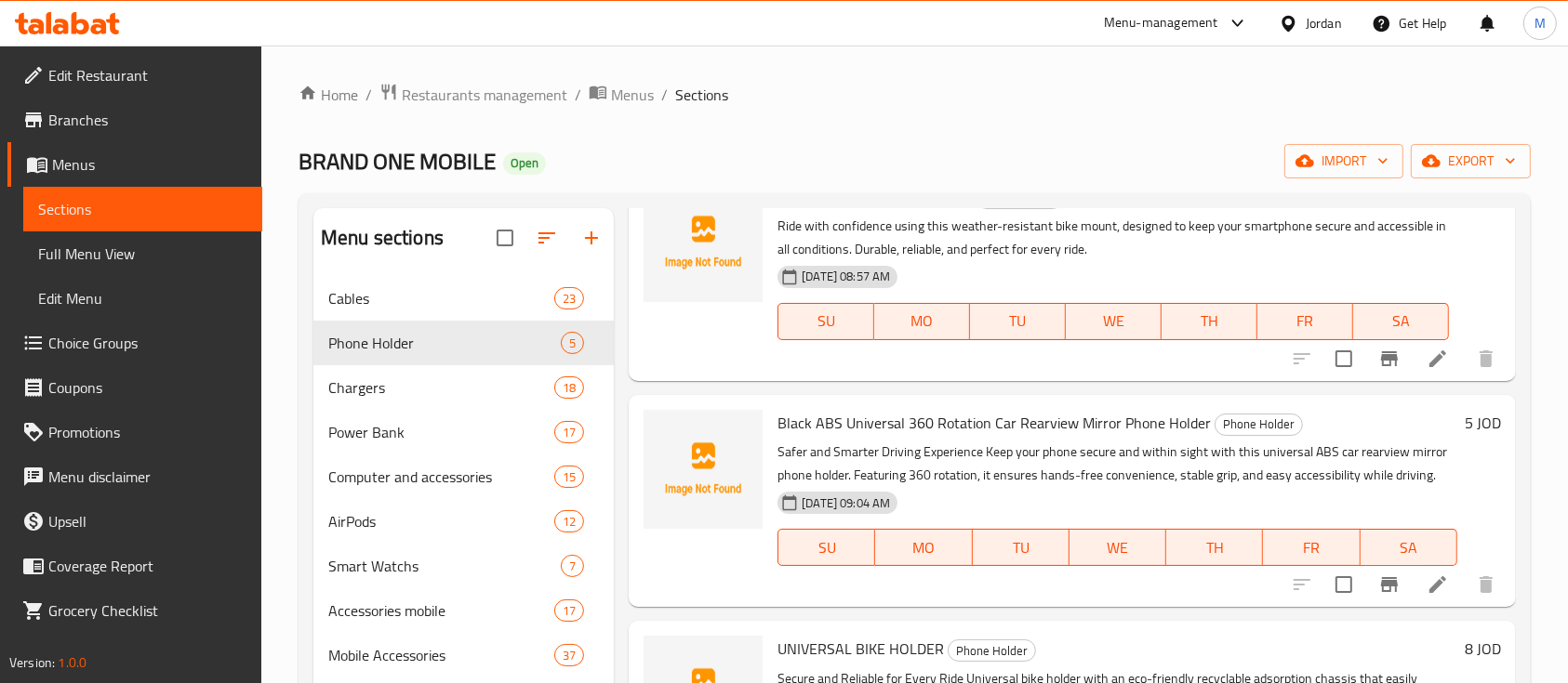
scroll to position [372, 0]
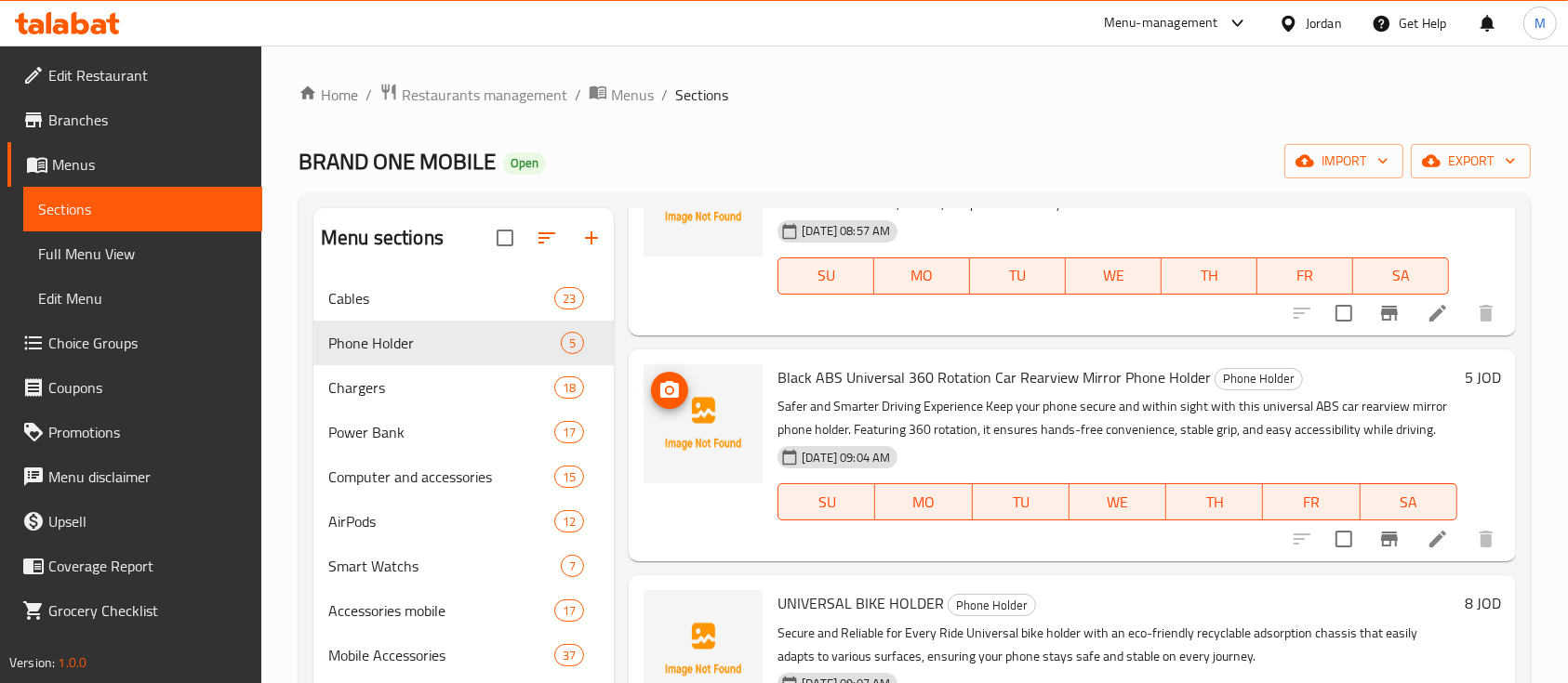
click at [675, 391] on icon "upload picture" at bounding box center [669, 390] width 19 height 17
click at [416, 432] on span "Power Bank" at bounding box center [415, 432] width 174 height 23
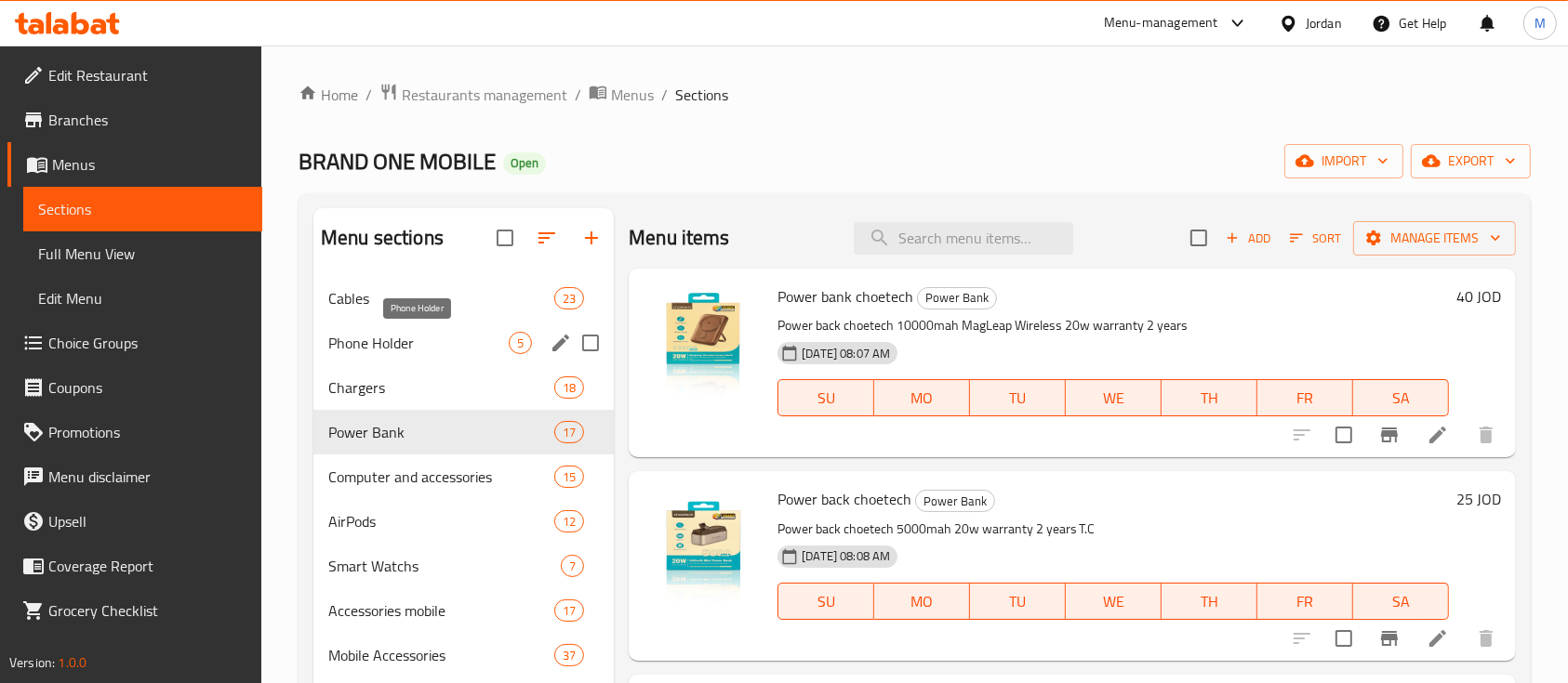
click at [424, 338] on span "Phone Holder" at bounding box center [418, 343] width 180 height 23
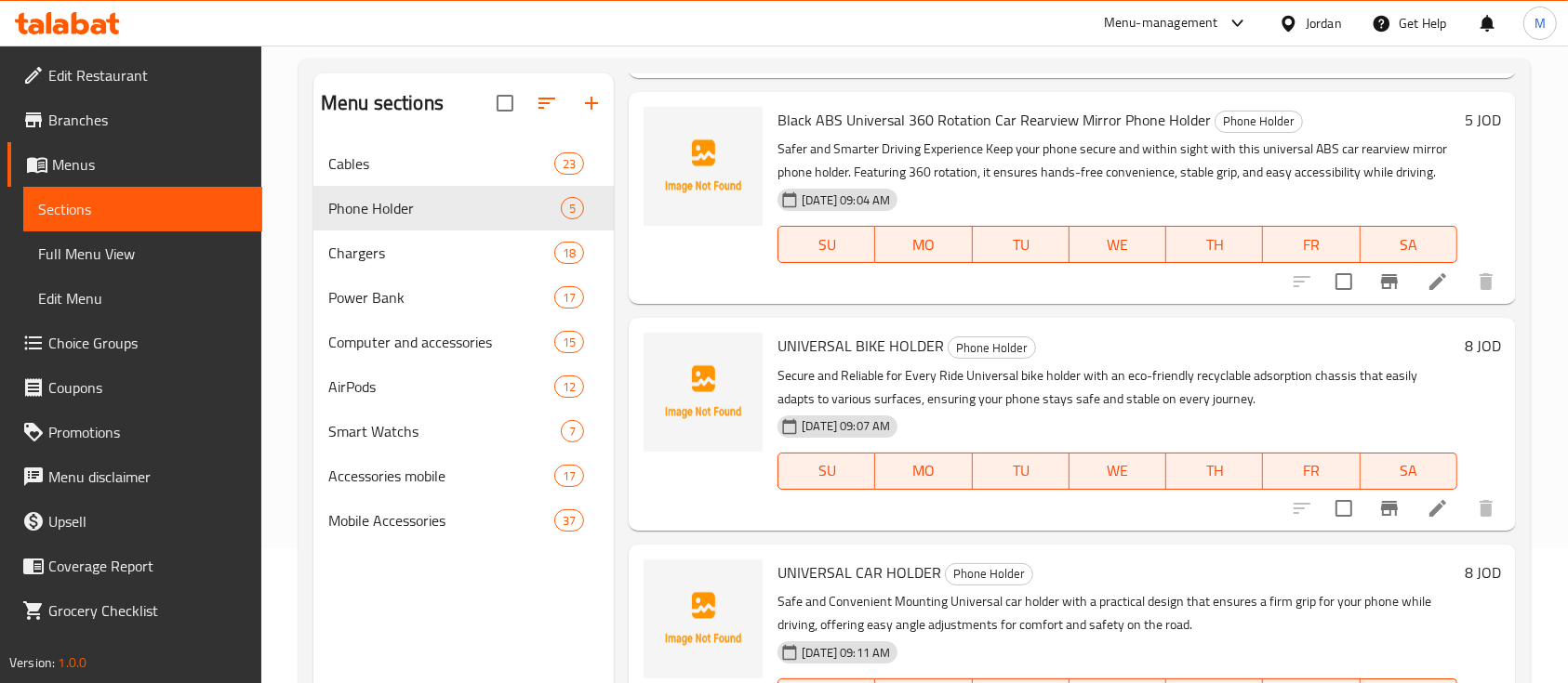
scroll to position [247, 0]
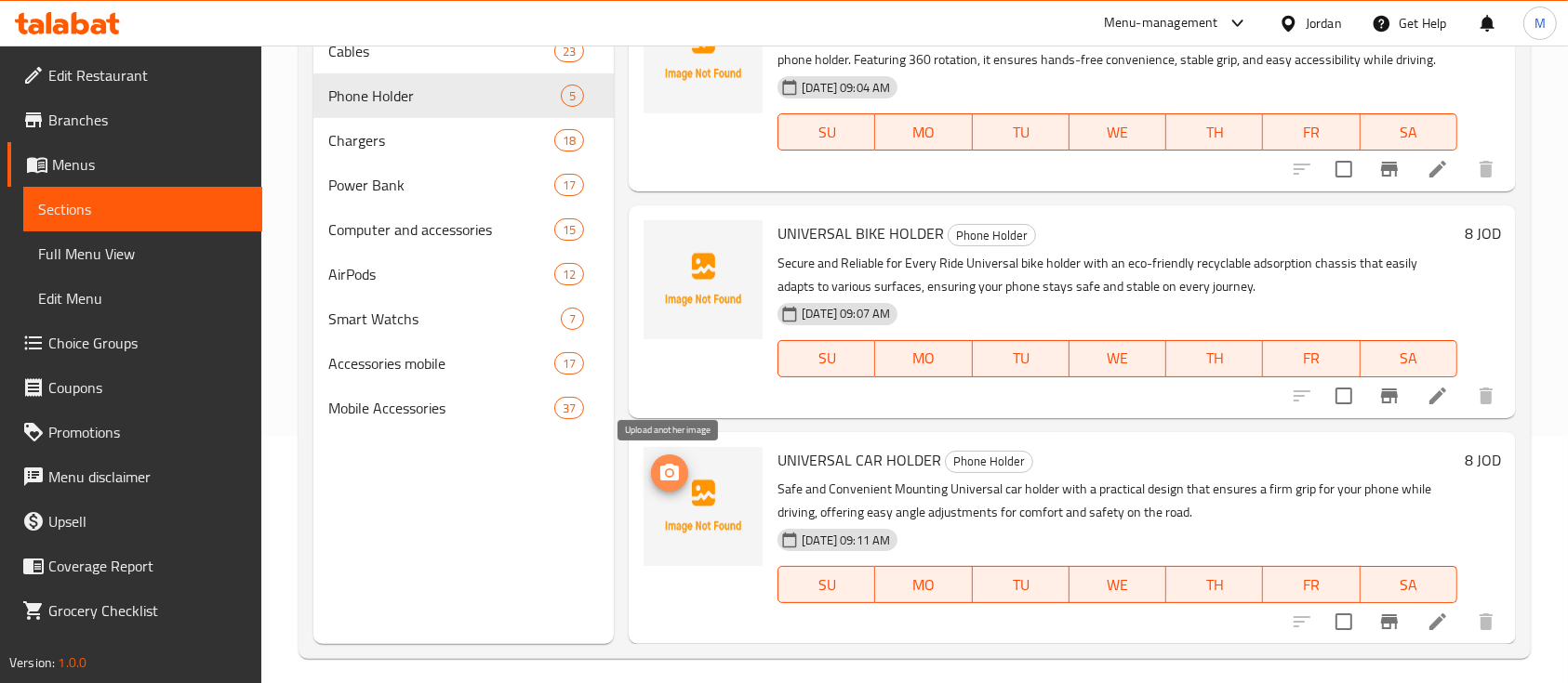
click at [670, 483] on button "upload picture" at bounding box center [670, 473] width 38 height 38
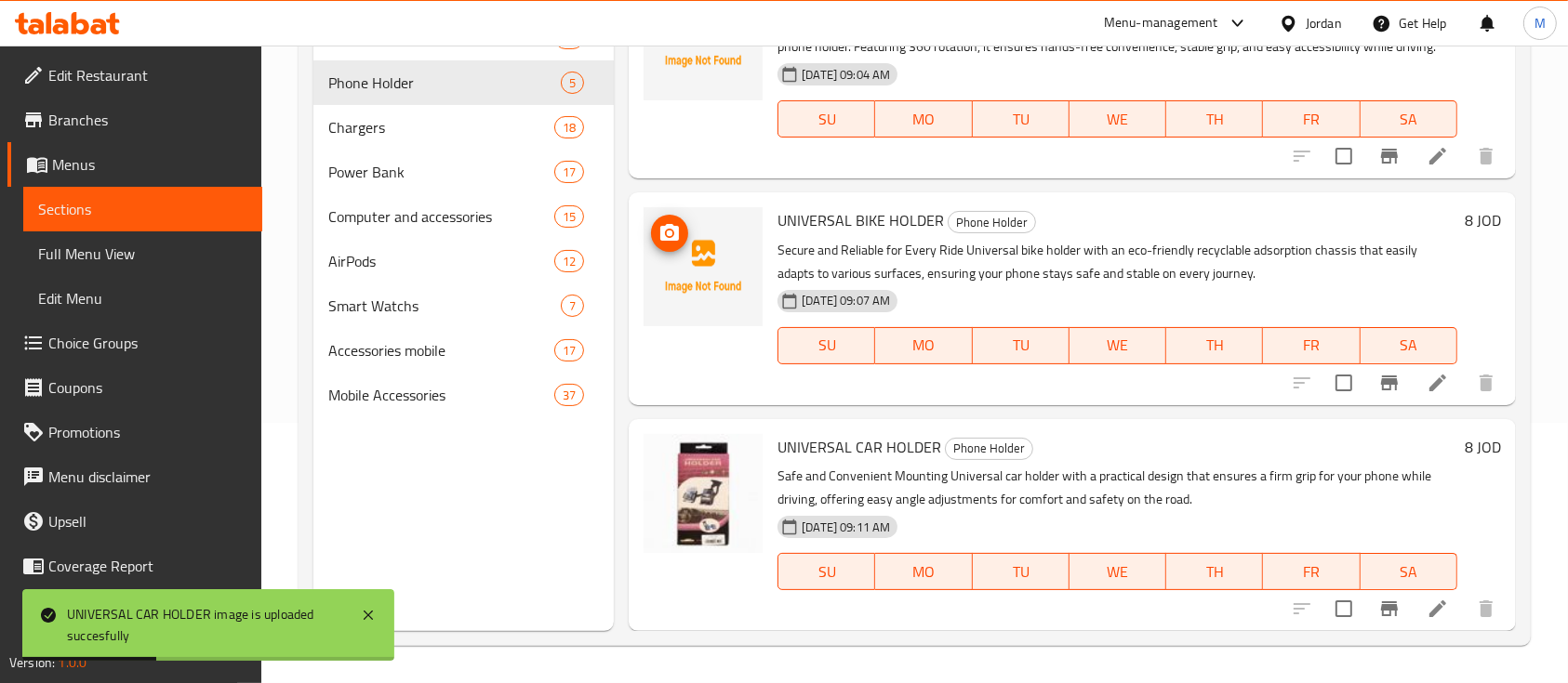
click at [666, 231] on icon "upload picture" at bounding box center [669, 233] width 23 height 23
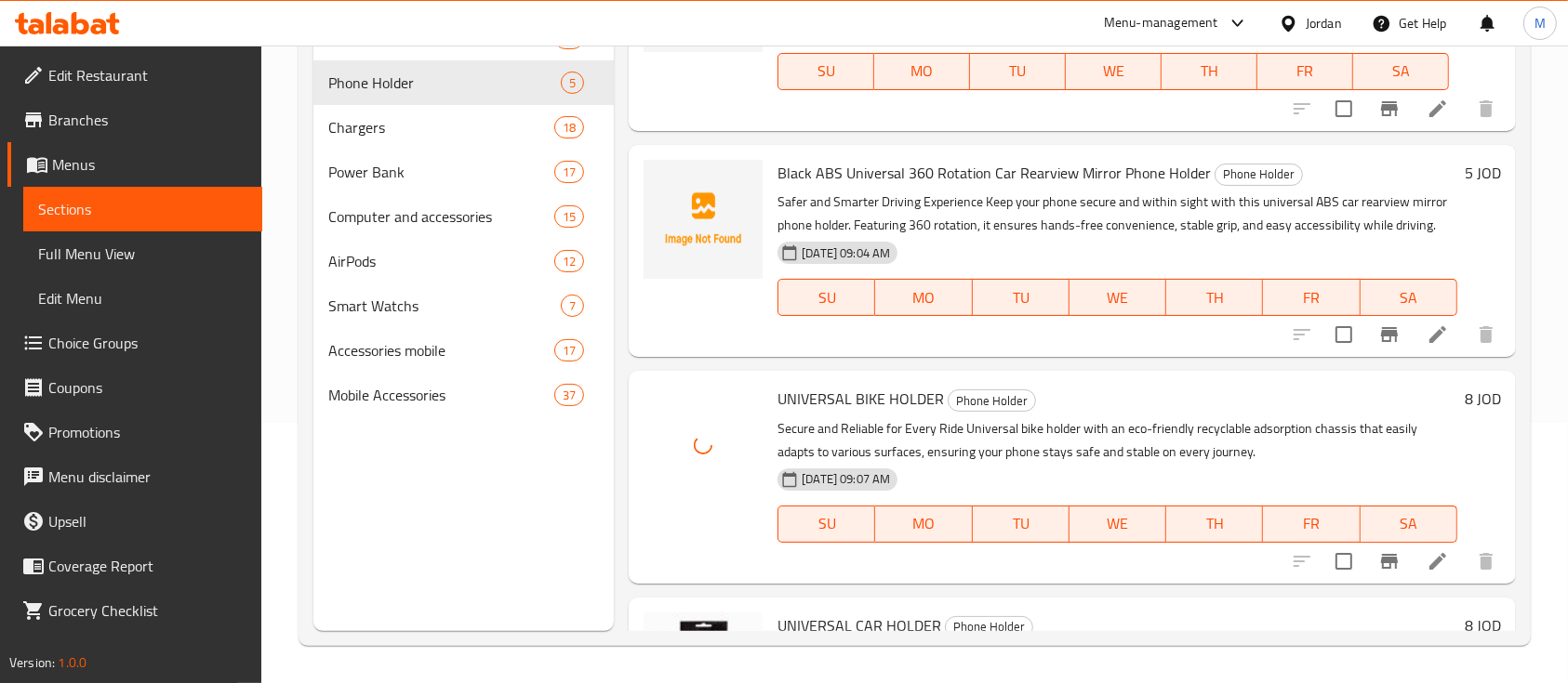
scroll to position [270, 0]
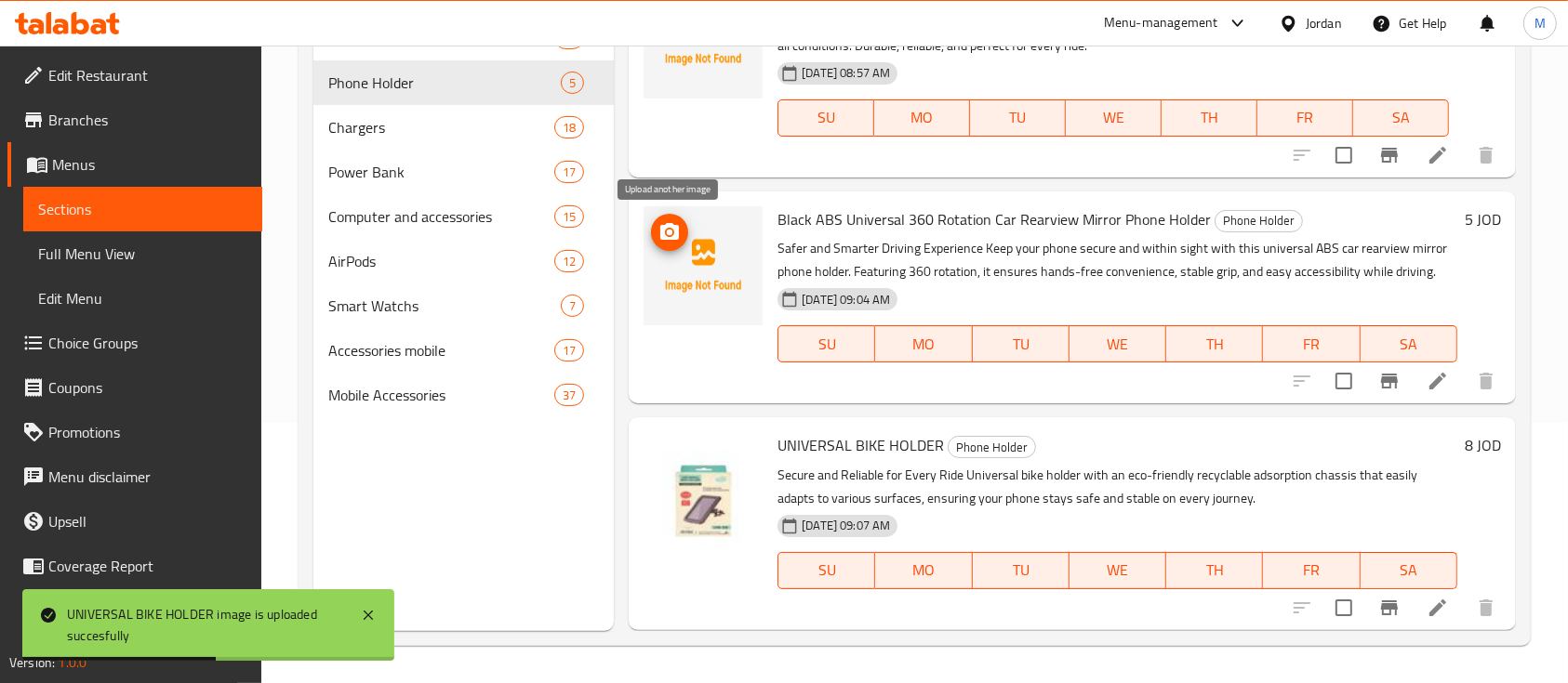
click at [680, 241] on icon "upload picture" at bounding box center [669, 232] width 23 height 23
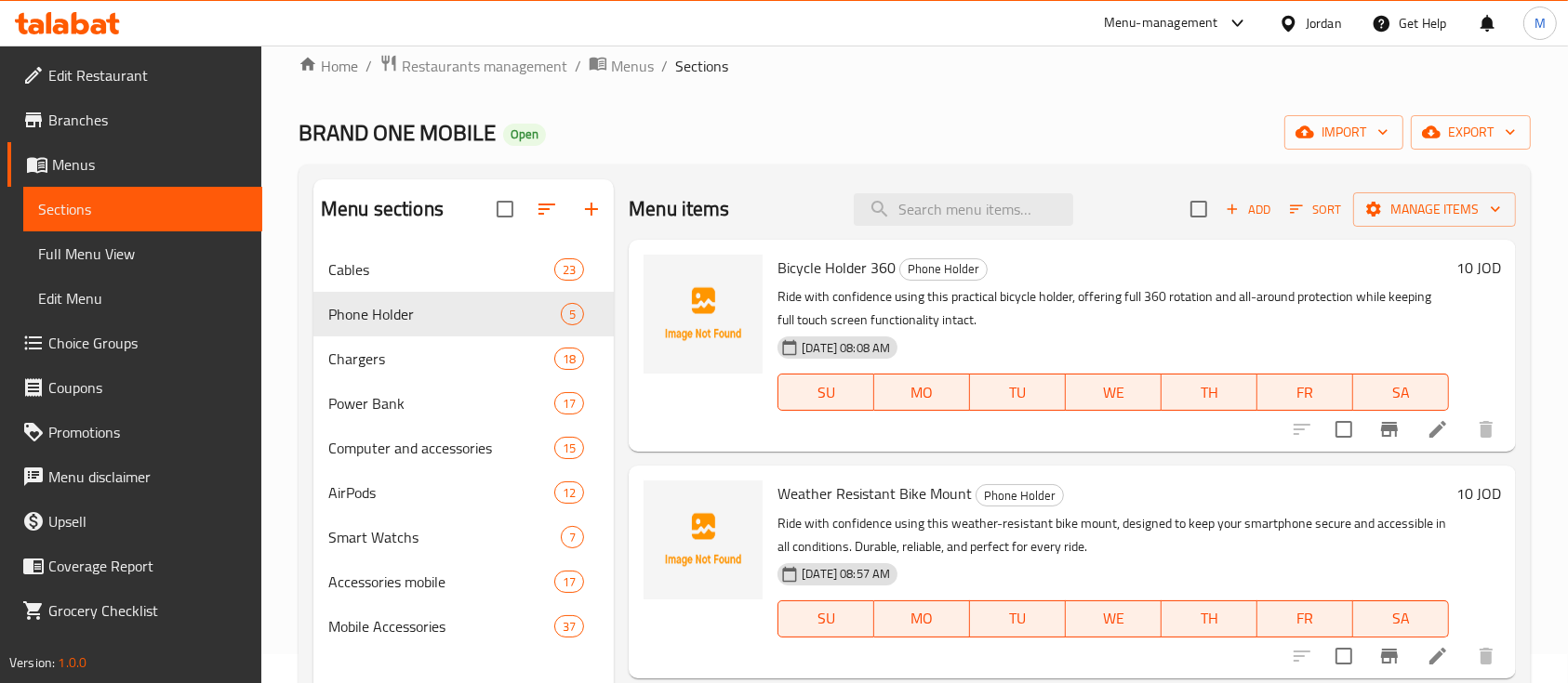
scroll to position [12, 0]
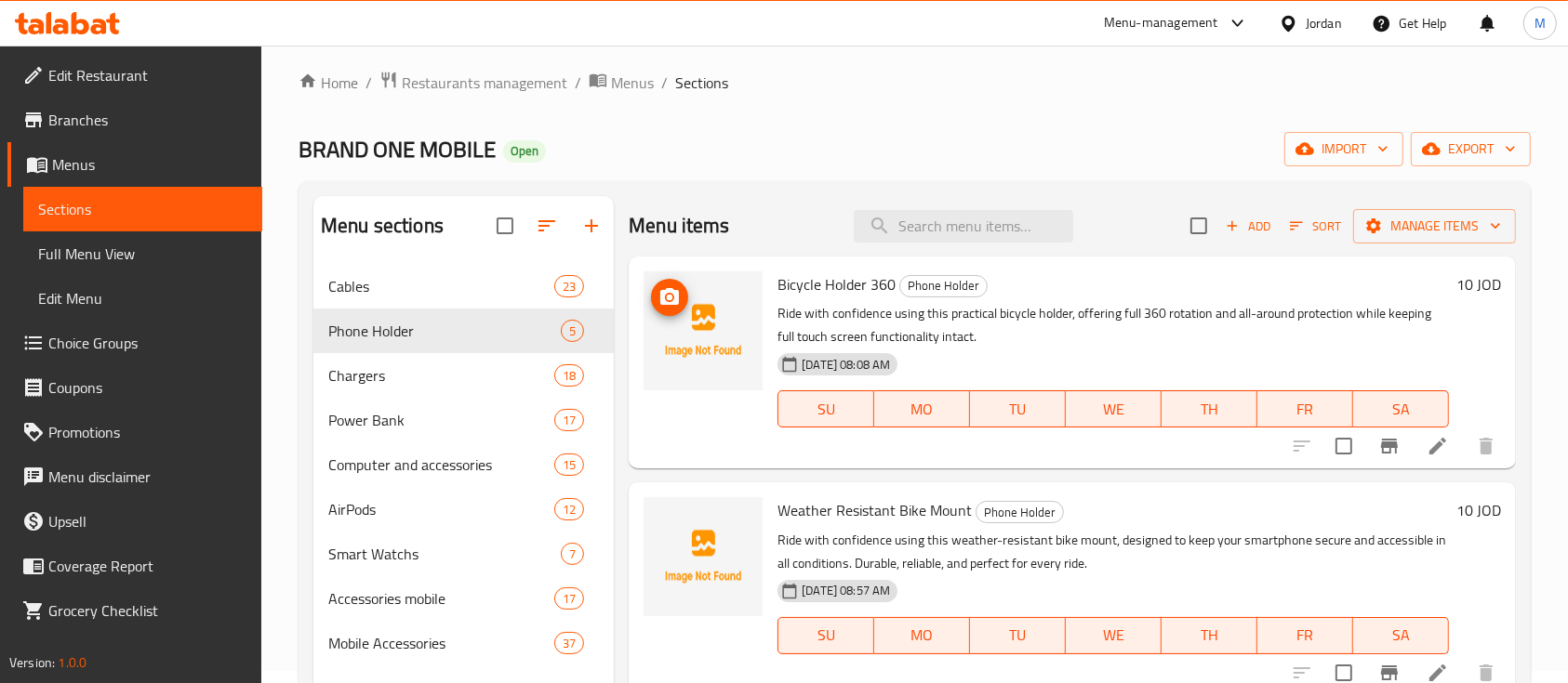
click at [684, 308] on img at bounding box center [703, 331] width 119 height 119
click at [678, 299] on icon "upload picture" at bounding box center [669, 297] width 19 height 17
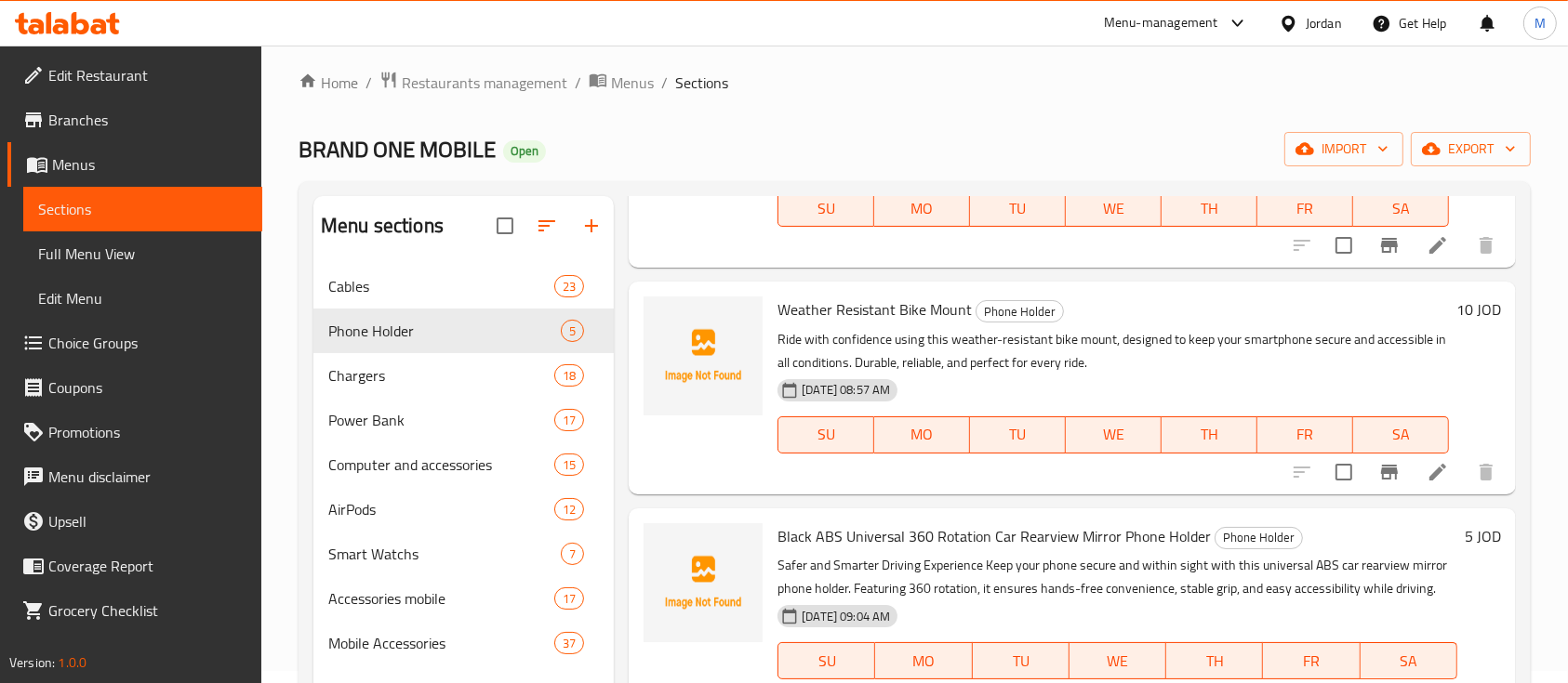
scroll to position [247, 0]
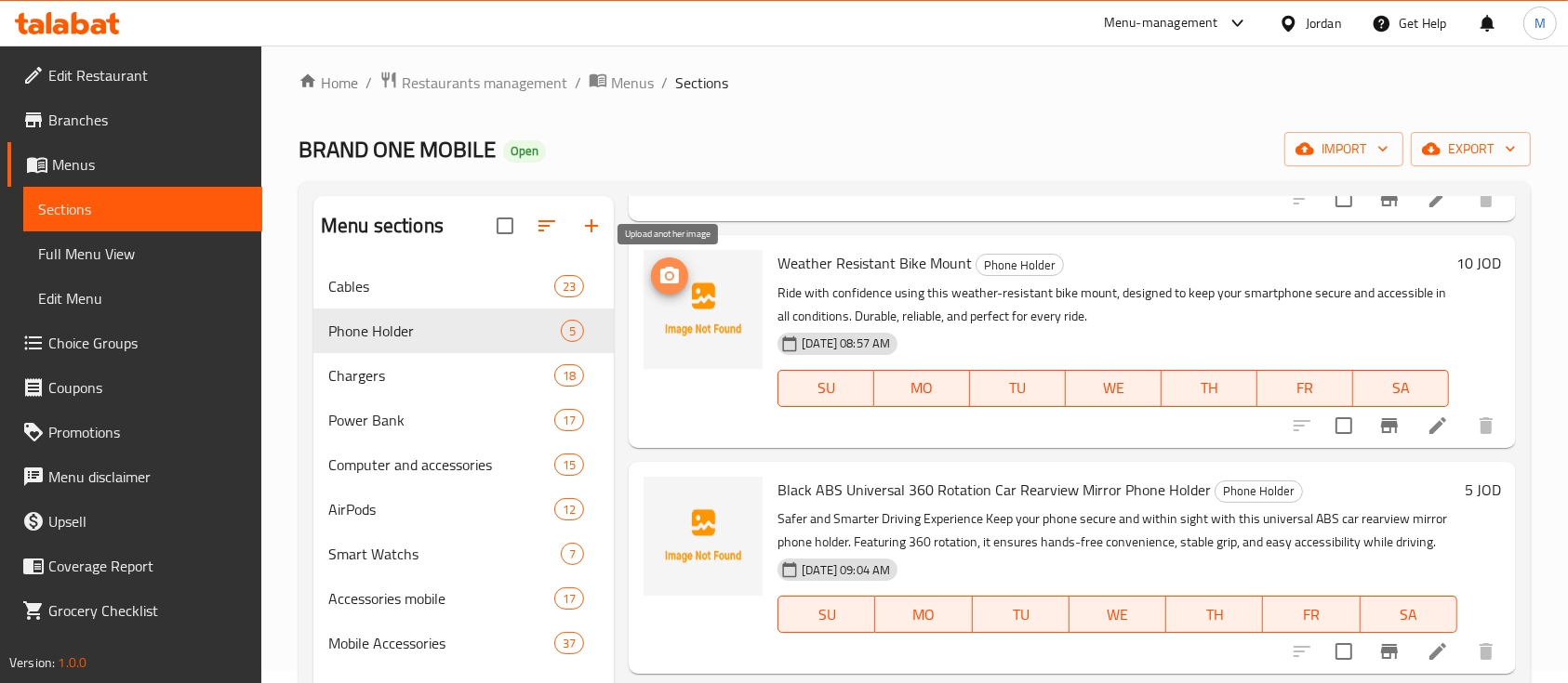
click at [670, 276] on circle "upload picture" at bounding box center [669, 276] width 6 height 6
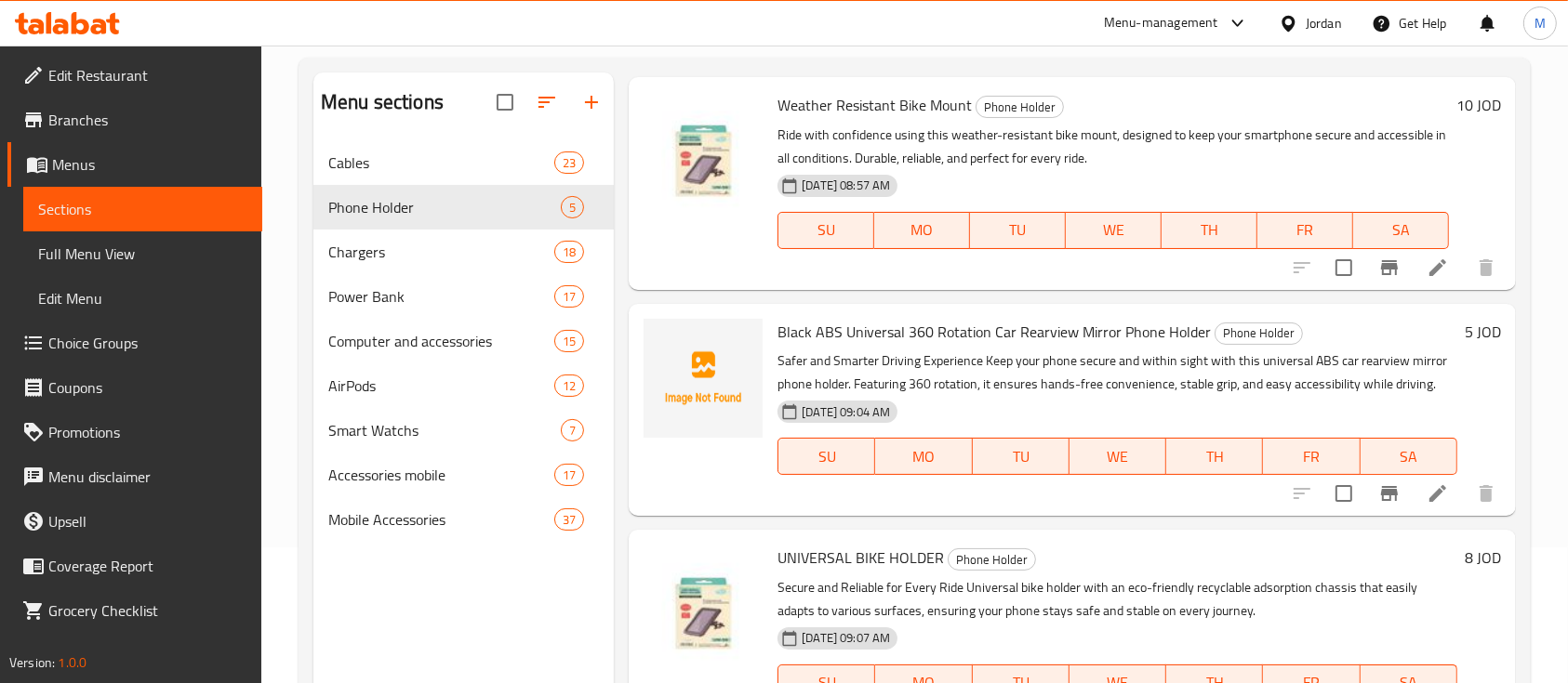
scroll to position [270, 0]
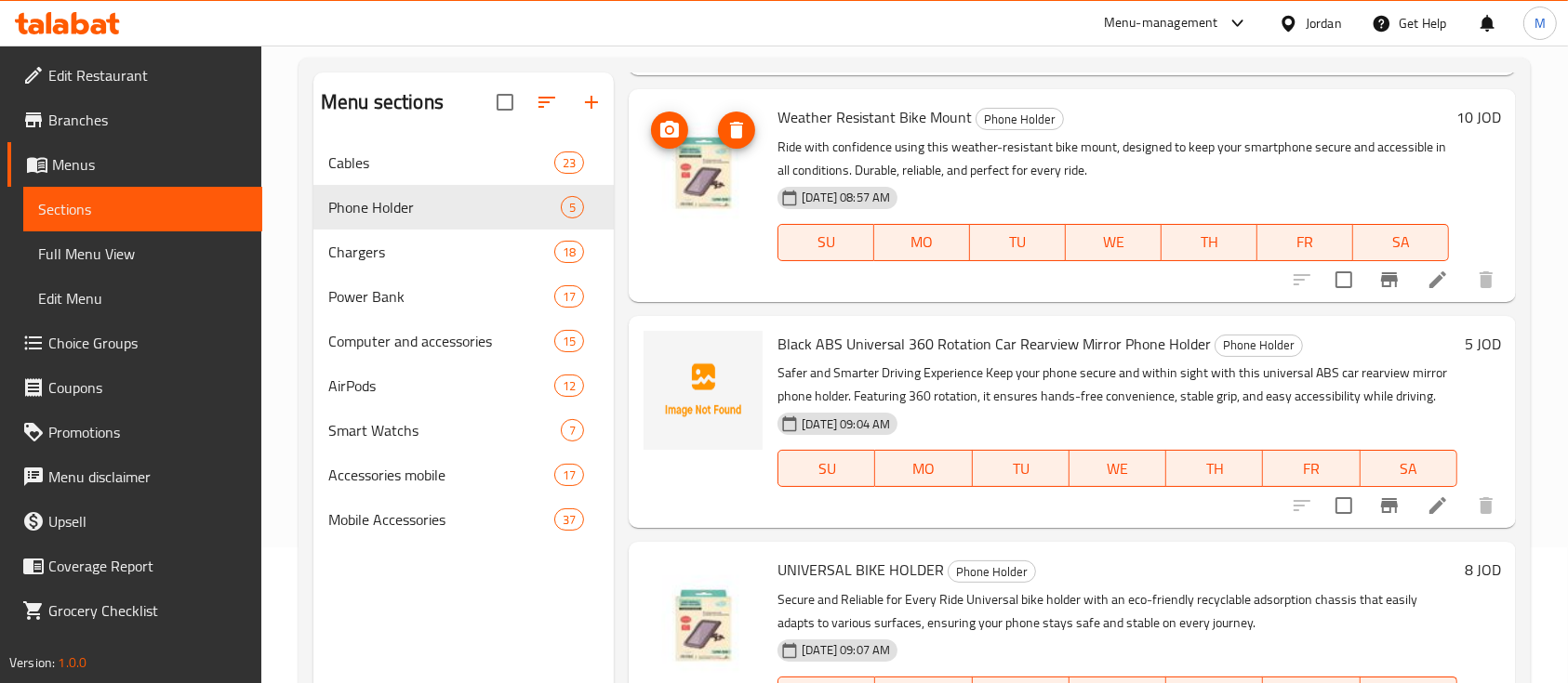
click at [659, 141] on button "upload picture" at bounding box center [670, 131] width 38 height 38
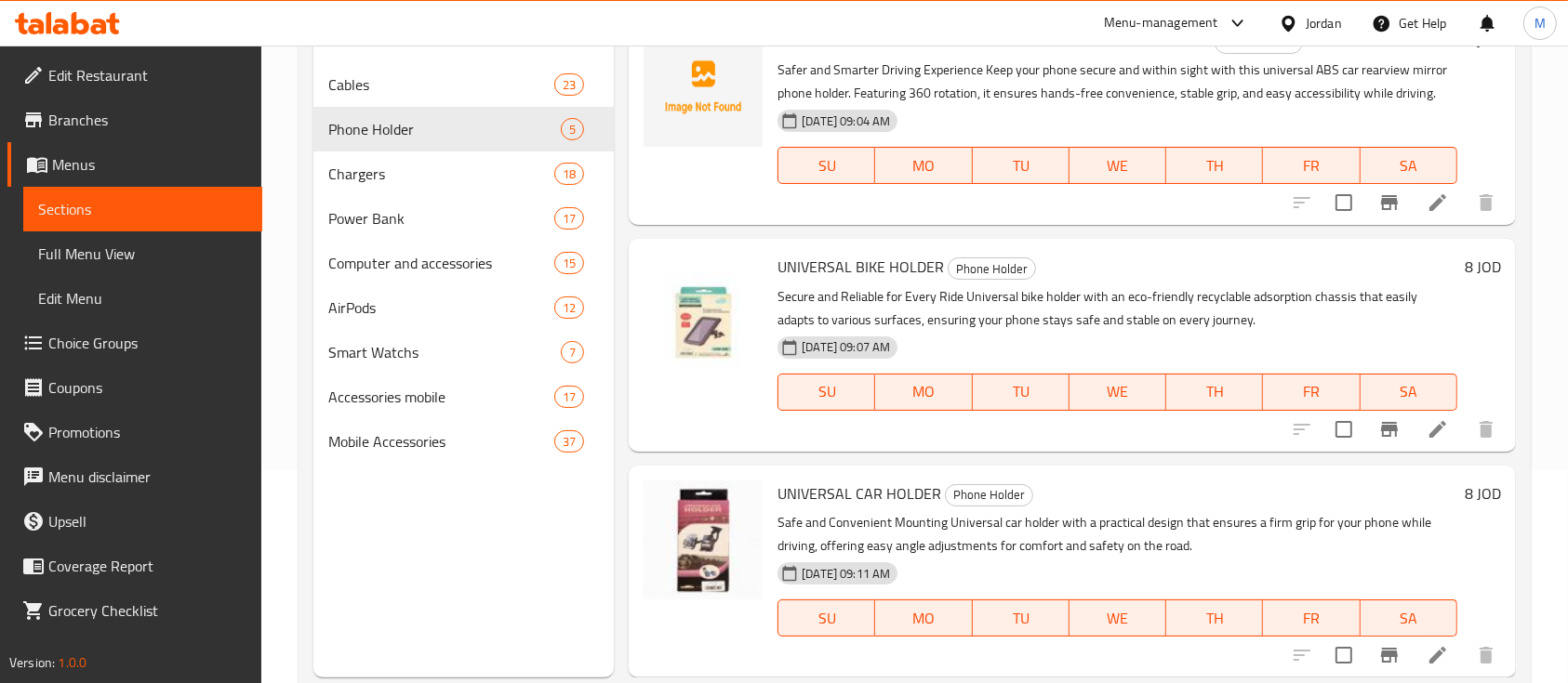
scroll to position [260, 0]
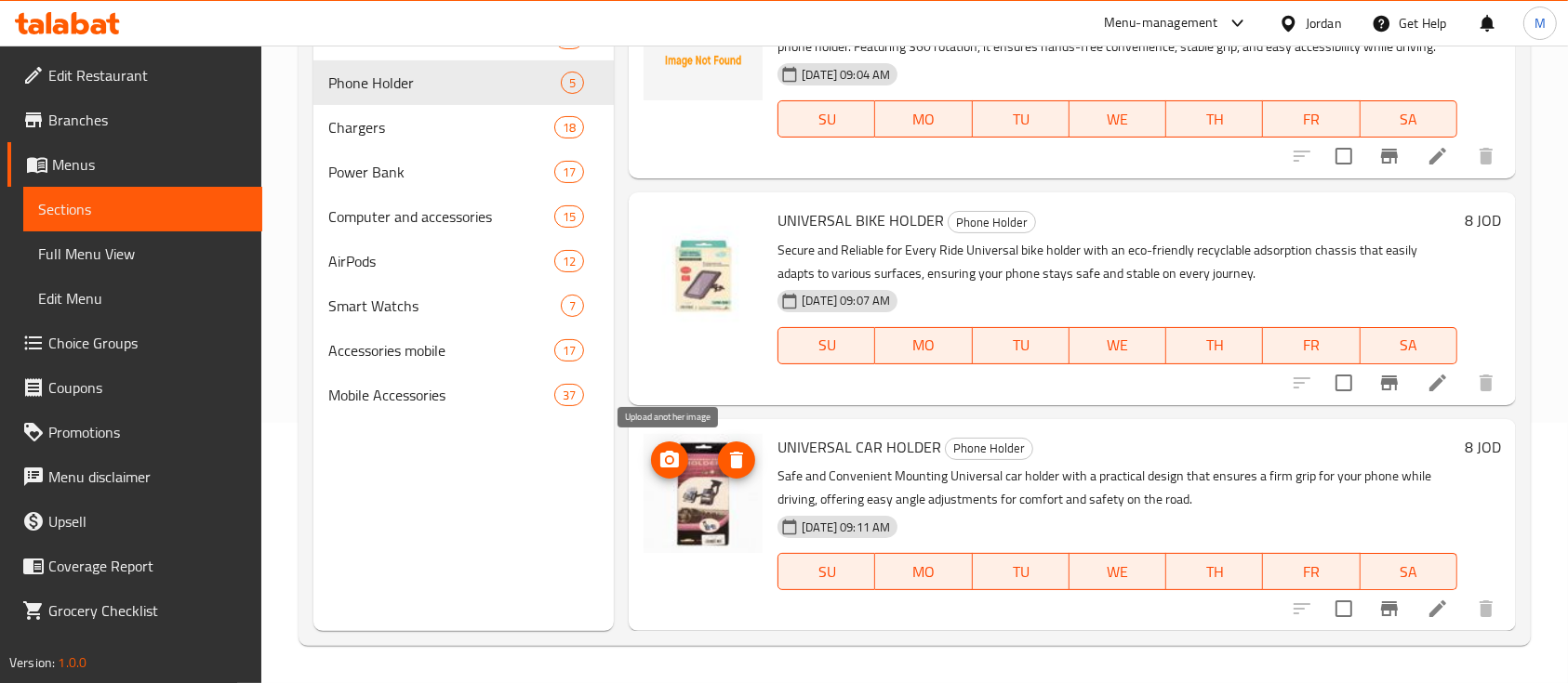
click at [665, 464] on icon "upload picture" at bounding box center [669, 459] width 19 height 17
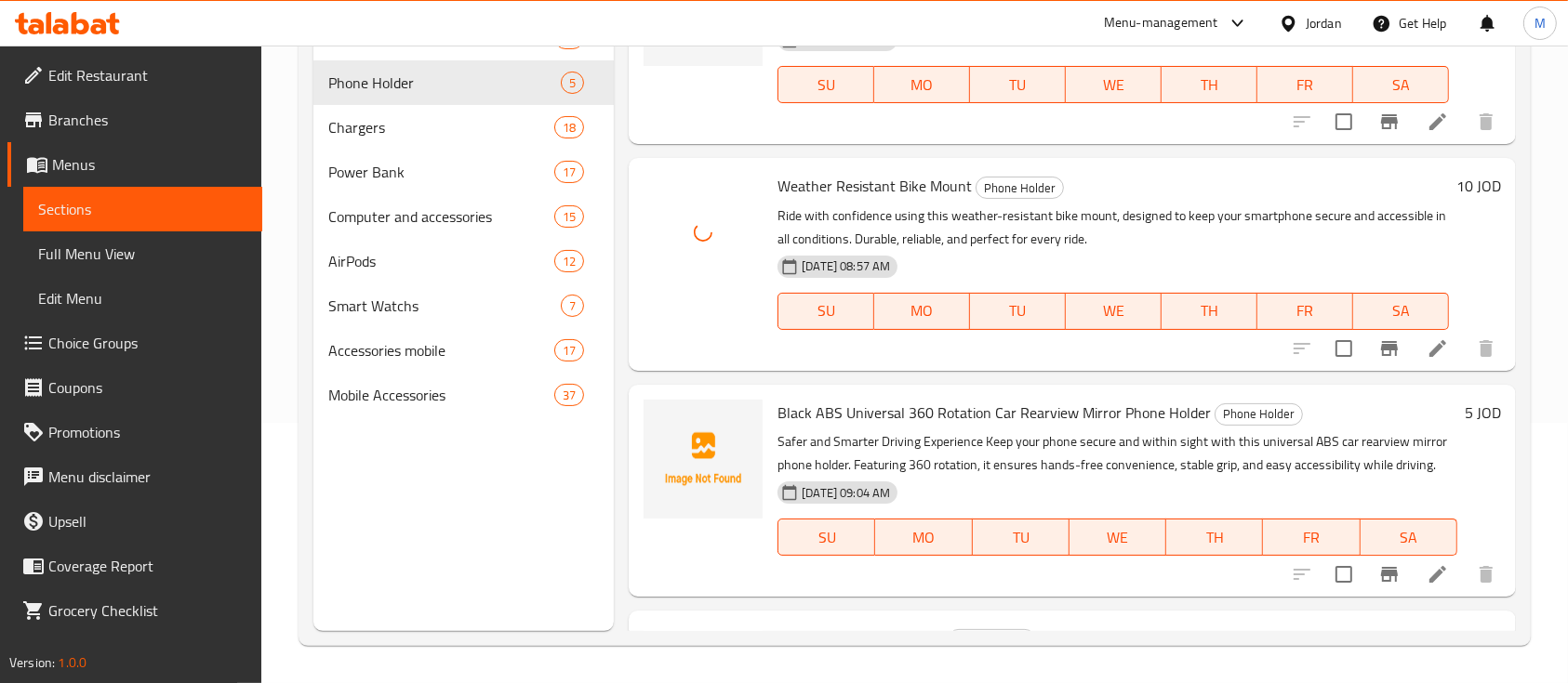
scroll to position [0, 0]
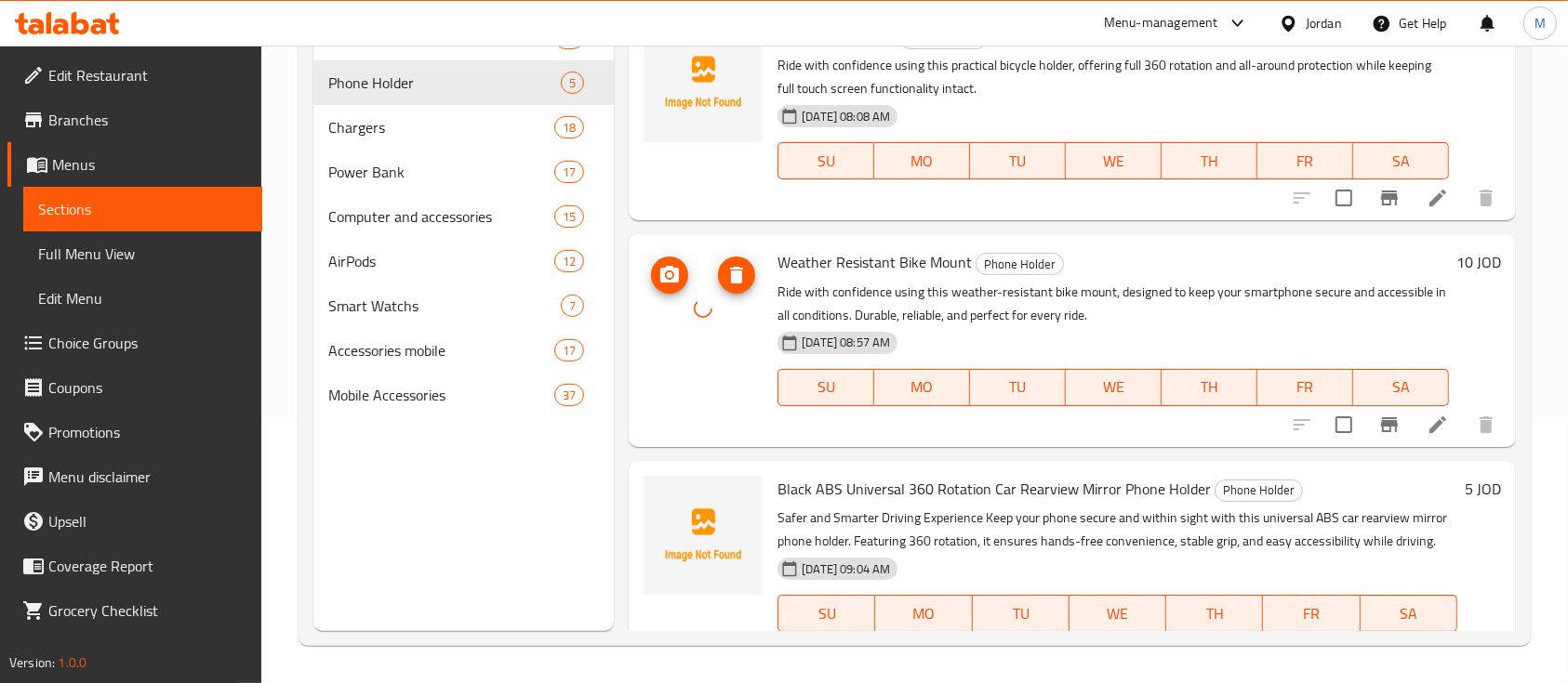
click at [737, 276] on icon "delete image" at bounding box center [737, 275] width 13 height 17
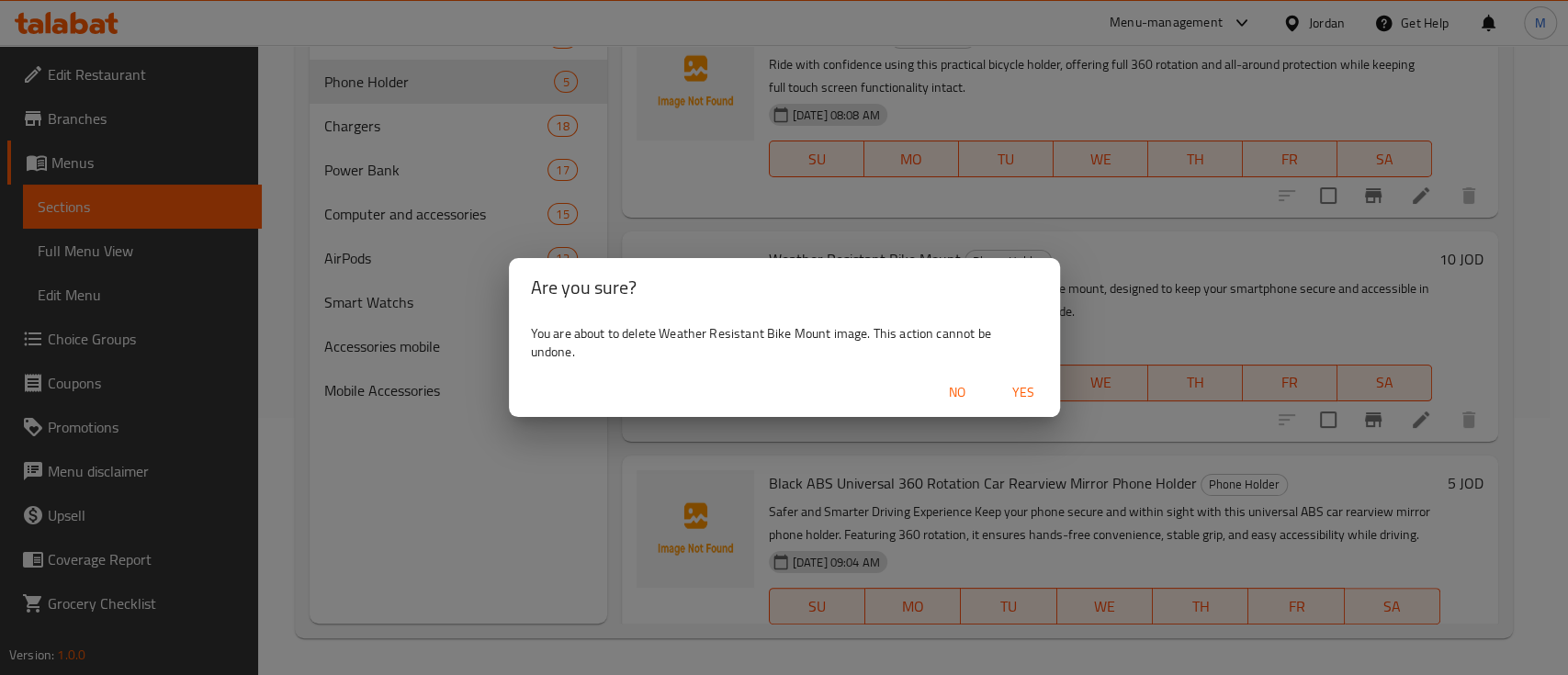
click at [1026, 382] on span "Yes" at bounding box center [1022, 393] width 44 height 23
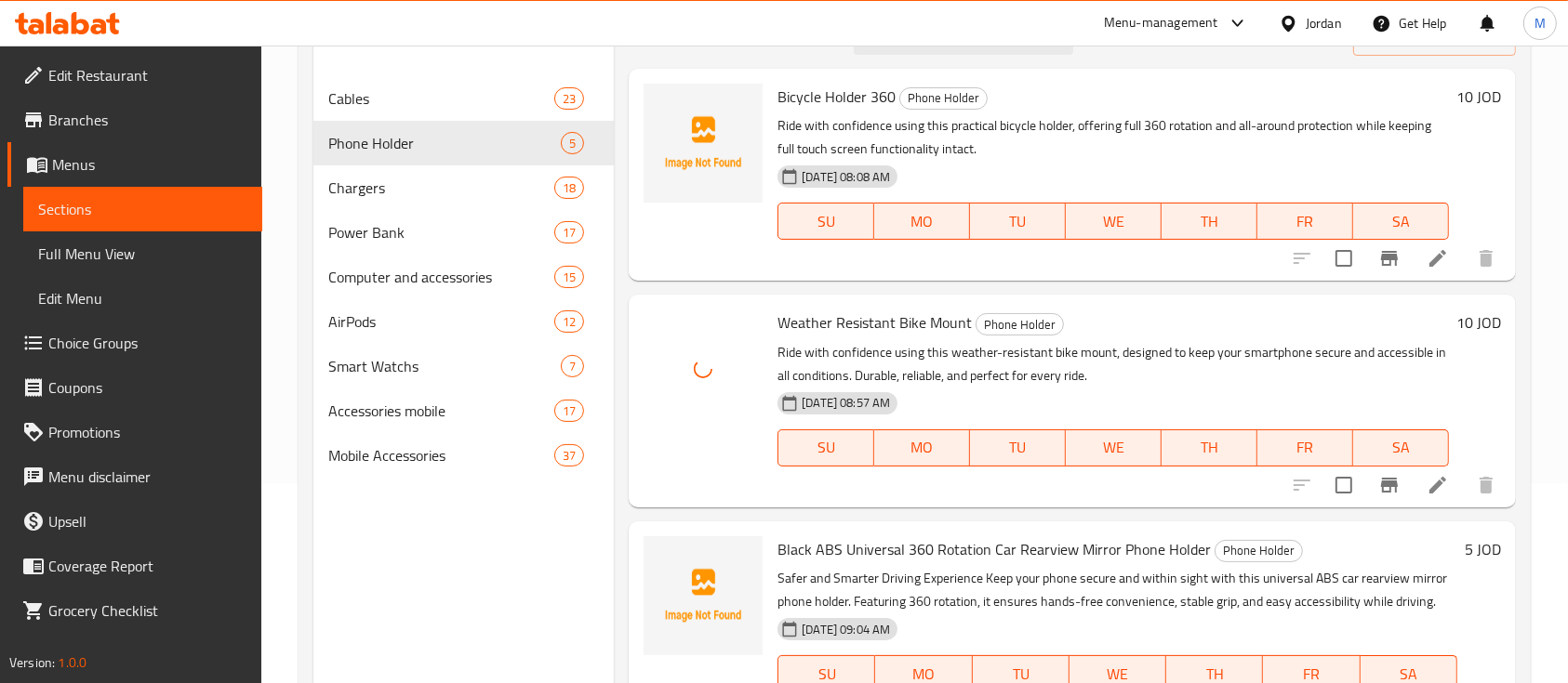
scroll to position [135, 0]
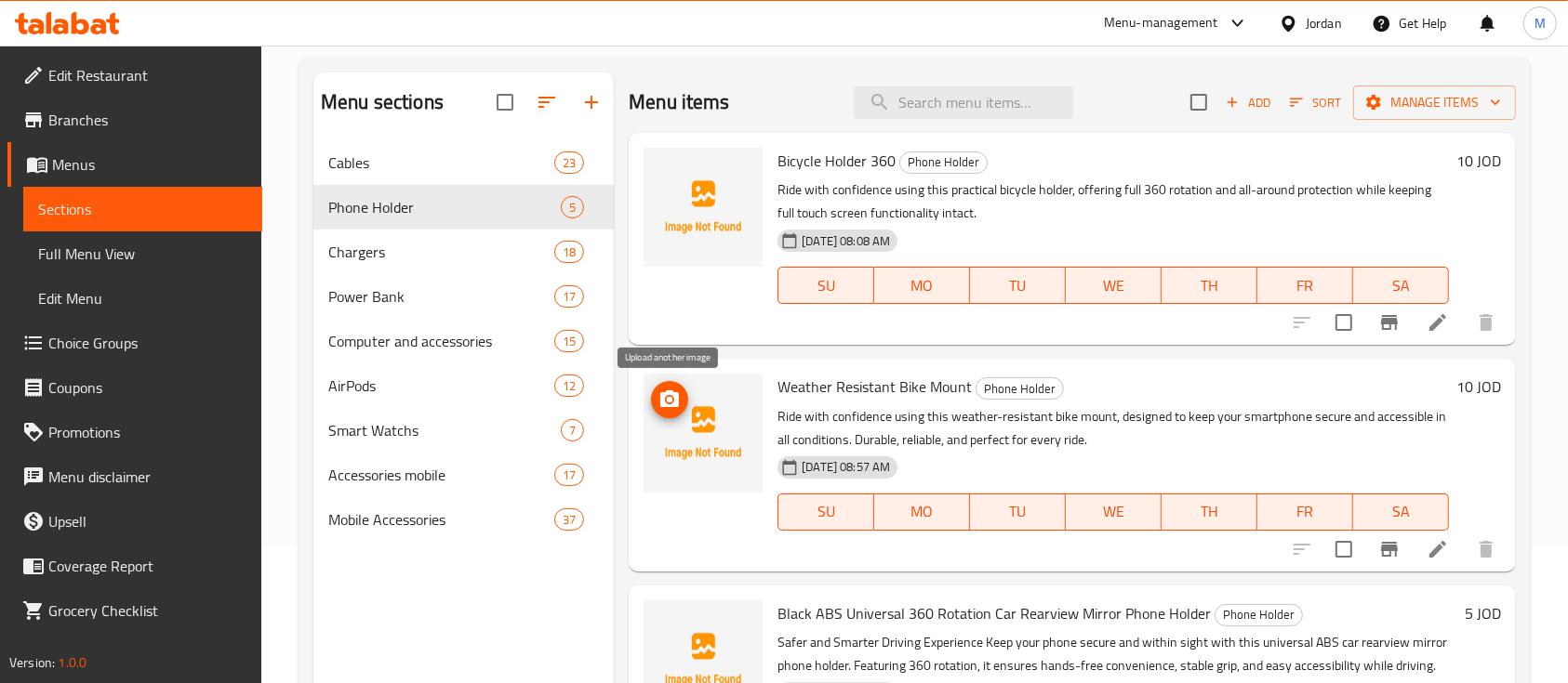
click at [682, 405] on span "upload picture" at bounding box center [670, 400] width 38 height 23
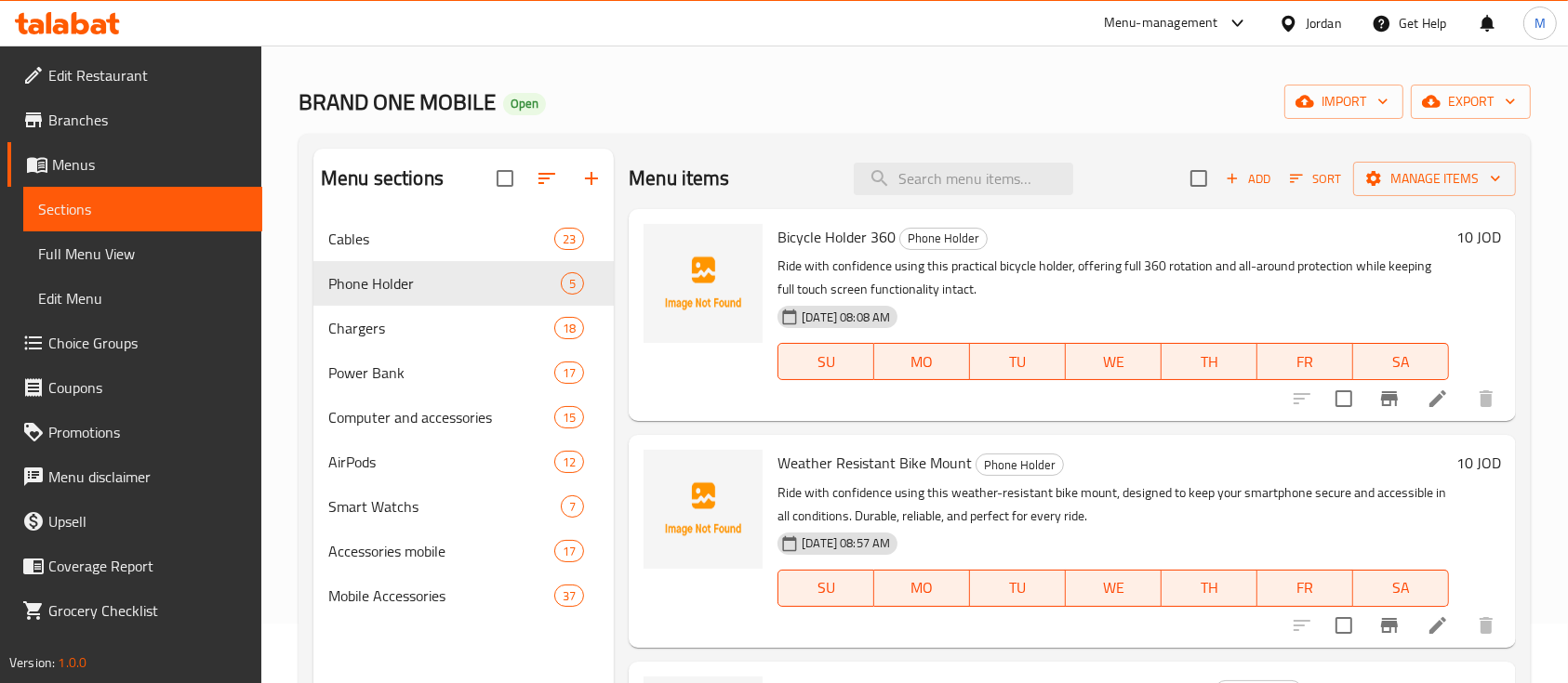
scroll to position [0, 0]
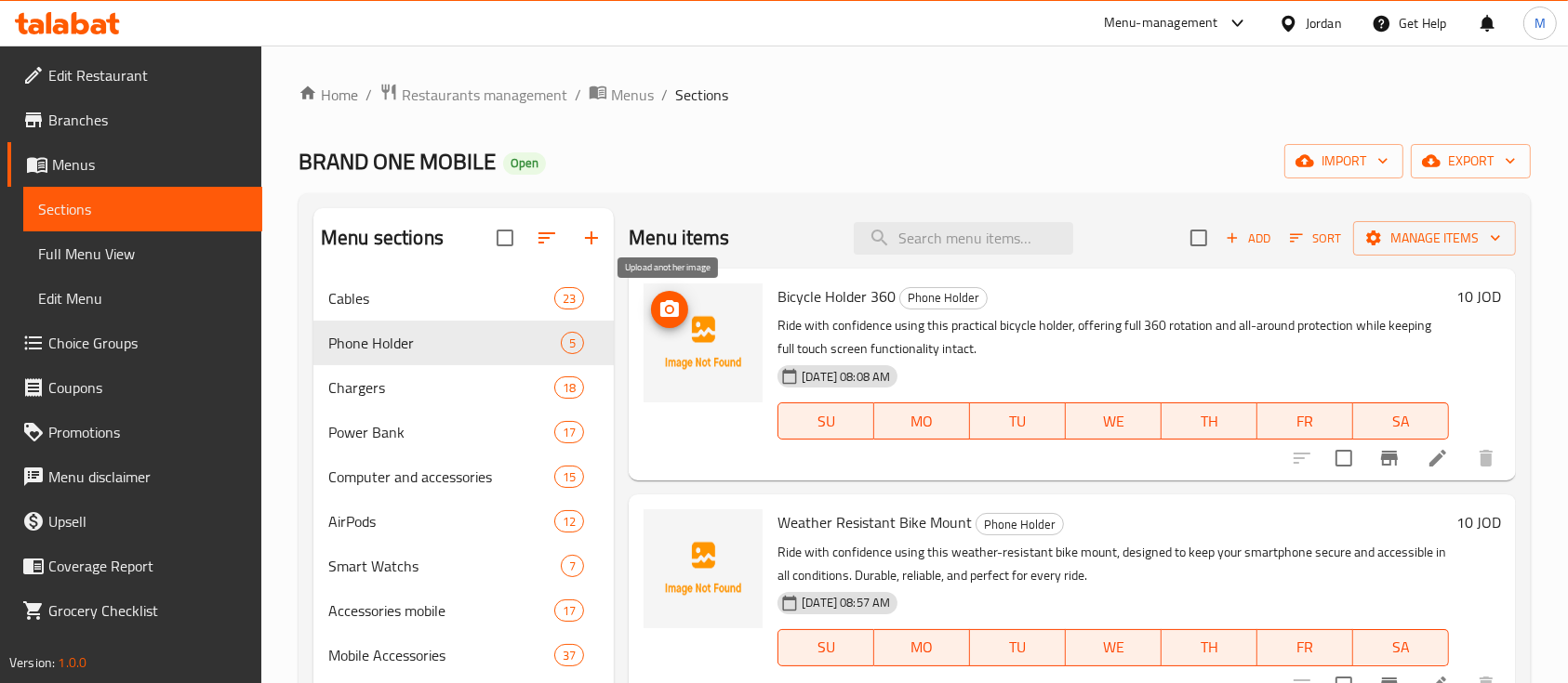
click at [684, 309] on span "upload picture" at bounding box center [670, 310] width 38 height 23
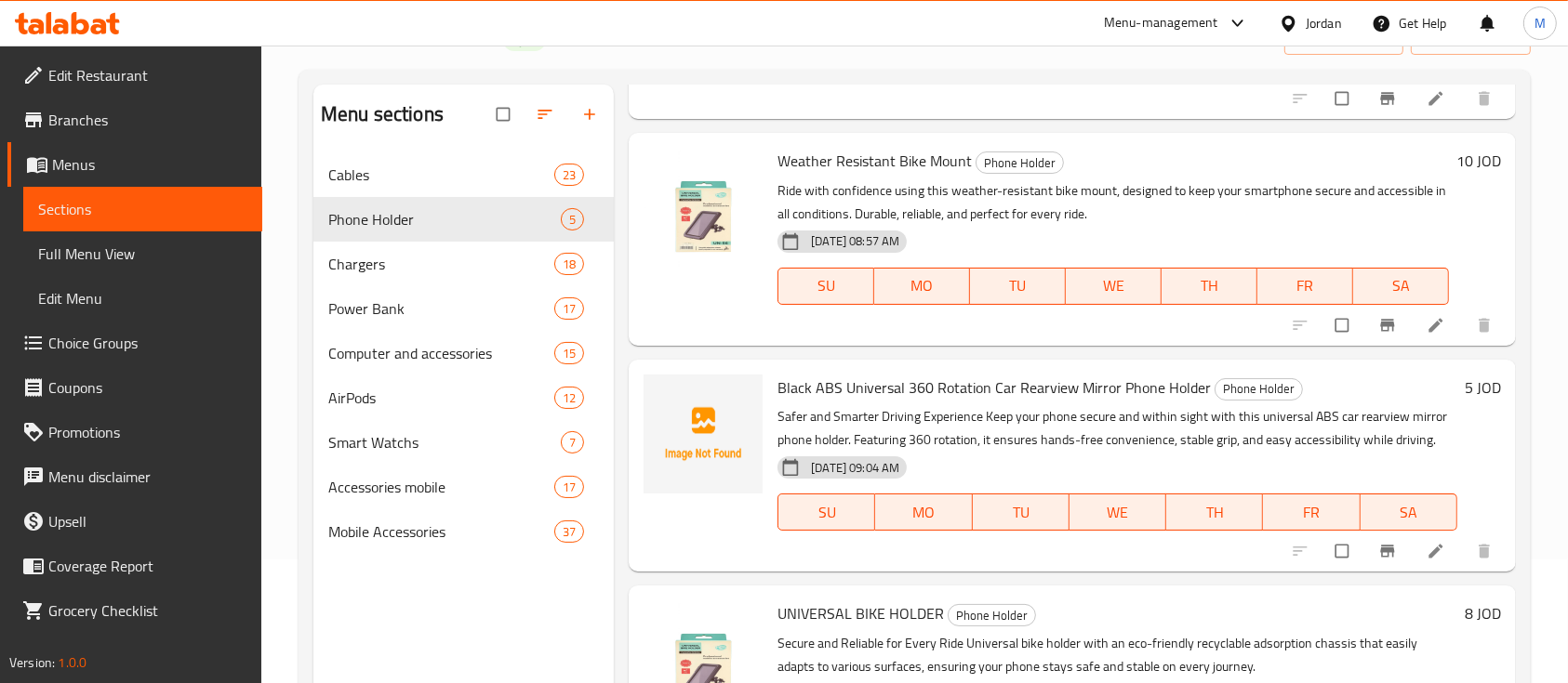
scroll to position [247, 0]
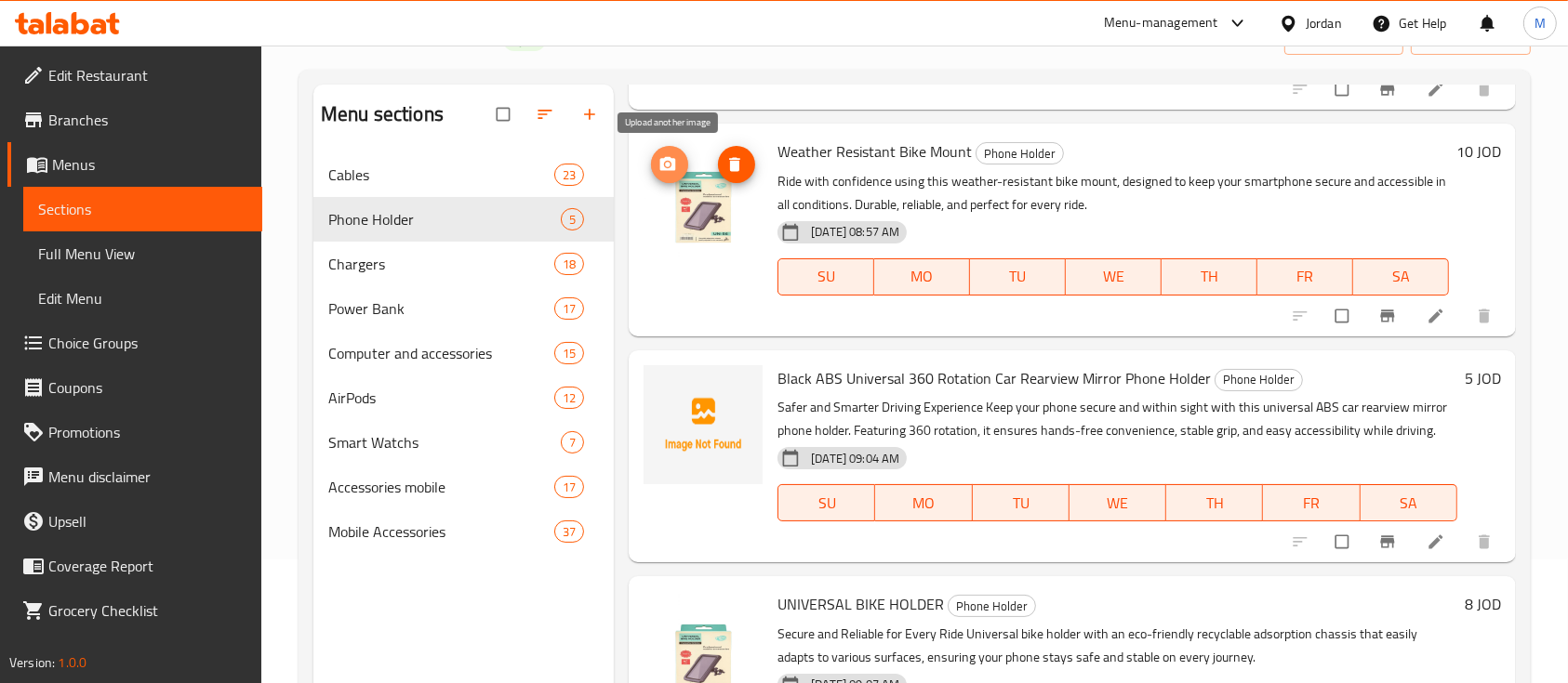
click at [679, 175] on button "upload picture" at bounding box center [670, 164] width 38 height 38
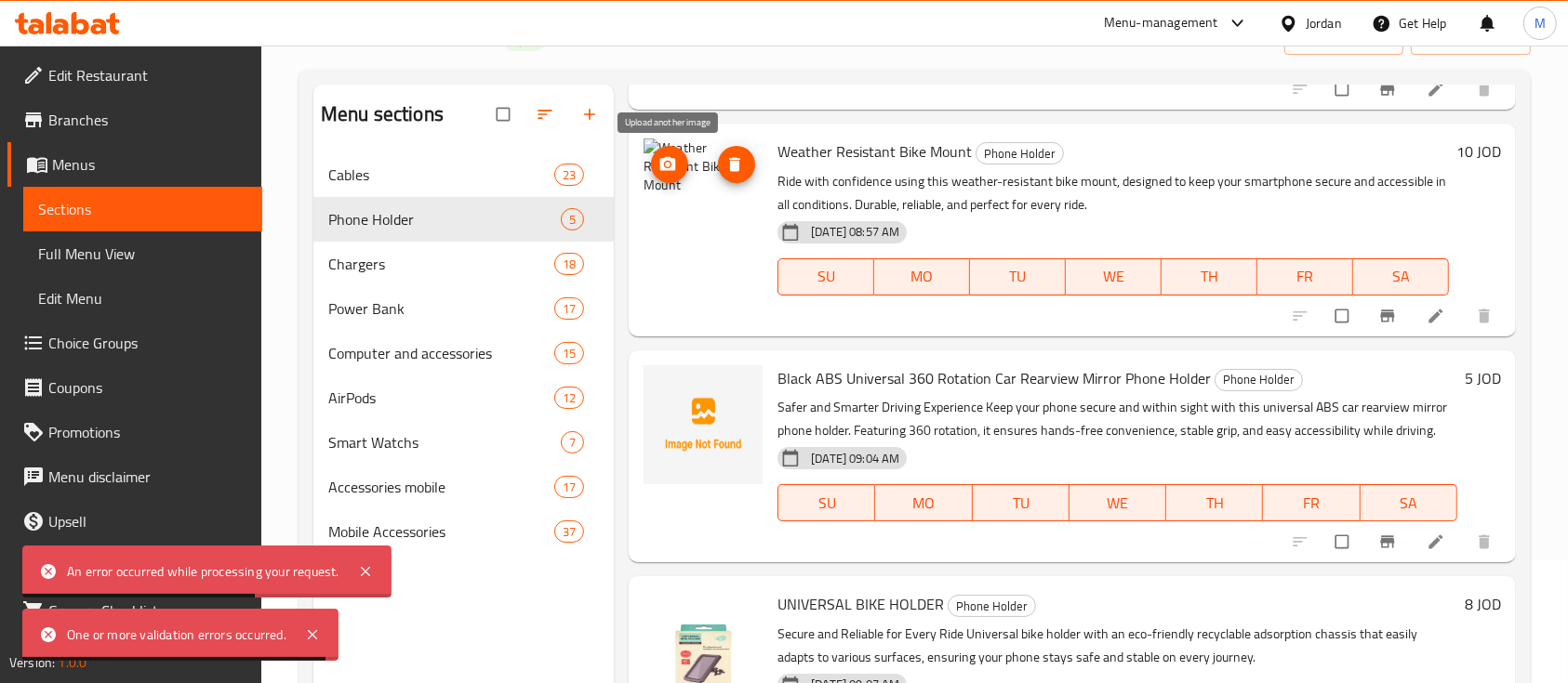
click at [675, 164] on icon "upload picture" at bounding box center [667, 163] width 16 height 14
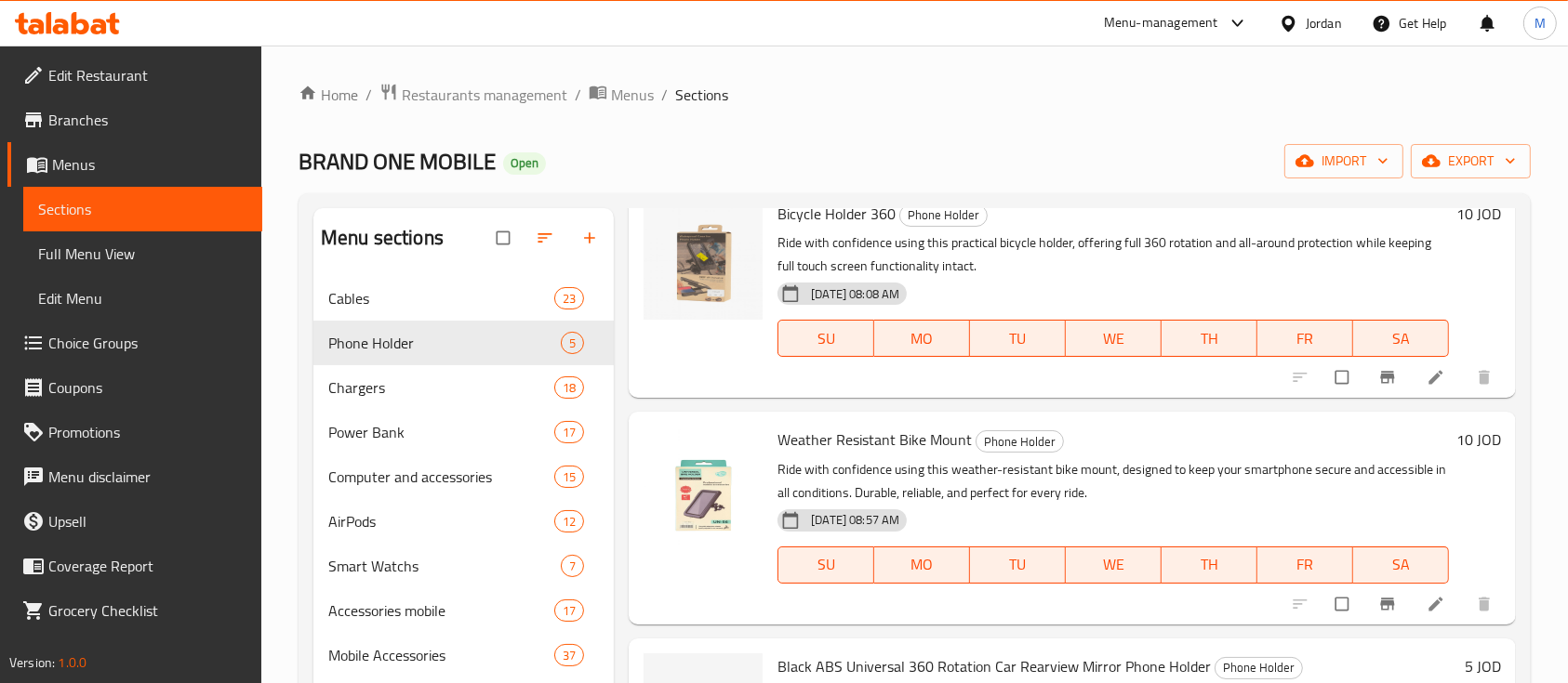
scroll to position [247, 0]
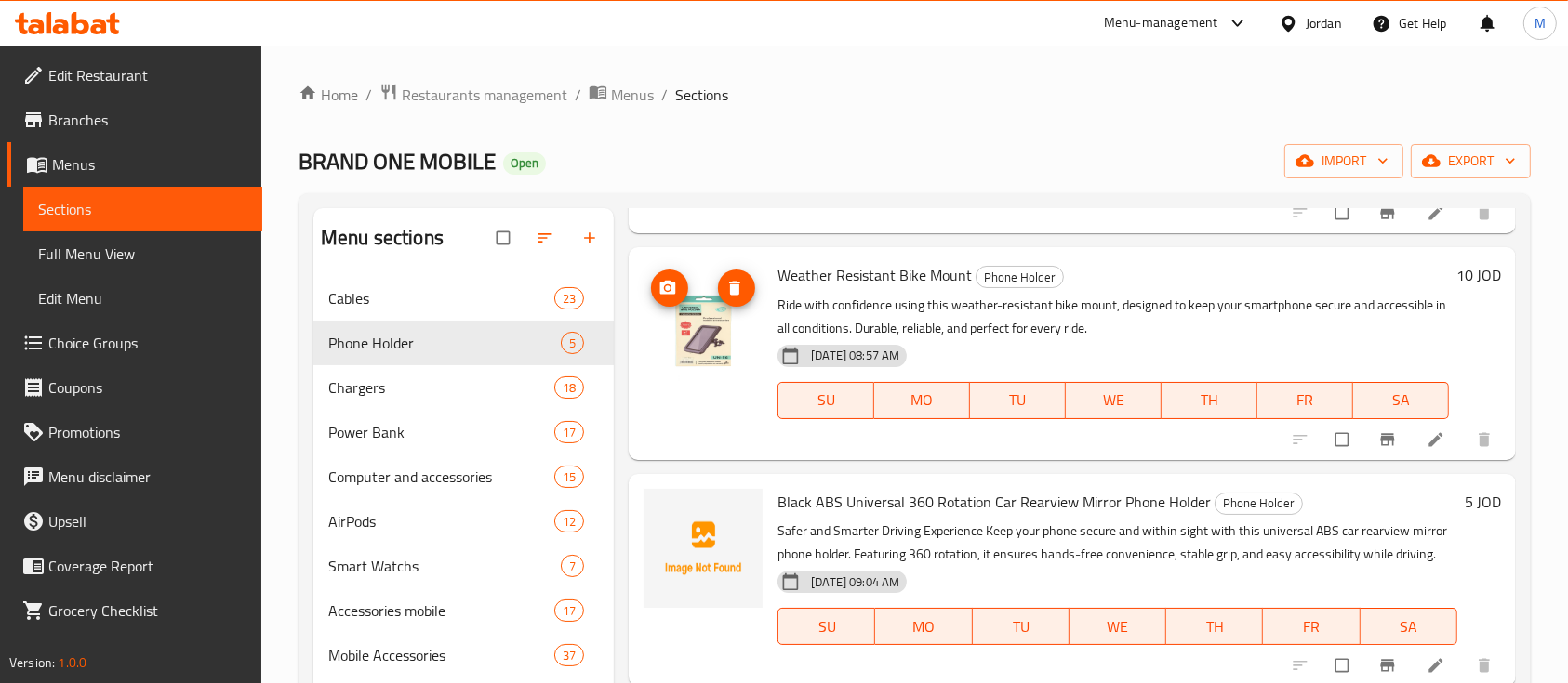
click at [676, 282] on icon "upload picture" at bounding box center [667, 288] width 19 height 19
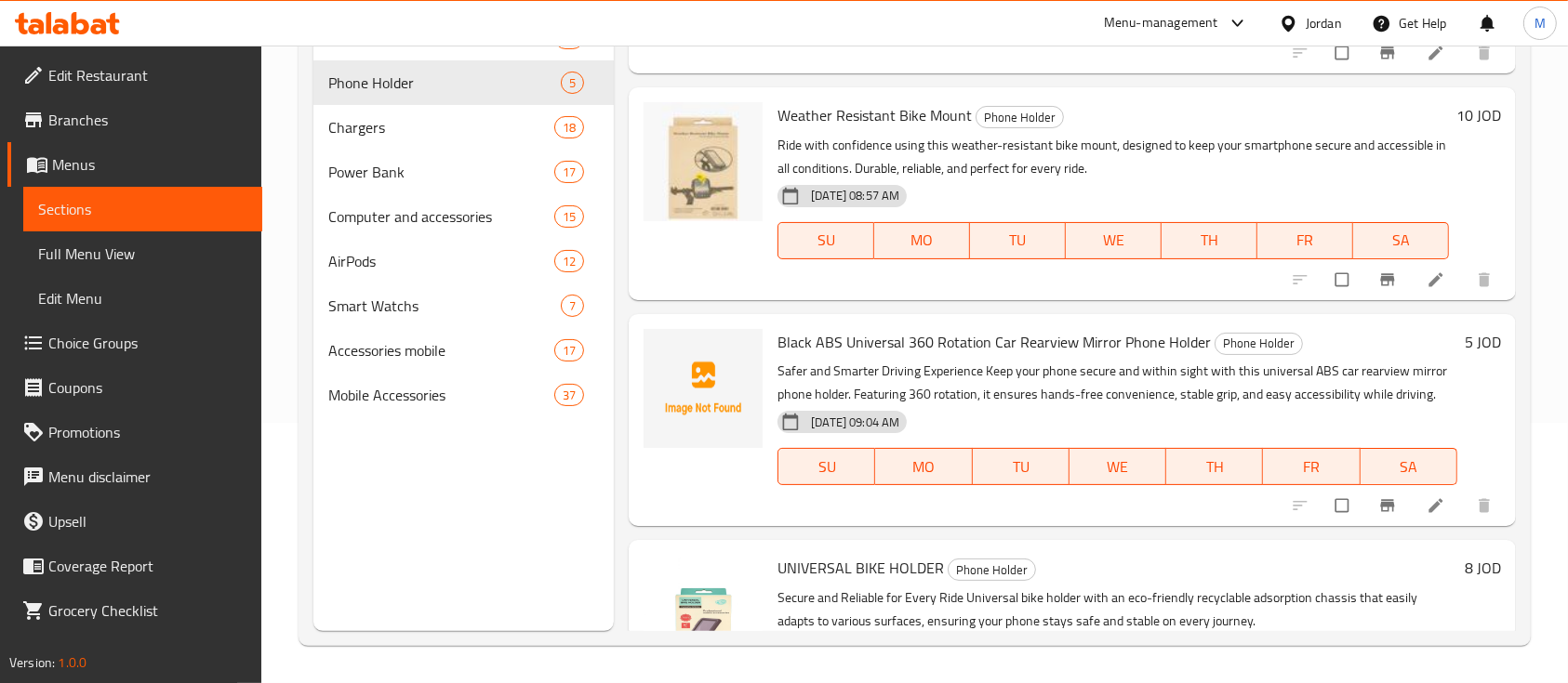
scroll to position [146, 0]
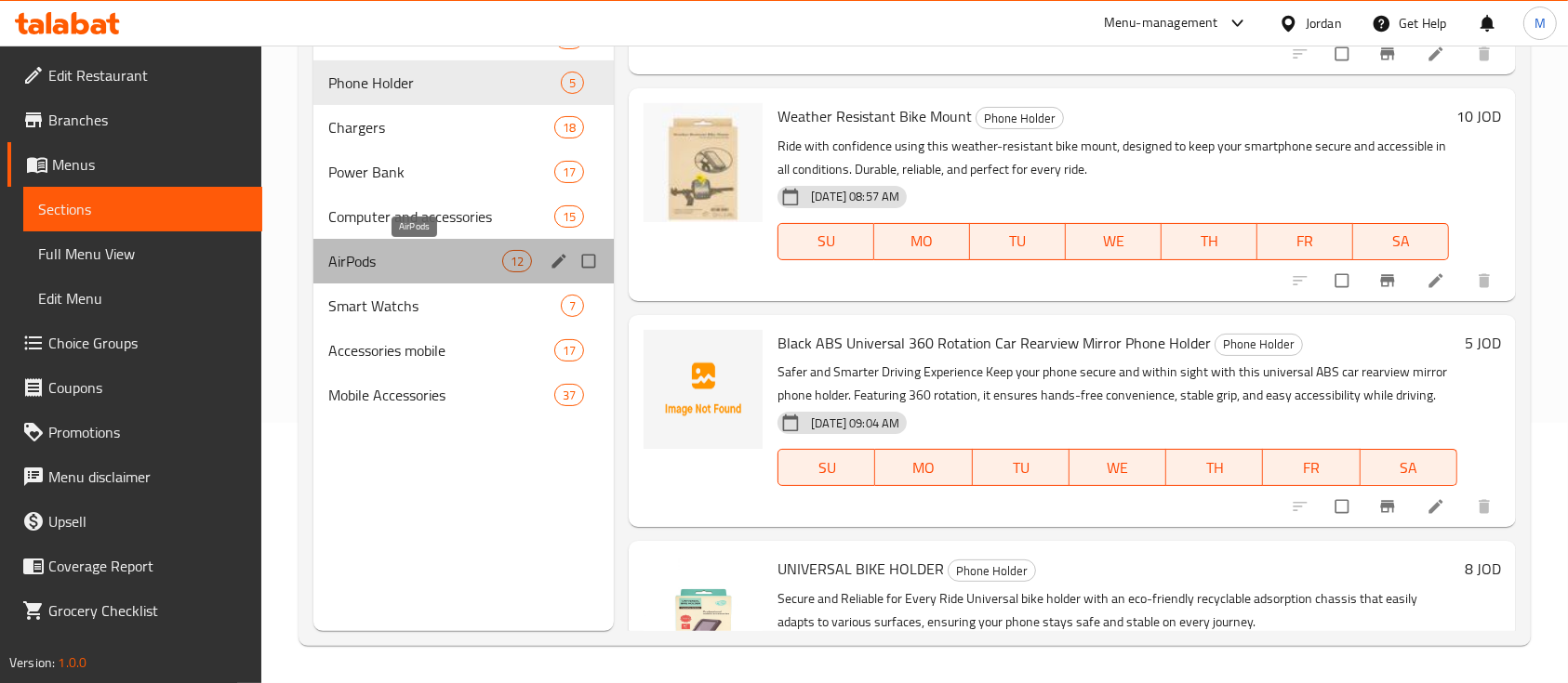
click at [452, 256] on span "AirPods" at bounding box center [415, 261] width 174 height 23
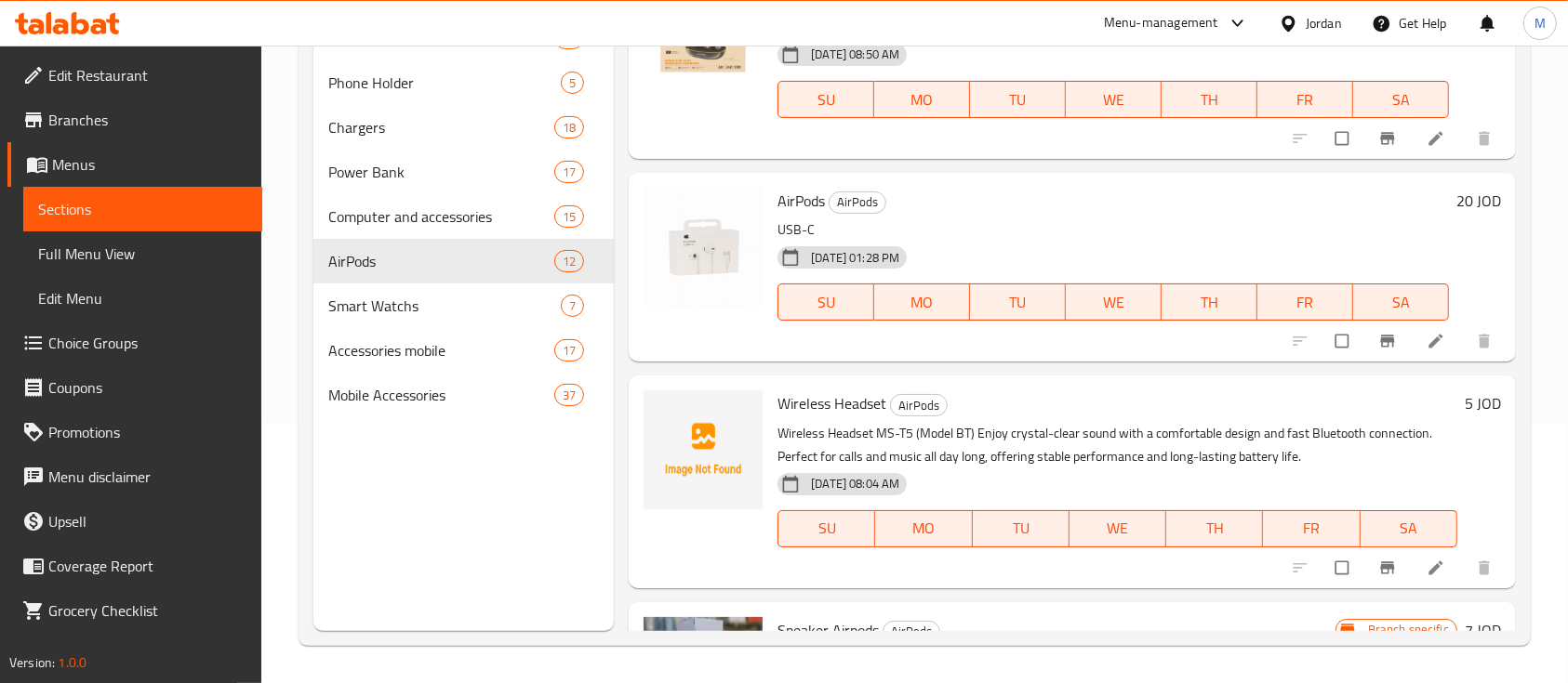
scroll to position [247, 0]
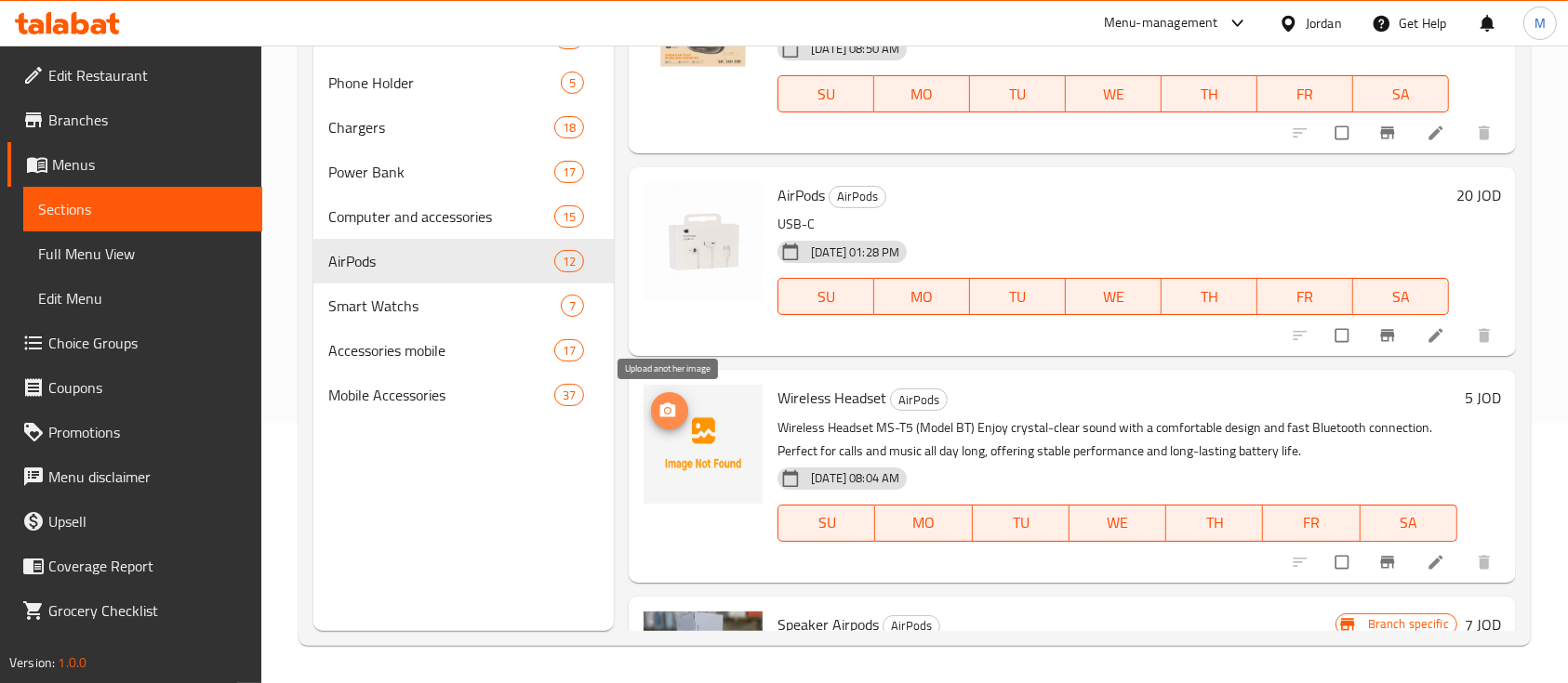
click at [684, 409] on span "upload picture" at bounding box center [670, 411] width 38 height 19
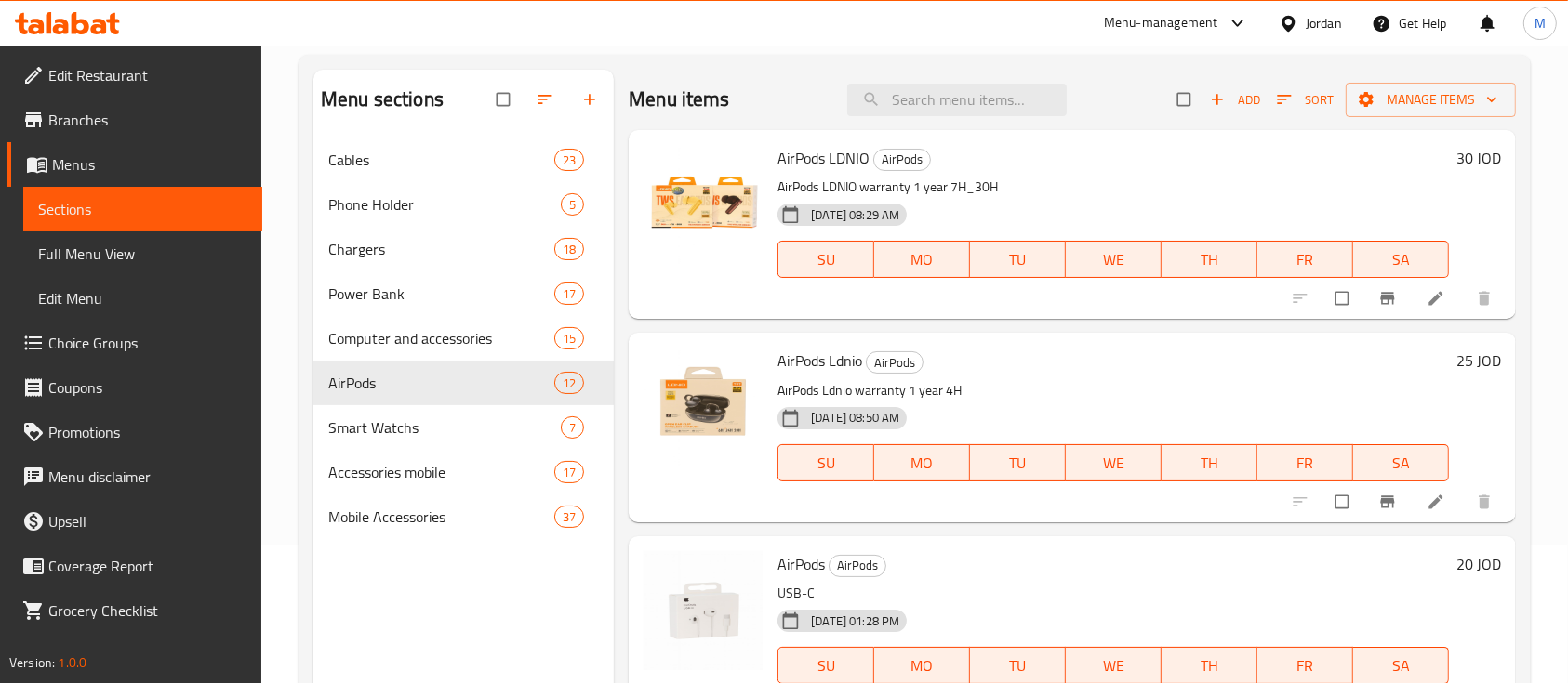
scroll to position [135, 0]
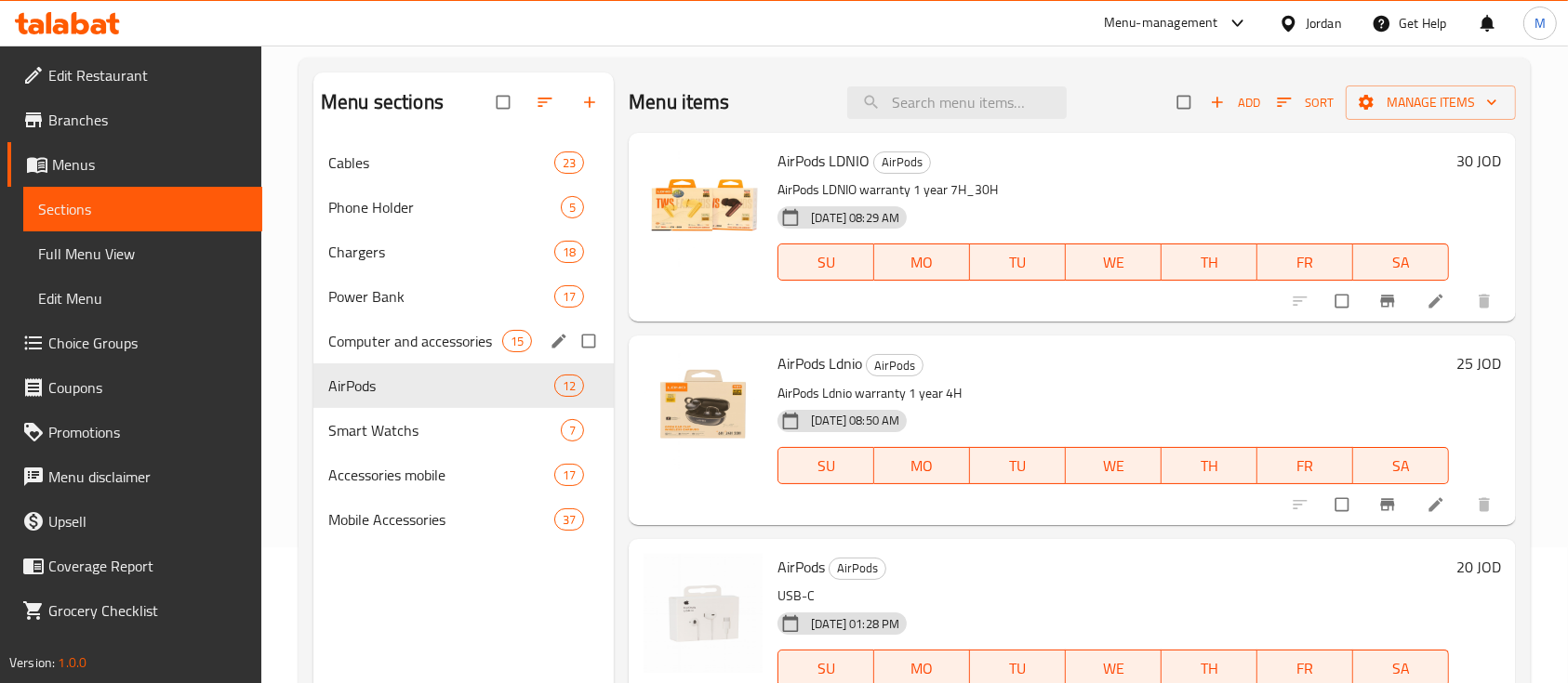
click at [410, 353] on div "Computer and accessories 15" at bounding box center [463, 340] width 301 height 44
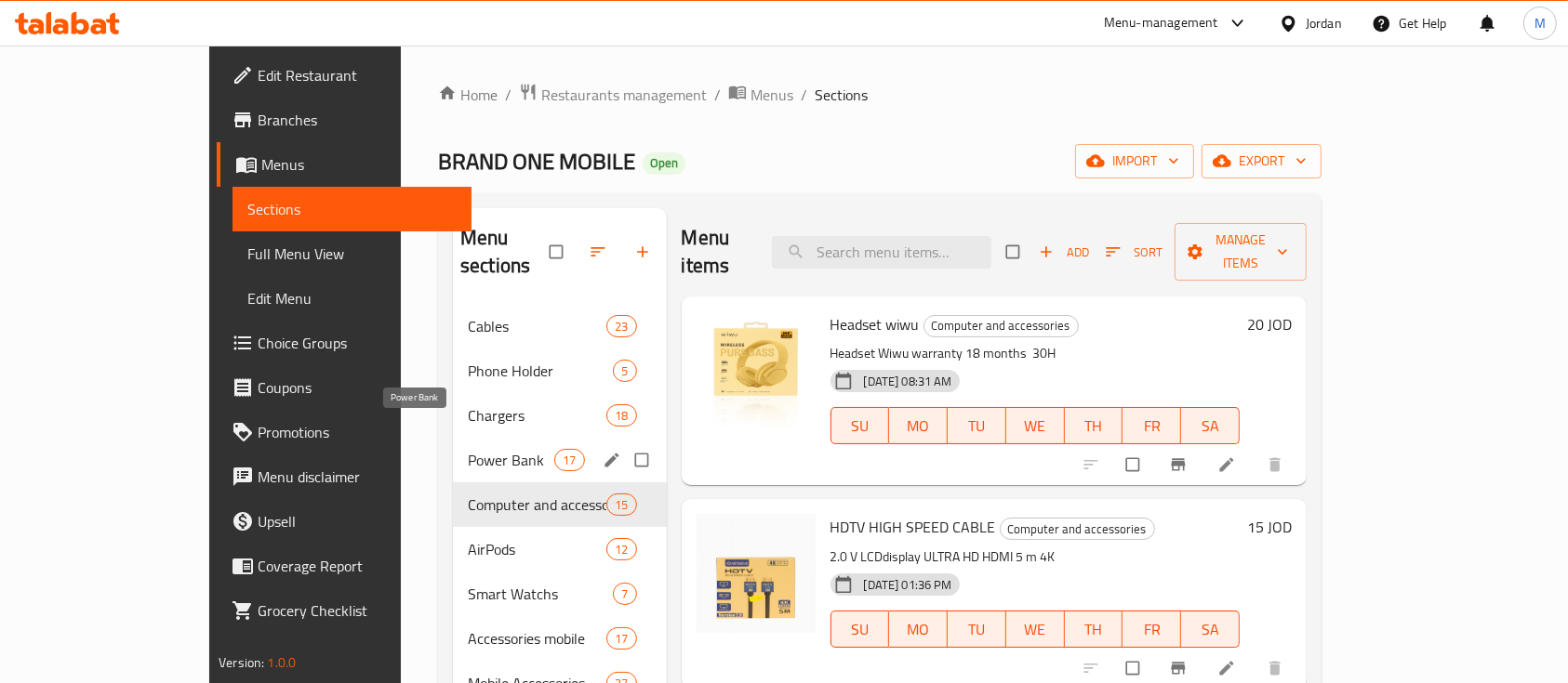
click at [468, 449] on span "Power Bank" at bounding box center [511, 460] width 86 height 23
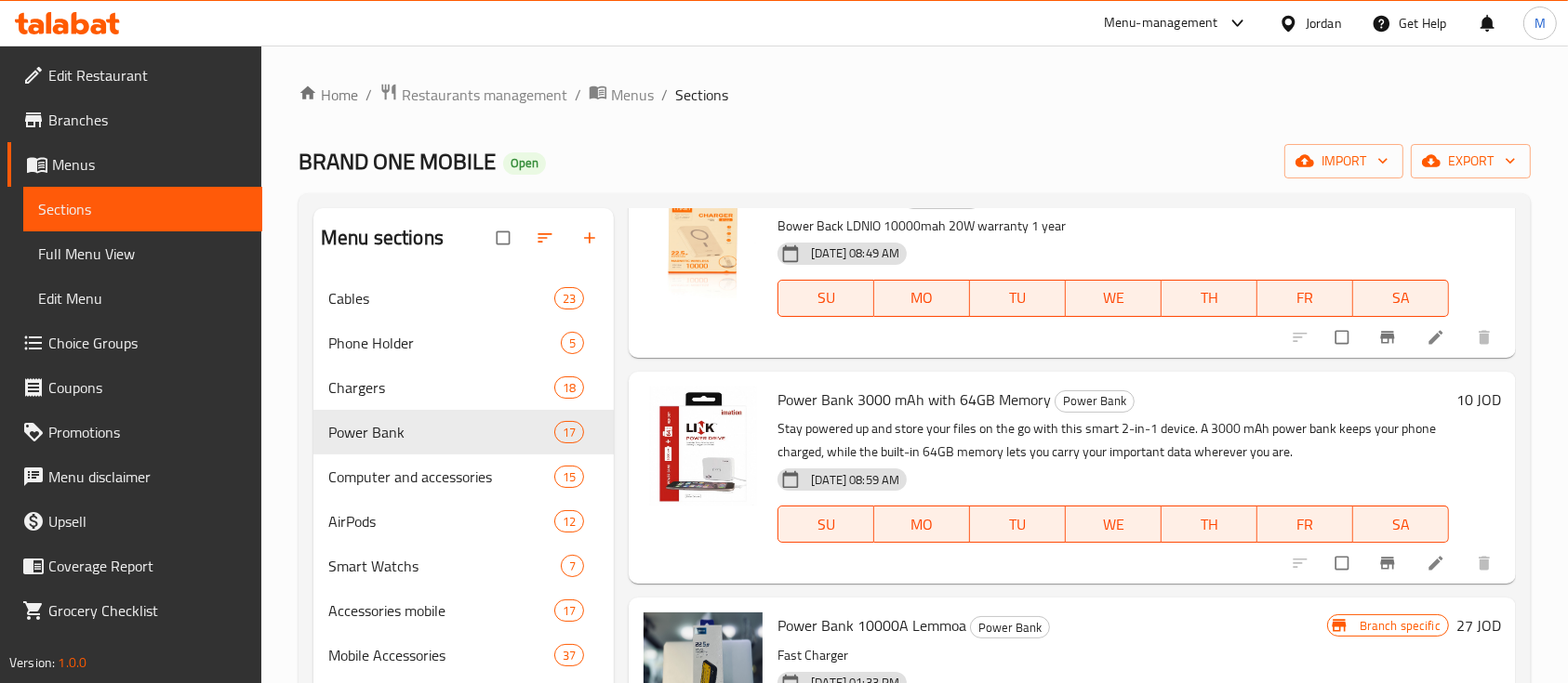
scroll to position [1239, 0]
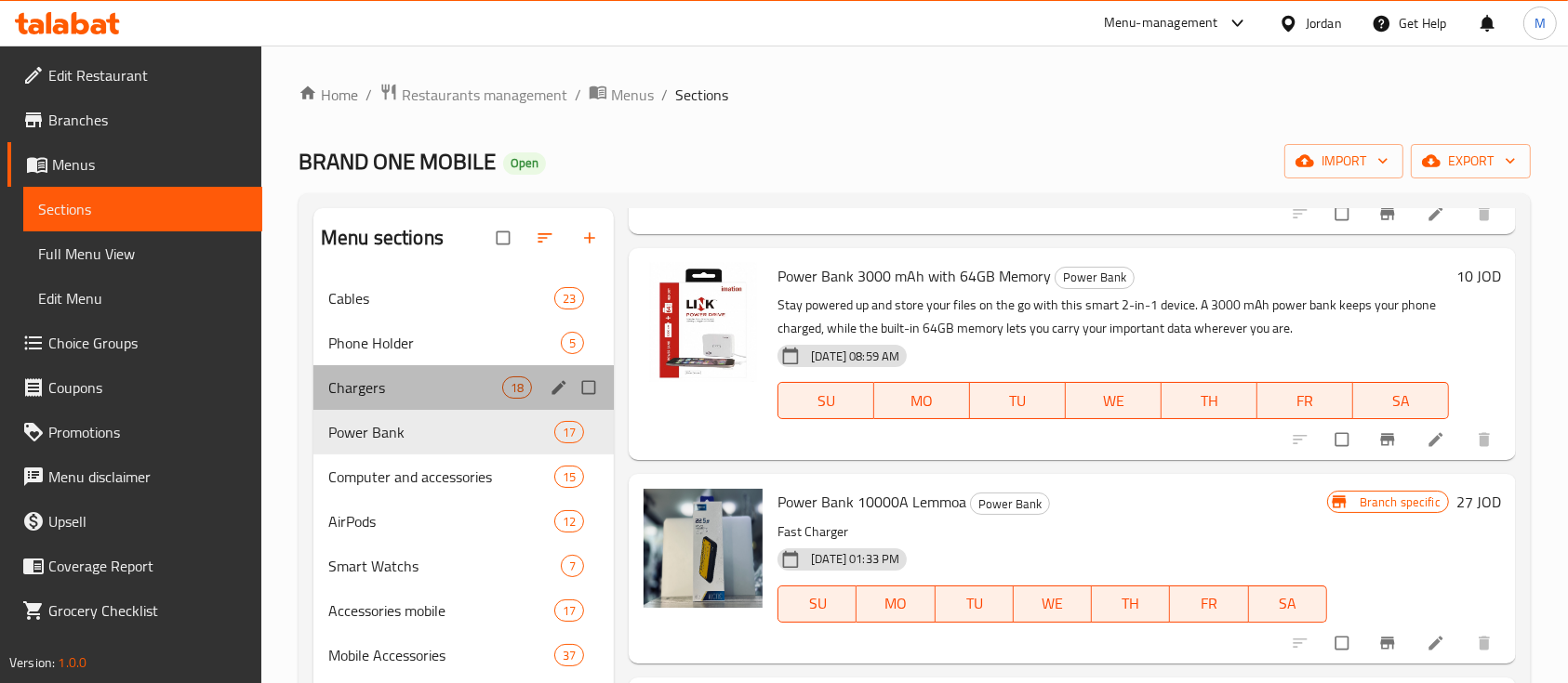
click at [394, 399] on div "Chargers 18" at bounding box center [463, 387] width 301 height 44
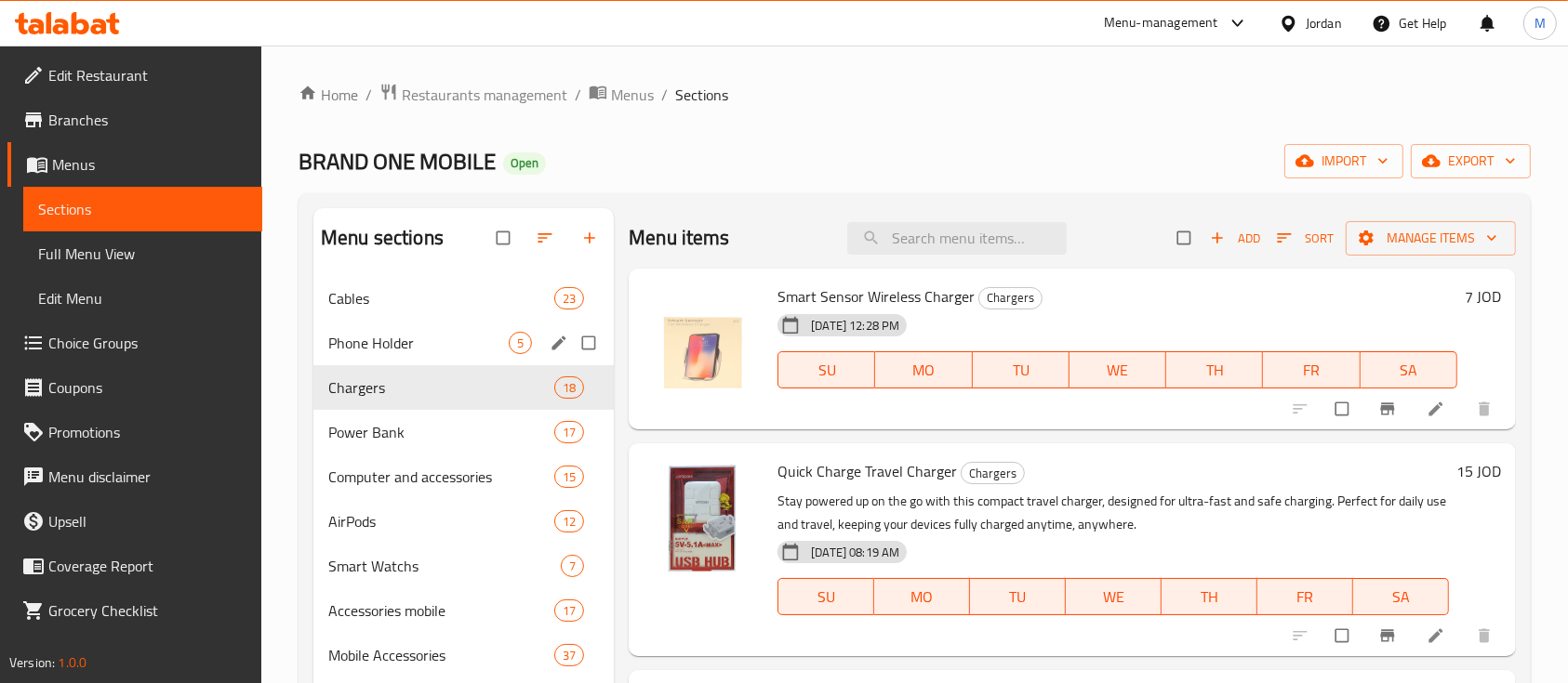
click at [422, 355] on div "Phone Holder 5" at bounding box center [463, 342] width 301 height 44
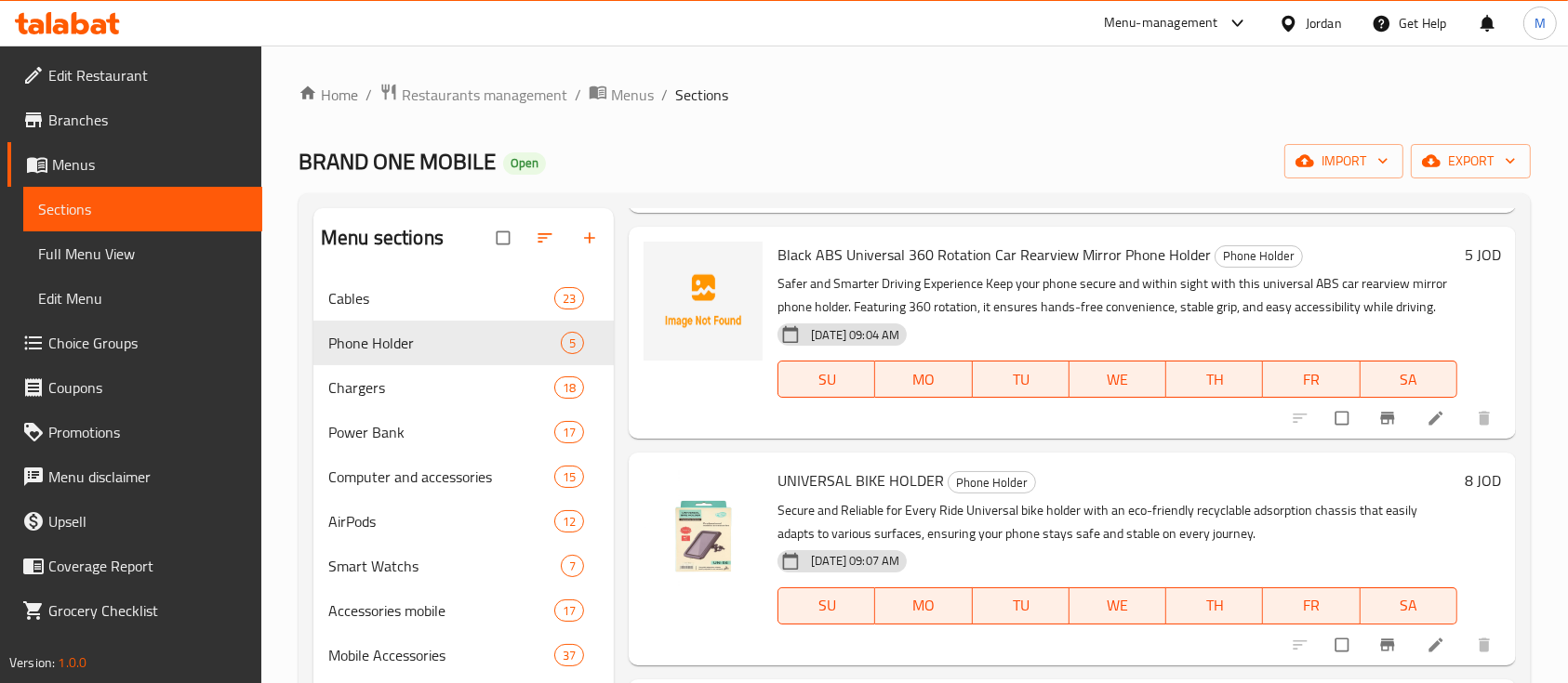
scroll to position [372, 0]
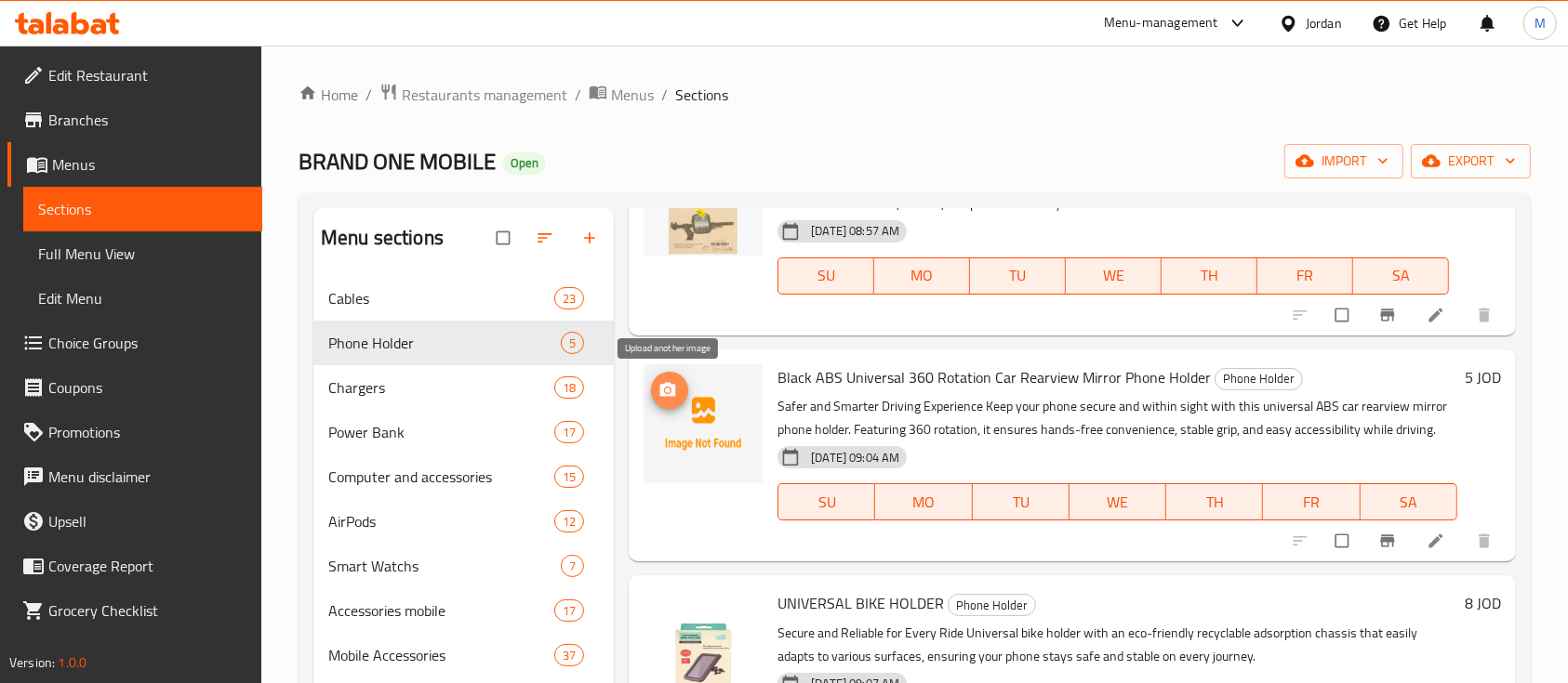
click at [666, 391] on circle "upload picture" at bounding box center [667, 390] width 5 height 5
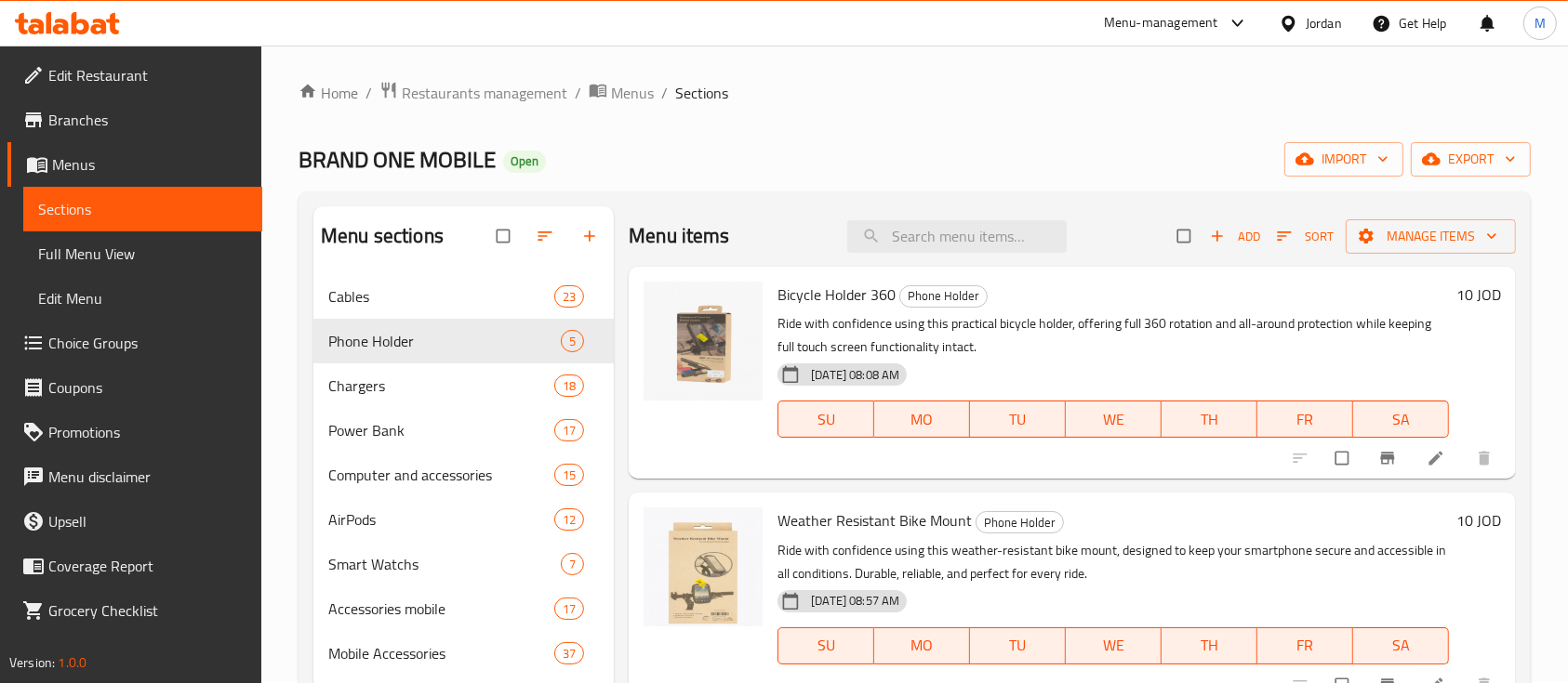
scroll to position [0, 0]
click at [379, 394] on span "Chargers" at bounding box center [415, 388] width 174 height 23
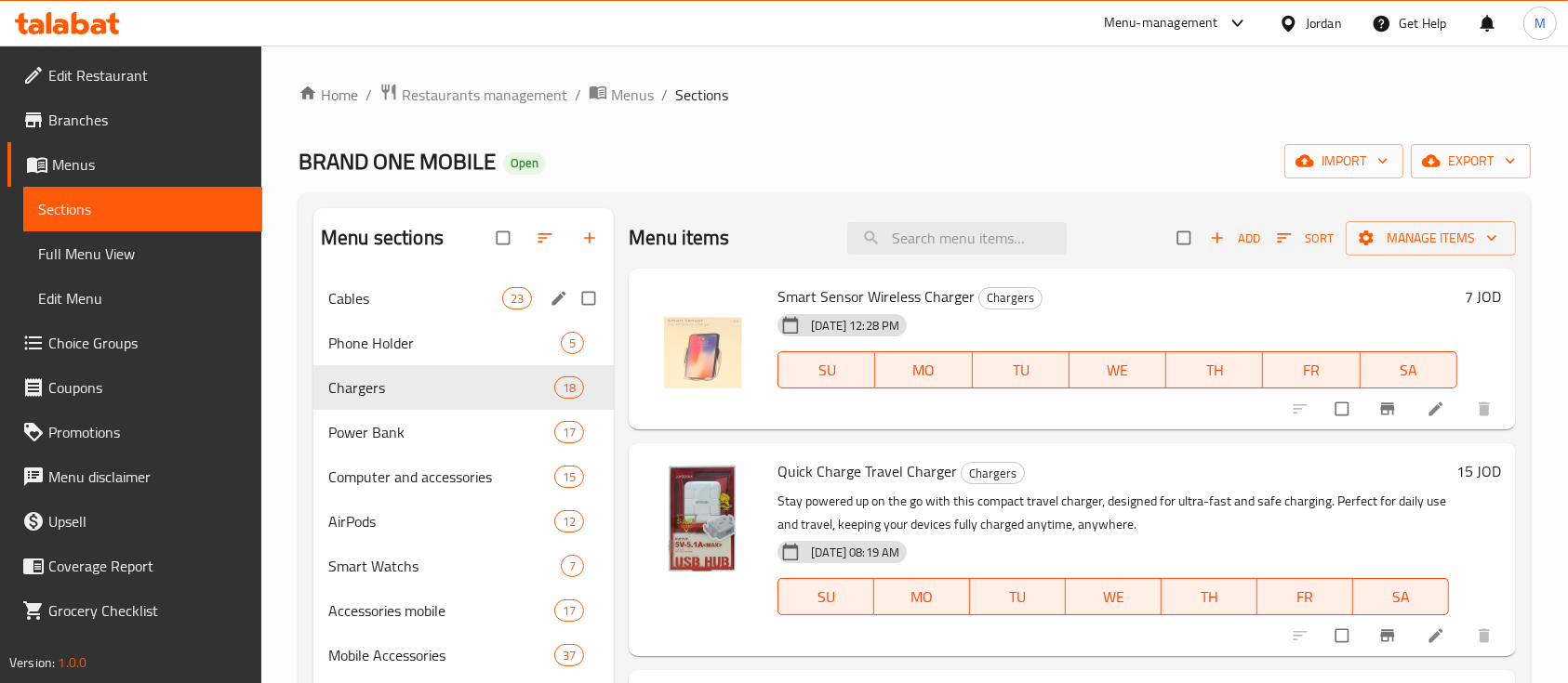
click at [388, 294] on span "Cables" at bounding box center [415, 299] width 174 height 23
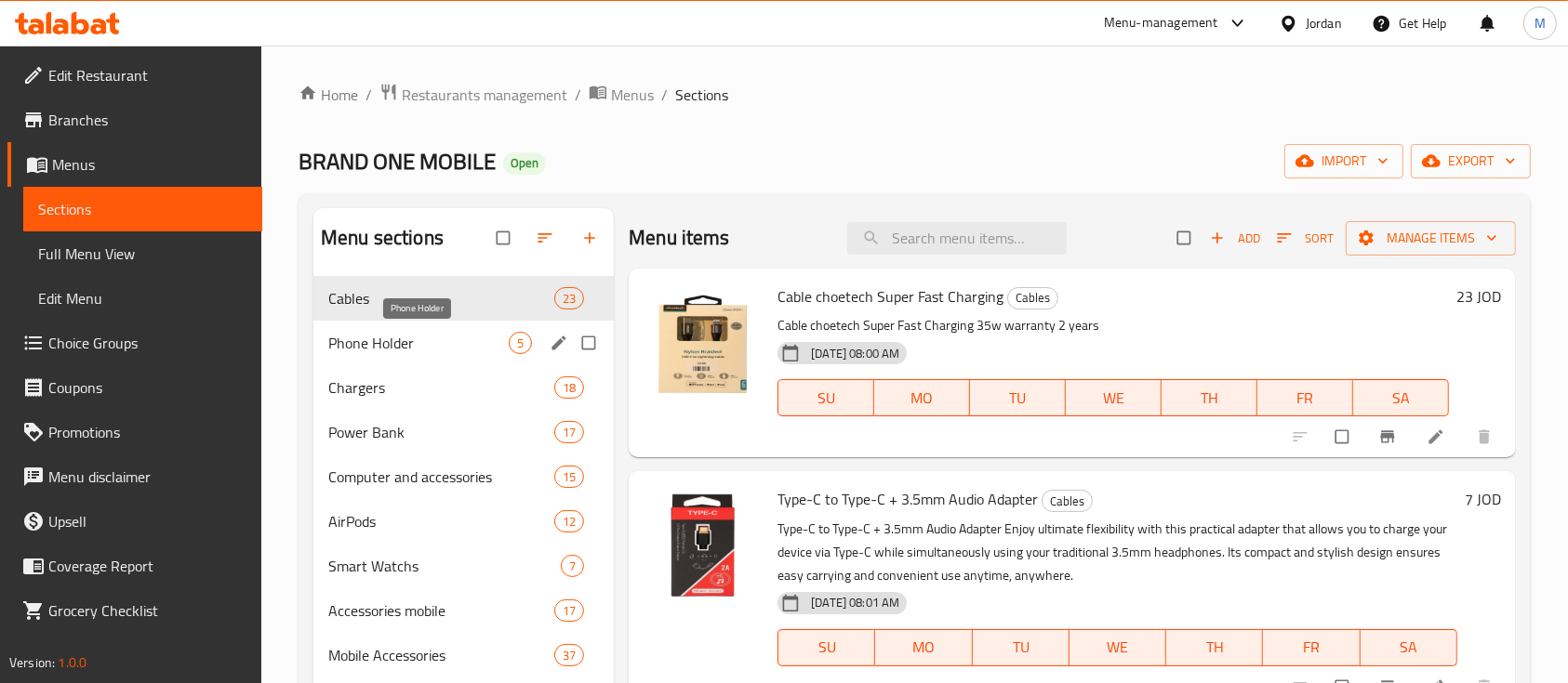
click at [420, 342] on span "Phone Holder" at bounding box center [418, 343] width 180 height 23
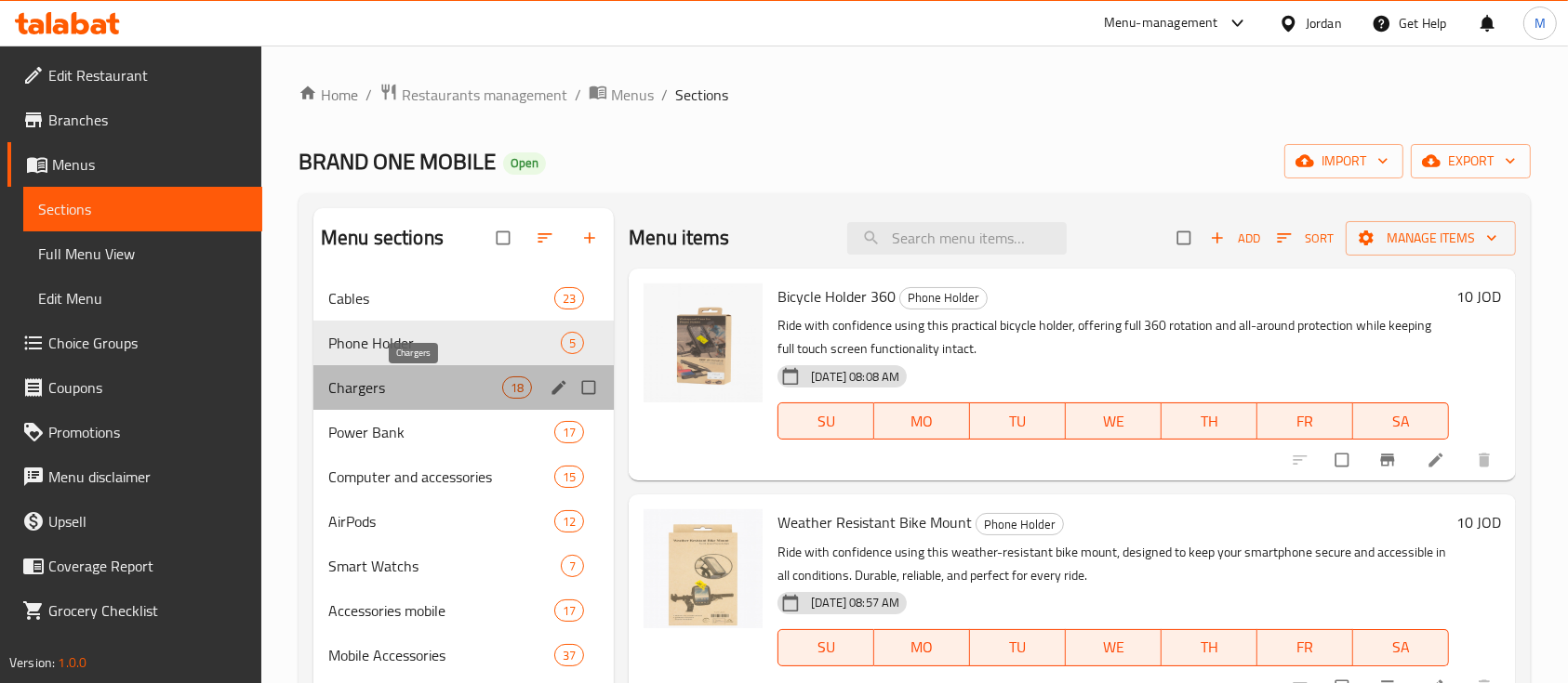
click at [389, 377] on span "Chargers" at bounding box center [415, 388] width 174 height 23
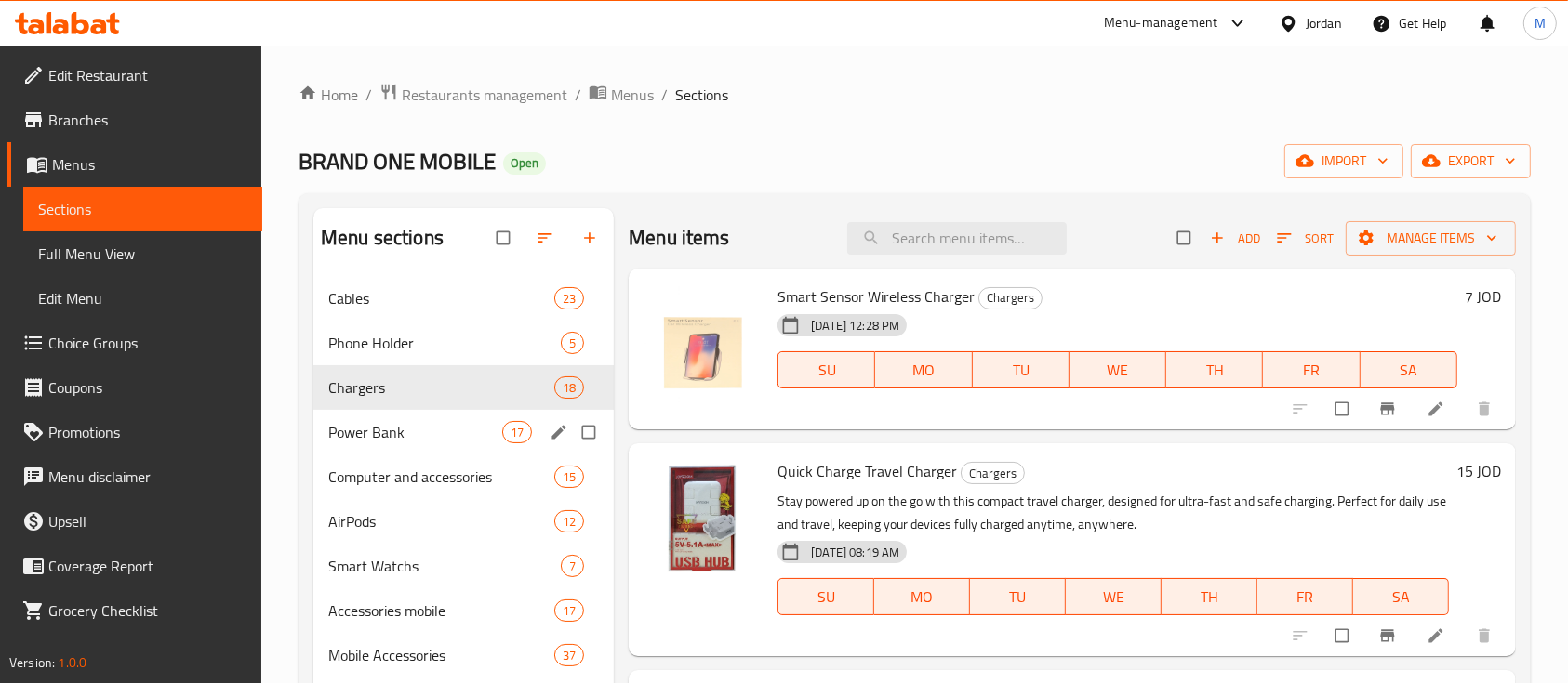
click at [450, 442] on span "Power Bank" at bounding box center [415, 432] width 174 height 23
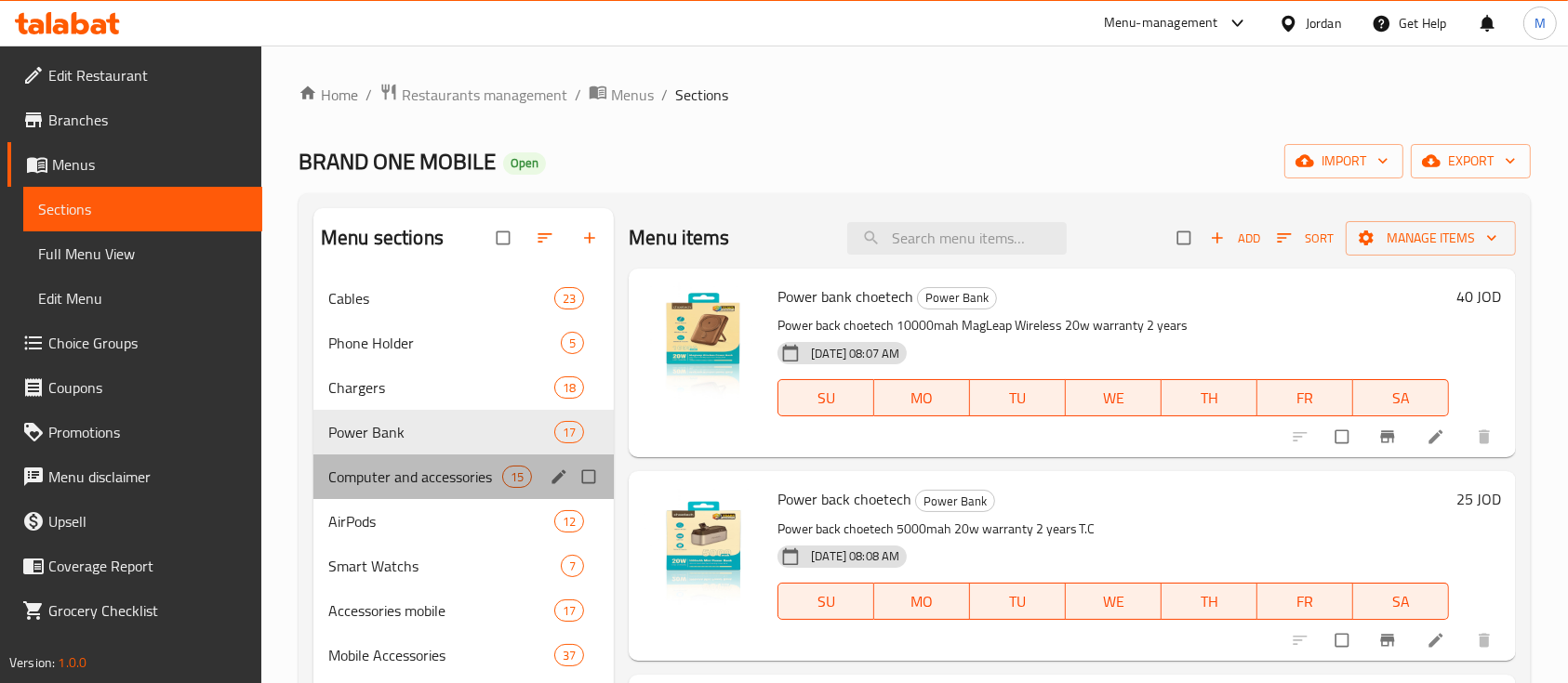
click at [357, 489] on div "Computer and accessories 15" at bounding box center [463, 476] width 301 height 44
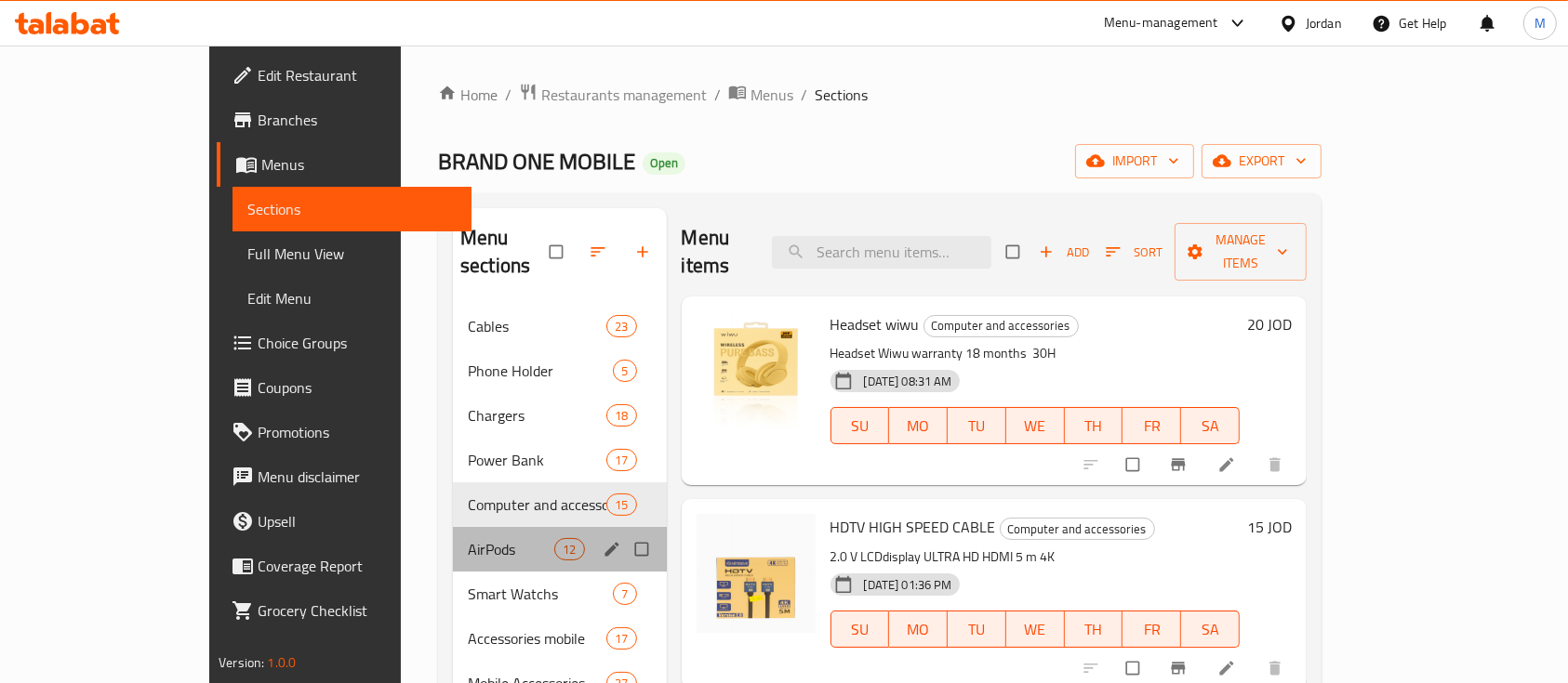
click at [453, 532] on div "AirPods 12" at bounding box center [559, 549] width 213 height 44
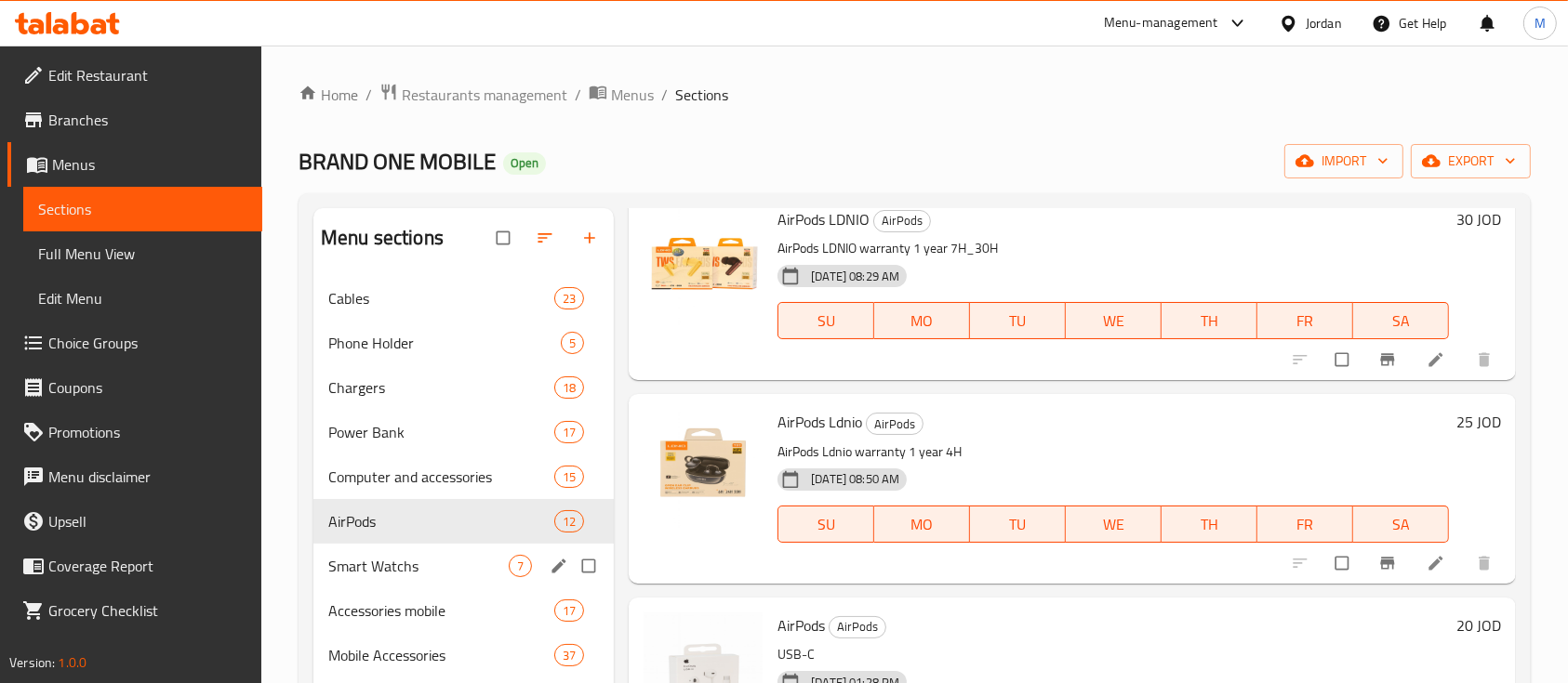
scroll to position [124, 0]
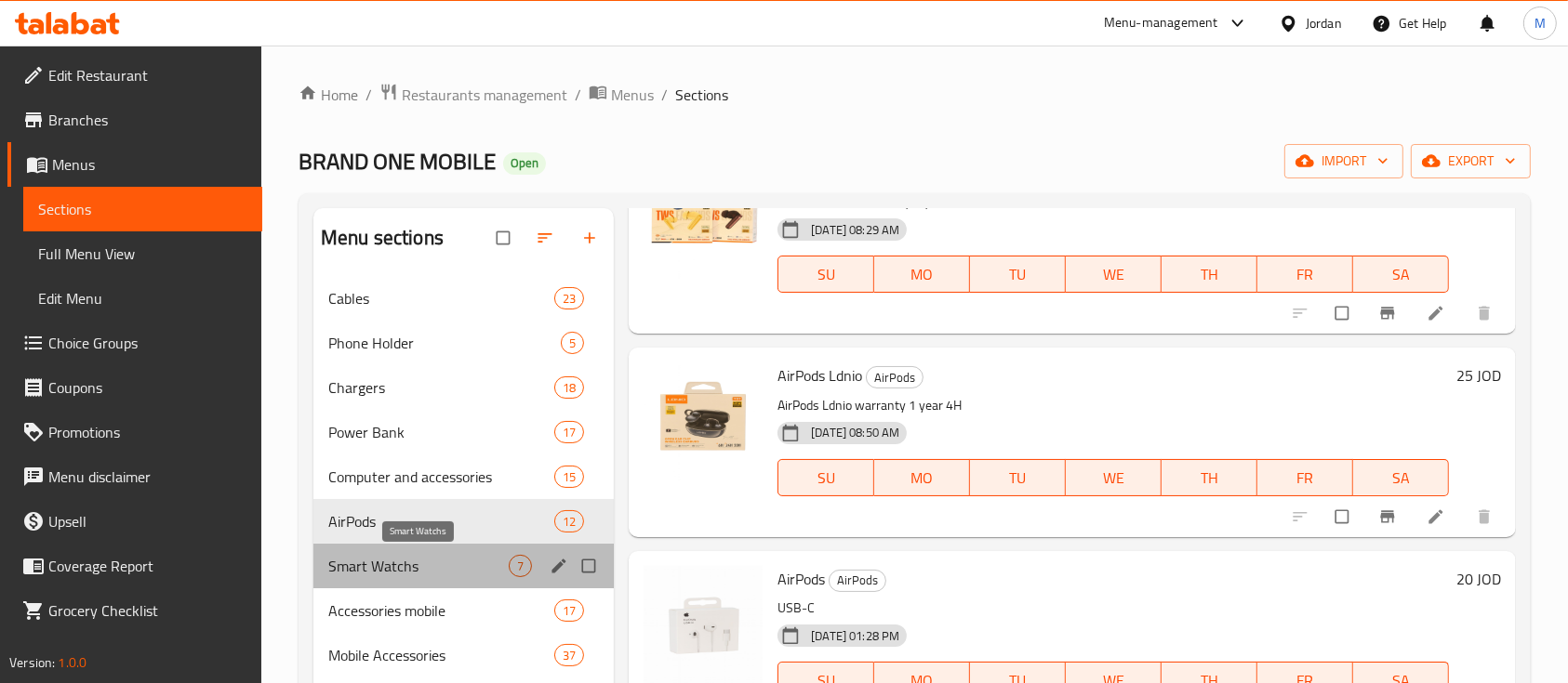
click at [397, 564] on span "Smart Watchs" at bounding box center [418, 567] width 180 height 23
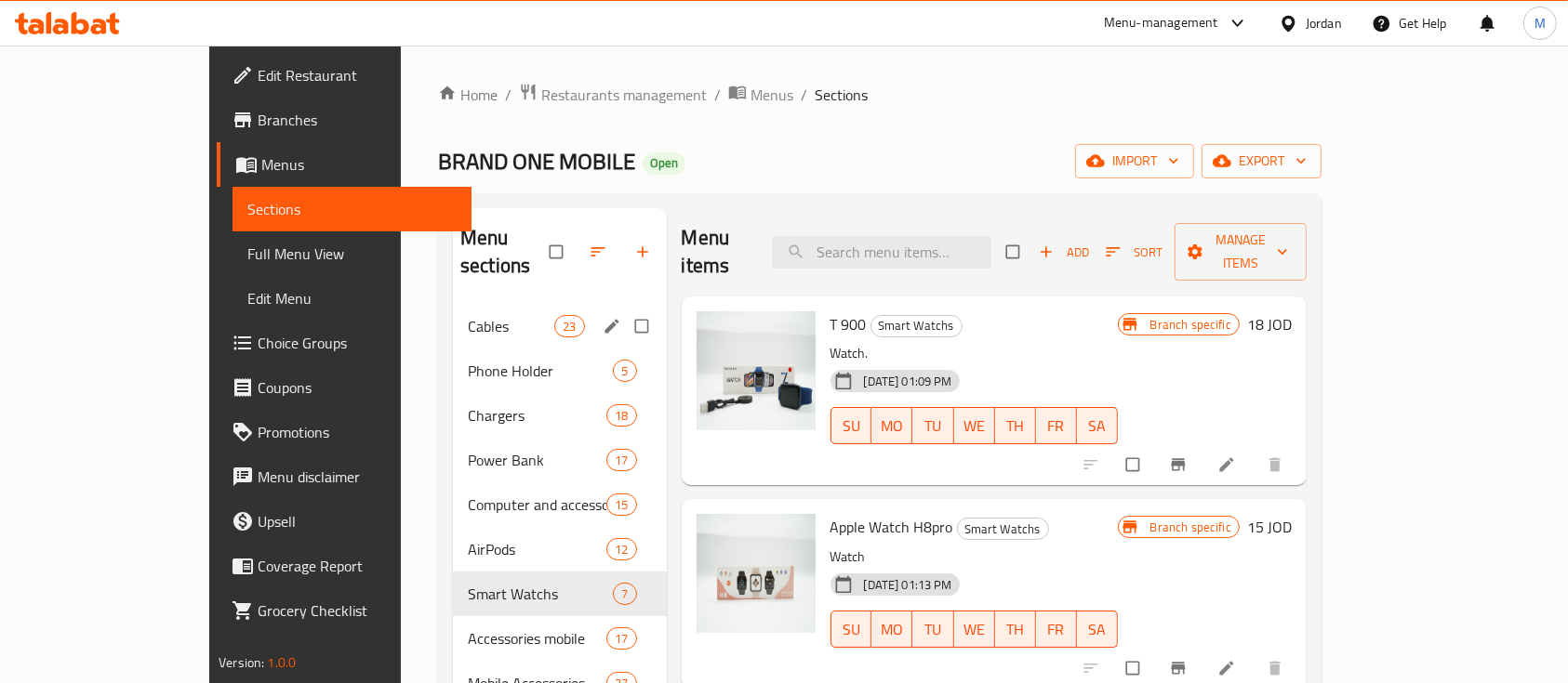
click at [468, 315] on span "Cables" at bounding box center [511, 326] width 86 height 23
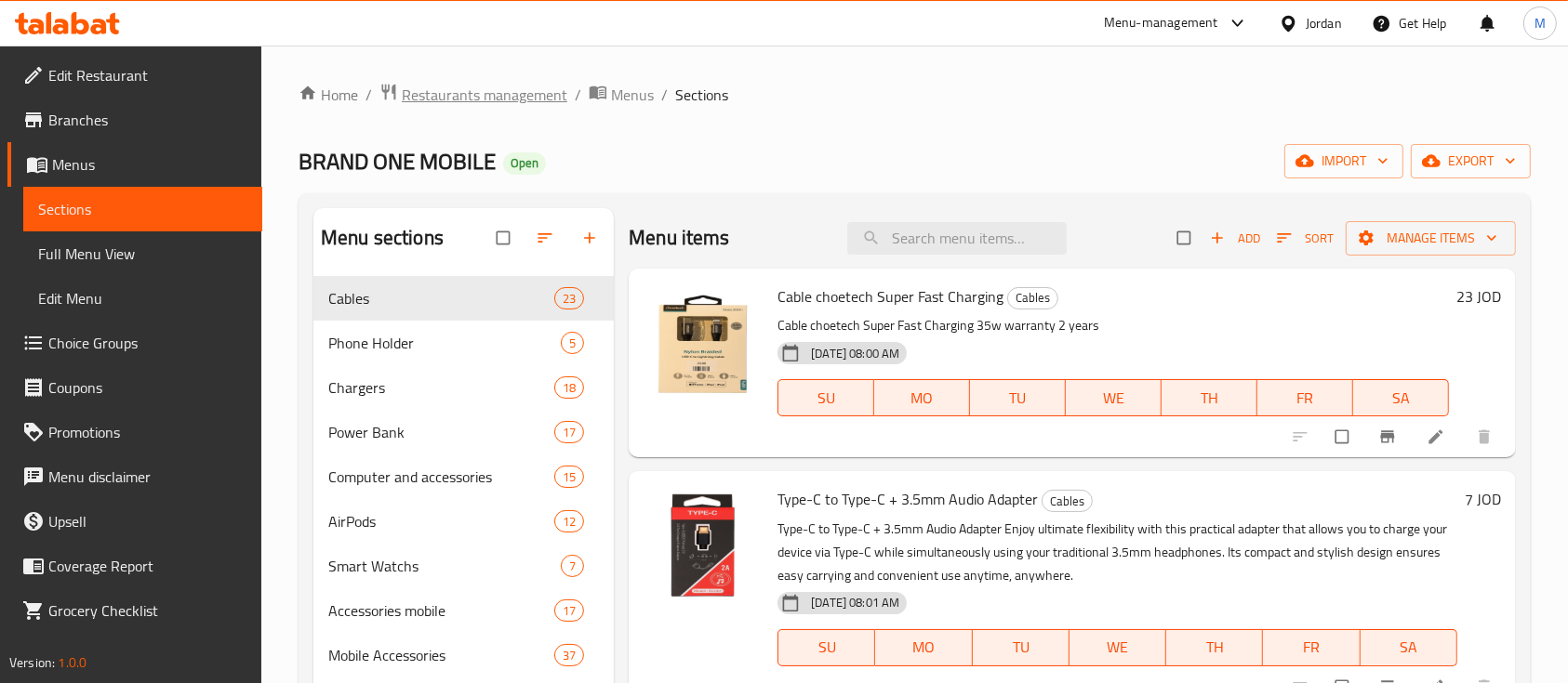
click at [549, 84] on span "Restaurants management" at bounding box center [484, 95] width 165 height 23
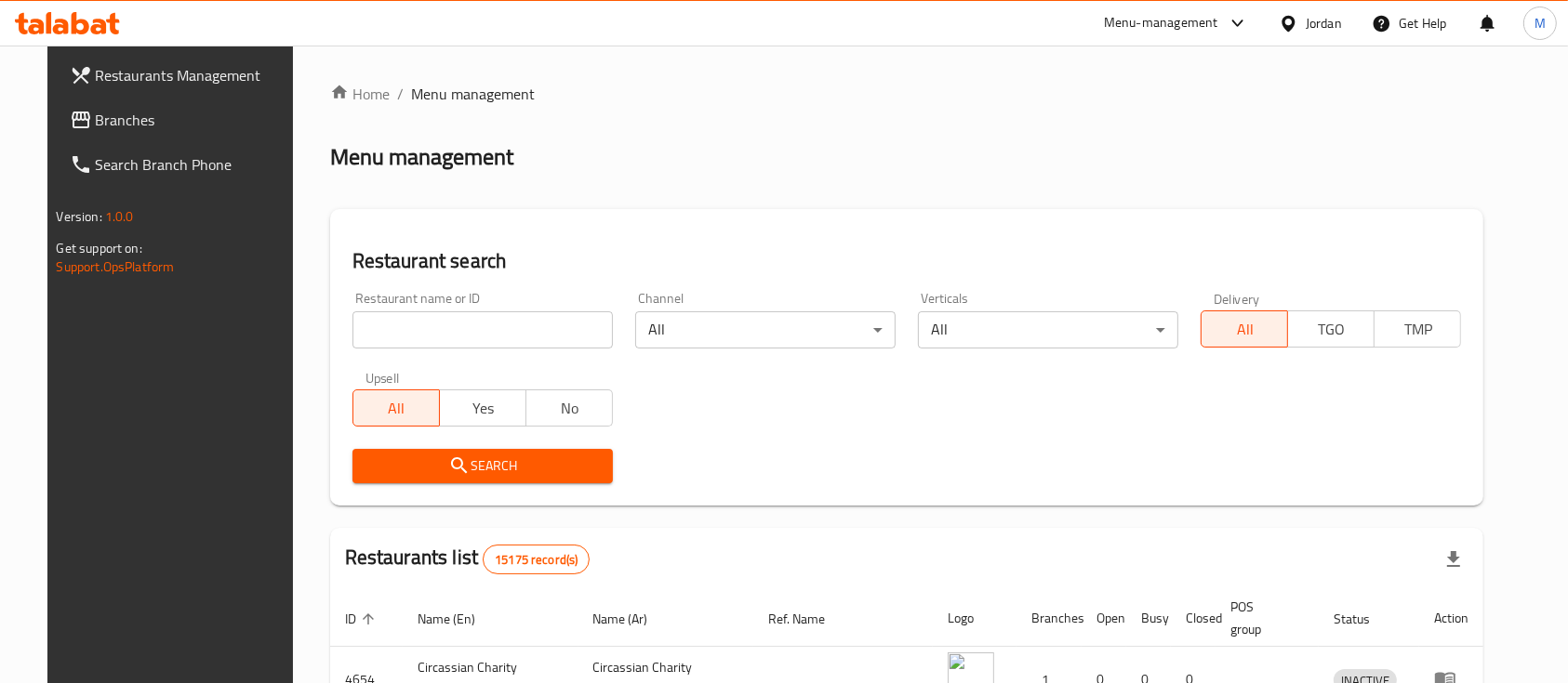
click at [458, 336] on input "search" at bounding box center [482, 330] width 260 height 38
type input "[PERSON_NAME] Dairy"
drag, startPoint x: 1165, startPoint y: 17, endPoint x: 1155, endPoint y: 45, distance: 29.7
click at [1165, 18] on div "Menu-management" at bounding box center [1161, 23] width 115 height 23
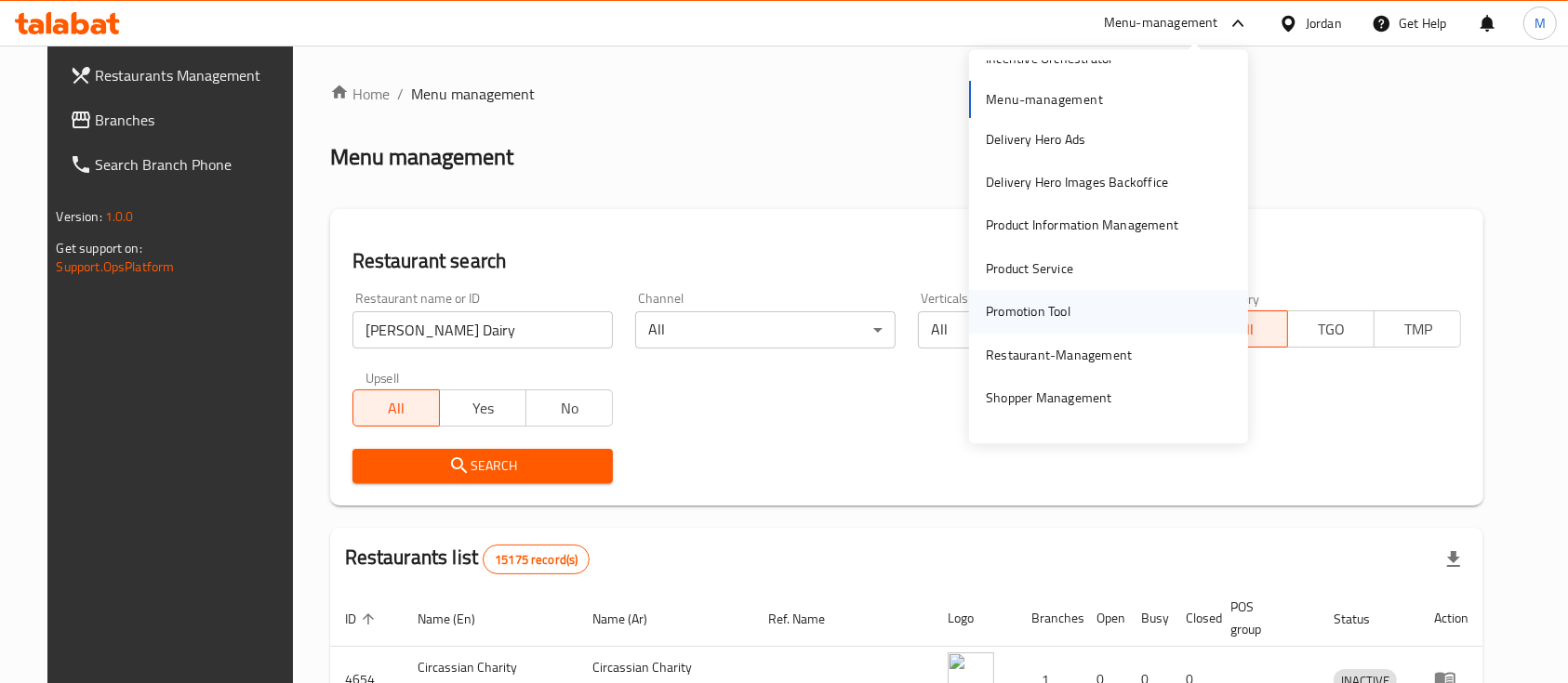
scroll to position [182, 0]
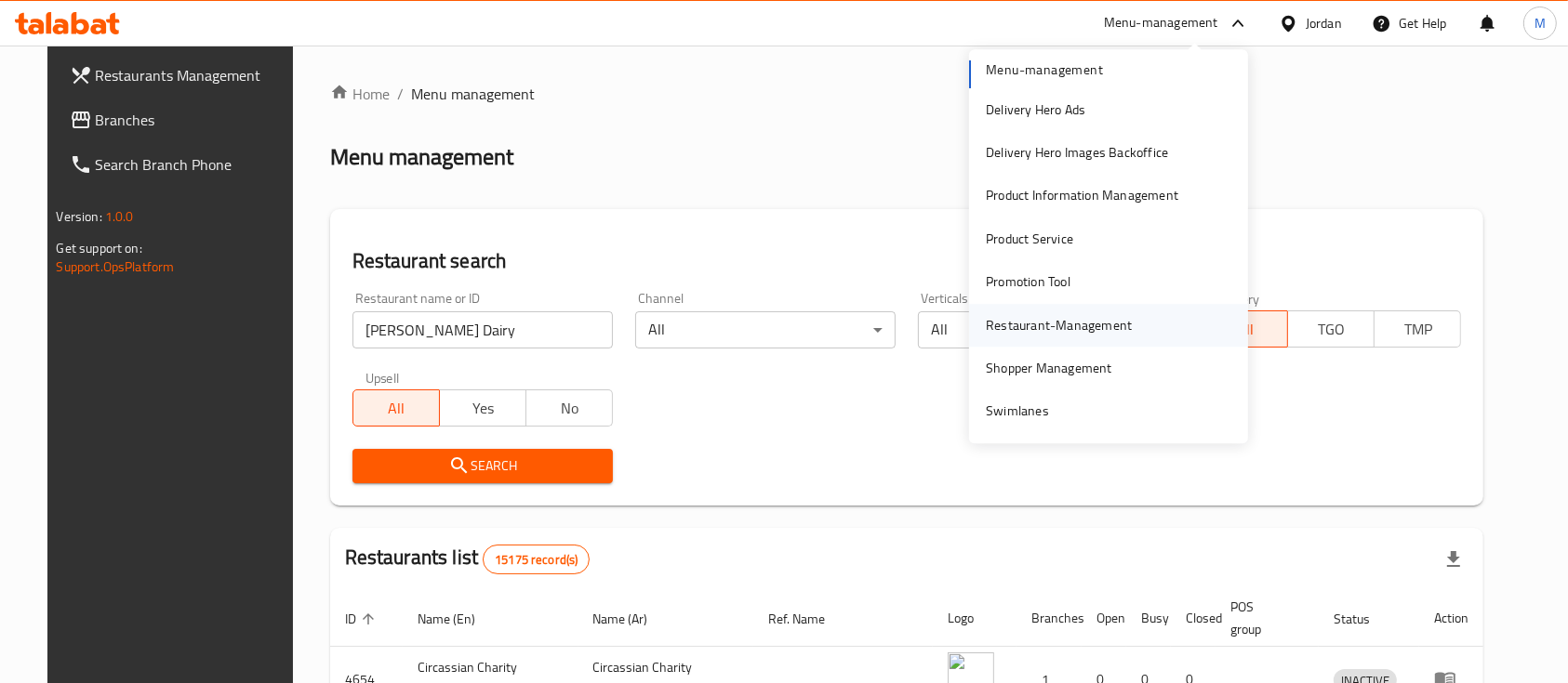
click at [1092, 334] on div "Restaurant-Management" at bounding box center [1058, 325] width 146 height 21
